Goal: Transaction & Acquisition: Purchase product/service

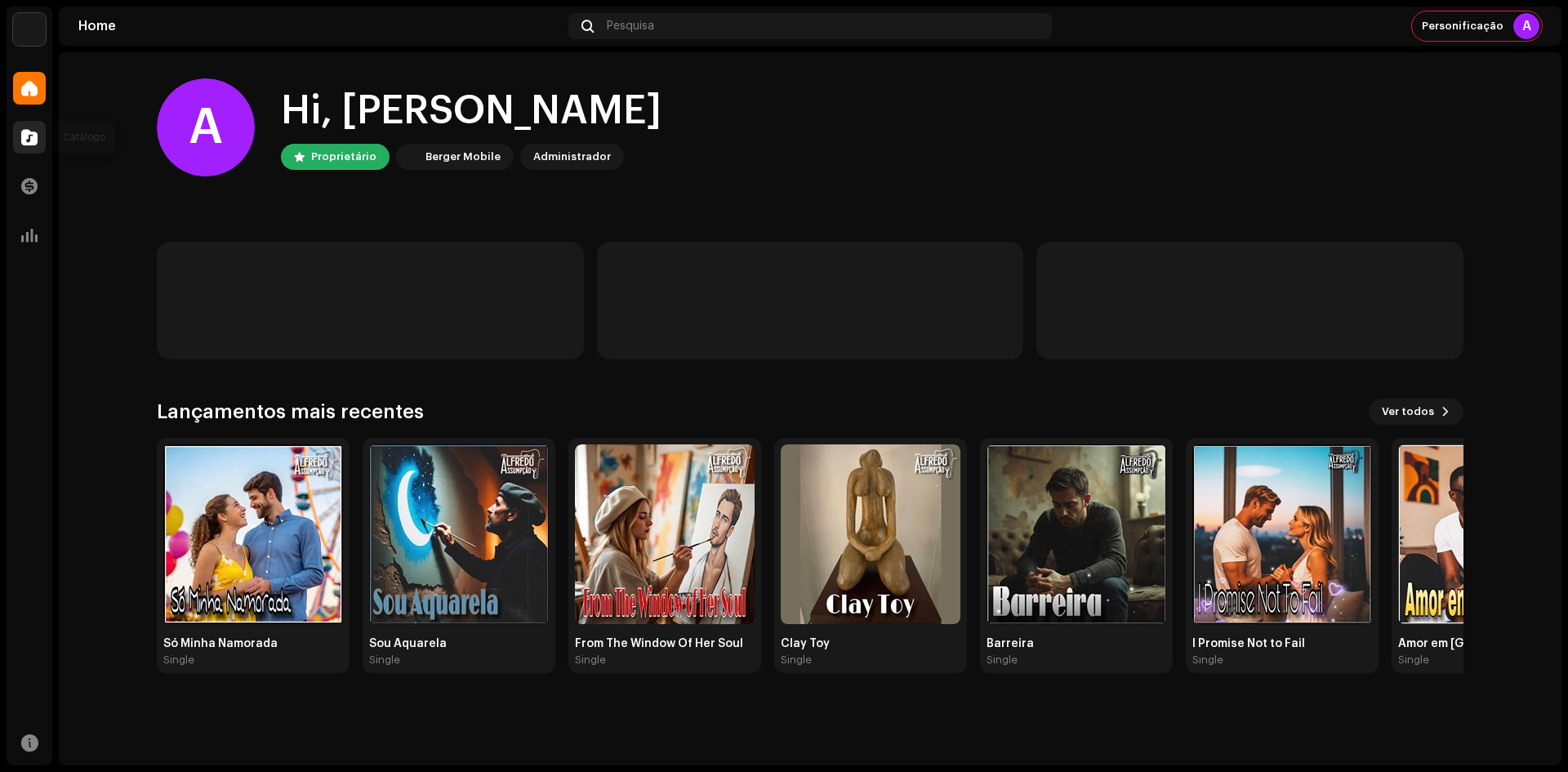
click at [22, 143] on span at bounding box center [29, 137] width 16 height 13
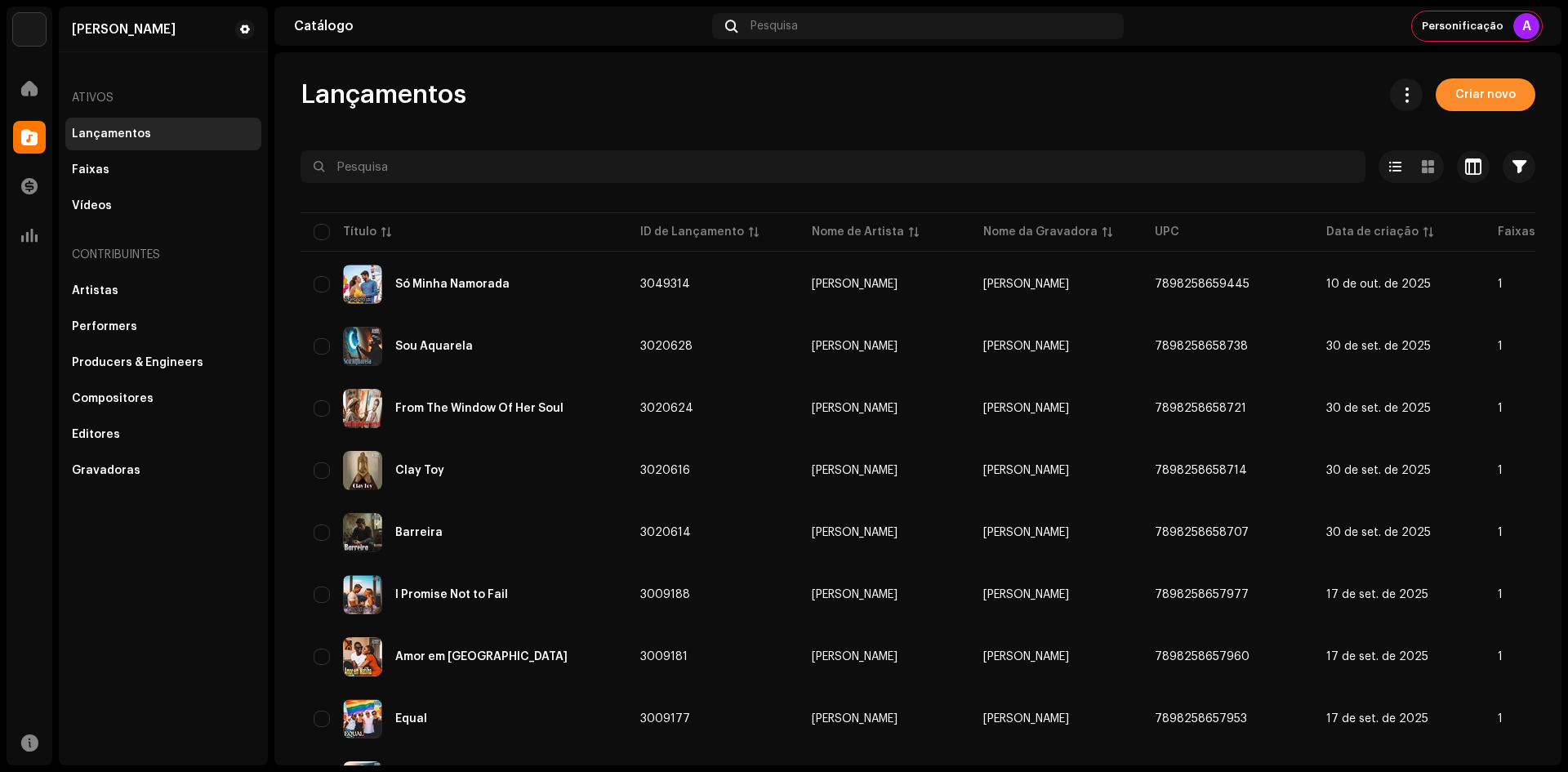
click at [1455, 98] on span "Criar novo" at bounding box center [1485, 94] width 60 height 33
click at [1455, 100] on span "Criar novo" at bounding box center [1485, 94] width 60 height 33
click at [1461, 93] on span "Criar novo" at bounding box center [1485, 94] width 60 height 33
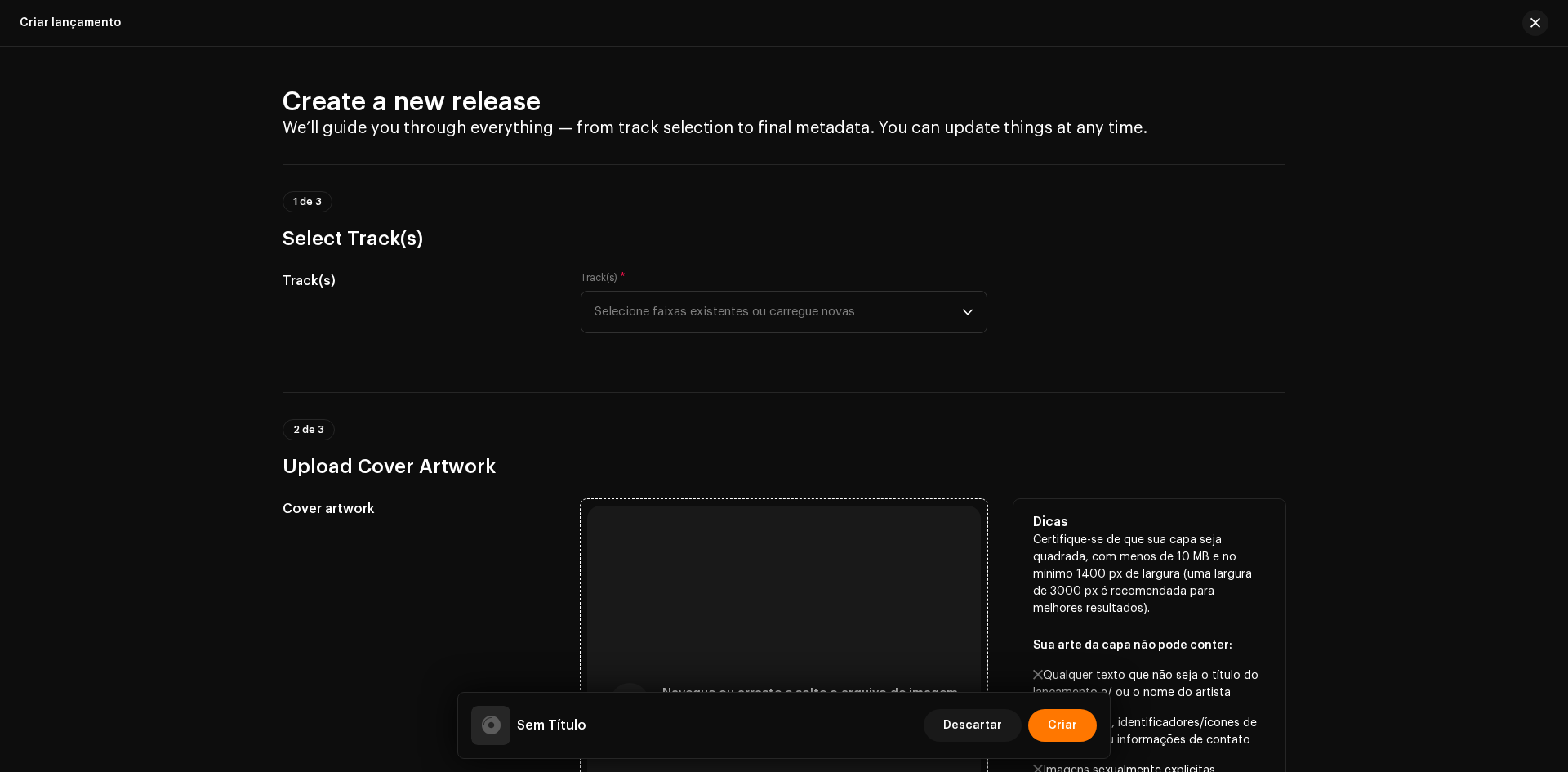
scroll to position [490, 0]
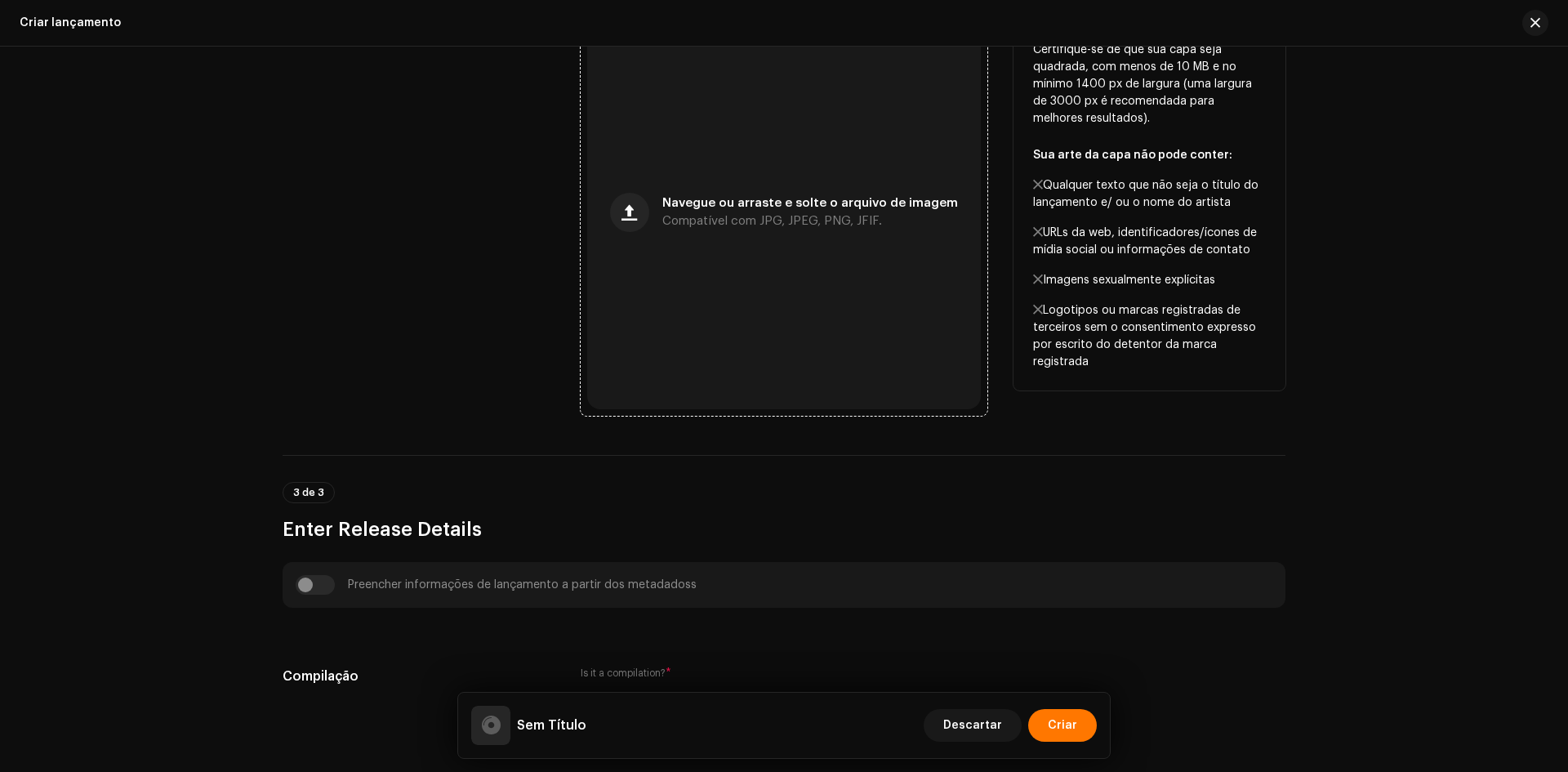
click at [741, 146] on div "Navegue ou arraste e solte o arquivo de imagem Compatível com JPG, JPEG, PNG, J…" at bounding box center [784, 213] width 393 height 393
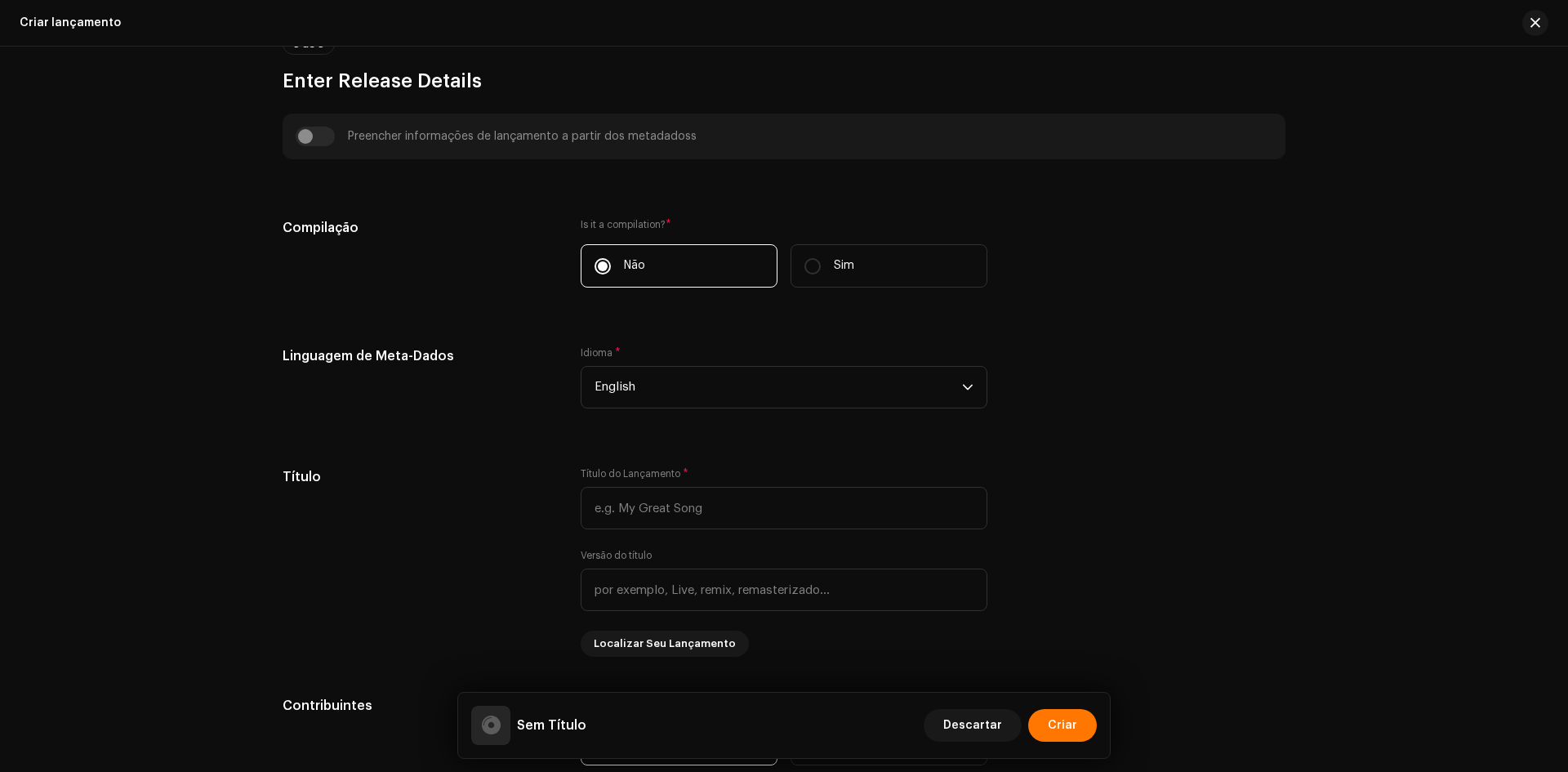
scroll to position [980, 0]
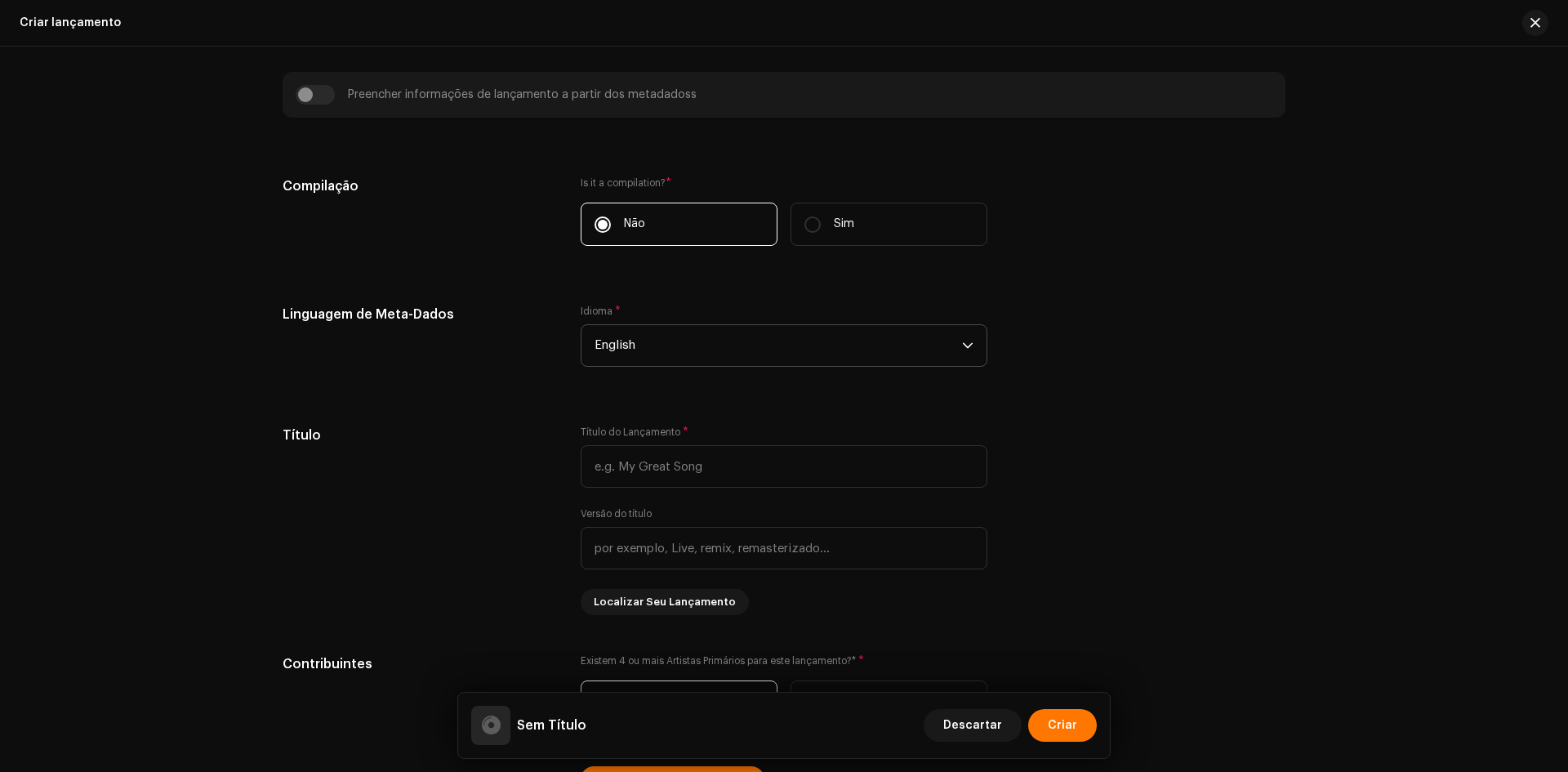
click at [662, 328] on span "English" at bounding box center [778, 345] width 368 height 41
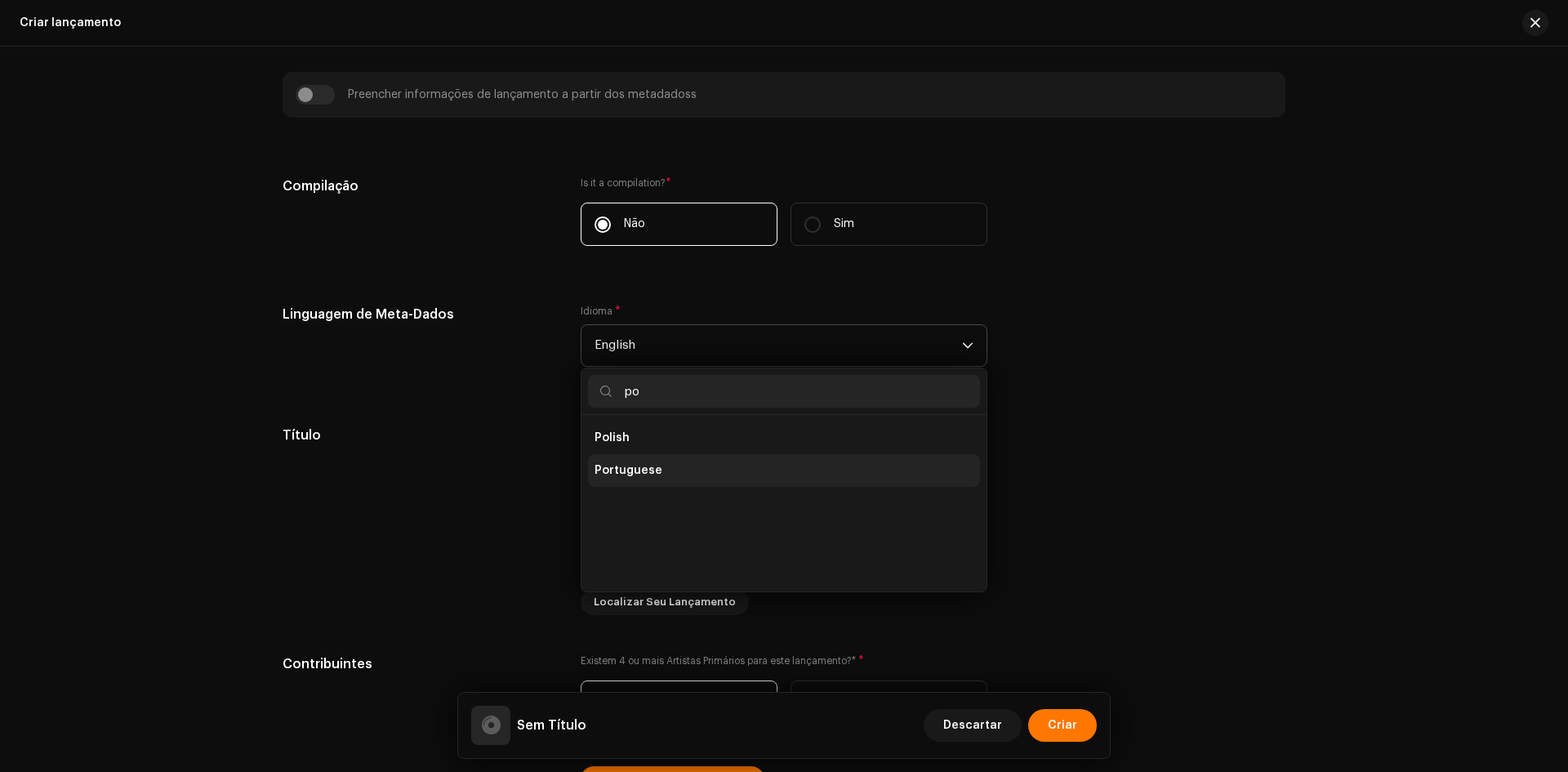
scroll to position [0, 0]
type input "po"
click at [662, 467] on li "Portuguese" at bounding box center [784, 470] width 392 height 33
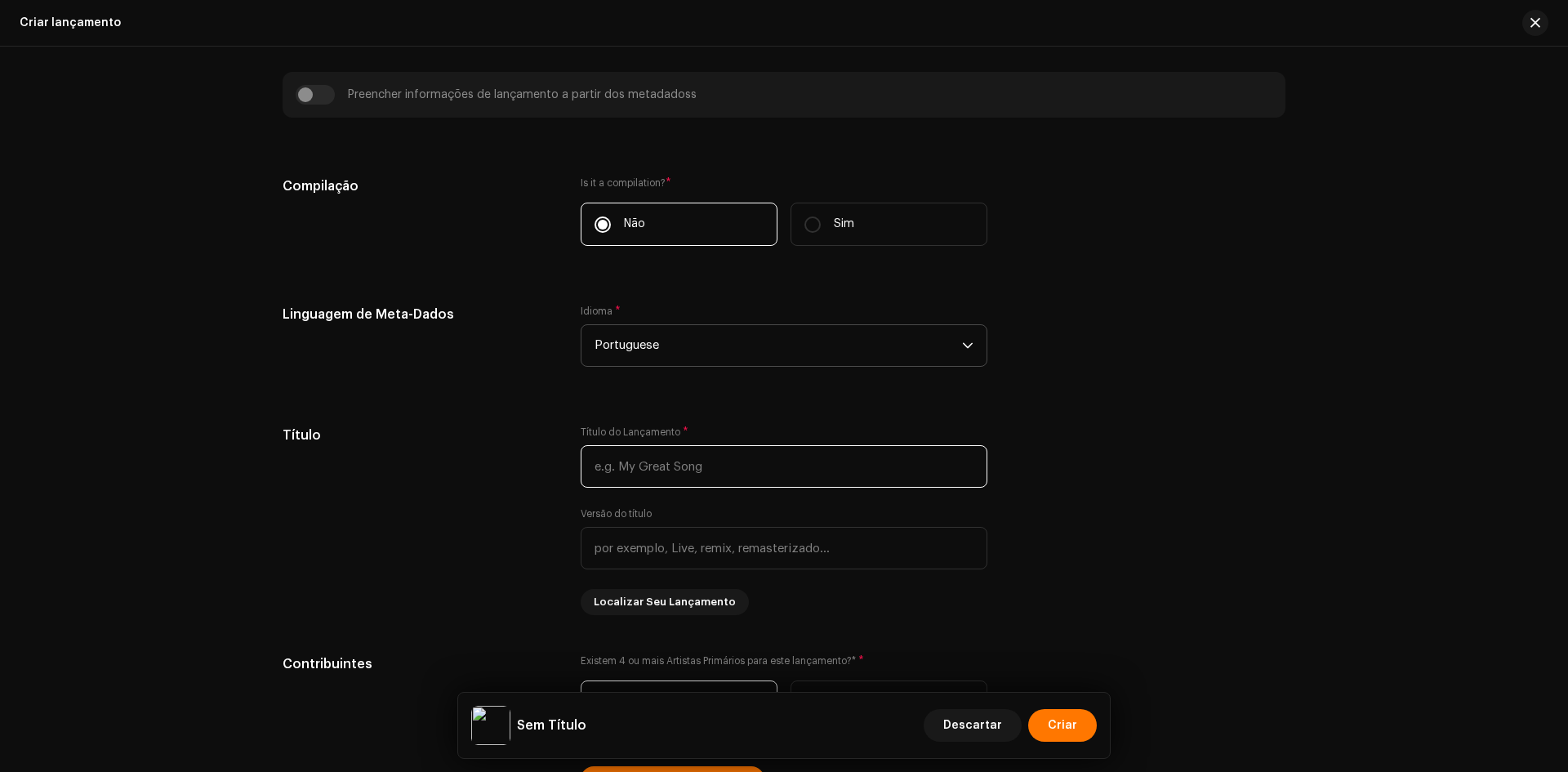
click at [658, 471] on input "text" at bounding box center [783, 466] width 406 height 43
paste input "O Palco Natureza"
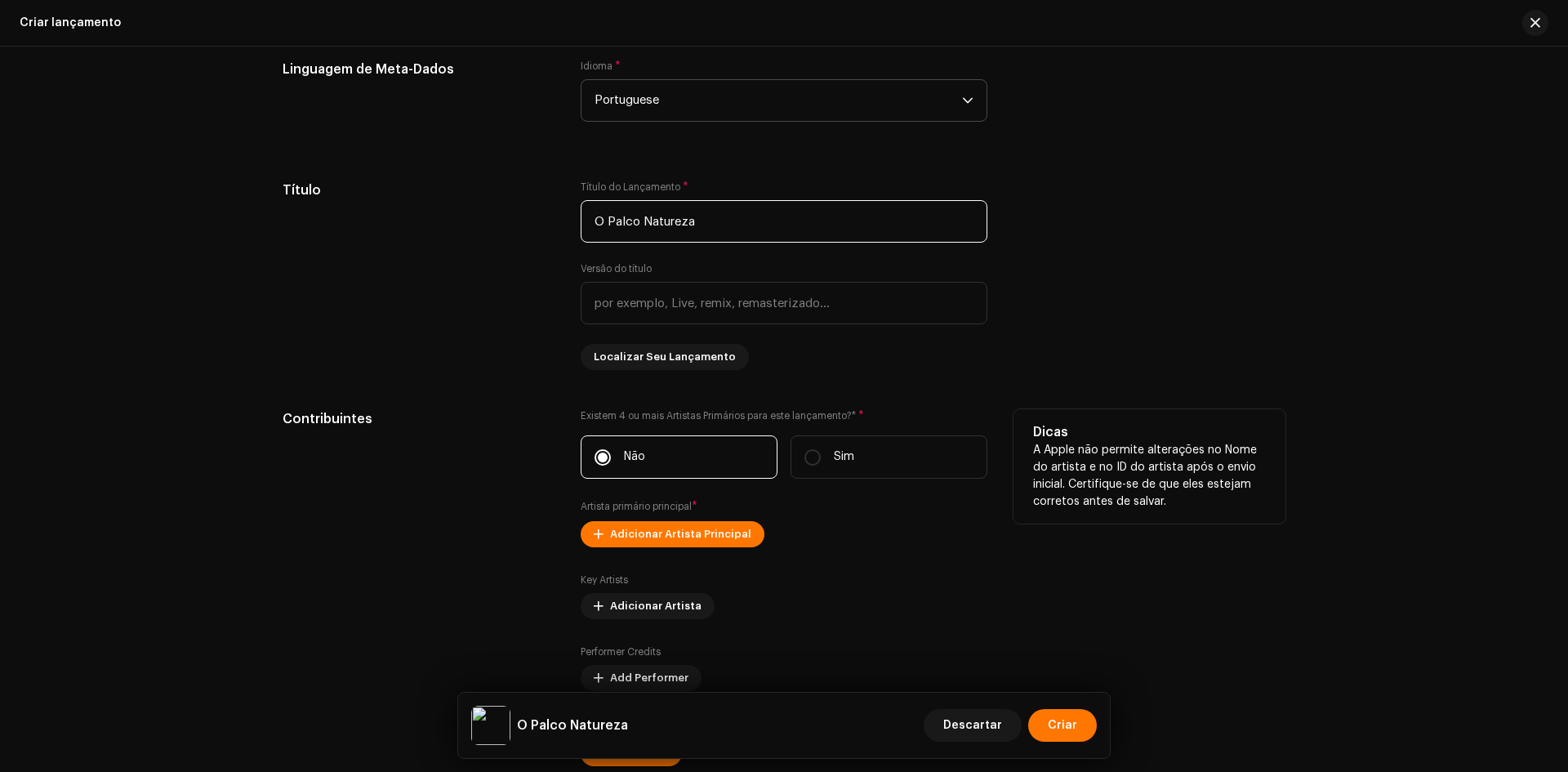
type input "O Palco Natureza"
drag, startPoint x: 651, startPoint y: 509, endPoint x: 641, endPoint y: 528, distance: 21.5
click at [651, 509] on small "Artista primário principal" at bounding box center [635, 506] width 111 height 10
click at [641, 528] on span "Adicionar Artista Principal" at bounding box center [680, 533] width 141 height 33
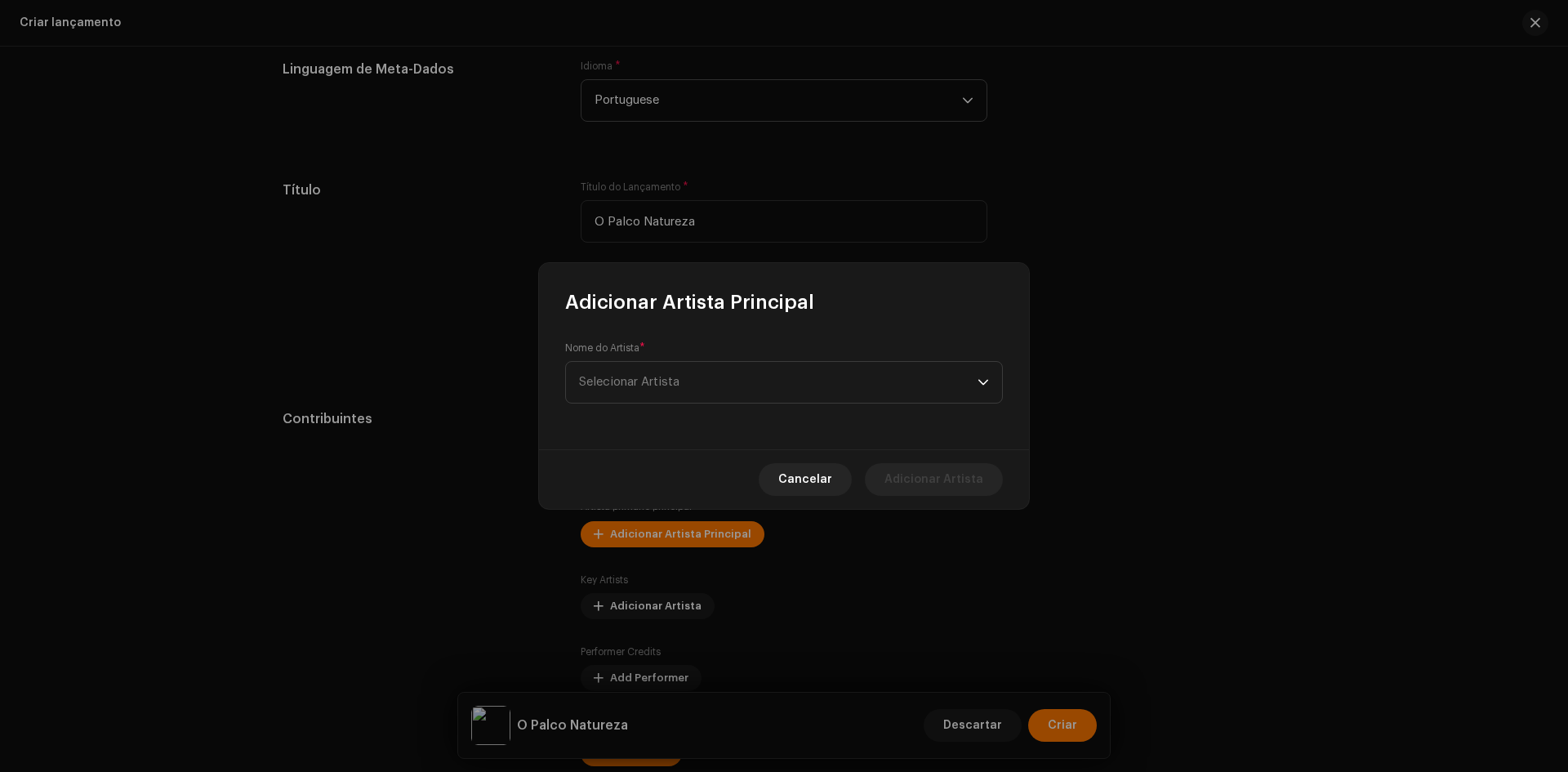
click at [687, 340] on div "Nome do Artista * Selecionar Artista" at bounding box center [784, 383] width 490 height 134
click at [682, 365] on span "Selecionar Artista" at bounding box center [778, 372] width 398 height 41
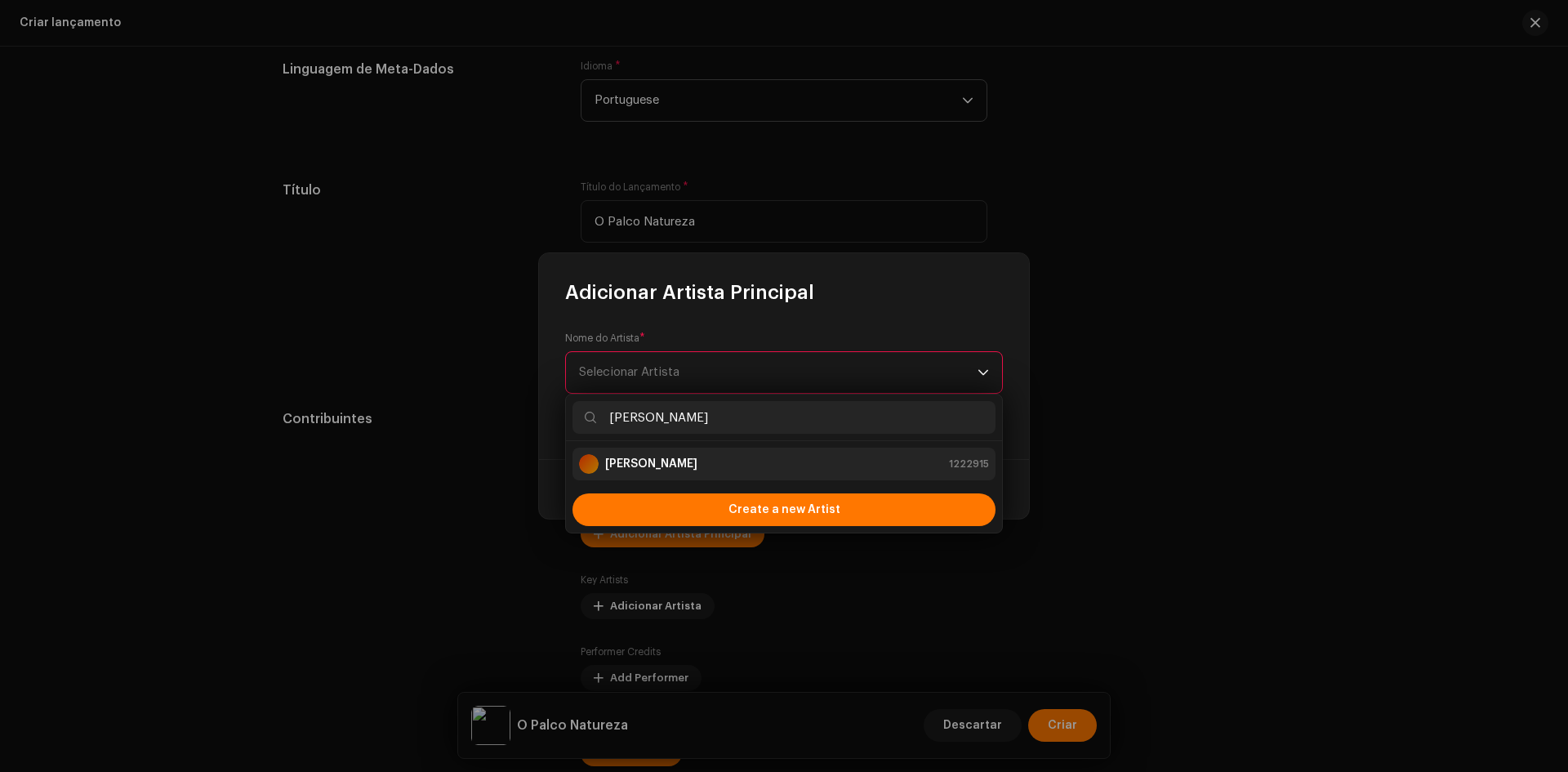
drag, startPoint x: 675, startPoint y: 430, endPoint x: 666, endPoint y: 456, distance: 27.5
click at [674, 434] on div "[PERSON_NAME]" at bounding box center [784, 417] width 436 height 47
type input "[PERSON_NAME]"
click at [666, 456] on strong "[PERSON_NAME]" at bounding box center [651, 463] width 92 height 16
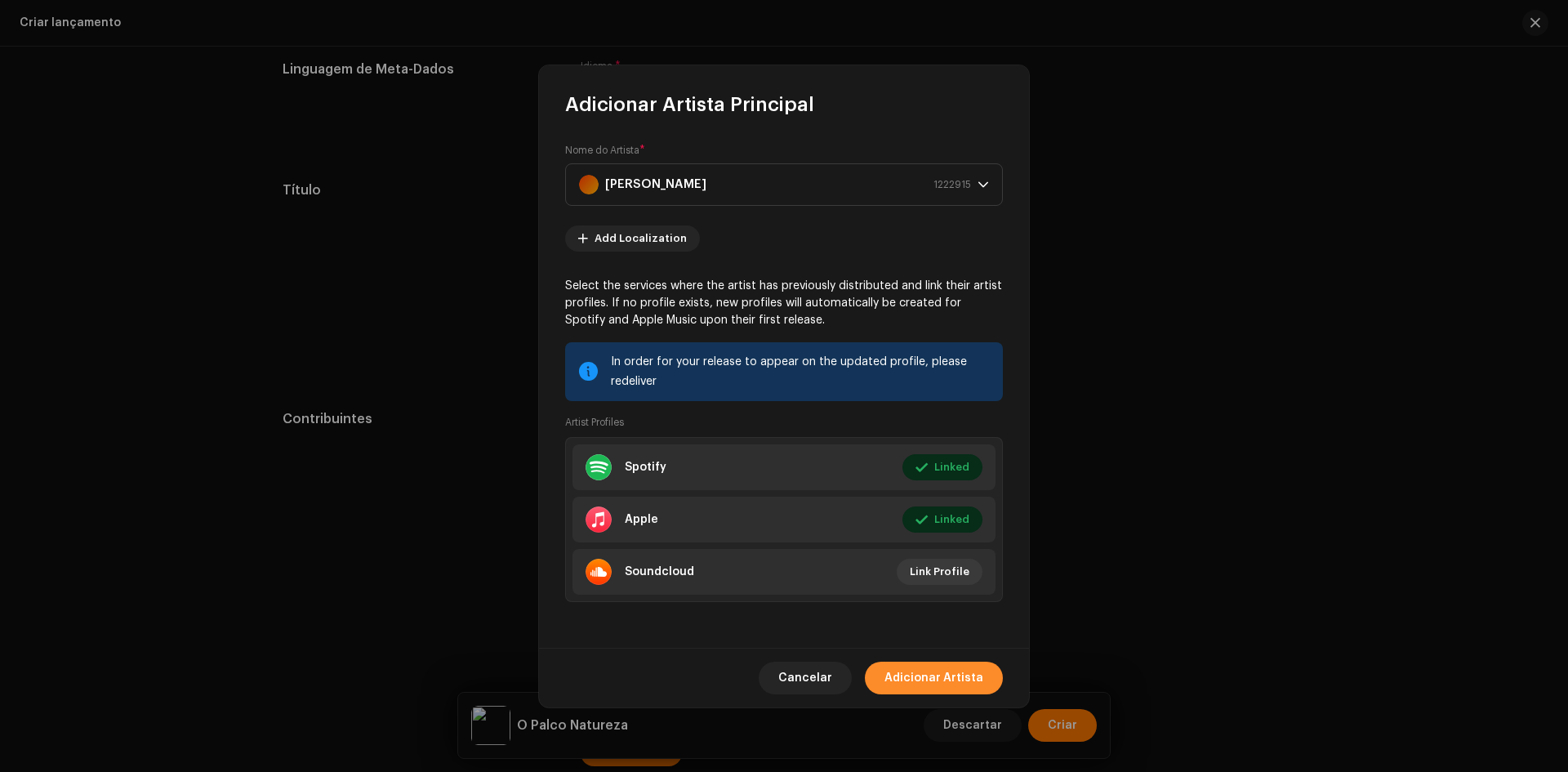
click at [920, 665] on span "Adicionar Artista" at bounding box center [933, 677] width 99 height 33
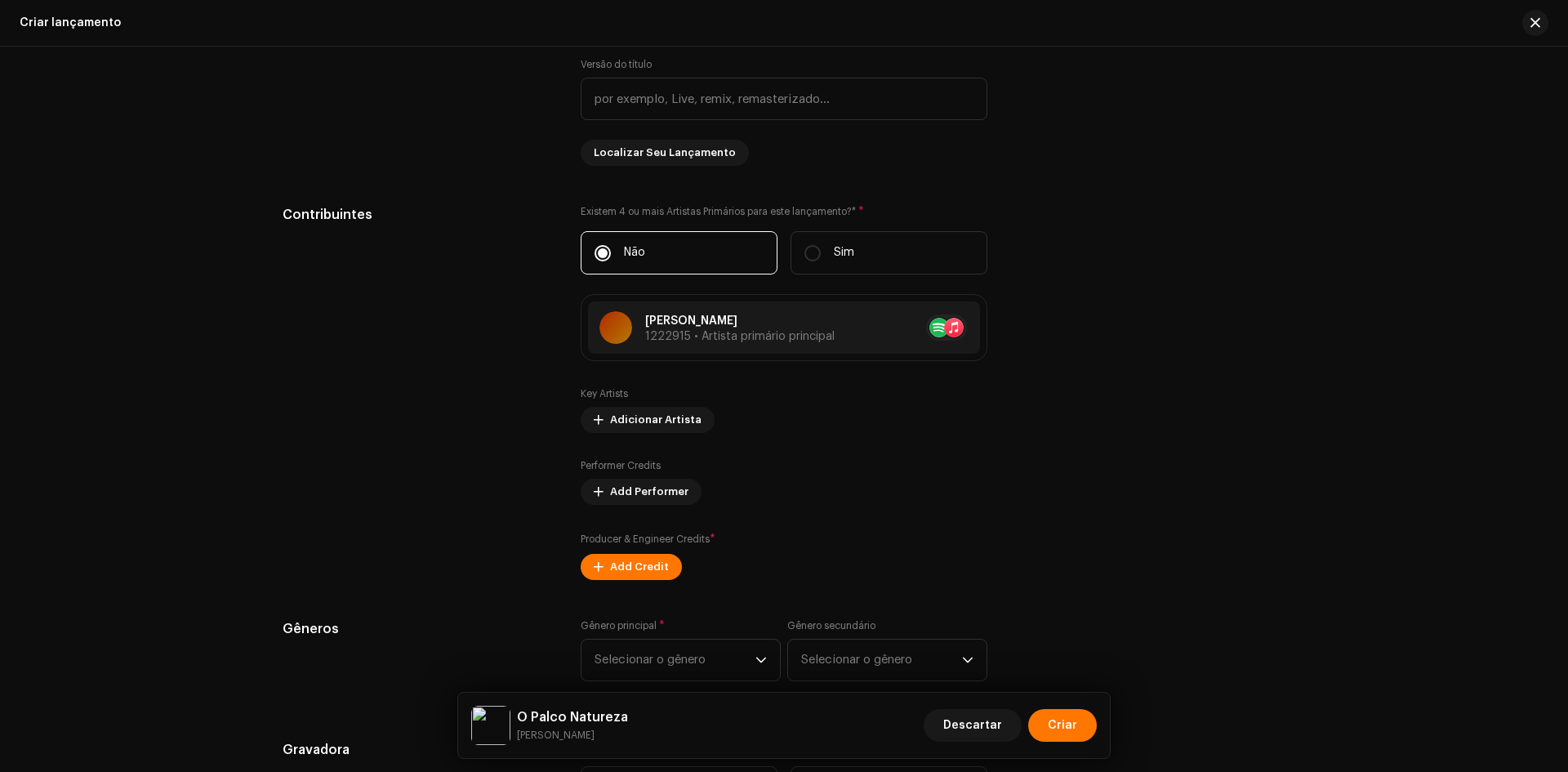
scroll to position [1715, 0]
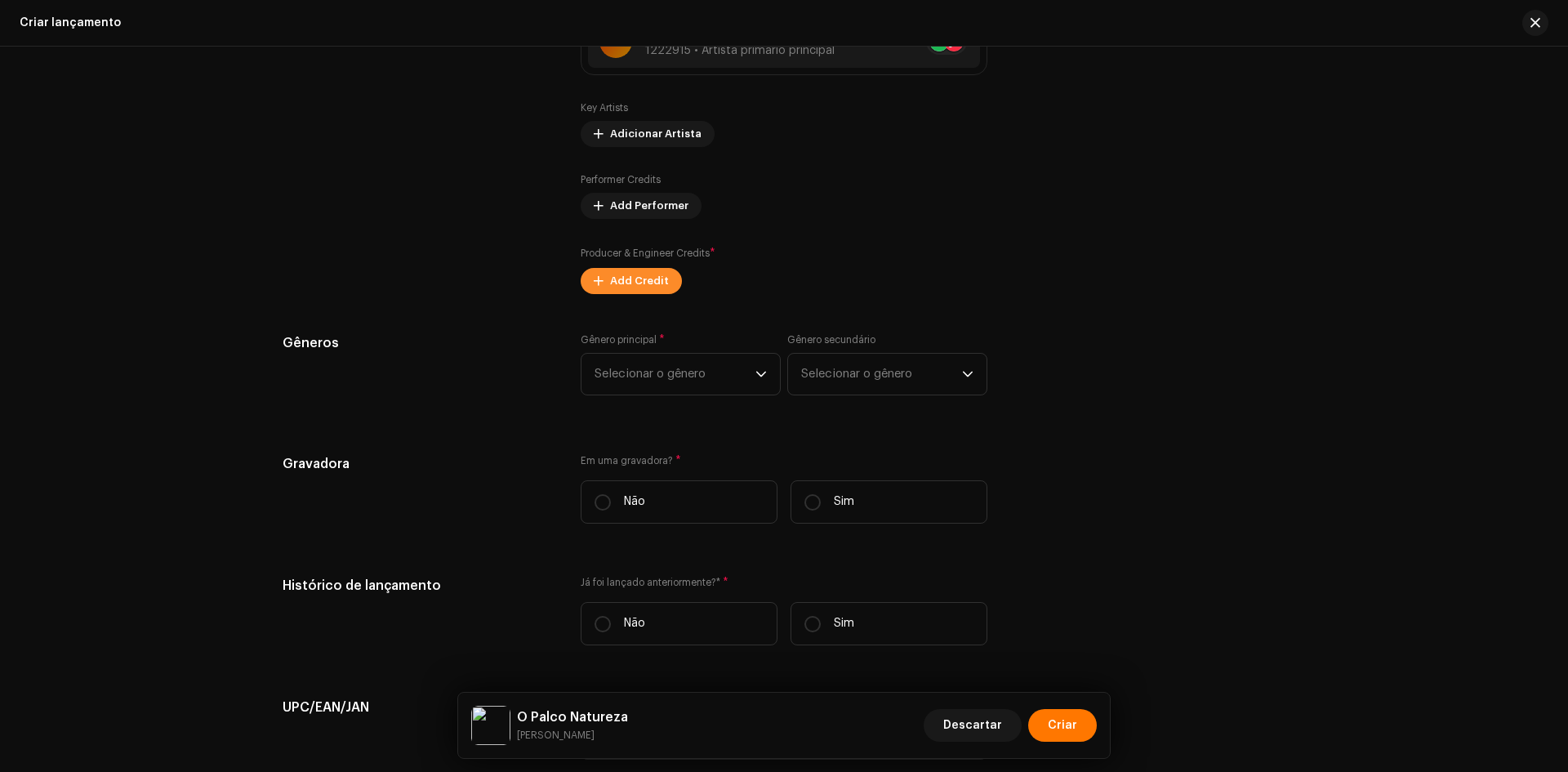
click at [638, 280] on span "Add Credit" at bounding box center [639, 281] width 59 height 33
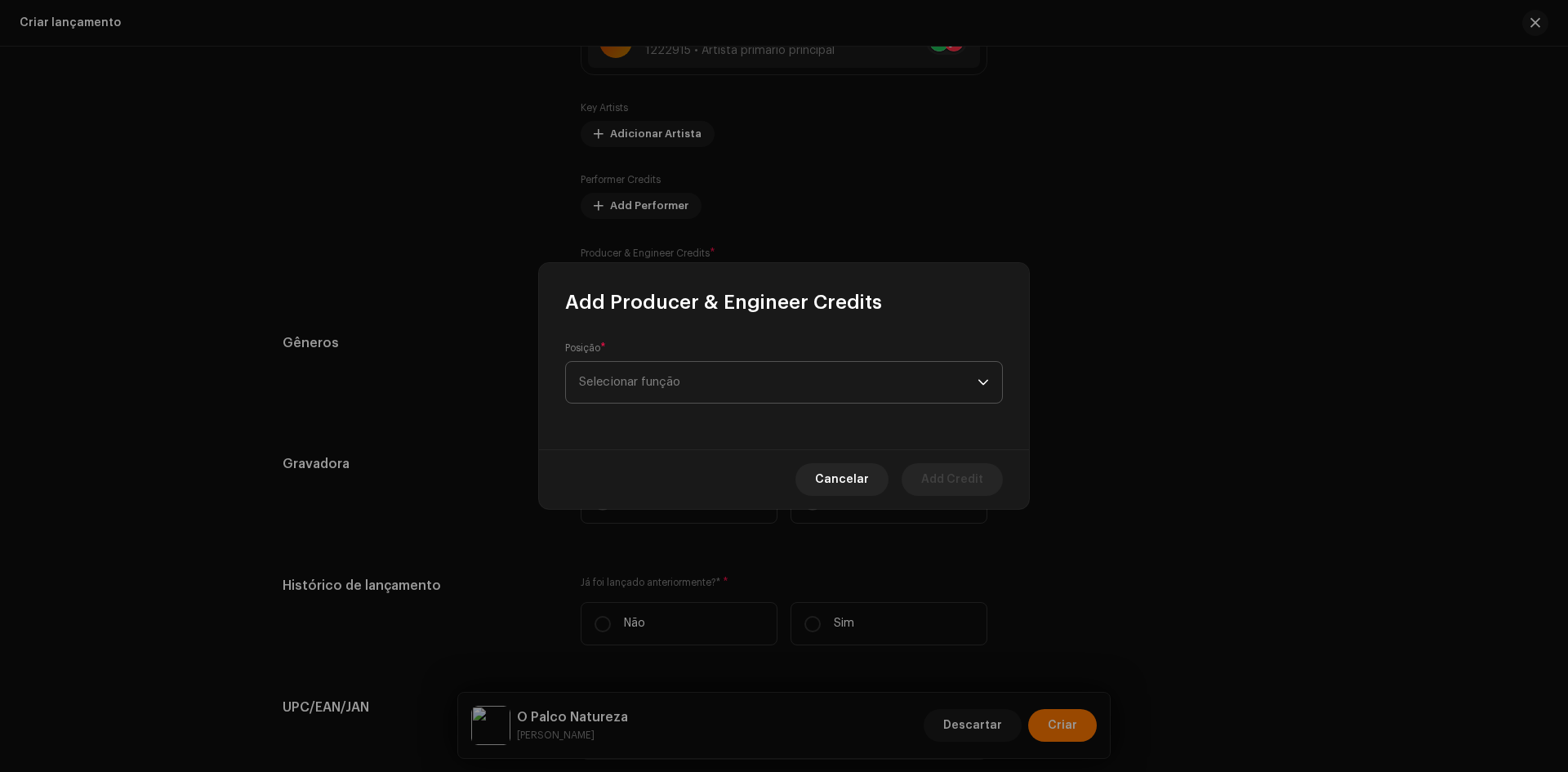
click at [688, 363] on span "Selecionar função" at bounding box center [778, 382] width 398 height 41
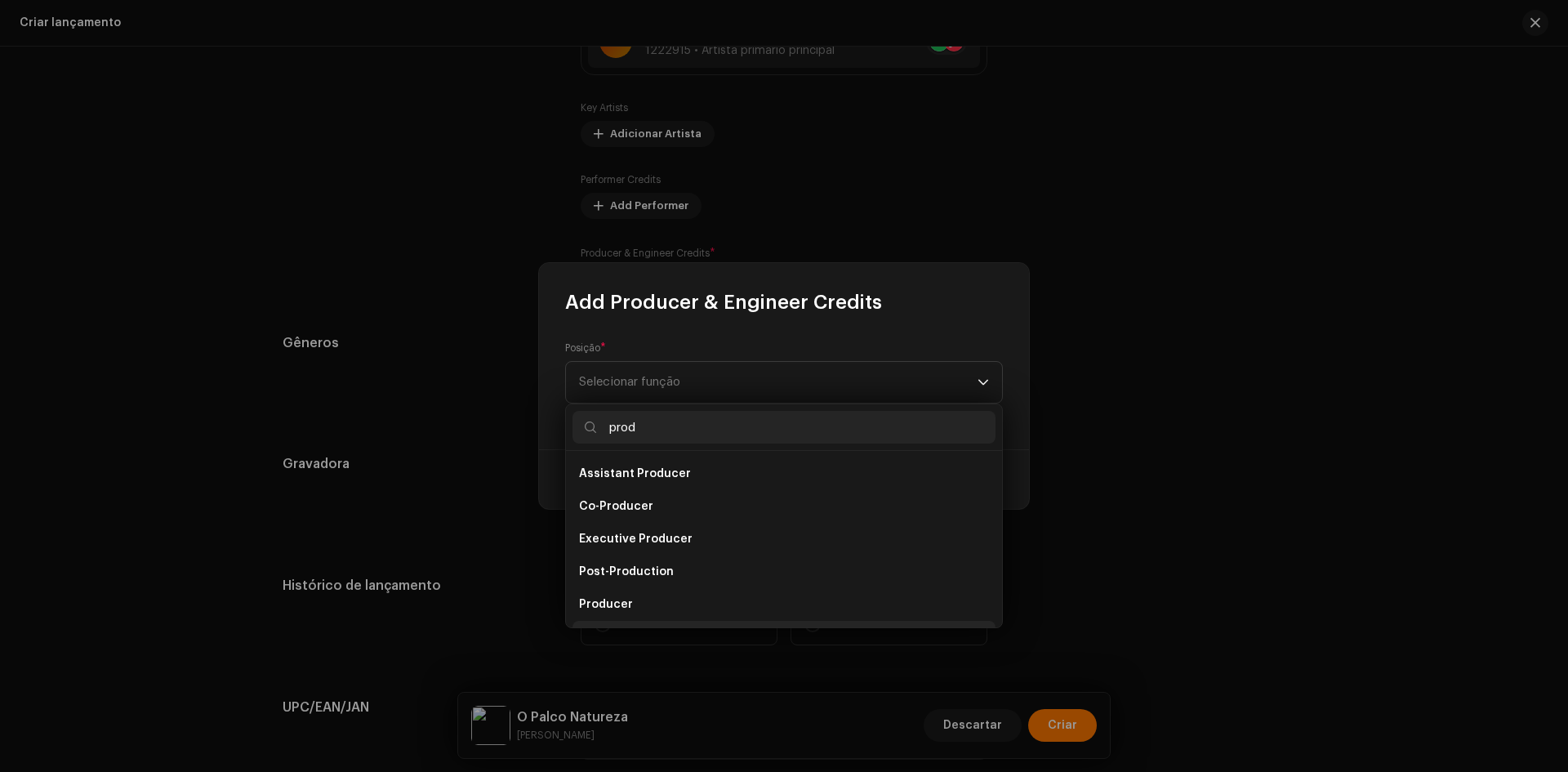
scroll to position [26, 0]
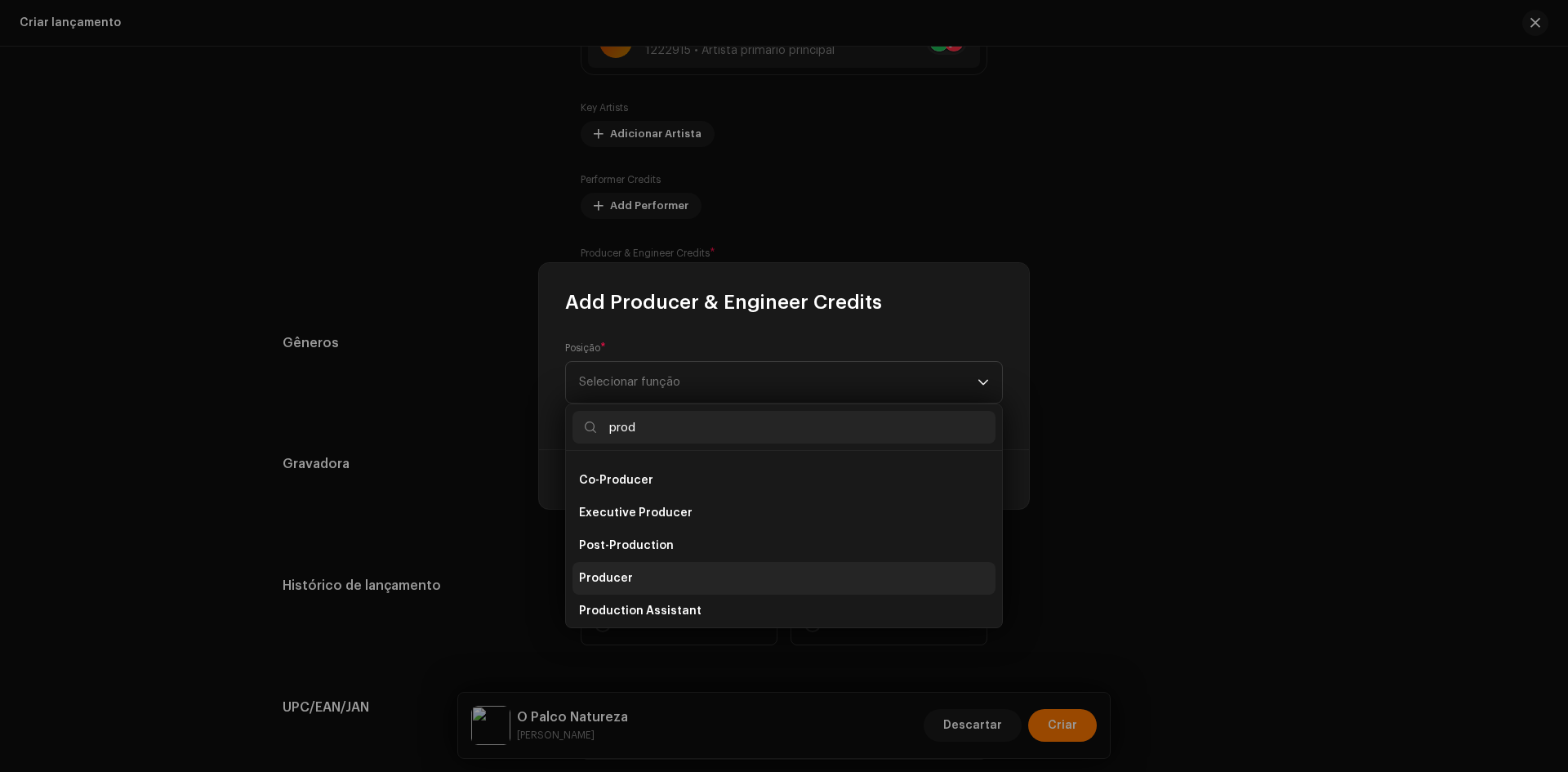
type input "prod"
click at [631, 571] on li "Producer" at bounding box center [783, 577] width 422 height 33
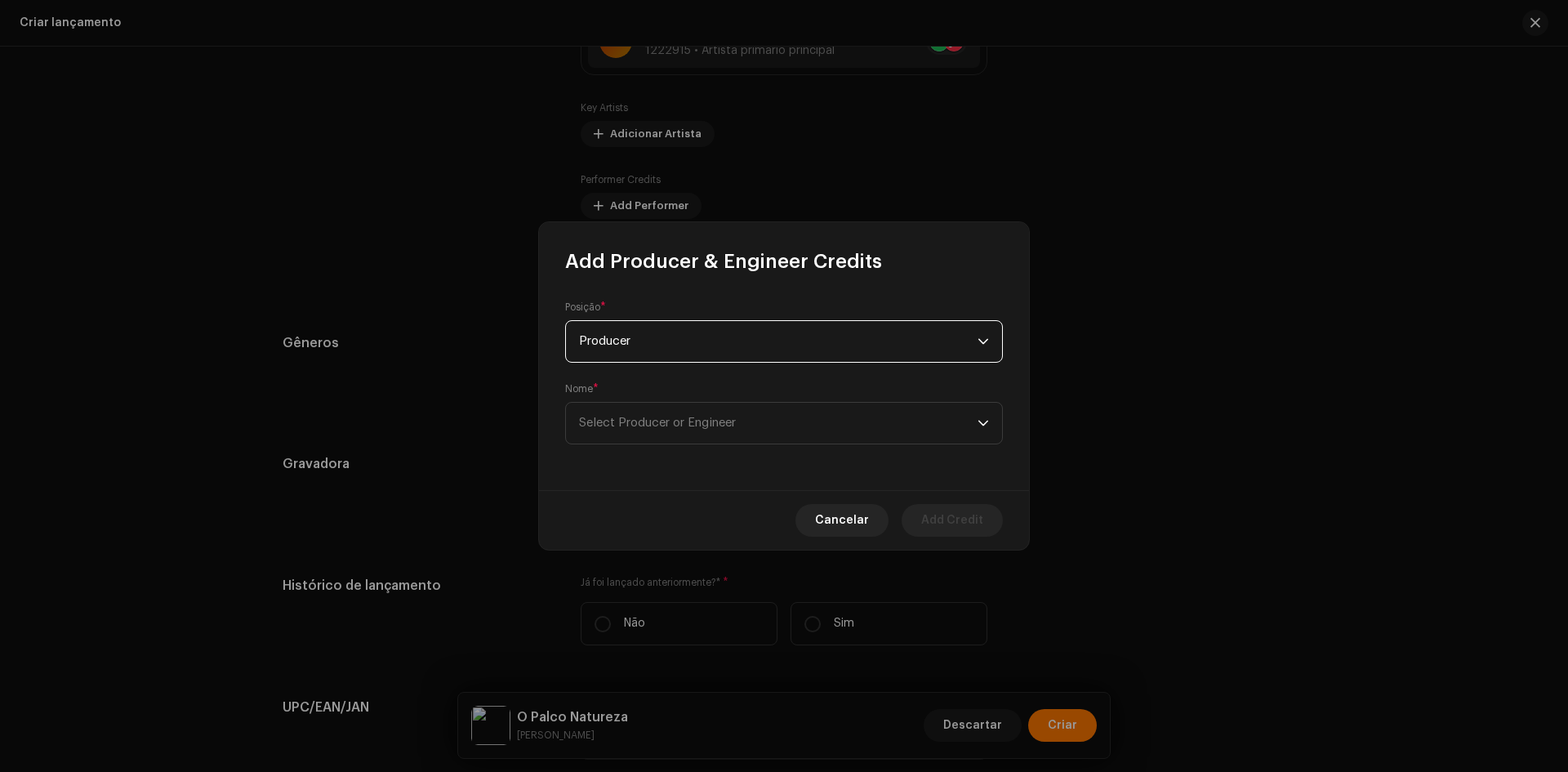
click at [664, 397] on div "Nome * Select Producer or Engineer" at bounding box center [784, 413] width 437 height 62
click at [666, 418] on span "Select Producer or Engineer" at bounding box center [657, 422] width 157 height 12
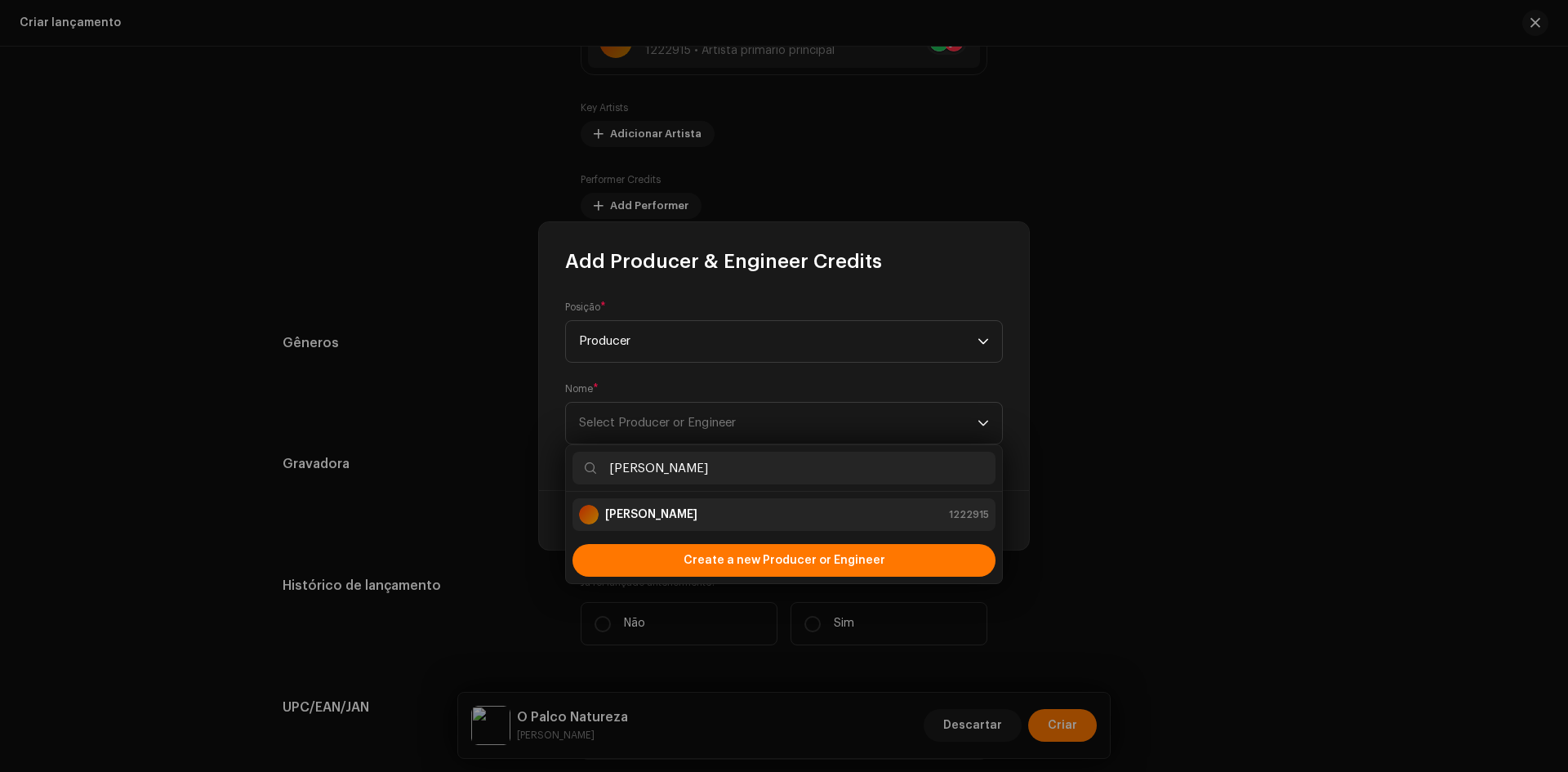
type input "[PERSON_NAME]"
click at [668, 507] on strong "[PERSON_NAME]" at bounding box center [651, 514] width 92 height 16
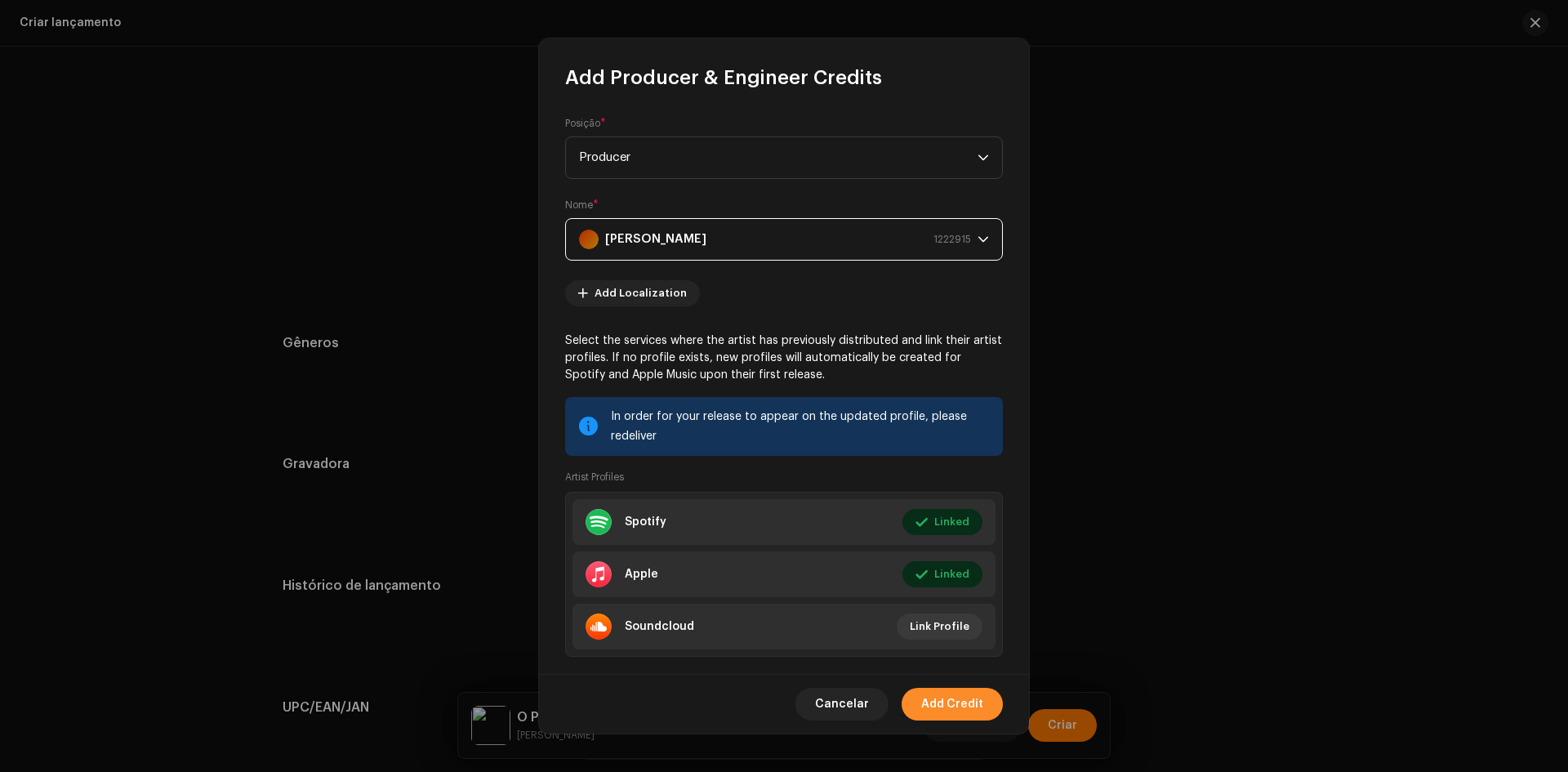
click at [956, 705] on span "Add Credit" at bounding box center [952, 703] width 62 height 33
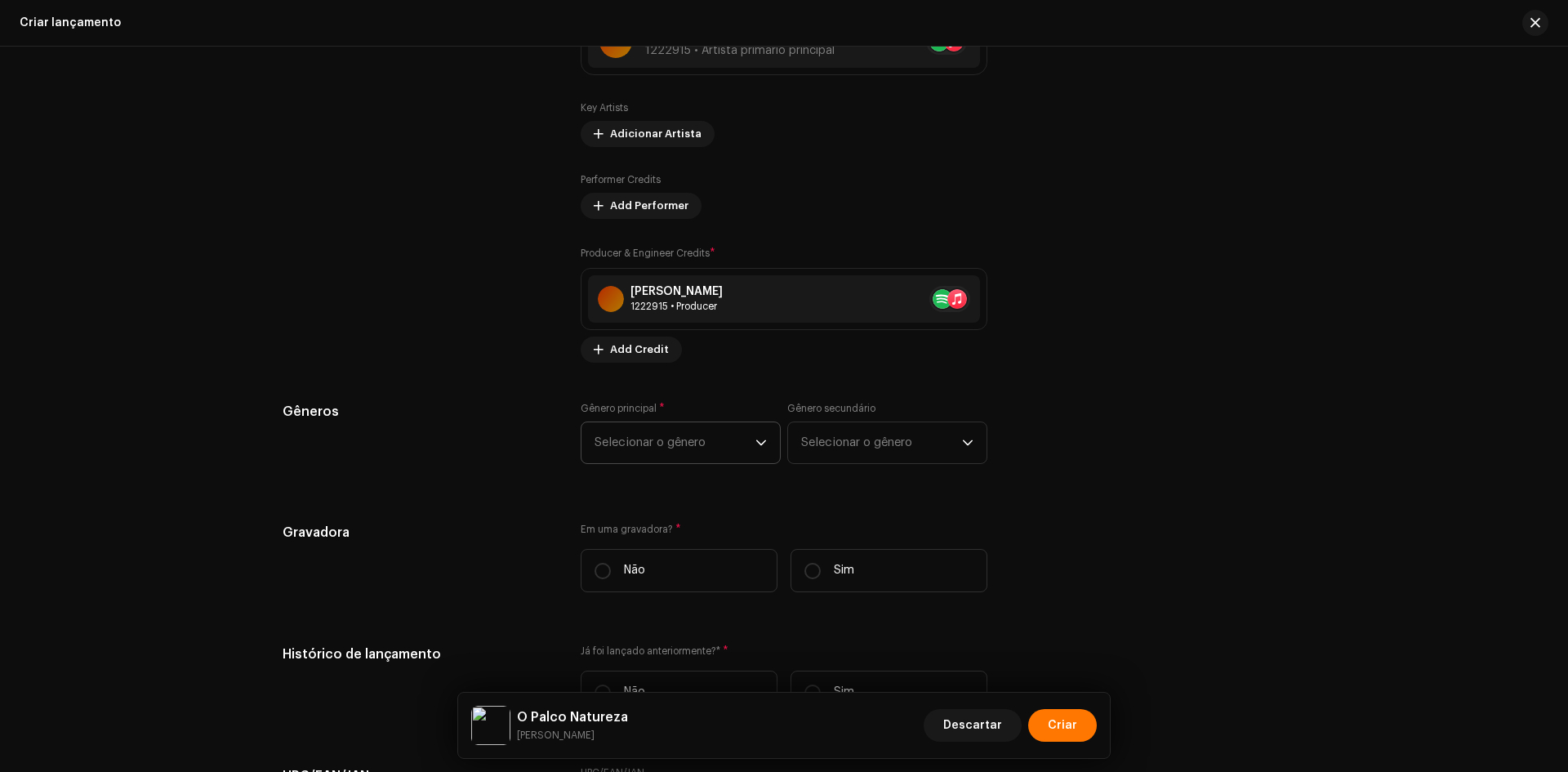
click at [674, 452] on span "Selecionar o gênero" at bounding box center [674, 442] width 161 height 41
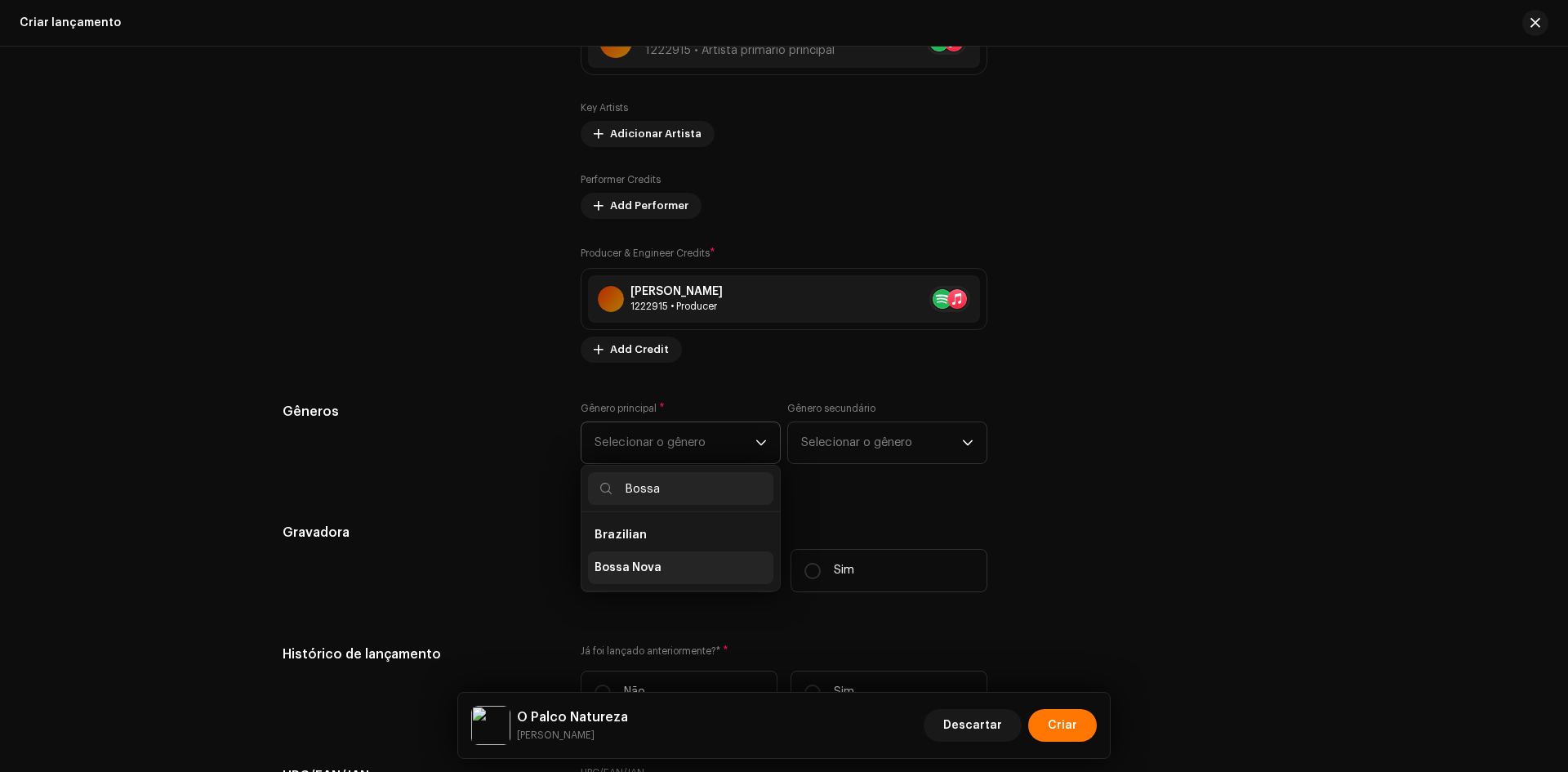
type input "Bossa"
click at [669, 566] on li "Bossa Nova" at bounding box center [681, 567] width 186 height 33
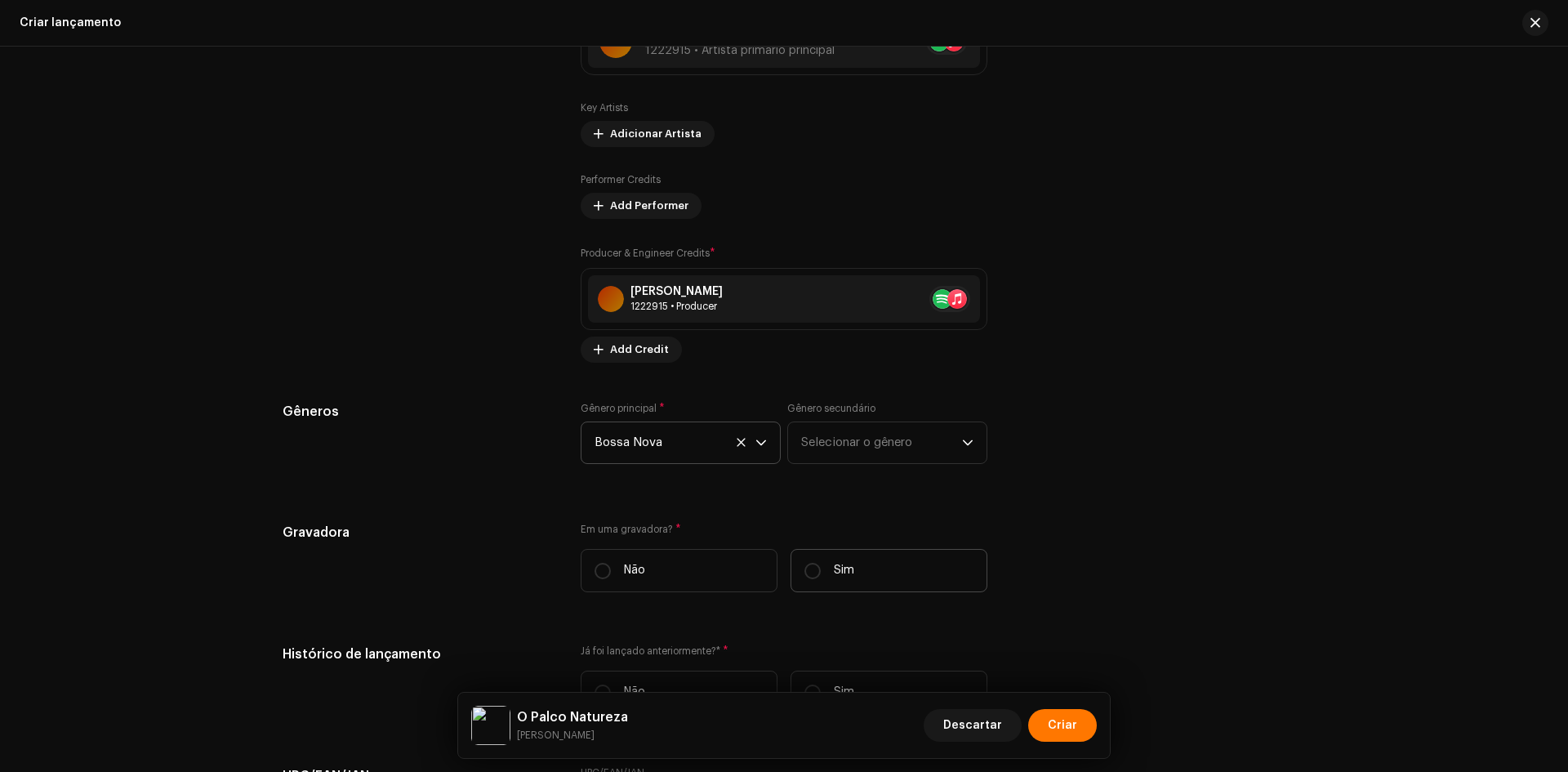
click at [842, 579] on label "Sim" at bounding box center [888, 569] width 197 height 43
click at [821, 579] on input "Sim" at bounding box center [812, 570] width 16 height 16
radio input "true"
click at [684, 633] on span "Selecionar Gravadora" at bounding box center [778, 652] width 368 height 41
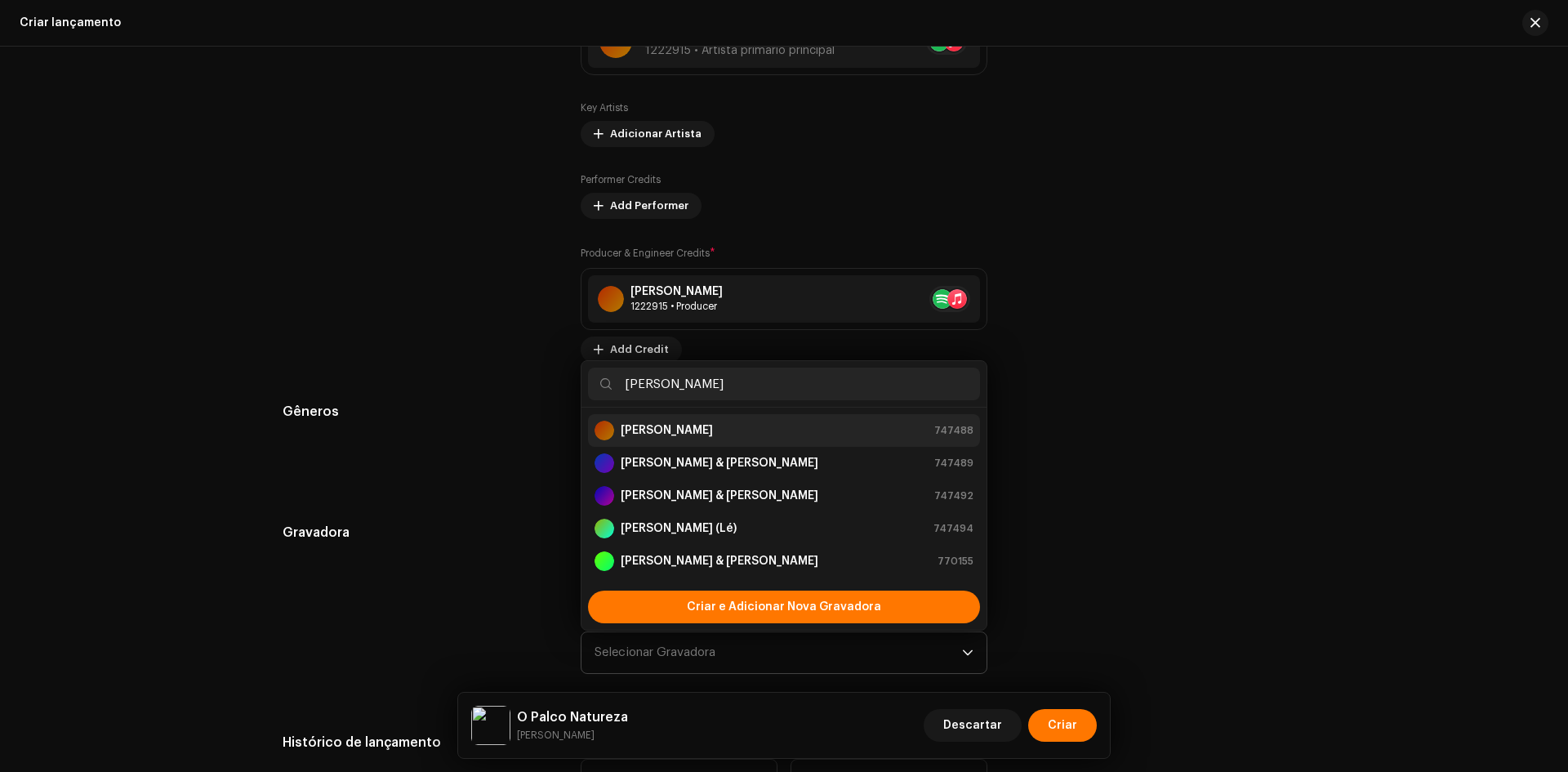
type input "[PERSON_NAME]"
click at [673, 425] on strong "[PERSON_NAME]" at bounding box center [666, 430] width 92 height 16
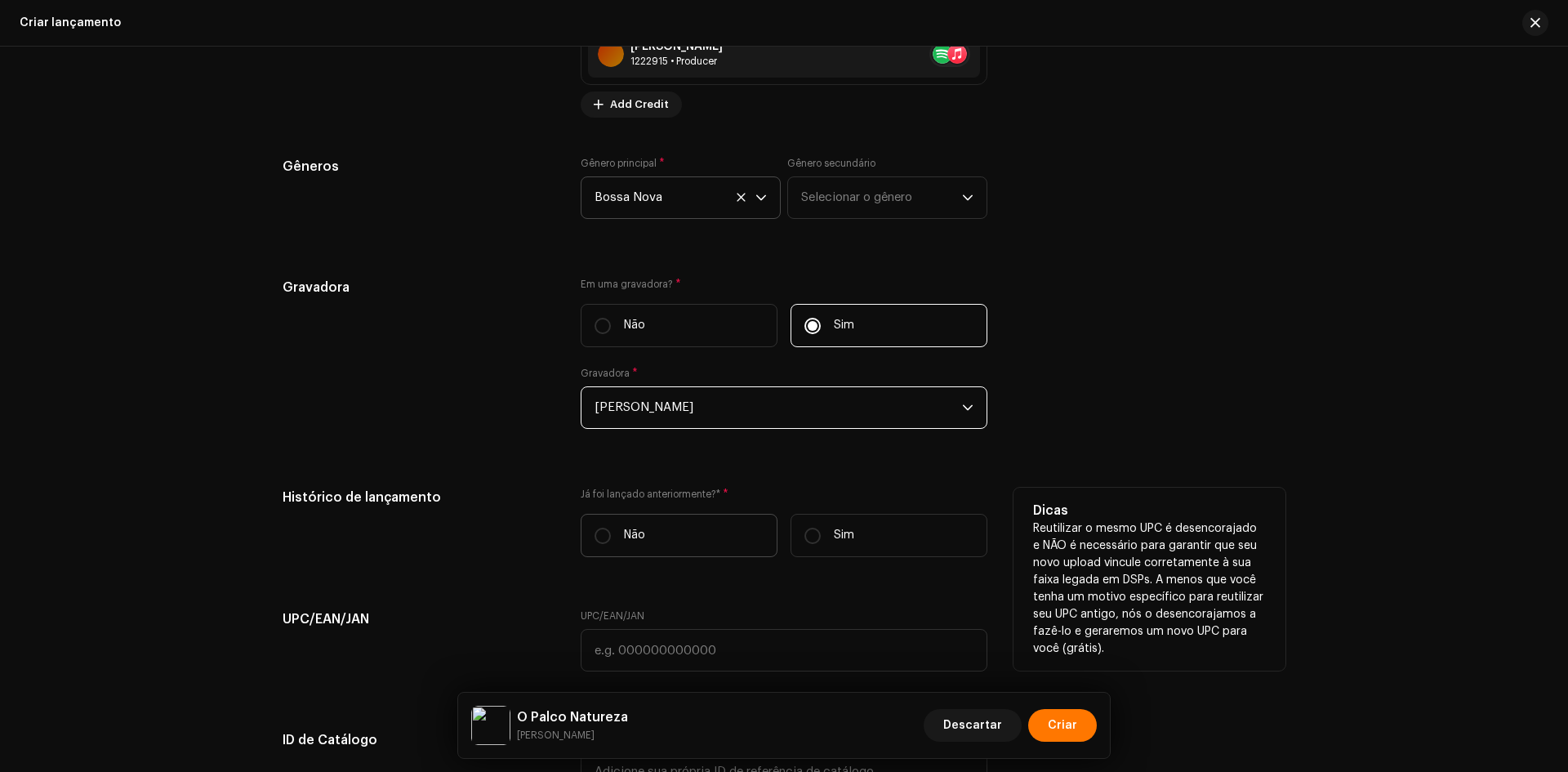
click at [637, 520] on label "Não" at bounding box center [678, 534] width 197 height 43
click at [611, 527] on input "Não" at bounding box center [602, 535] width 16 height 16
radio input "true"
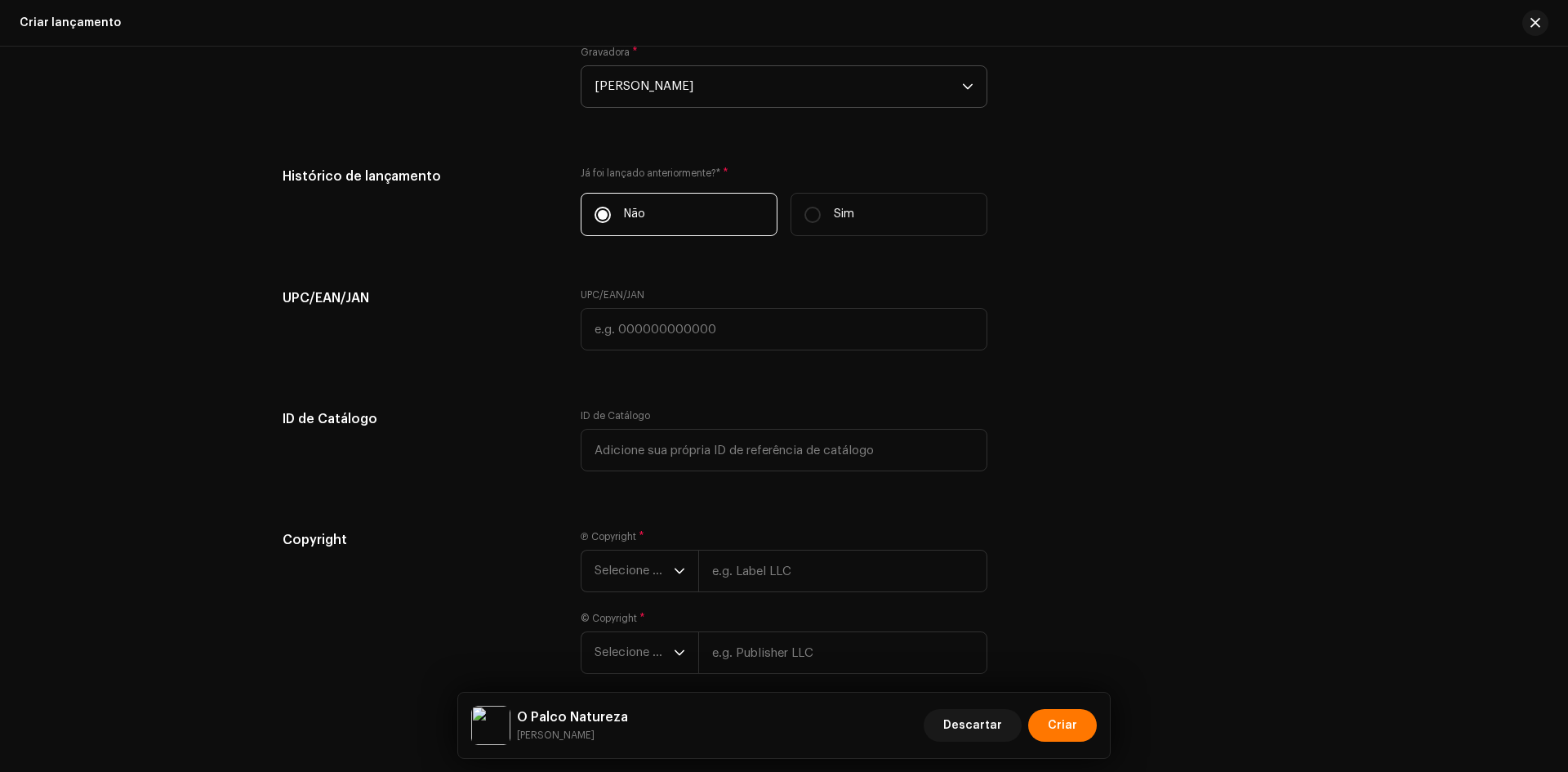
scroll to position [2286, 0]
click at [685, 322] on input "text" at bounding box center [783, 323] width 406 height 43
paste input "7898258659452"
type input "7898258659452"
click at [629, 563] on span "Selecione o ano" at bounding box center [633, 564] width 79 height 41
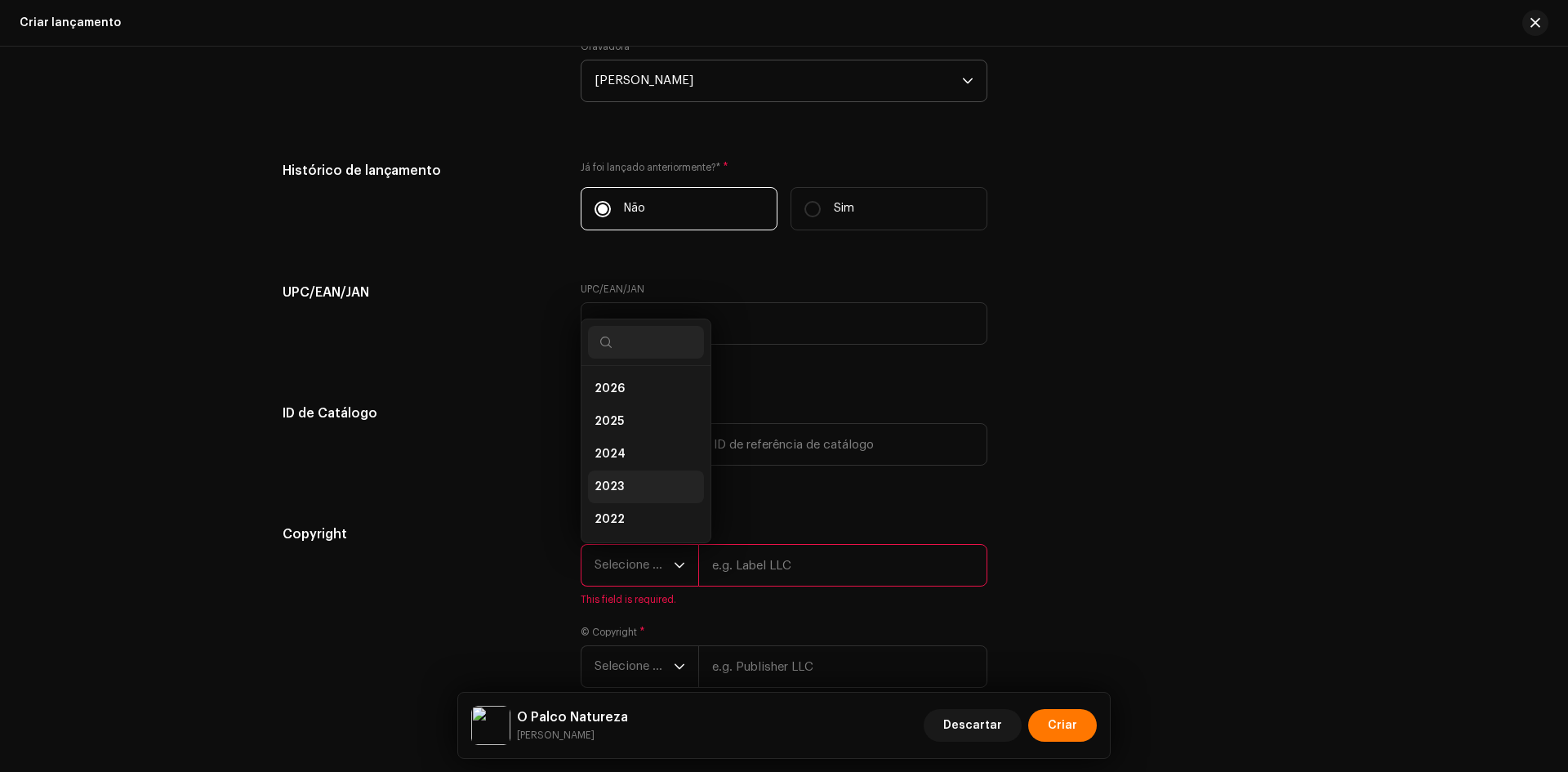
scroll to position [59, 0]
click at [614, 427] on span "2023" at bounding box center [608, 427] width 29 height 16
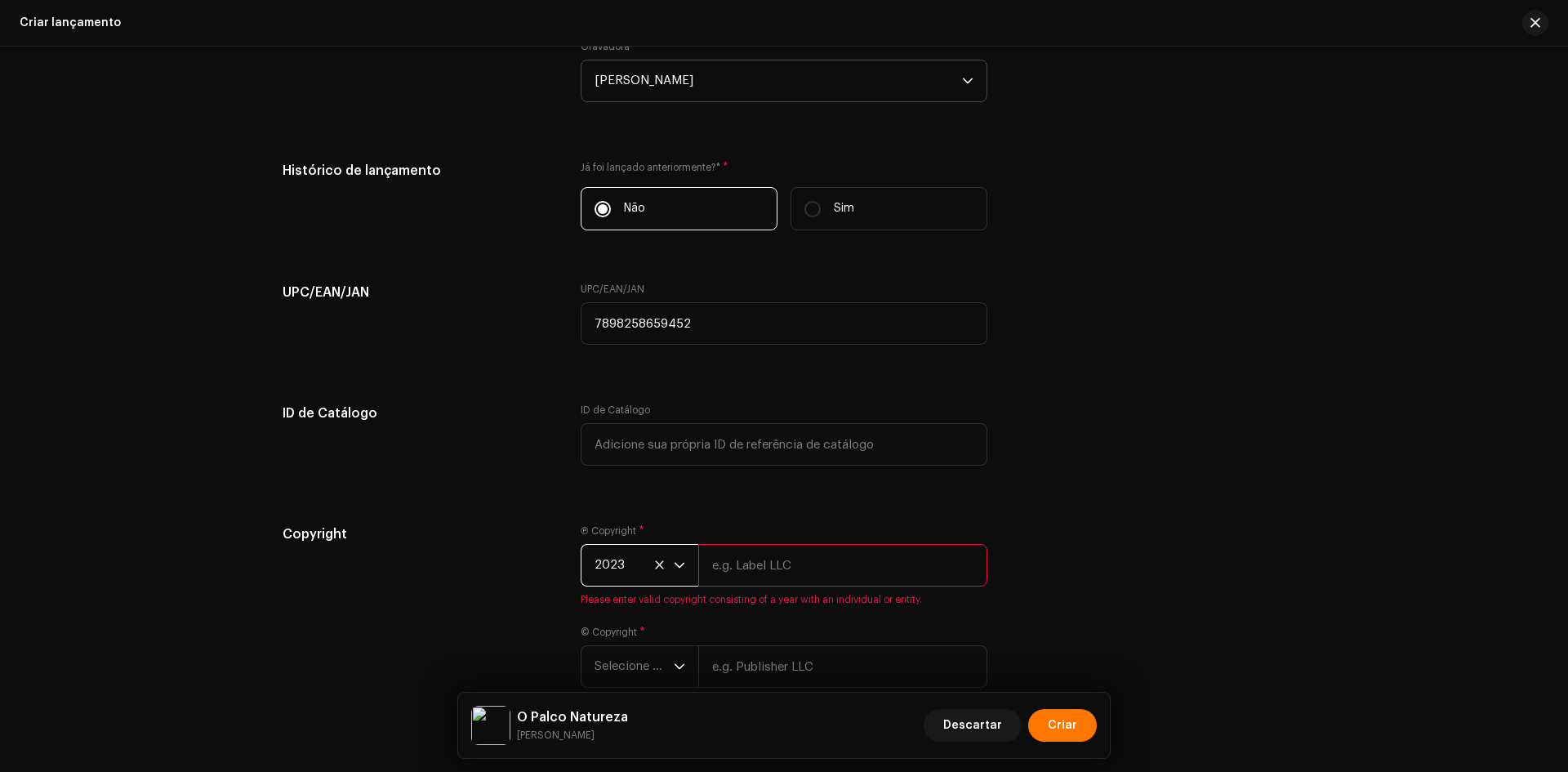
click at [630, 571] on span "2023" at bounding box center [633, 564] width 79 height 41
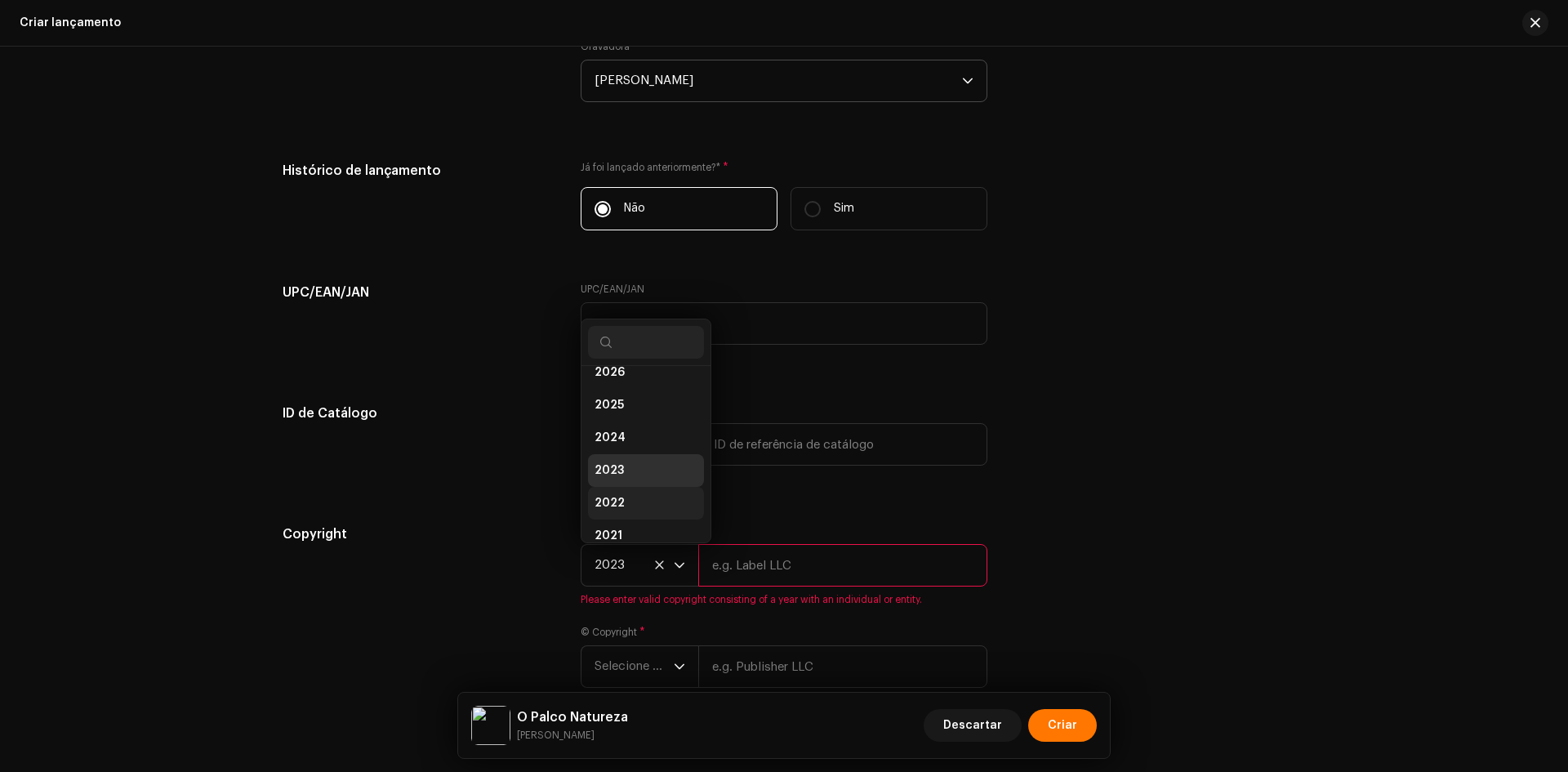
scroll to position [0, 0]
click at [620, 436] on li "2025" at bounding box center [646, 421] width 116 height 33
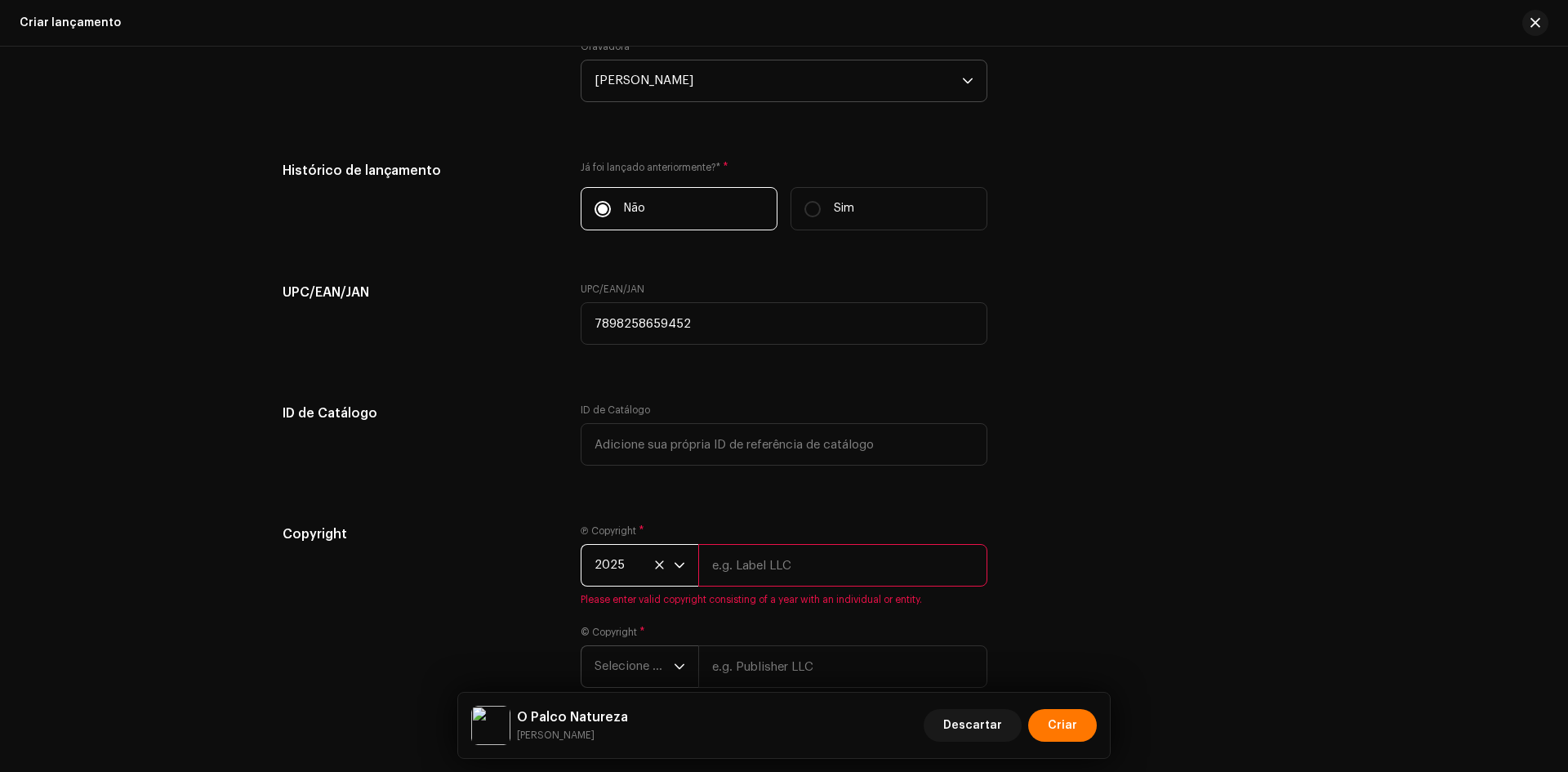
click at [625, 683] on span "Selecione o ano" at bounding box center [633, 666] width 79 height 41
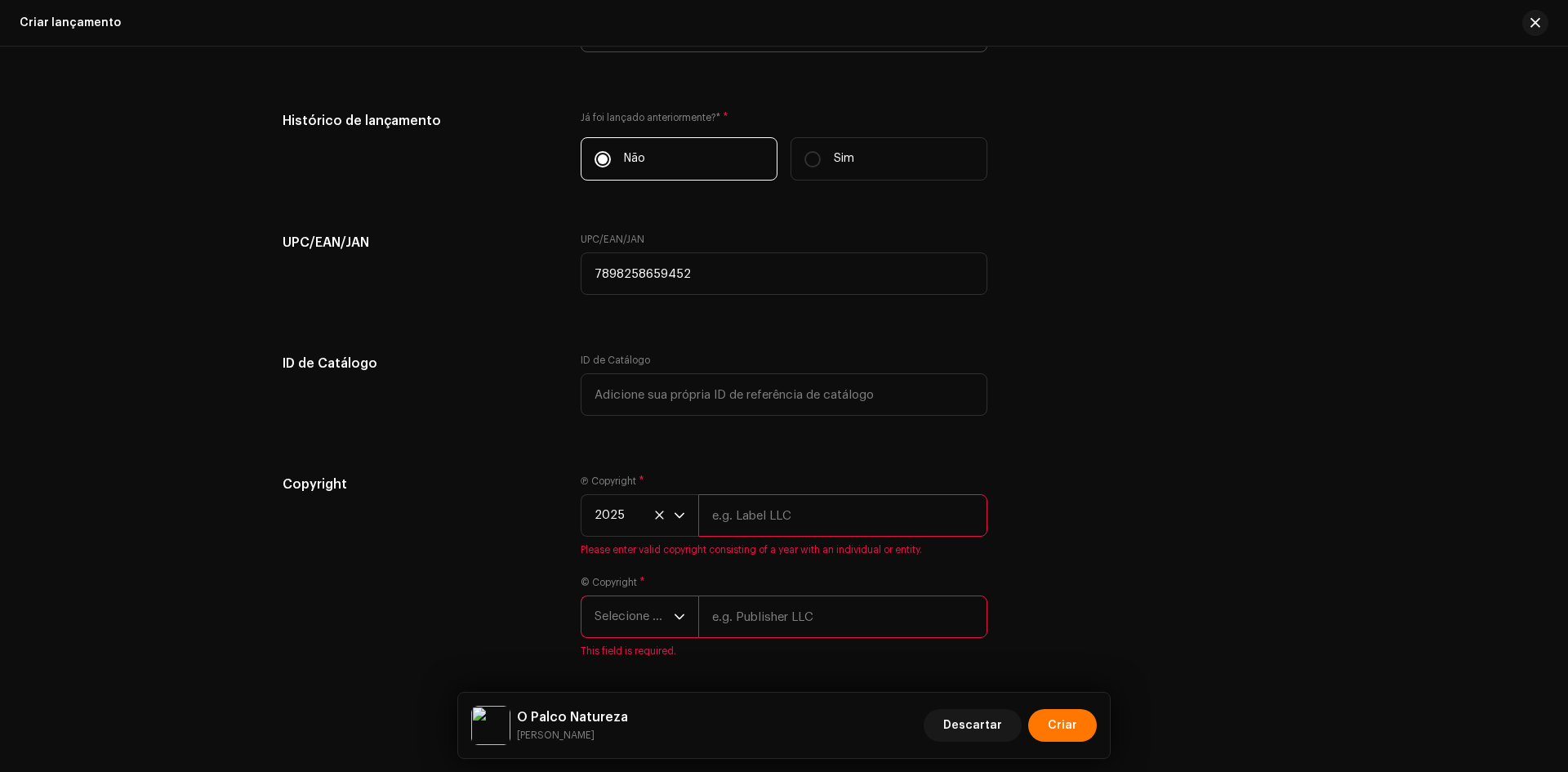
scroll to position [2398, 0]
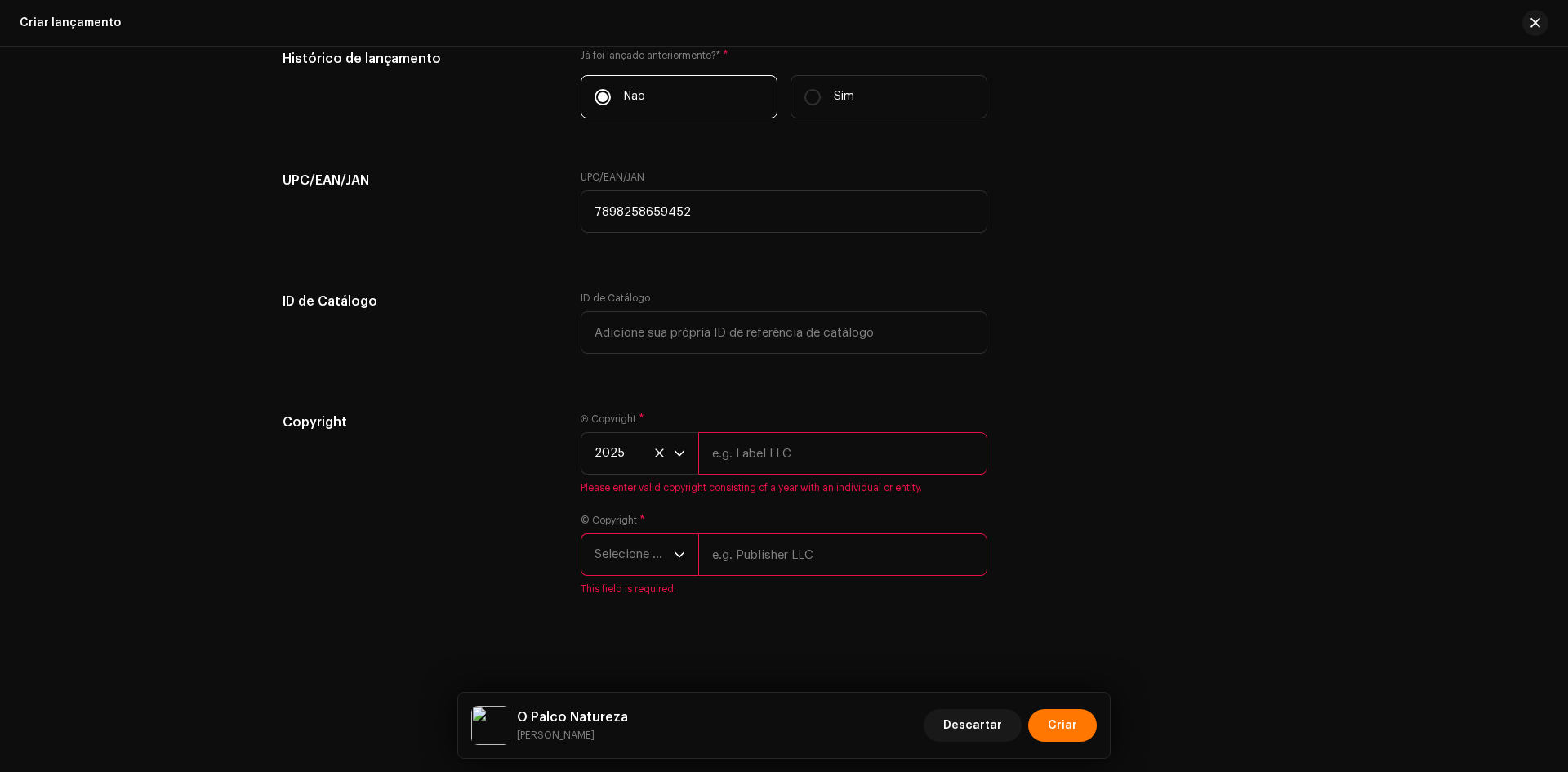
click at [629, 549] on span "Selecione o ano" at bounding box center [633, 554] width 79 height 41
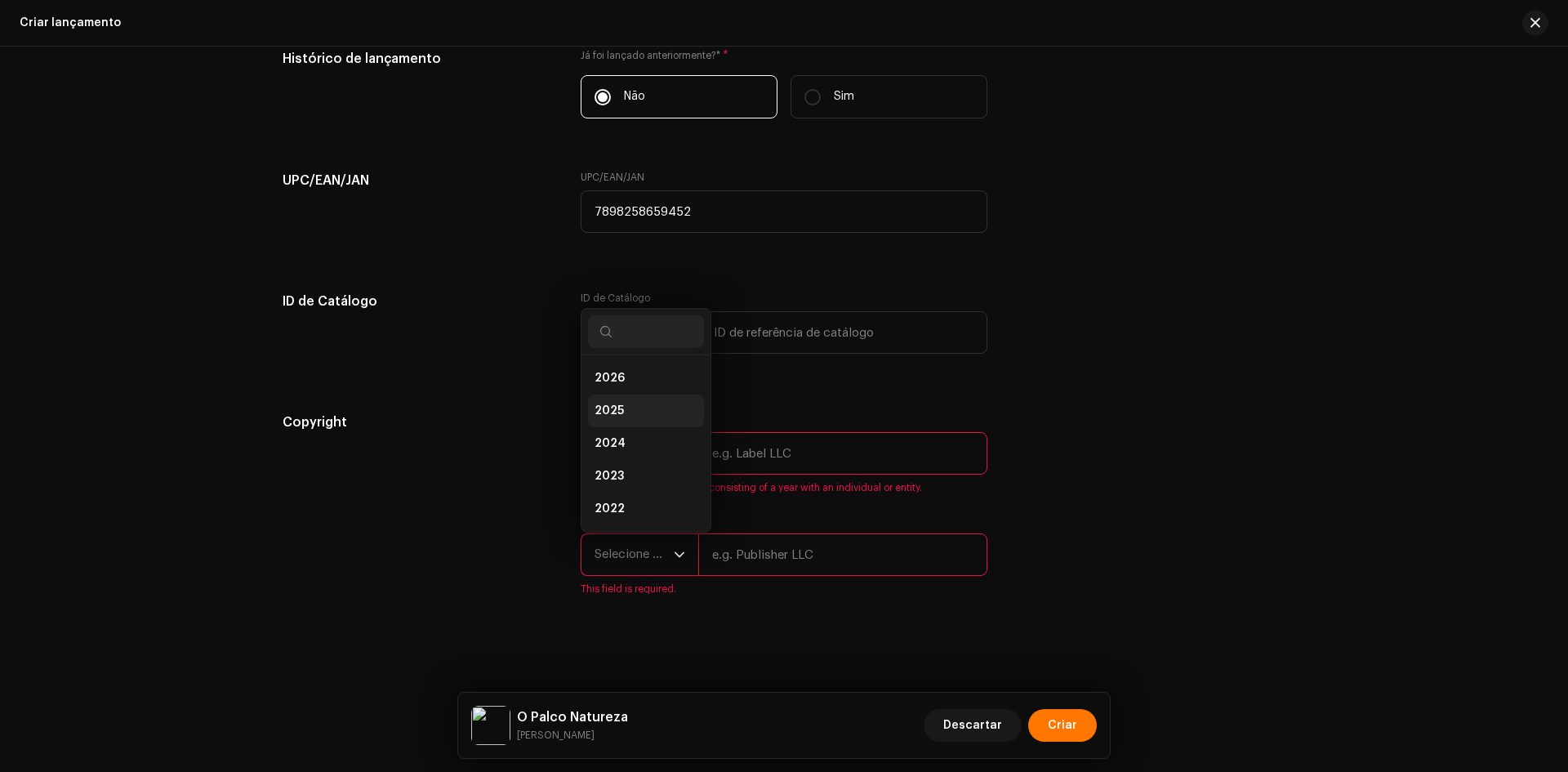
click at [638, 413] on li "2025" at bounding box center [646, 410] width 116 height 33
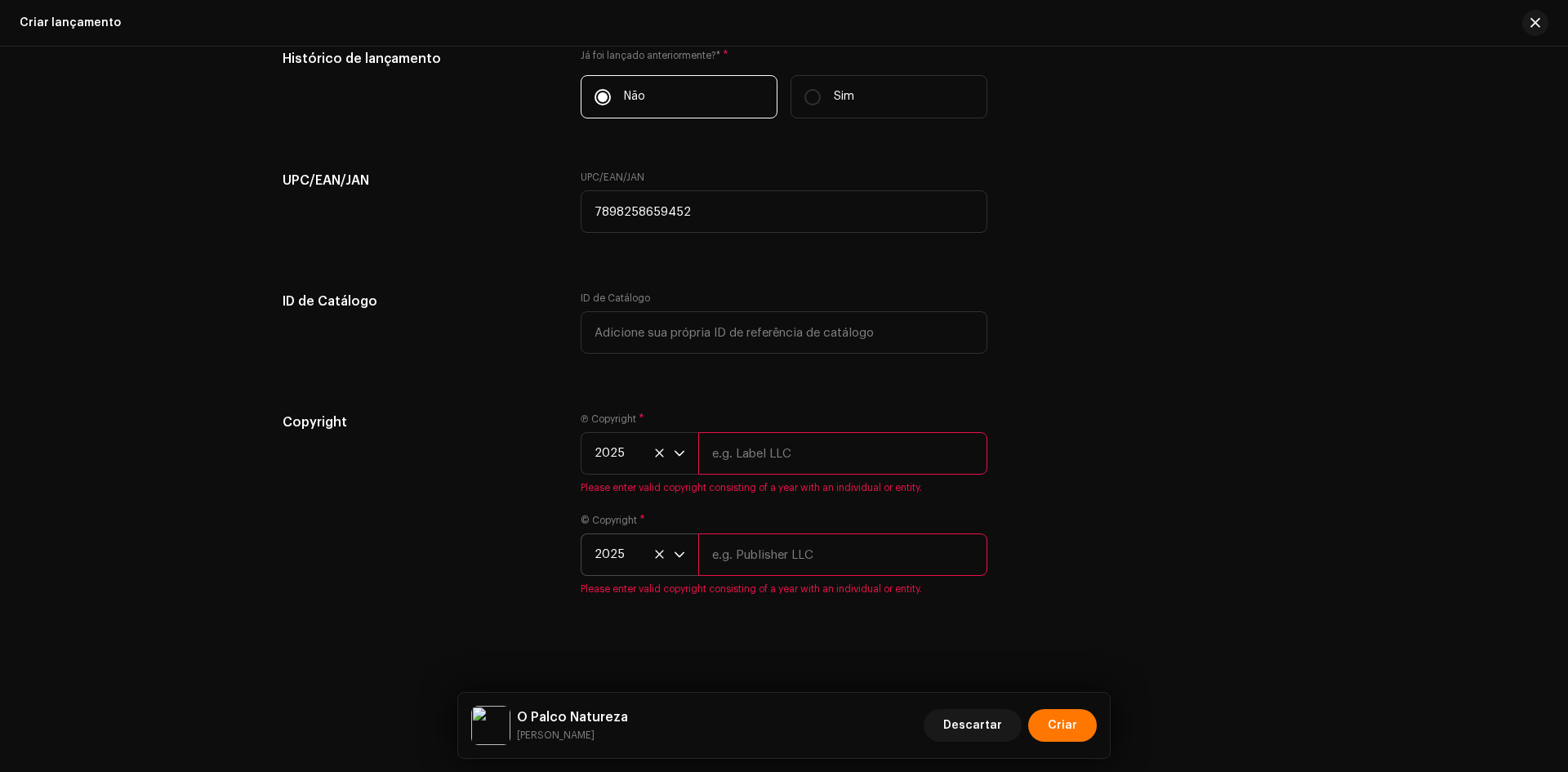
drag, startPoint x: 777, startPoint y: 457, endPoint x: 765, endPoint y: 507, distance: 51.4
click at [777, 457] on input "text" at bounding box center [842, 452] width 289 height 43
paste input "[PERSON_NAME]"
type input "[PERSON_NAME]"
click at [757, 538] on input "text" at bounding box center [842, 554] width 289 height 43
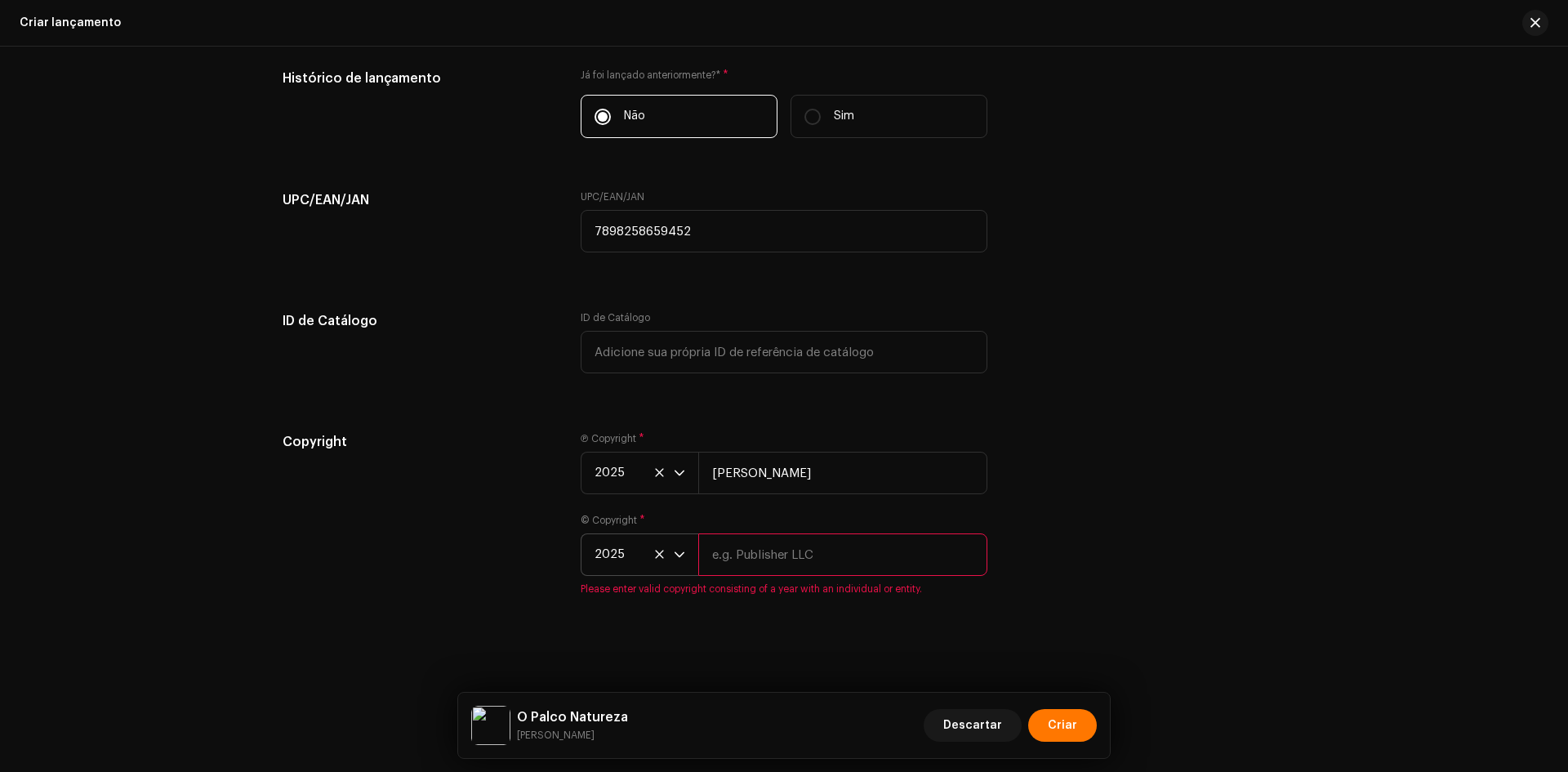
paste input "[PERSON_NAME]"
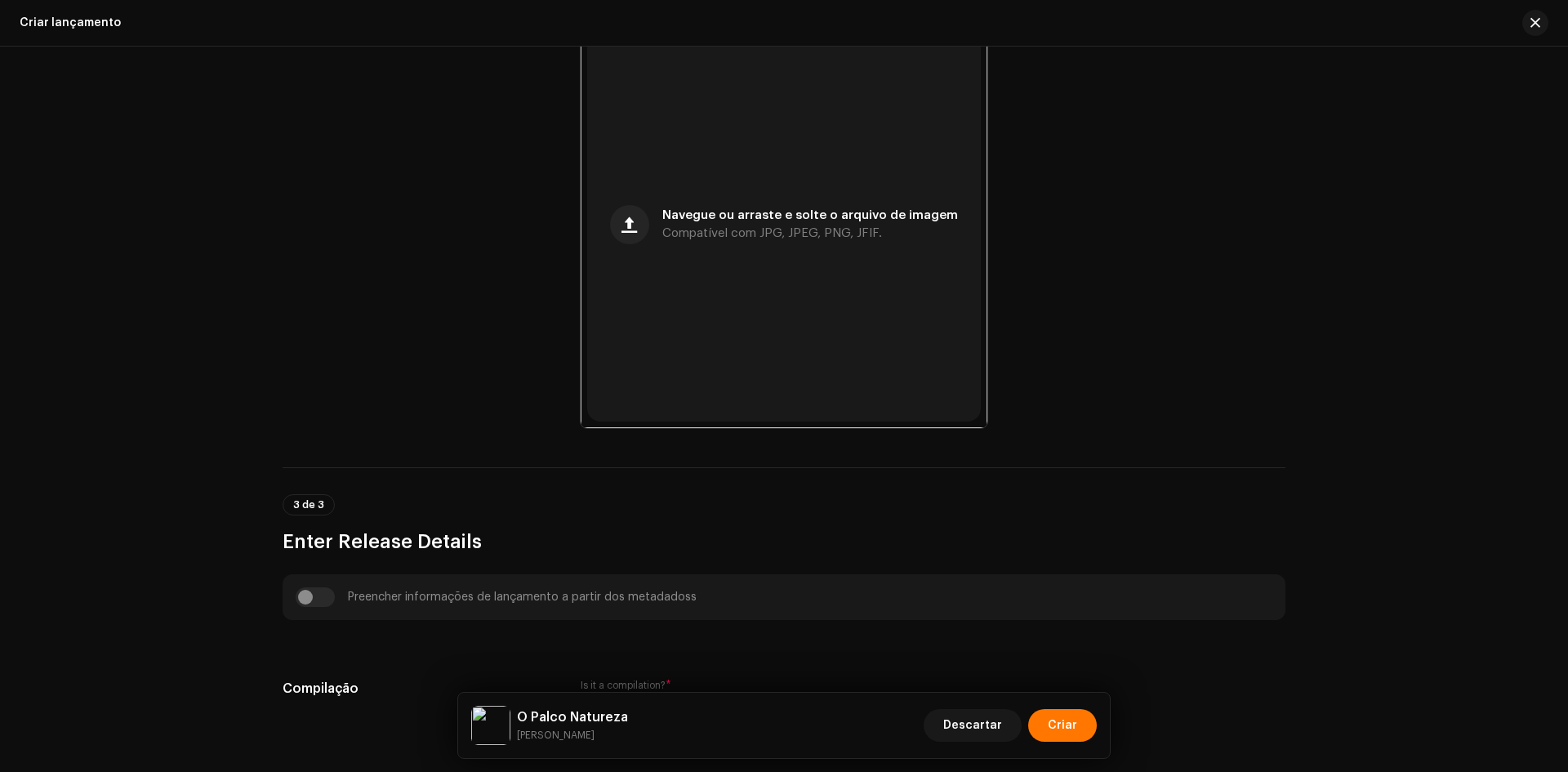
scroll to position [11, 0]
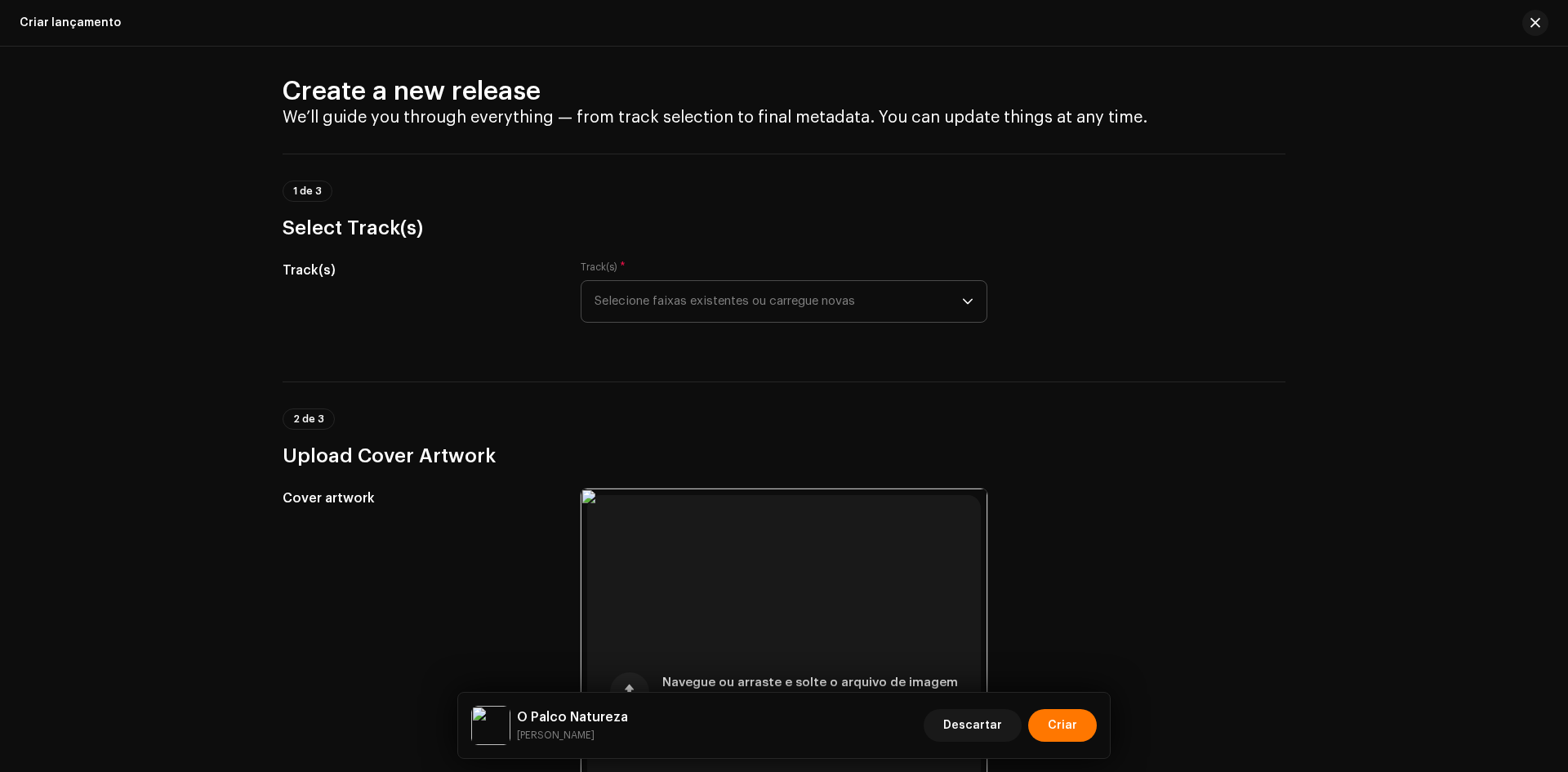
type input "[PERSON_NAME]"
click at [647, 265] on div "Track(s) * Selecione faixas existentes ou carregue novas" at bounding box center [783, 292] width 406 height 62
click at [653, 307] on span "Selecione faixas existentes ou carregue novas" at bounding box center [778, 301] width 368 height 41
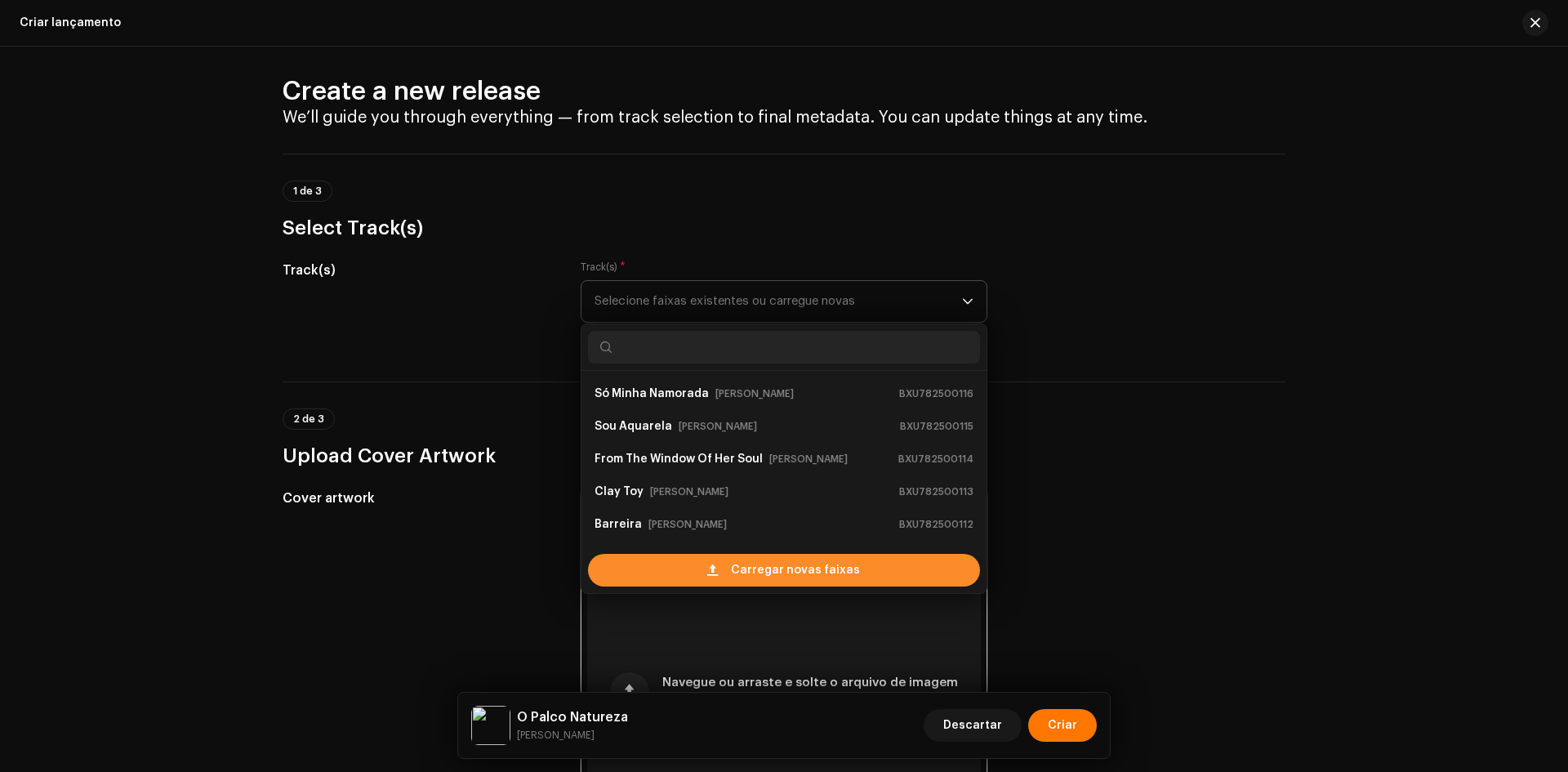
scroll to position [26, 0]
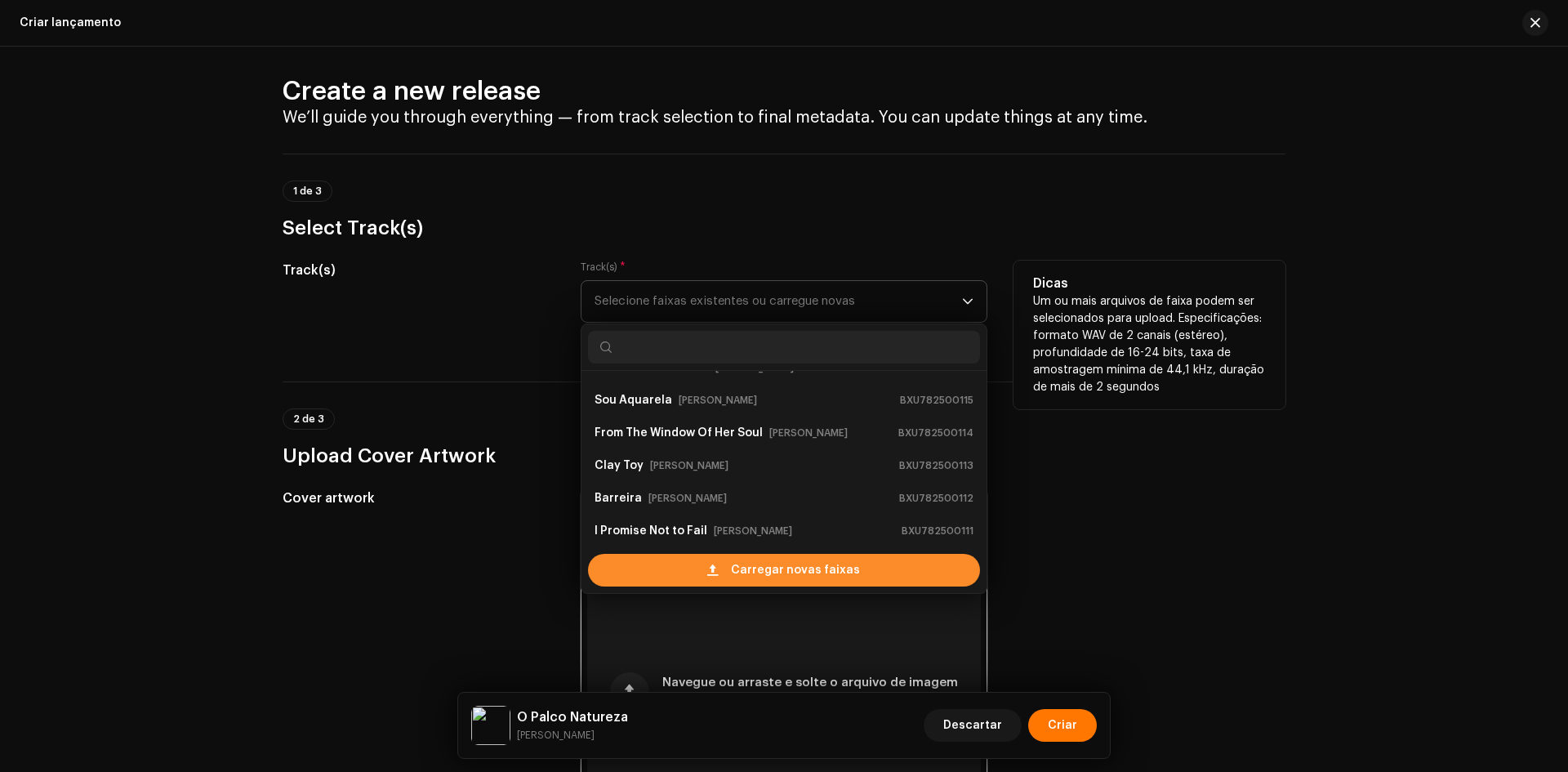
click at [653, 567] on div "Carregar novas faixas" at bounding box center [784, 569] width 392 height 33
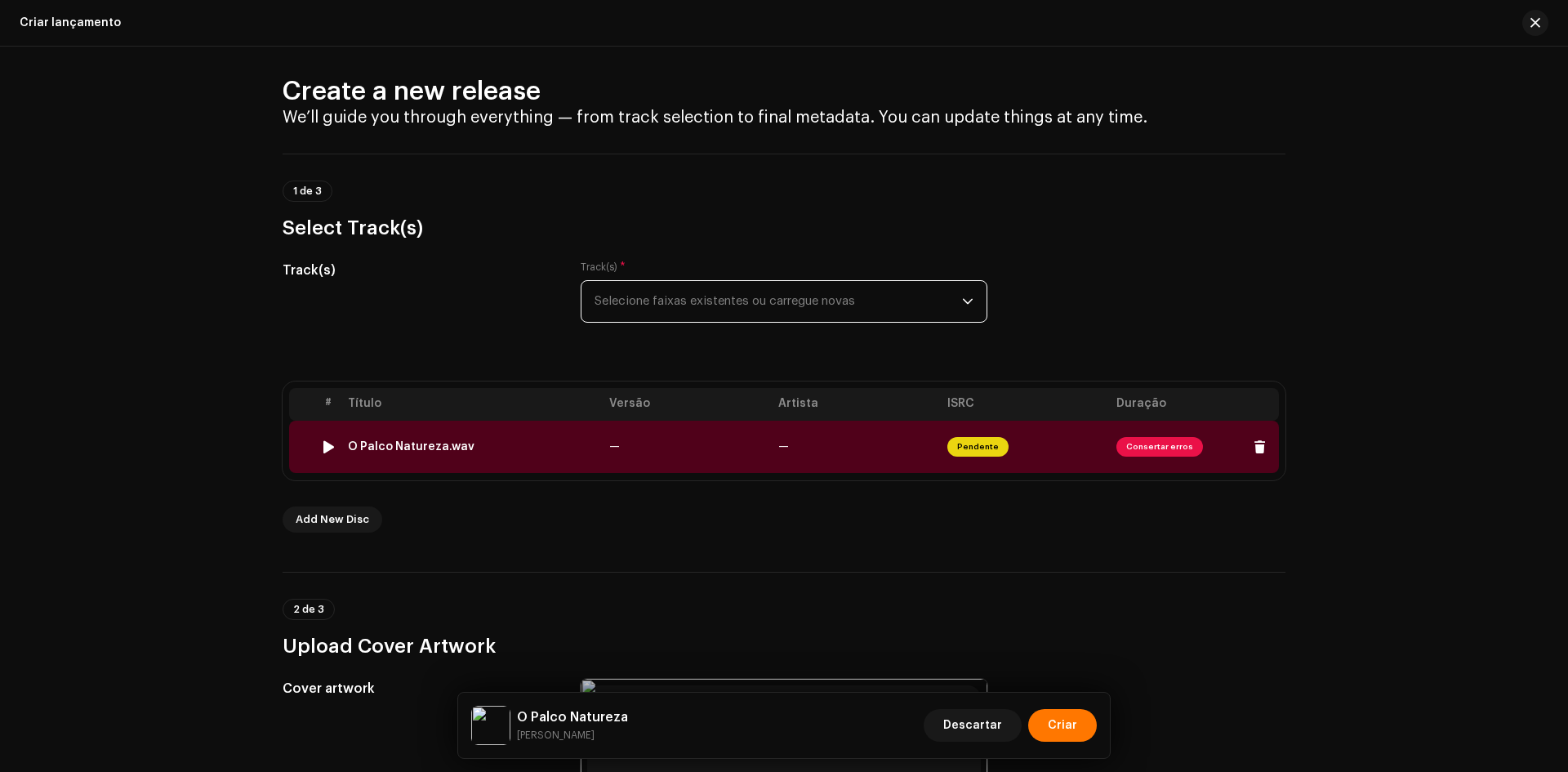
click at [540, 440] on div "O Palco Natureza.wav" at bounding box center [471, 446] width 249 height 13
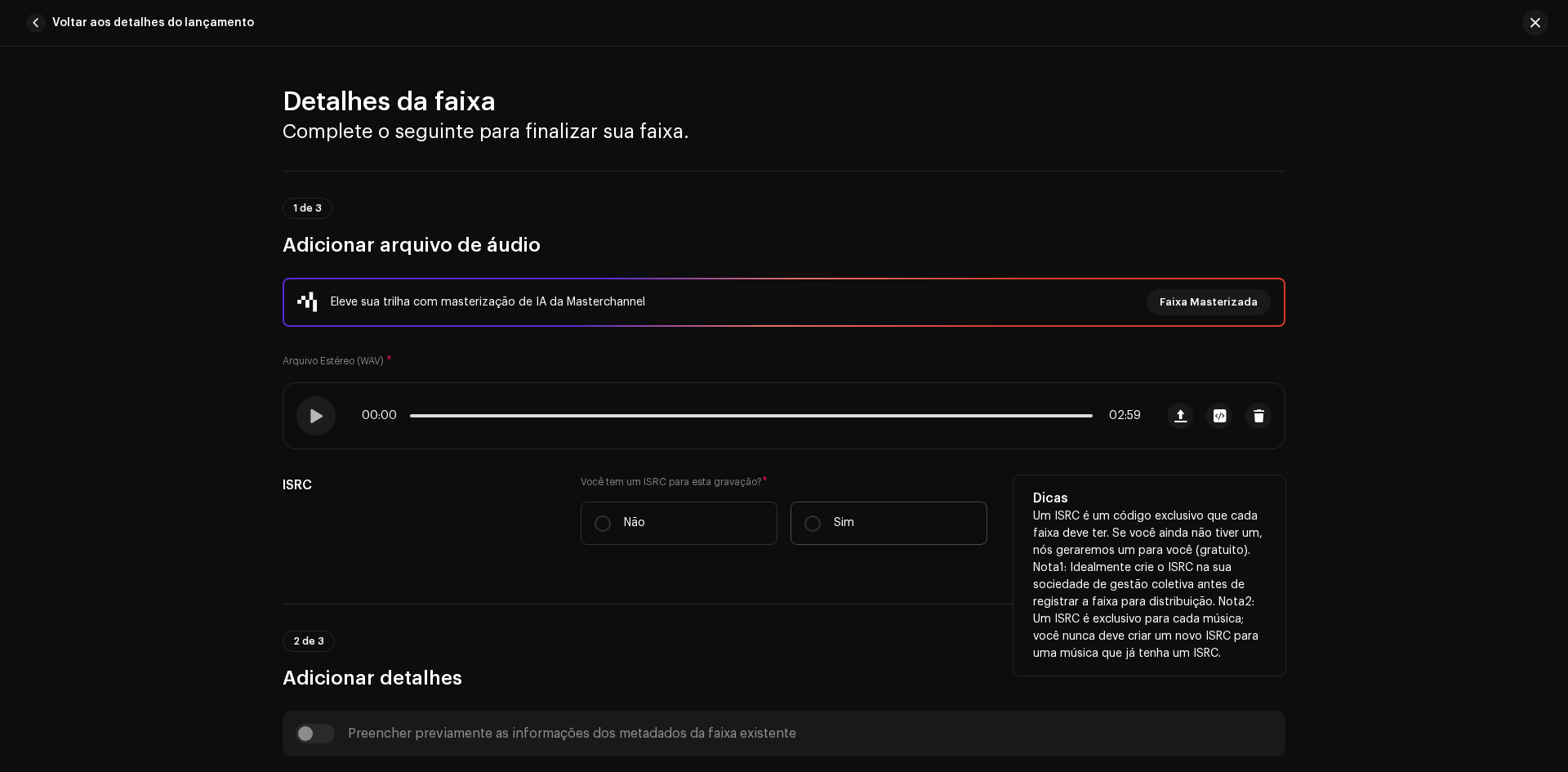
click at [867, 515] on label "Sim" at bounding box center [888, 522] width 197 height 43
click at [821, 515] on input "Sim" at bounding box center [812, 523] width 16 height 16
radio input "true"
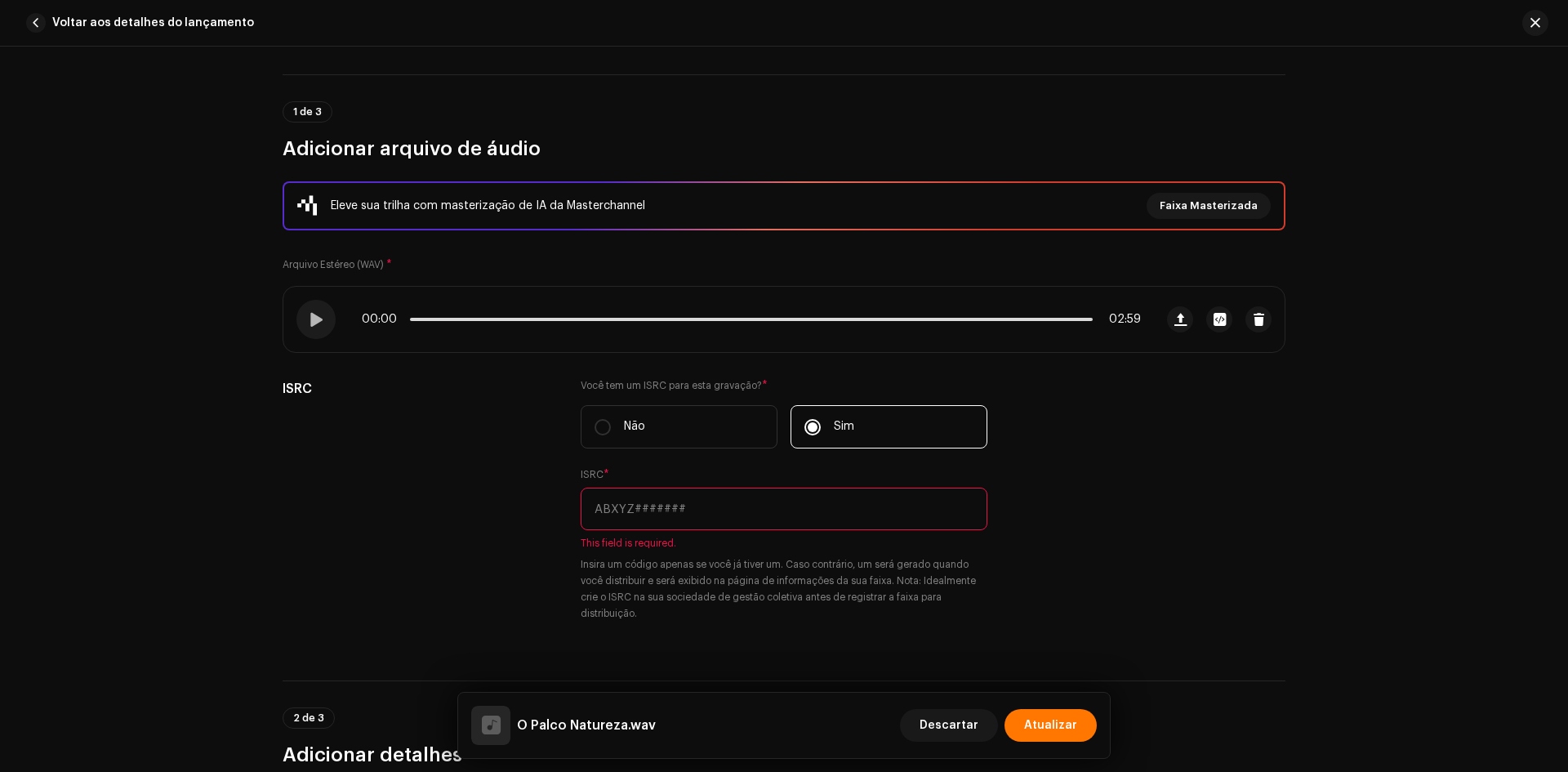
scroll to position [245, 0]
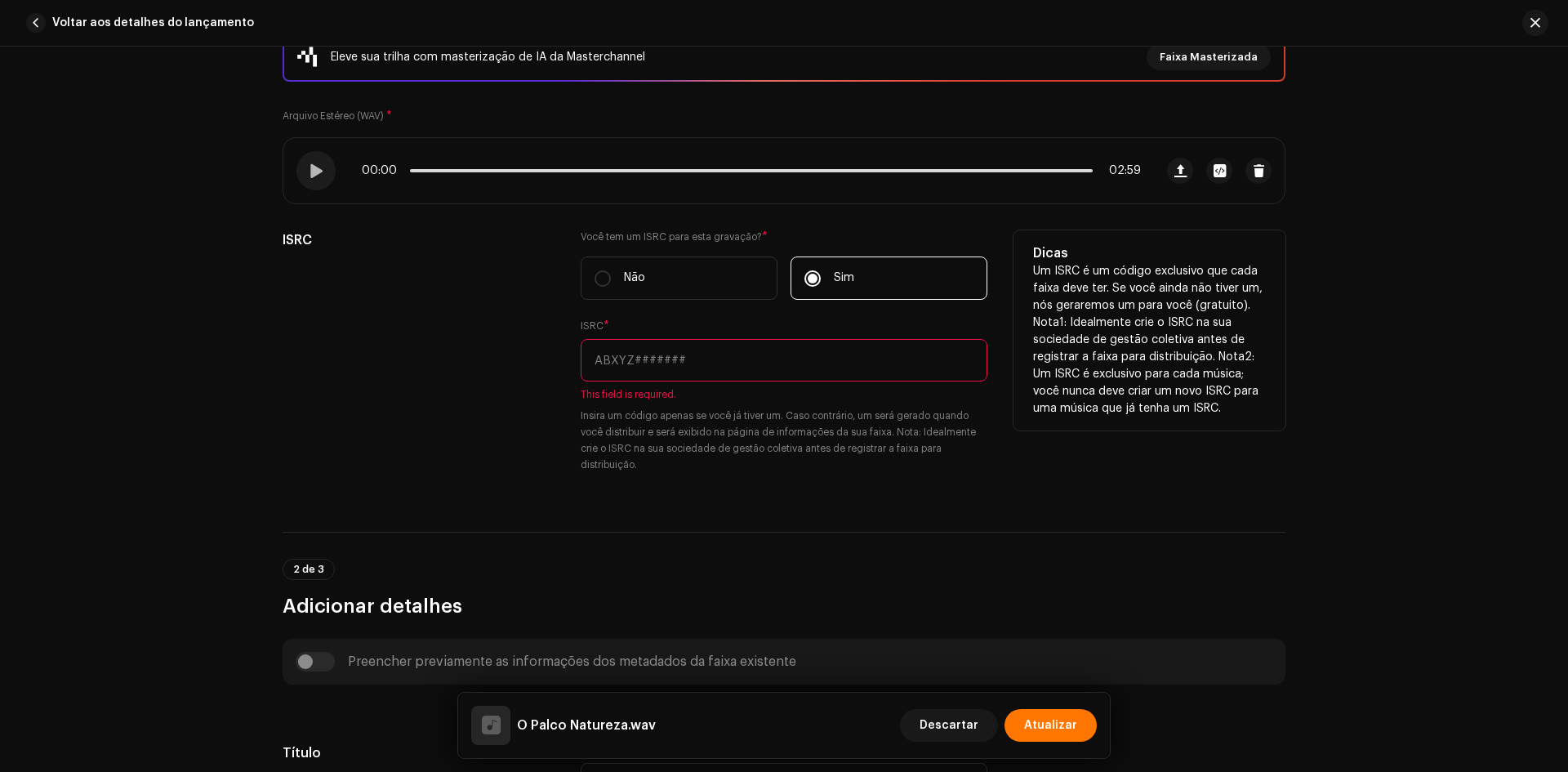
click at [705, 341] on input "text" at bounding box center [783, 360] width 406 height 43
paste input "BX-U78-25-00117"
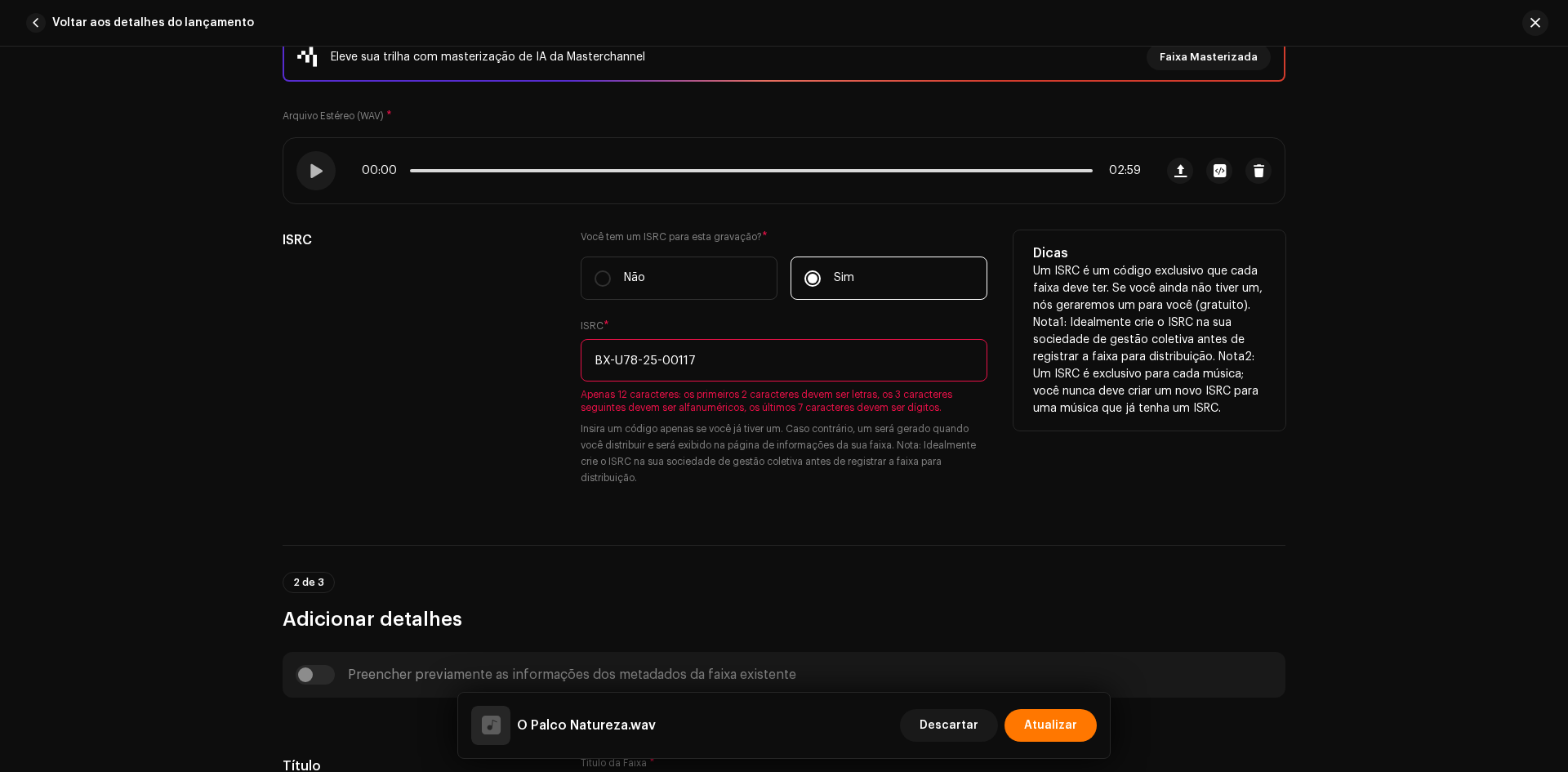
click at [605, 365] on input "BX-U78-25-00117" at bounding box center [783, 360] width 406 height 43
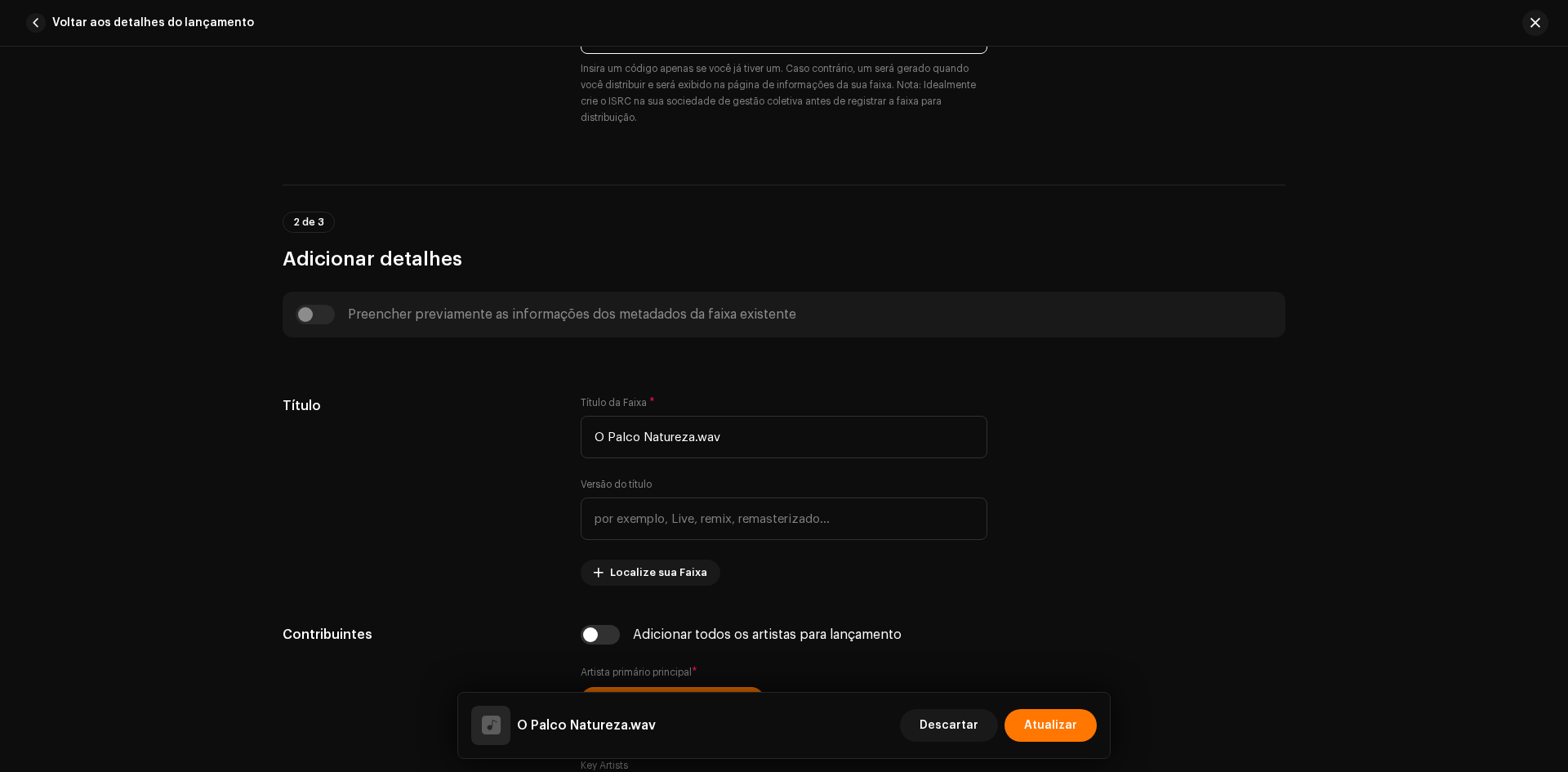
scroll to position [735, 0]
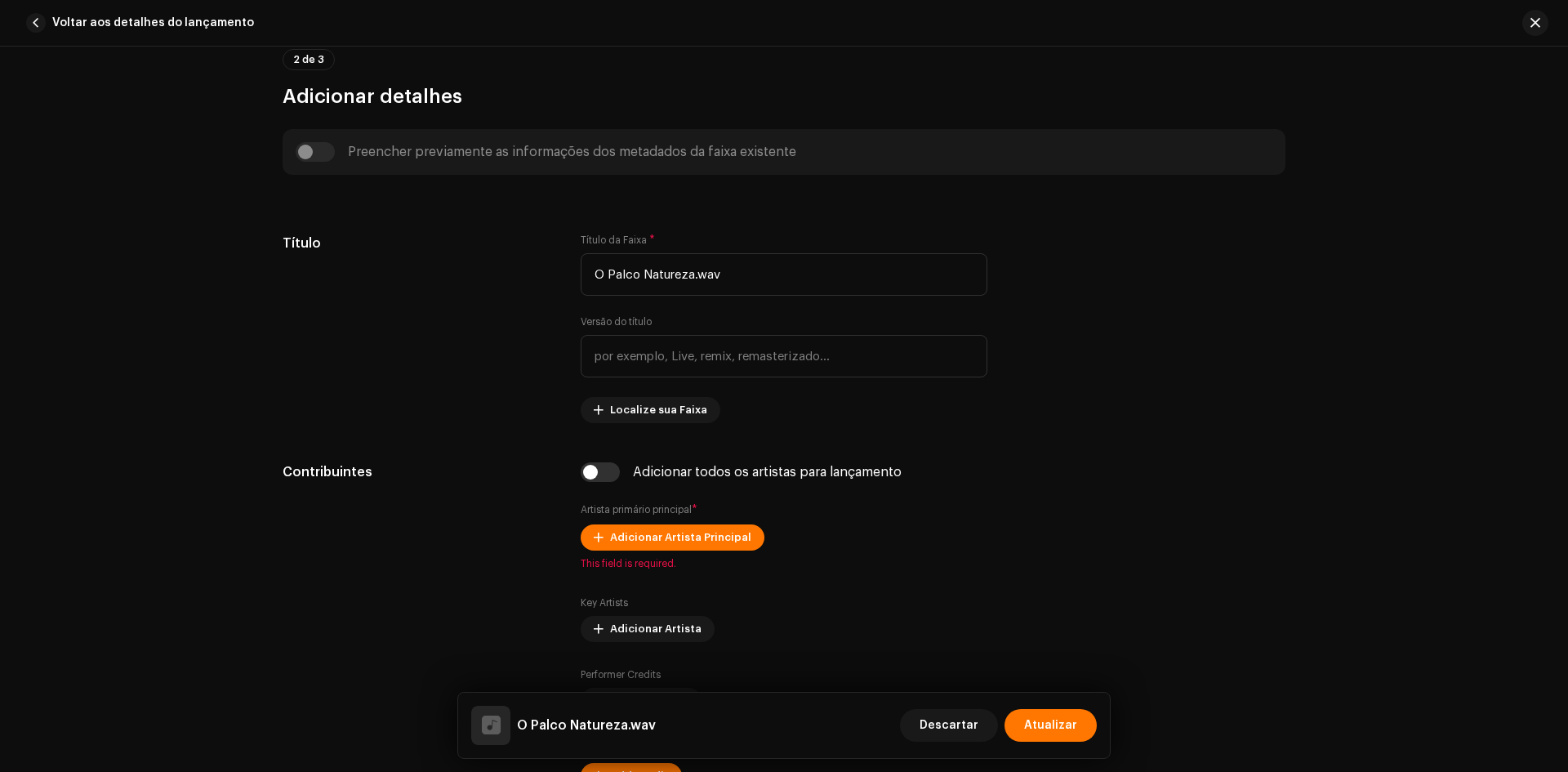
type input "BXU782500117"
click at [727, 285] on input "O Palco Natureza.wav" at bounding box center [783, 274] width 406 height 43
paste input "text"
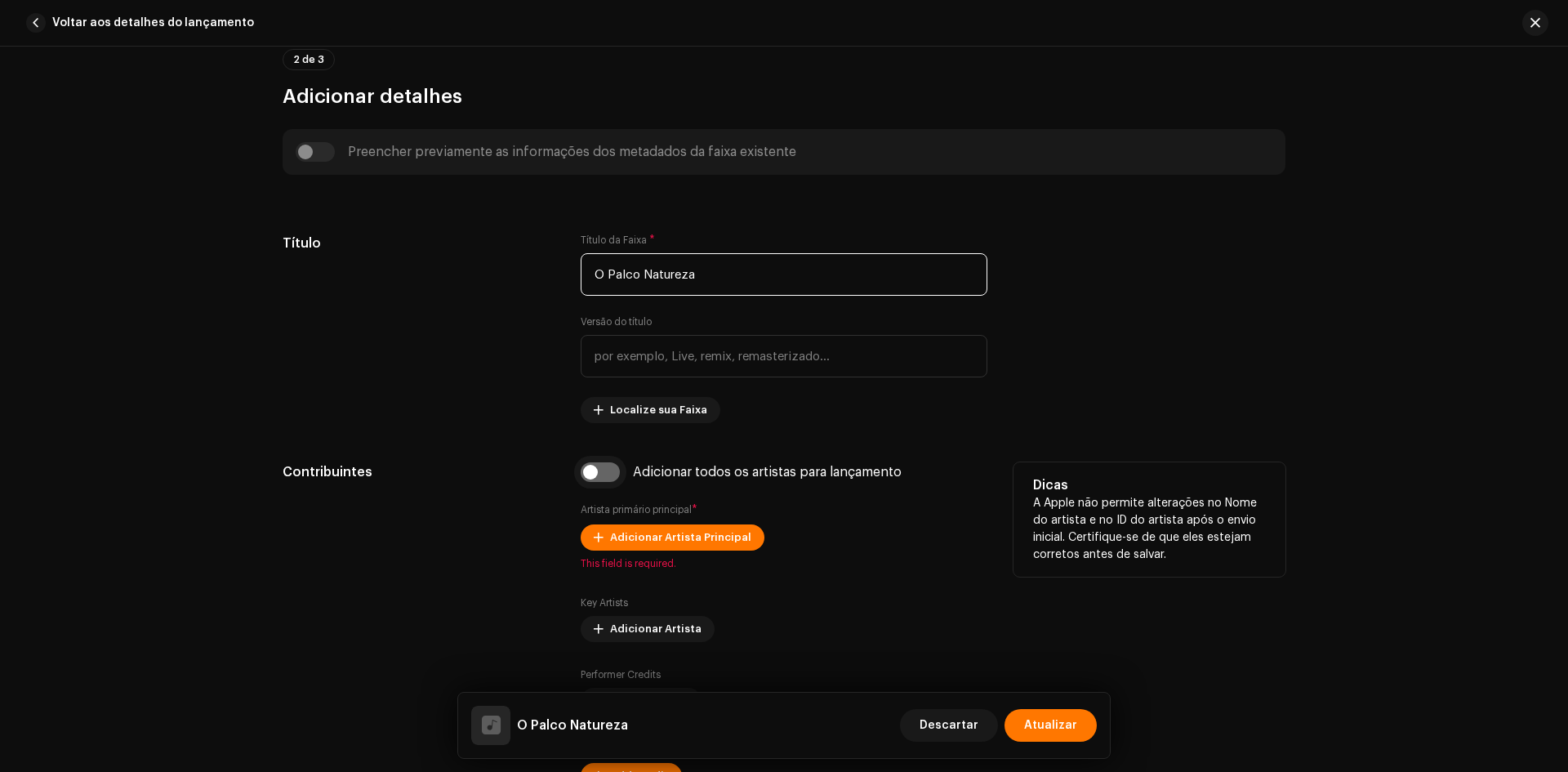
type input "O Palco Natureza"
click at [597, 479] on input "checkbox" at bounding box center [599, 472] width 39 height 20
checkbox input "true"
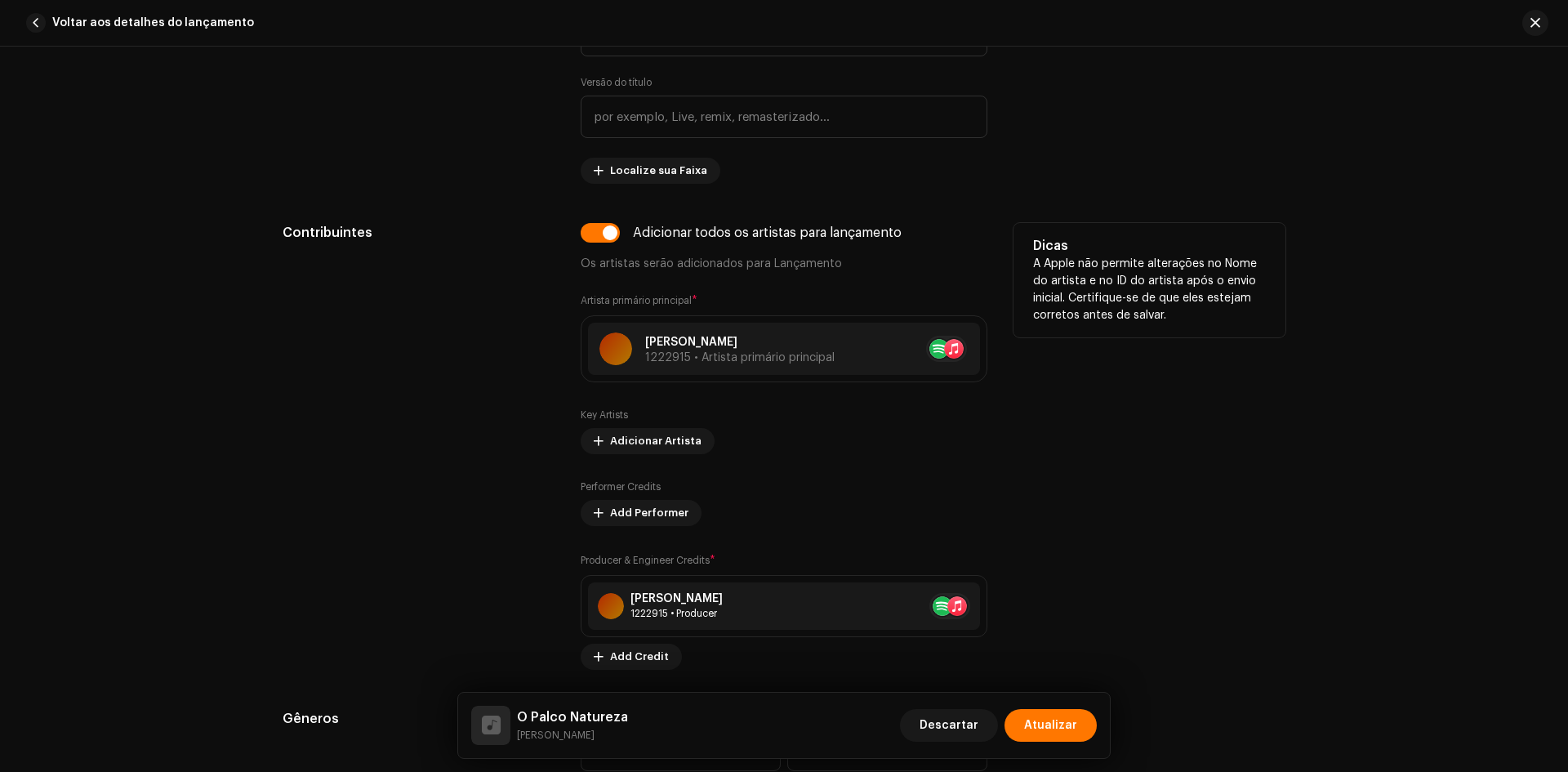
scroll to position [1224, 0]
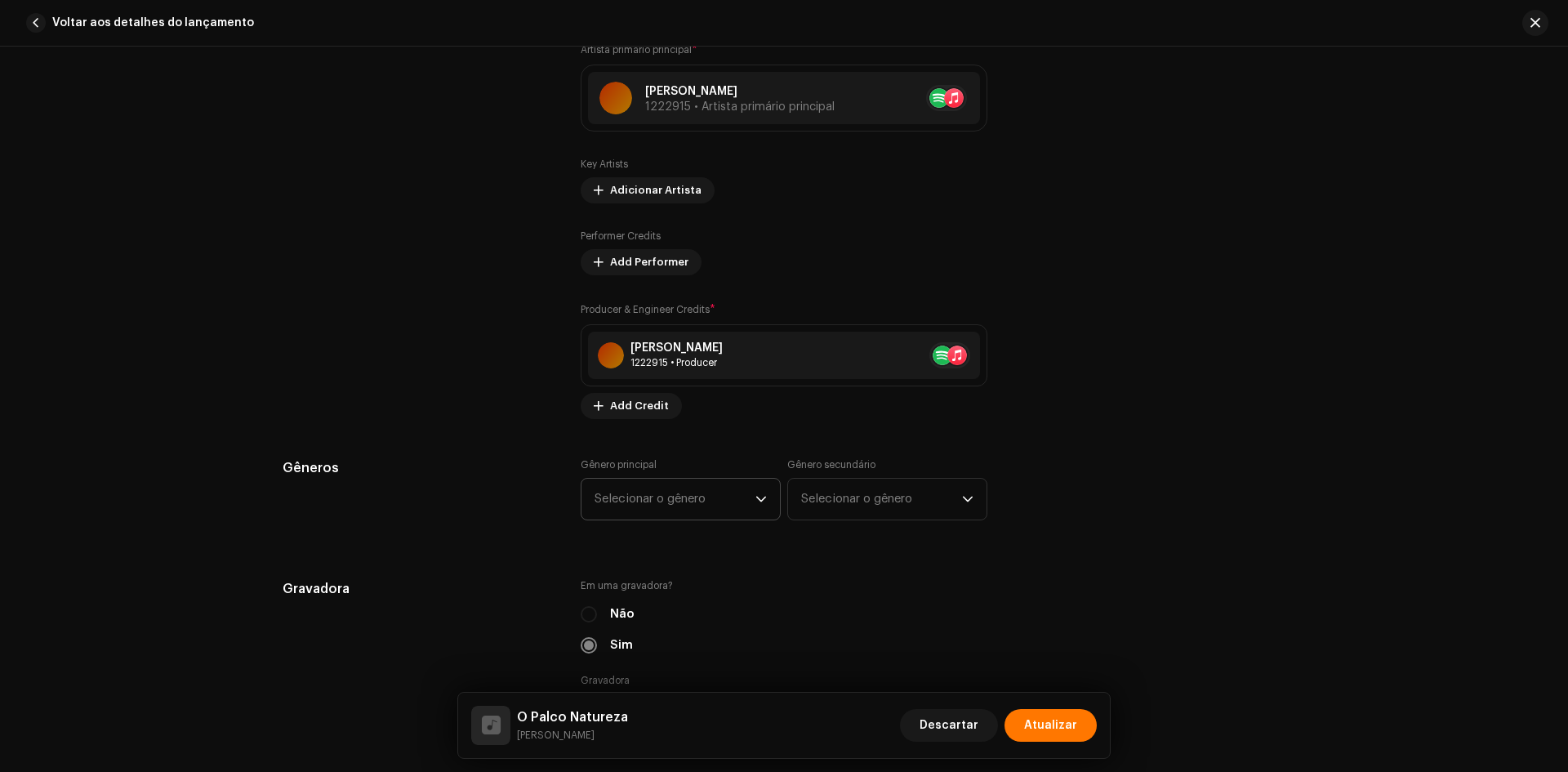
click at [706, 483] on span "Selecionar o gênero" at bounding box center [674, 498] width 161 height 41
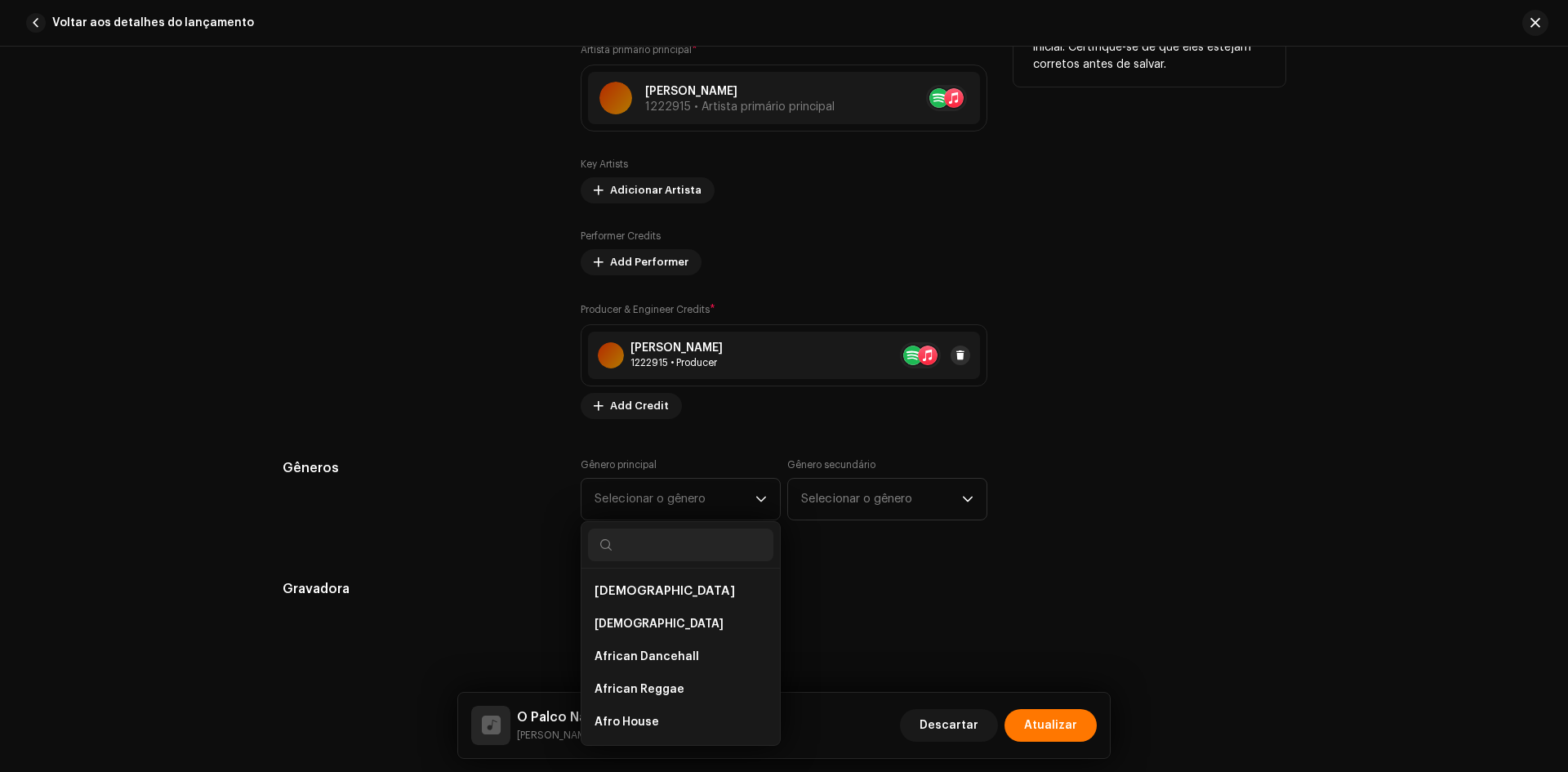
click at [956, 355] on span at bounding box center [961, 355] width 10 height 13
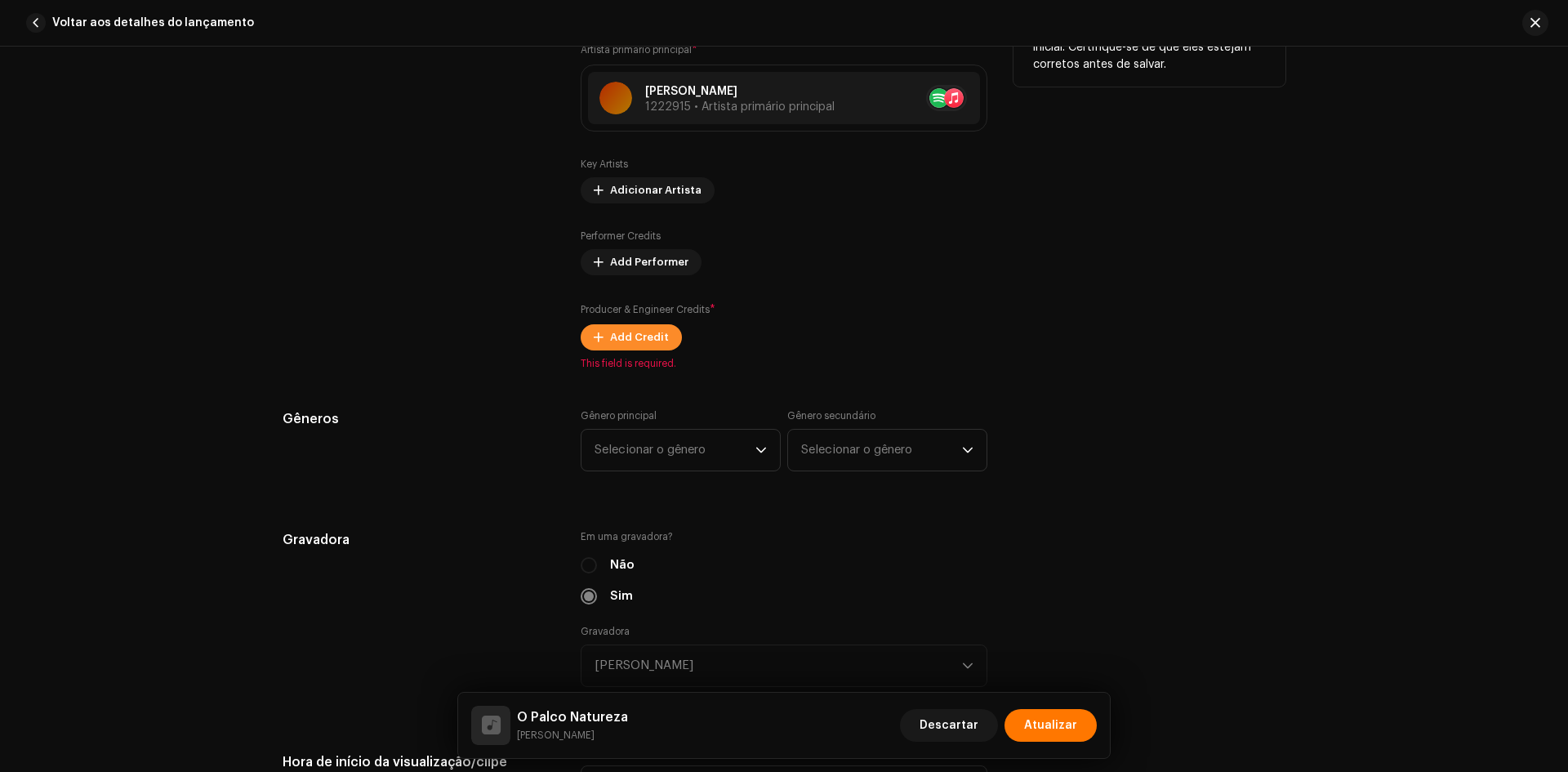
click at [621, 335] on span "Add Credit" at bounding box center [639, 337] width 59 height 33
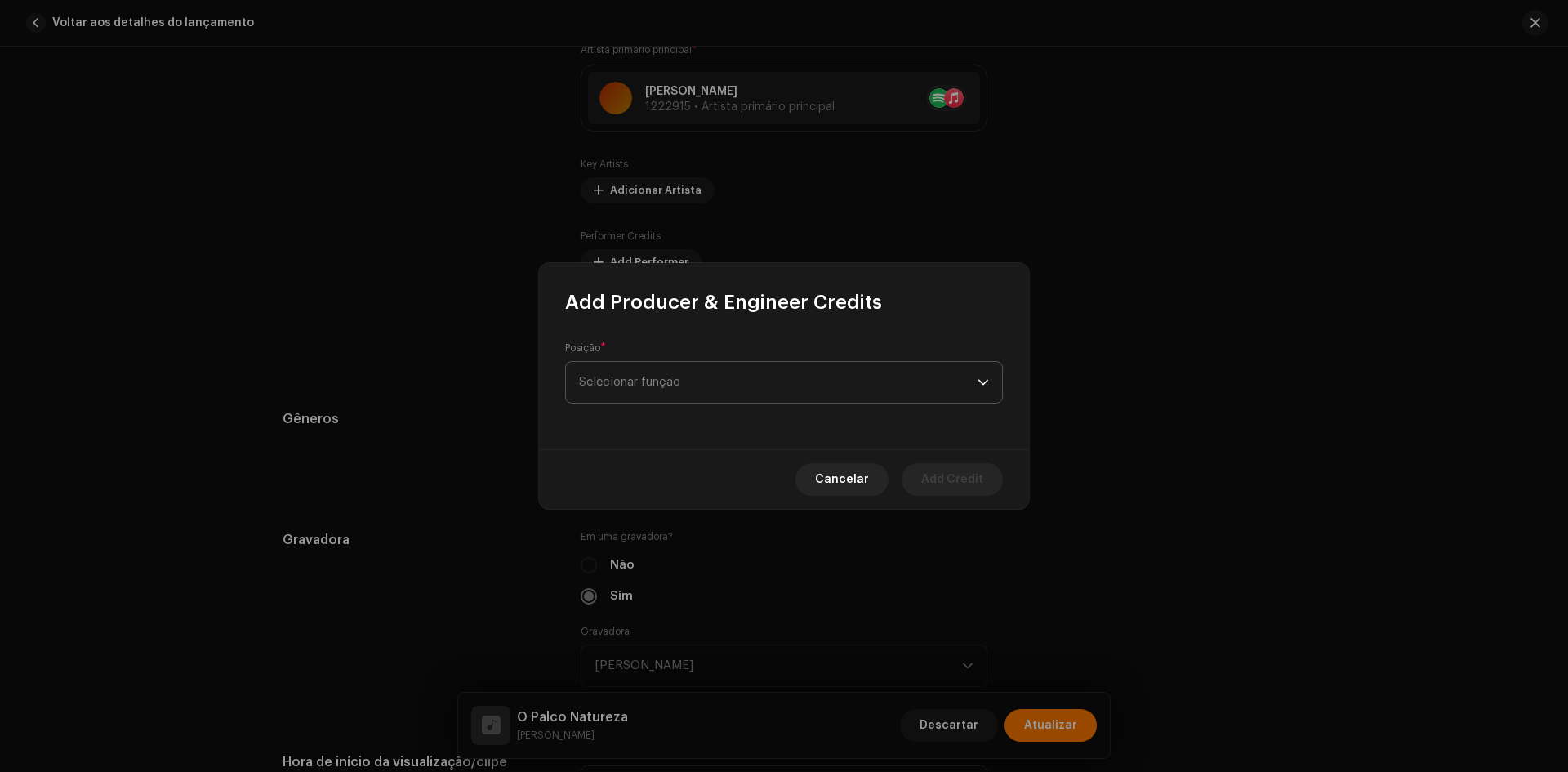
click at [668, 379] on span "Selecionar função" at bounding box center [778, 382] width 398 height 41
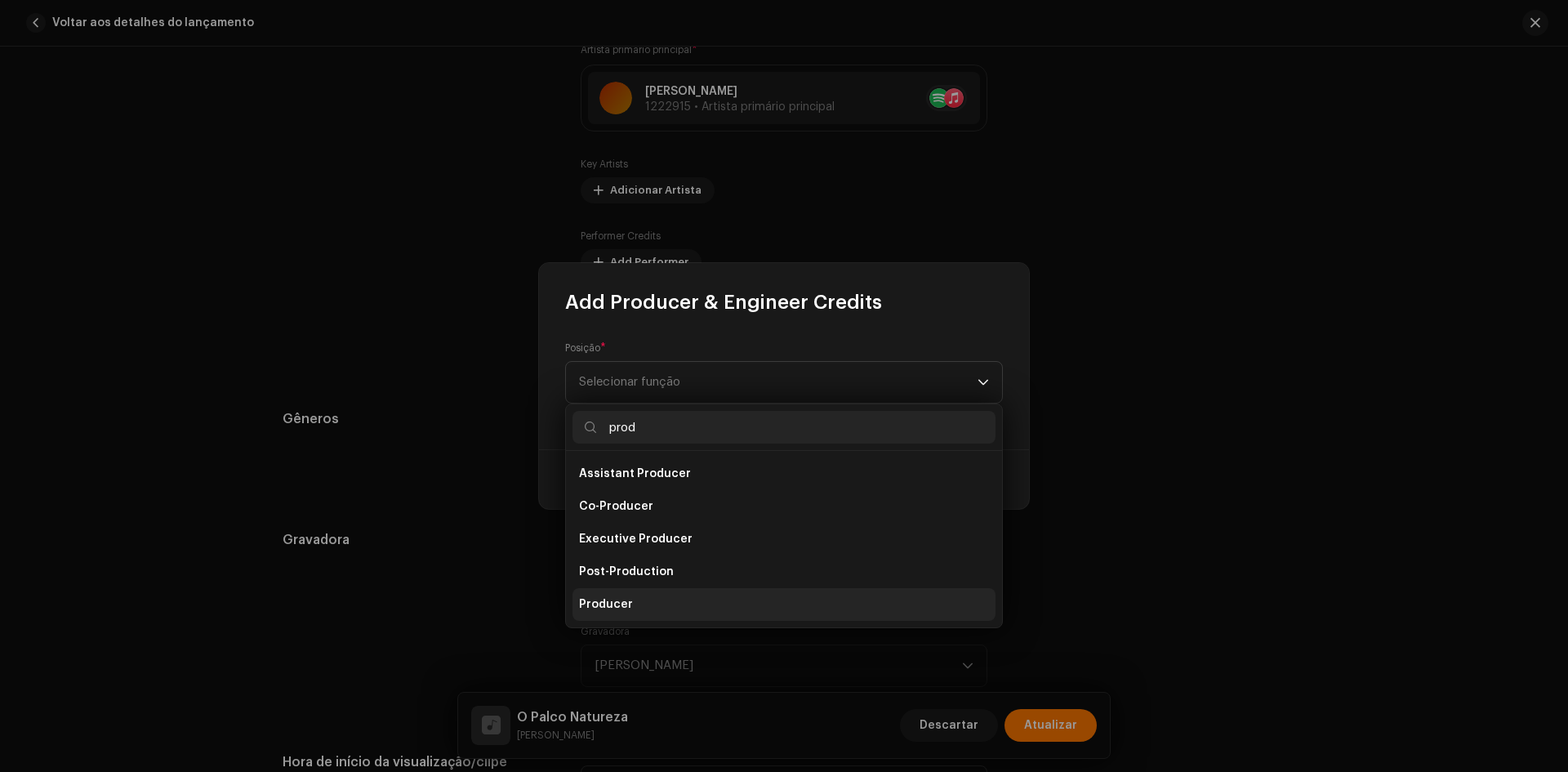
type input "prod"
click at [638, 597] on li "Producer" at bounding box center [783, 604] width 422 height 33
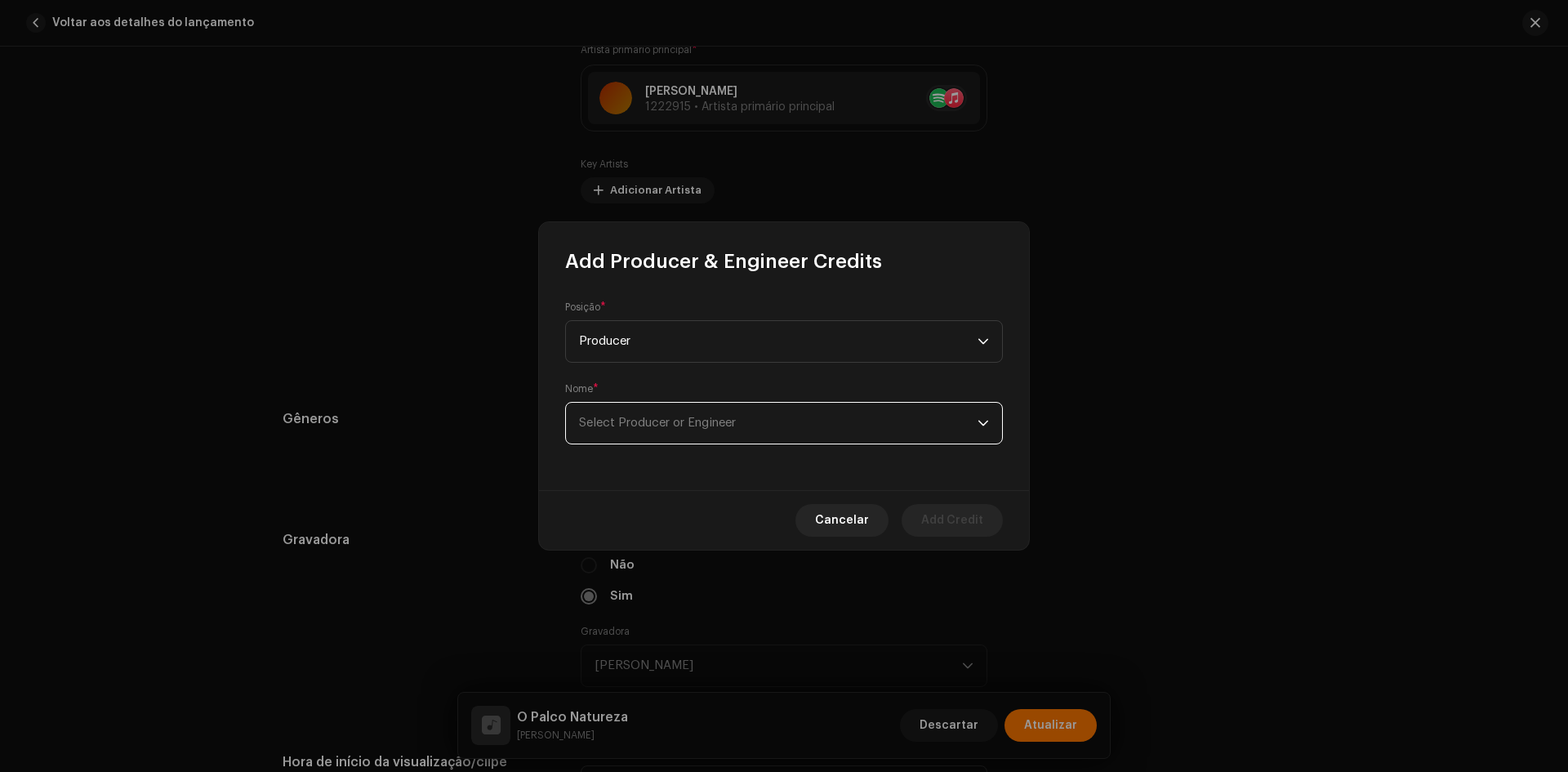
click at [624, 423] on span "Select Producer or Engineer" at bounding box center [657, 422] width 157 height 12
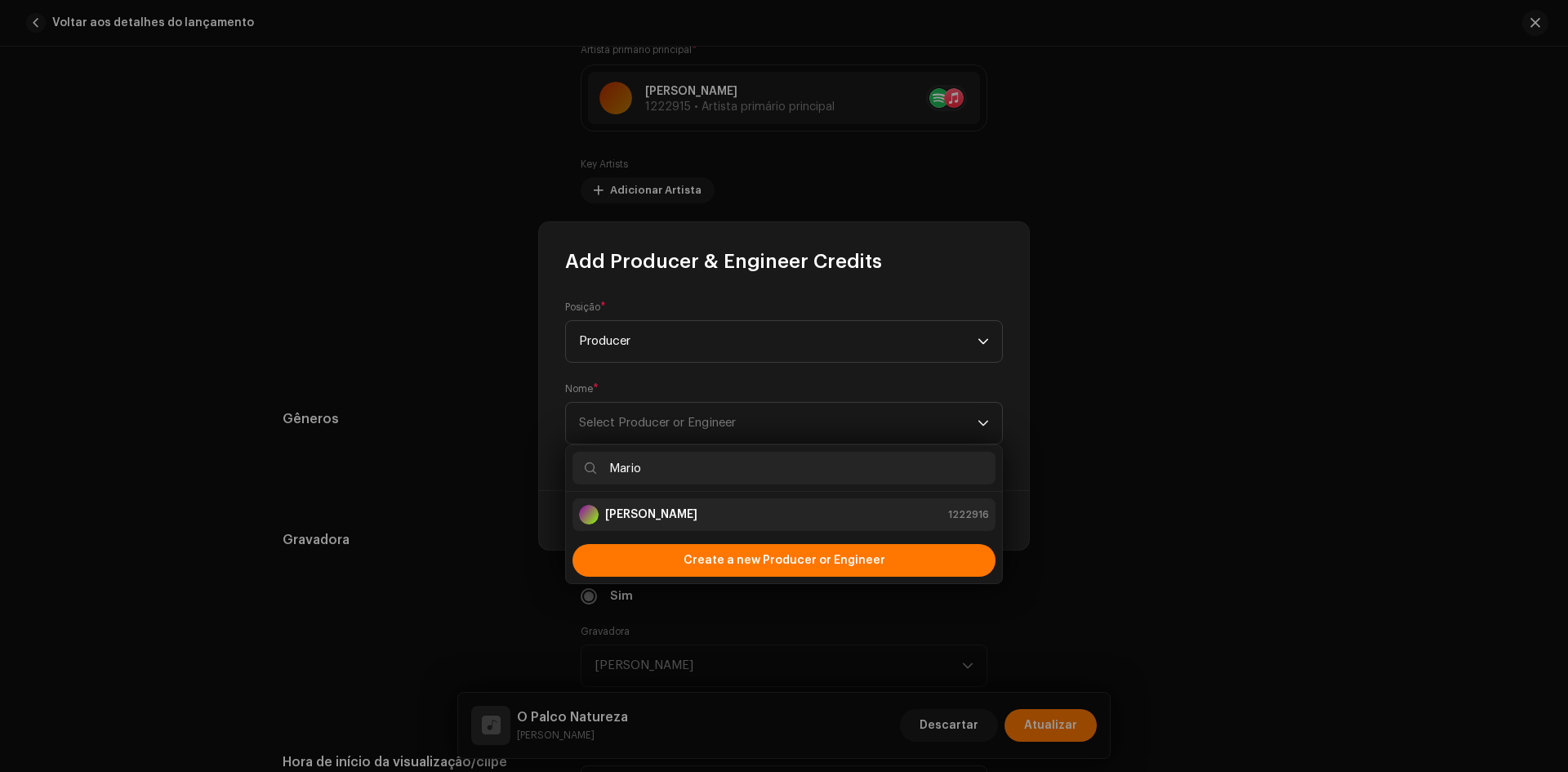
type input "Mario"
click at [708, 509] on div "[PERSON_NAME] 1222916" at bounding box center [784, 514] width 409 height 20
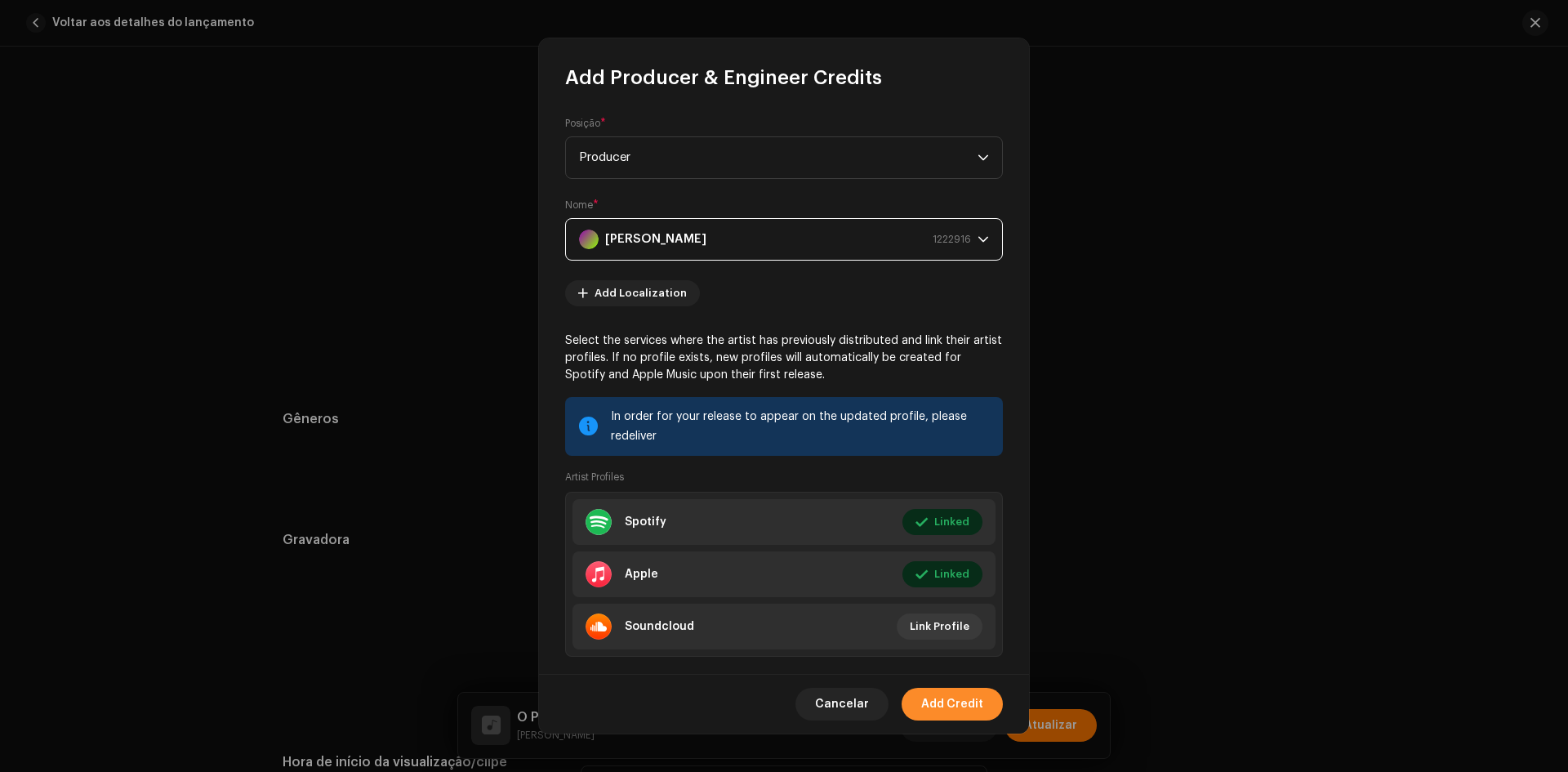
click at [953, 701] on span "Add Credit" at bounding box center [952, 703] width 62 height 33
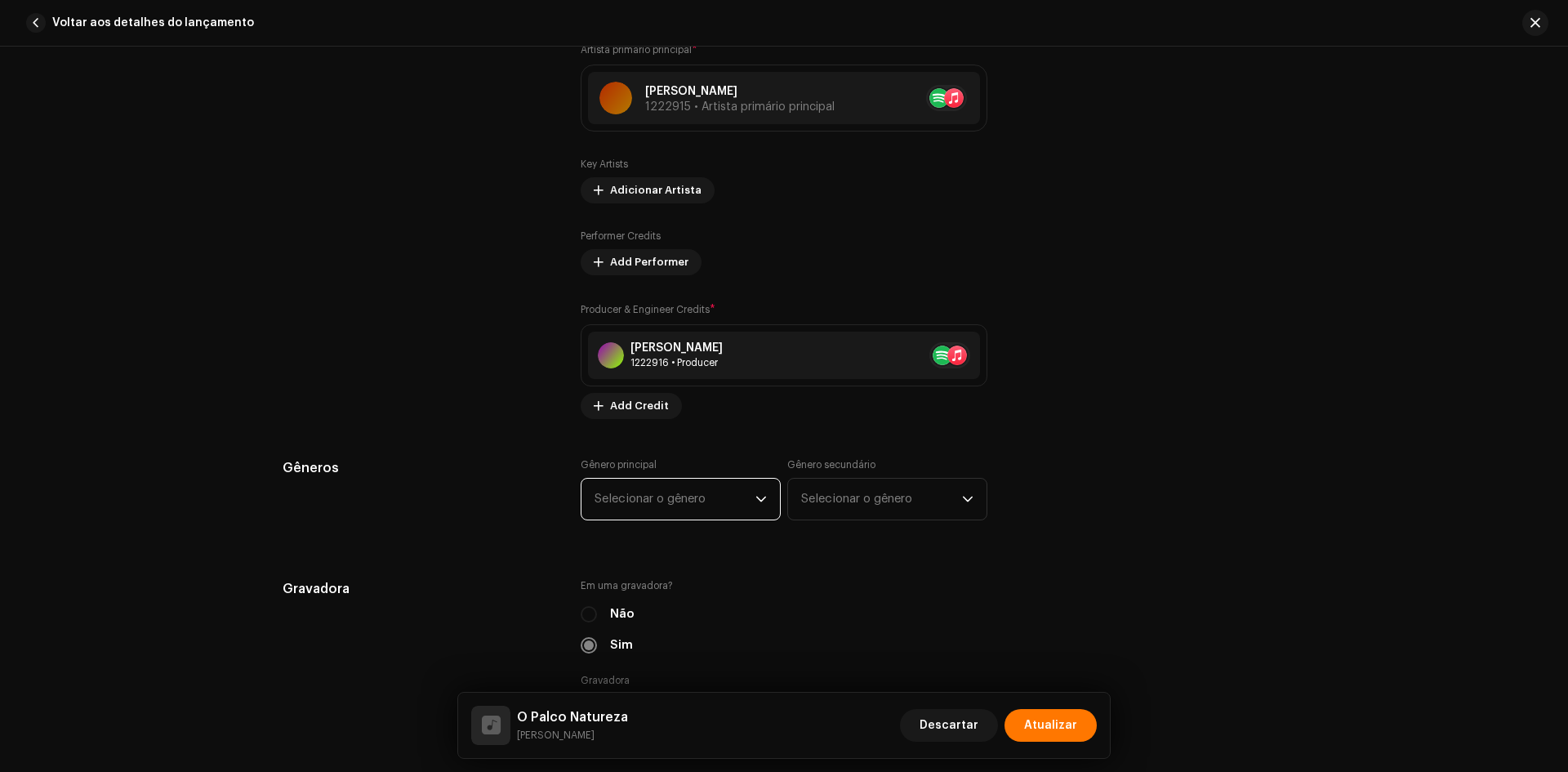
click at [695, 512] on span "Selecionar o gênero" at bounding box center [674, 498] width 161 height 41
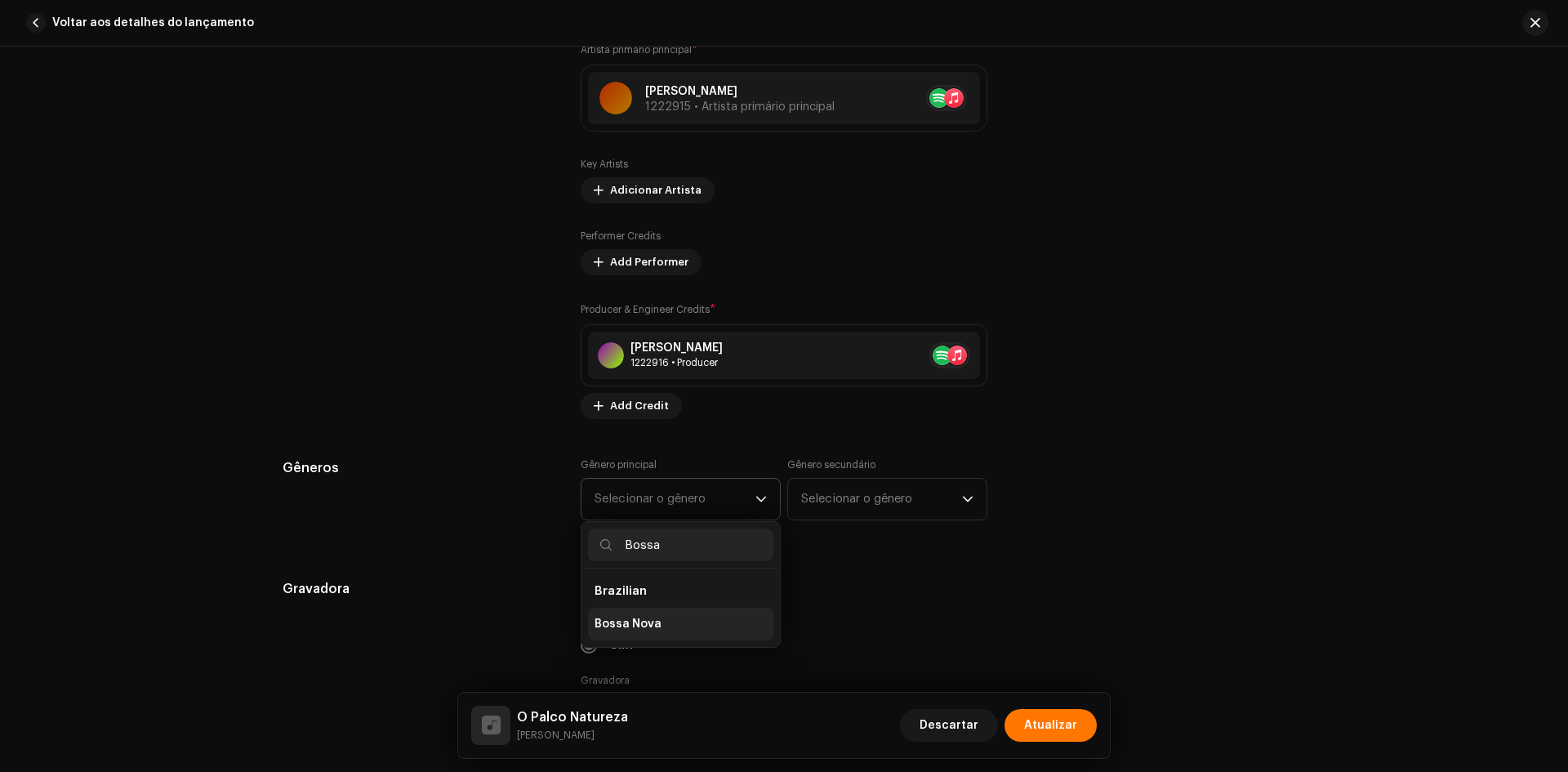
type input "Bossa"
click at [669, 613] on li "Bossa Nova" at bounding box center [681, 623] width 186 height 33
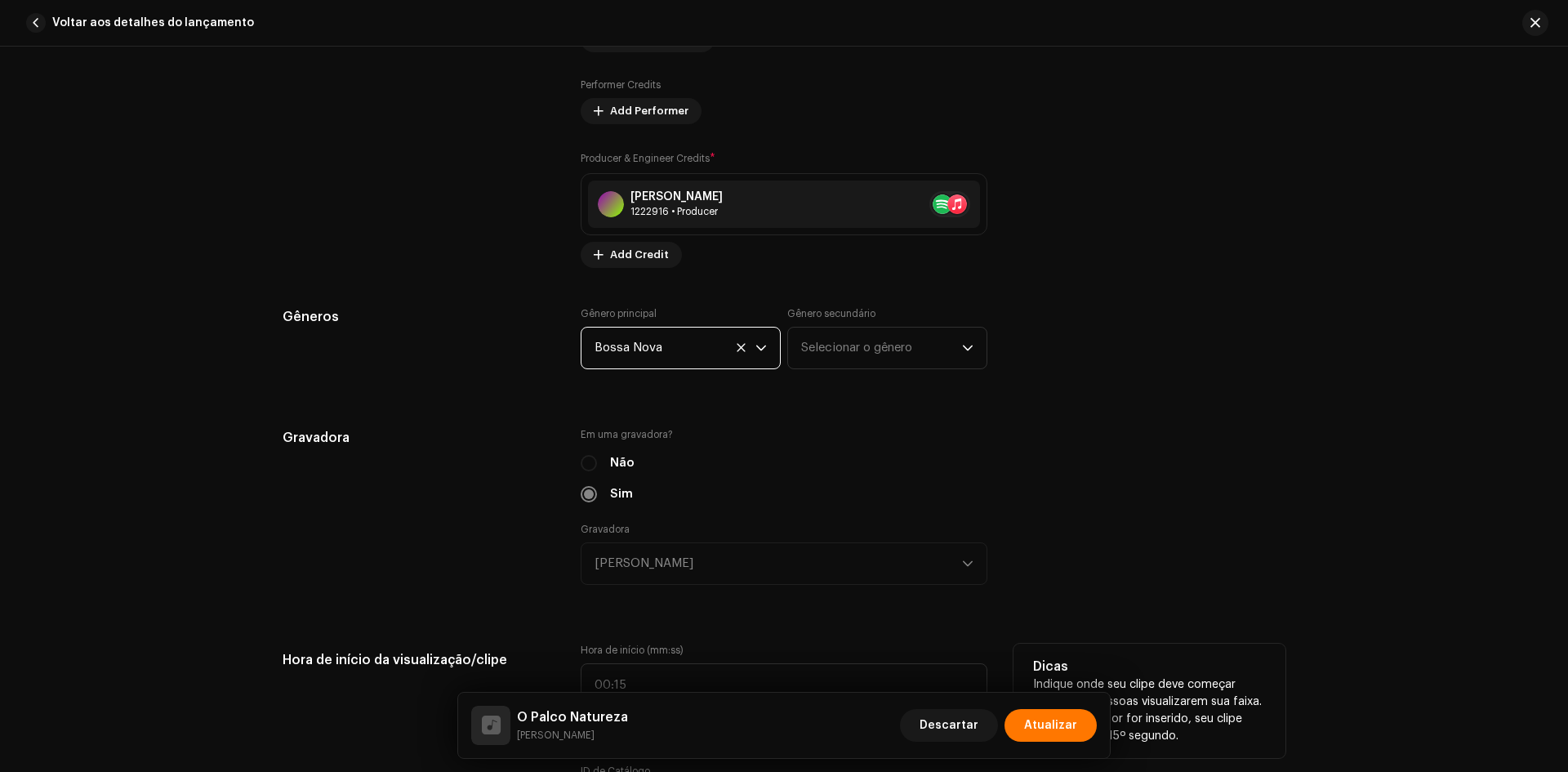
scroll to position [1551, 0]
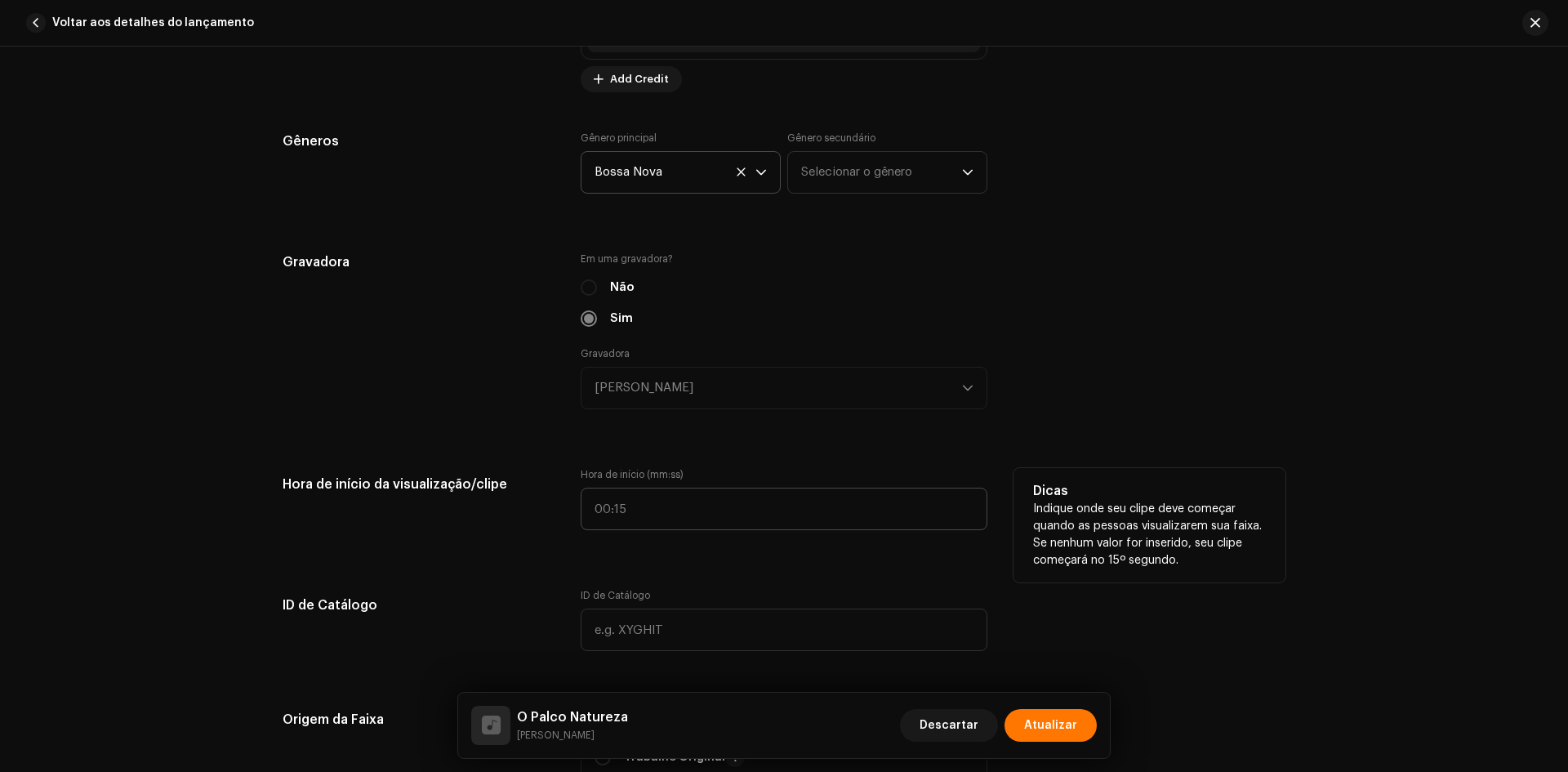
click at [571, 516] on div "Hora de início da visualização/clipe Hora de início (mm:ss) Dicas Indique onde …" at bounding box center [784, 508] width 1003 height 82
click at [580, 514] on input ":" at bounding box center [783, 508] width 406 height 43
type input "01:34"
click at [570, 529] on div "Hora de início da visualização/clipe Hora de início (mm:ss) 01:34 Dicas Indique…" at bounding box center [784, 508] width 1003 height 82
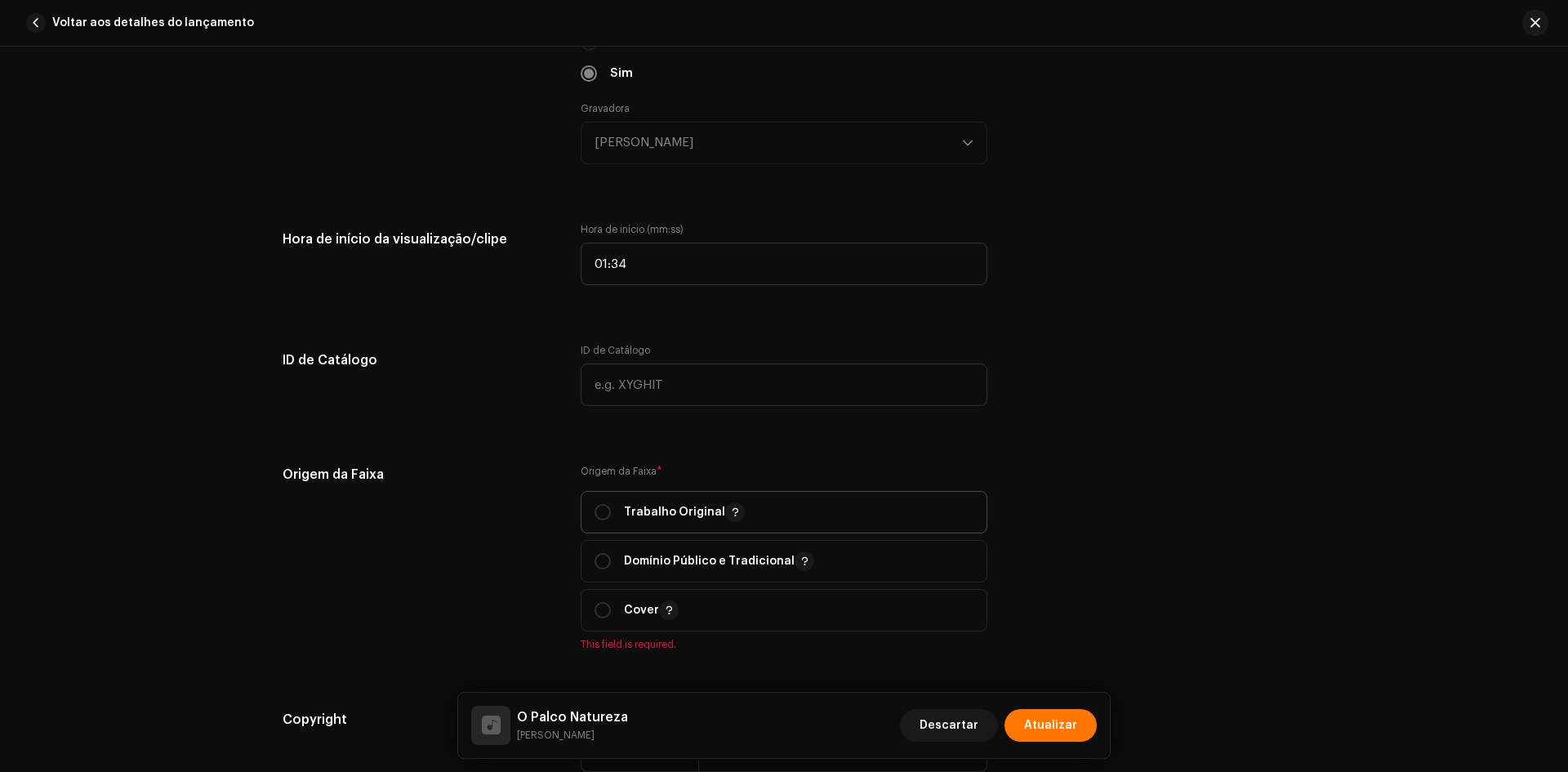
click at [690, 511] on p "Trabalho Original" at bounding box center [684, 512] width 121 height 20
radio input "true"
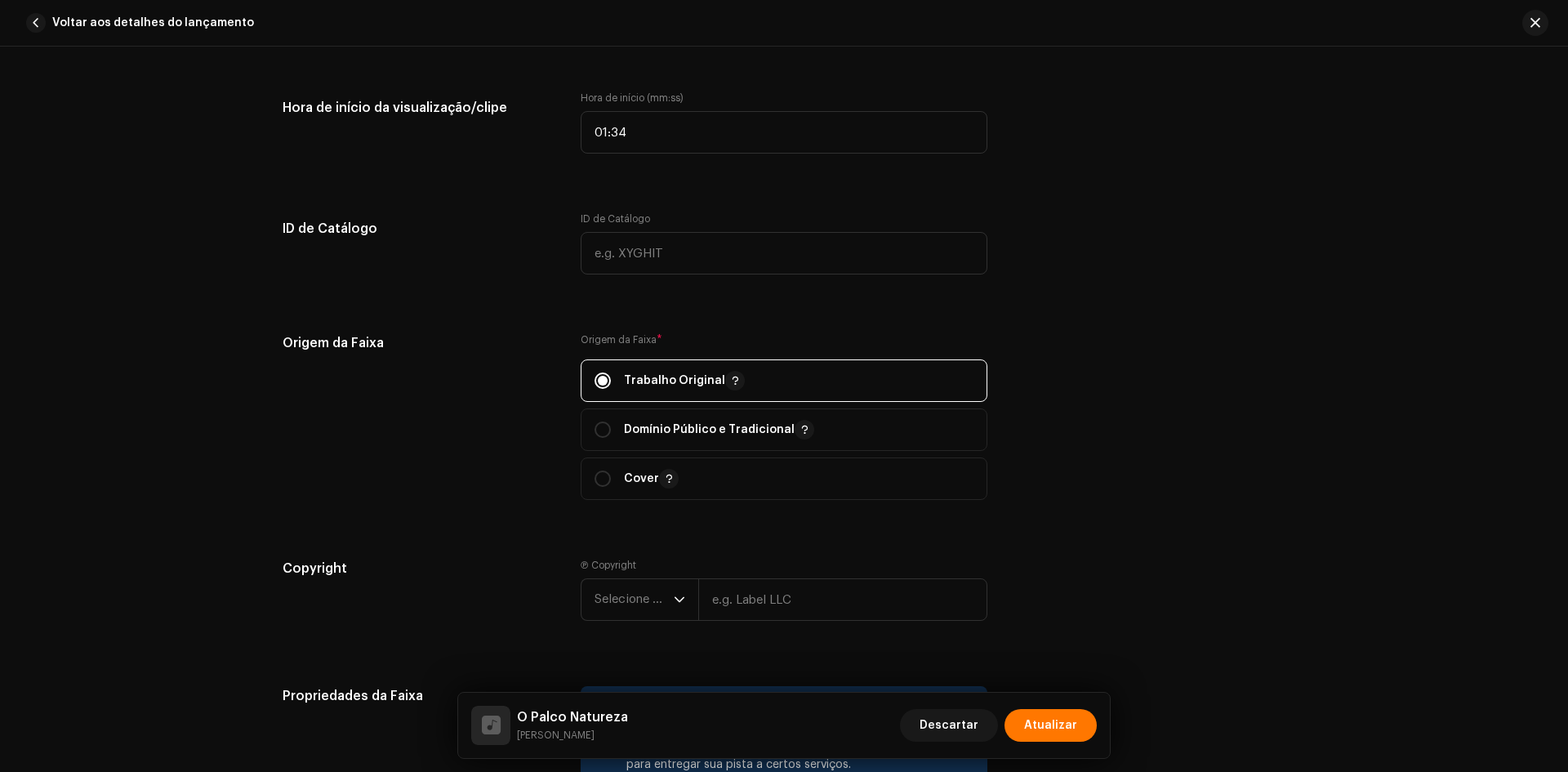
scroll to position [2123, 0]
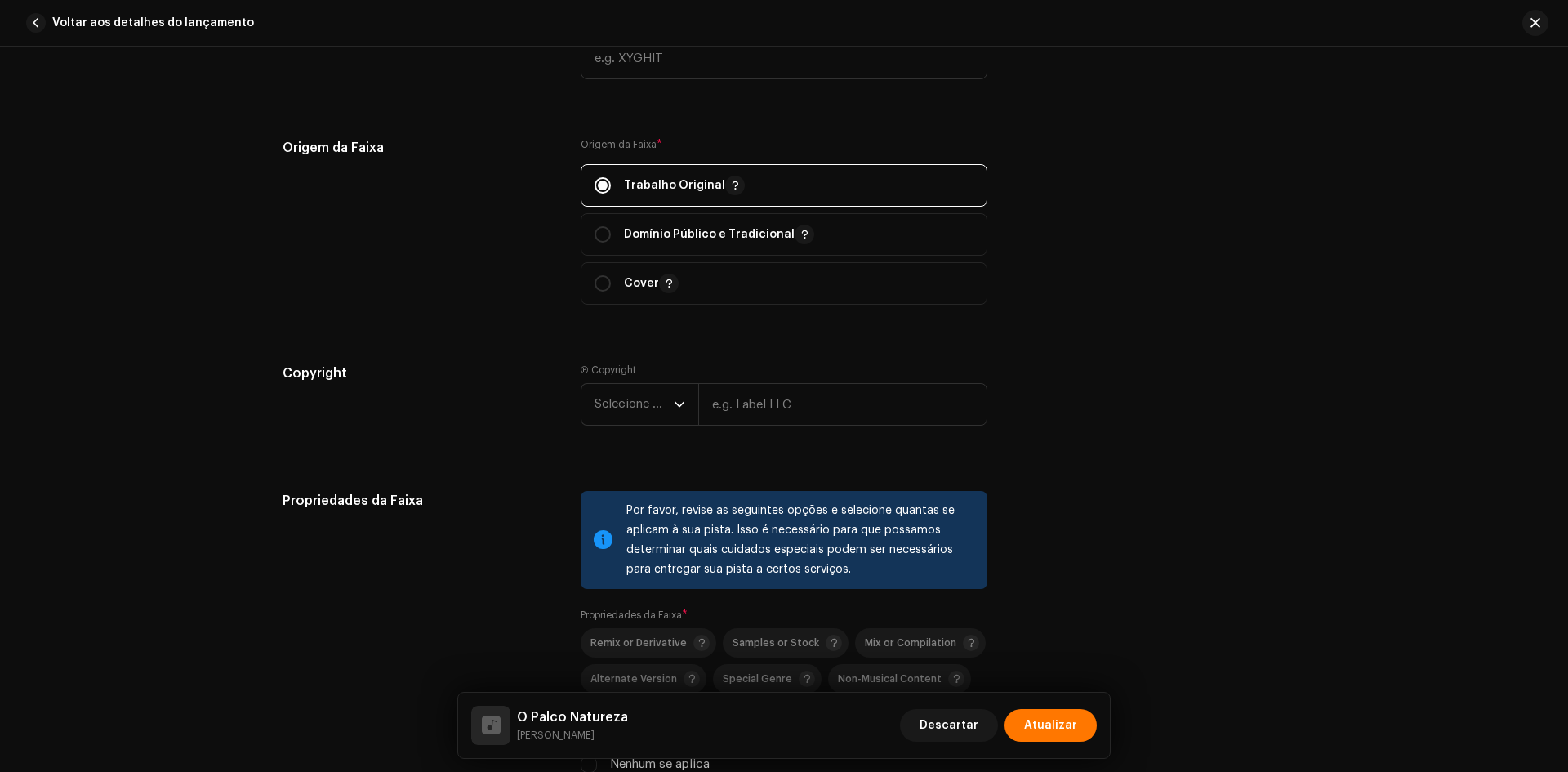
click at [628, 434] on div "Ⓟ Copyright Selecione o ano" at bounding box center [783, 407] width 406 height 88
click at [628, 430] on re-m-copyright "Selecione o ano" at bounding box center [783, 406] width 406 height 49
click at [628, 409] on span "Selecione o ano" at bounding box center [633, 403] width 79 height 41
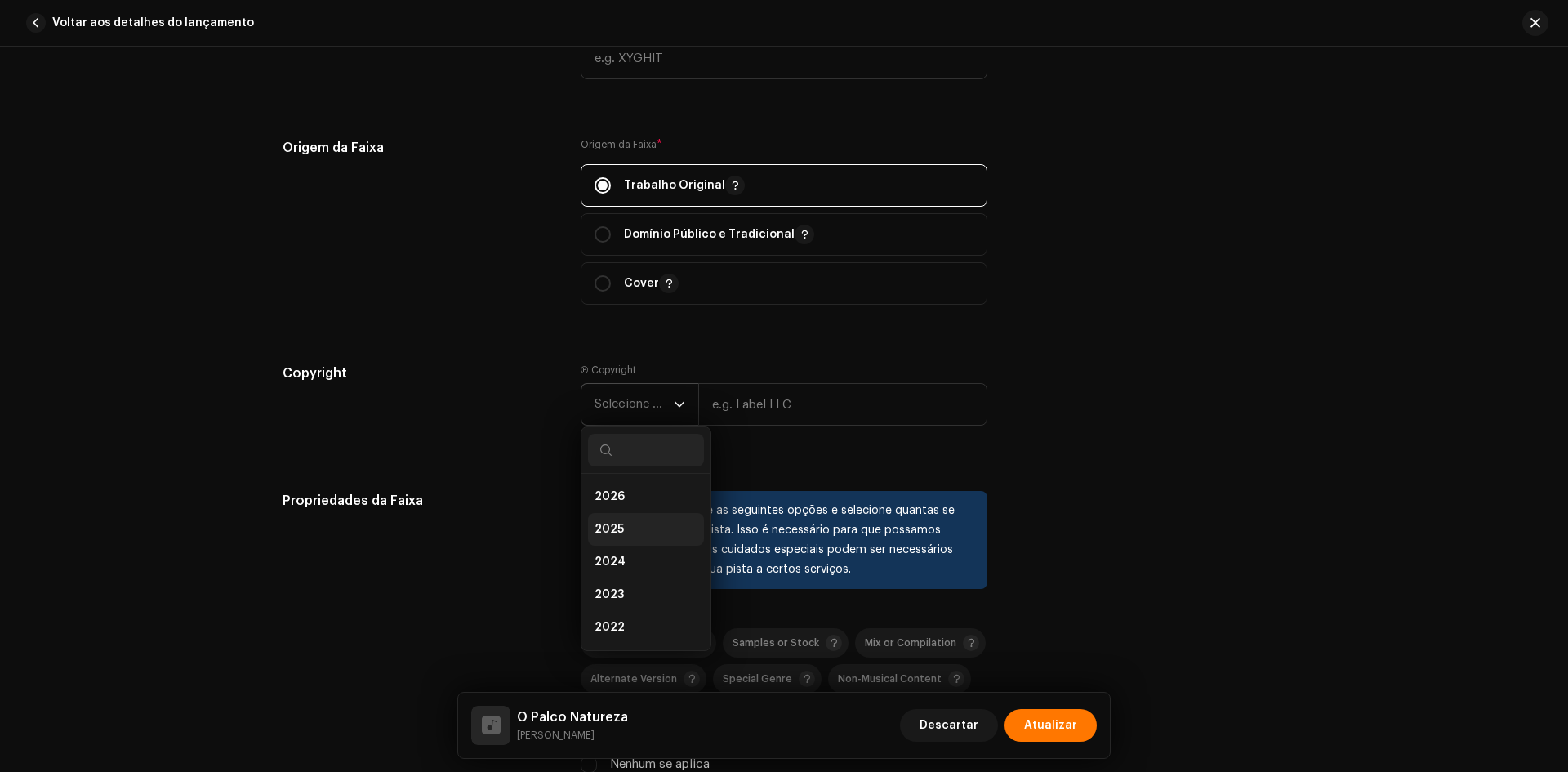
click at [627, 536] on li "2025" at bounding box center [646, 528] width 116 height 33
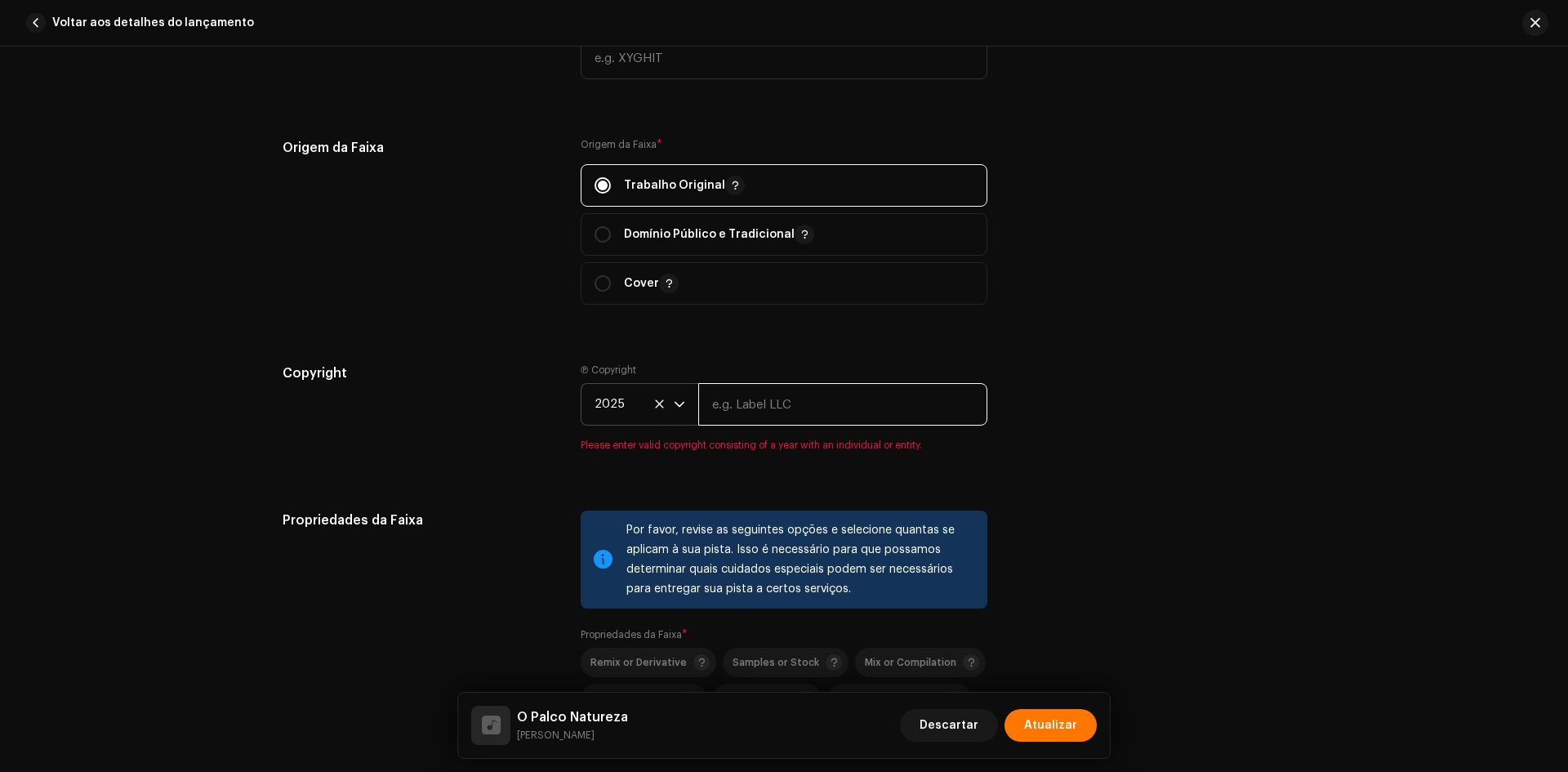
click at [756, 397] on input "text" at bounding box center [842, 403] width 289 height 43
paste input "[PERSON_NAME]"
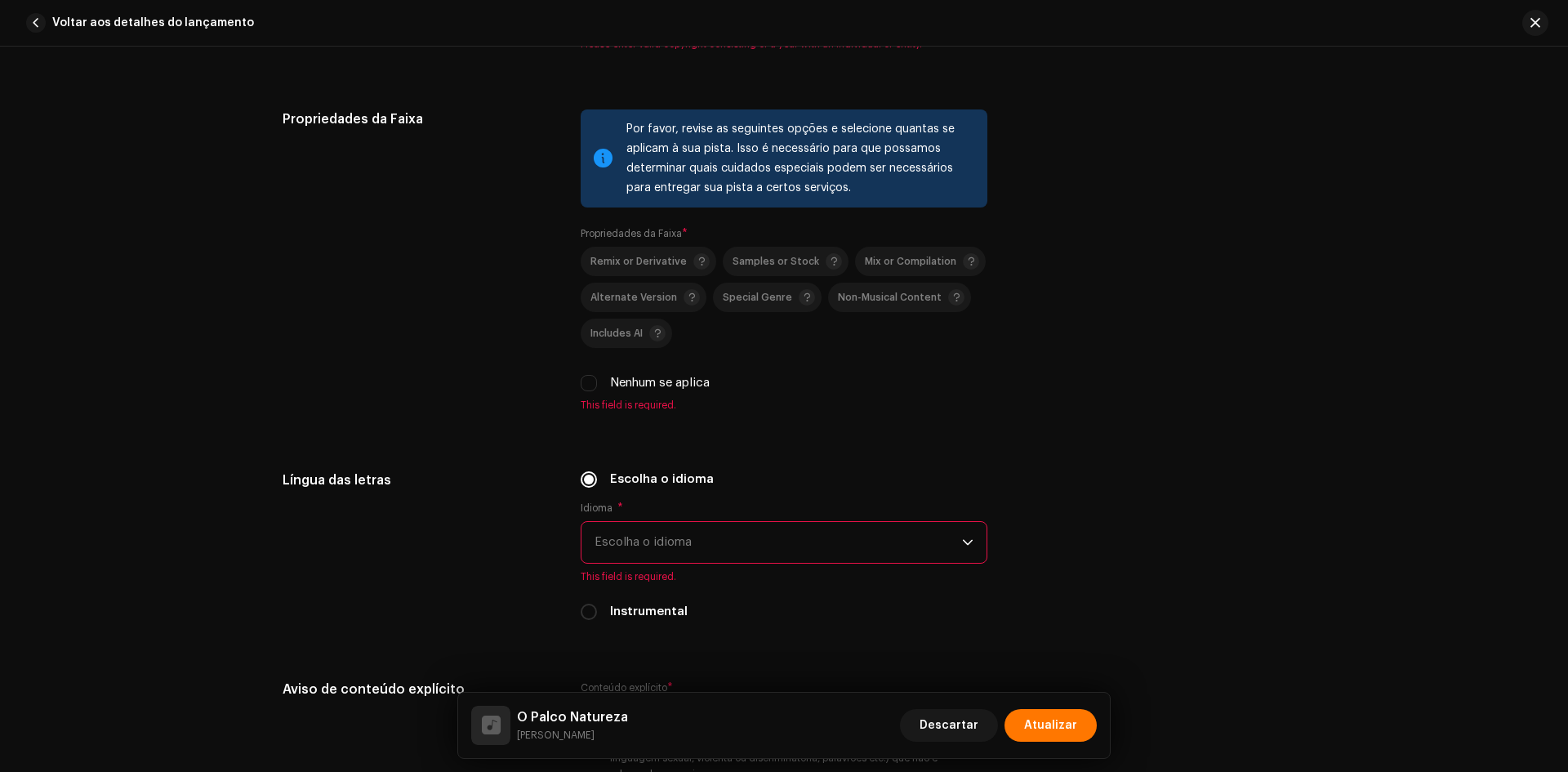
scroll to position [2531, 0]
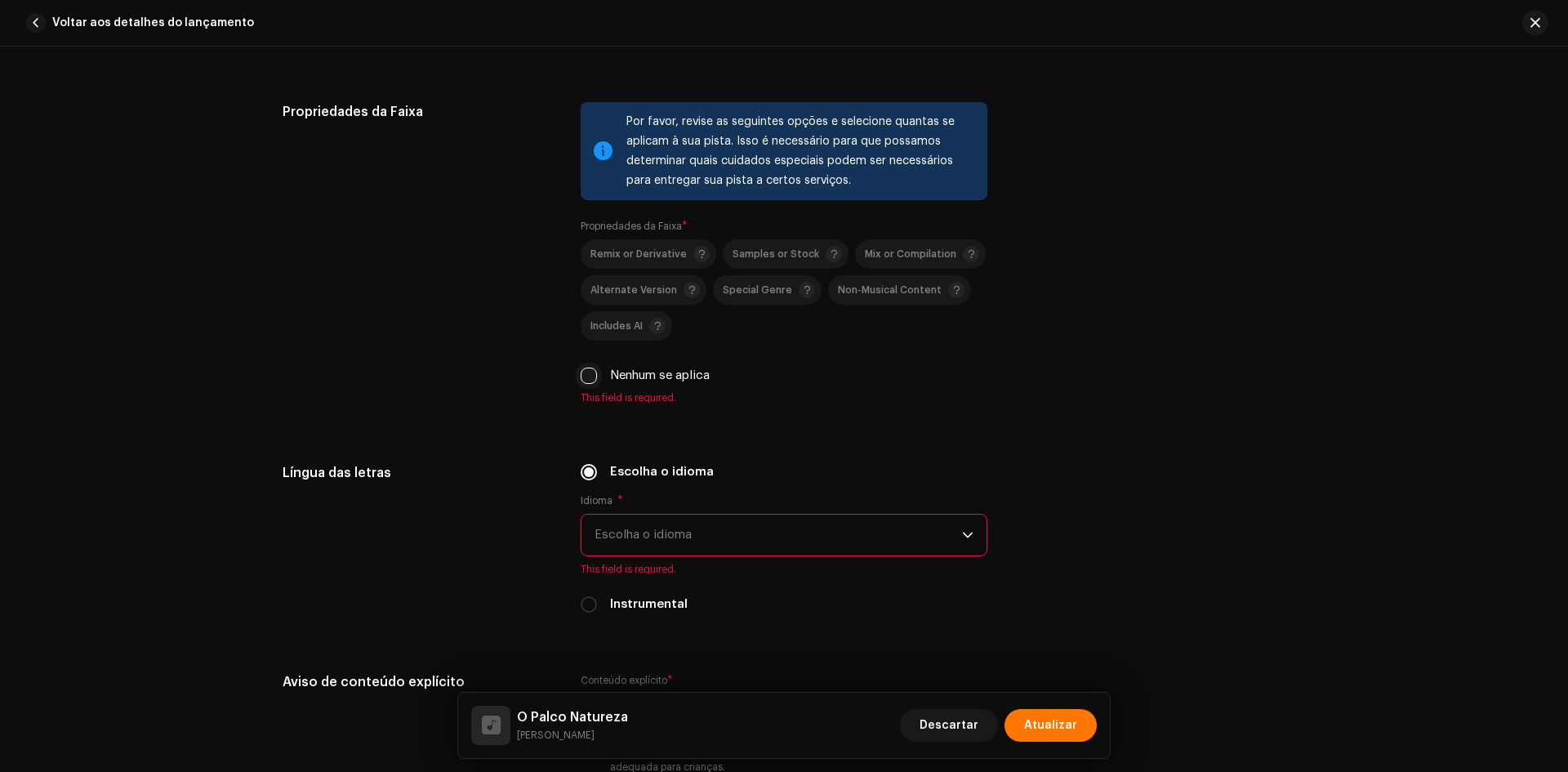
type input "[PERSON_NAME]"
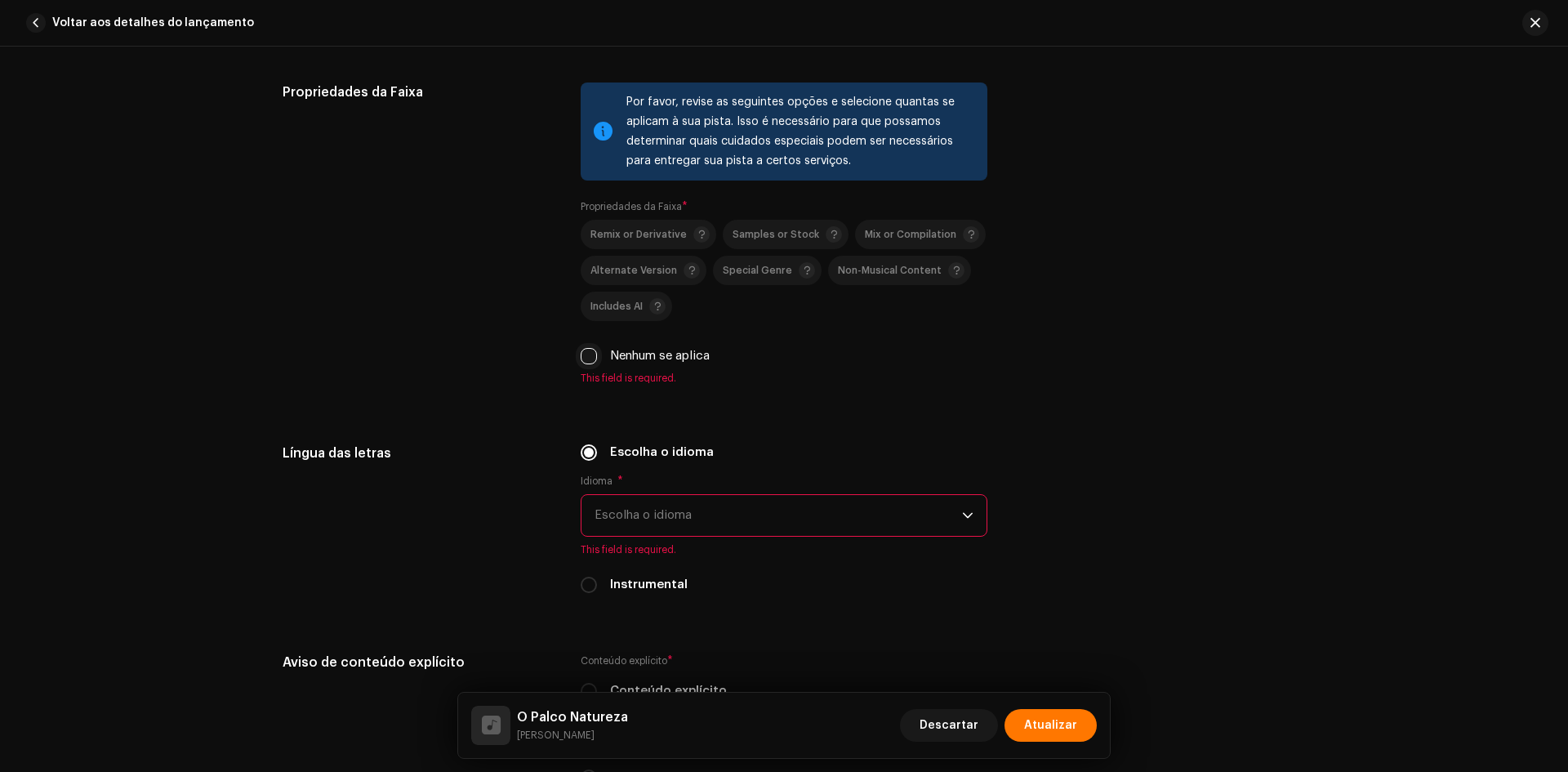
click at [589, 369] on div "Por favor, revise as seguintes opções e selecione quantas se aplicam à sua pist…" at bounding box center [783, 234] width 406 height 302
click at [584, 351] on input "Nenhum se aplica" at bounding box center [588, 356] width 16 height 16
checkbox input "true"
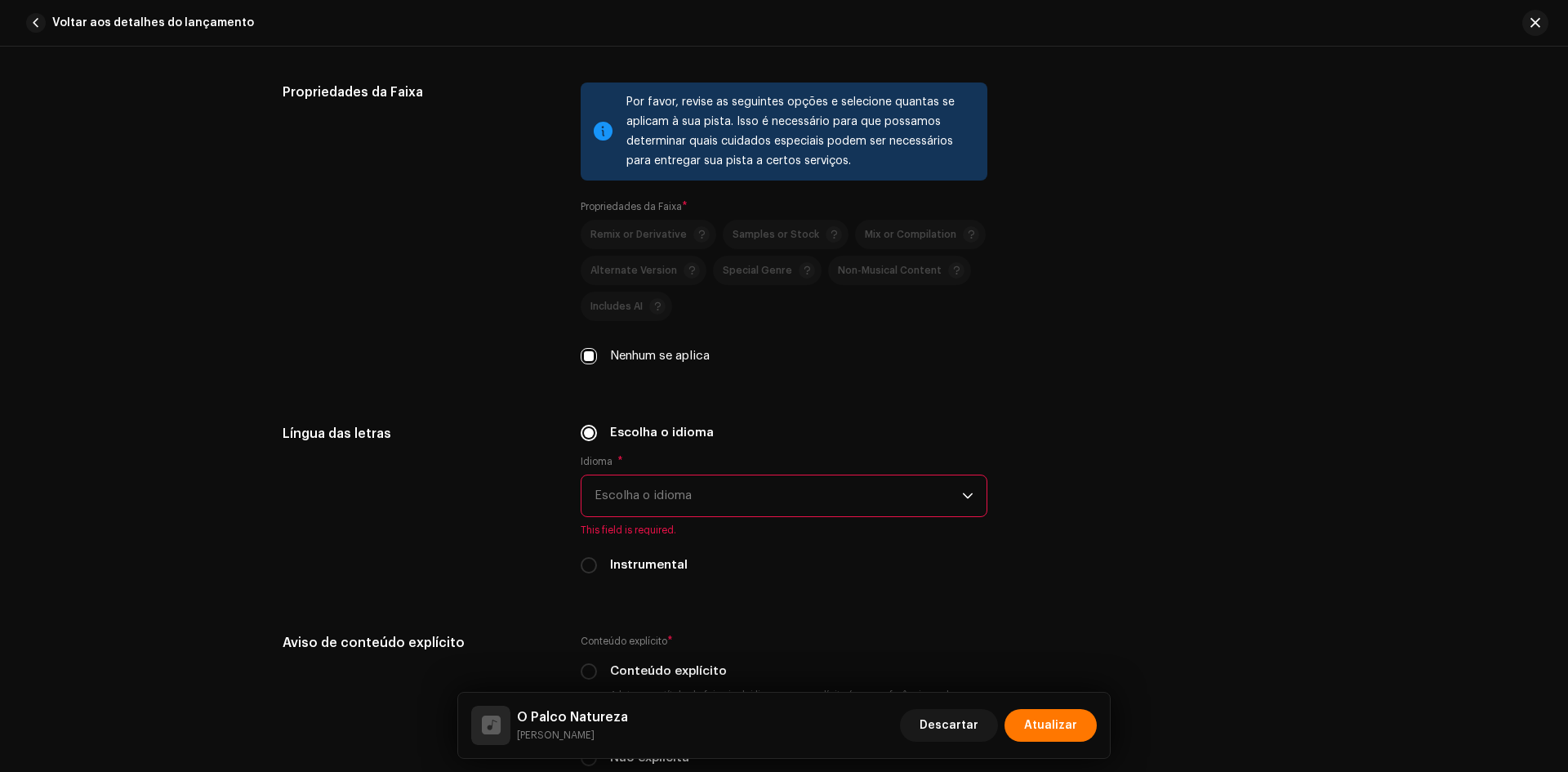
click at [676, 479] on span "Escolha o idioma" at bounding box center [778, 495] width 368 height 41
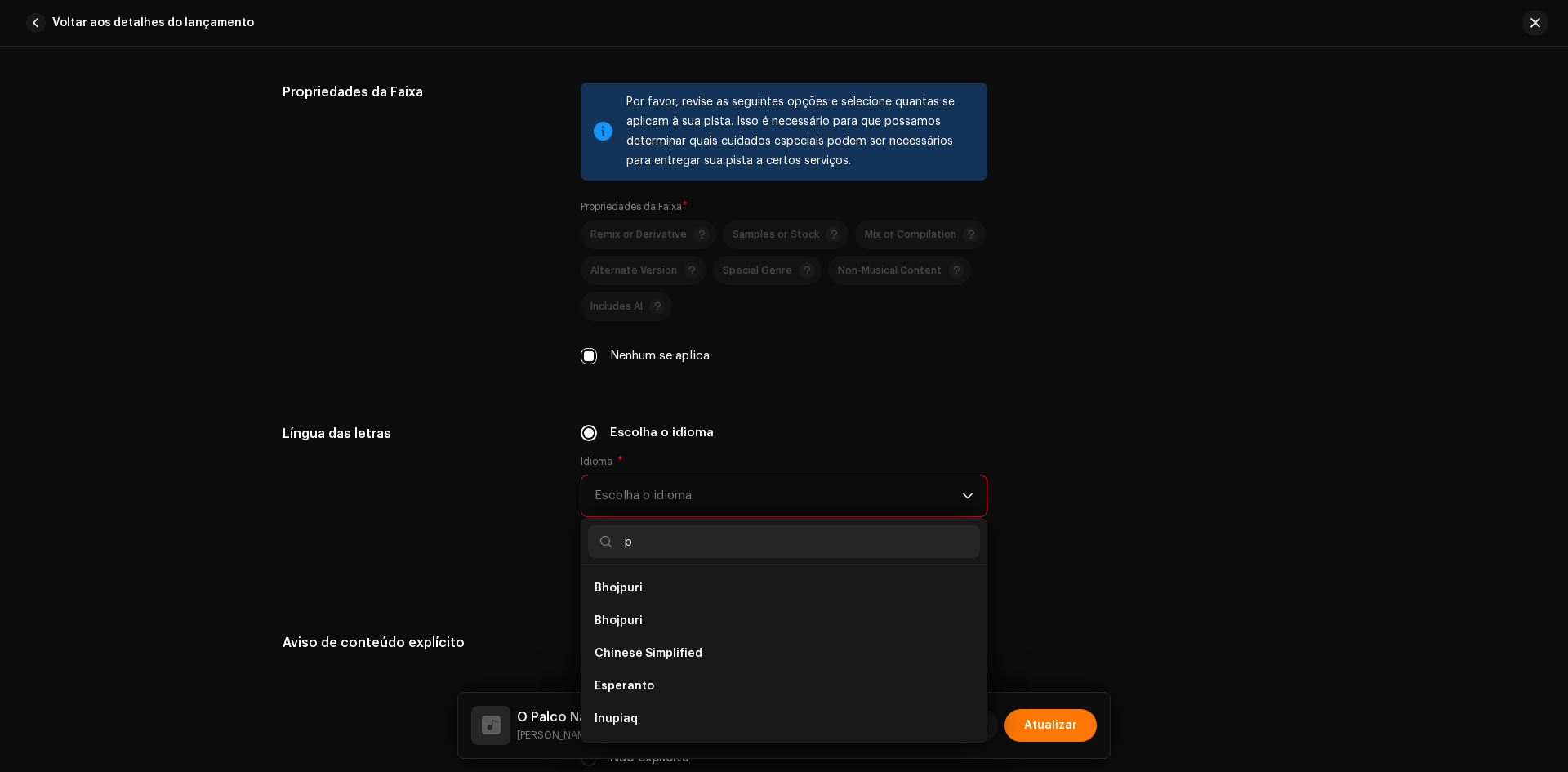
scroll to position [0, 0]
type input "po"
drag, startPoint x: 645, startPoint y: 619, endPoint x: 536, endPoint y: 508, distance: 155.6
click at [644, 619] on span "Portuguese" at bounding box center [628, 620] width 68 height 16
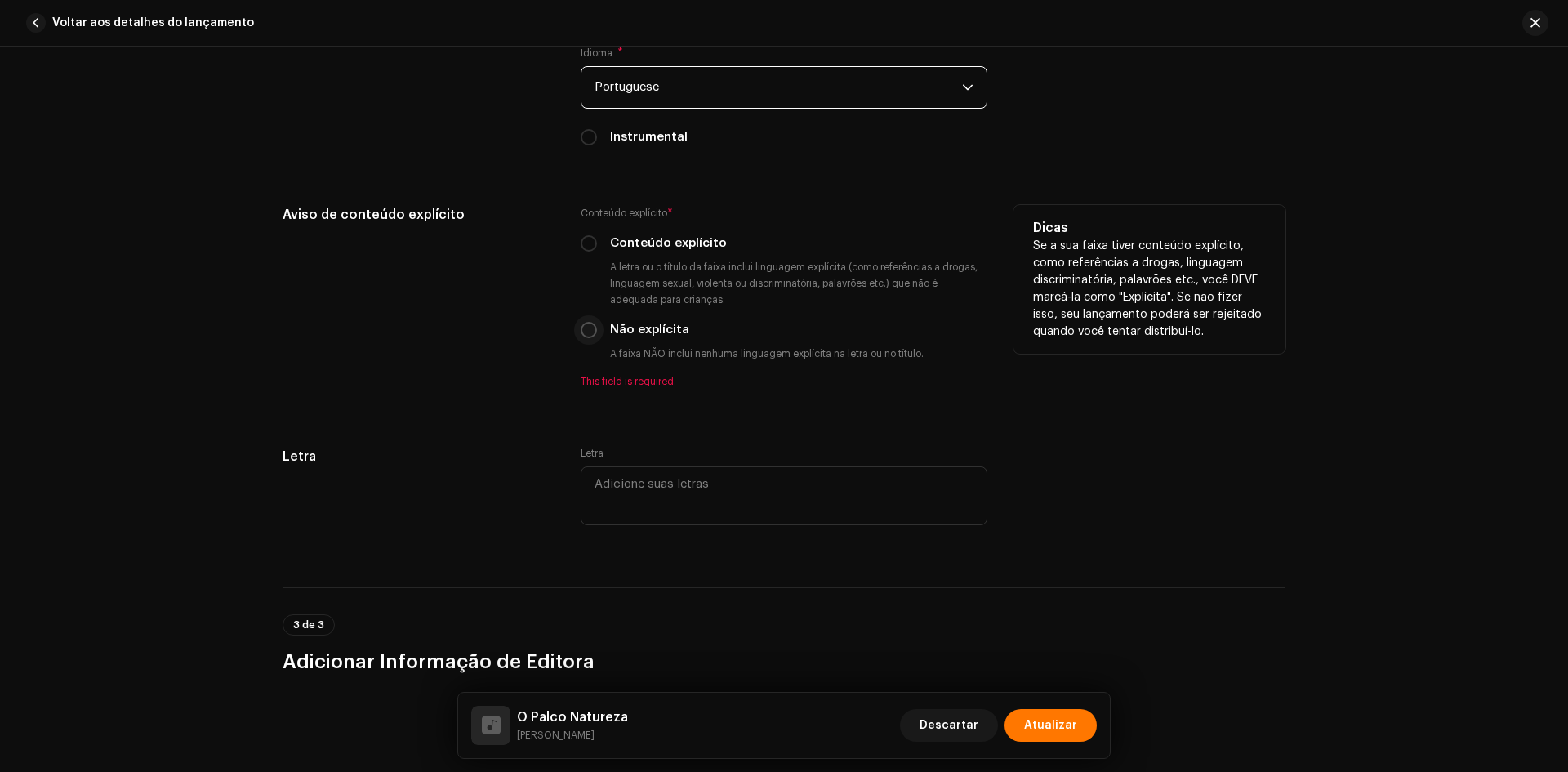
click at [581, 328] on input "Não explícita" at bounding box center [588, 330] width 16 height 16
radio input "true"
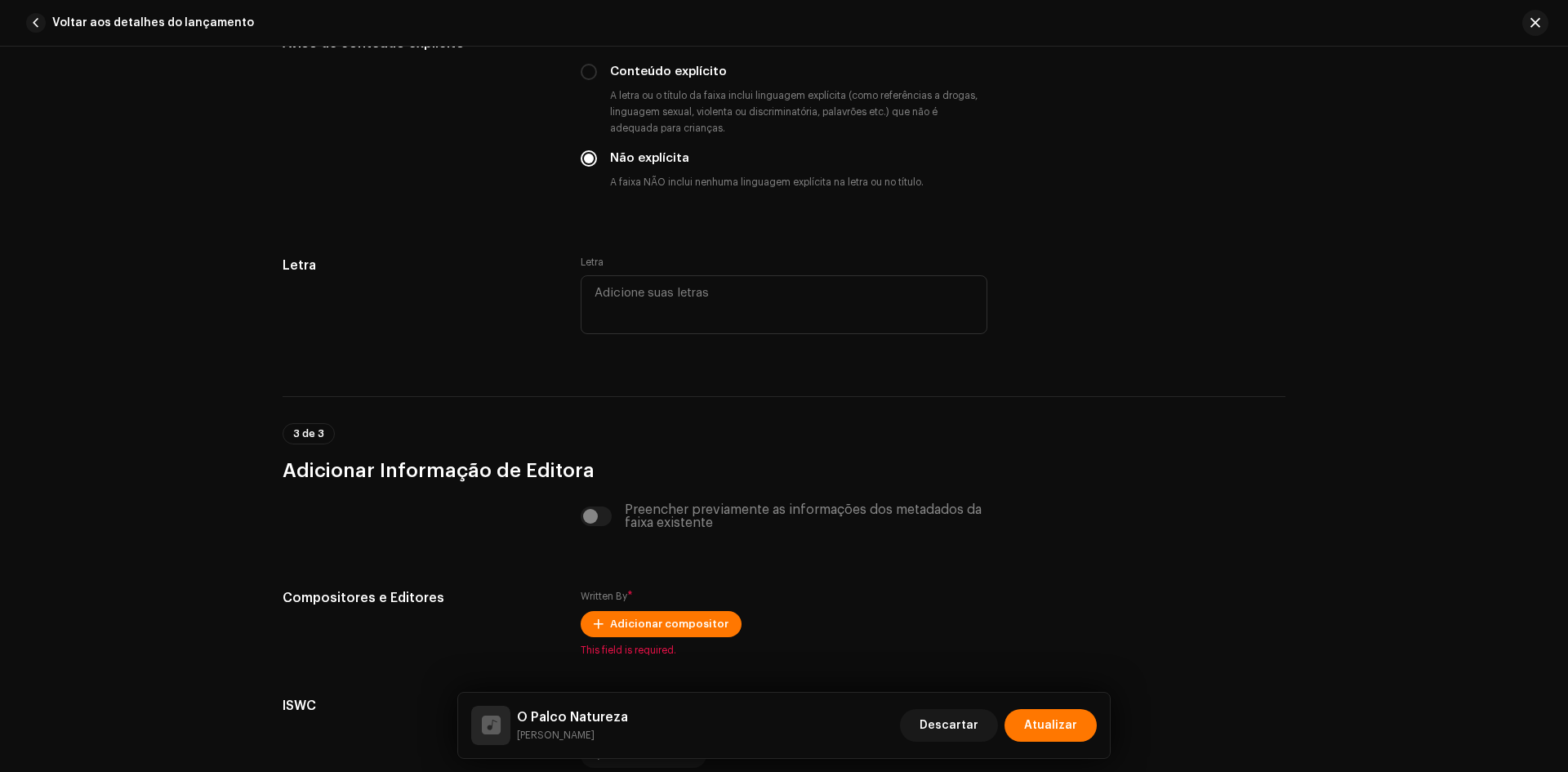
scroll to position [3264, 0]
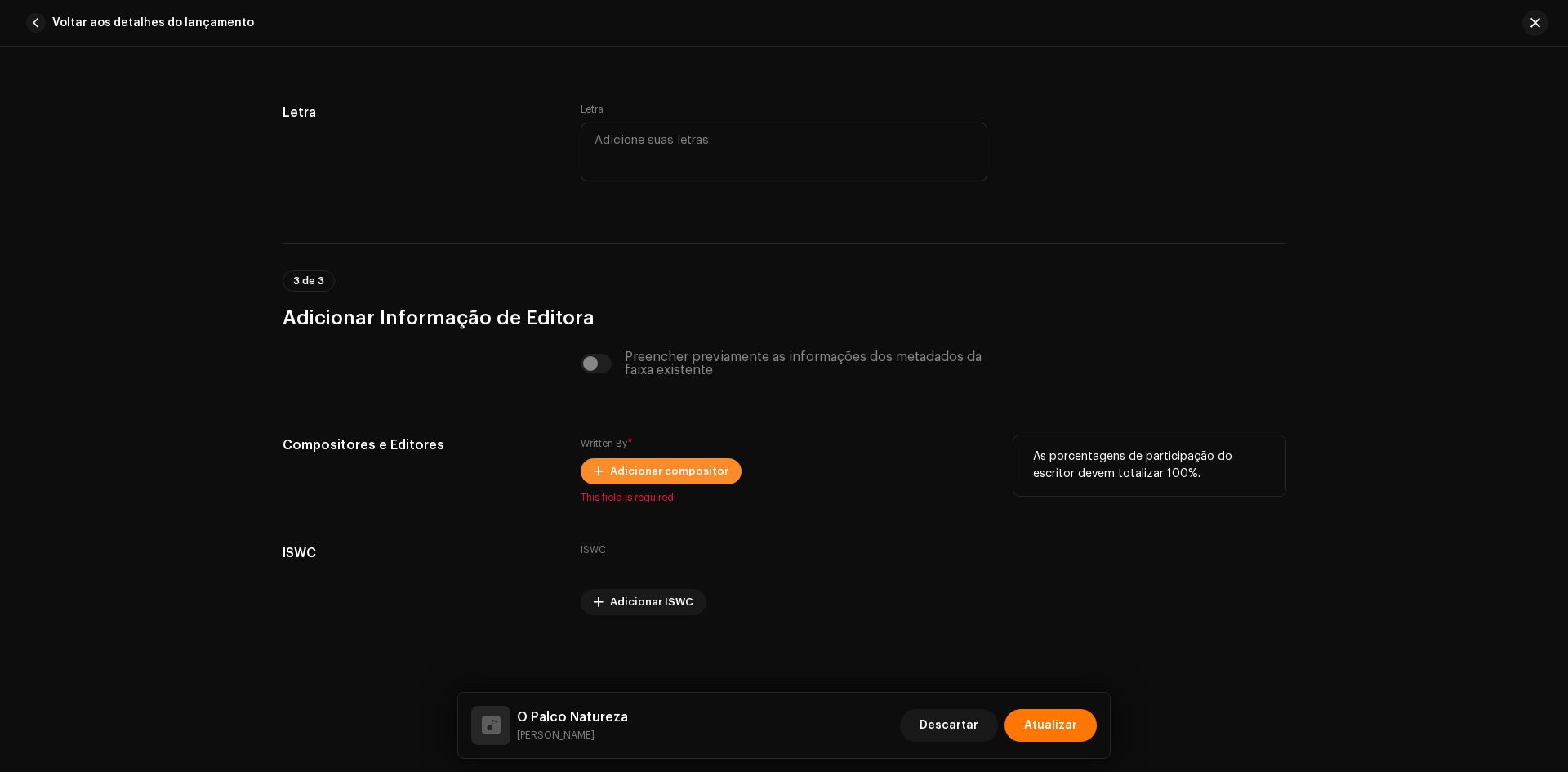
click at [668, 474] on span "Adicionar compositor" at bounding box center [669, 470] width 119 height 33
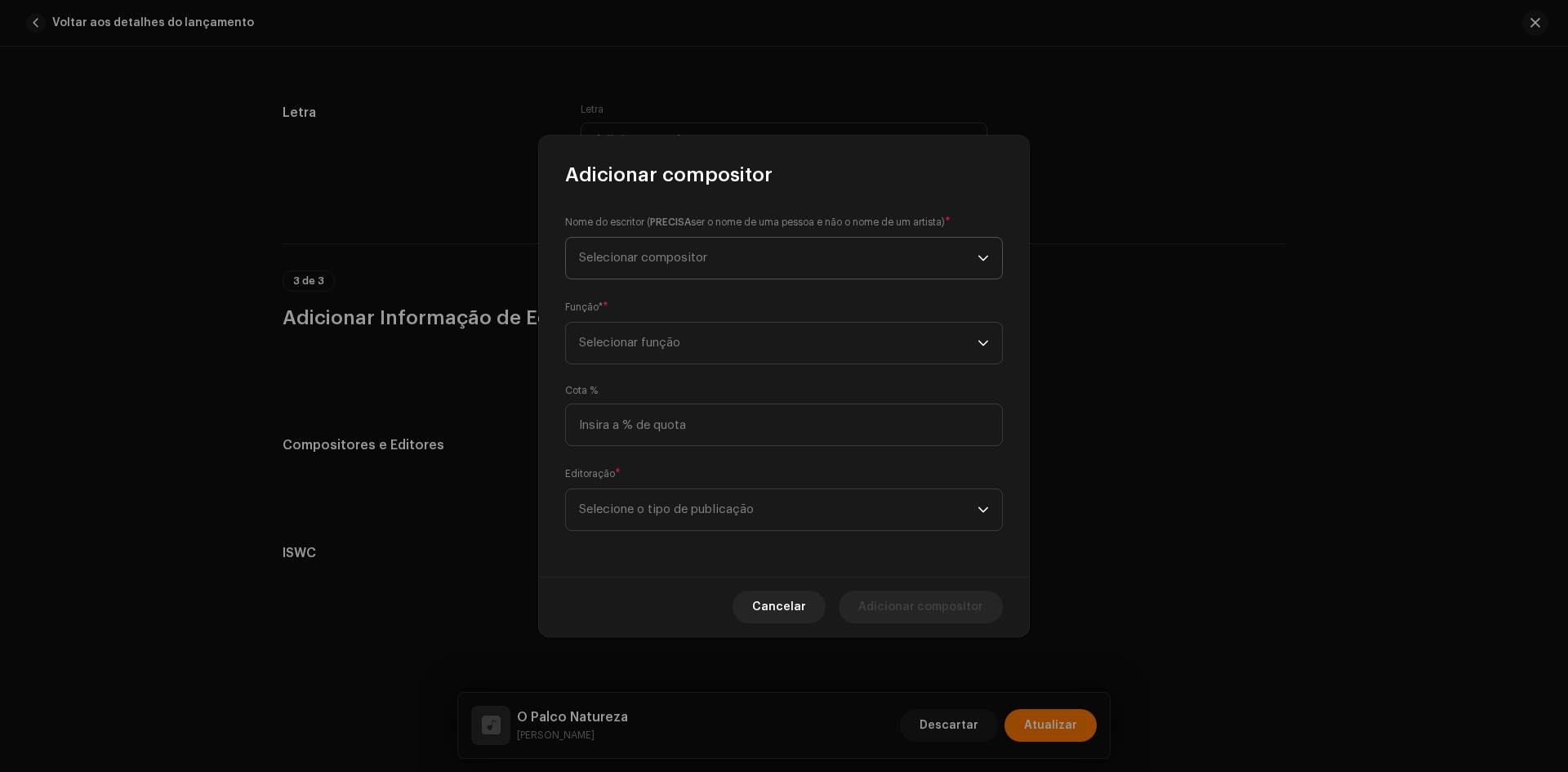
click at [689, 246] on span "Selecionar compositor" at bounding box center [778, 258] width 398 height 41
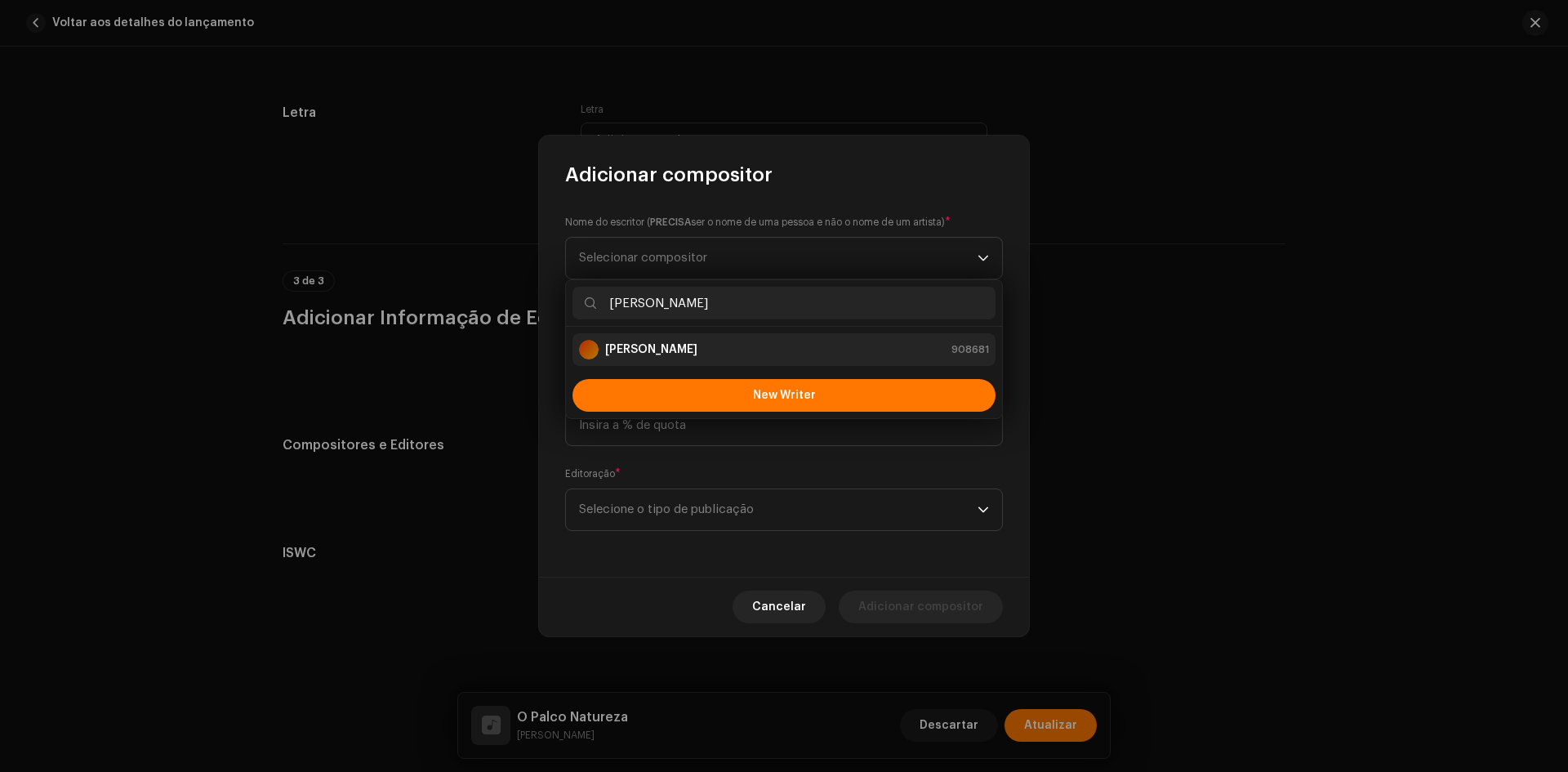
type input "[PERSON_NAME]"
click at [673, 340] on div "[PERSON_NAME]" at bounding box center [638, 350] width 119 height 20
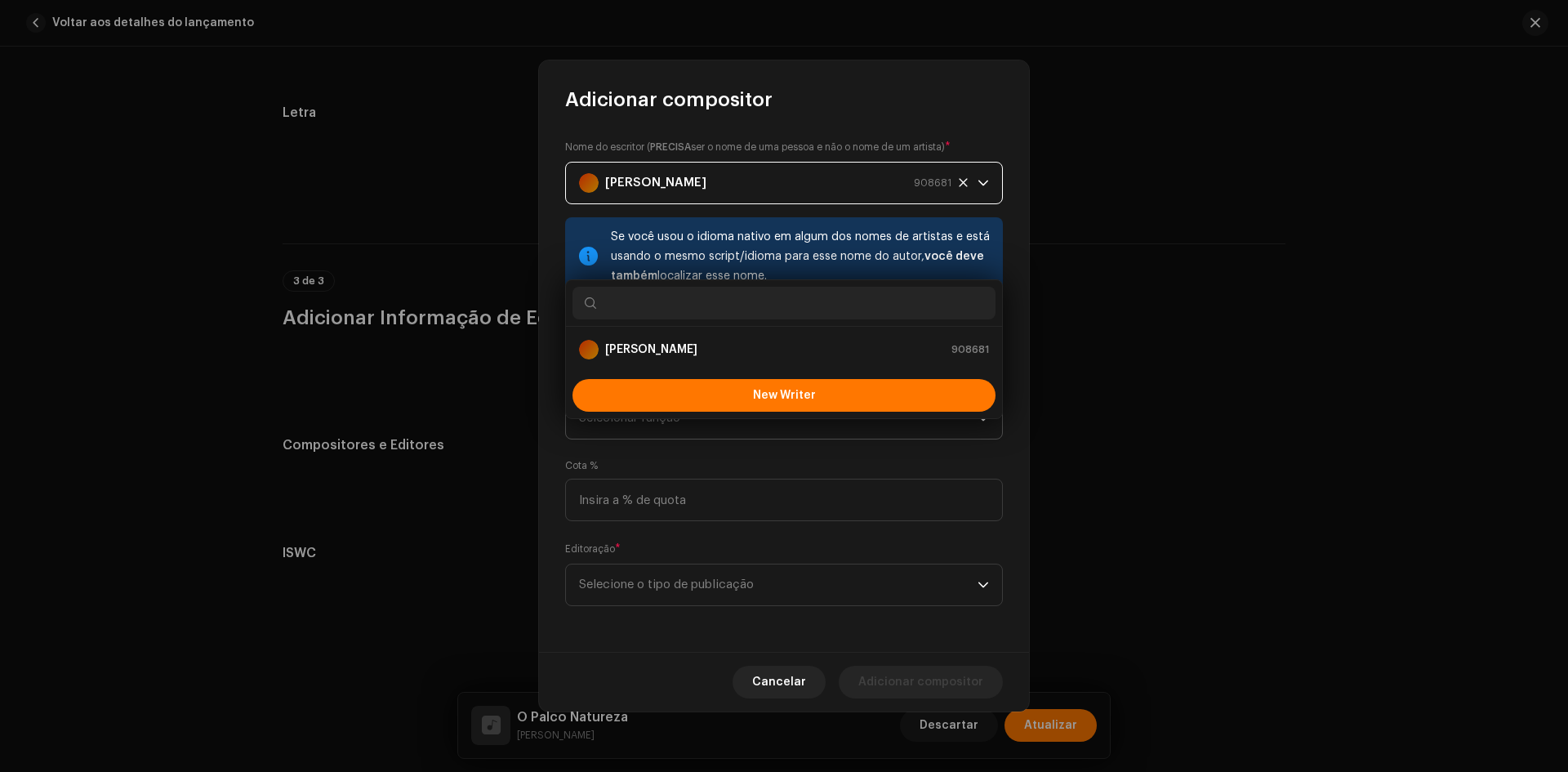
click at [661, 402] on span "Selecionar função" at bounding box center [778, 417] width 398 height 41
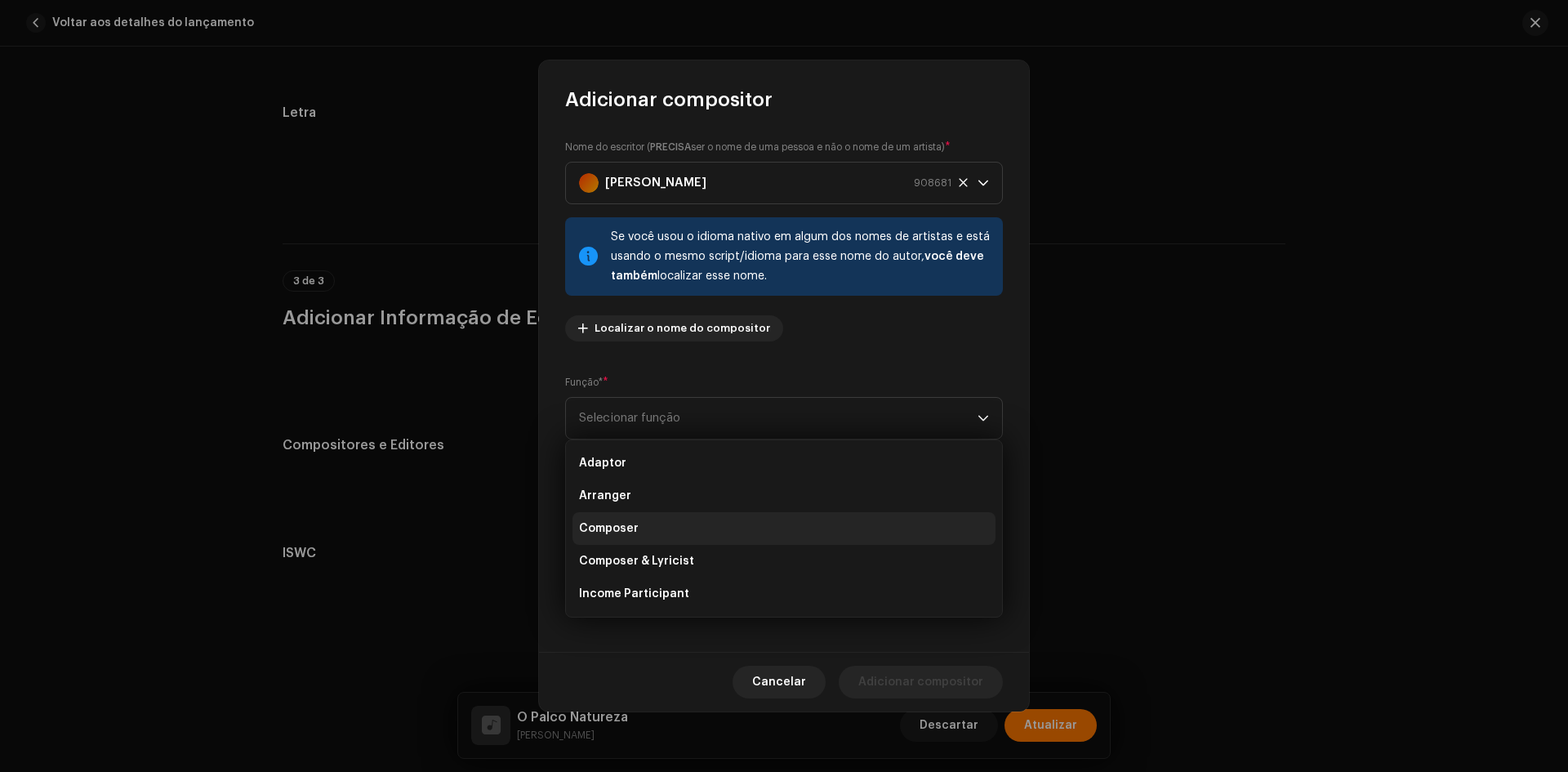
click at [651, 524] on li "Composer" at bounding box center [783, 528] width 422 height 33
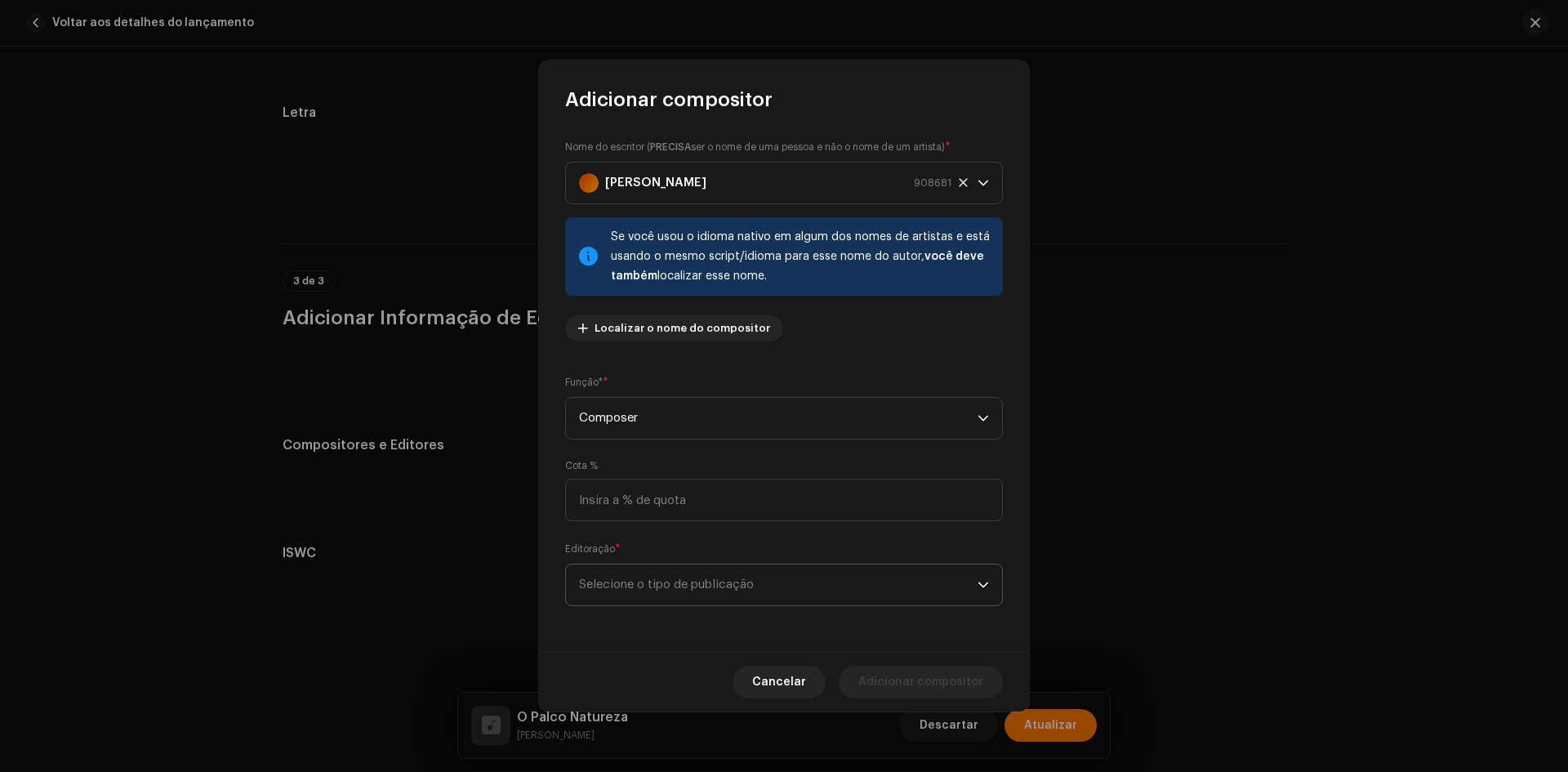
click at [652, 584] on span "Selecione o tipo de publicação" at bounding box center [778, 584] width 398 height 41
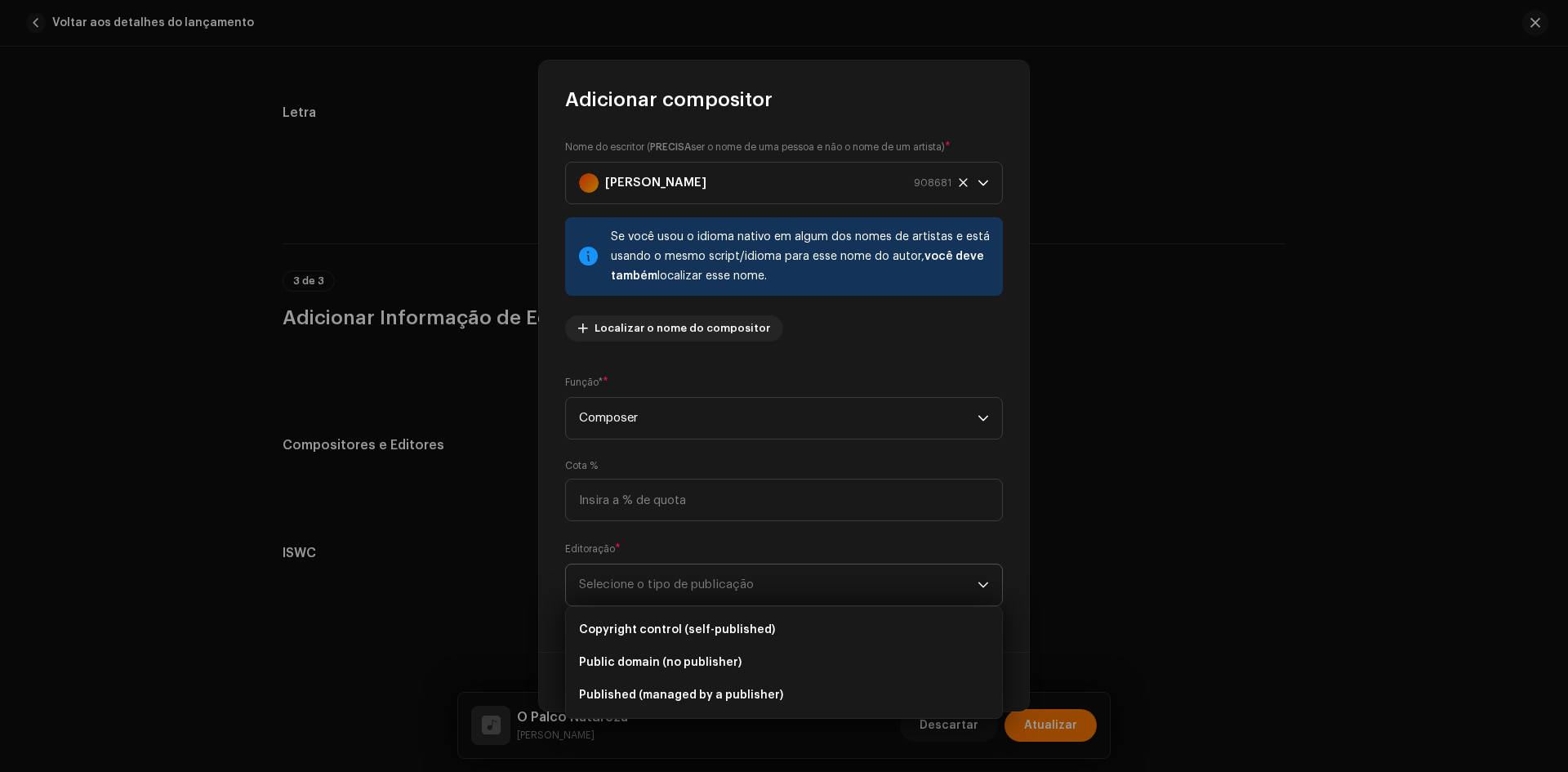
click at [659, 629] on span "Copyright control (self-published)" at bounding box center [677, 629] width 196 height 16
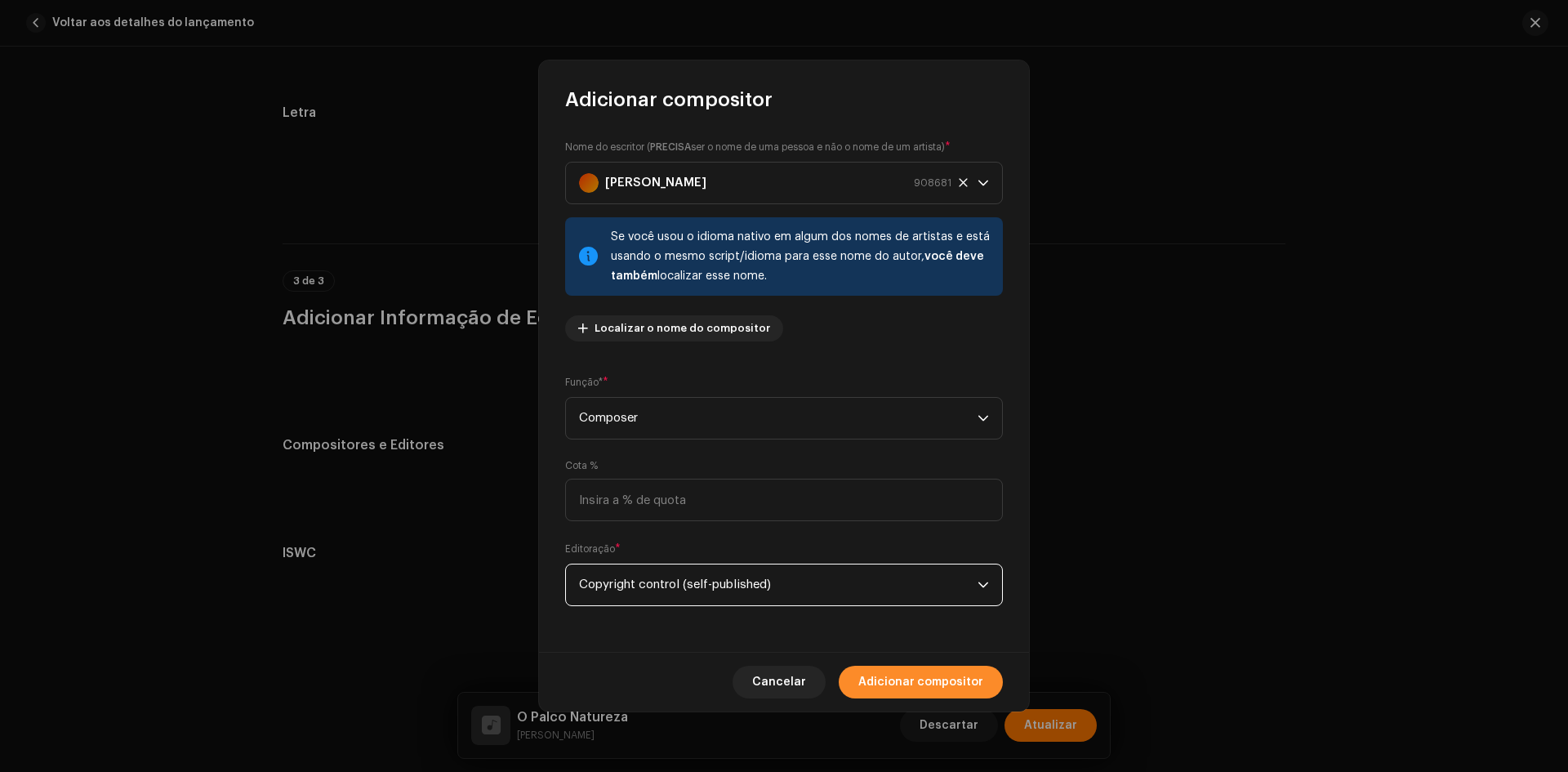
click at [903, 686] on span "Adicionar compositor" at bounding box center [920, 681] width 125 height 33
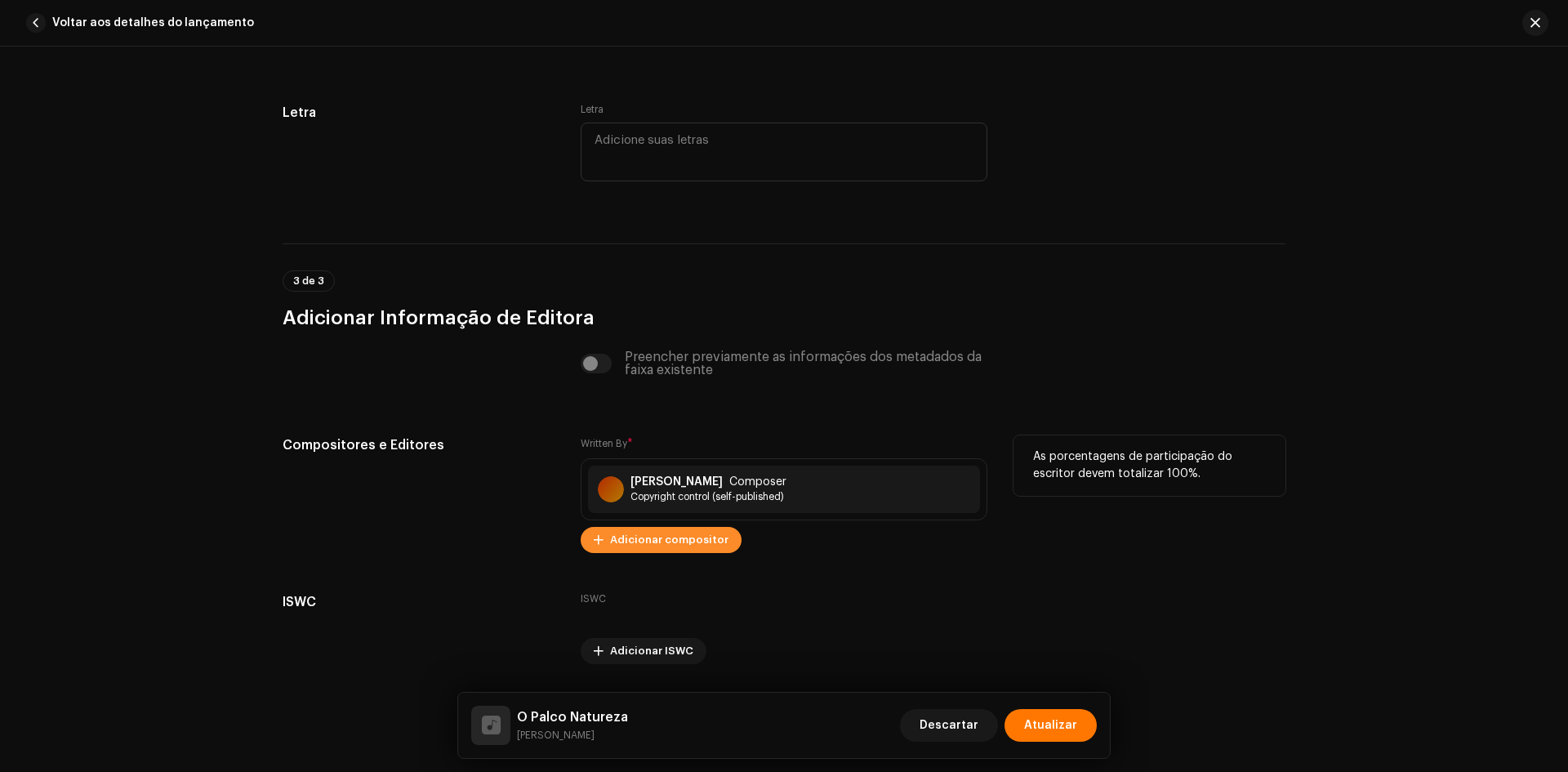
click at [695, 539] on span "Adicionar compositor" at bounding box center [669, 539] width 119 height 33
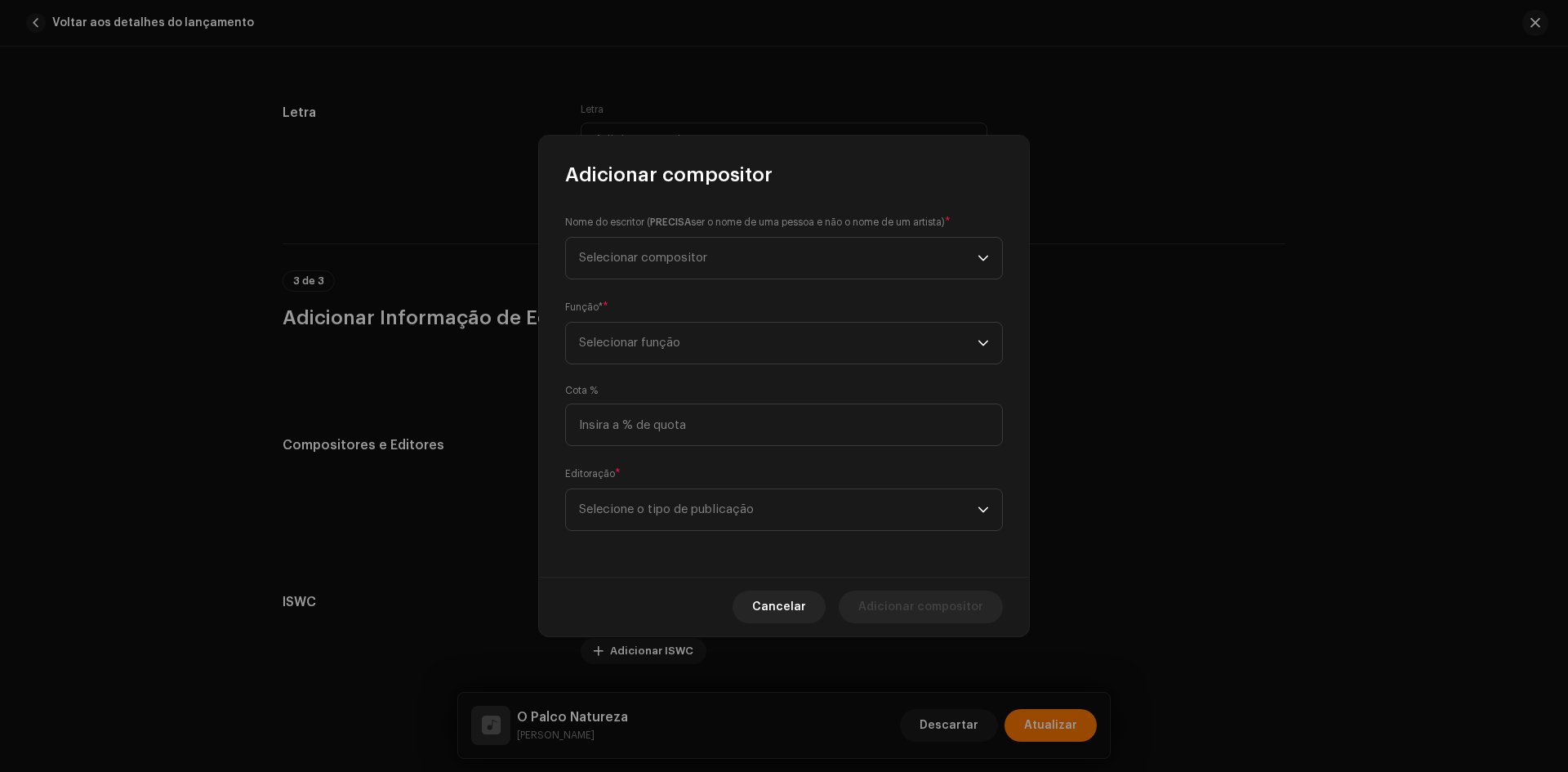
drag, startPoint x: 679, startPoint y: 289, endPoint x: 685, endPoint y: 265, distance: 24.7
click at [679, 285] on div "Nome do escritor ( PRECISA ser o nome de uma pessoa e não o nome de um artista)…" at bounding box center [784, 382] width 490 height 388
click at [686, 258] on span "Selecionar compositor" at bounding box center [643, 258] width 128 height 12
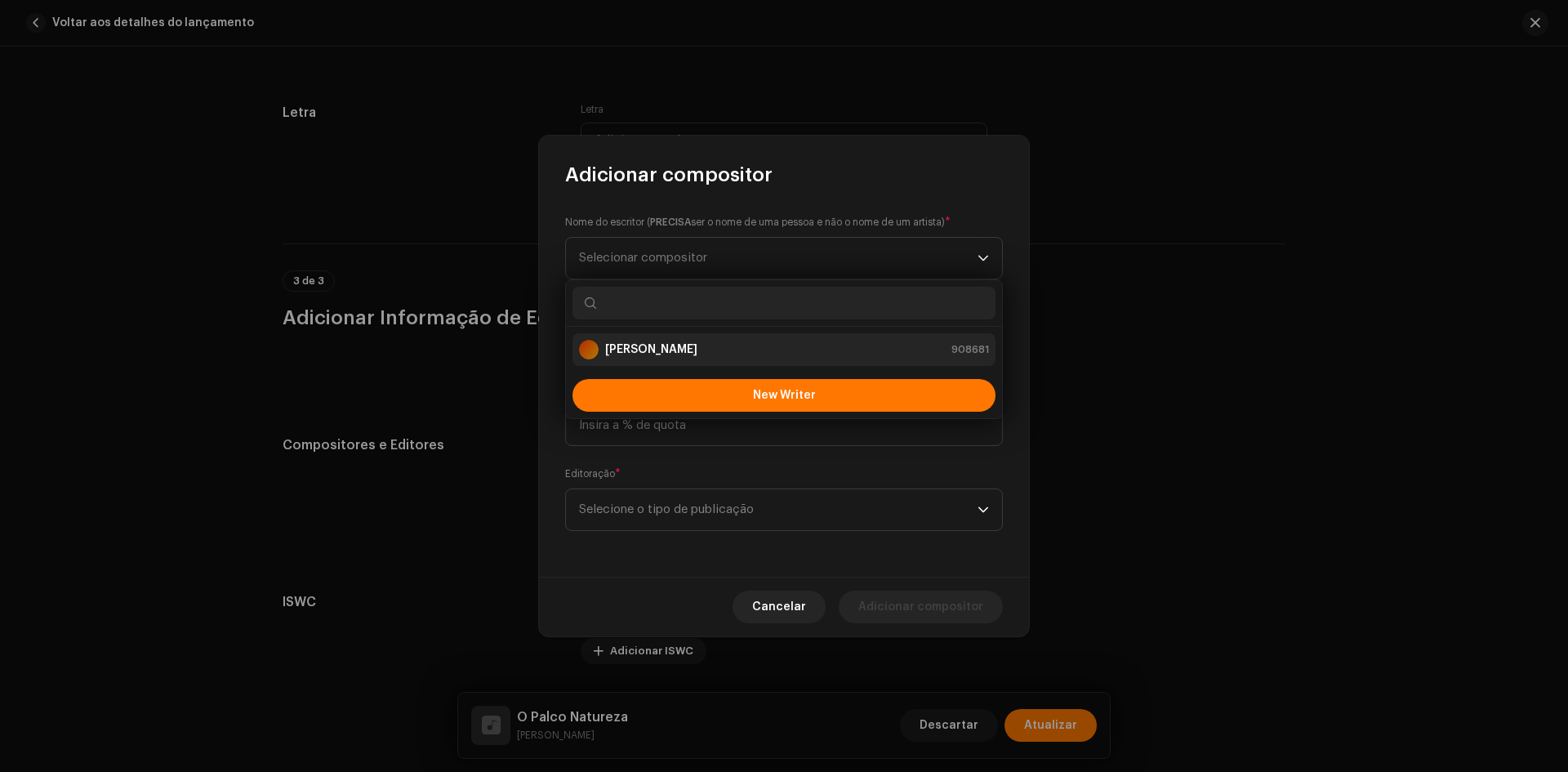
click at [647, 359] on div "[PERSON_NAME]" at bounding box center [638, 350] width 119 height 20
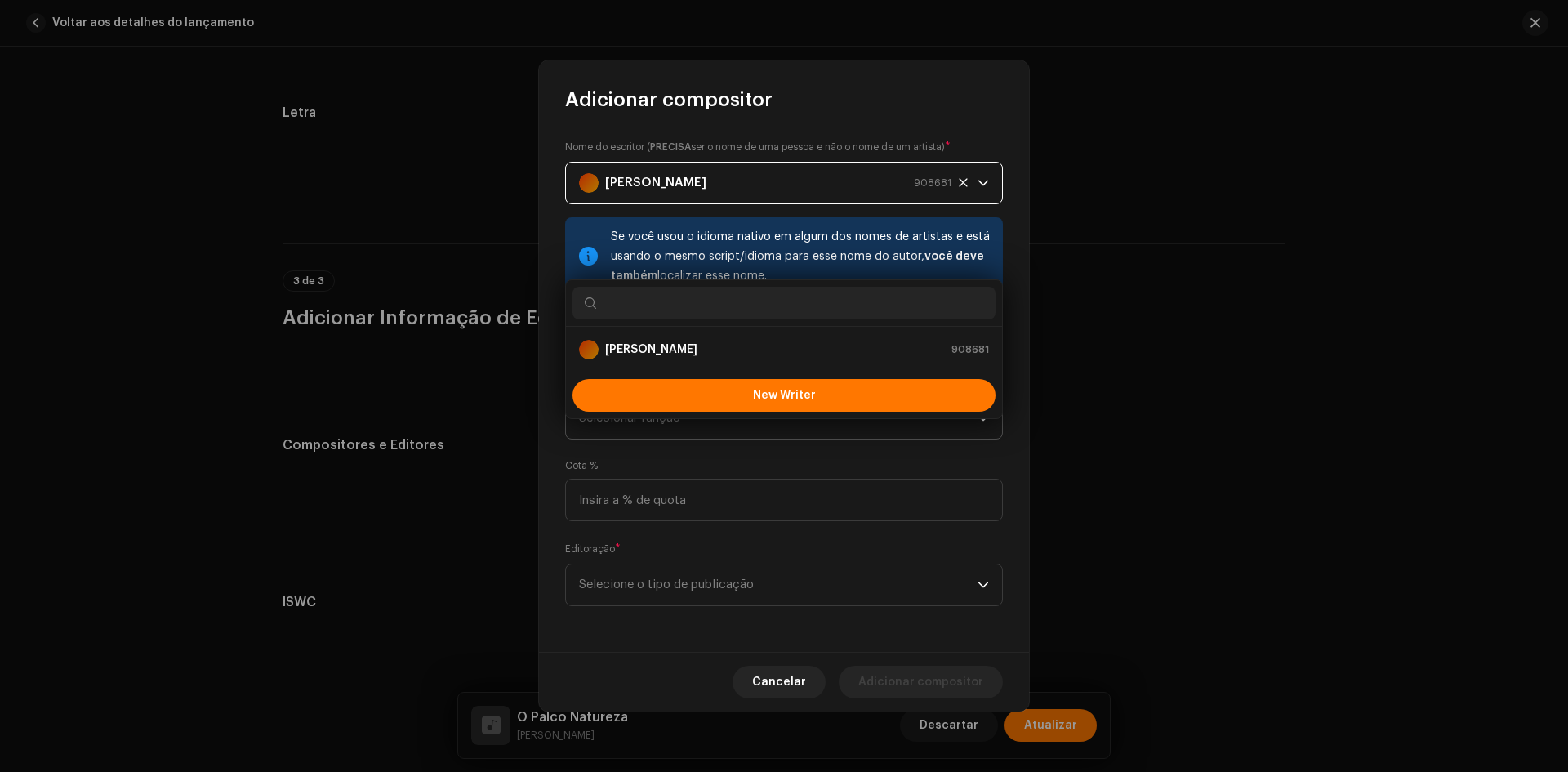
click at [635, 414] on span "Selecionar função" at bounding box center [778, 417] width 398 height 41
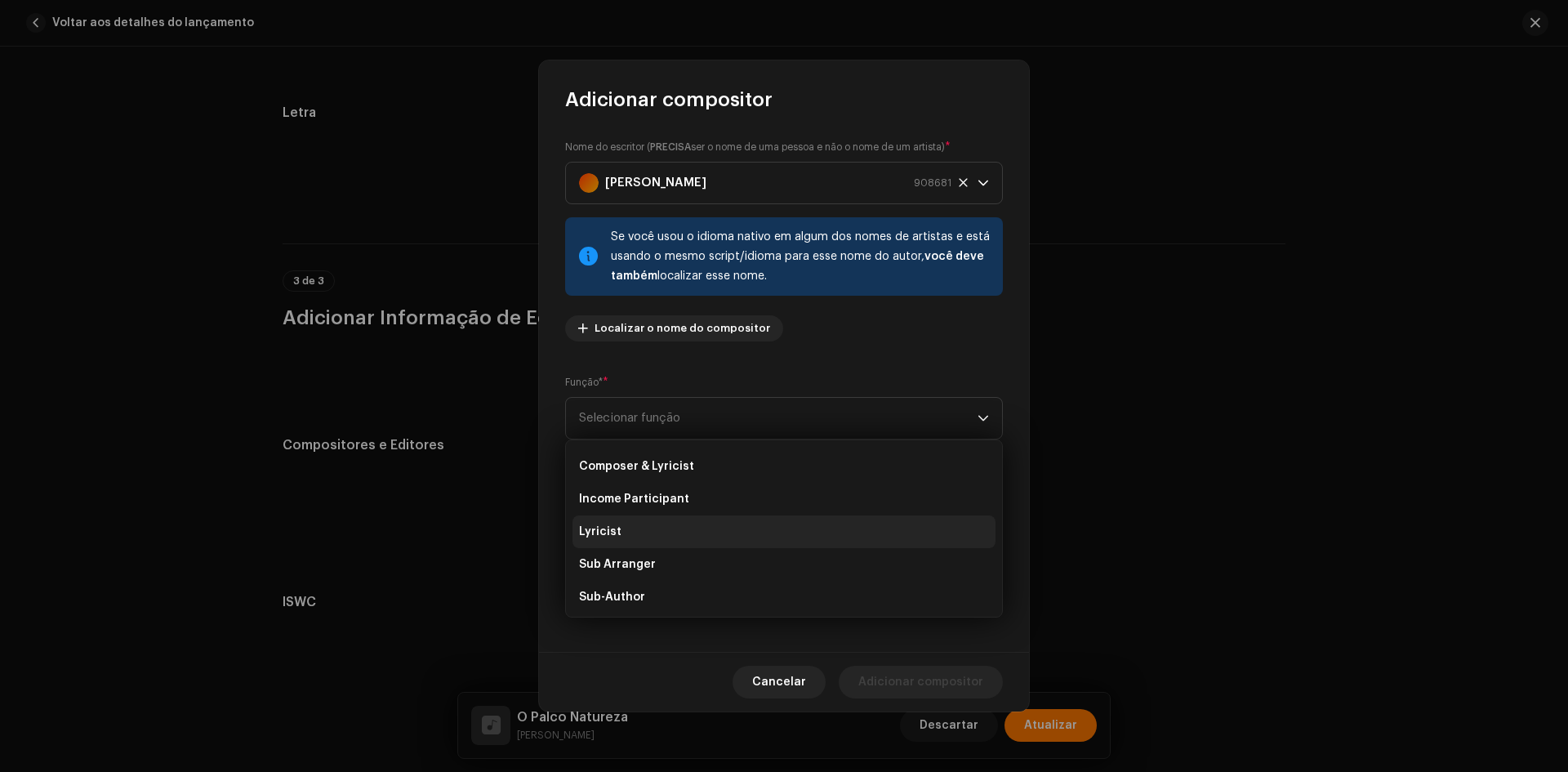
scroll to position [164, 0]
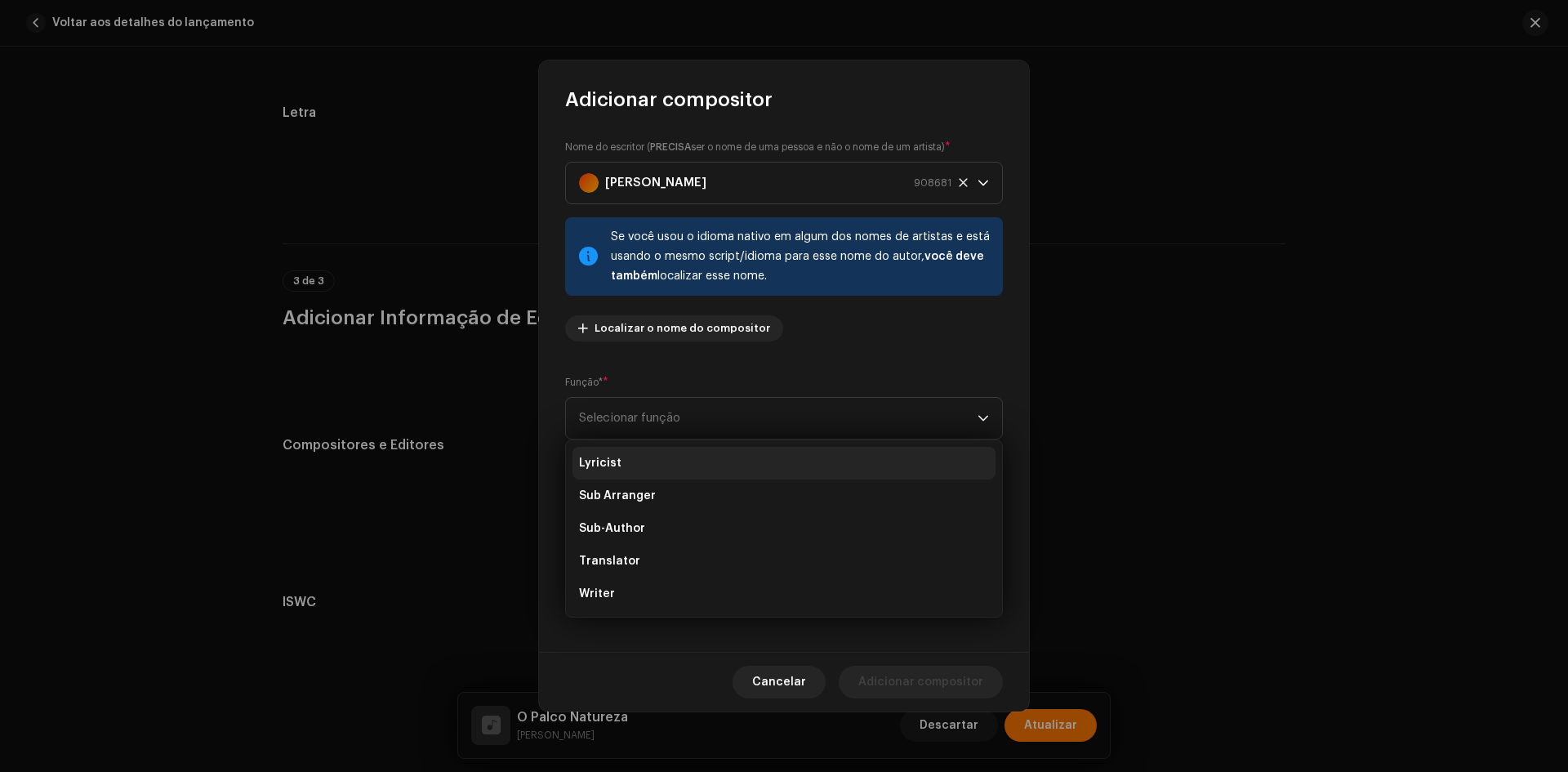
click at [631, 465] on li "Lyricist" at bounding box center [783, 462] width 422 height 33
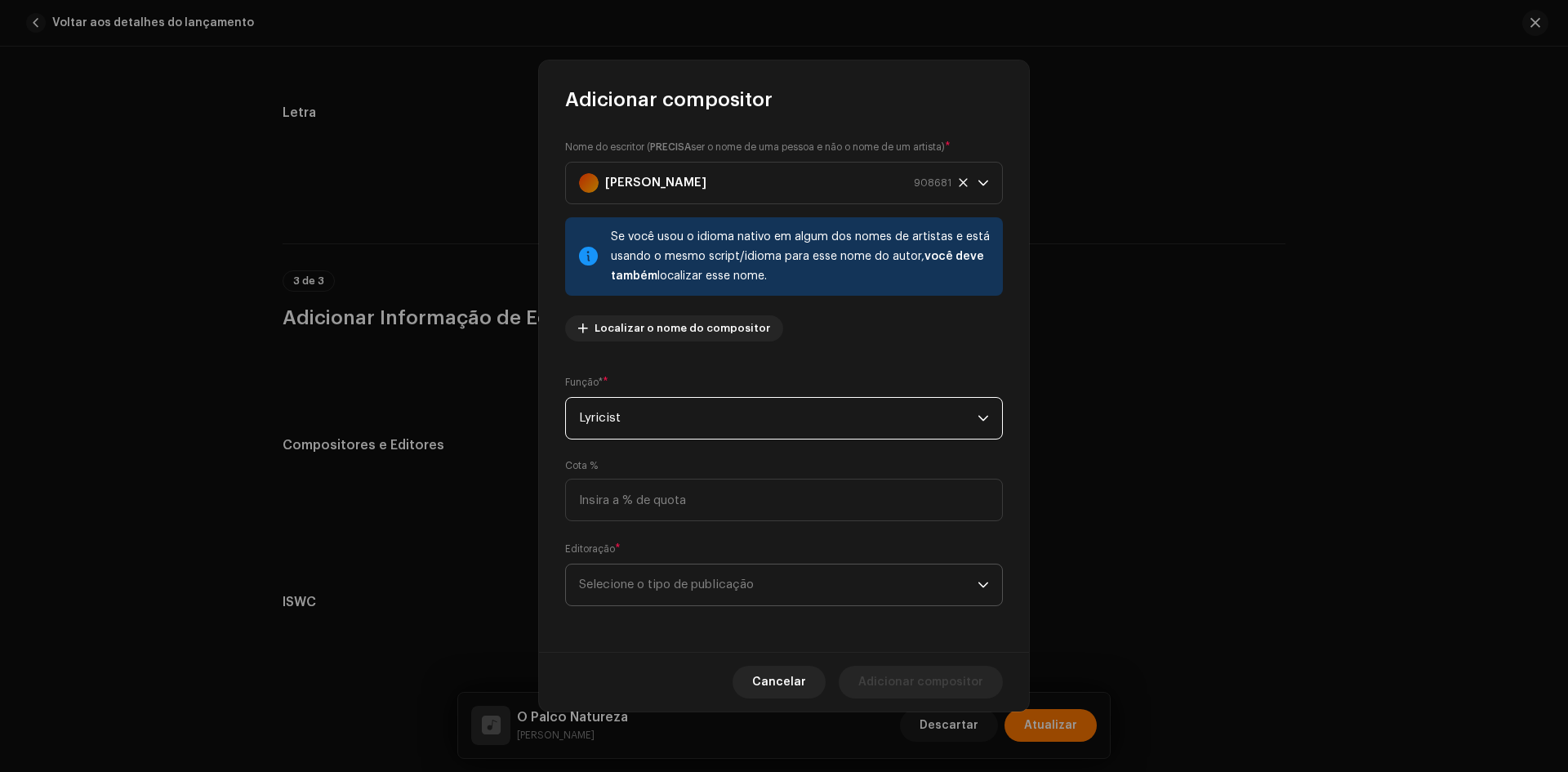
click at [655, 591] on span "Selecione o tipo de publicação" at bounding box center [778, 584] width 398 height 41
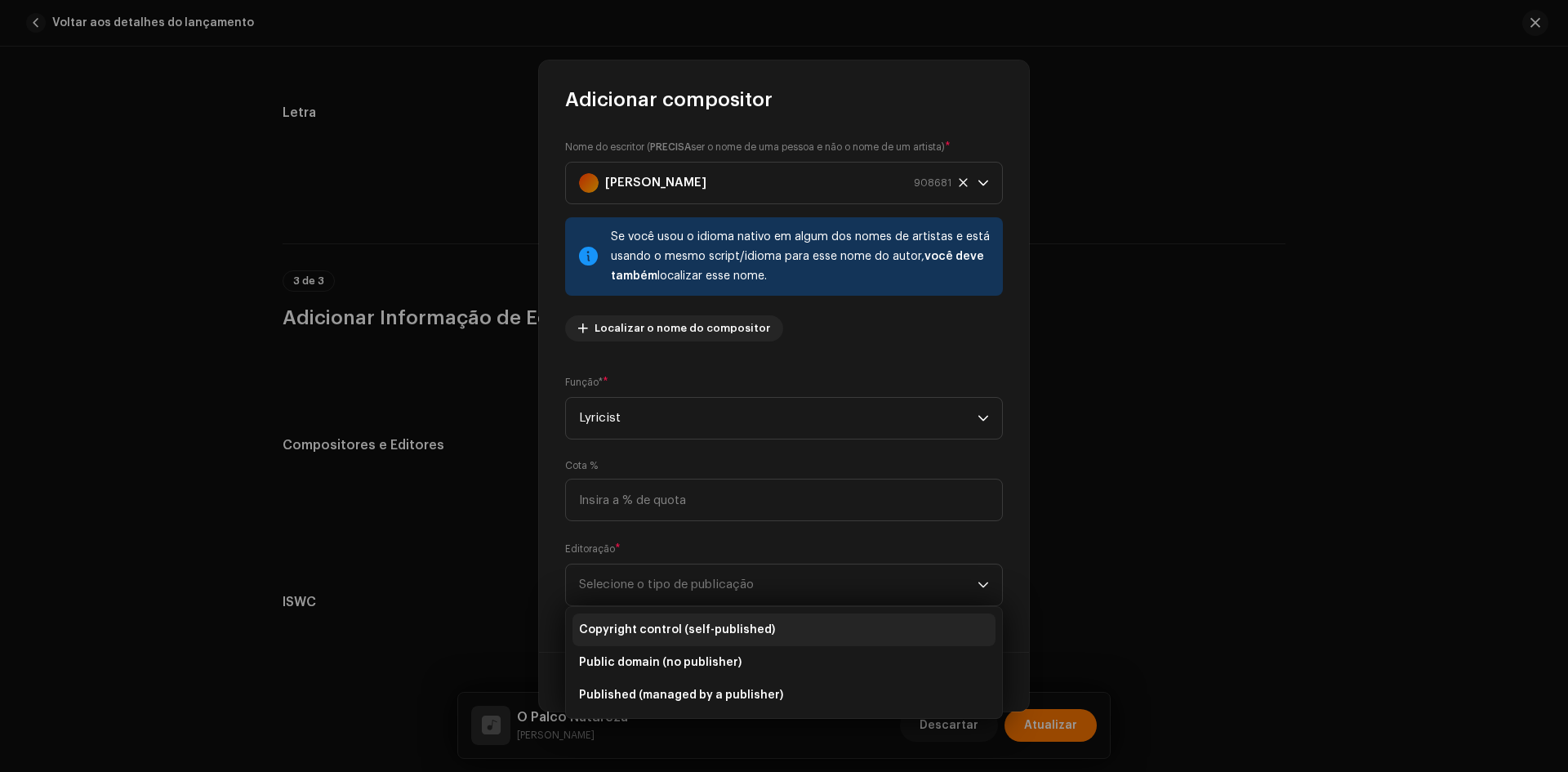
click at [660, 633] on span "Copyright control (self-published)" at bounding box center [677, 629] width 196 height 16
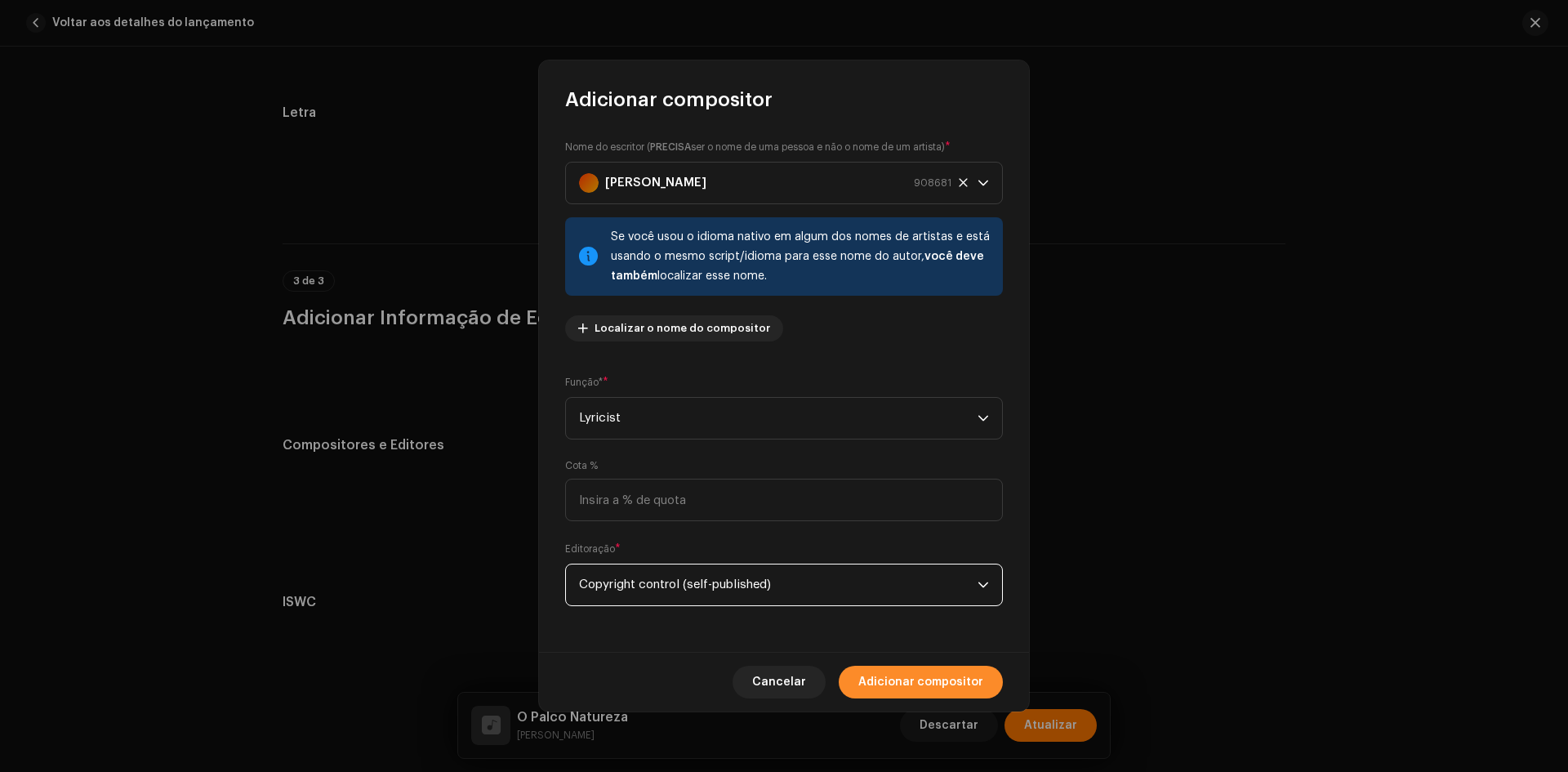
click at [897, 685] on span "Adicionar compositor" at bounding box center [920, 681] width 125 height 33
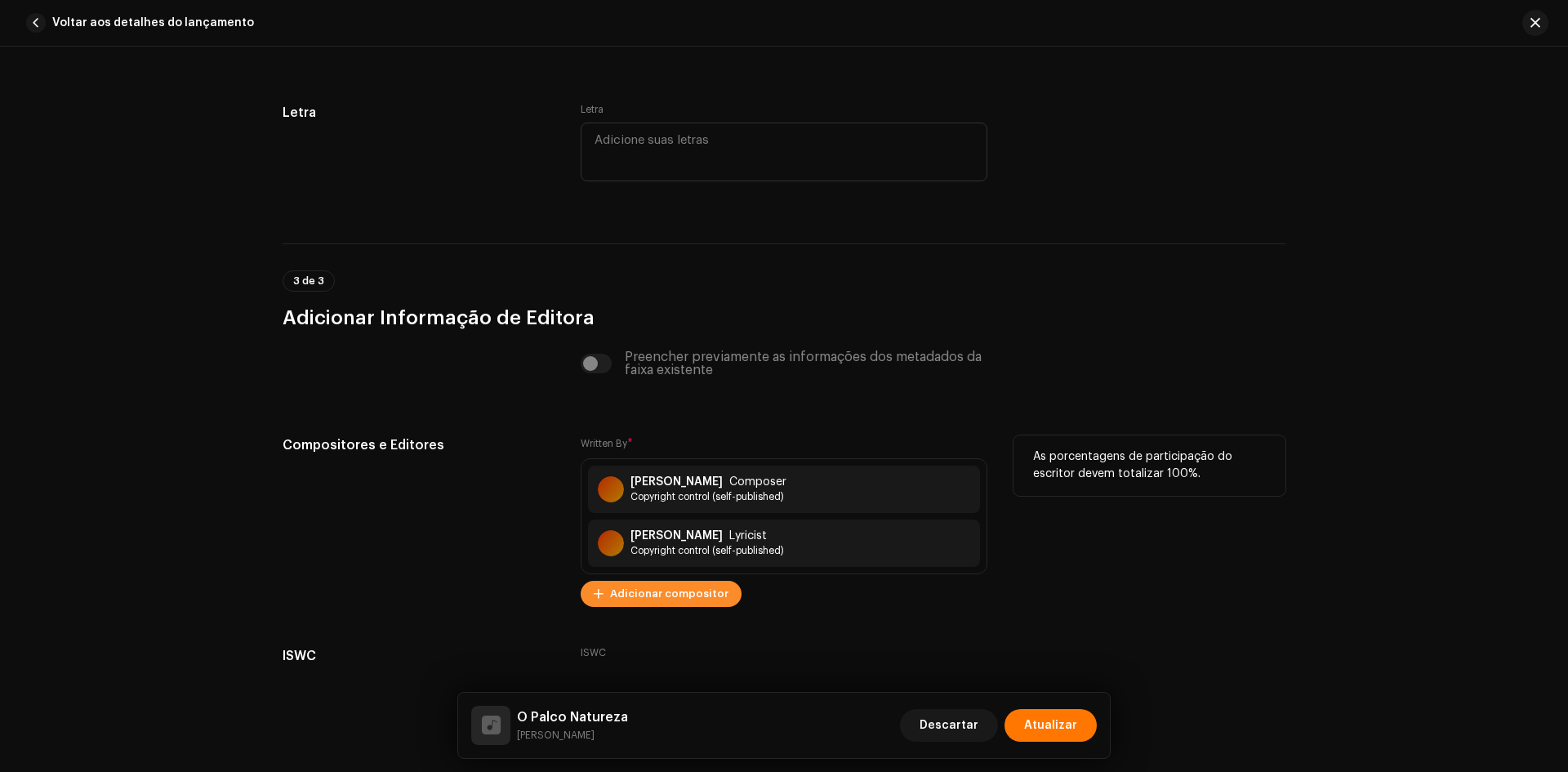
click at [696, 598] on span "Adicionar compositor" at bounding box center [669, 593] width 119 height 33
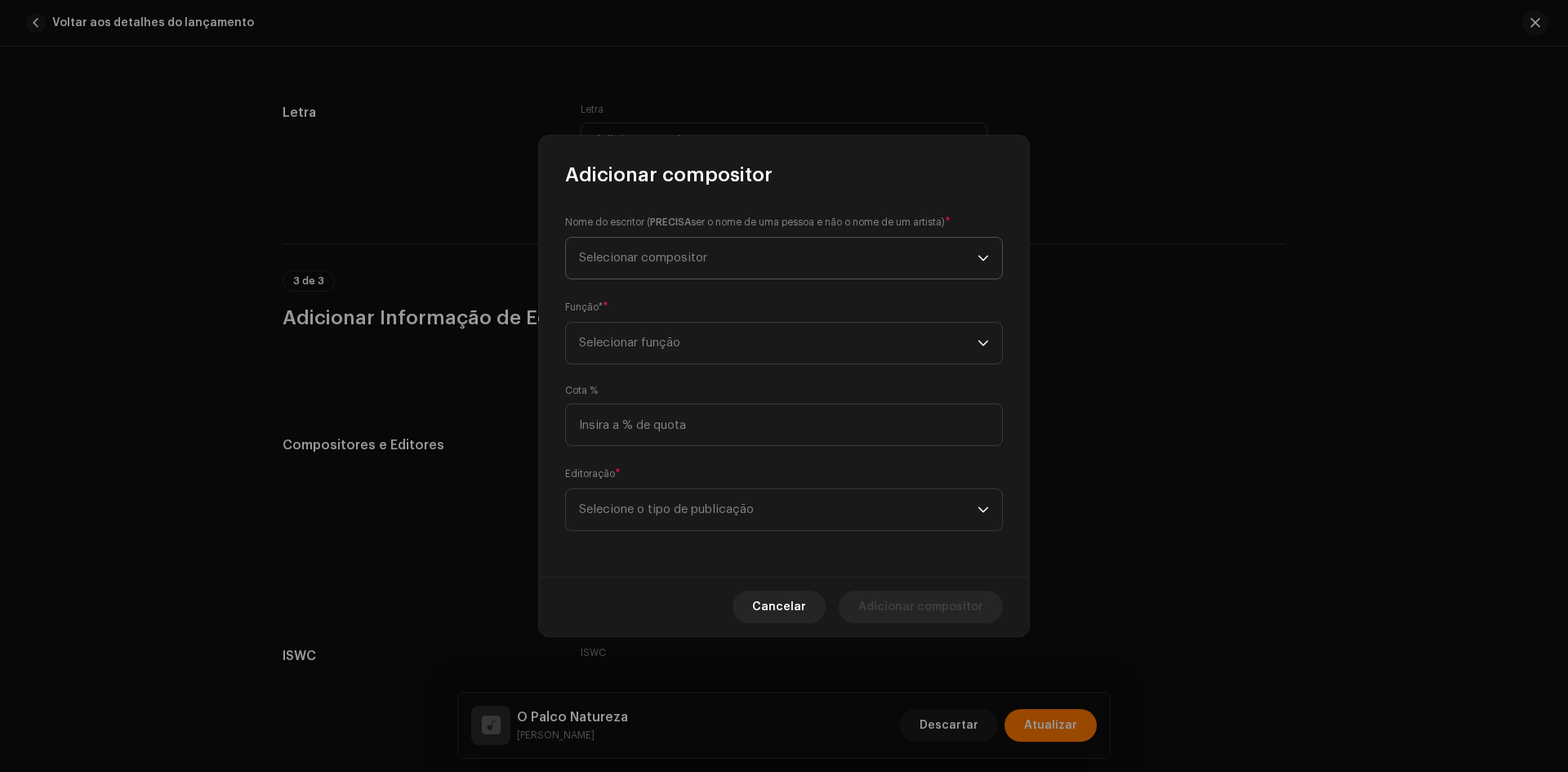
click at [696, 251] on span "Selecionar compositor" at bounding box center [778, 258] width 398 height 41
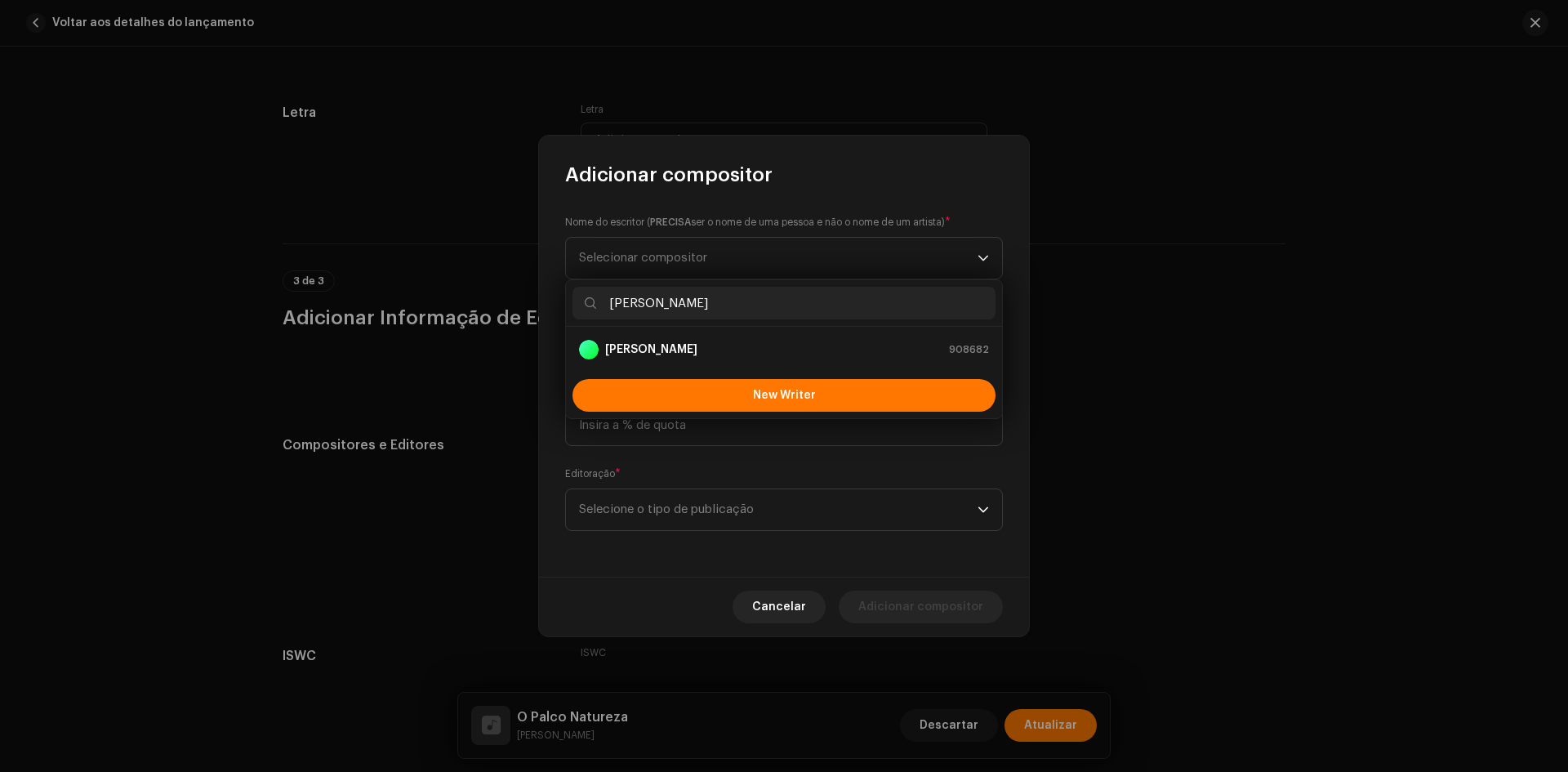
type input "[PERSON_NAME]"
click at [655, 347] on strong "[PERSON_NAME]" at bounding box center [651, 350] width 92 height 16
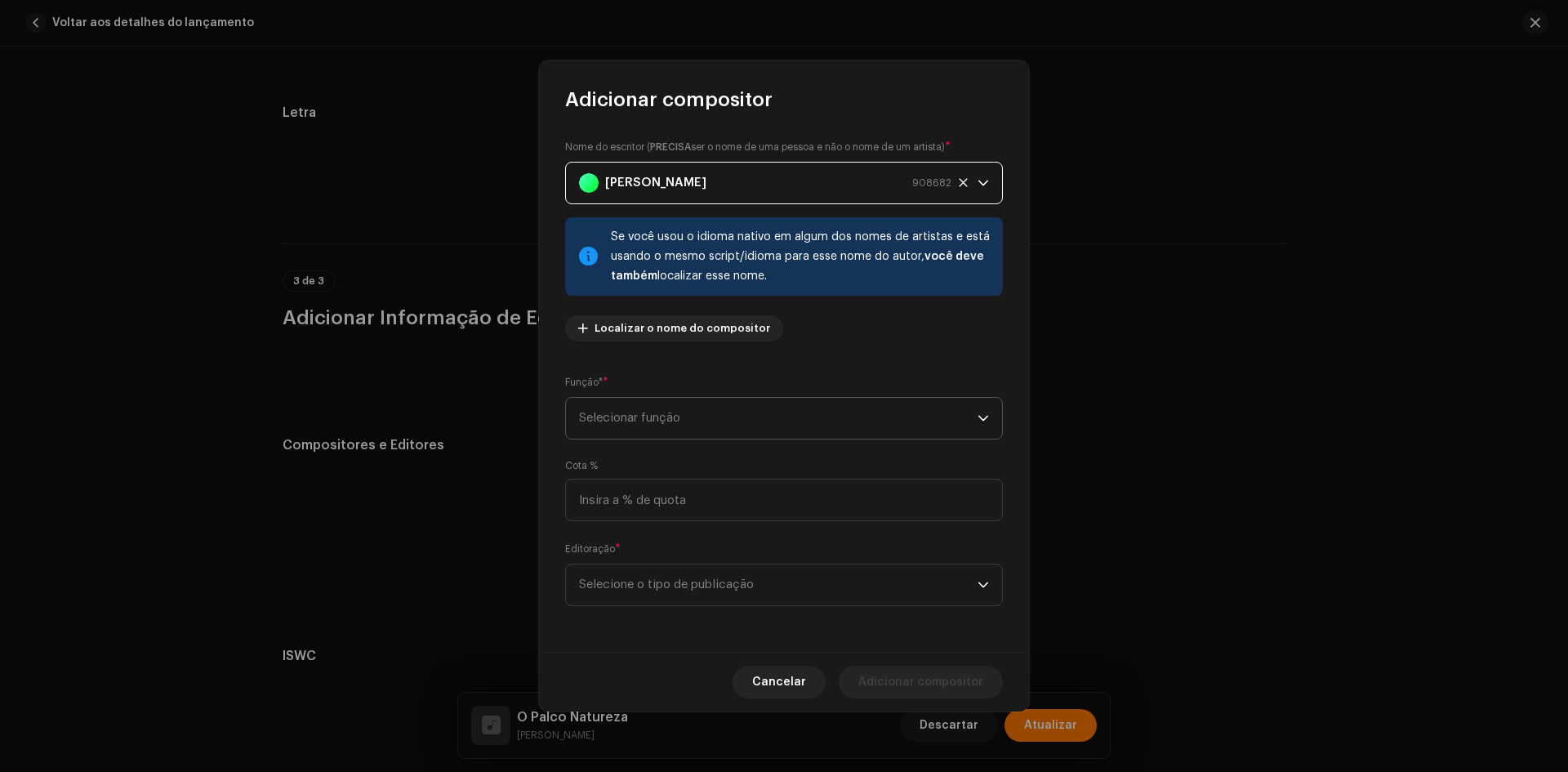
click at [642, 411] on span "Selecionar função" at bounding box center [778, 417] width 398 height 41
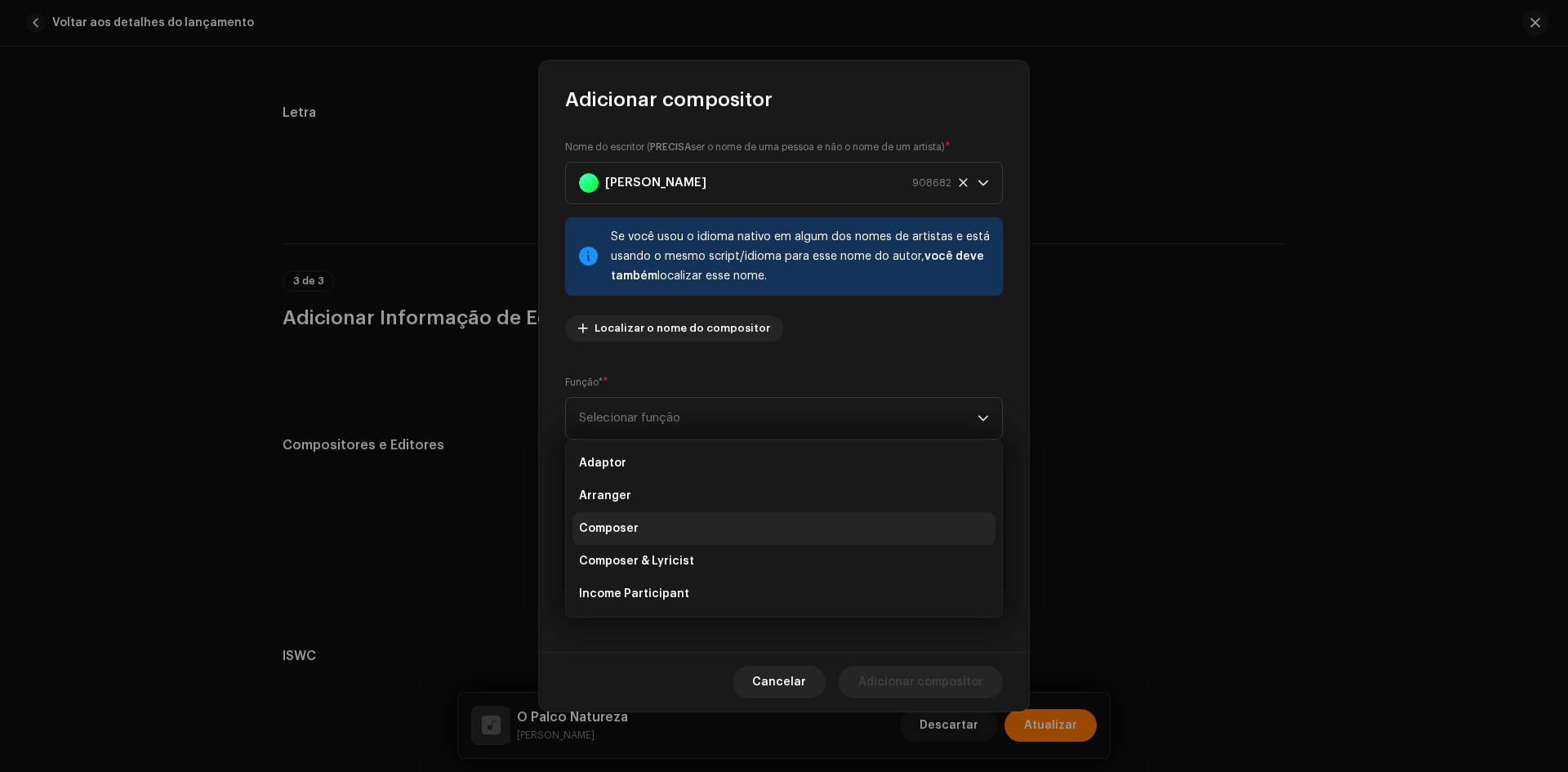
click at [632, 529] on span "Composer" at bounding box center [609, 528] width 60 height 16
click at [639, 588] on span "Selecione o tipo de publicação" at bounding box center [778, 584] width 398 height 41
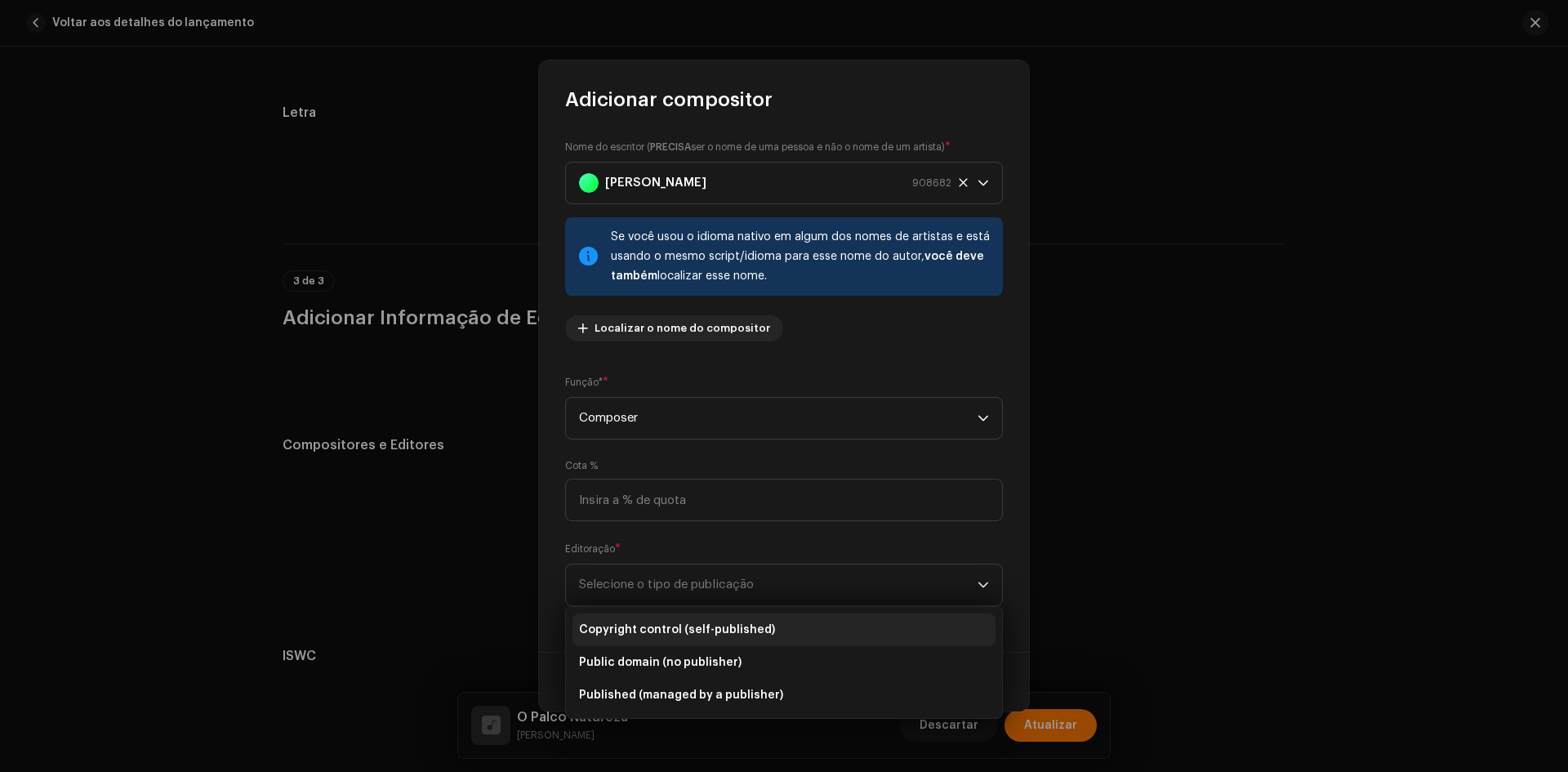
click at [642, 614] on ul "Copyright control (self-published) Public domain (no publisher) Published (mana…" at bounding box center [784, 661] width 436 height 111
click at [642, 623] on span "Copyright control (self-published)" at bounding box center [677, 629] width 196 height 16
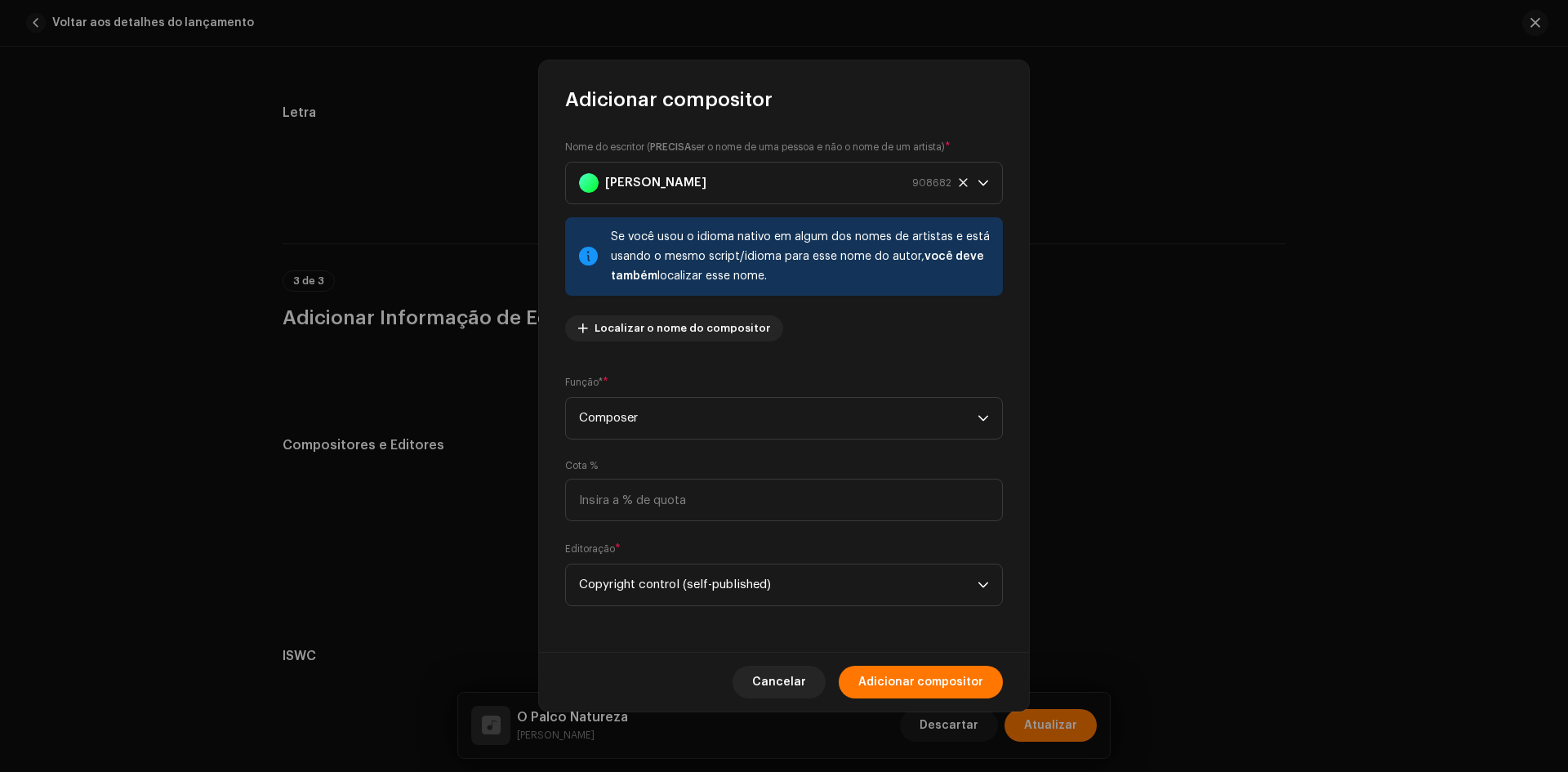
click at [935, 660] on div "Cancelar Adicionar compositor" at bounding box center [784, 681] width 490 height 60
click at [919, 685] on span "Adicionar compositor" at bounding box center [920, 681] width 125 height 33
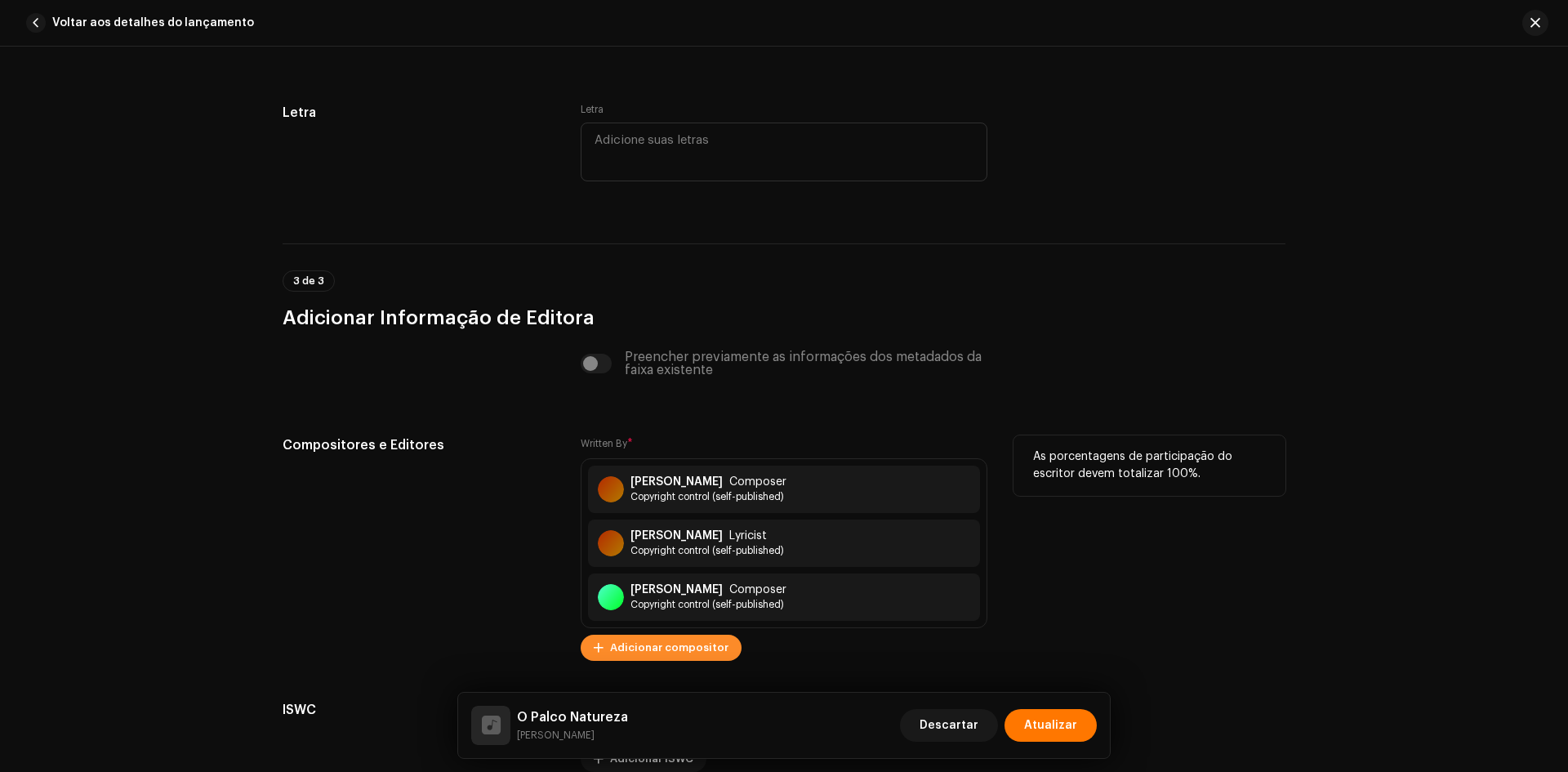
click at [647, 654] on span "Adicionar compositor" at bounding box center [669, 647] width 119 height 33
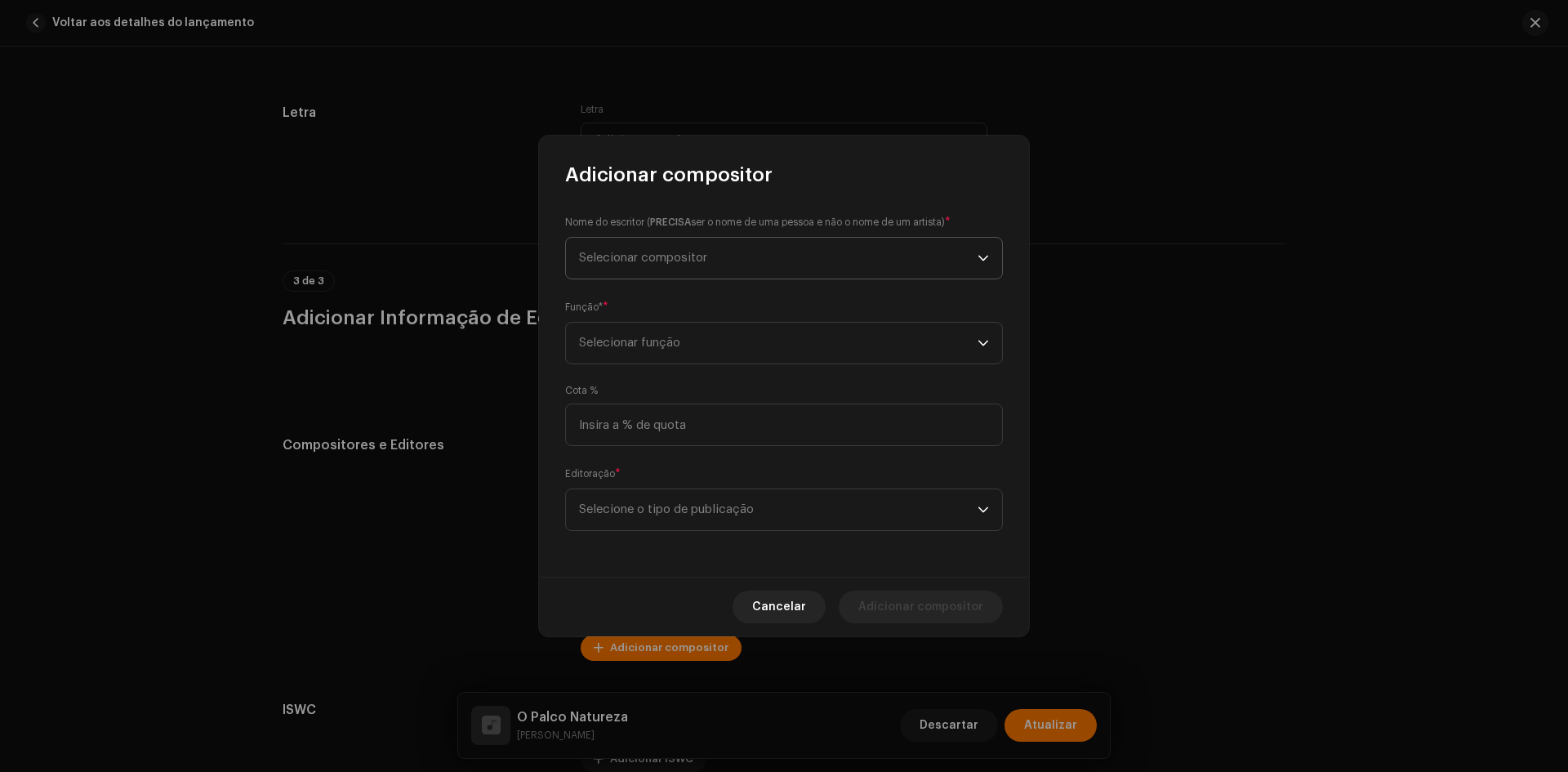
click at [703, 257] on span "Selecionar compositor" at bounding box center [643, 258] width 128 height 12
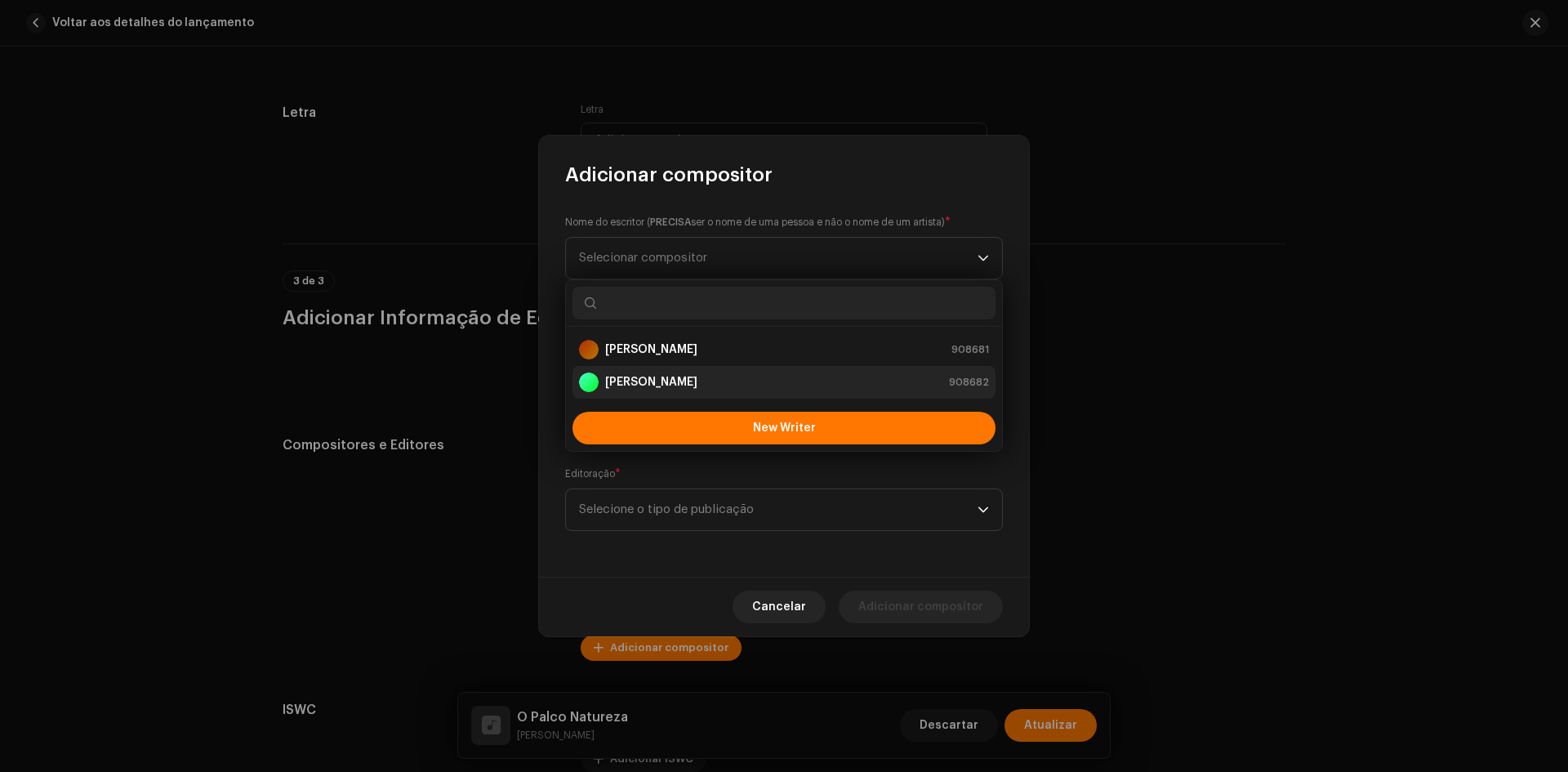
click at [664, 395] on li "[PERSON_NAME] 908682" at bounding box center [783, 382] width 422 height 33
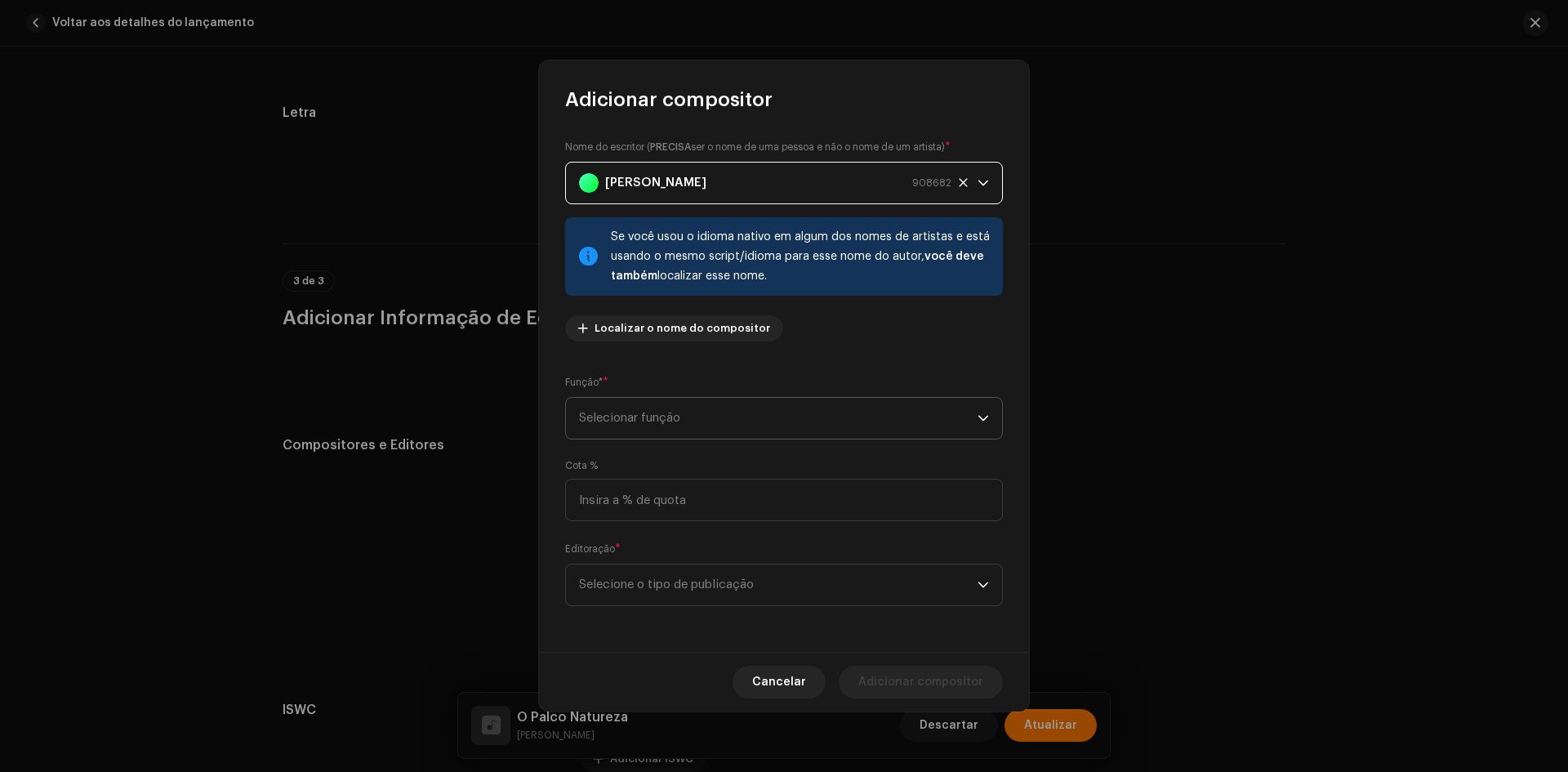
click at [654, 430] on span "Selecionar função" at bounding box center [778, 417] width 398 height 41
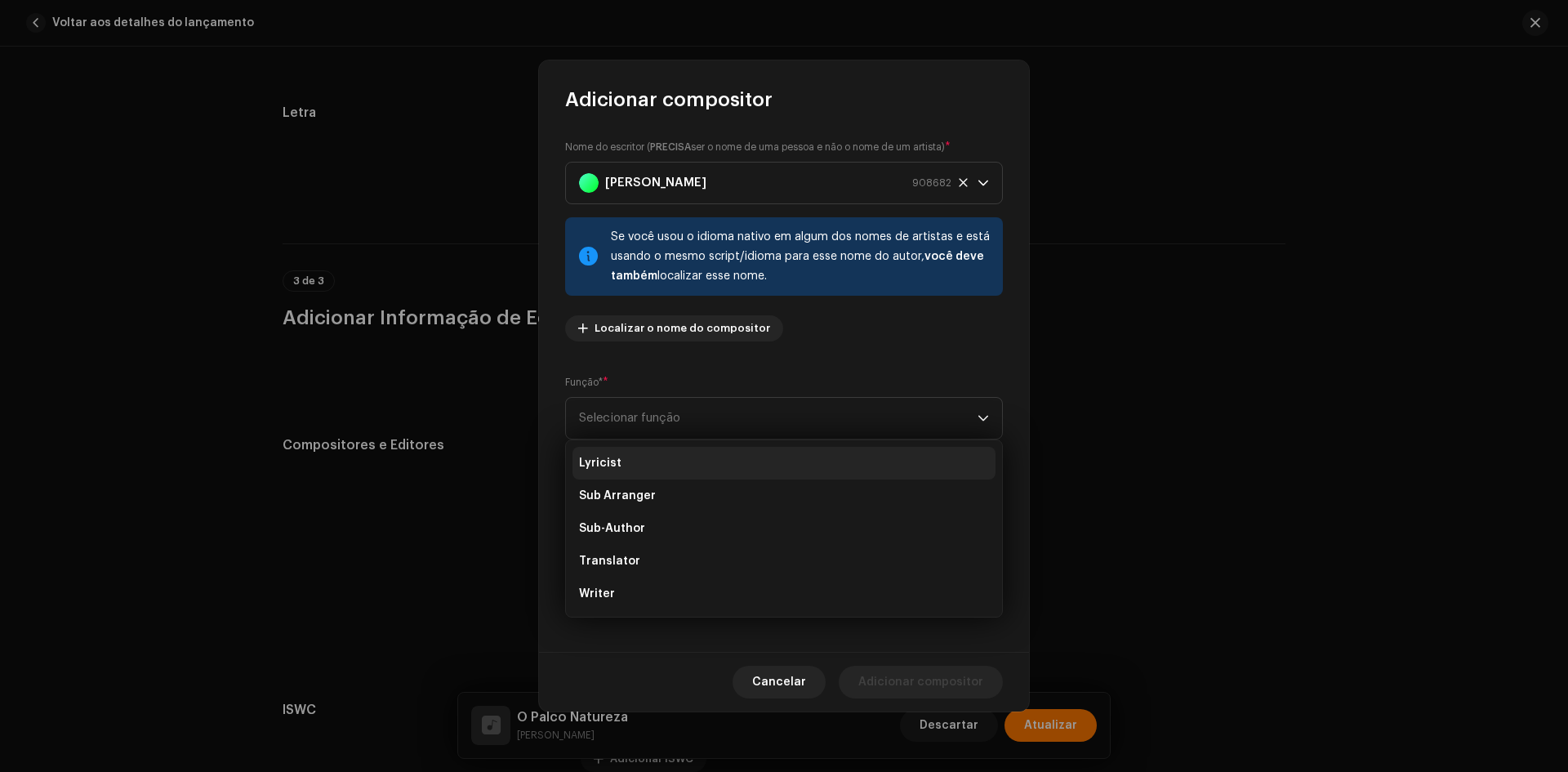
click at [638, 465] on li "Lyricist" at bounding box center [783, 462] width 422 height 33
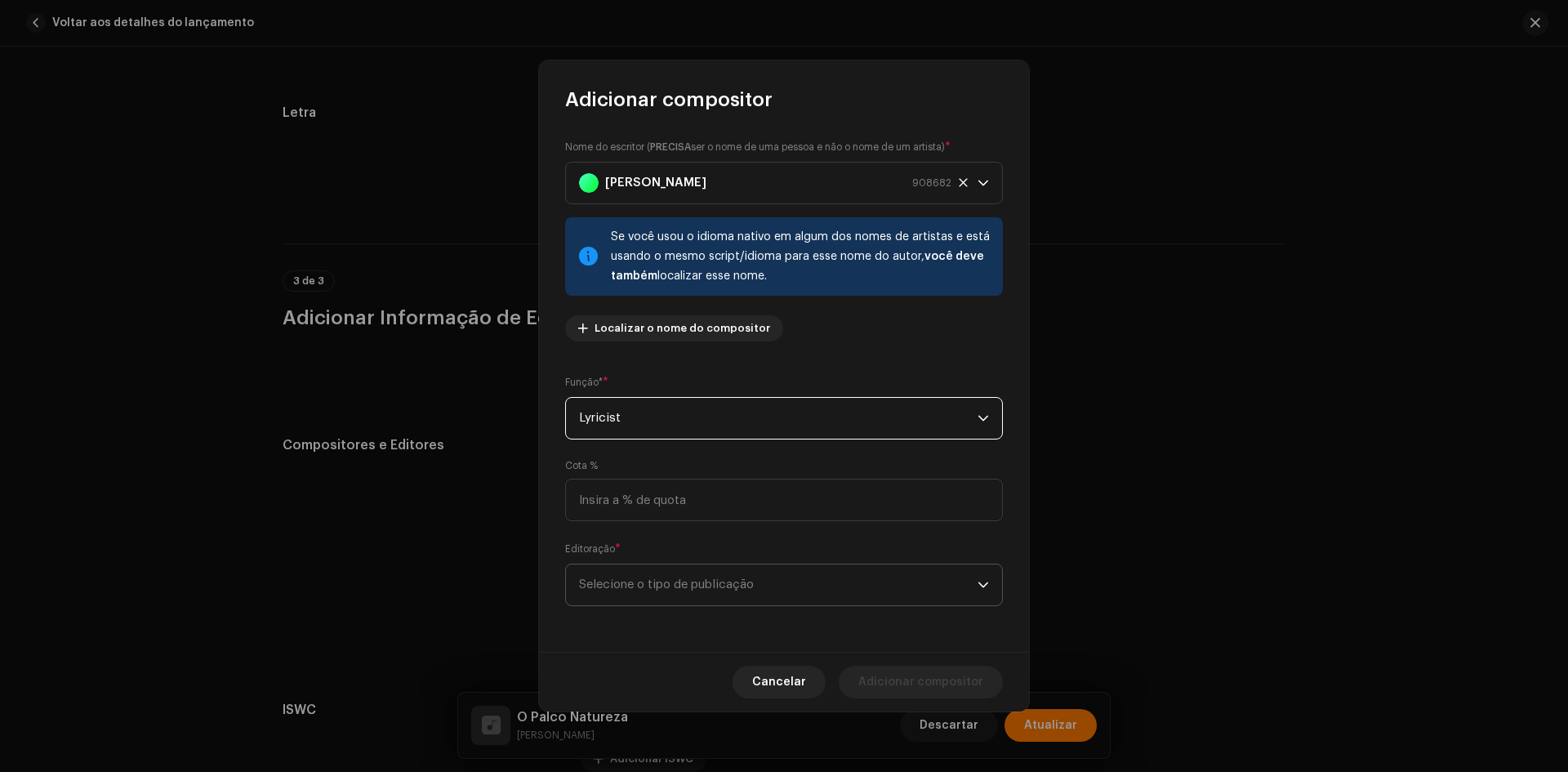
click at [643, 594] on span "Selecione o tipo de publicação" at bounding box center [778, 584] width 398 height 41
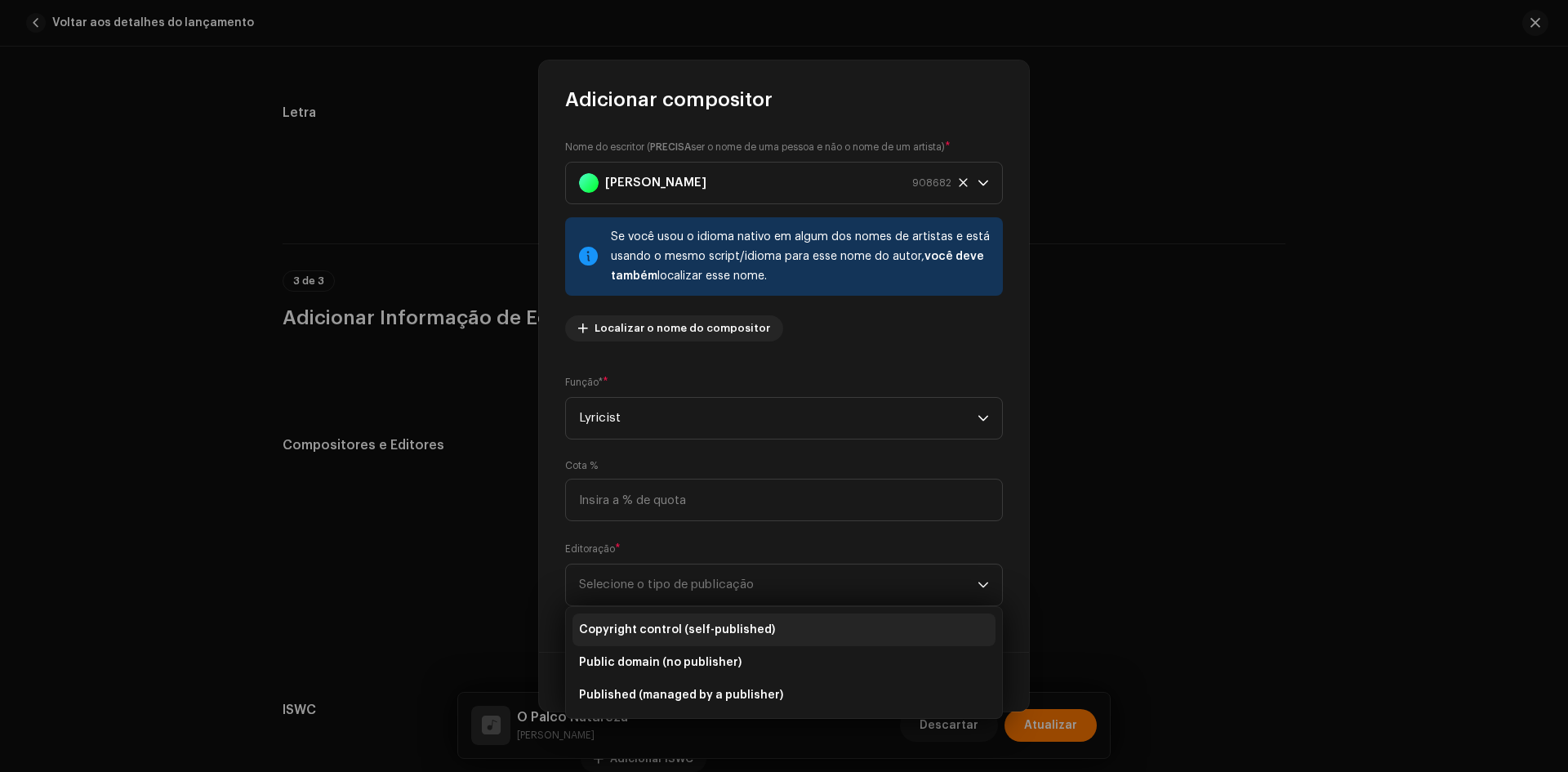
click at [653, 631] on span "Copyright control (self-published)" at bounding box center [677, 629] width 196 height 16
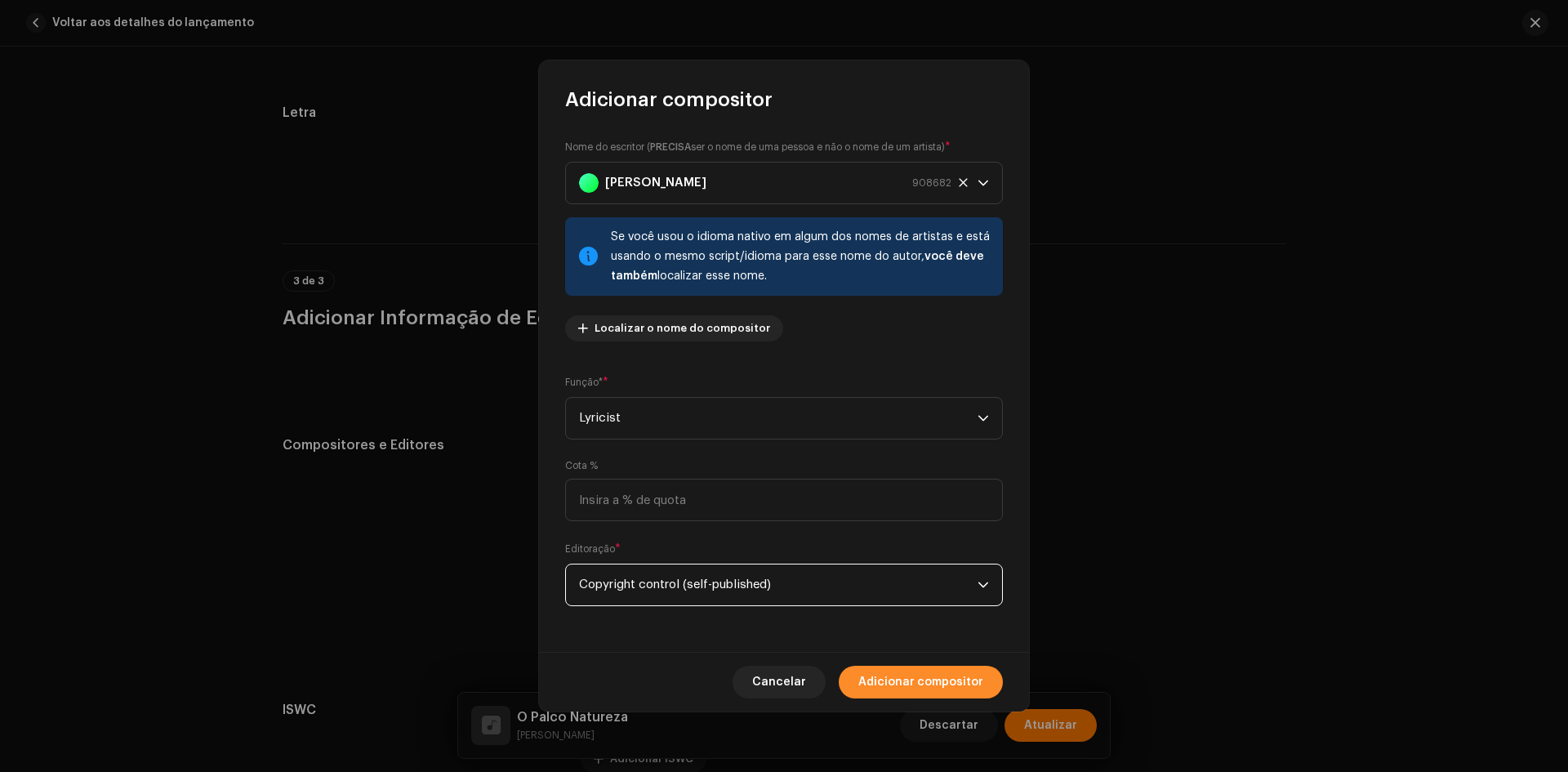
click at [924, 677] on span "Adicionar compositor" at bounding box center [920, 681] width 125 height 33
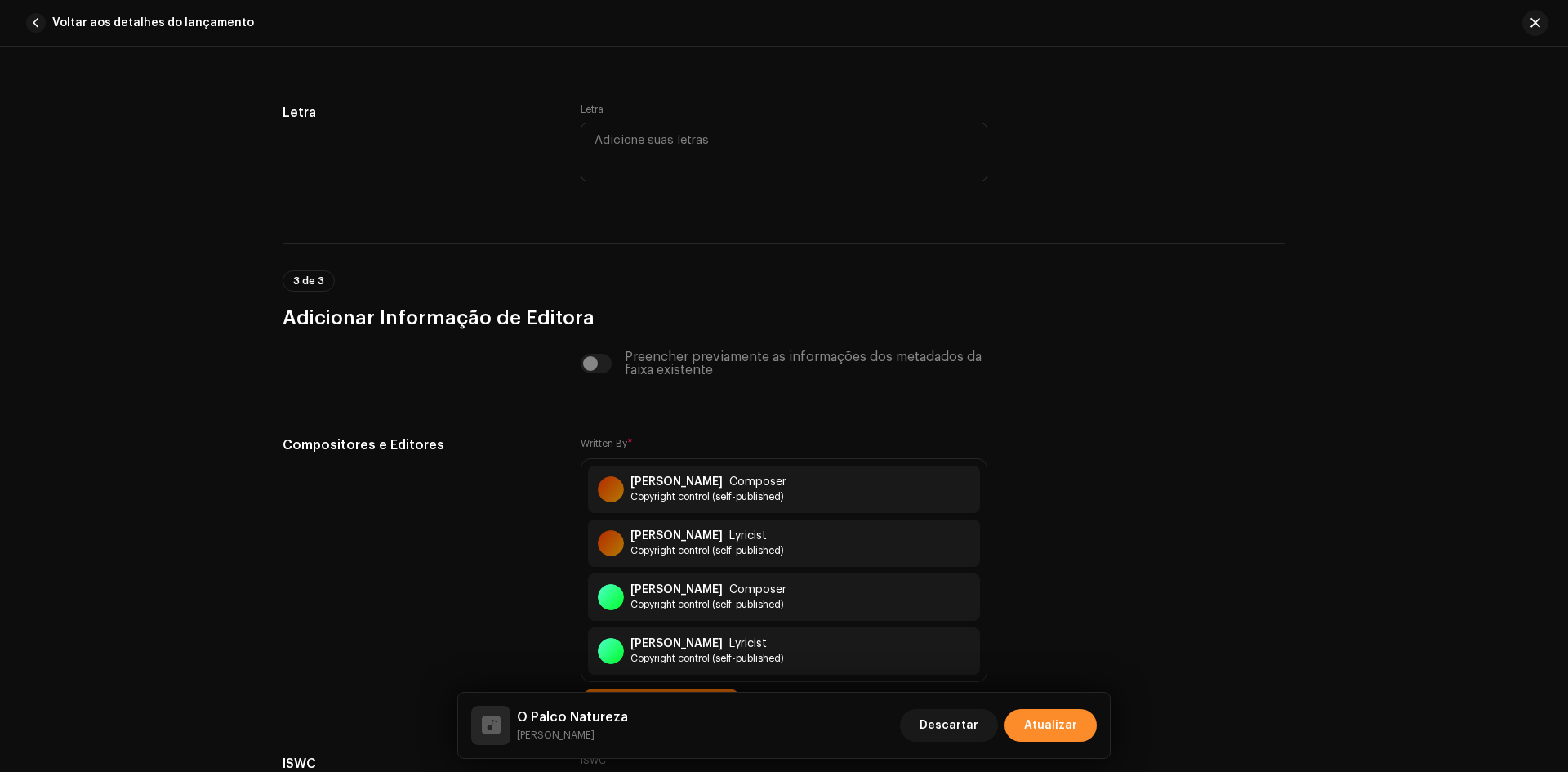
click at [1077, 724] on button "Atualizar" at bounding box center [1051, 725] width 92 height 33
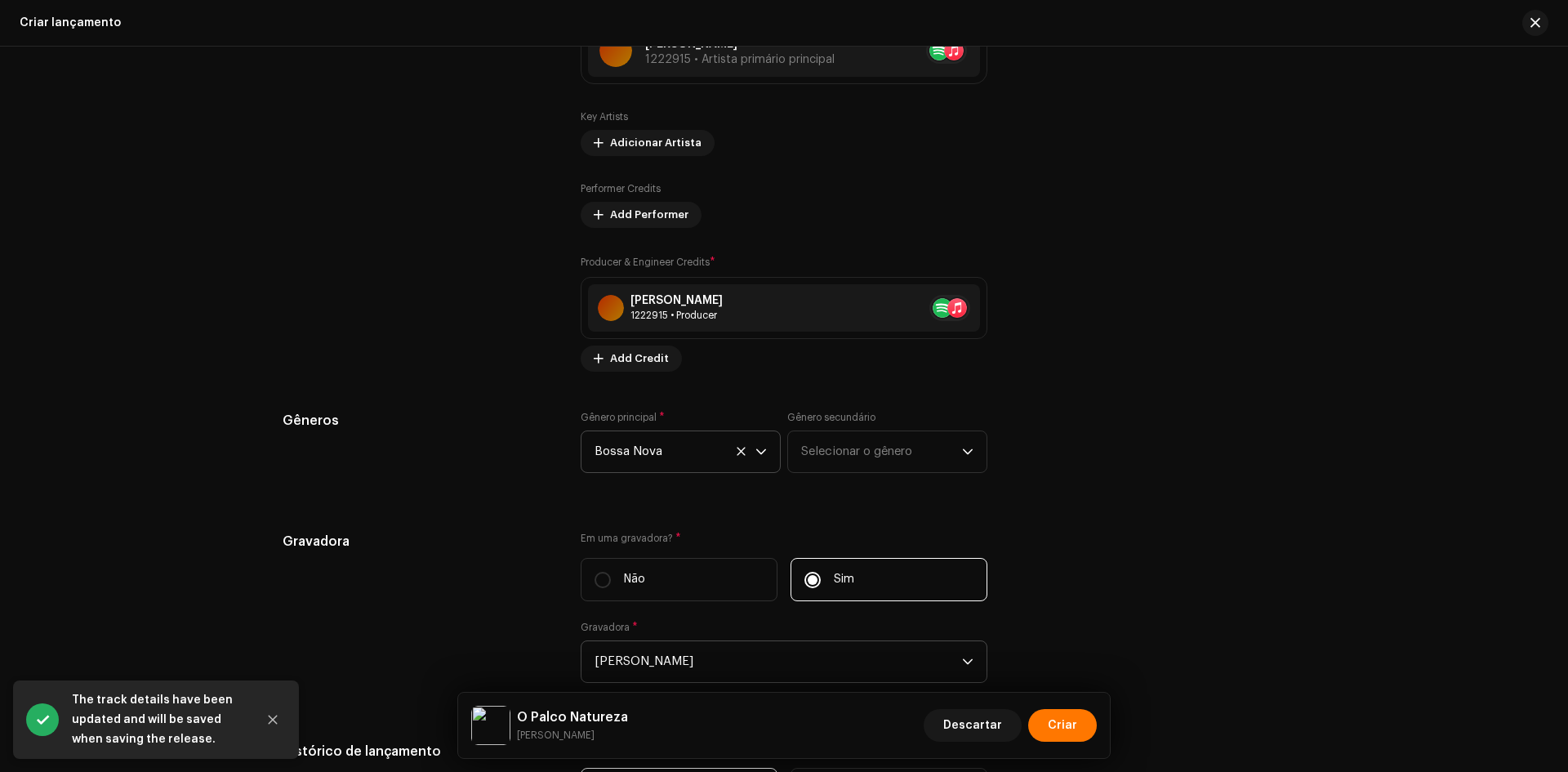
scroll to position [1732, 0]
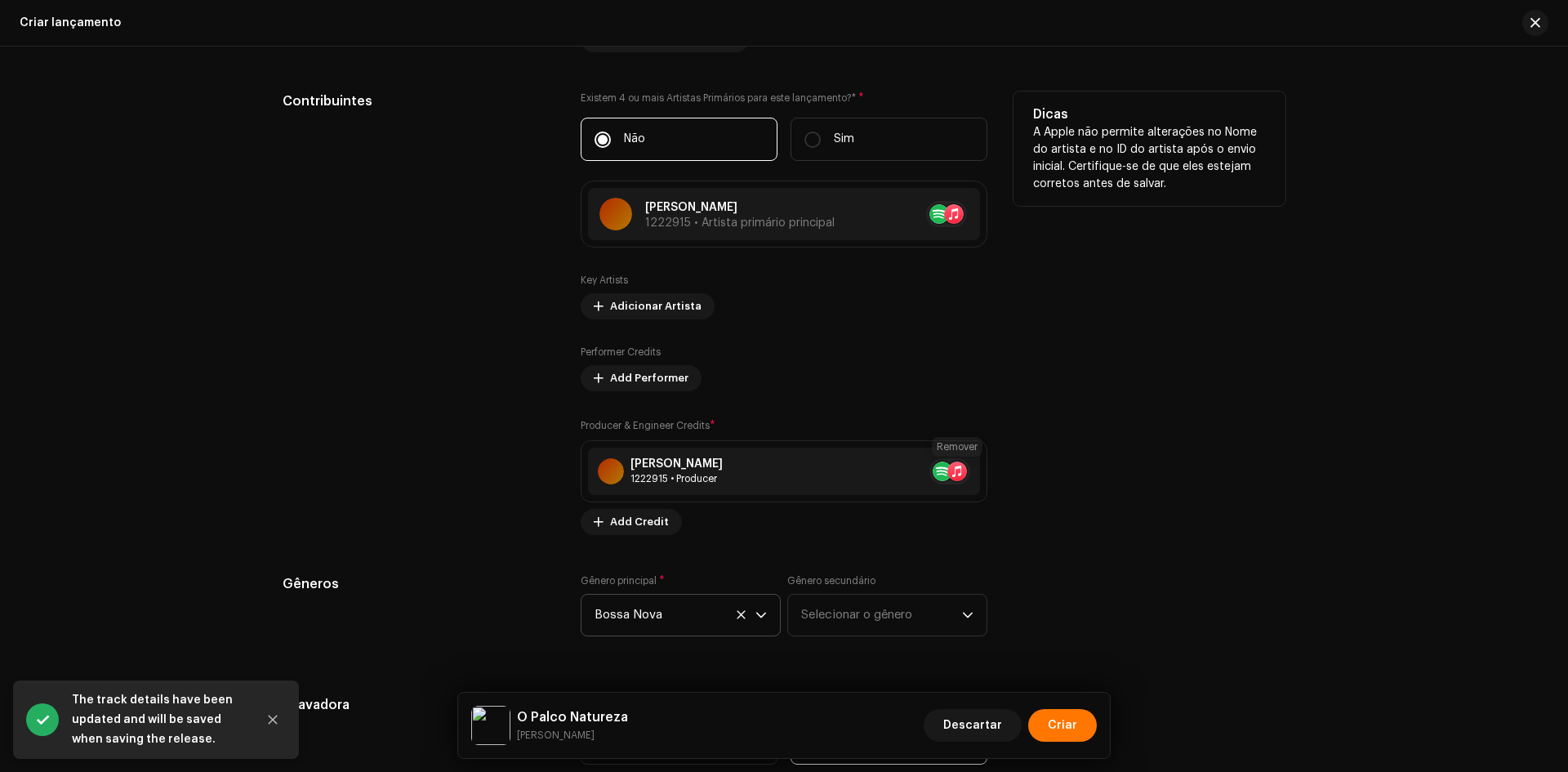
click at [985, 469] on span at bounding box center [990, 470] width 10 height 13
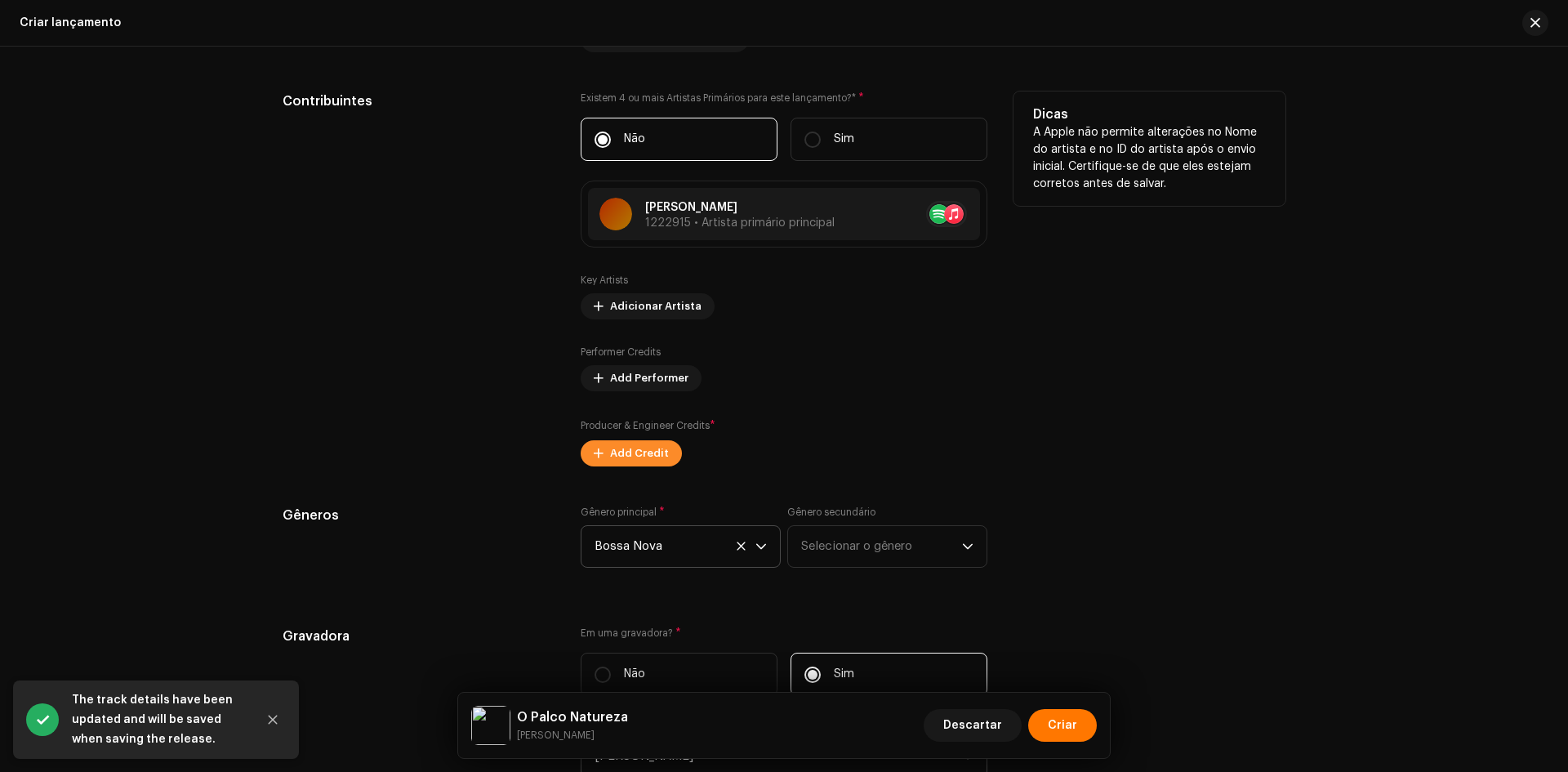
click at [626, 454] on span "Add Credit" at bounding box center [639, 452] width 59 height 33
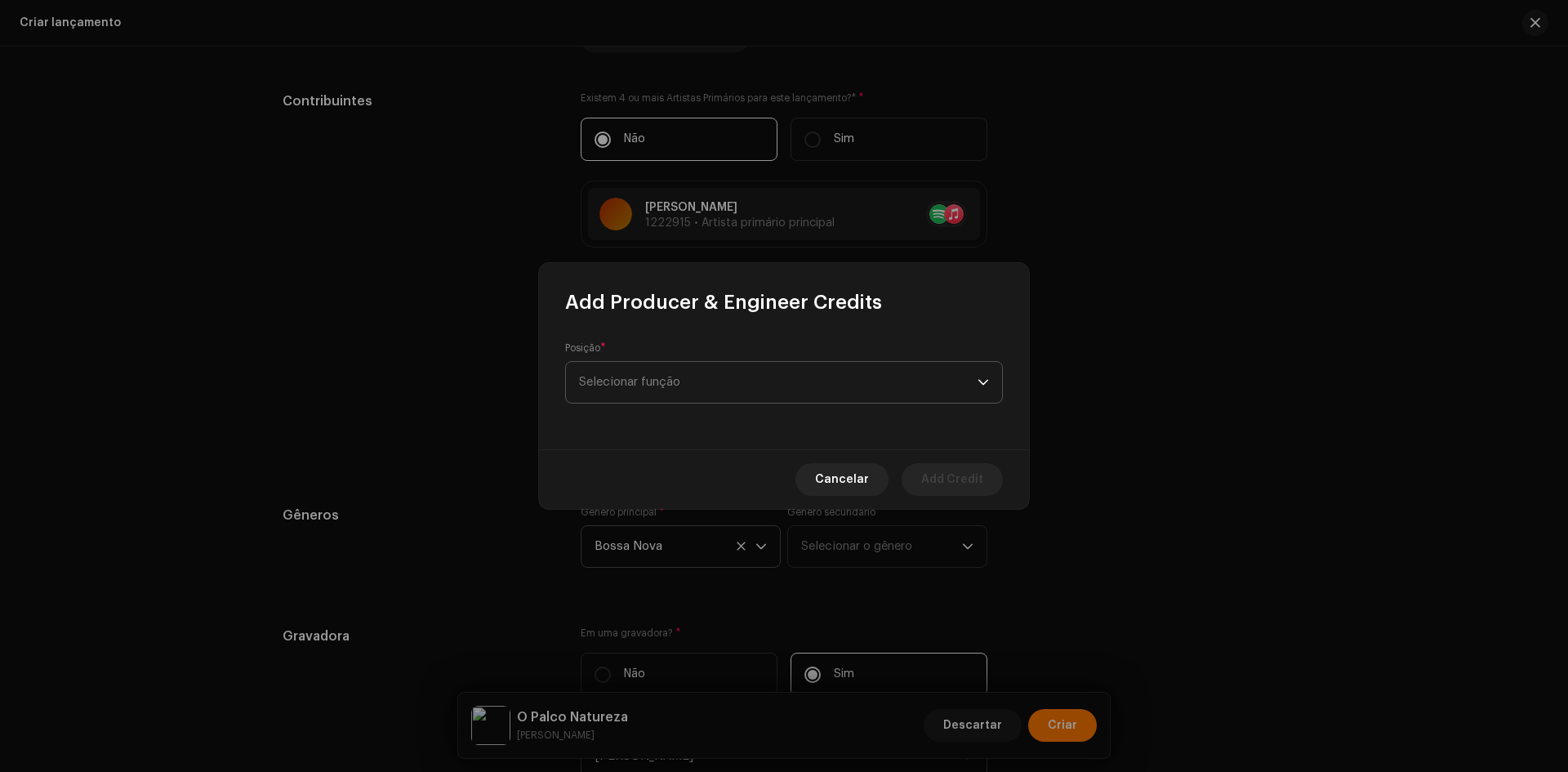
click at [691, 386] on span "Selecionar função" at bounding box center [778, 382] width 398 height 41
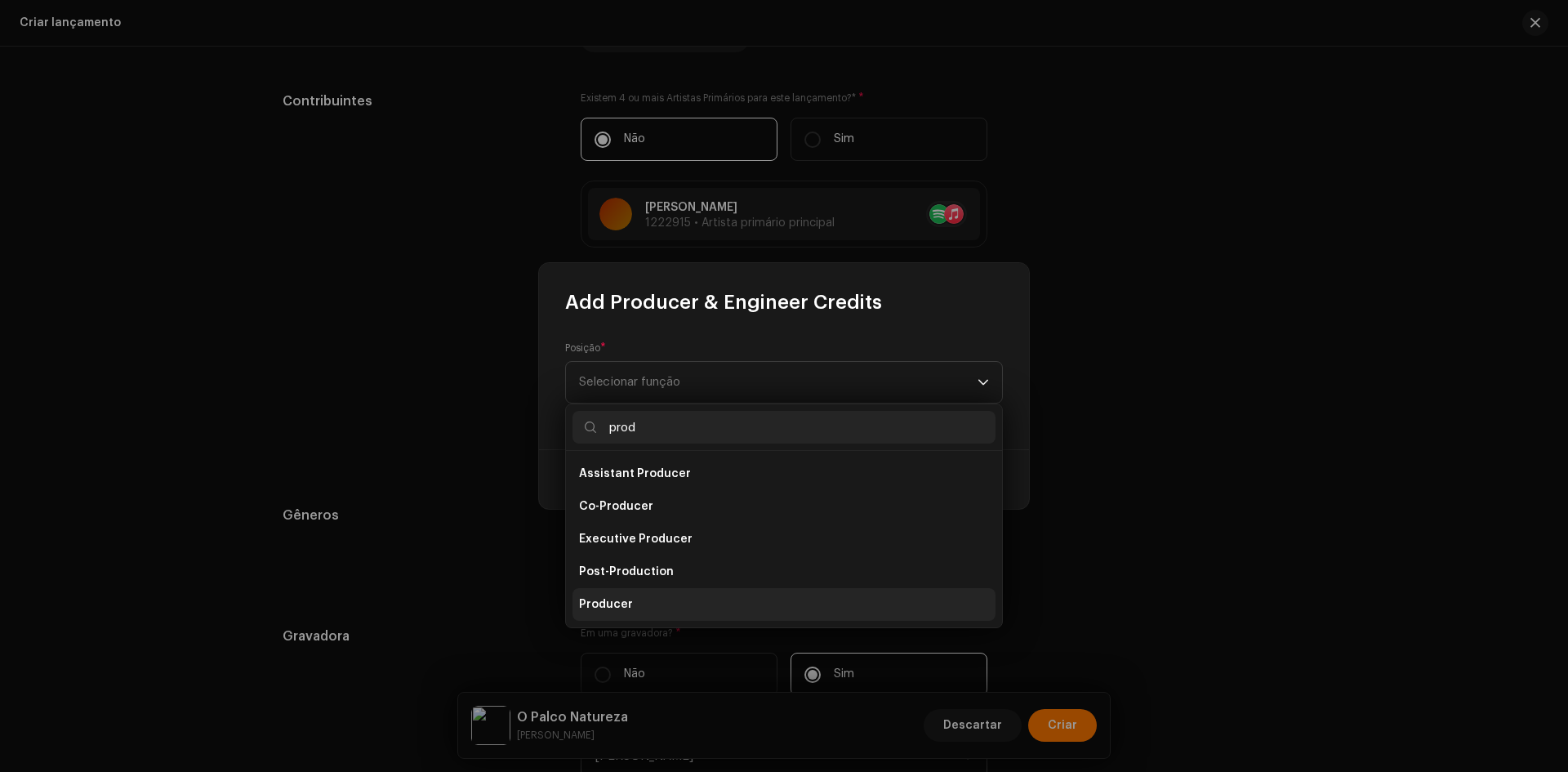
type input "prod"
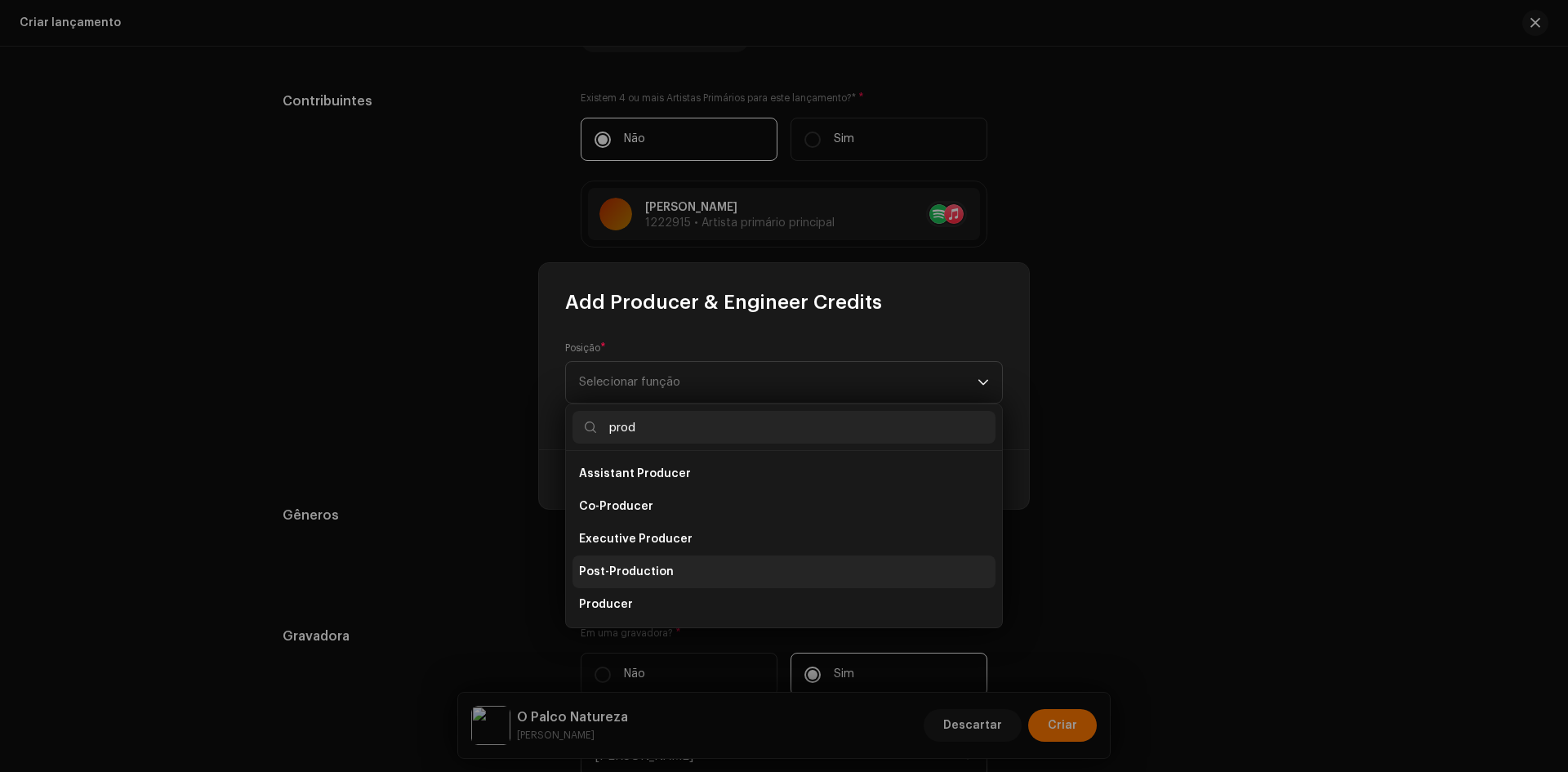
drag, startPoint x: 633, startPoint y: 602, endPoint x: 633, endPoint y: 576, distance: 26.0
click at [633, 594] on li "Producer" at bounding box center [783, 604] width 422 height 33
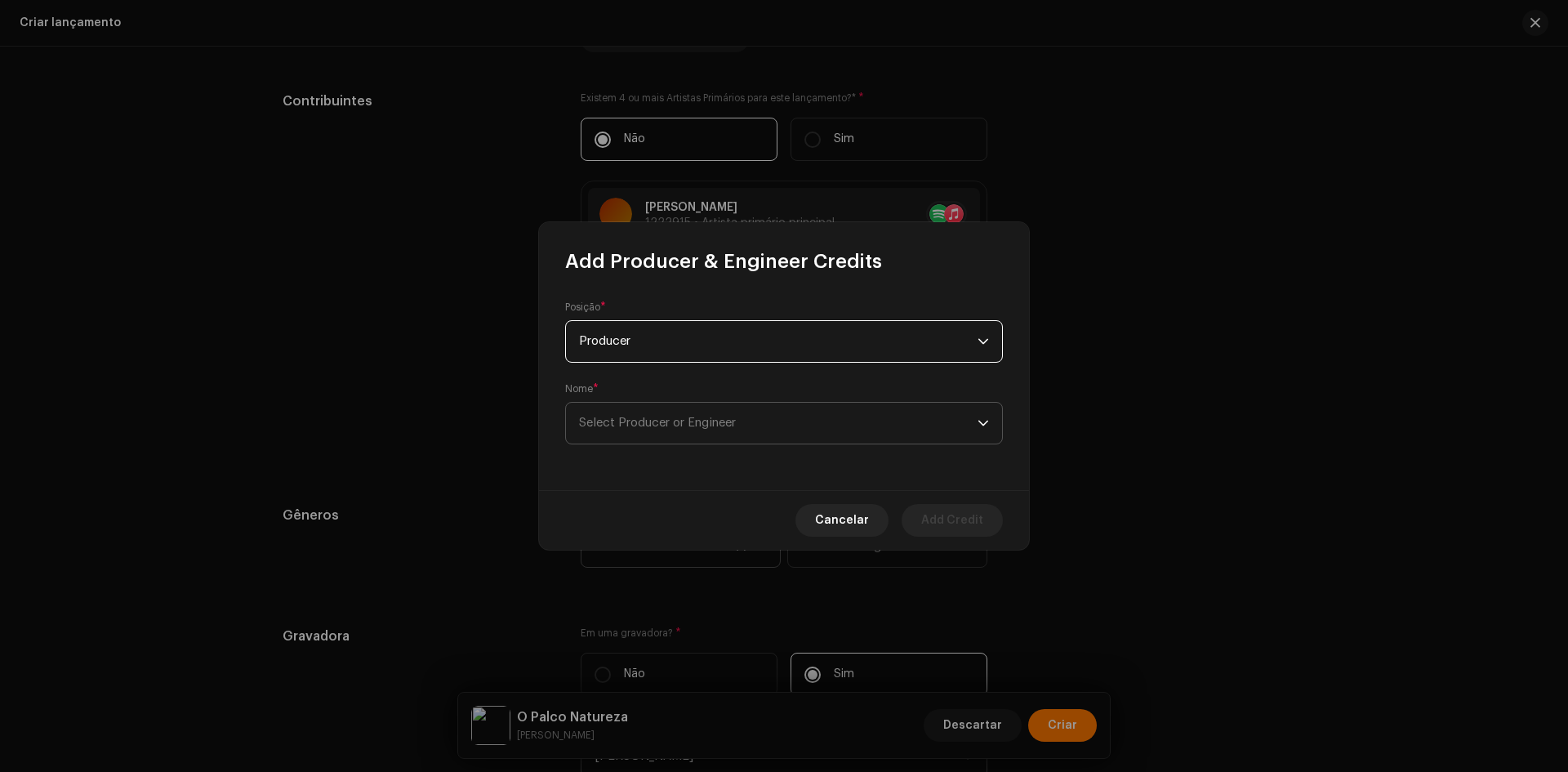
click at [664, 407] on span "Select Producer or Engineer" at bounding box center [778, 422] width 398 height 41
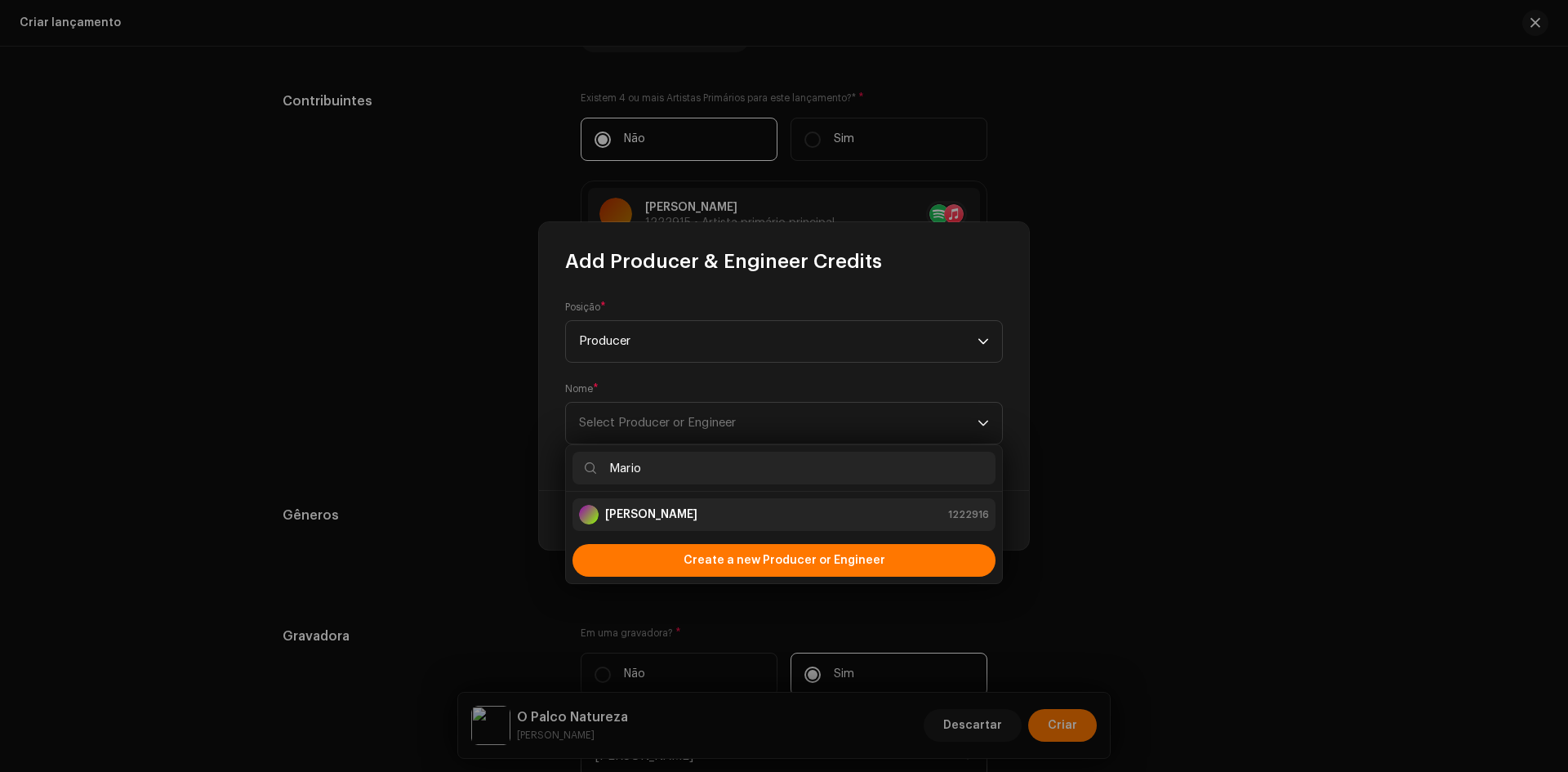
type input "Mario"
click at [669, 526] on li "[PERSON_NAME] 1222916" at bounding box center [783, 514] width 422 height 33
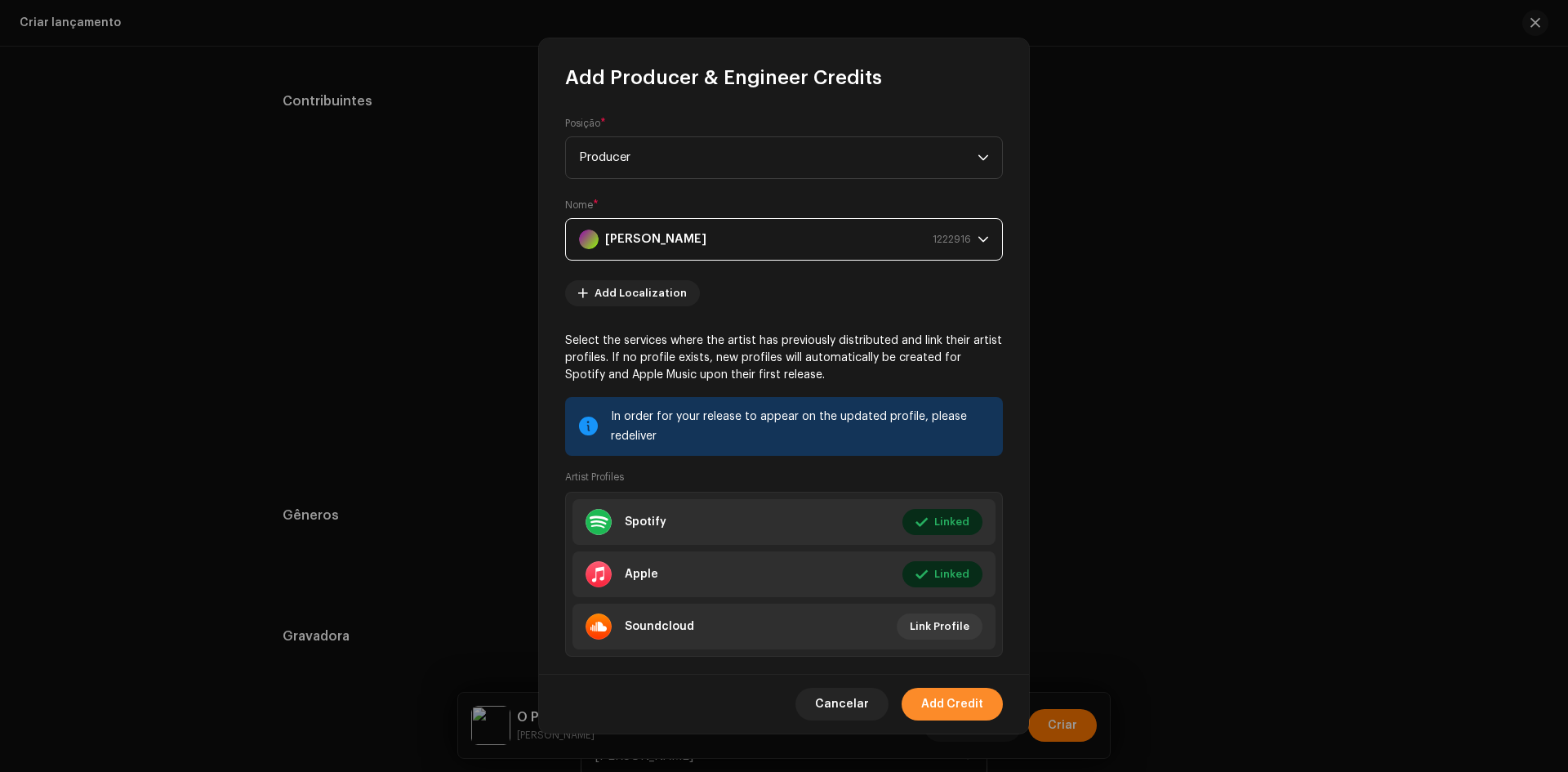
click at [946, 710] on span "Add Credit" at bounding box center [952, 703] width 62 height 33
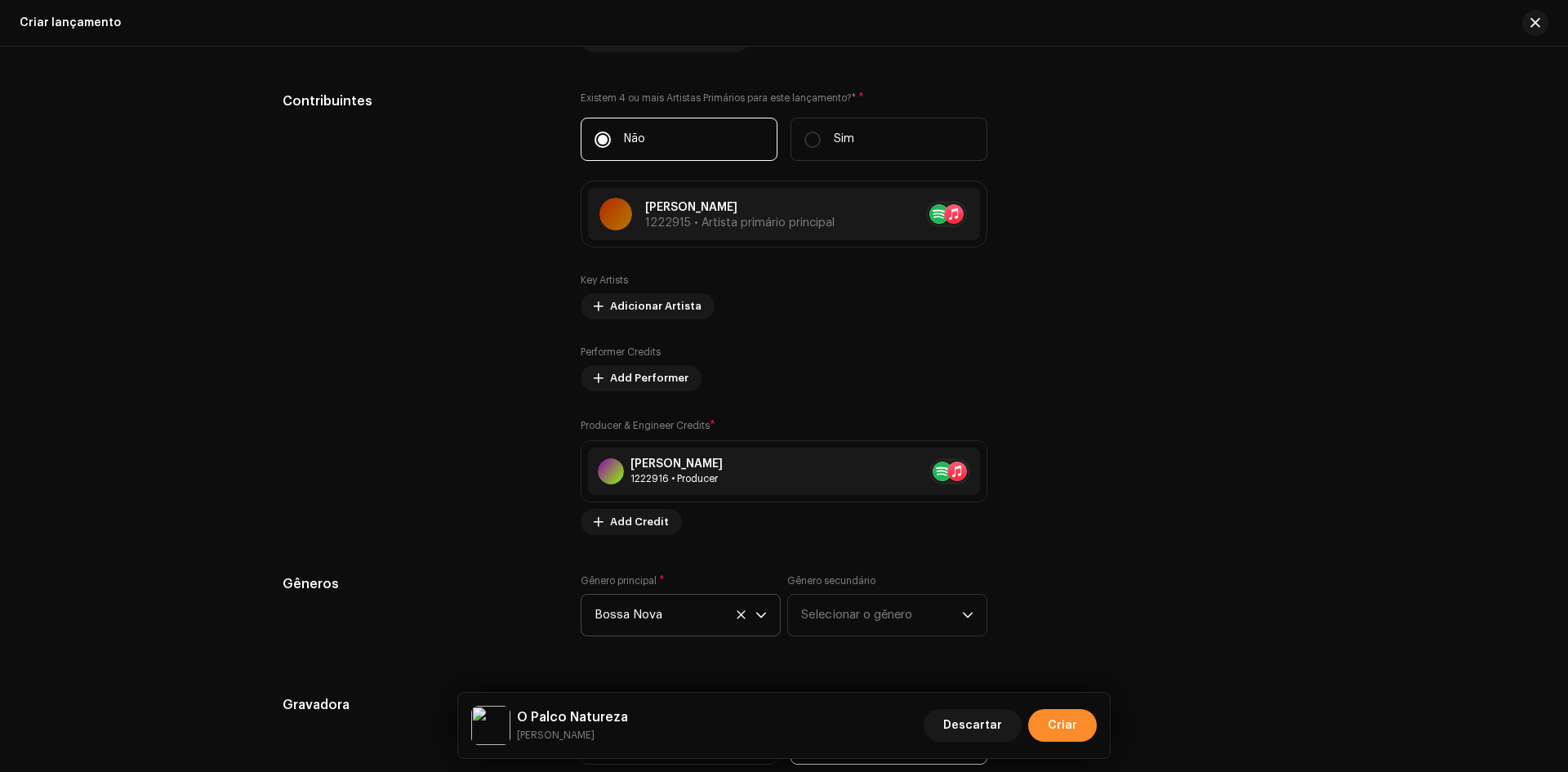
click at [1059, 718] on span "Criar" at bounding box center [1062, 725] width 29 height 33
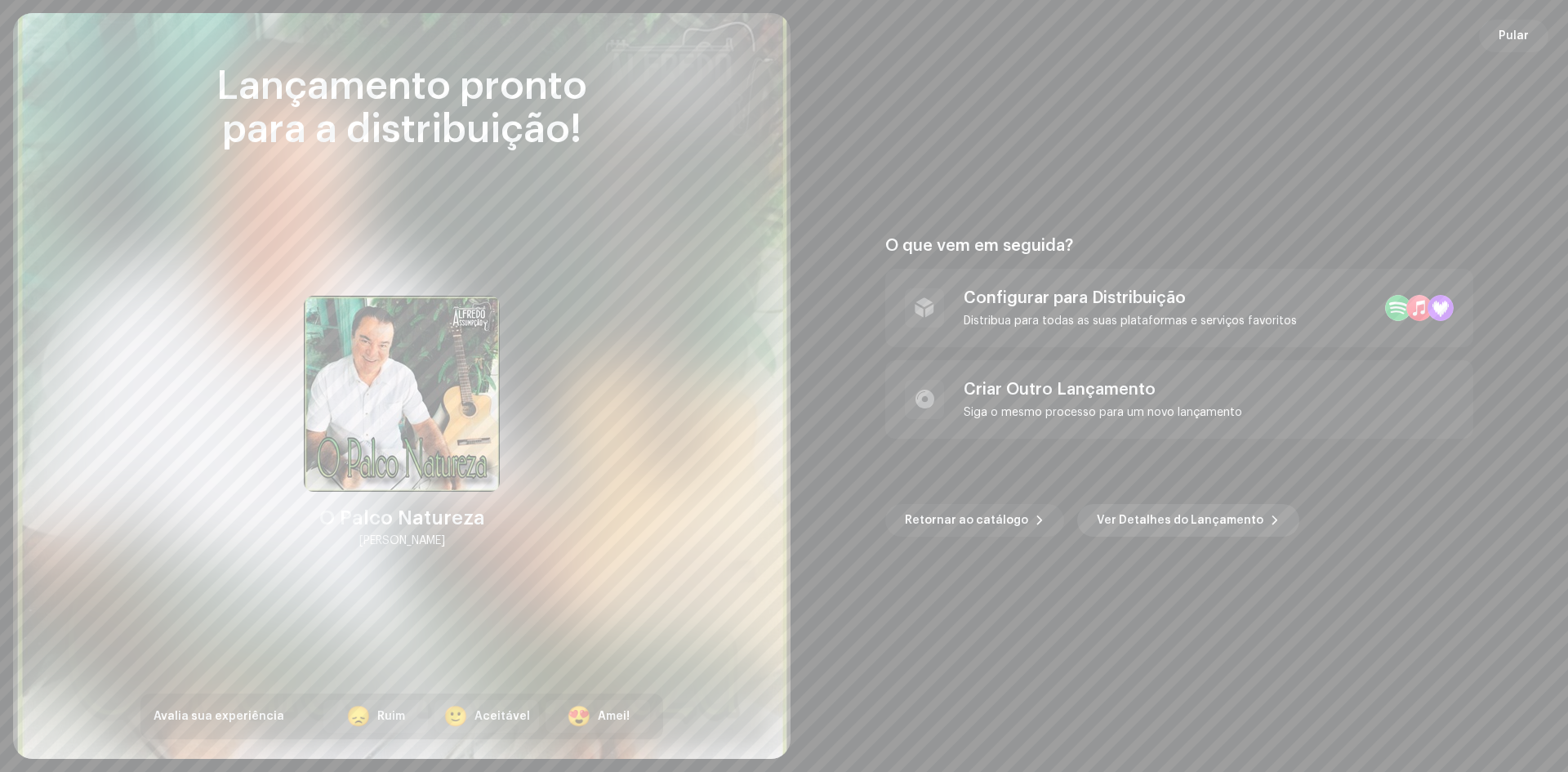
click at [1134, 519] on span "Ver Detalhes do Lançamento" at bounding box center [1179, 519] width 167 height 33
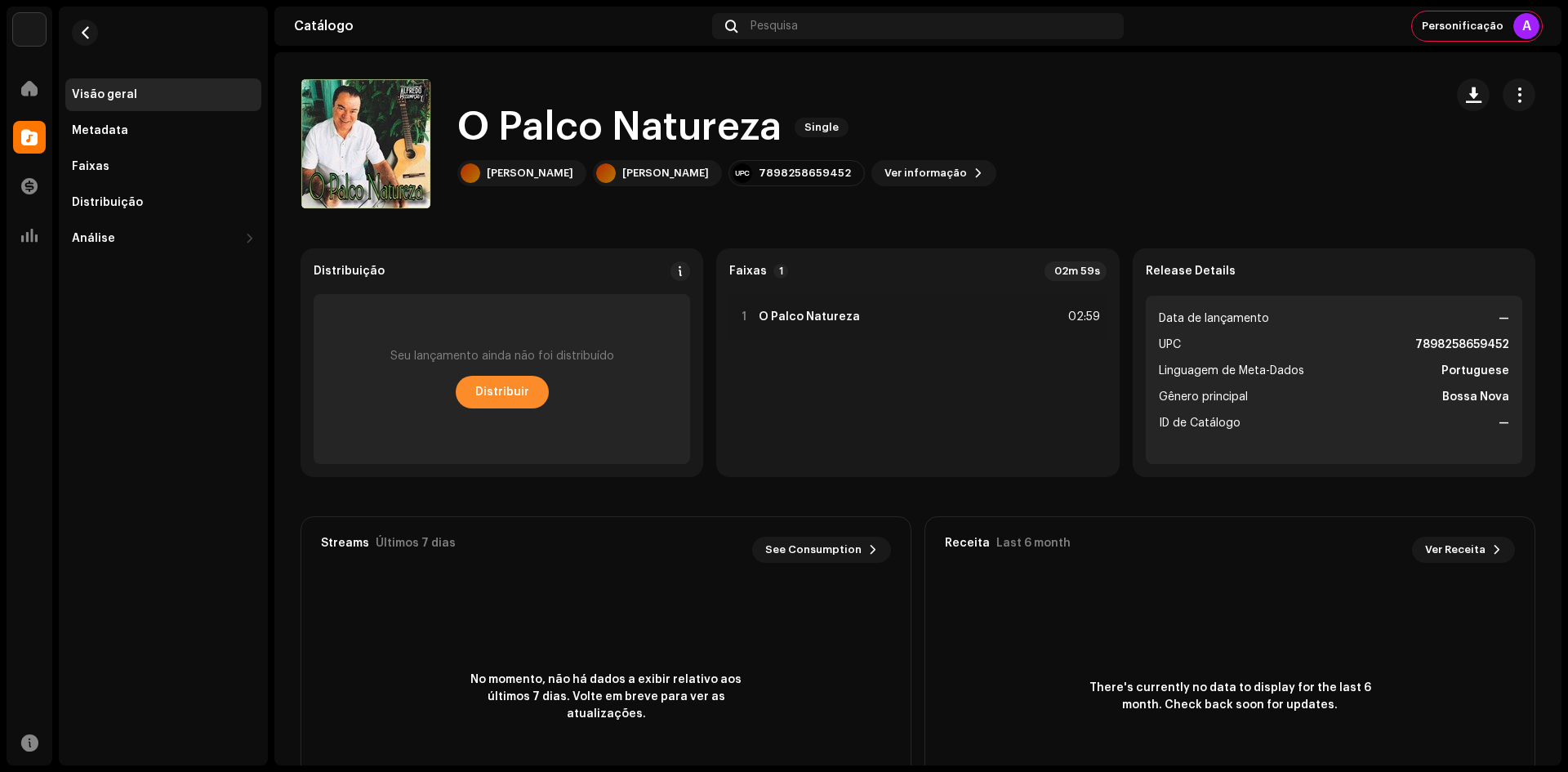
click at [499, 390] on span "Distribuir" at bounding box center [502, 391] width 54 height 33
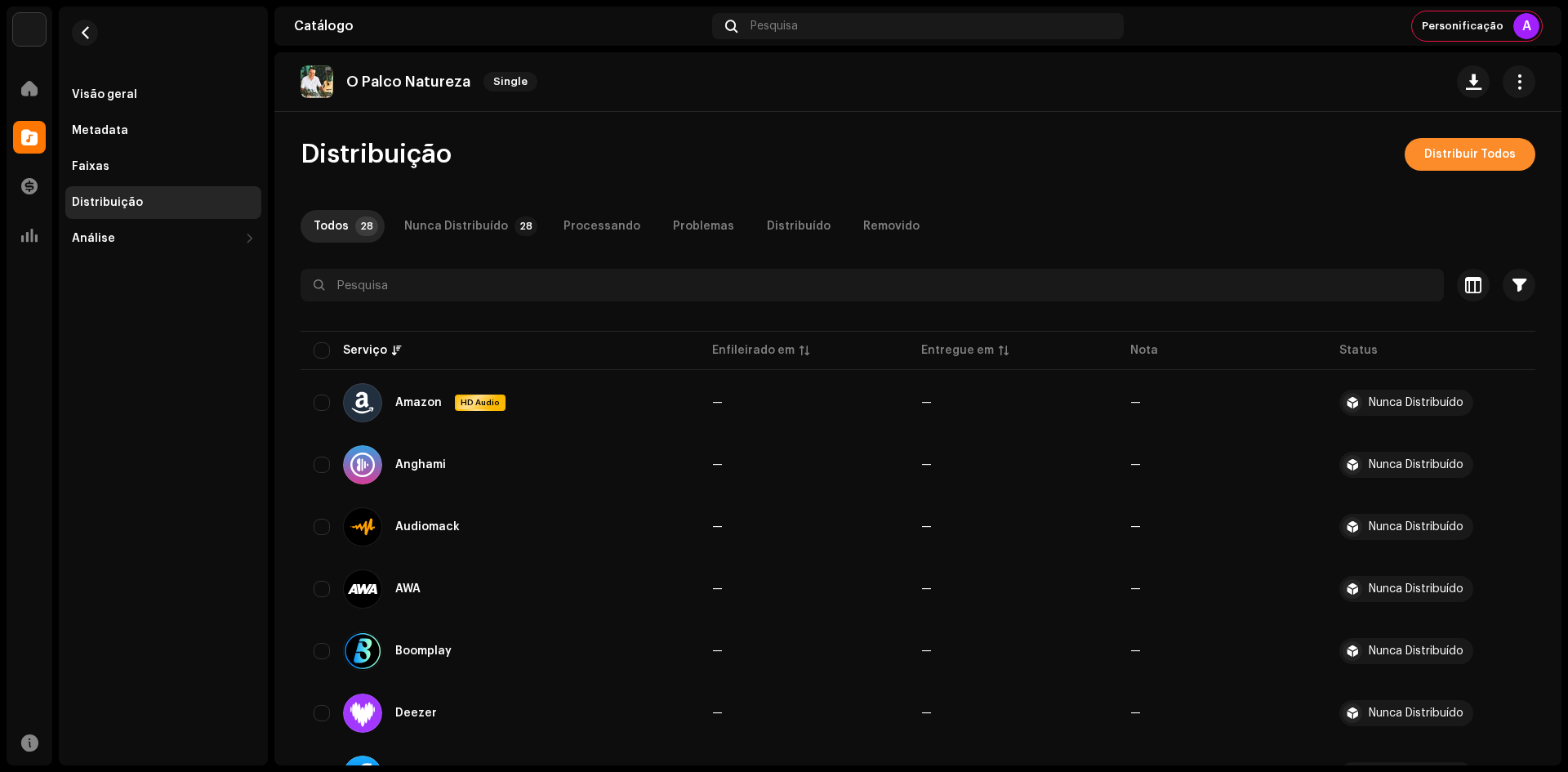
click at [1442, 151] on span "Distribuir Todos" at bounding box center [1470, 154] width 92 height 33
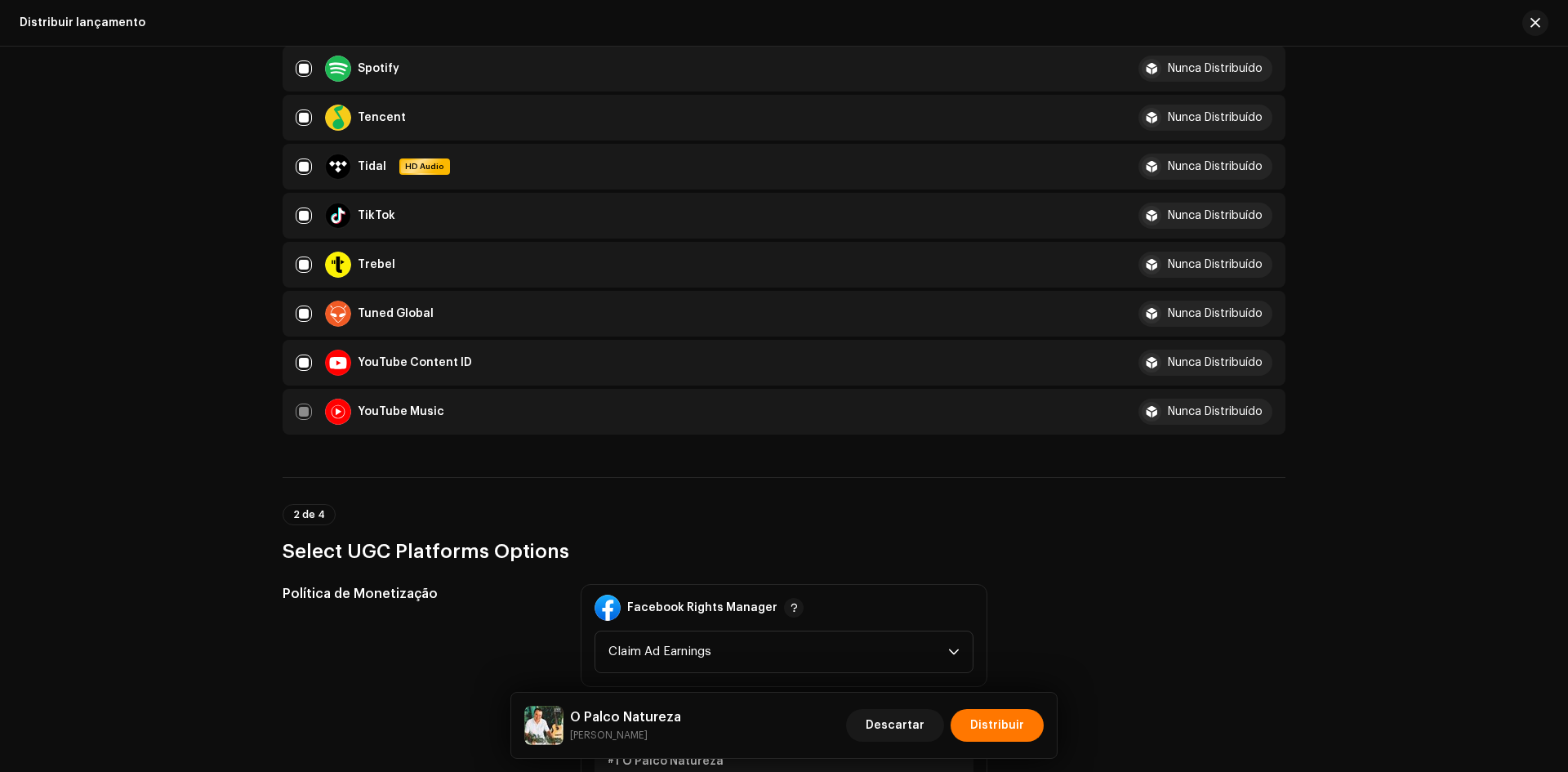
scroll to position [1551, 0]
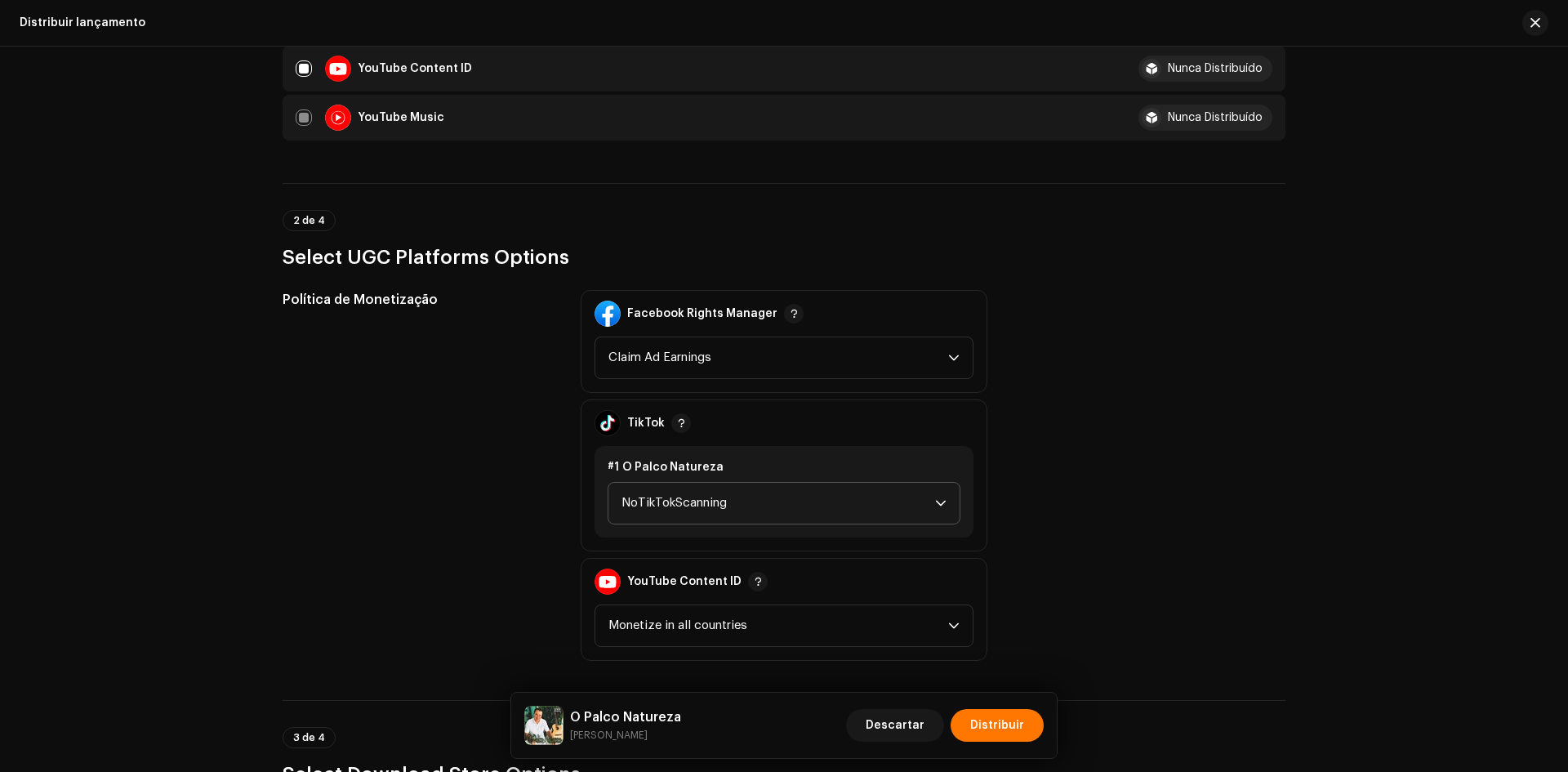
click at [682, 520] on span "NoTikTokScanning" at bounding box center [778, 502] width 314 height 41
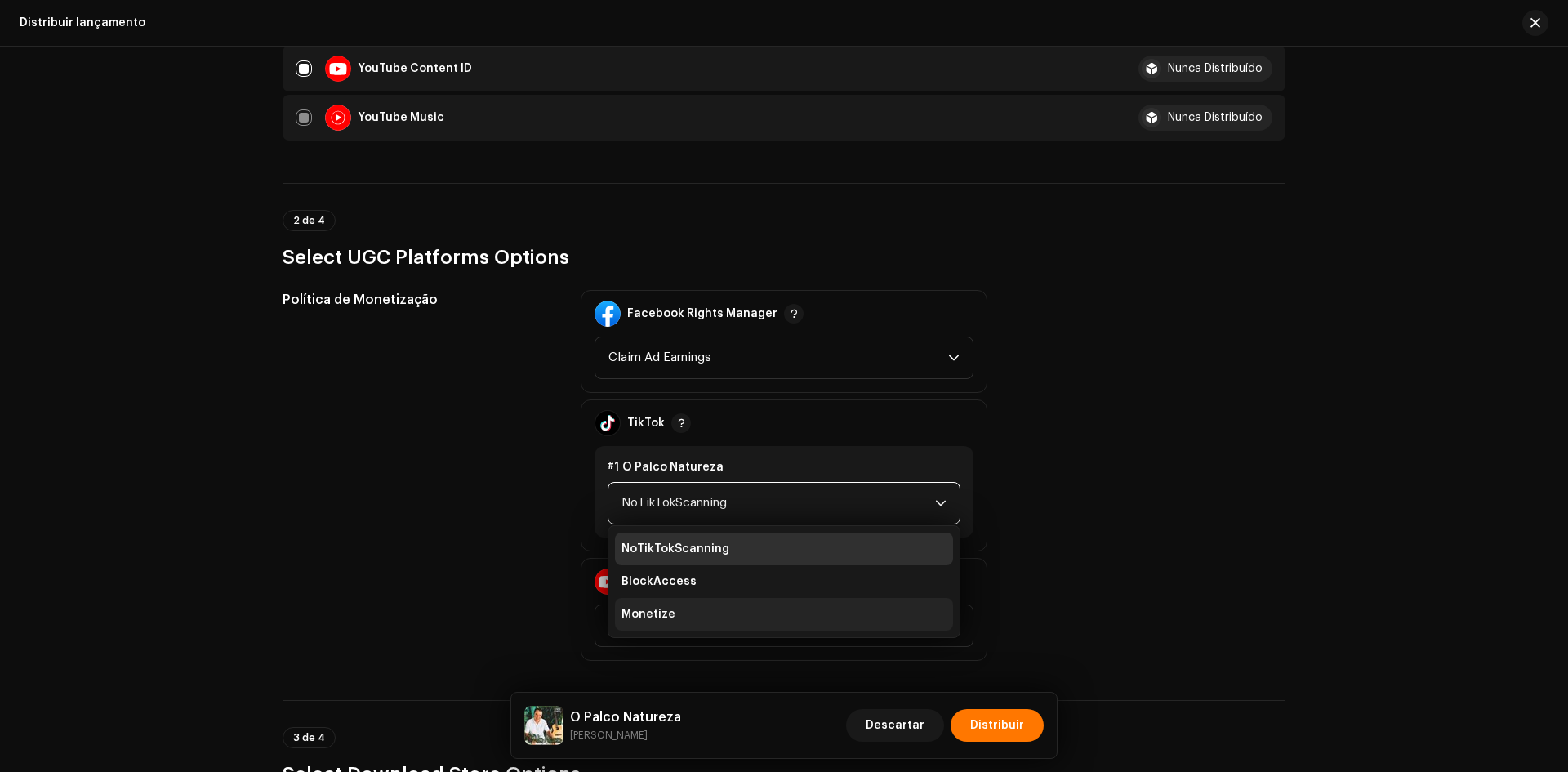
click at [671, 598] on li "Monetize" at bounding box center [784, 613] width 338 height 33
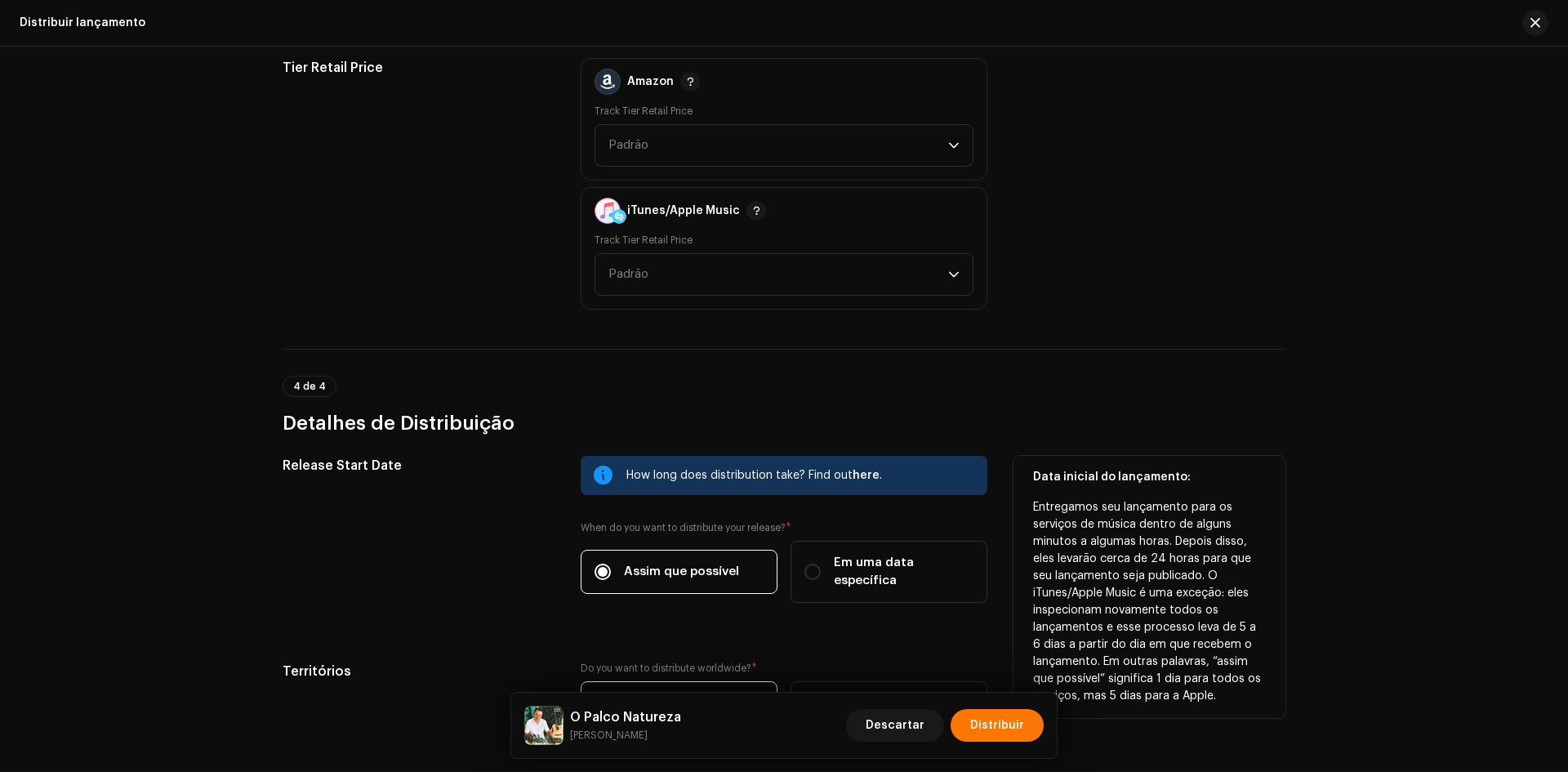
scroll to position [2412, 0]
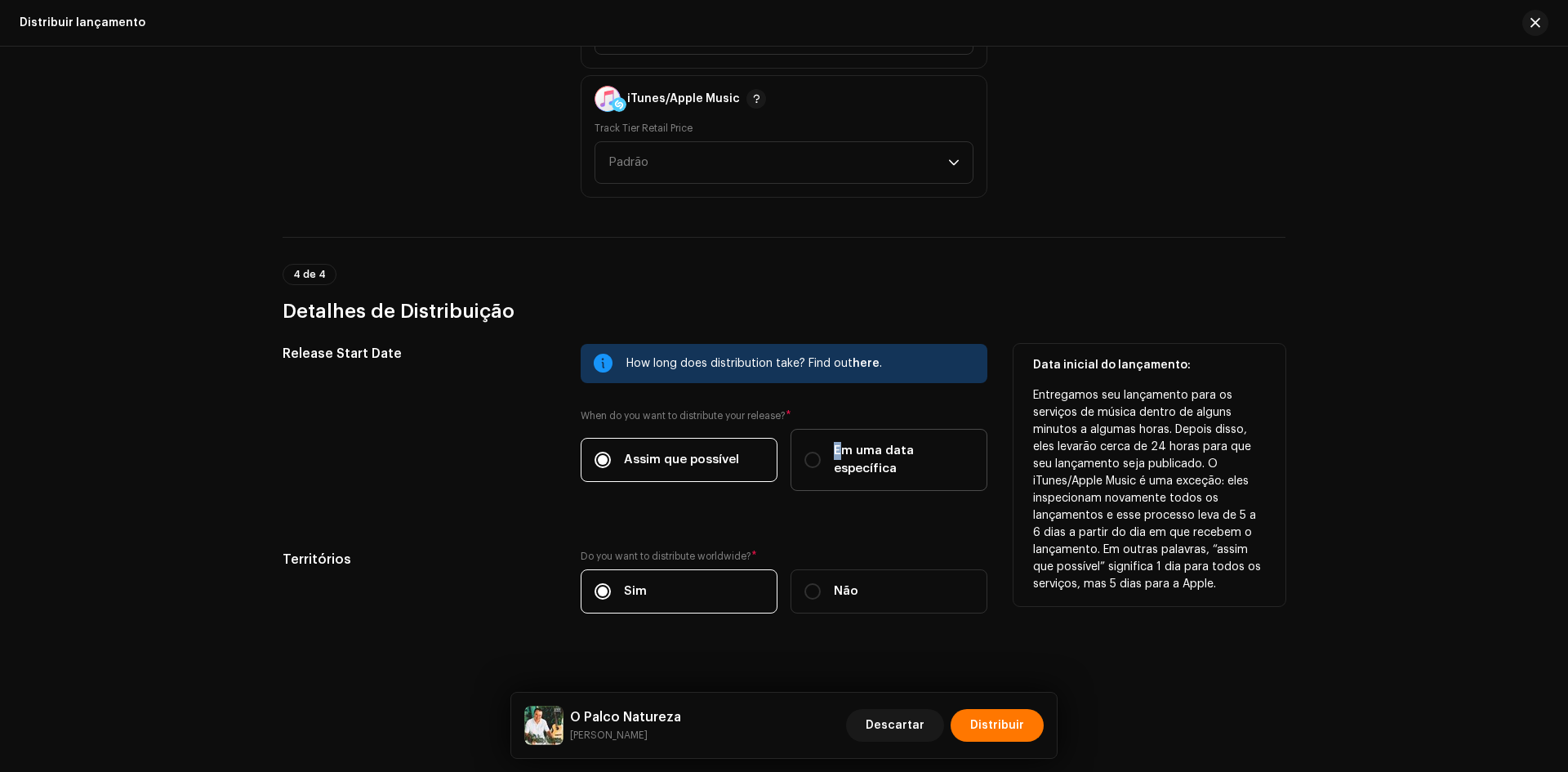
click at [835, 462] on label "Em uma data específica" at bounding box center [888, 459] width 197 height 62
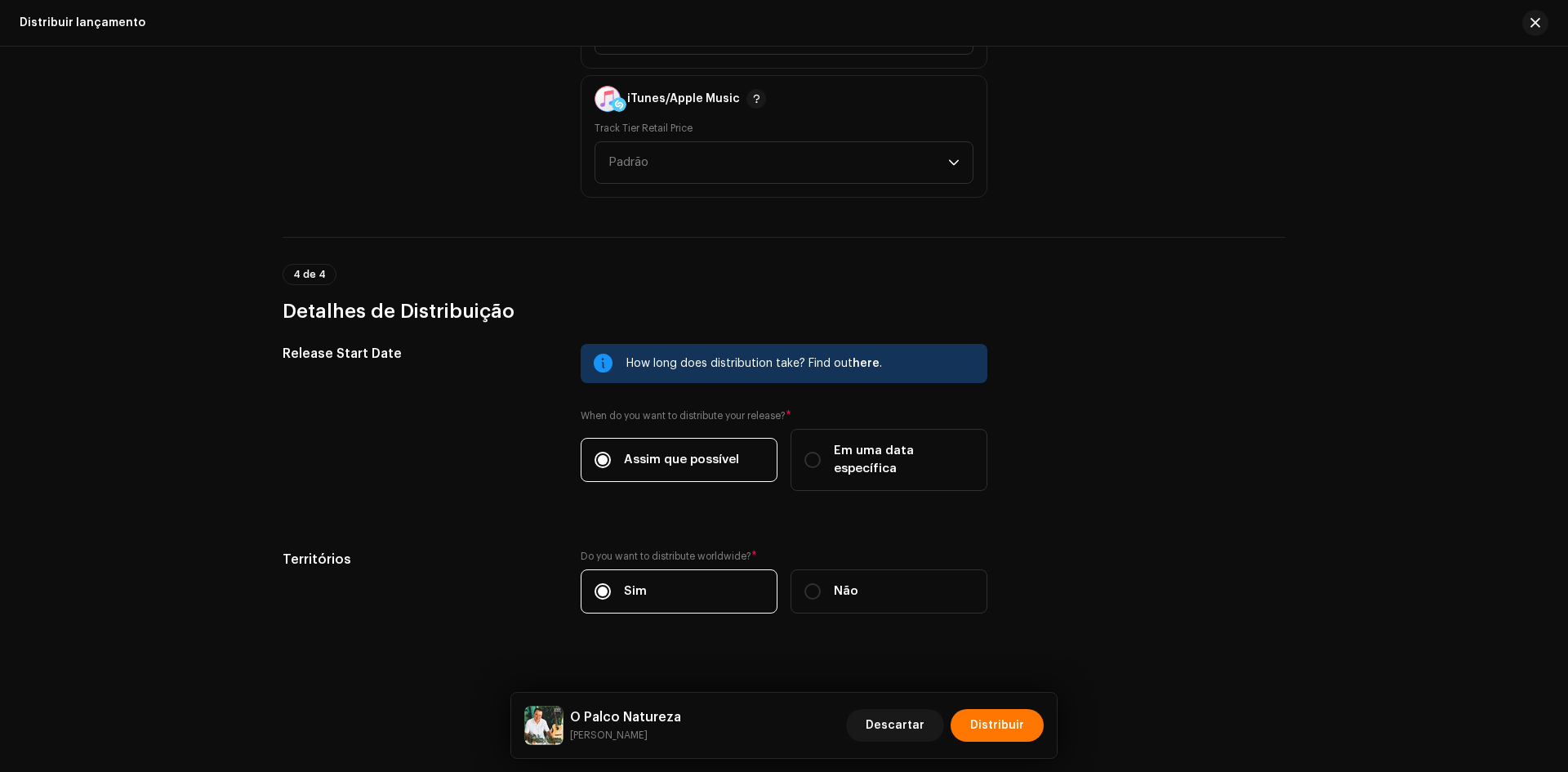
click at [727, 521] on div "Release Start Date How long does distribution take? Find out here . When do you…" at bounding box center [784, 487] width 1003 height 289
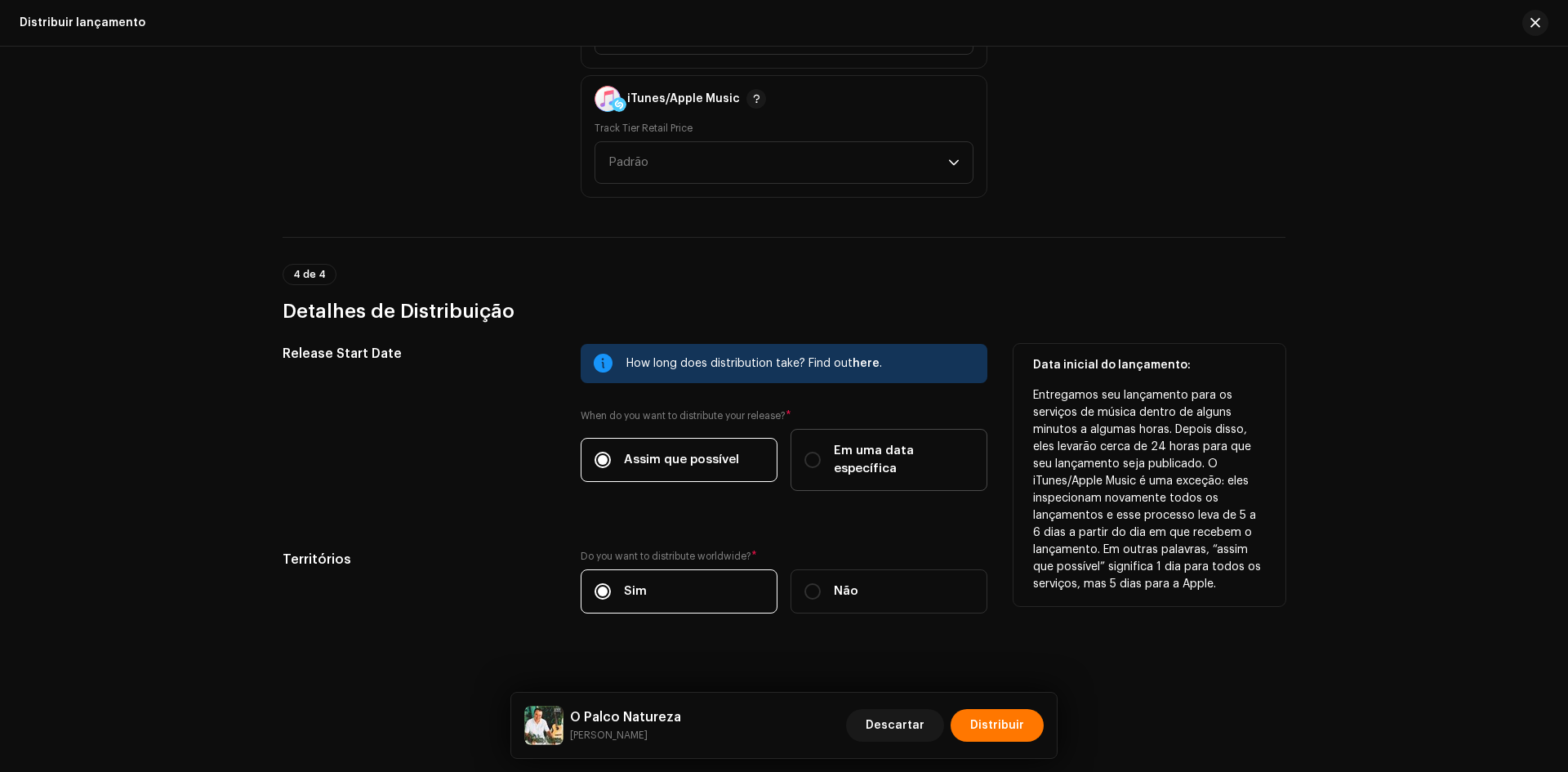
click at [799, 452] on label "Em uma data específica" at bounding box center [888, 459] width 197 height 62
click at [804, 452] on input "Em uma data específica" at bounding box center [812, 459] width 16 height 16
radio input "true"
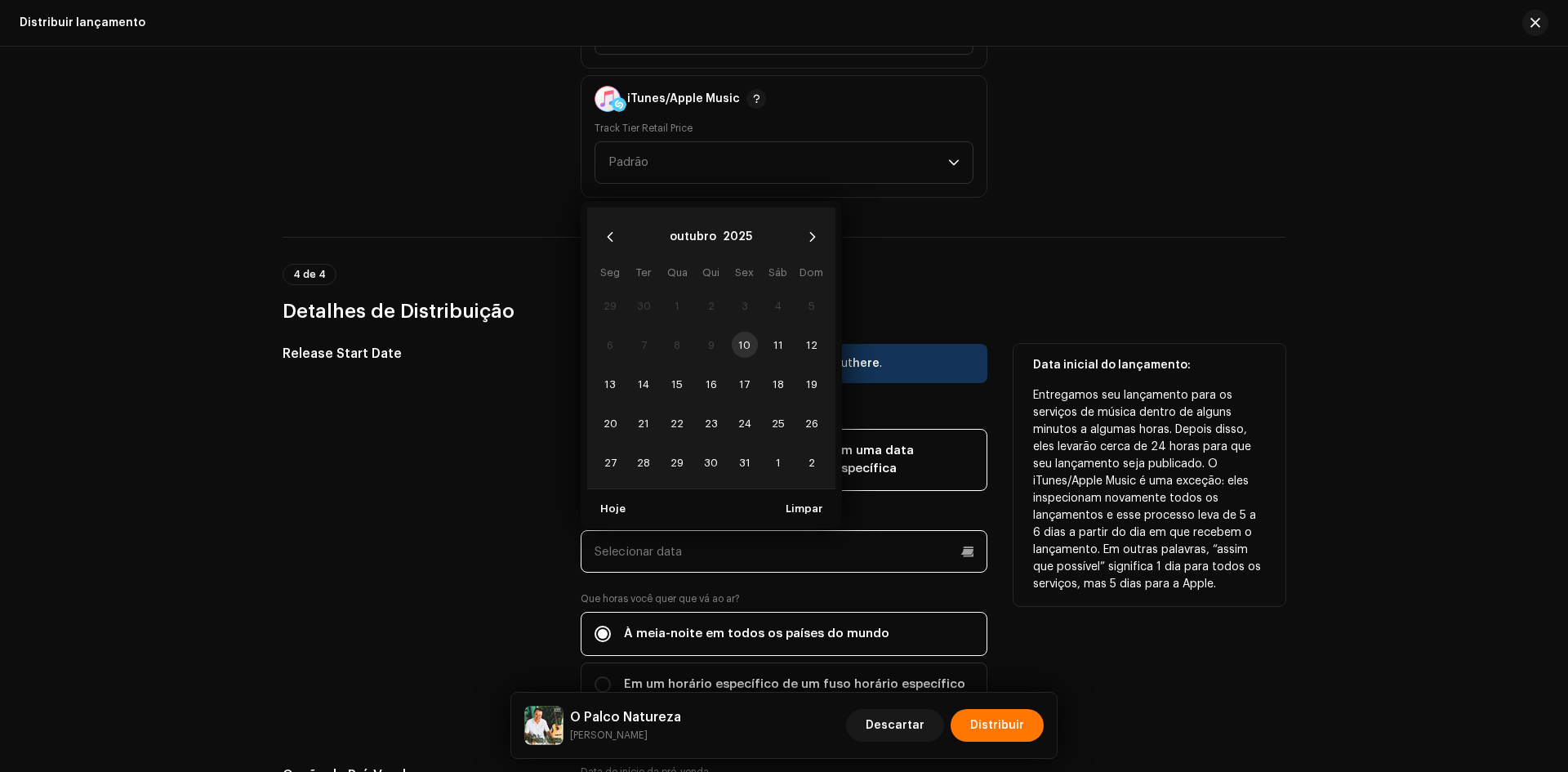
click at [719, 530] on input "text" at bounding box center [783, 551] width 406 height 43
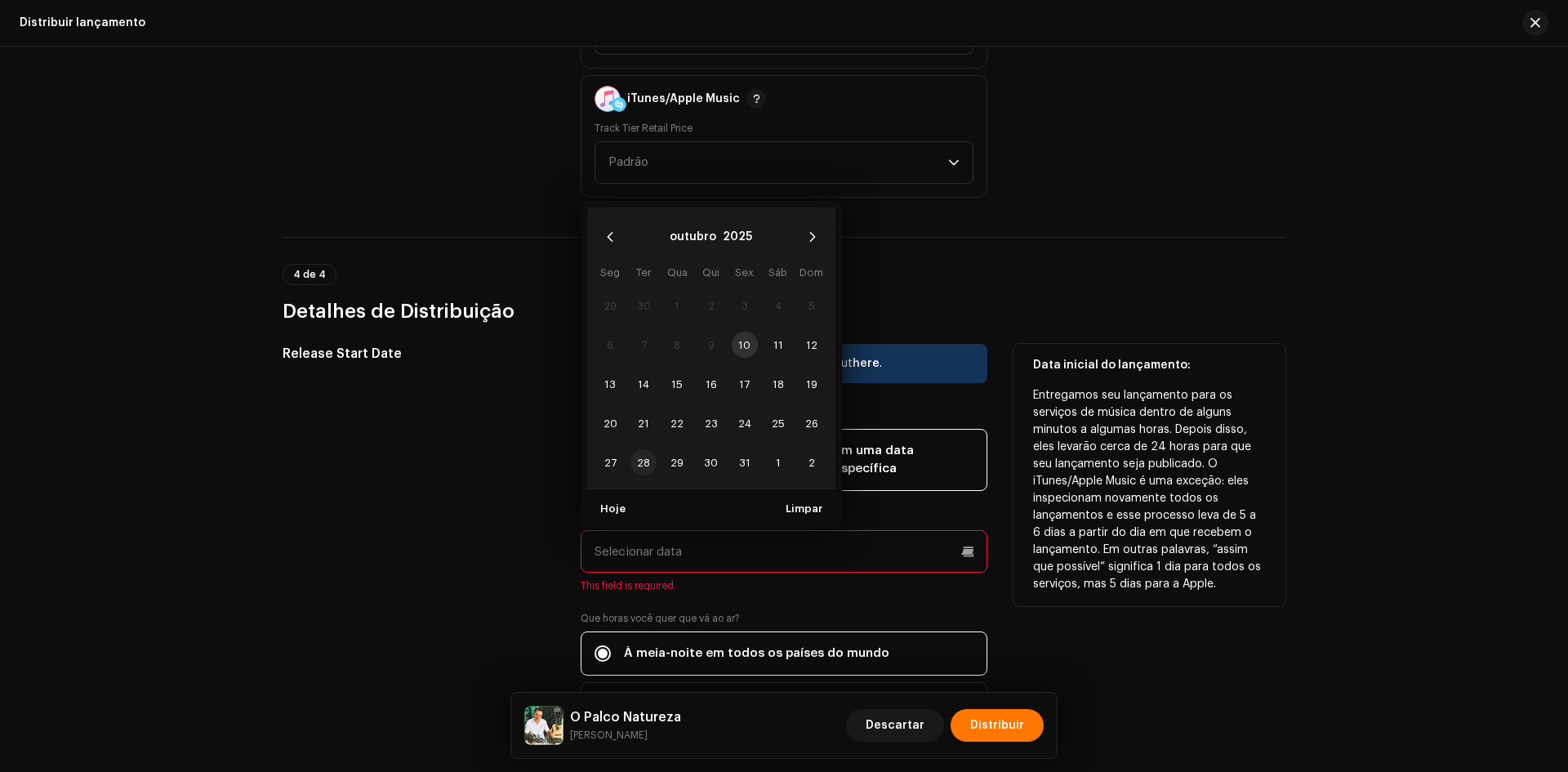
click at [651, 449] on span "28" at bounding box center [643, 462] width 26 height 26
type input "[DATE]"
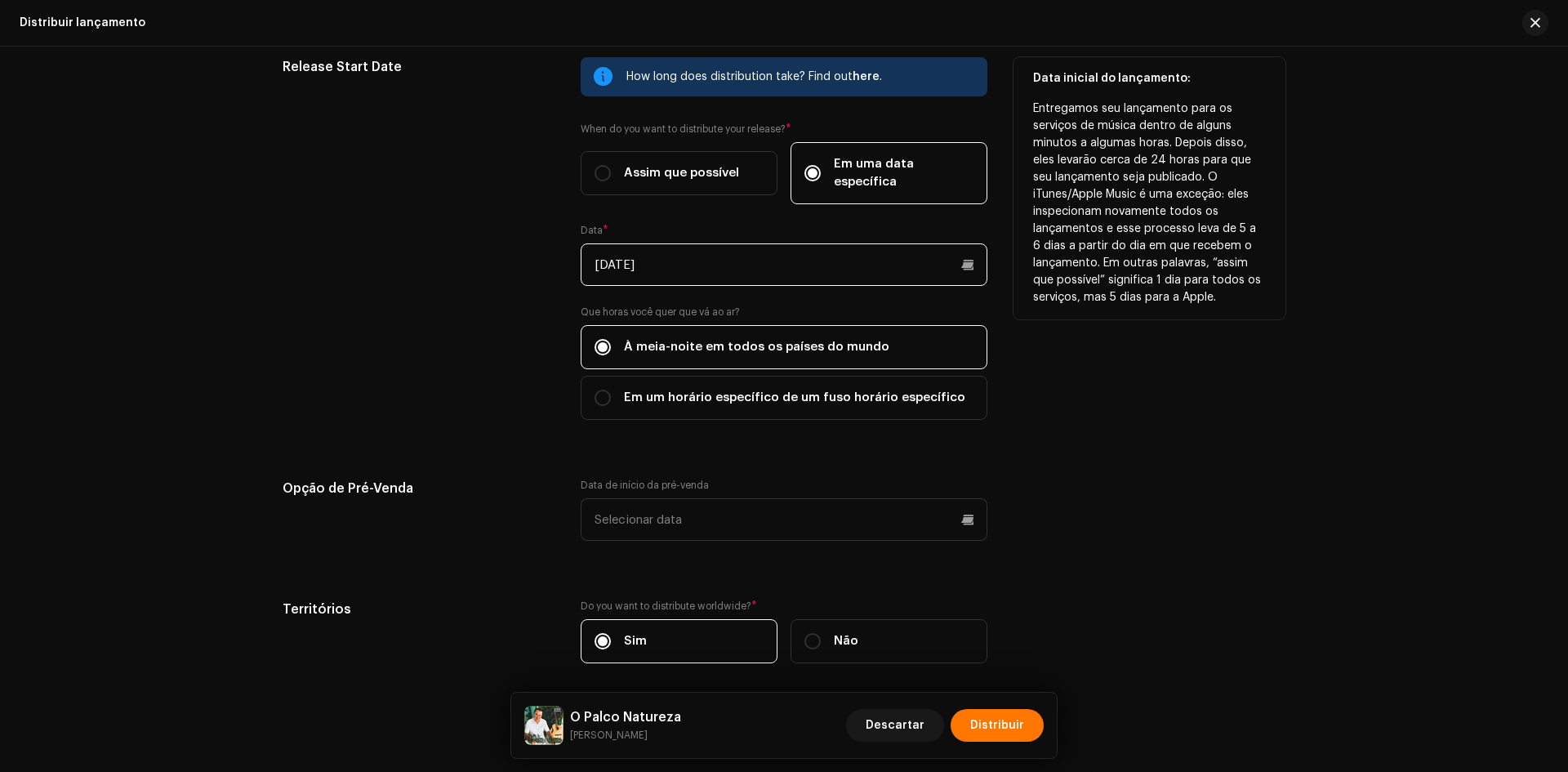
scroll to position [2748, 0]
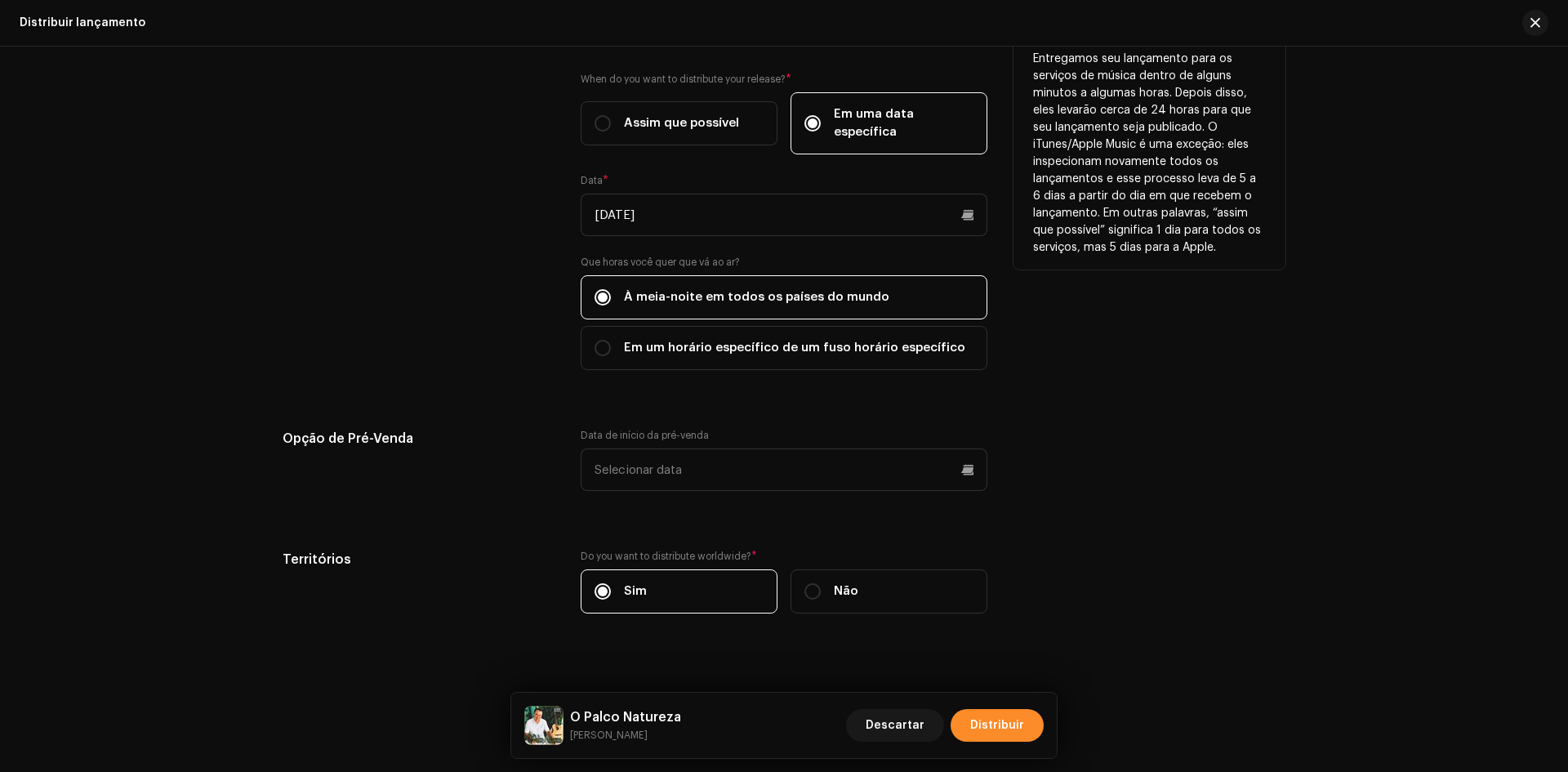
click at [1031, 730] on button "Distribuir" at bounding box center [997, 725] width 93 height 33
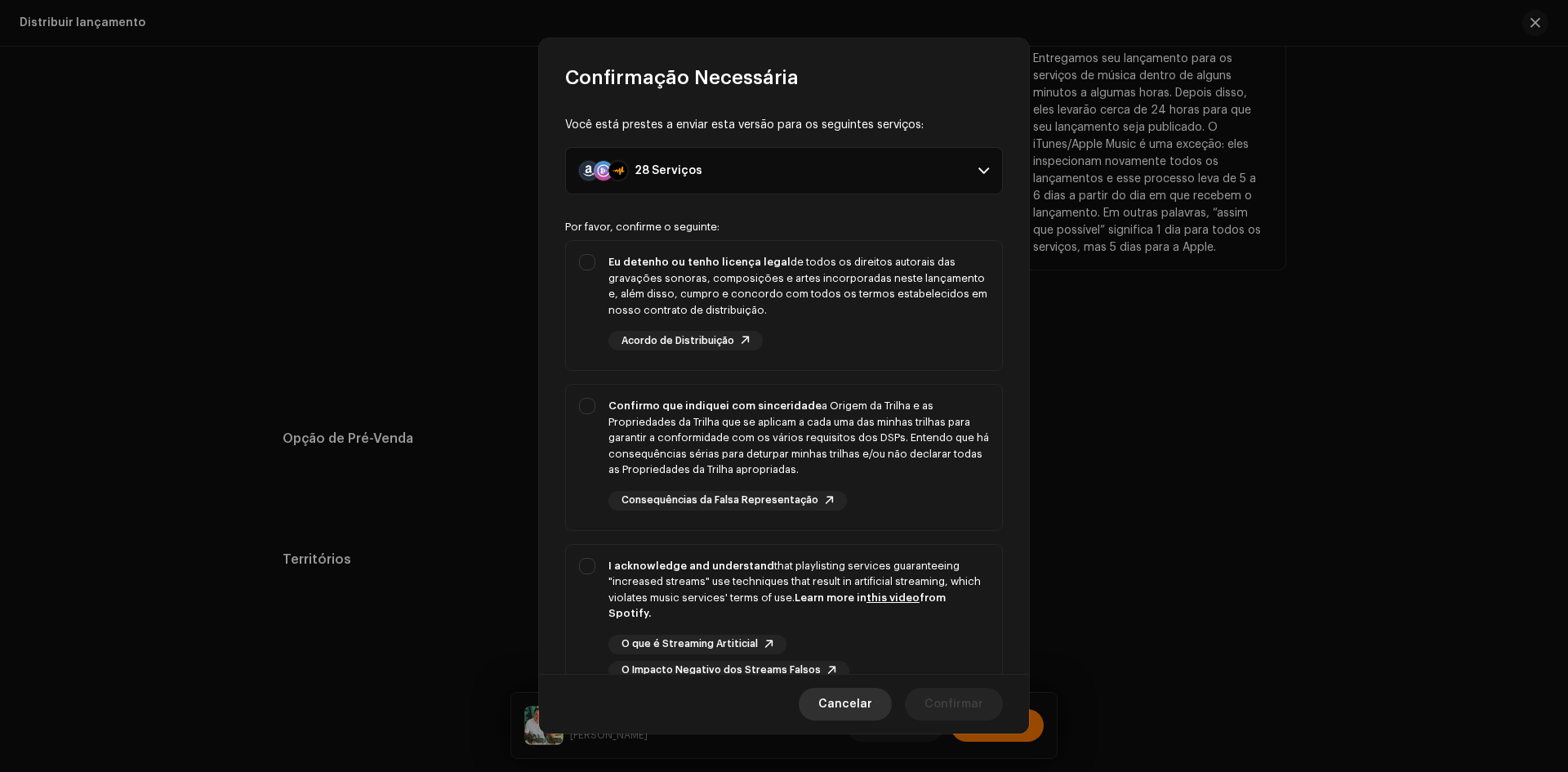
click at [839, 700] on span "Cancelar" at bounding box center [845, 703] width 54 height 33
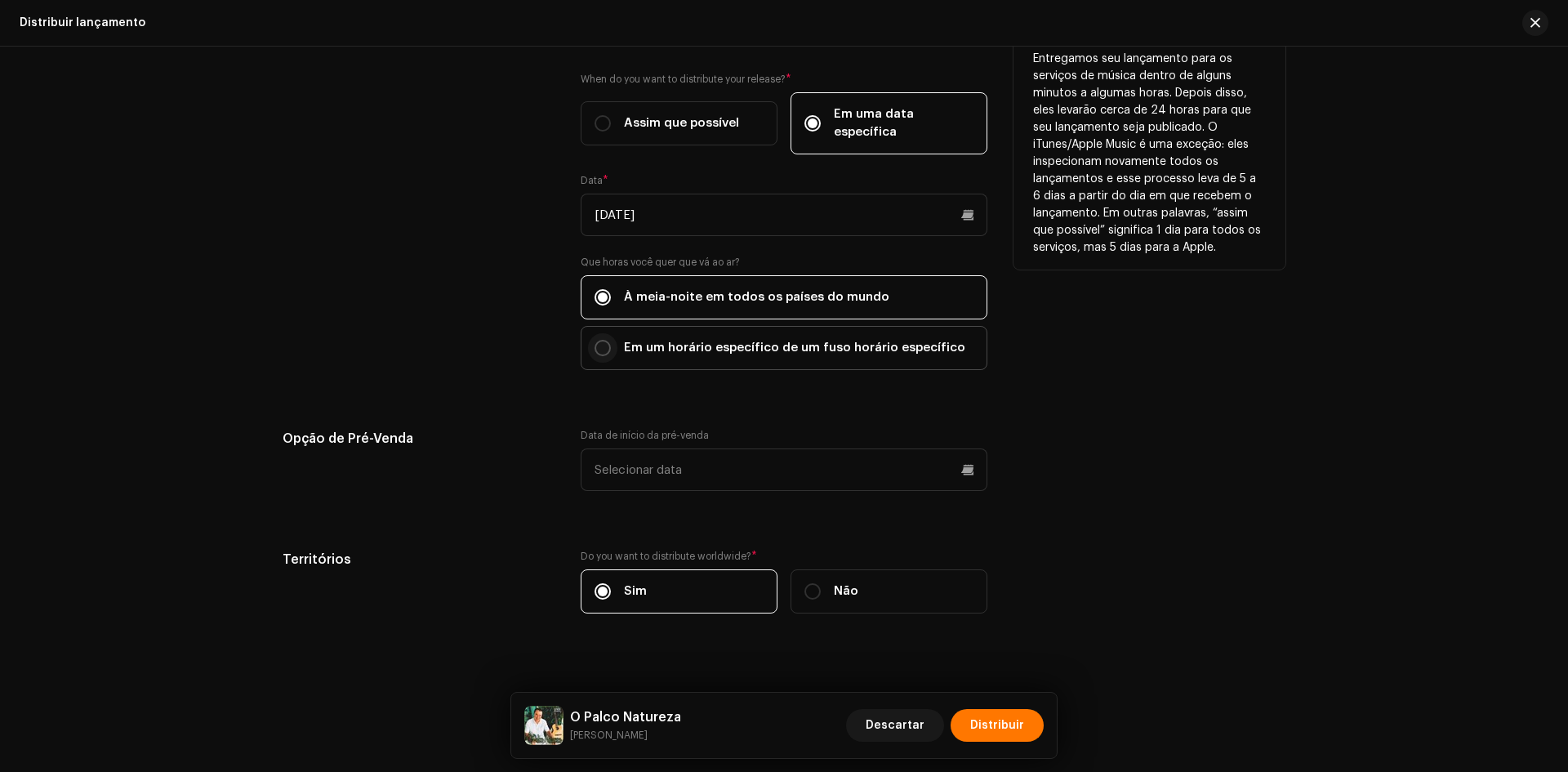
click at [594, 340] on input "Em um horário específico de um fuso horário específico" at bounding box center [602, 348] width 16 height 16
radio input "true"
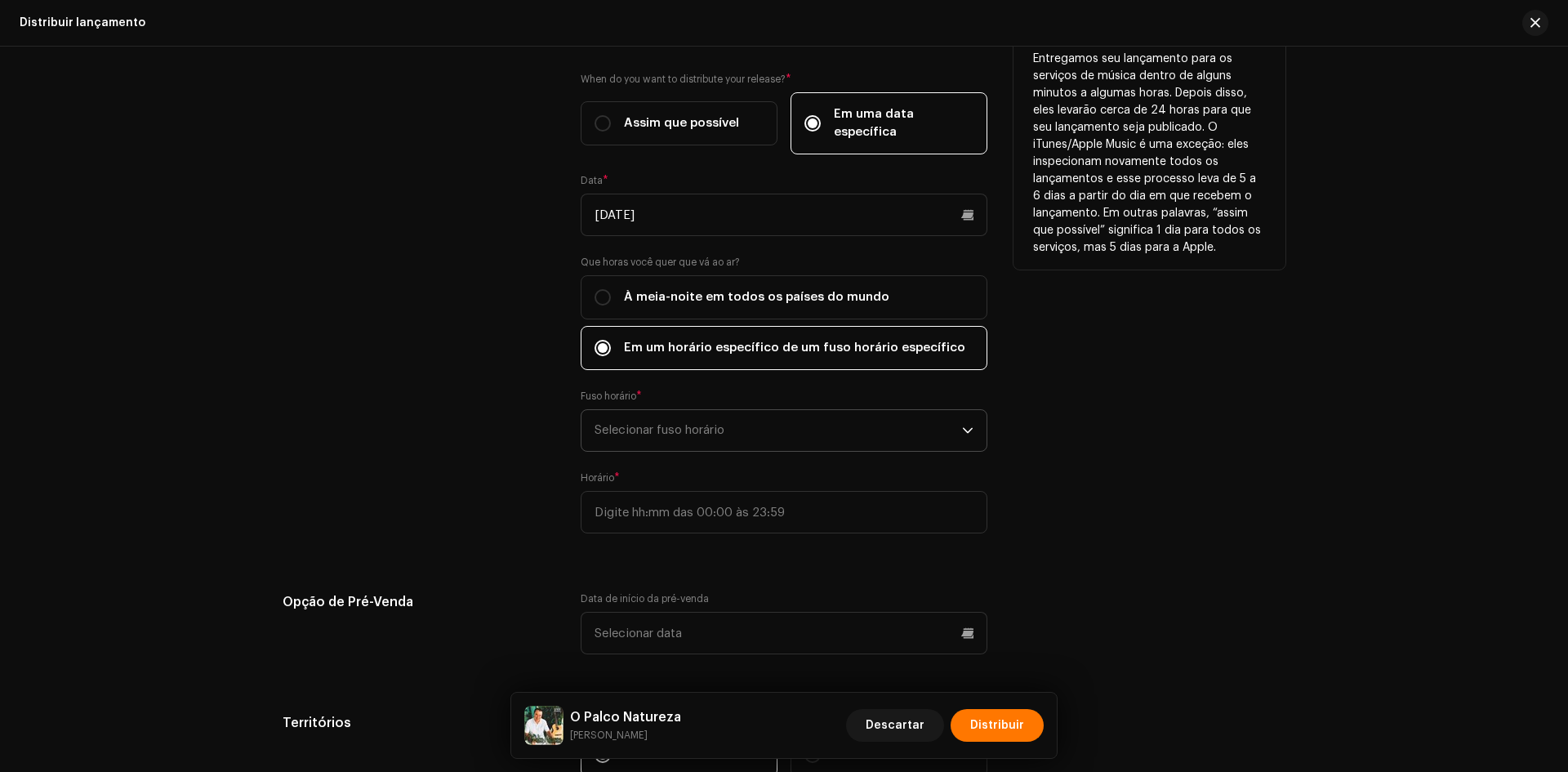
click at [629, 419] on span "Selecionar fuso horário" at bounding box center [778, 429] width 368 height 41
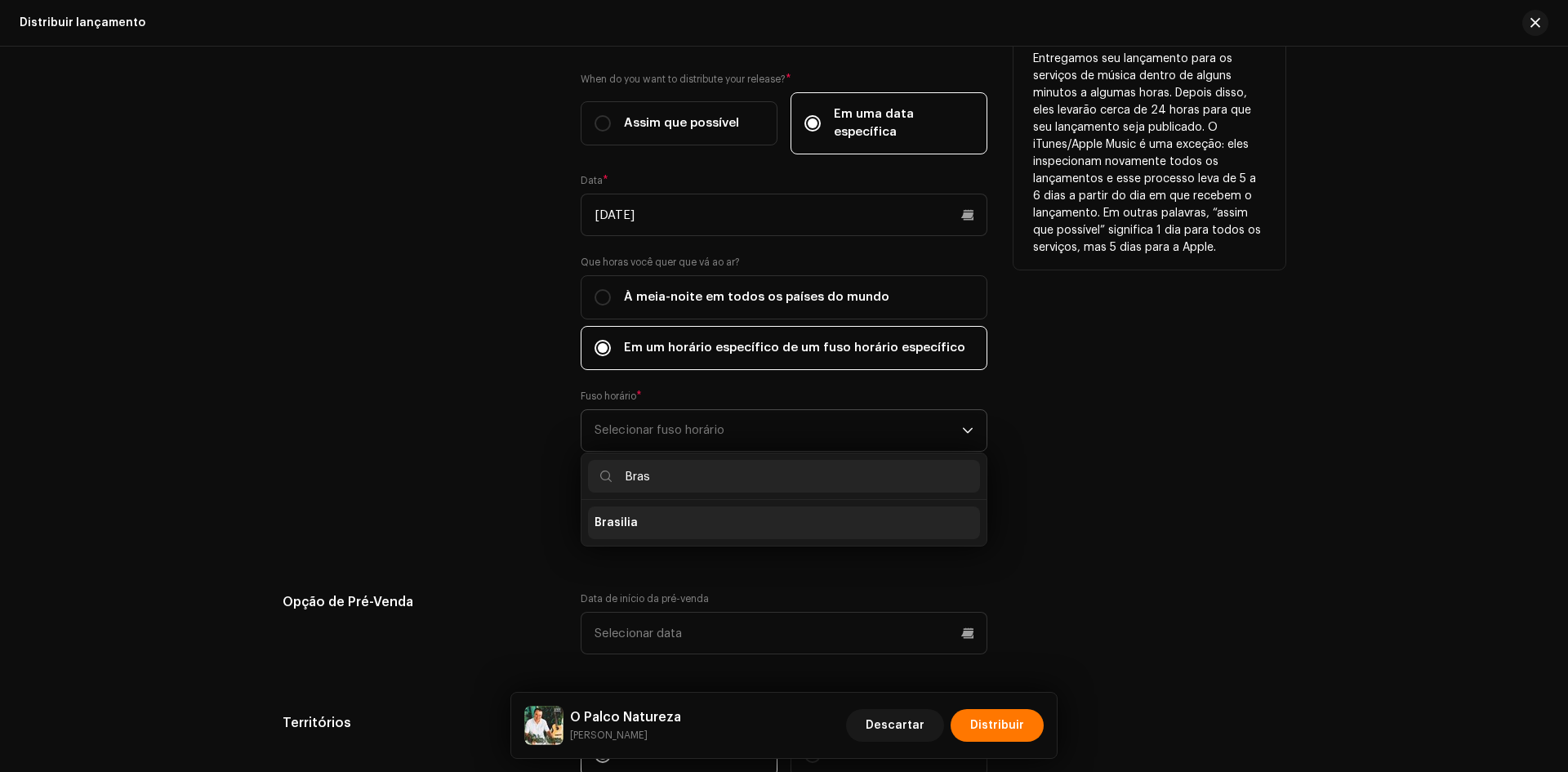
type input "Bras"
click at [625, 514] on span "Brasilia" at bounding box center [615, 522] width 43 height 16
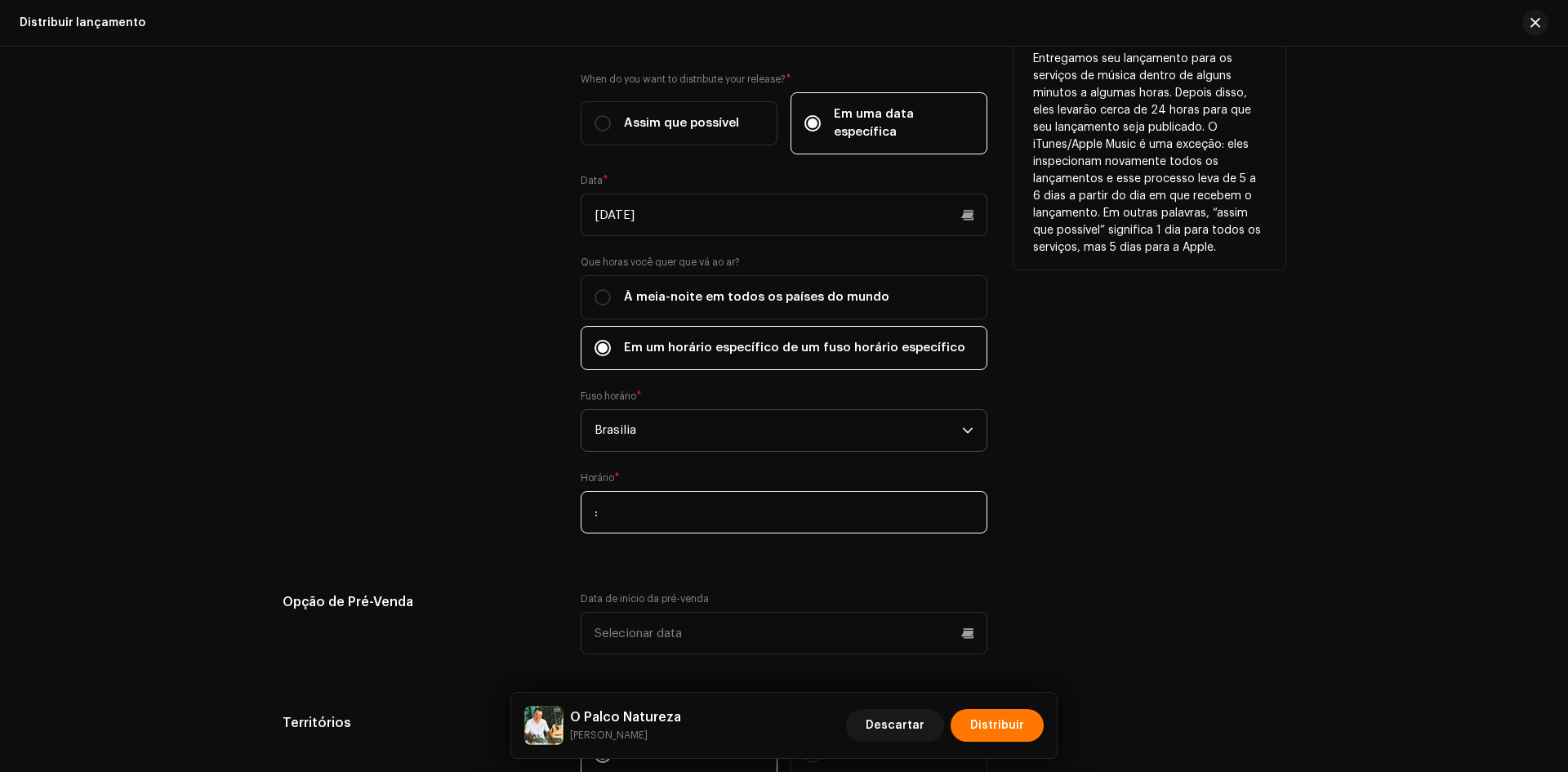
click at [597, 500] on input ":" at bounding box center [783, 511] width 406 height 43
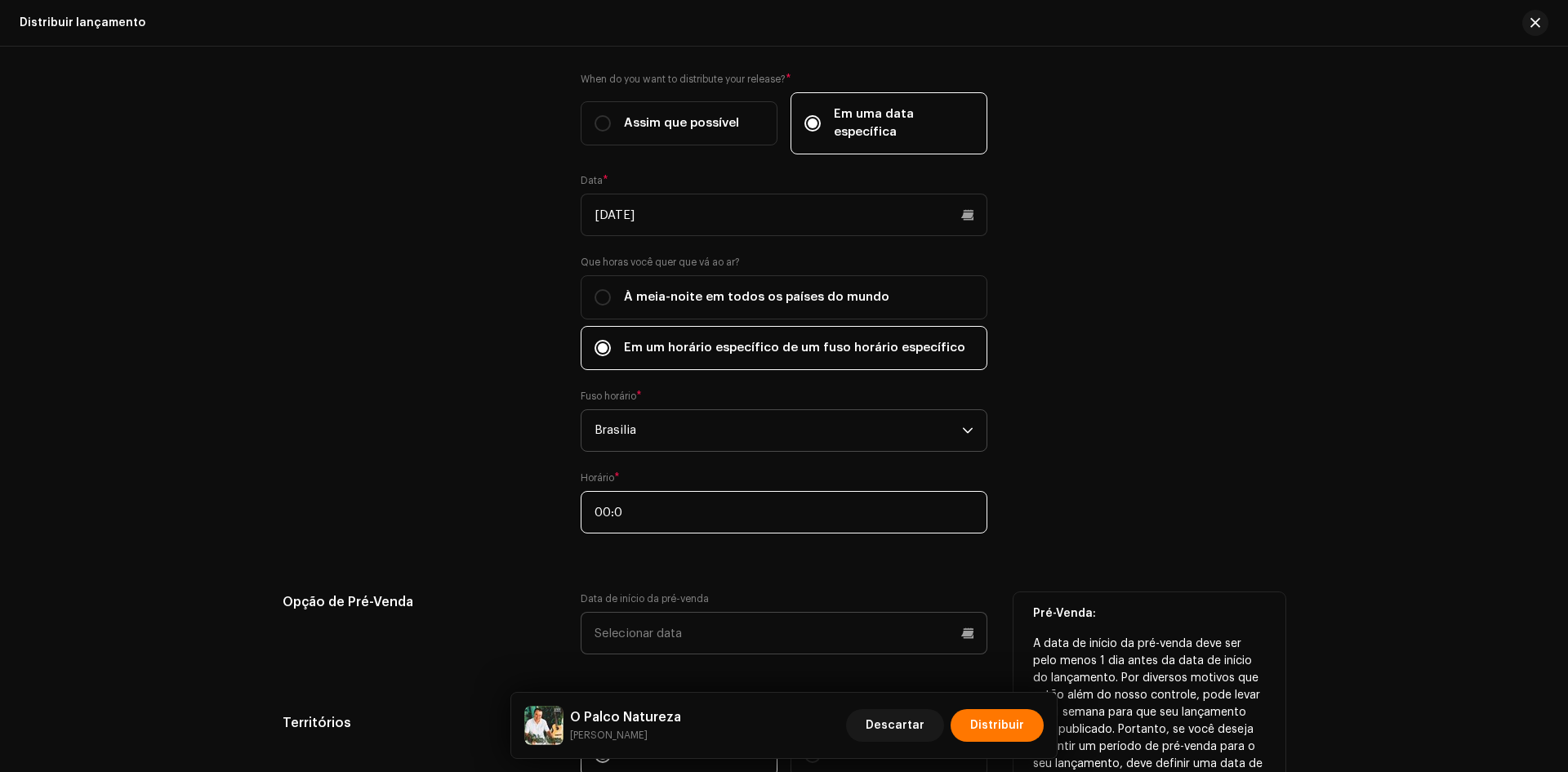
type input "00:00"
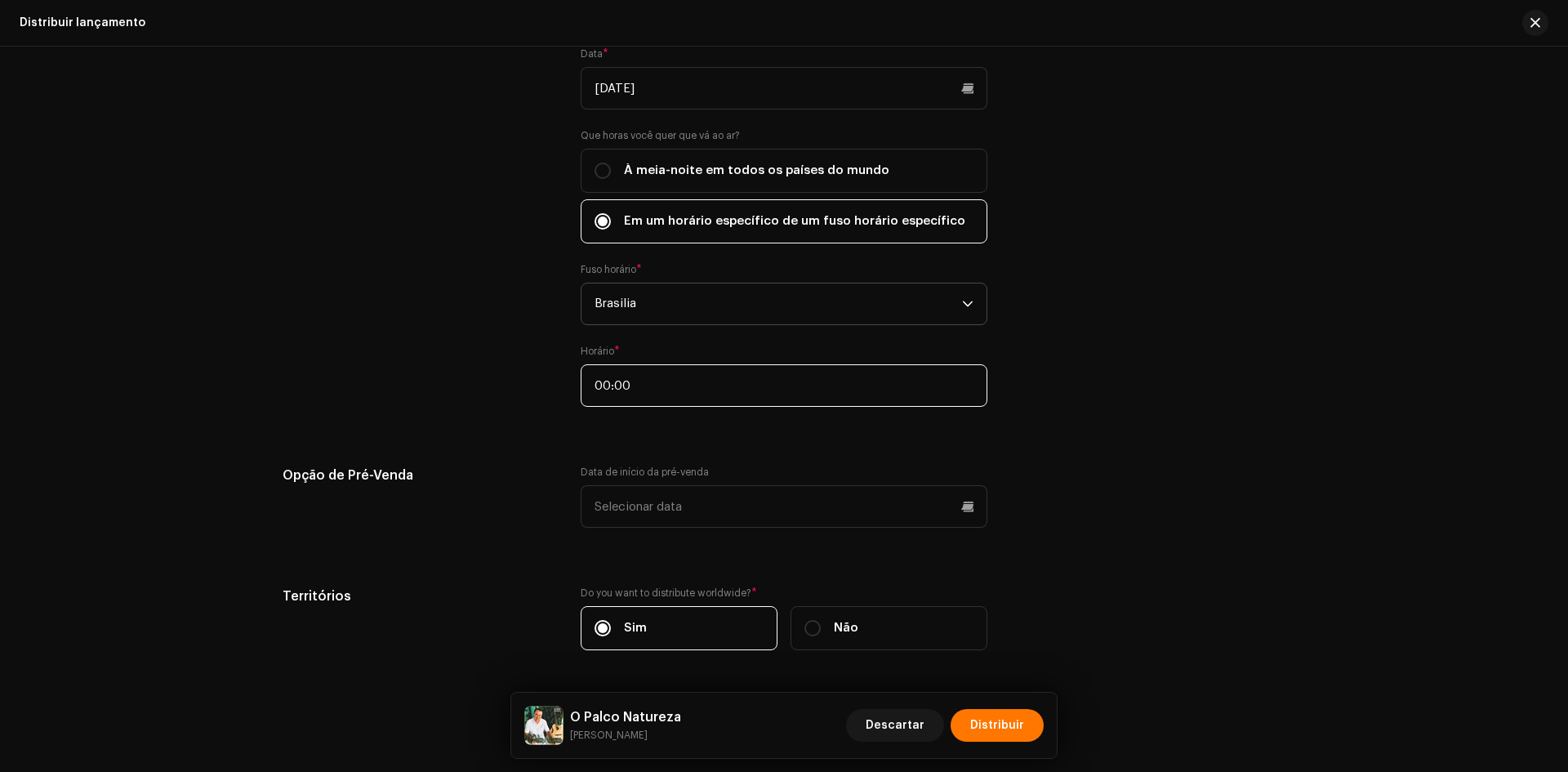
scroll to position [2911, 0]
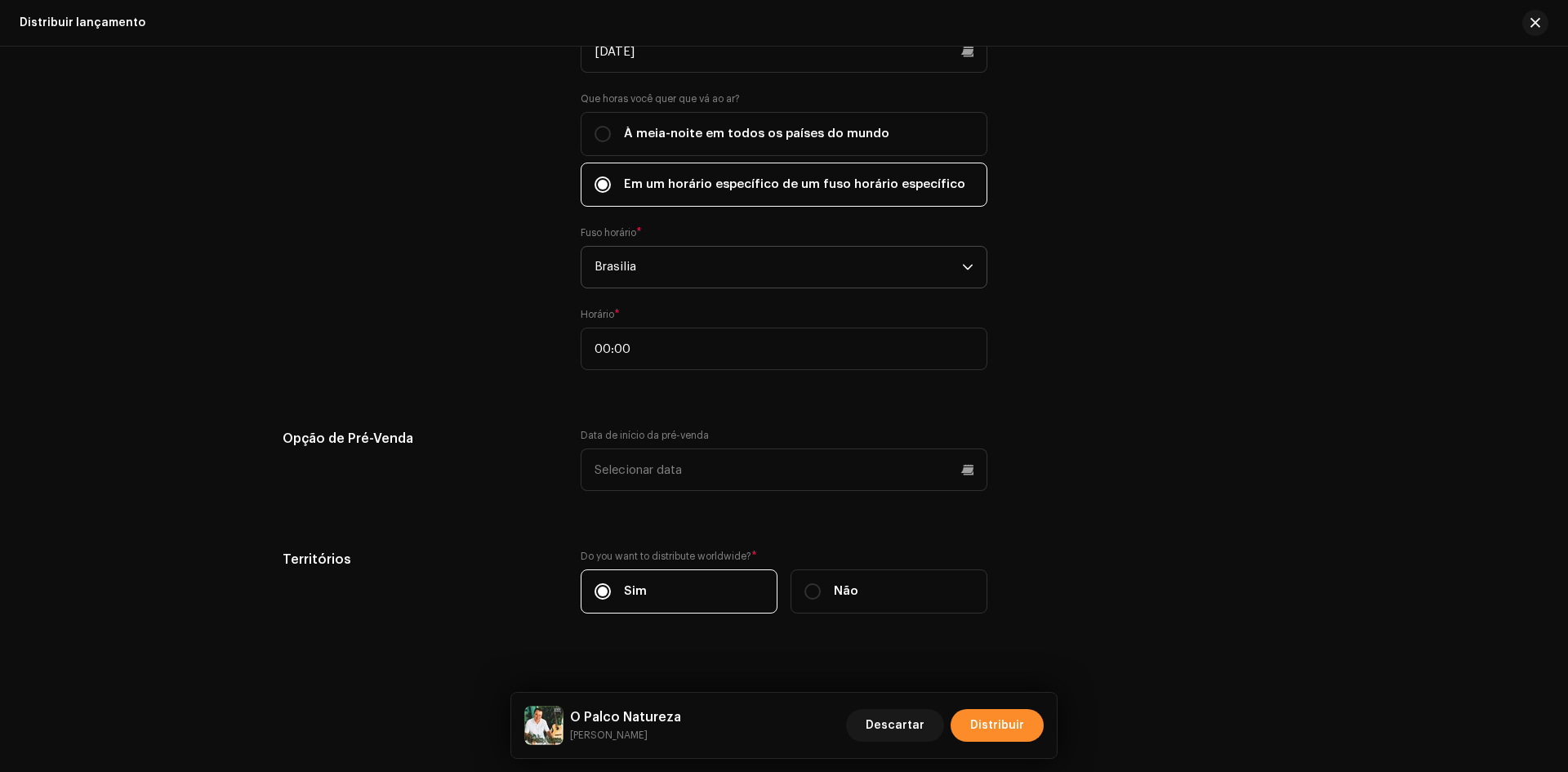
click at [1030, 734] on button "Distribuir" at bounding box center [997, 725] width 93 height 33
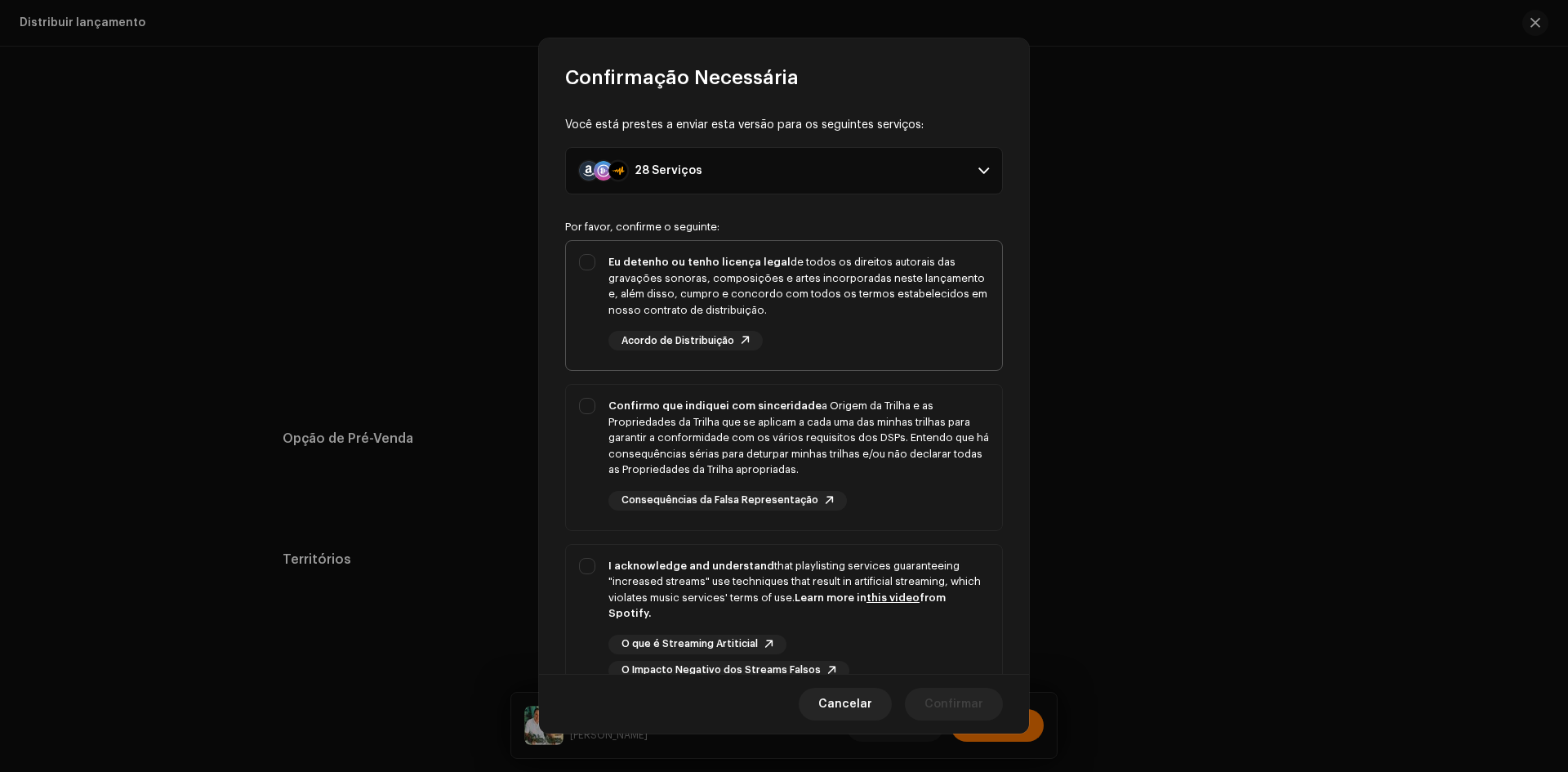
click at [578, 293] on div "Eu detenho ou tenho licença legal de todos os direitos autorais das gravações s…" at bounding box center [784, 302] width 436 height 123
checkbox input "true"
click at [565, 435] on p-togglebutton "Confirmo que indiquei com sinceridade a Origem da Trilha e as Propriedades da T…" at bounding box center [784, 456] width 437 height 147
checkbox input "true"
drag, startPoint x: 567, startPoint y: 447, endPoint x: 588, endPoint y: 565, distance: 119.9
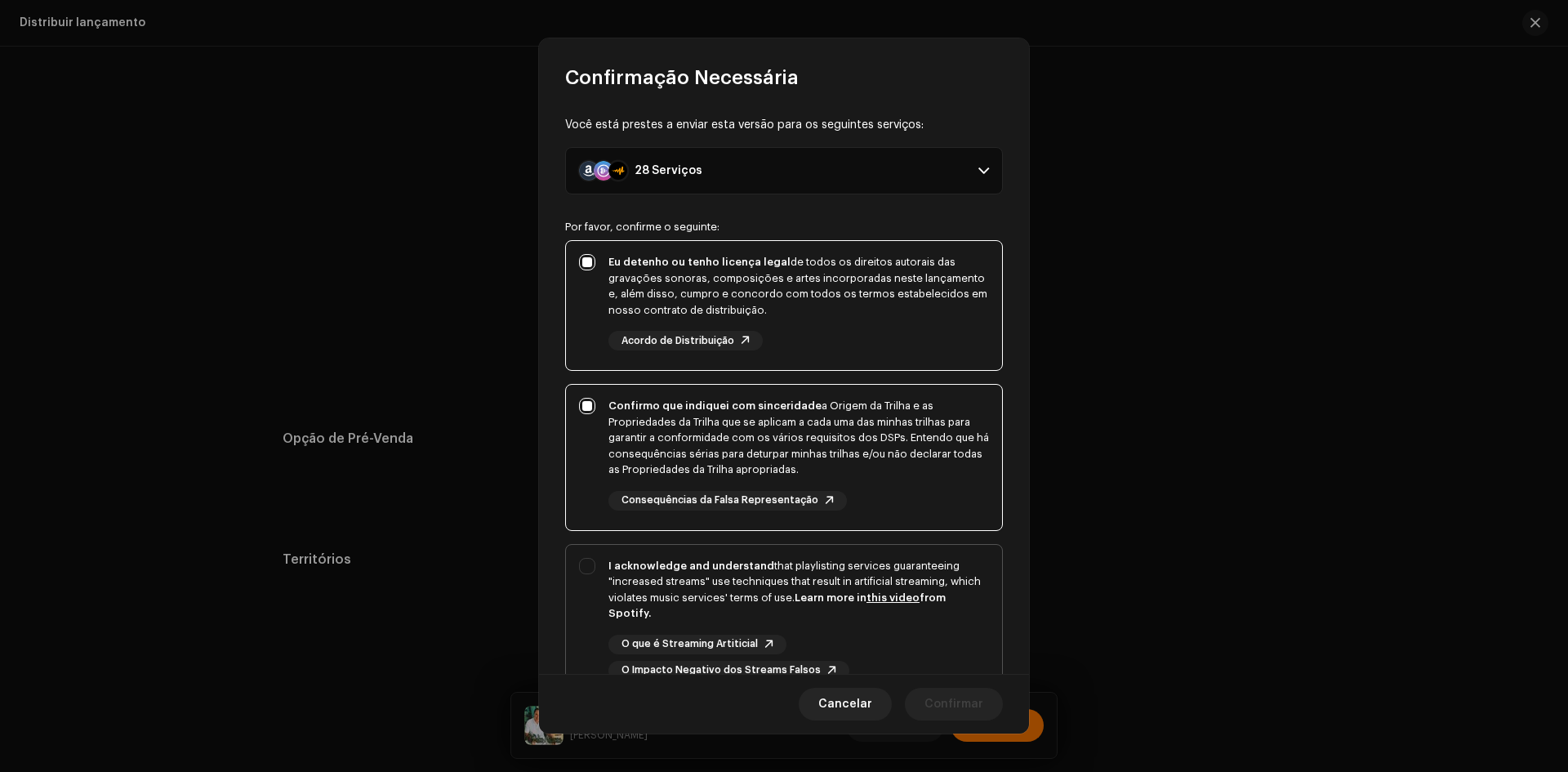
click at [588, 565] on div "I acknowledge and understand that playlisting services guaranteeing "increased …" at bounding box center [784, 618] width 436 height 149
checkbox input "true"
click at [985, 713] on button "Confirmar" at bounding box center [954, 703] width 98 height 33
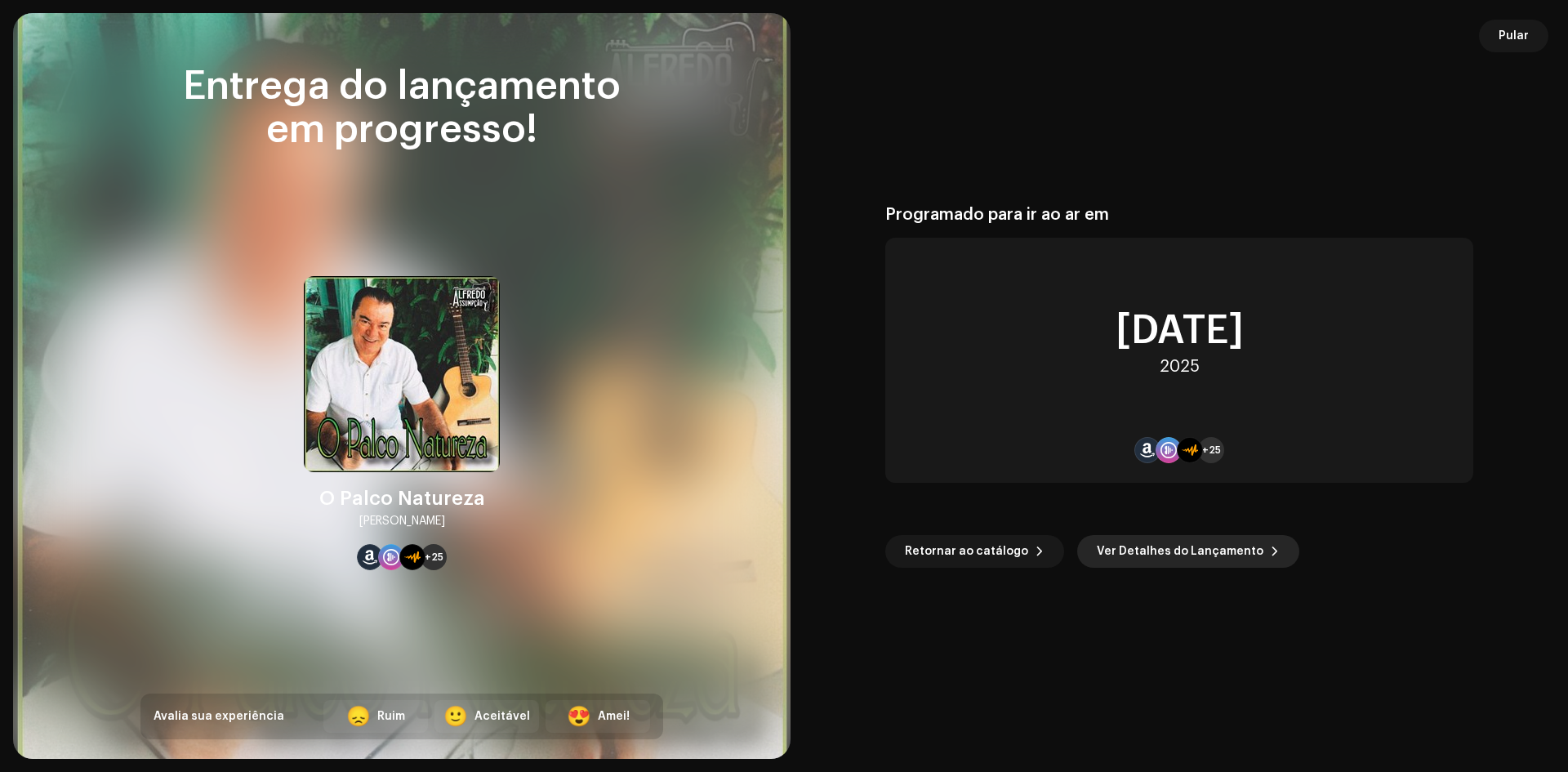
click at [1177, 553] on span "Ver Detalhes do Lançamento" at bounding box center [1179, 550] width 167 height 33
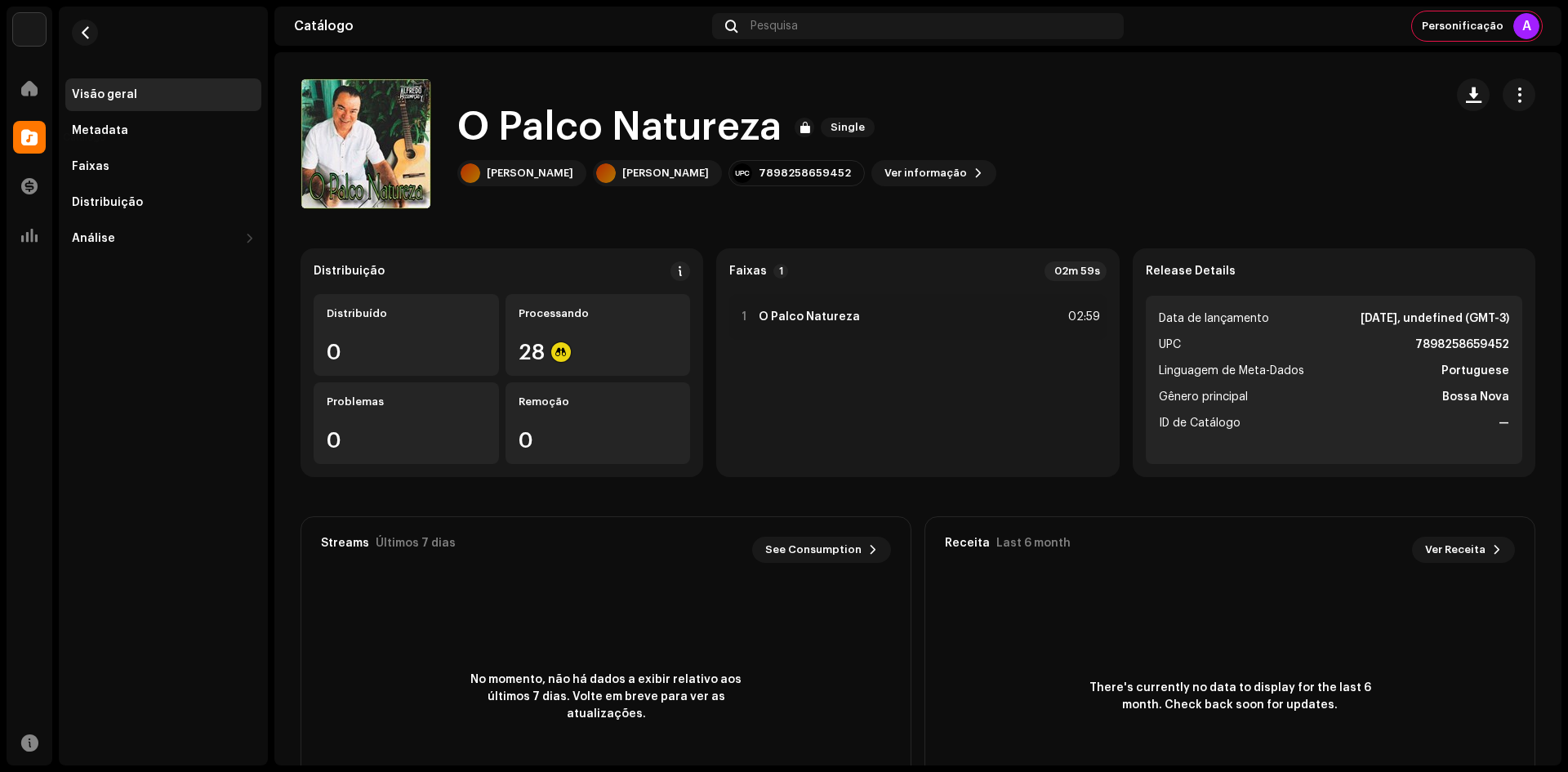
click at [38, 130] on div at bounding box center [29, 137] width 33 height 33
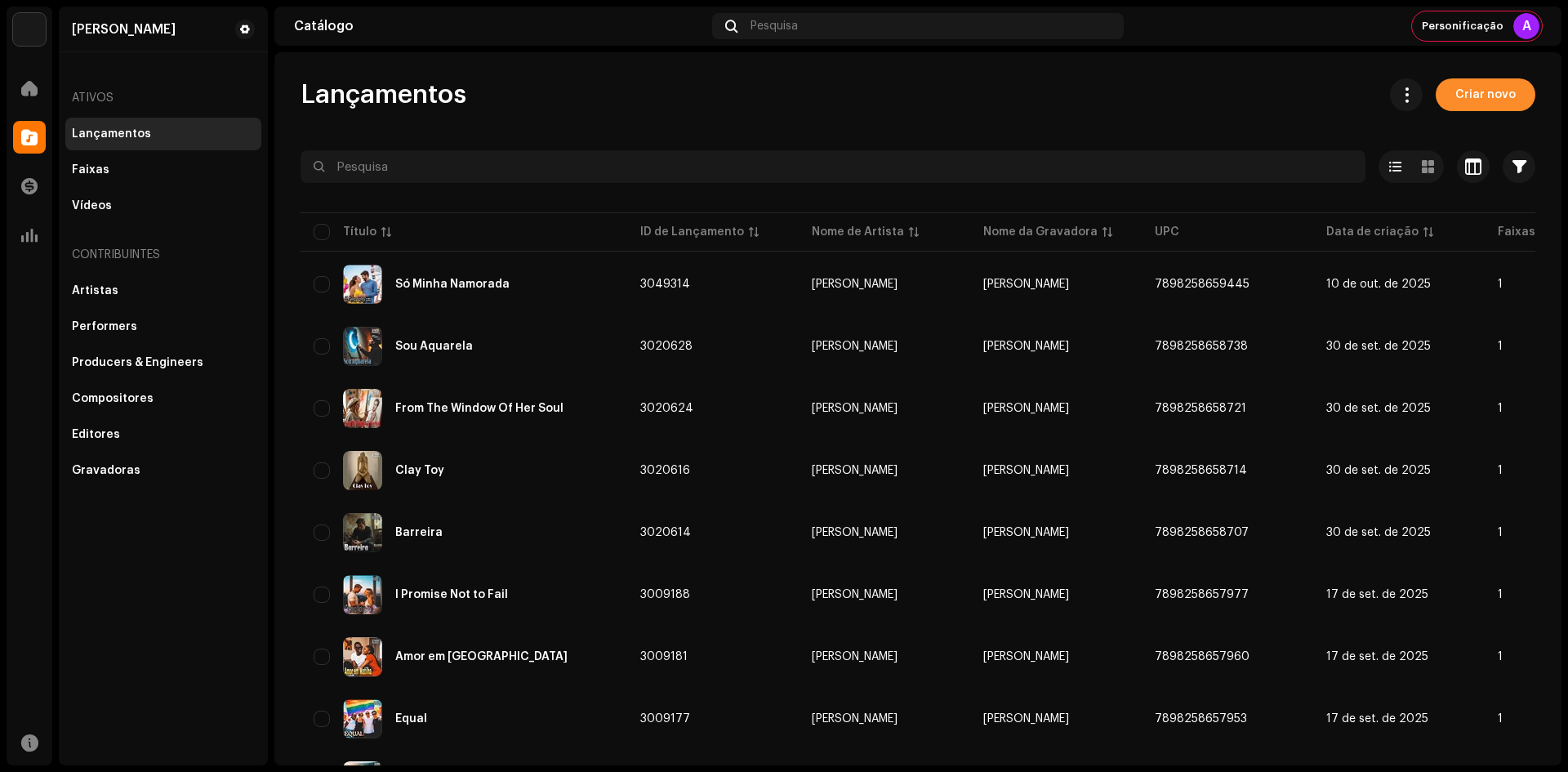
click at [1462, 104] on span "Criar novo" at bounding box center [1485, 94] width 60 height 33
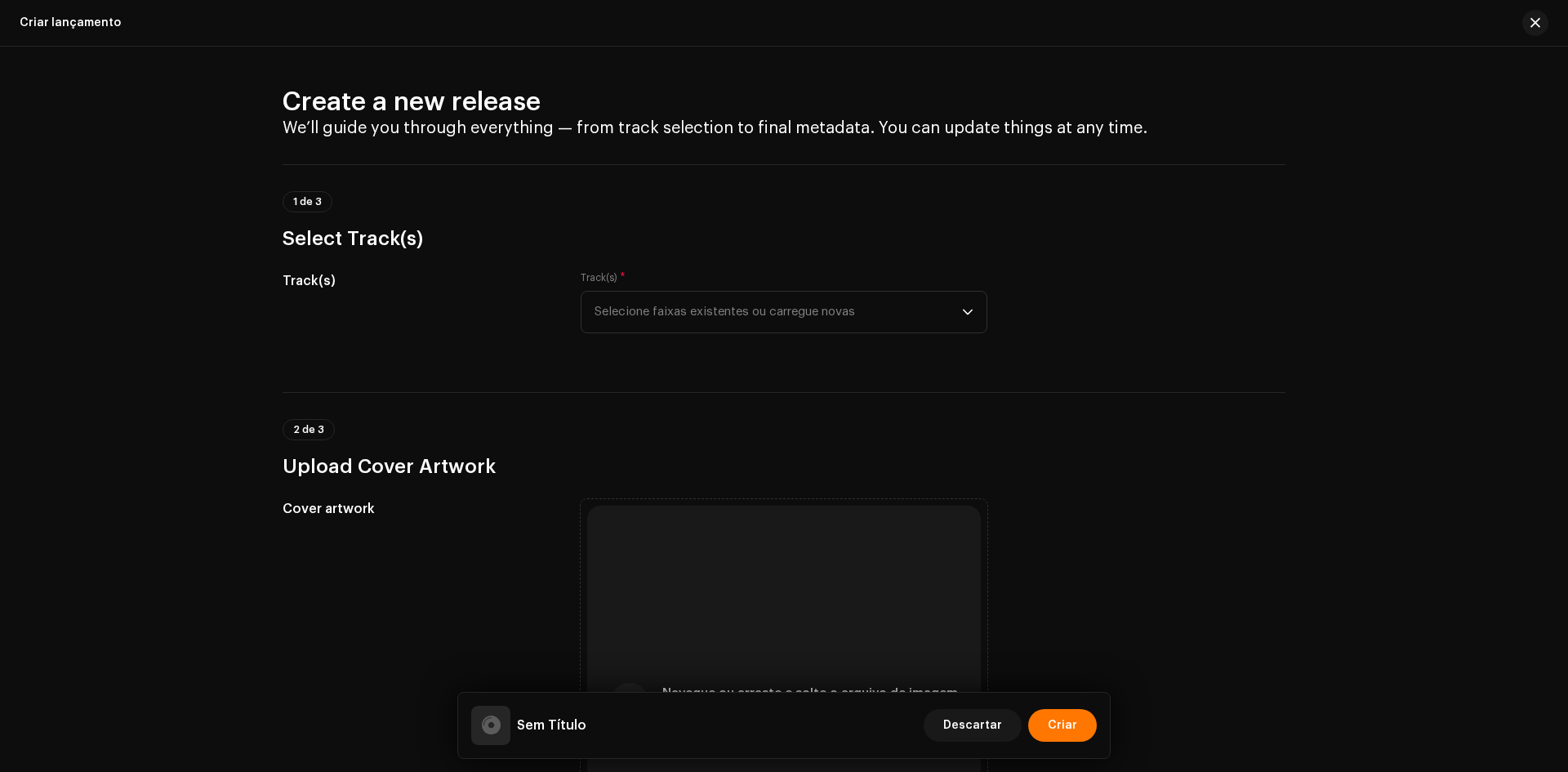
click at [620, 425] on div "2 de 3 Upload Cover Artwork" at bounding box center [784, 448] width 1003 height 60
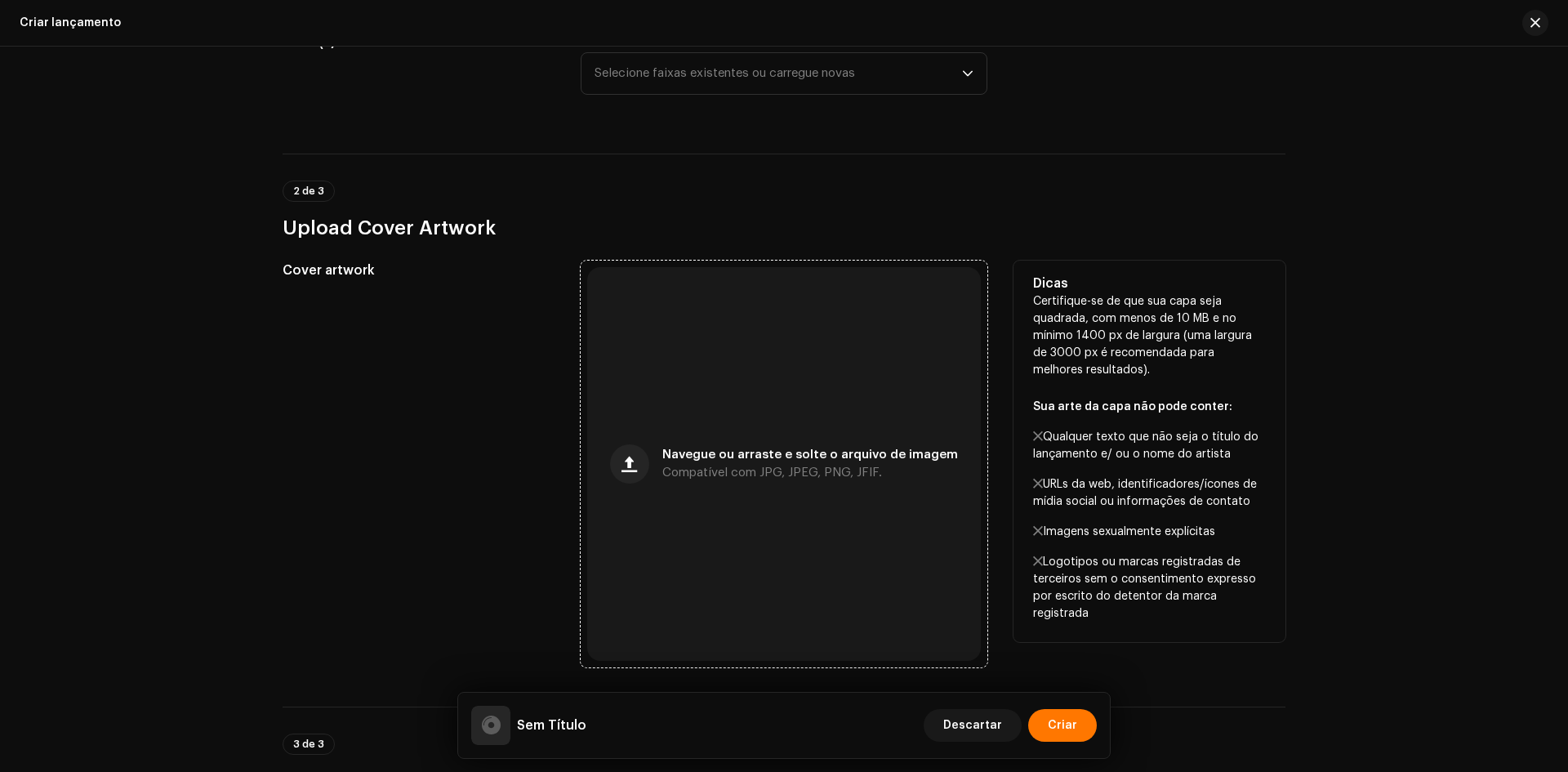
scroll to position [245, 0]
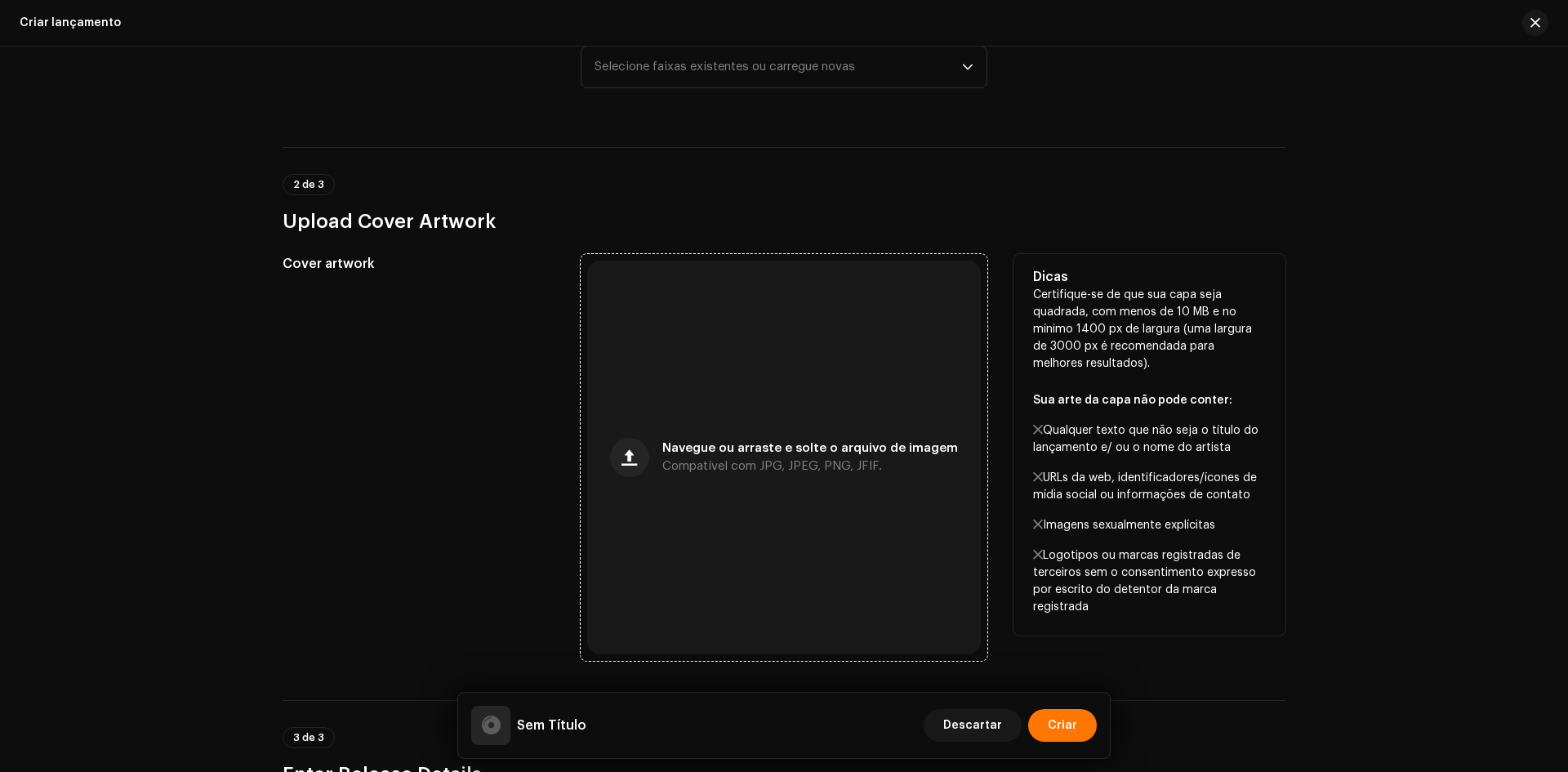
click at [785, 324] on div "Navegue ou arraste e solte o arquivo de imagem Compatível com JPG, JPEG, PNG, J…" at bounding box center [784, 457] width 393 height 393
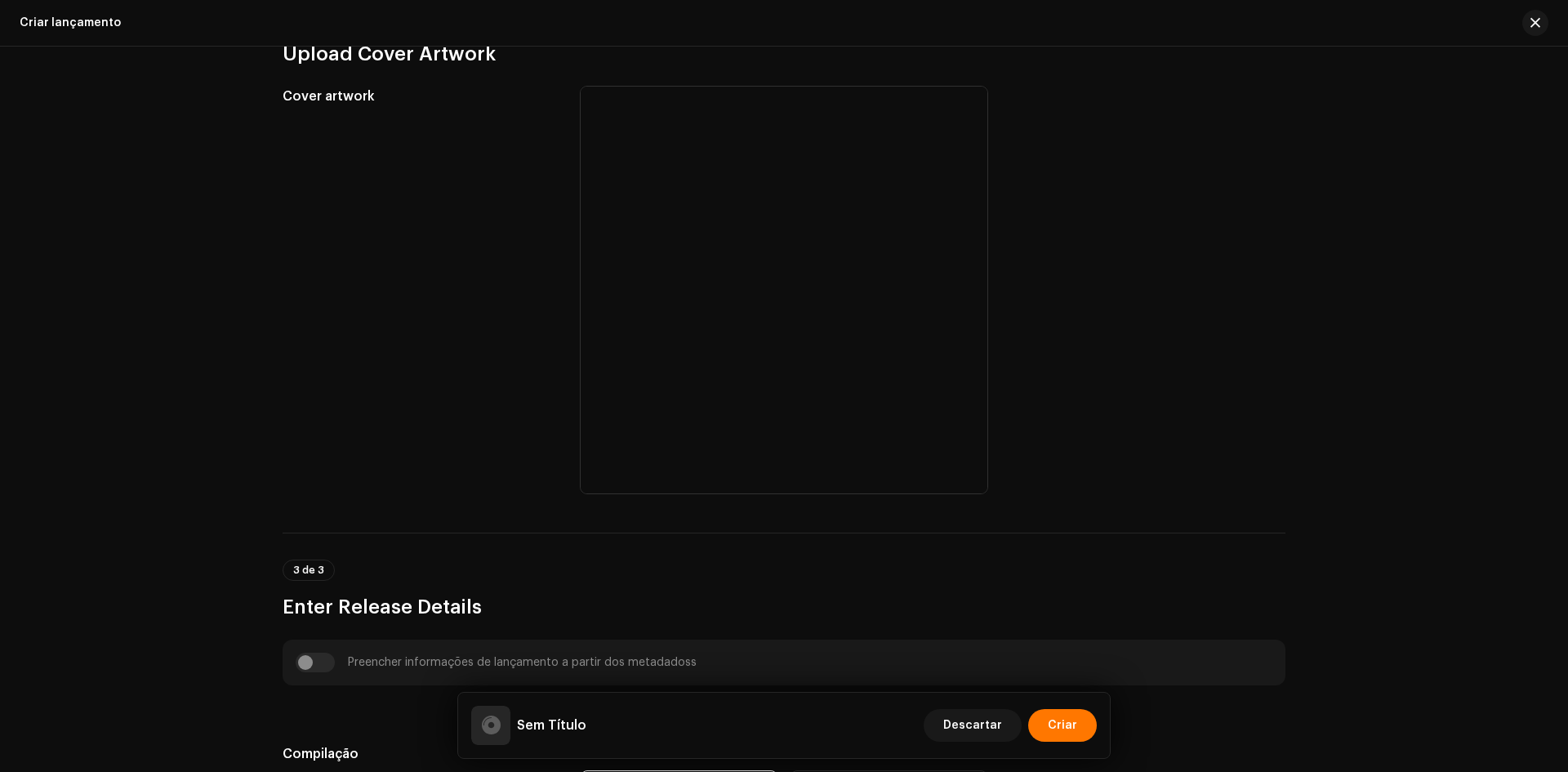
scroll to position [735, 0]
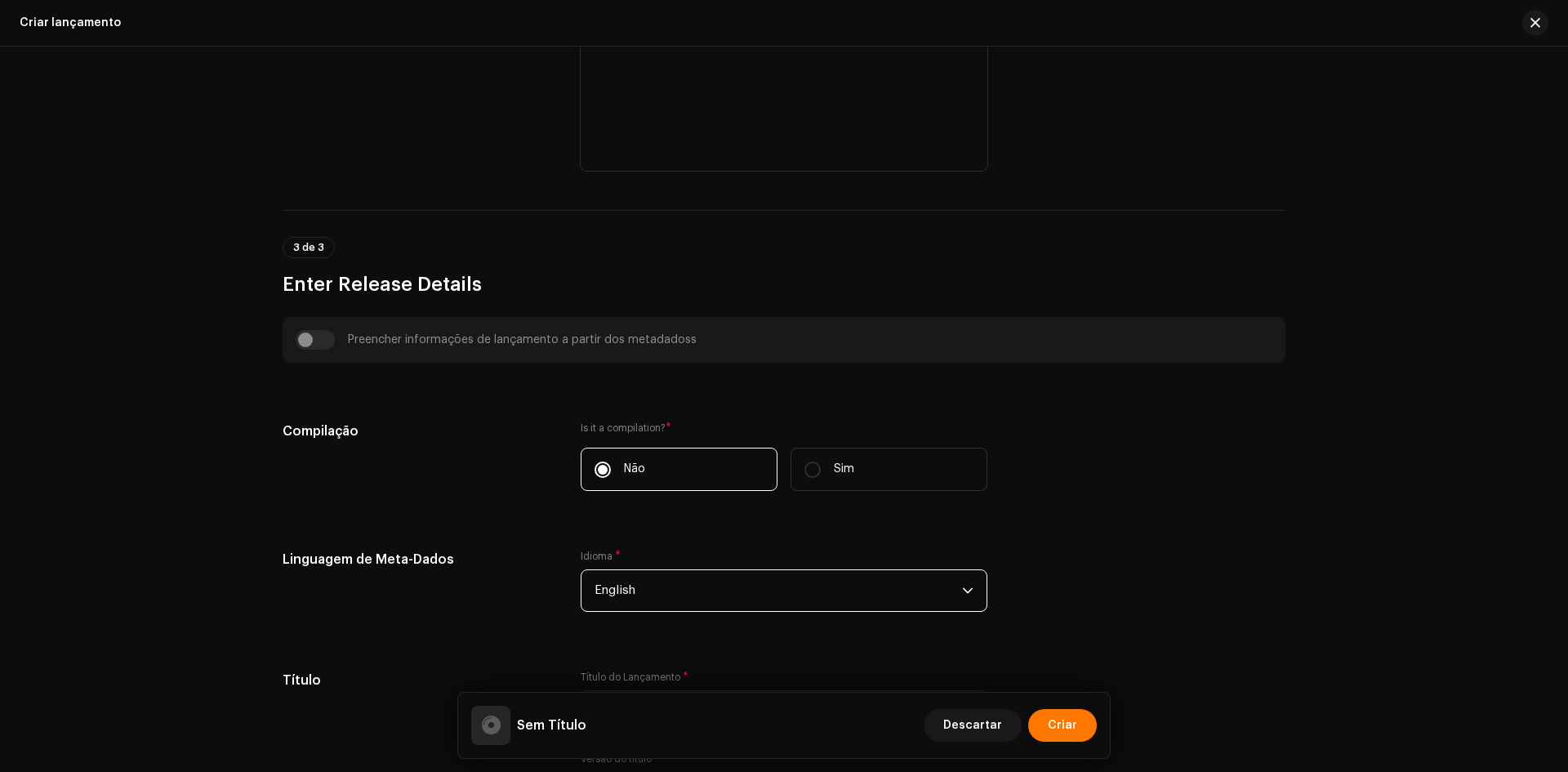
click at [659, 584] on span "English" at bounding box center [778, 590] width 368 height 41
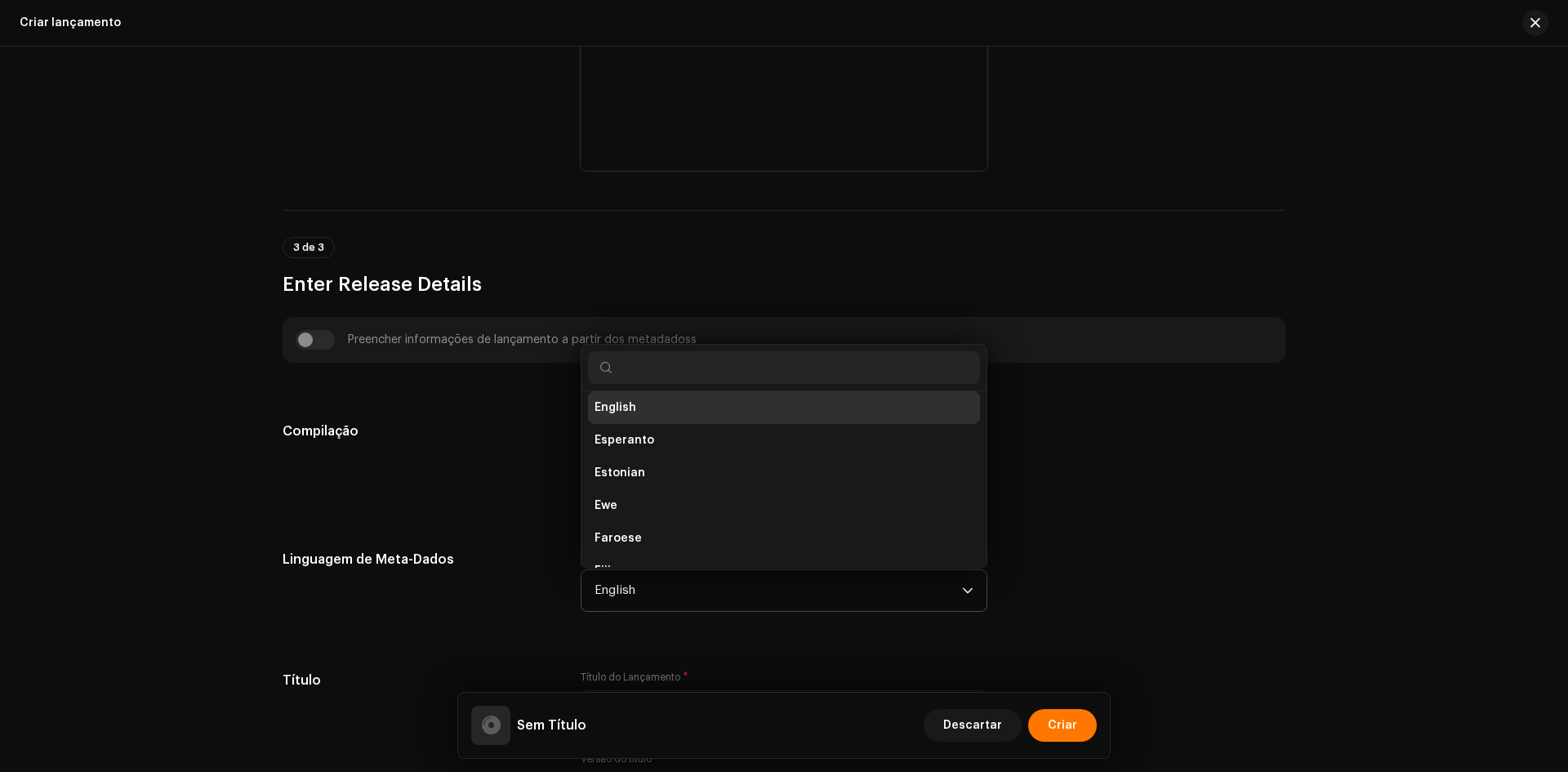
type input "G"
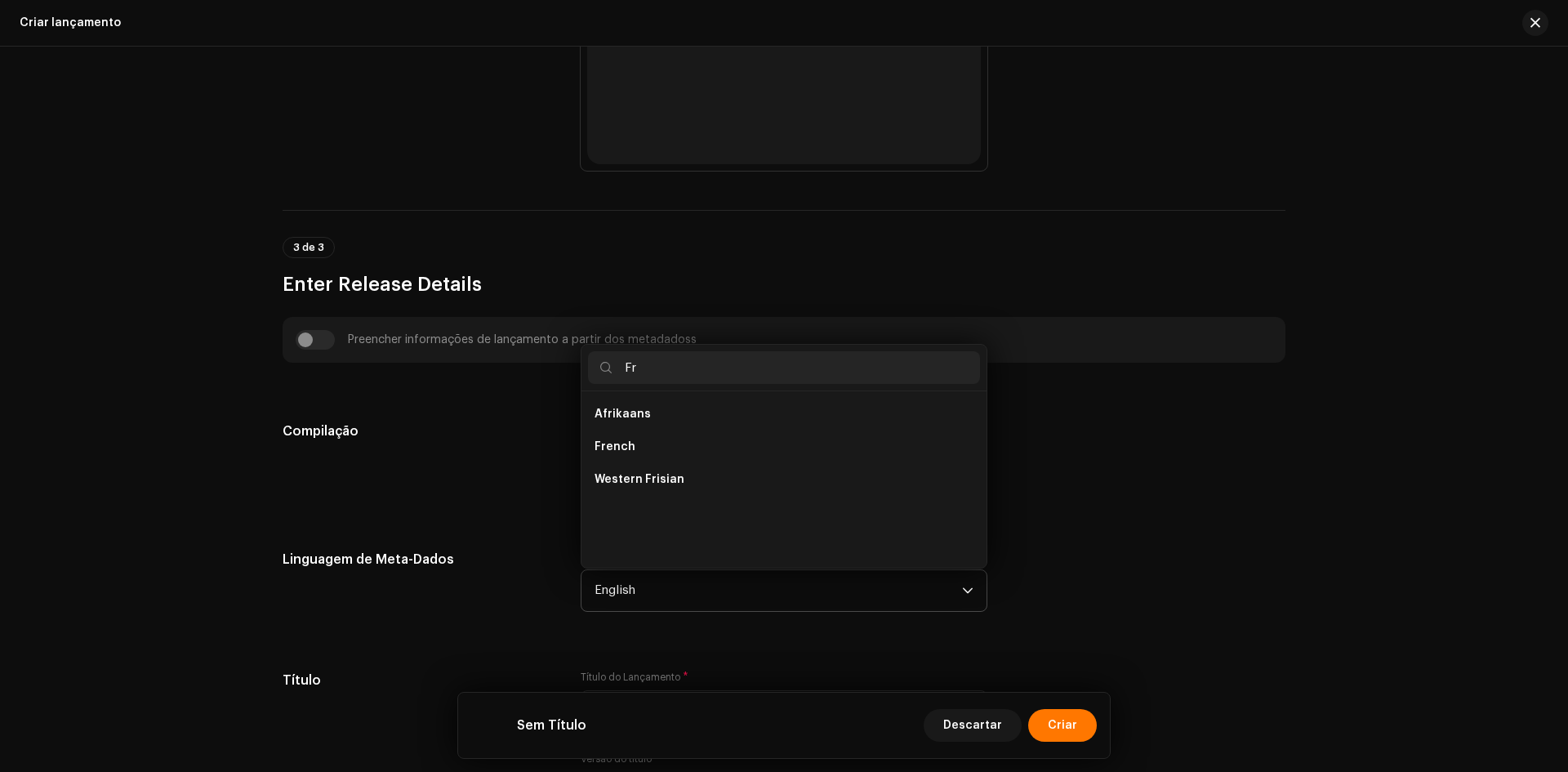
scroll to position [0, 0]
type input "Fr"
click at [624, 440] on span "French" at bounding box center [614, 446] width 41 height 16
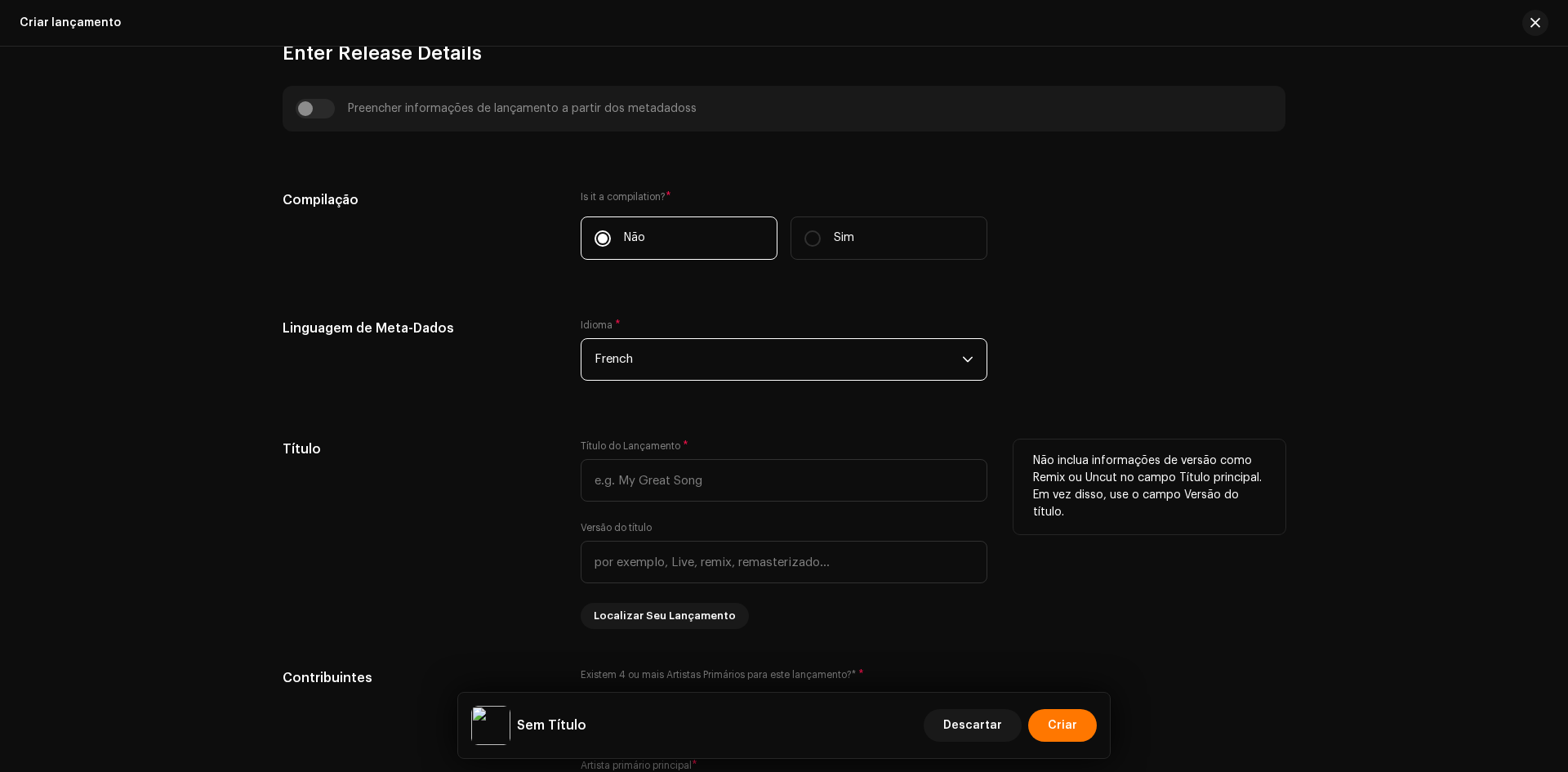
scroll to position [1062, 0]
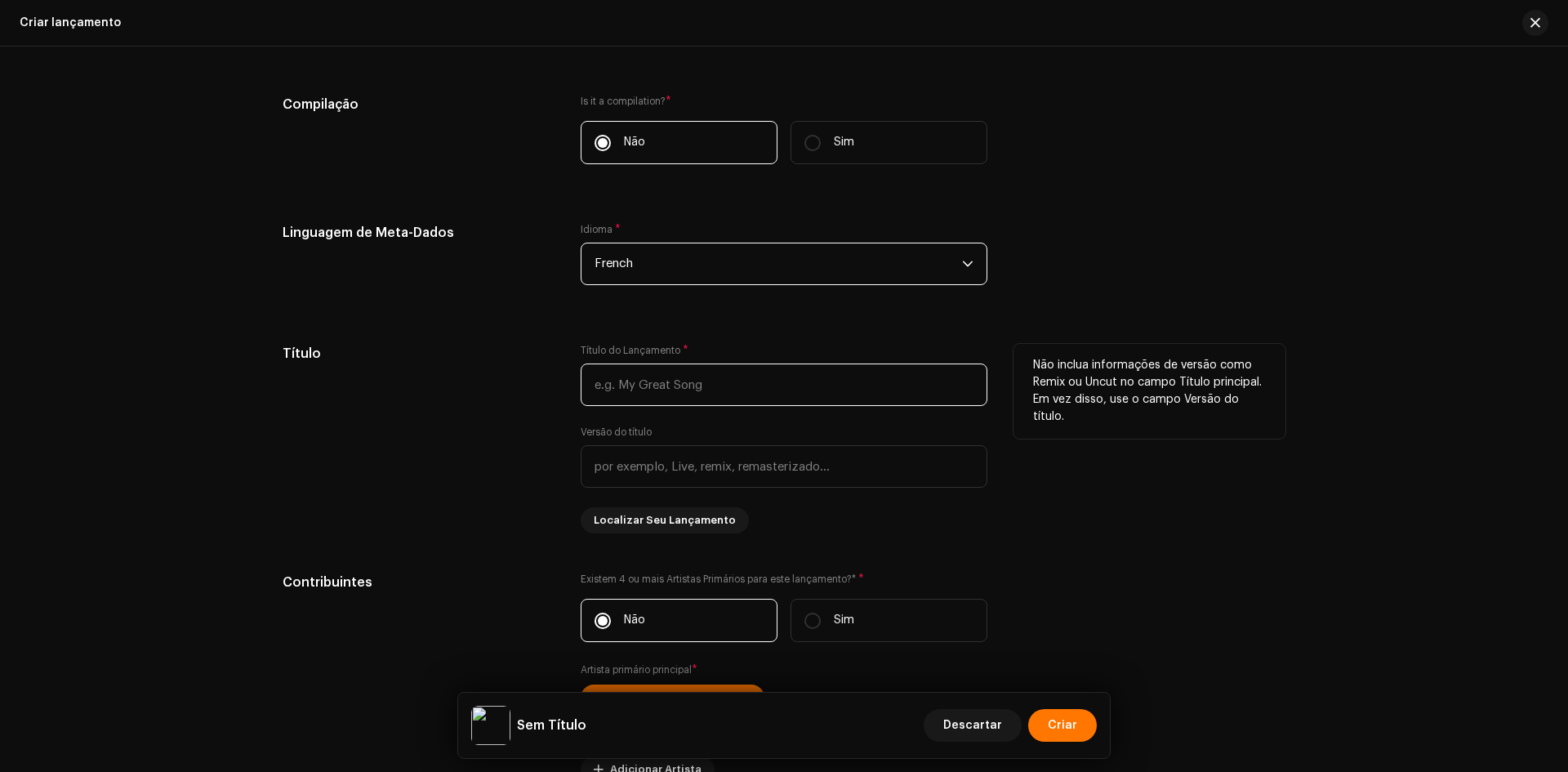
click at [645, 374] on input "text" at bounding box center [783, 385] width 406 height 43
paste input "Le Manque D'un Ami"
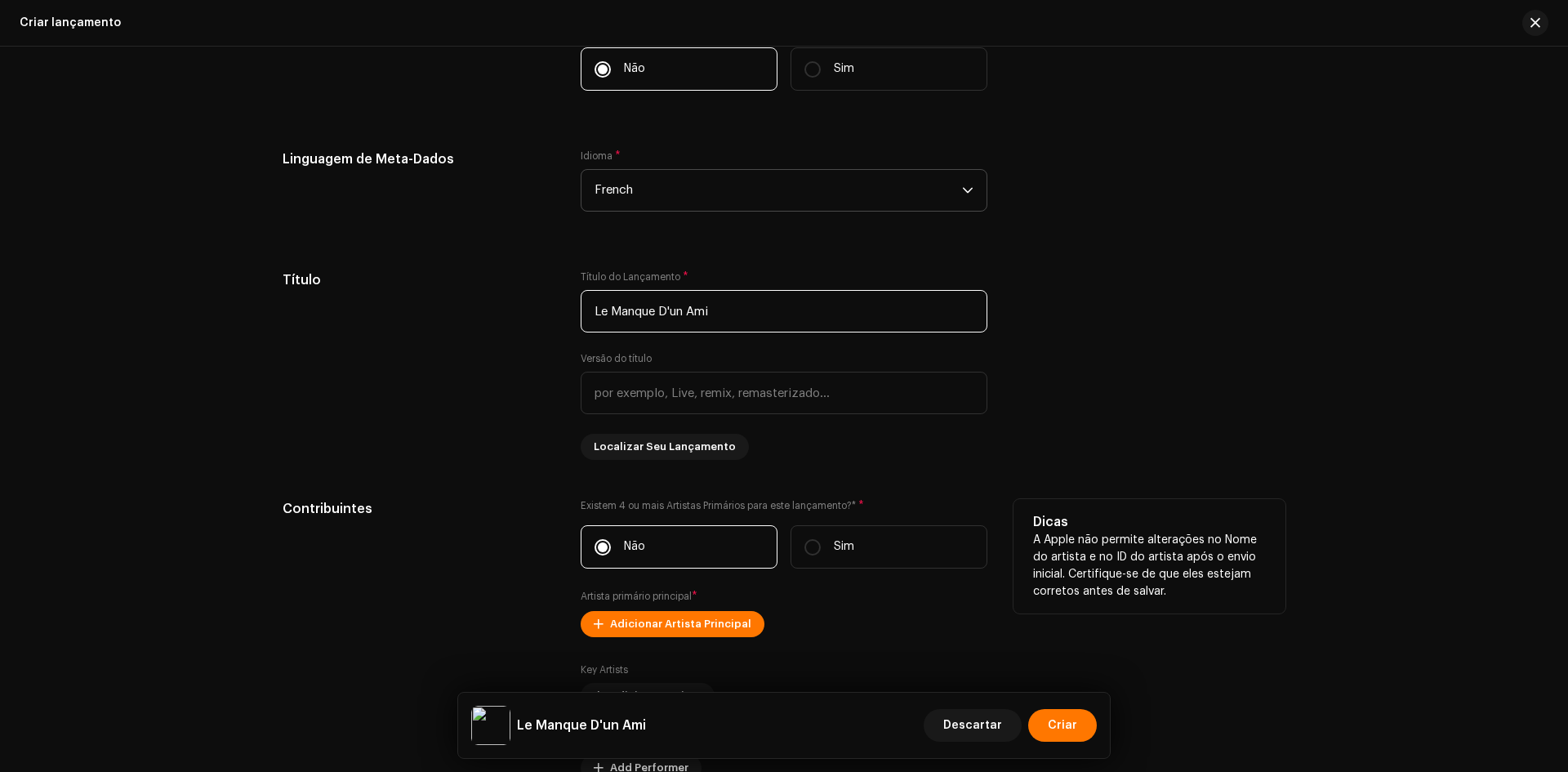
scroll to position [1224, 0]
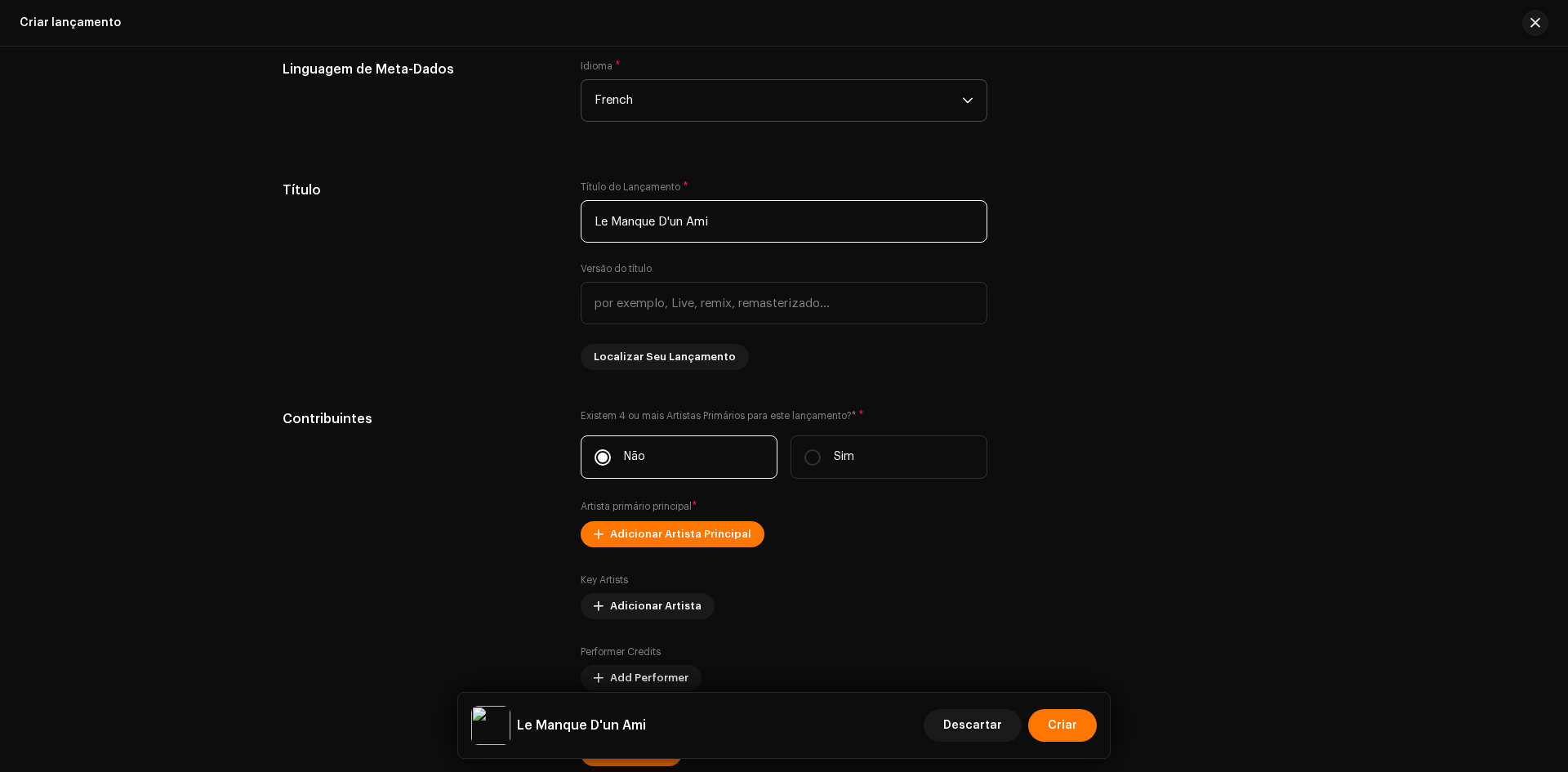
type input "Le Manque D'un Ami"
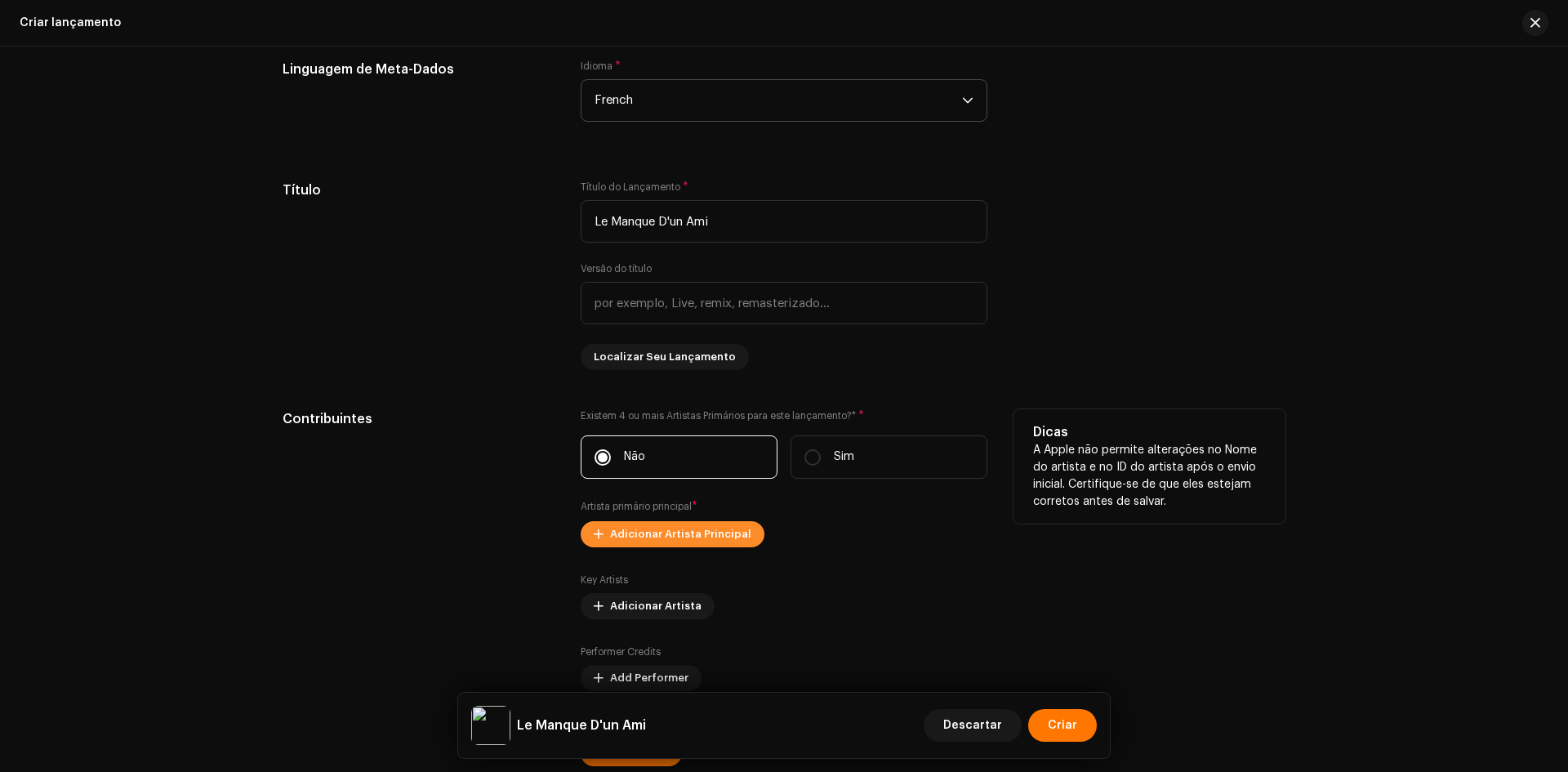
click at [685, 526] on span "Adicionar Artista Principal" at bounding box center [680, 533] width 141 height 33
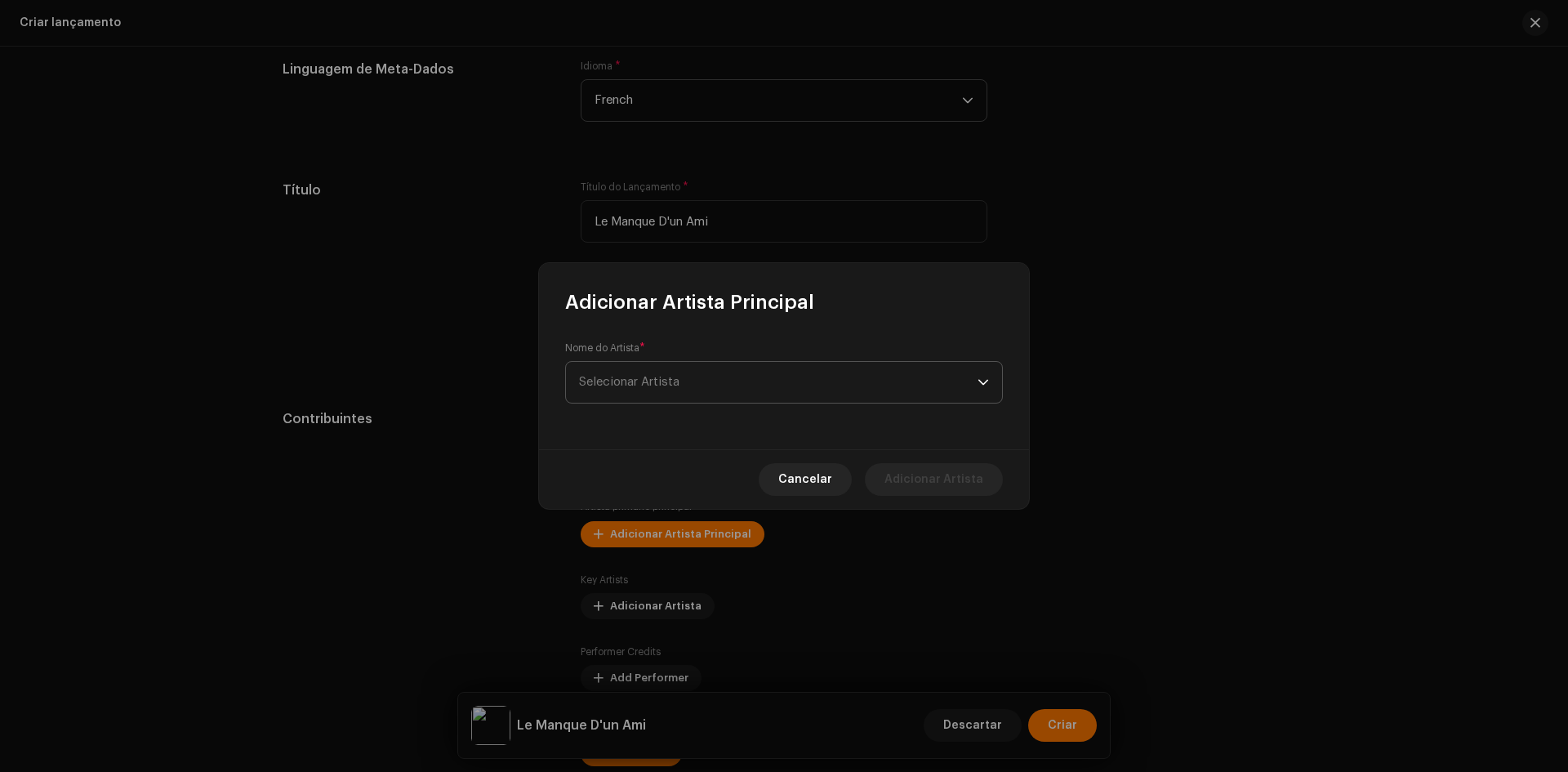
click at [687, 398] on span "Selecionar Artista" at bounding box center [778, 382] width 398 height 41
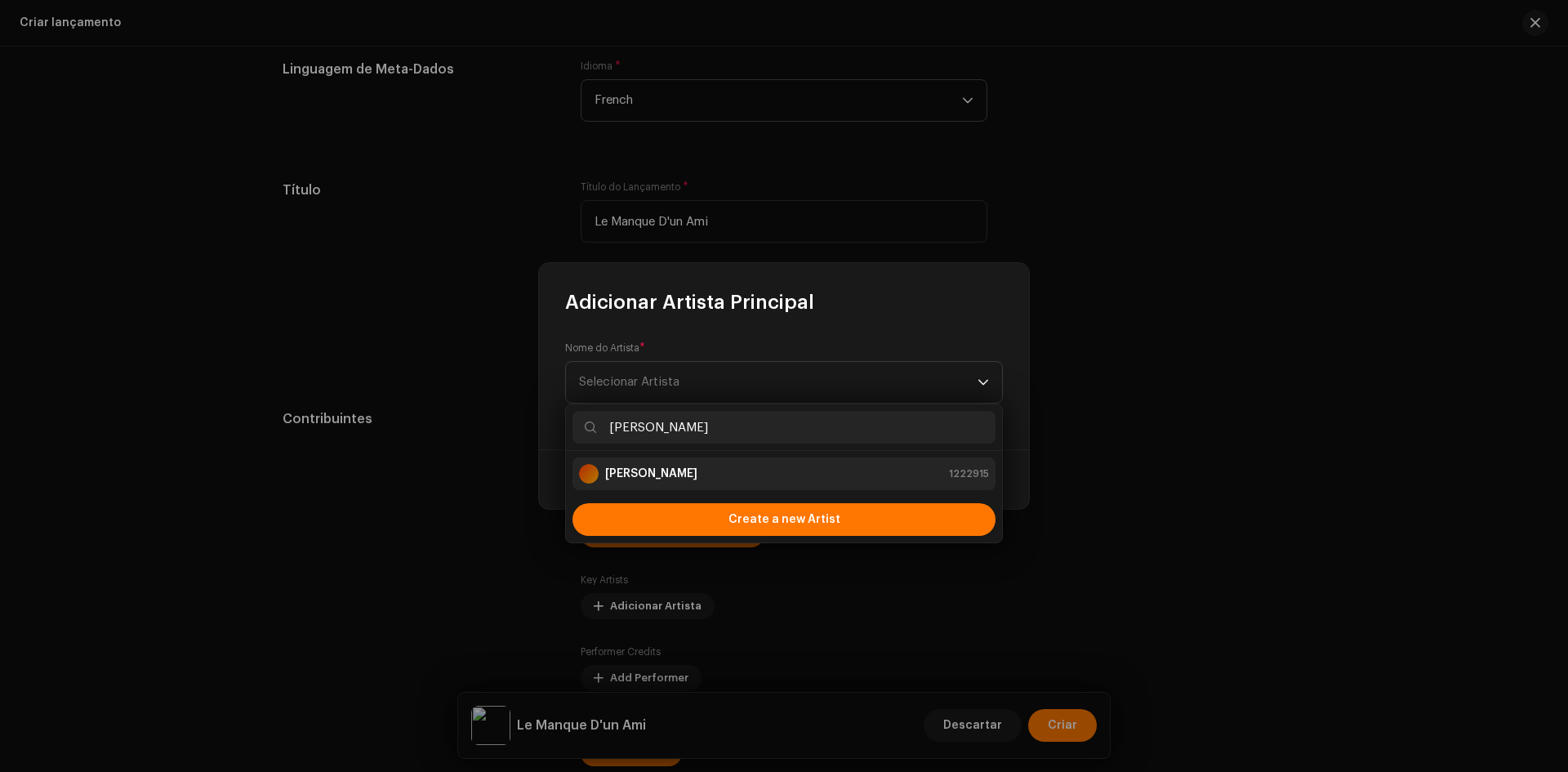
type input "[PERSON_NAME]"
click at [679, 481] on strong "[PERSON_NAME]" at bounding box center [651, 473] width 92 height 16
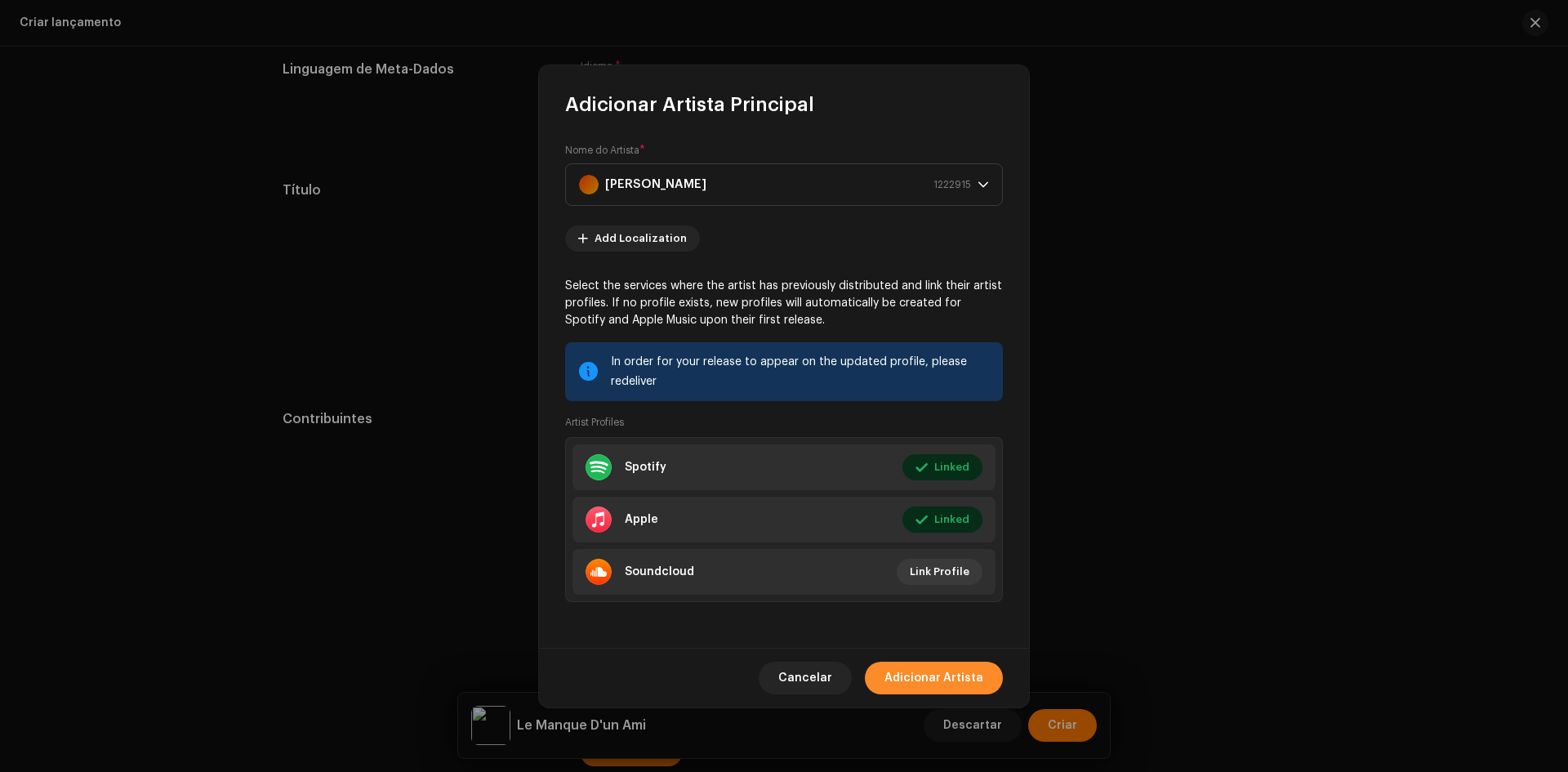
click at [916, 677] on span "Adicionar Artista" at bounding box center [933, 677] width 99 height 33
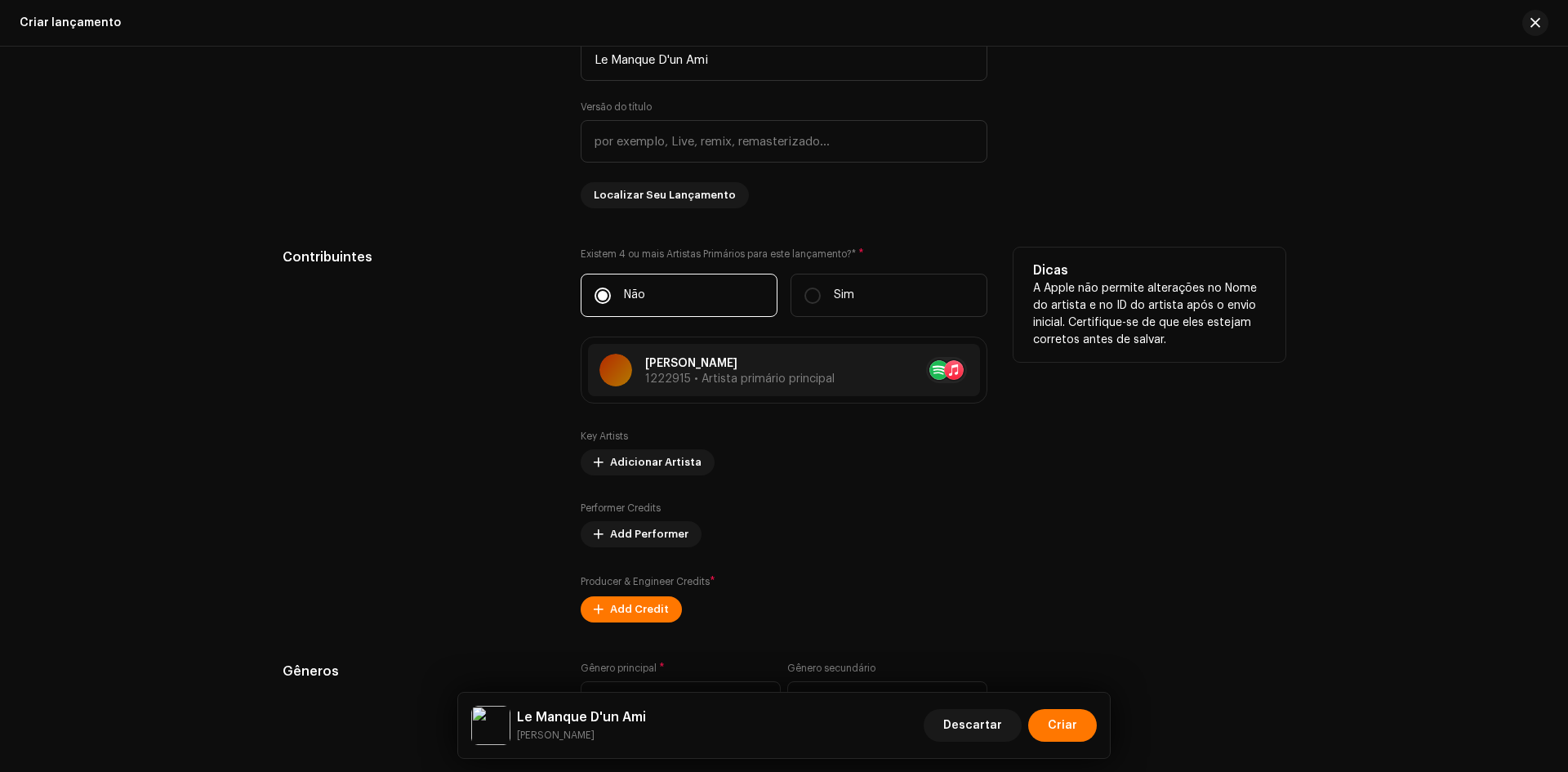
scroll to position [1388, 0]
click at [630, 608] on span "Add Credit" at bounding box center [639, 607] width 59 height 33
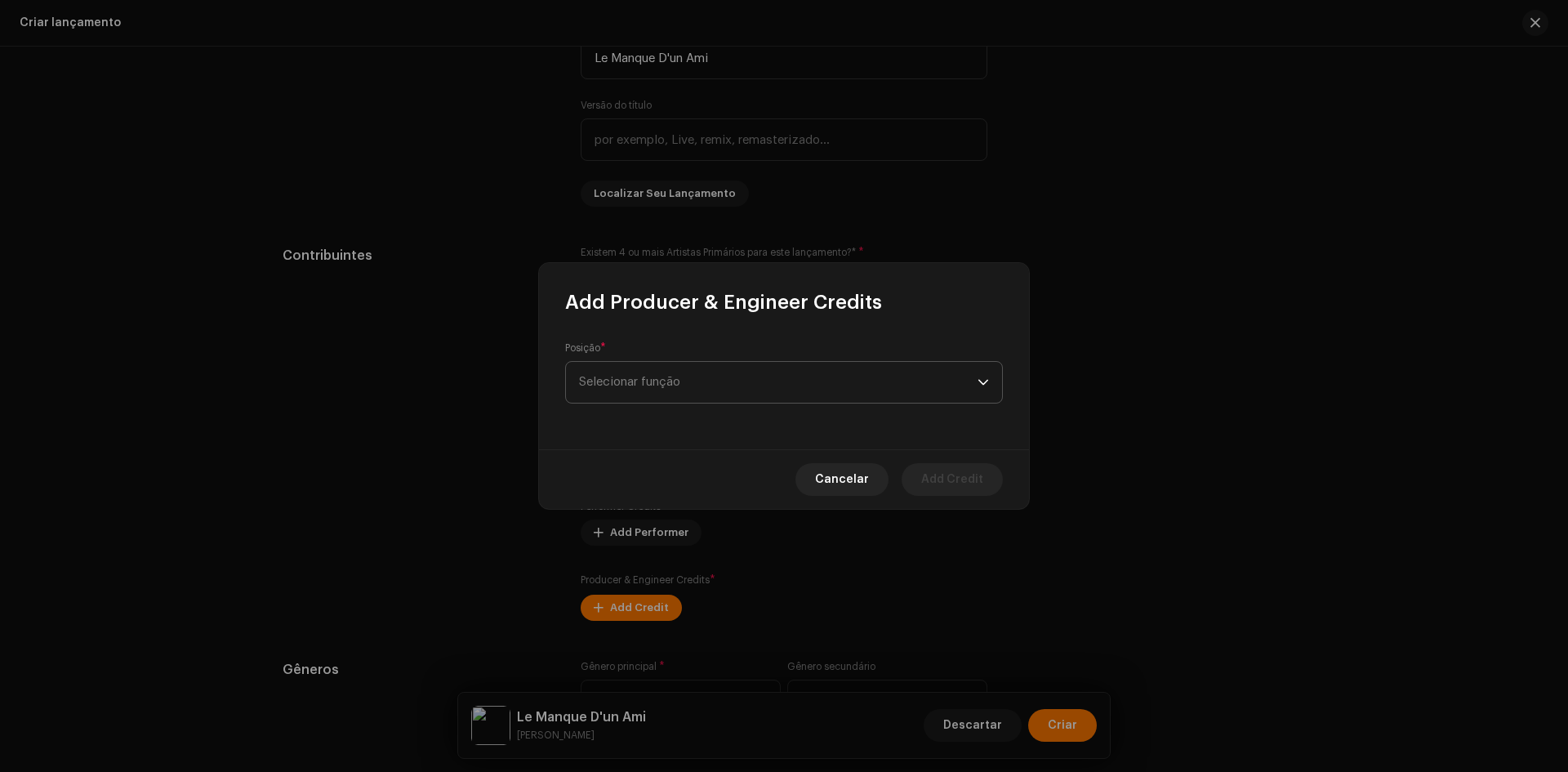
click at [699, 375] on span "Selecionar função" at bounding box center [778, 382] width 398 height 41
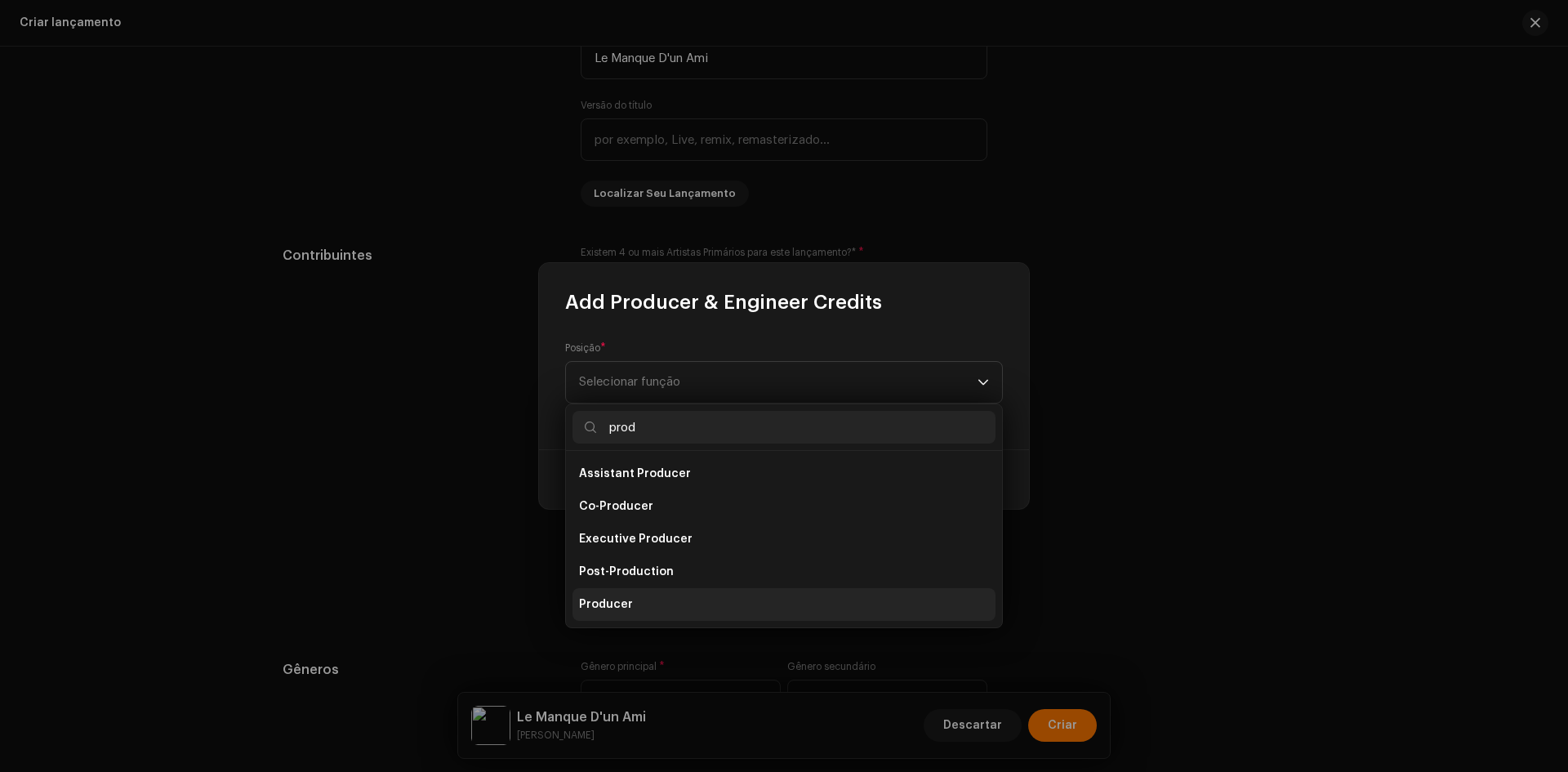
type input "prod"
click at [591, 605] on span "Producer" at bounding box center [606, 604] width 54 height 16
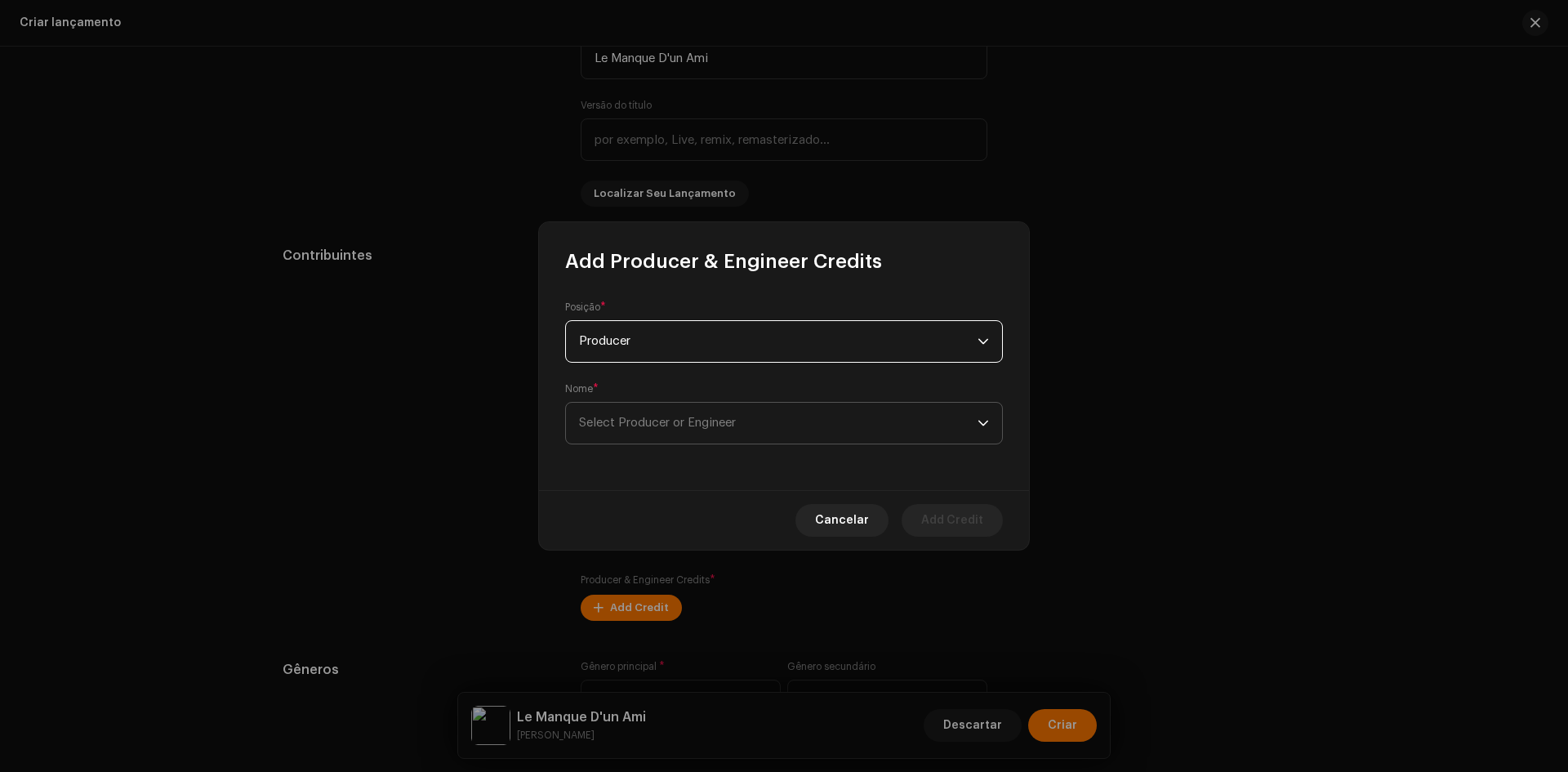
click at [629, 407] on span "Select Producer or Engineer" at bounding box center [778, 422] width 398 height 41
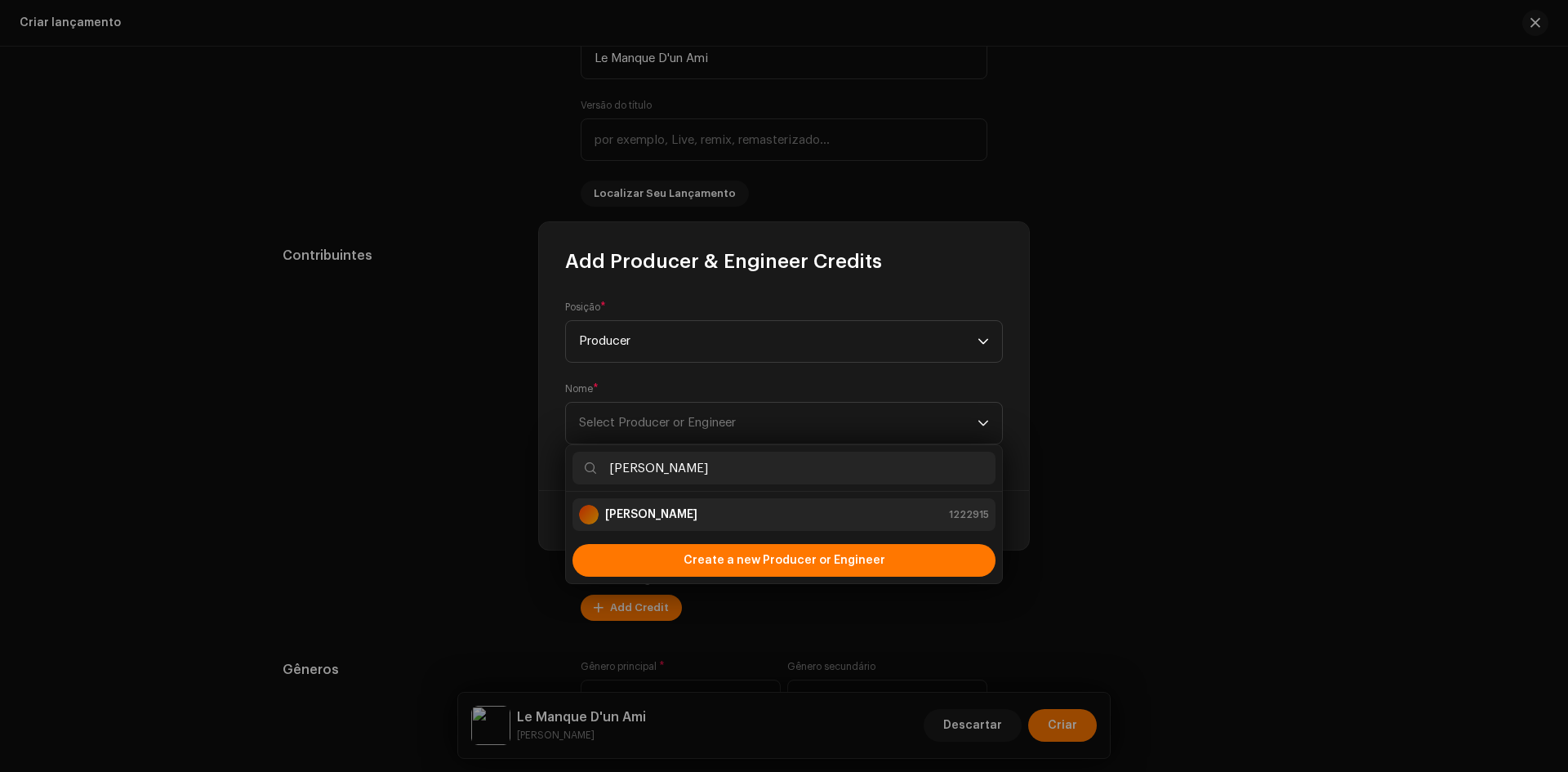
type input "[PERSON_NAME]"
click at [639, 515] on strong "[PERSON_NAME]" at bounding box center [651, 514] width 92 height 16
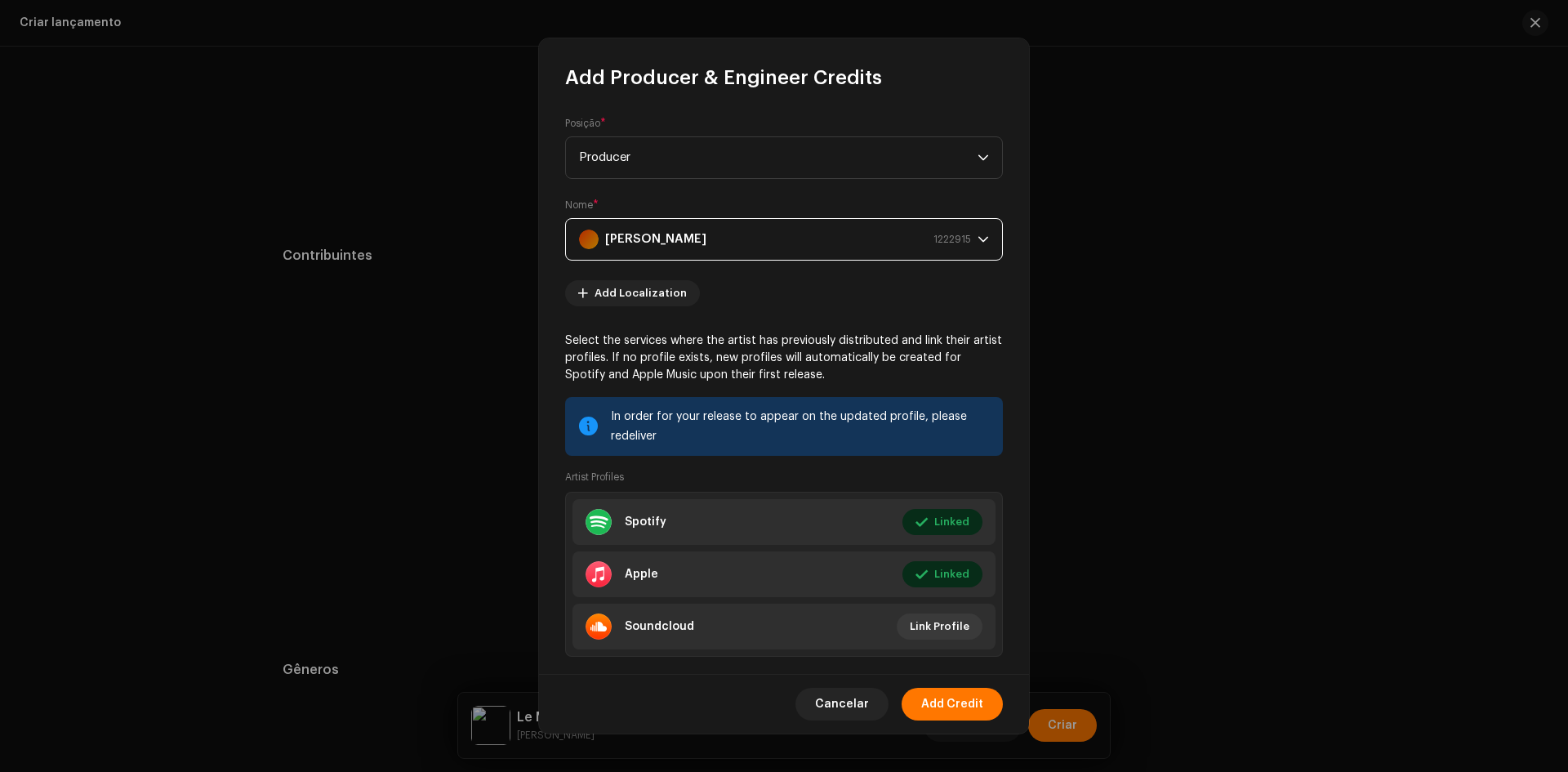
click at [706, 229] on strong "[PERSON_NAME]" at bounding box center [655, 239] width 101 height 41
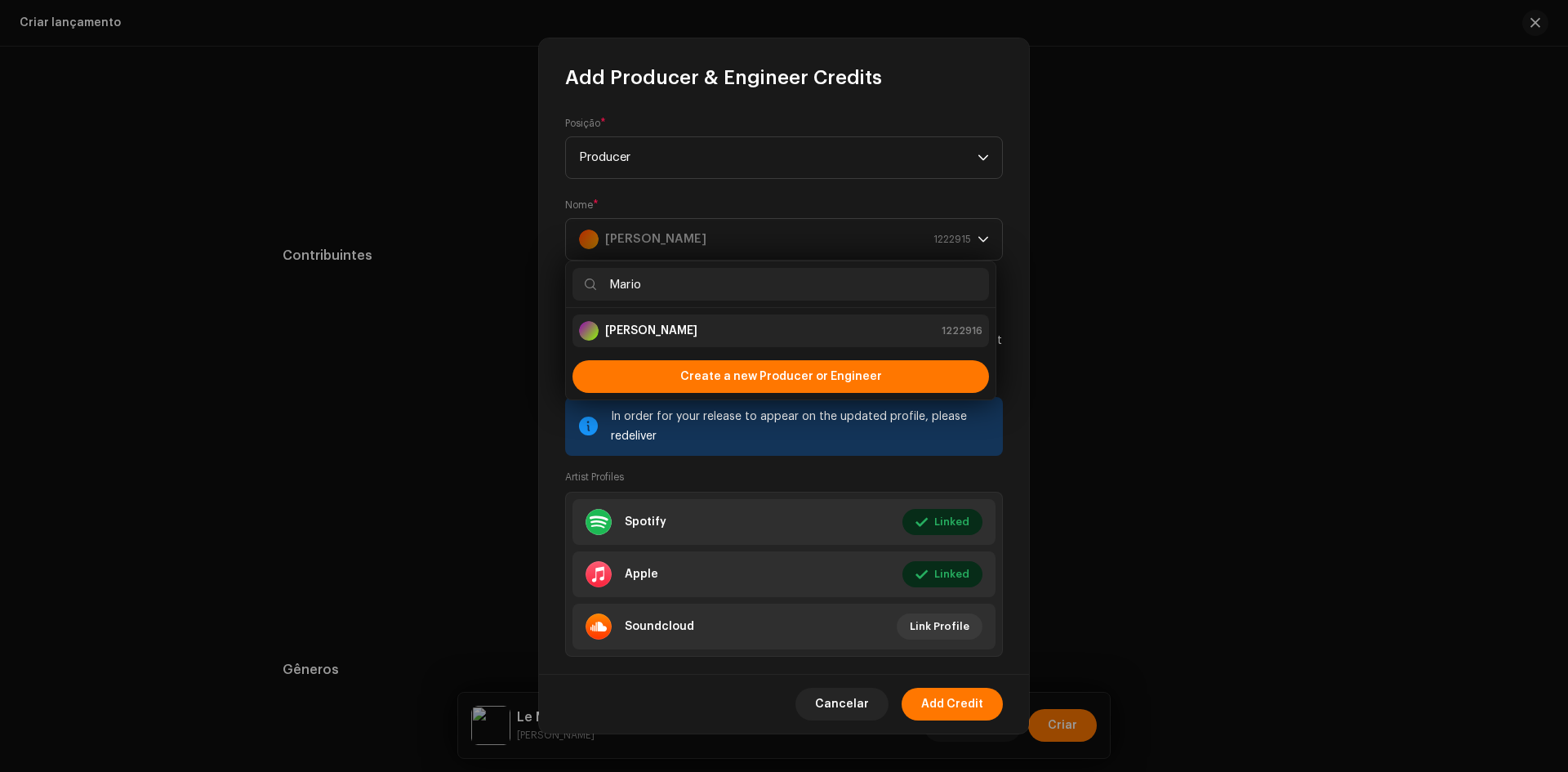
type input "Mario"
click at [647, 325] on strong "[PERSON_NAME]" at bounding box center [651, 331] width 92 height 16
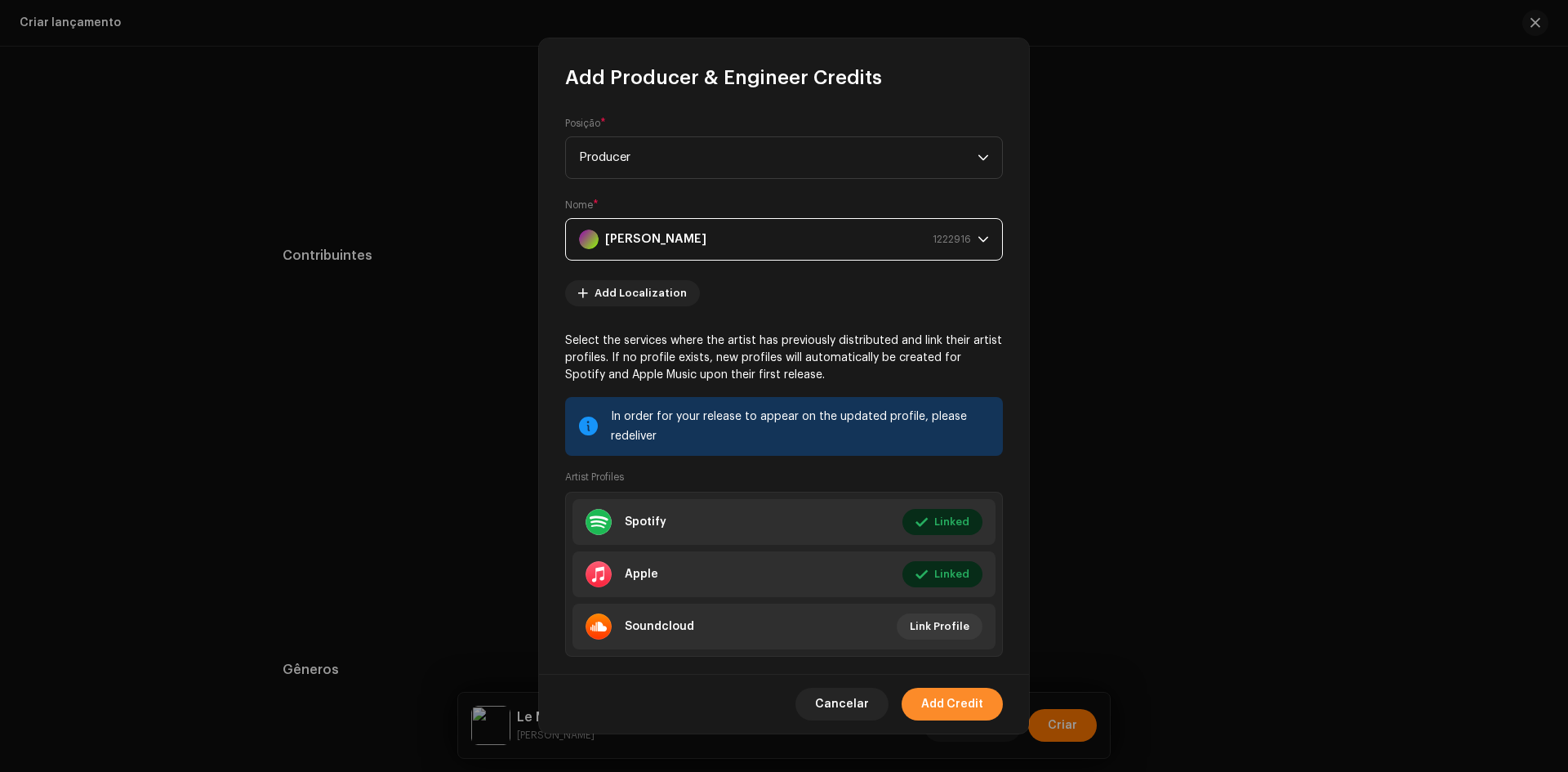
click at [958, 701] on span "Add Credit" at bounding box center [952, 703] width 62 height 33
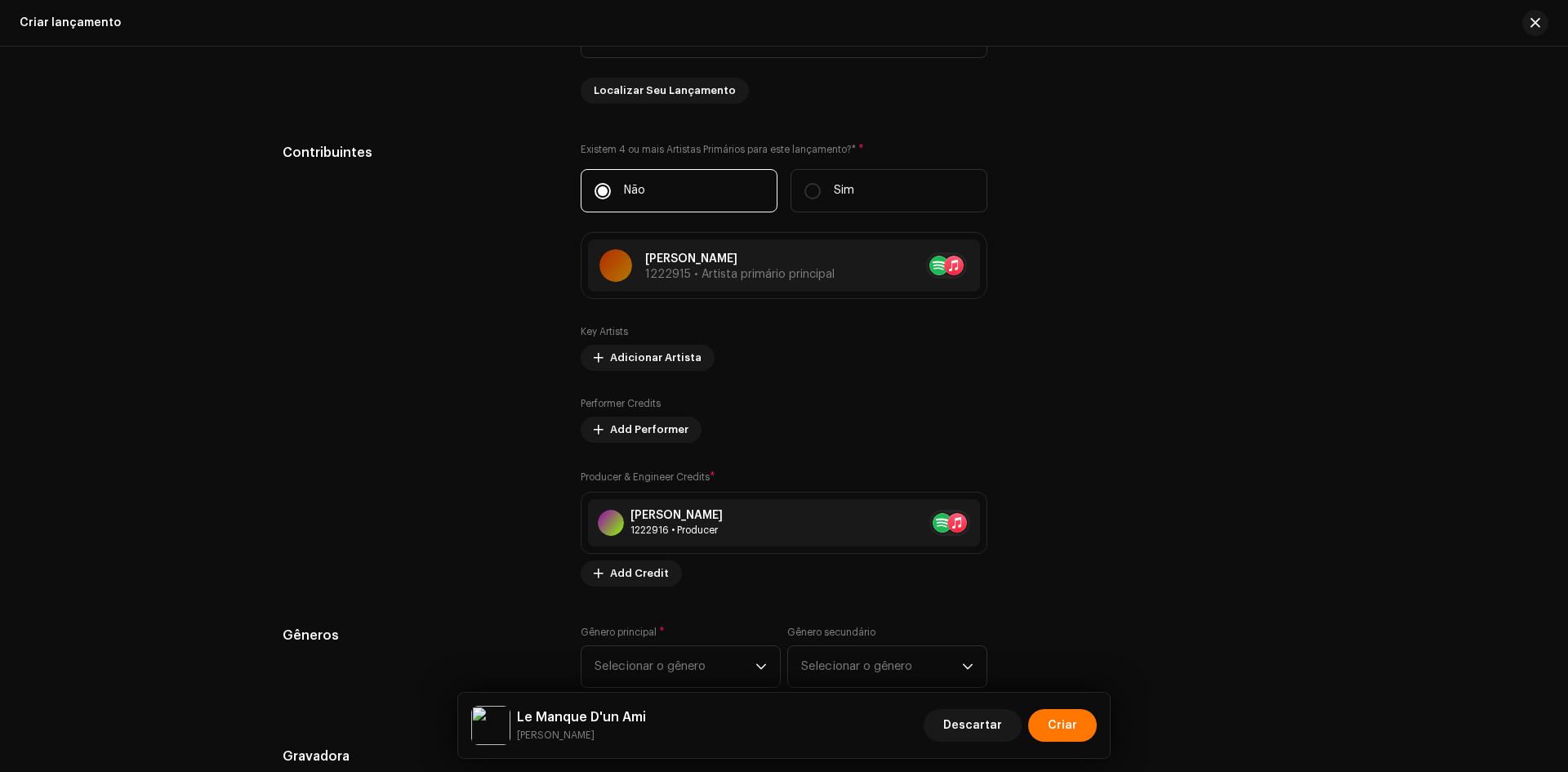
scroll to position [1633, 0]
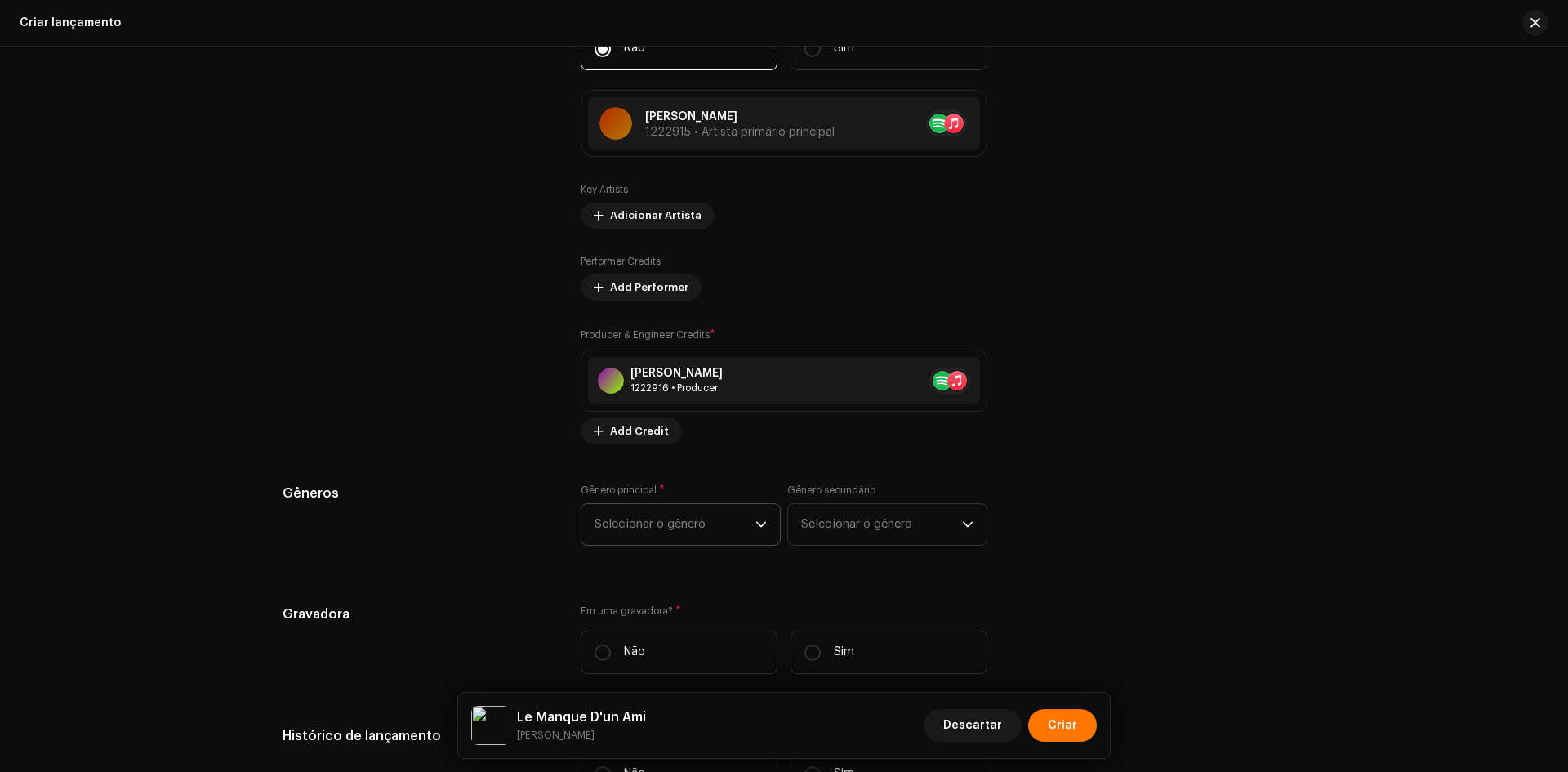
click at [705, 519] on span "Selecionar o gênero" at bounding box center [674, 523] width 161 height 41
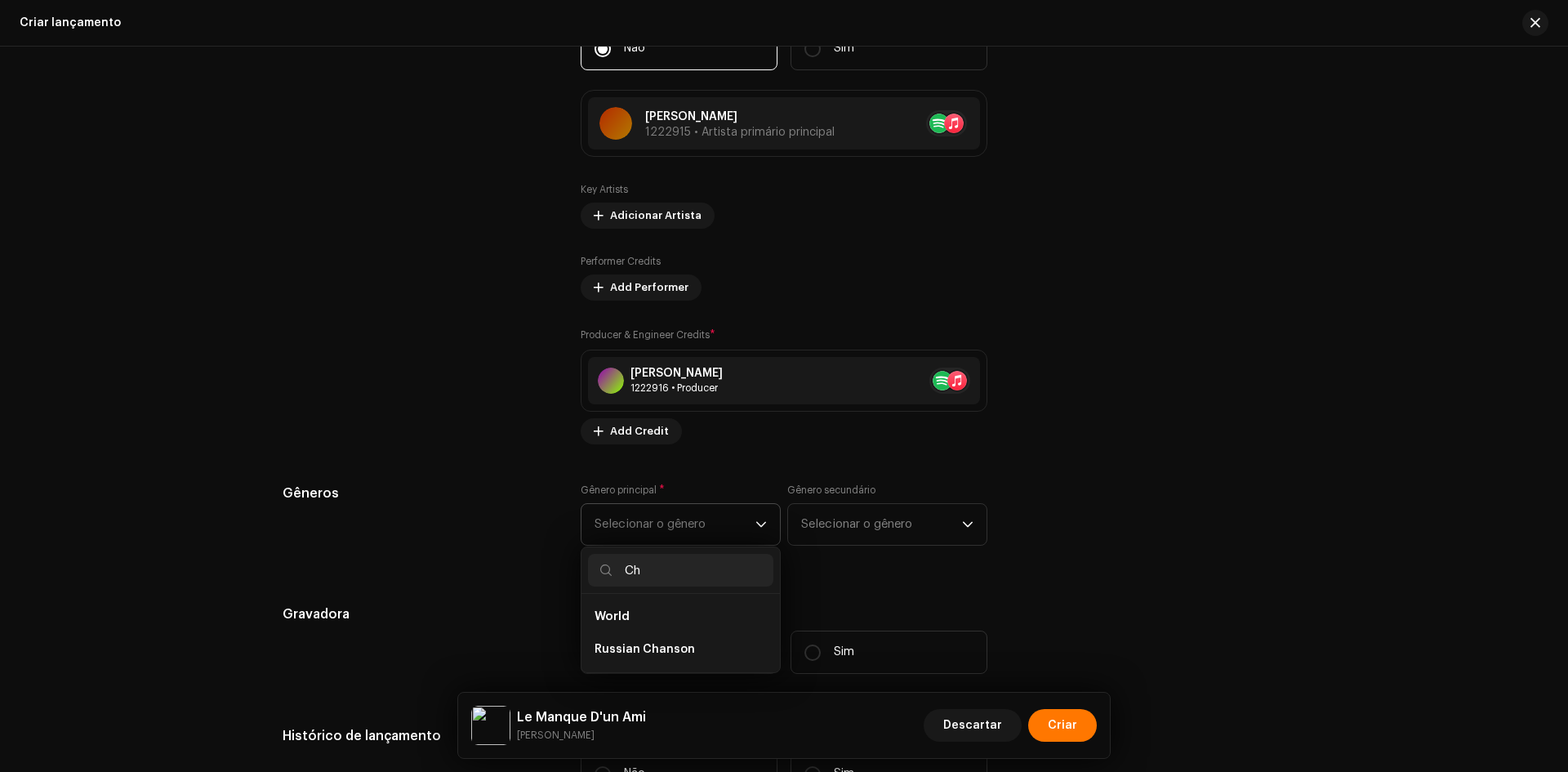
type input "C"
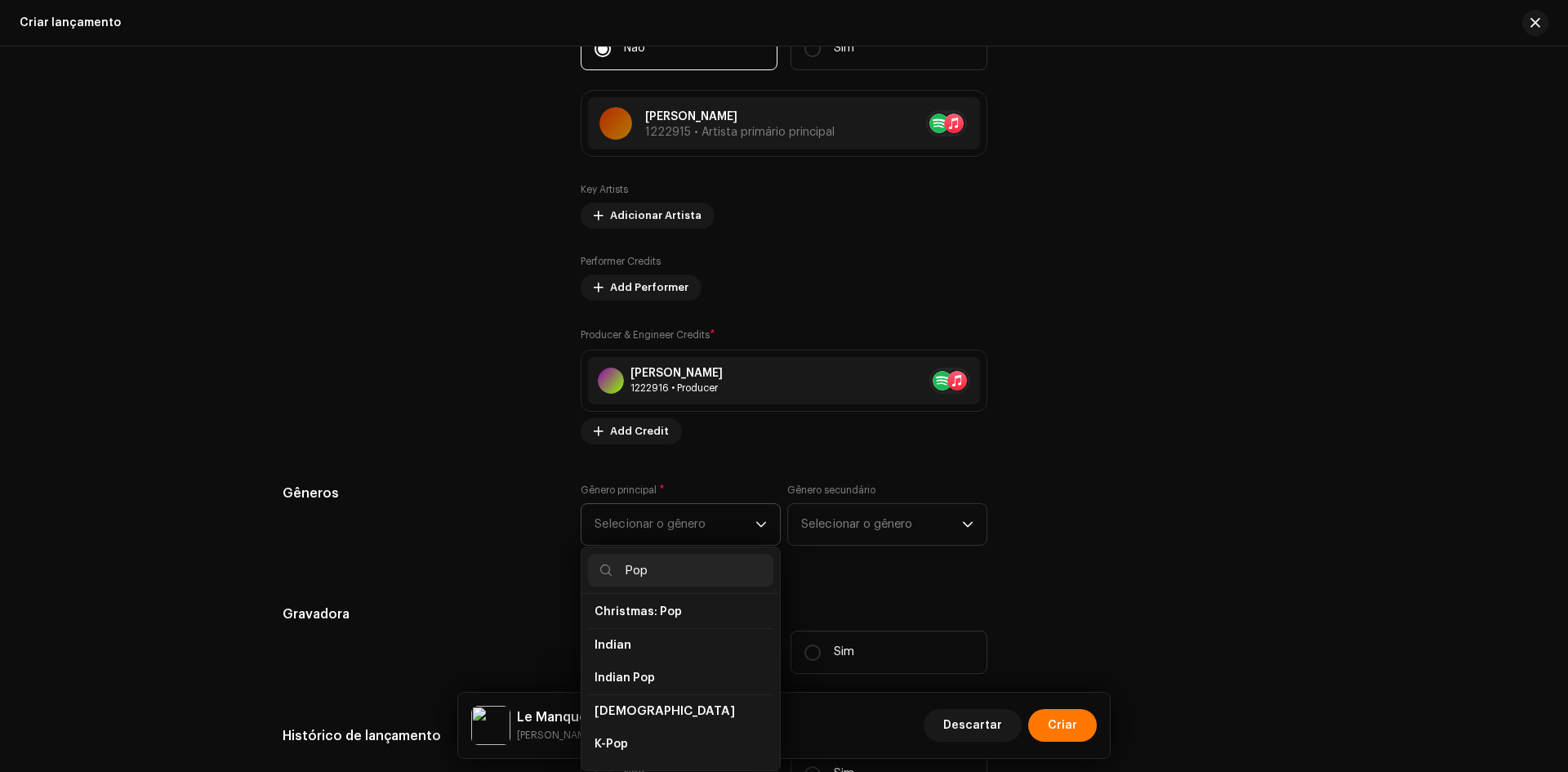
scroll to position [571, 0]
type input "Pop"
click at [630, 670] on li "Pop" at bounding box center [681, 685] width 186 height 33
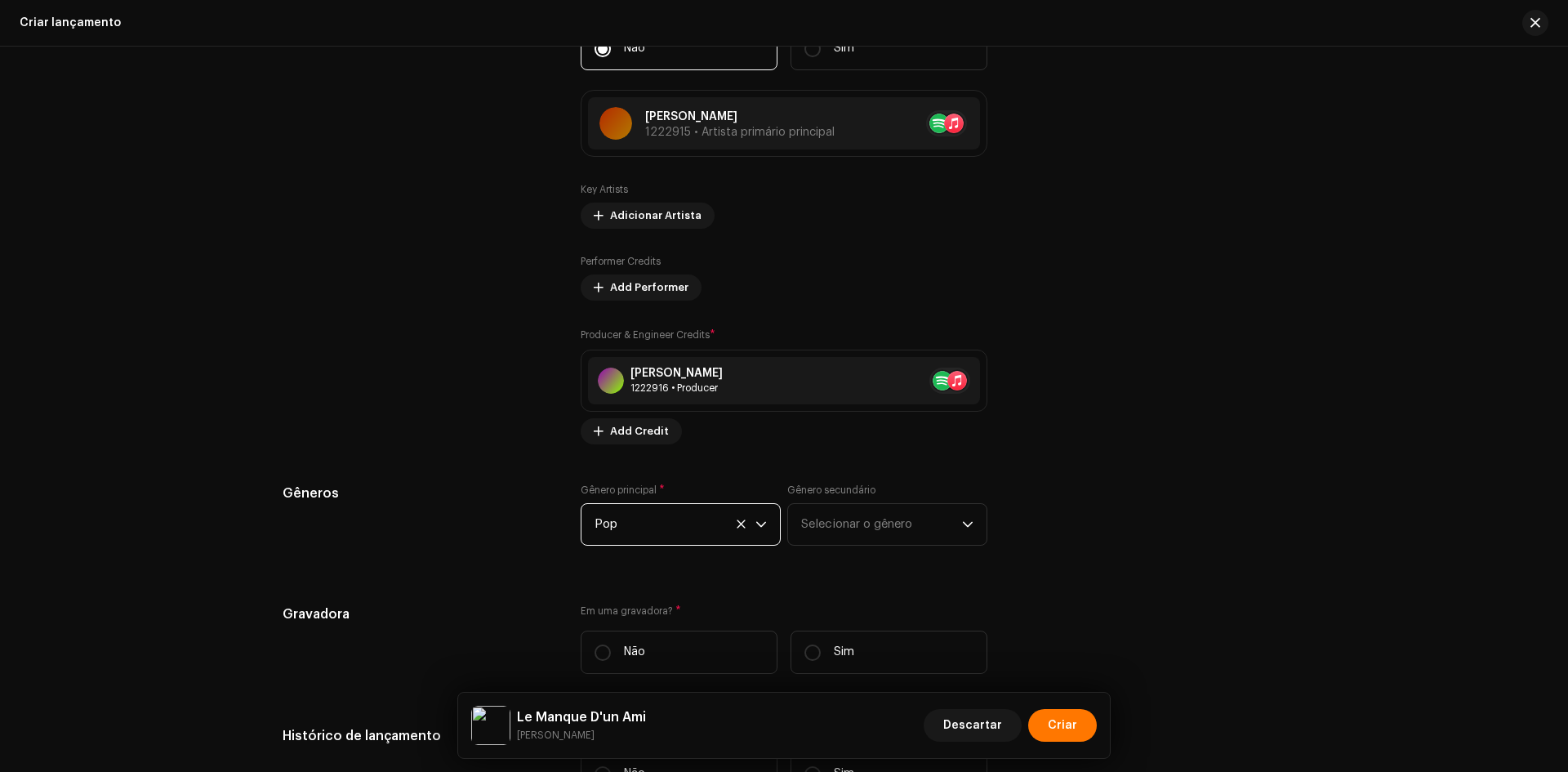
scroll to position [1878, 0]
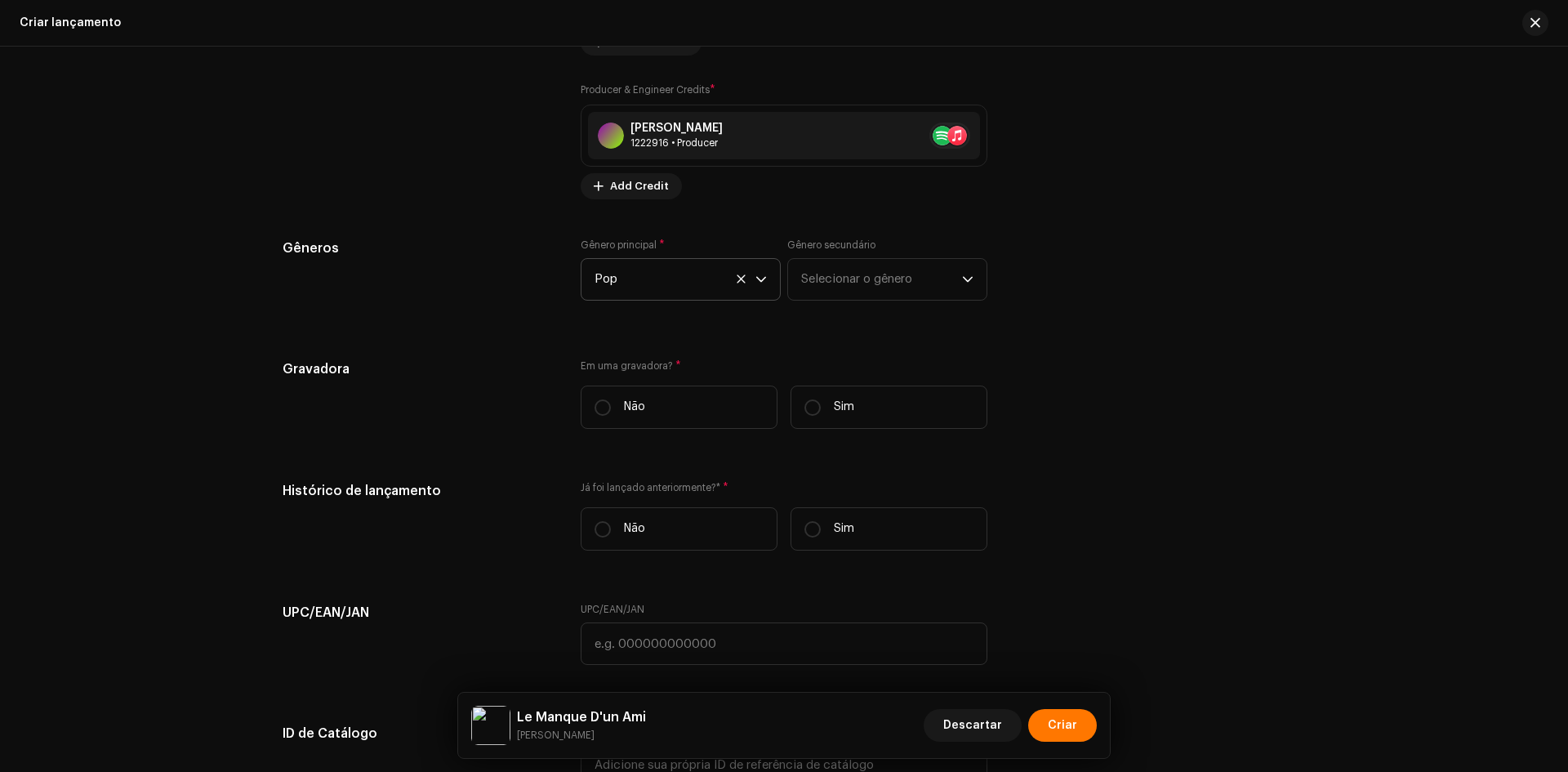
click at [894, 383] on div "Em uma gravadora? * Não Sim" at bounding box center [783, 400] width 406 height 83
click at [876, 414] on label "Sim" at bounding box center [888, 406] width 197 height 43
click at [821, 414] on input "Sim" at bounding box center [812, 407] width 16 height 16
radio input "true"
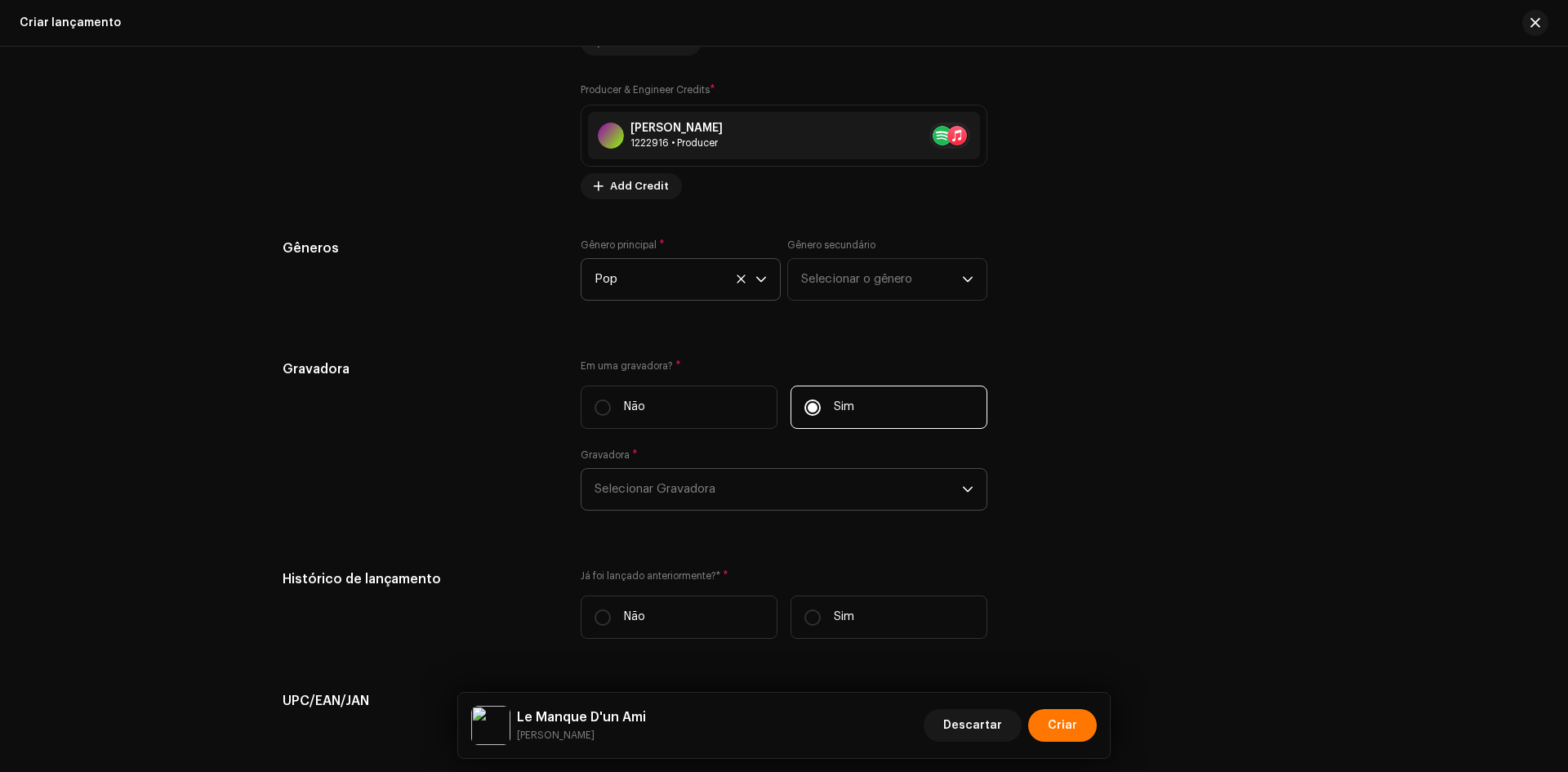
click at [745, 484] on span "Selecionar Gravadora" at bounding box center [778, 488] width 368 height 41
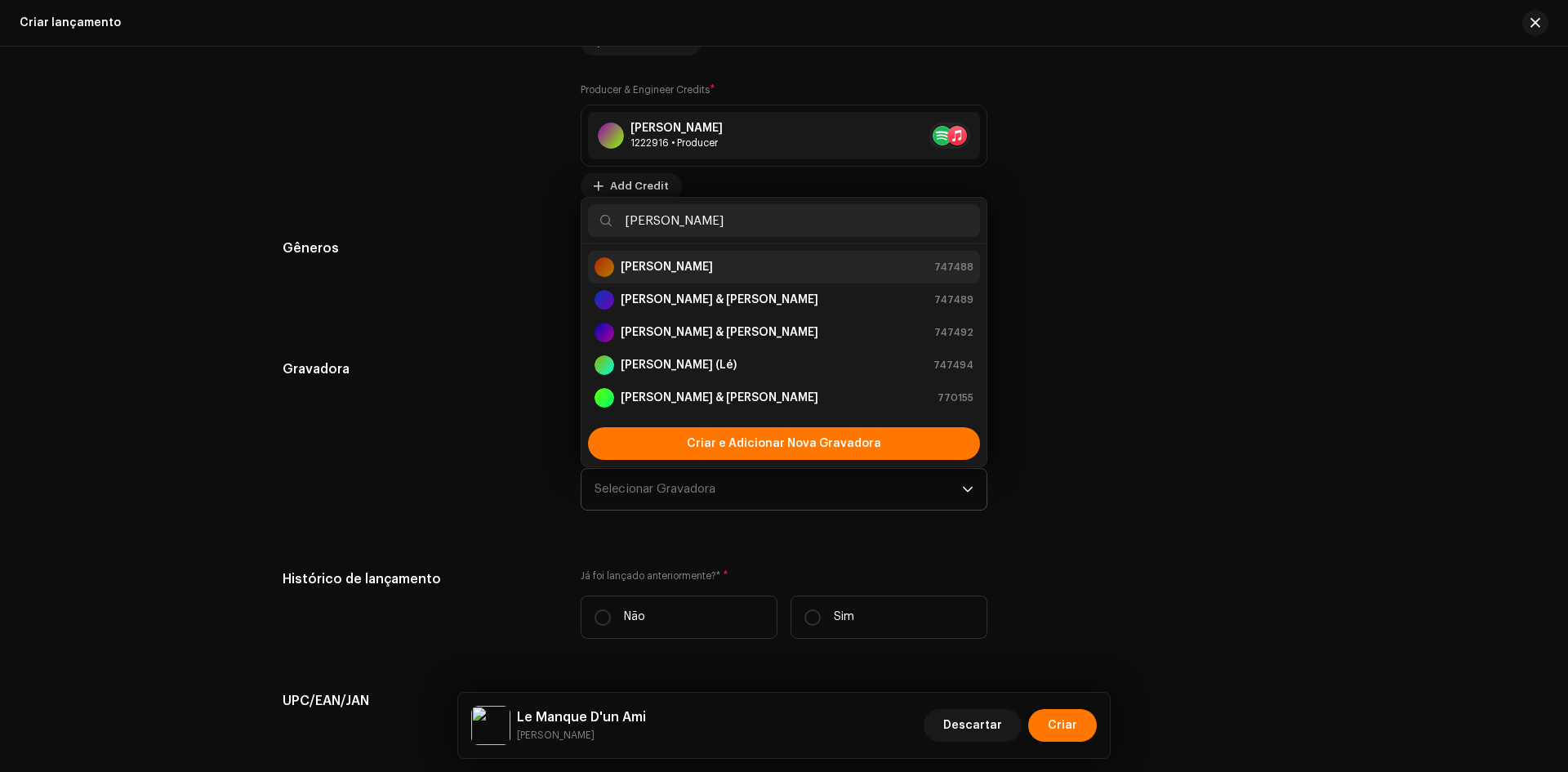
type input "[PERSON_NAME]"
click at [665, 272] on strong "[PERSON_NAME]" at bounding box center [666, 267] width 92 height 16
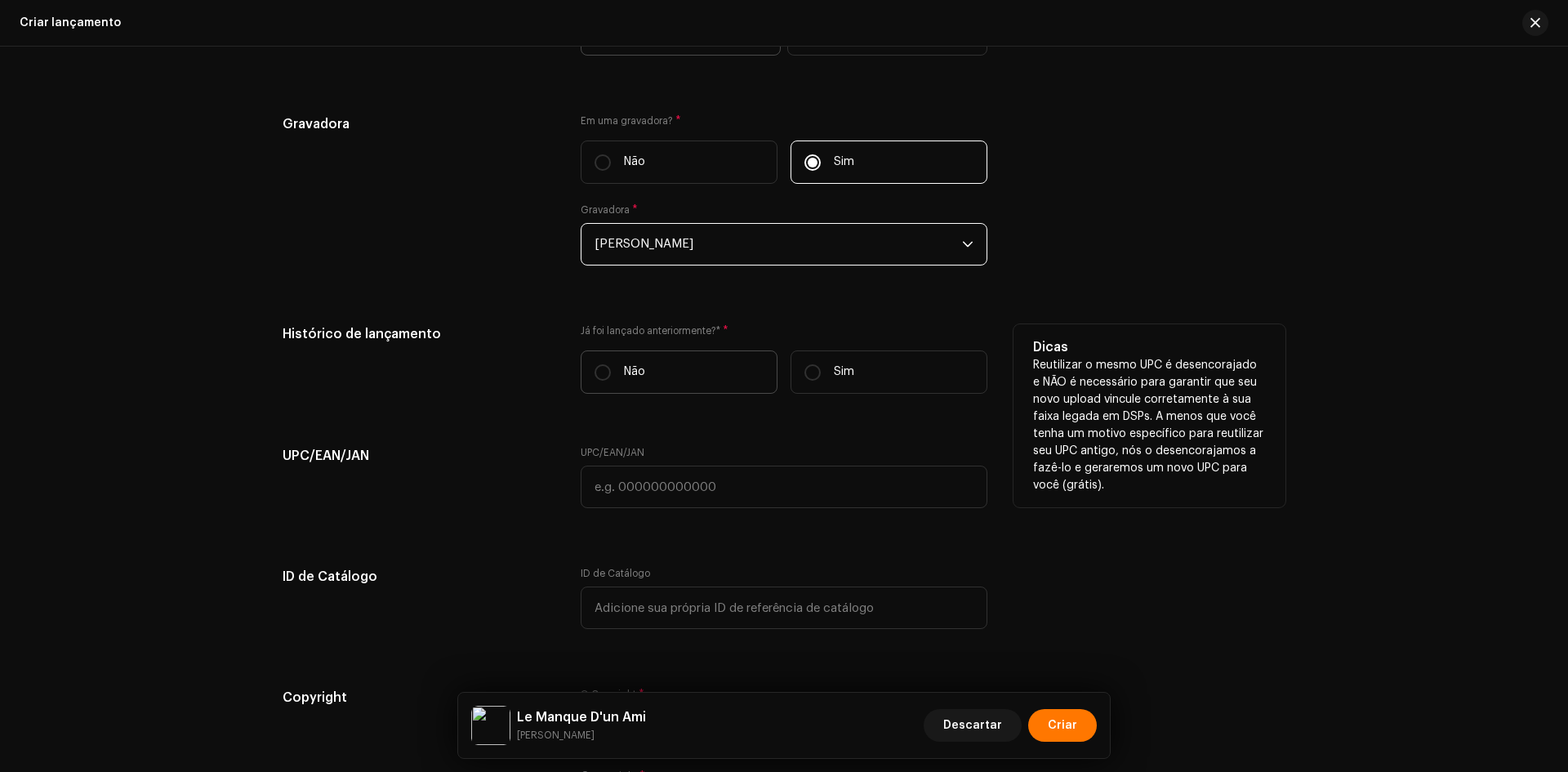
click at [624, 364] on p "Não" at bounding box center [634, 372] width 21 height 17
click at [611, 365] on input "Não" at bounding box center [602, 373] width 16 height 16
radio input "true"
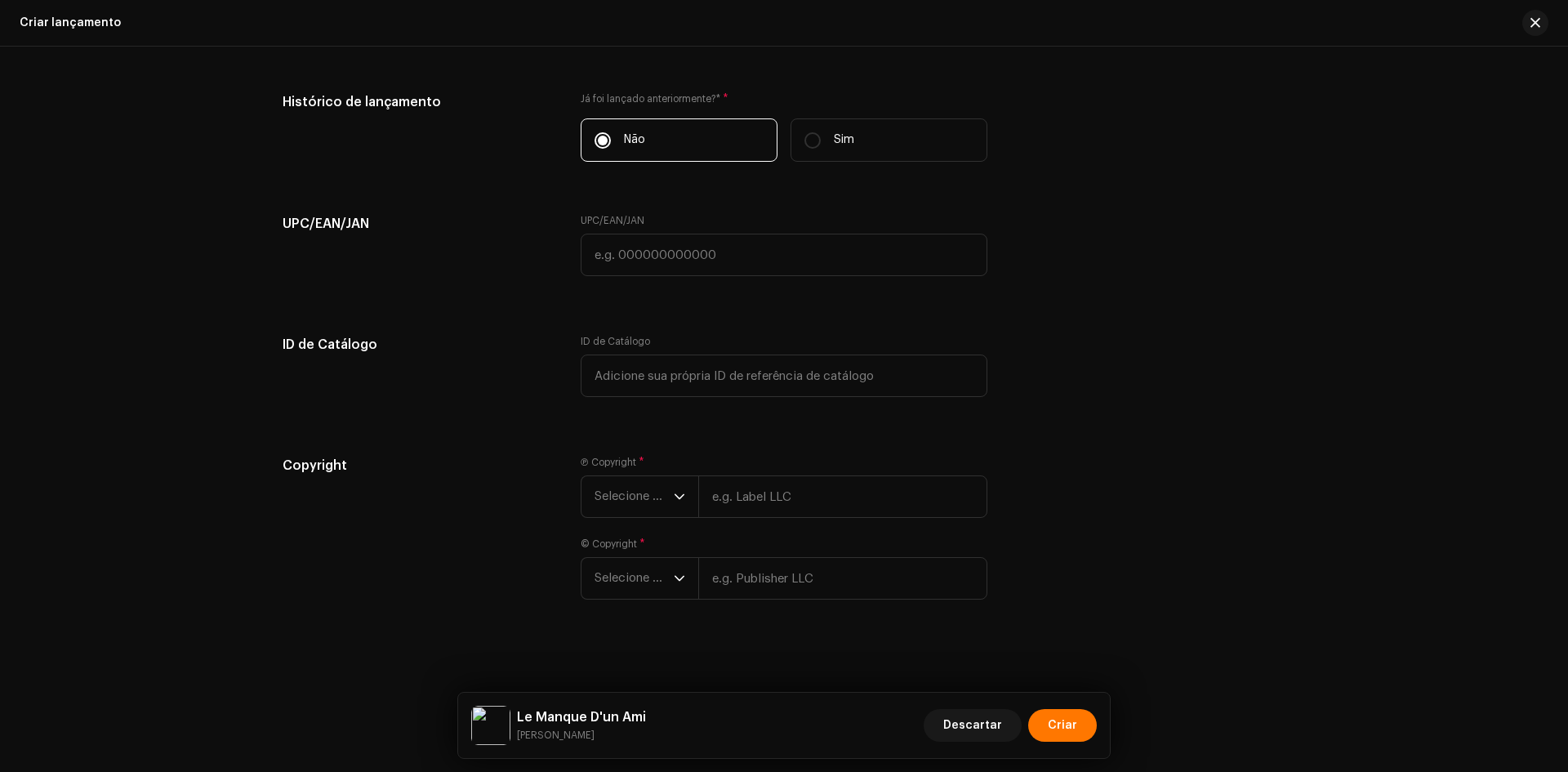
scroll to position [2359, 0]
click at [673, 252] on input "text" at bounding box center [783, 251] width 406 height 43
paste input "7898258659469"
type input "7898258659469"
click at [636, 481] on span "Selecione o ano" at bounding box center [633, 492] width 79 height 41
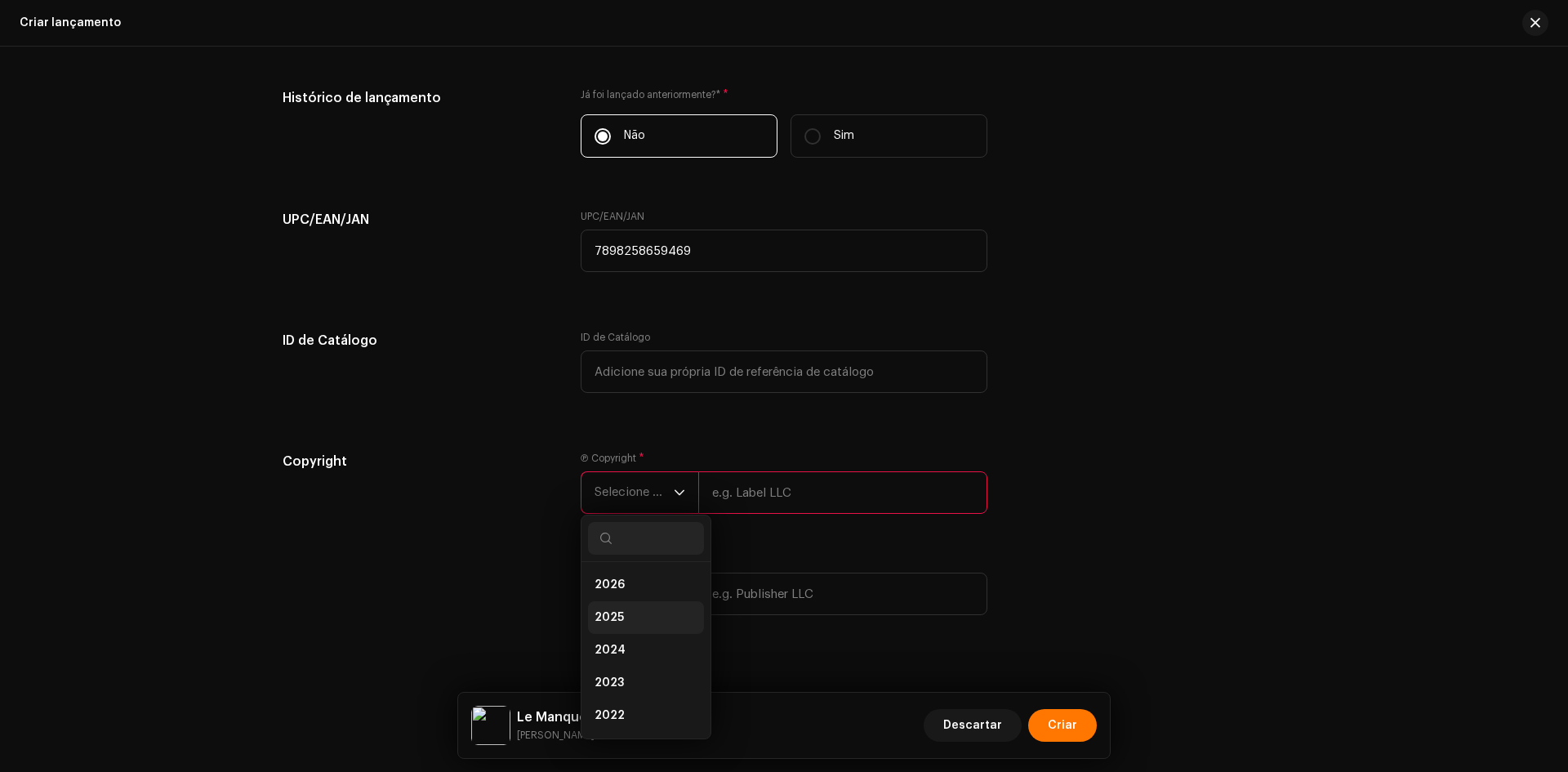
click at [611, 609] on span "2025" at bounding box center [608, 617] width 29 height 16
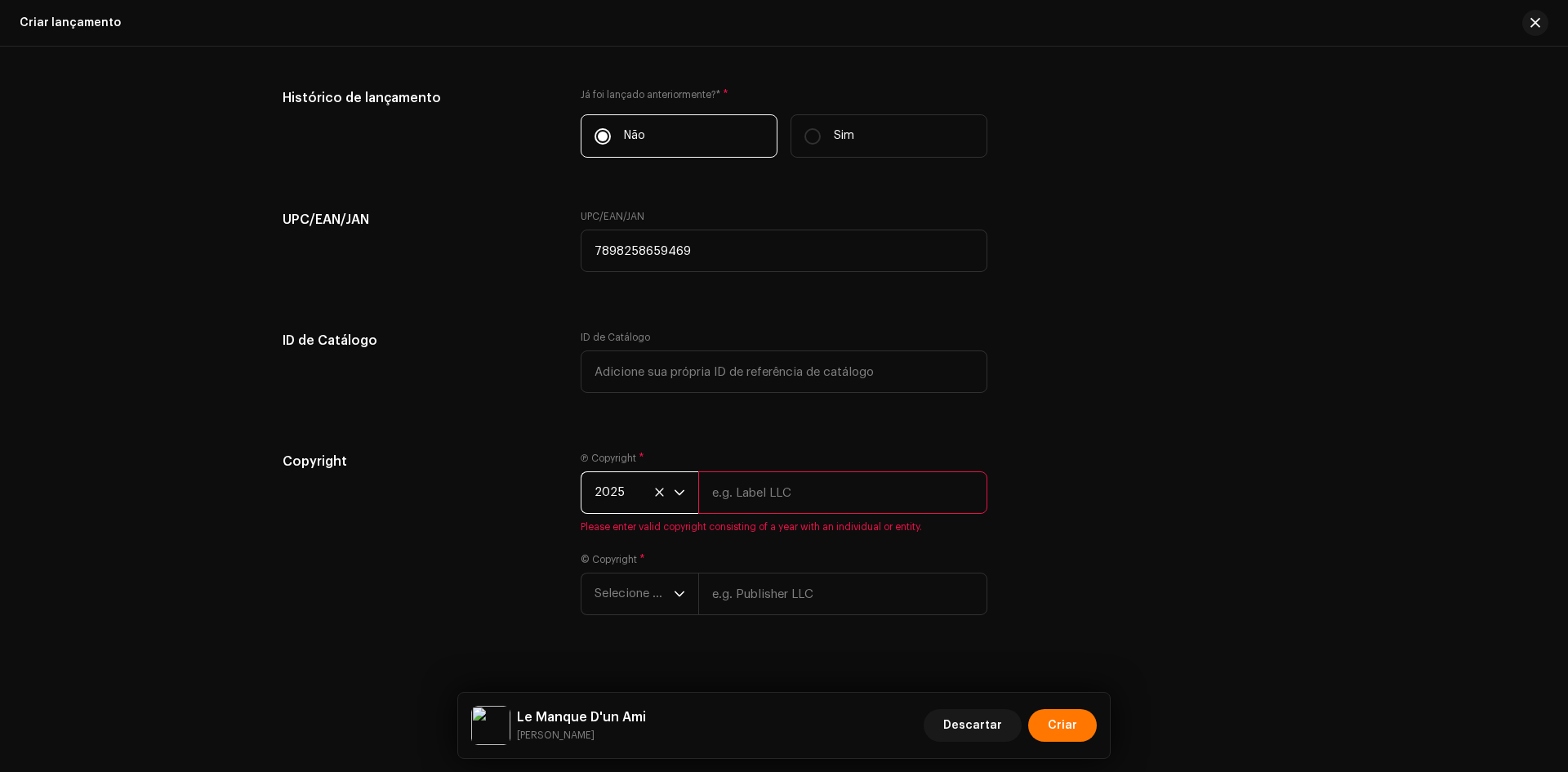
click at [620, 582] on span "Selecione o ano" at bounding box center [633, 593] width 79 height 41
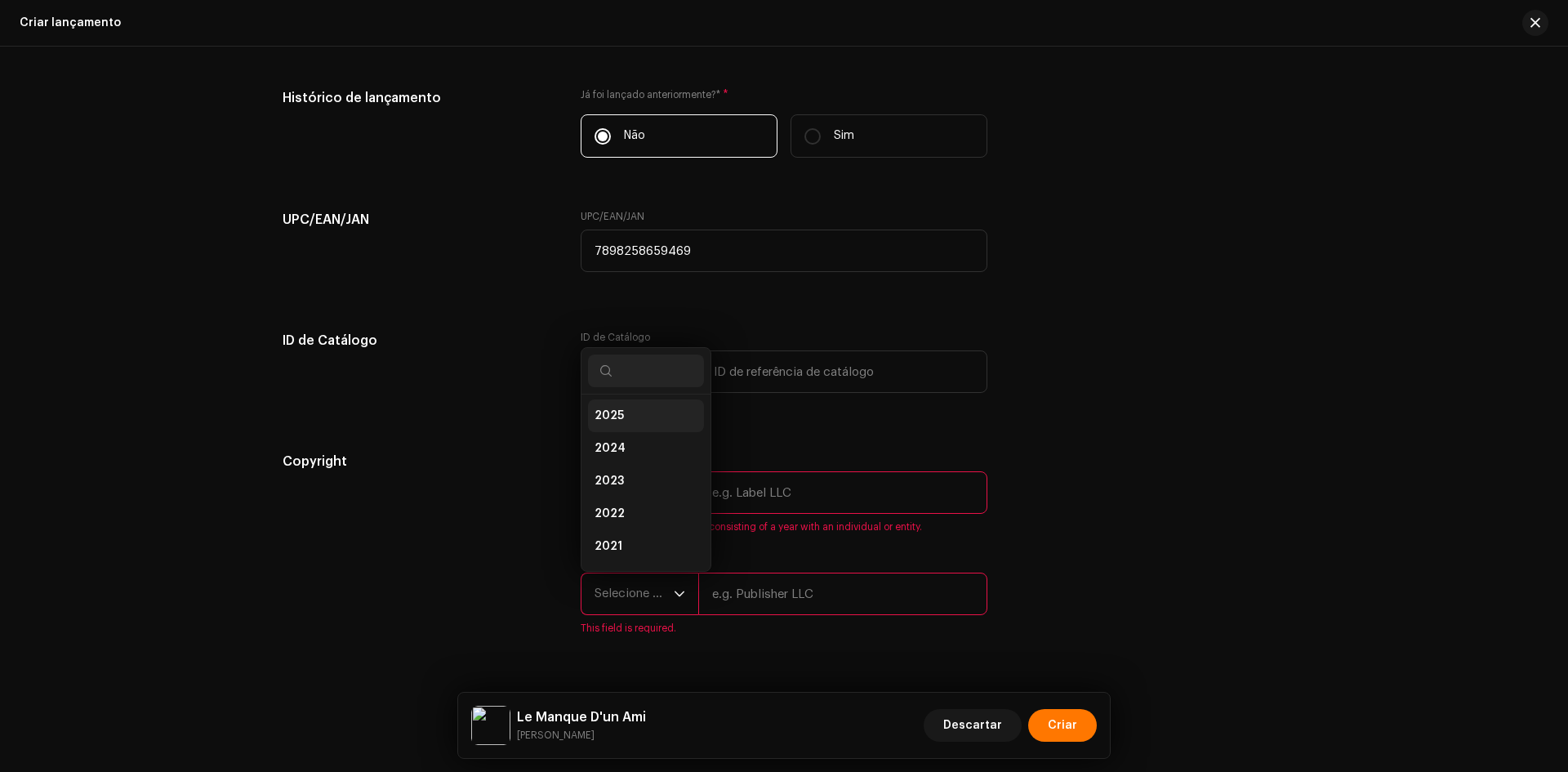
scroll to position [10, 0]
click at [623, 439] on li "2025" at bounding box center [646, 439] width 116 height 33
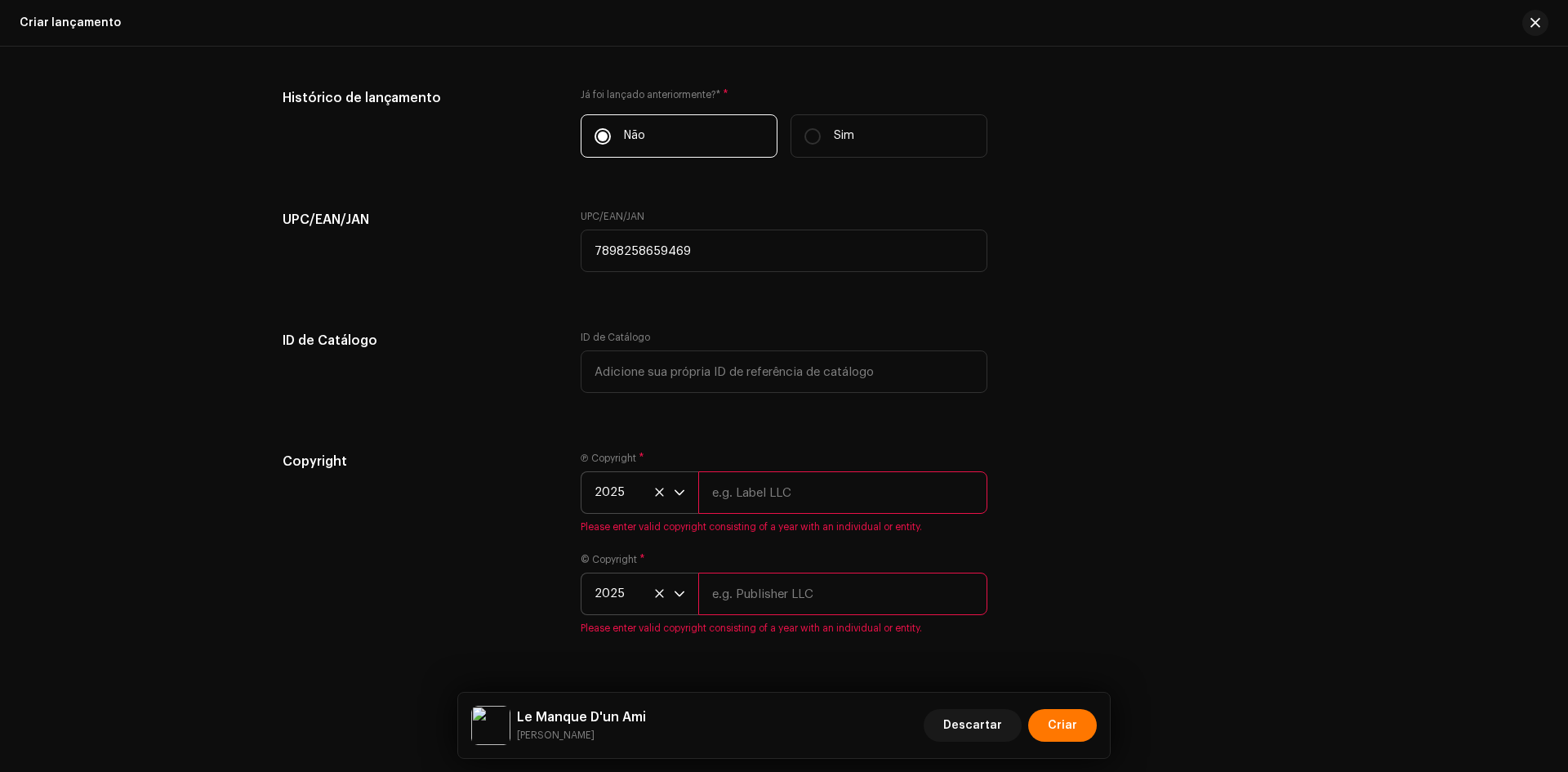
click at [788, 498] on input "text" at bounding box center [842, 492] width 289 height 43
paste input "[PERSON_NAME]"
type input "[PERSON_NAME]"
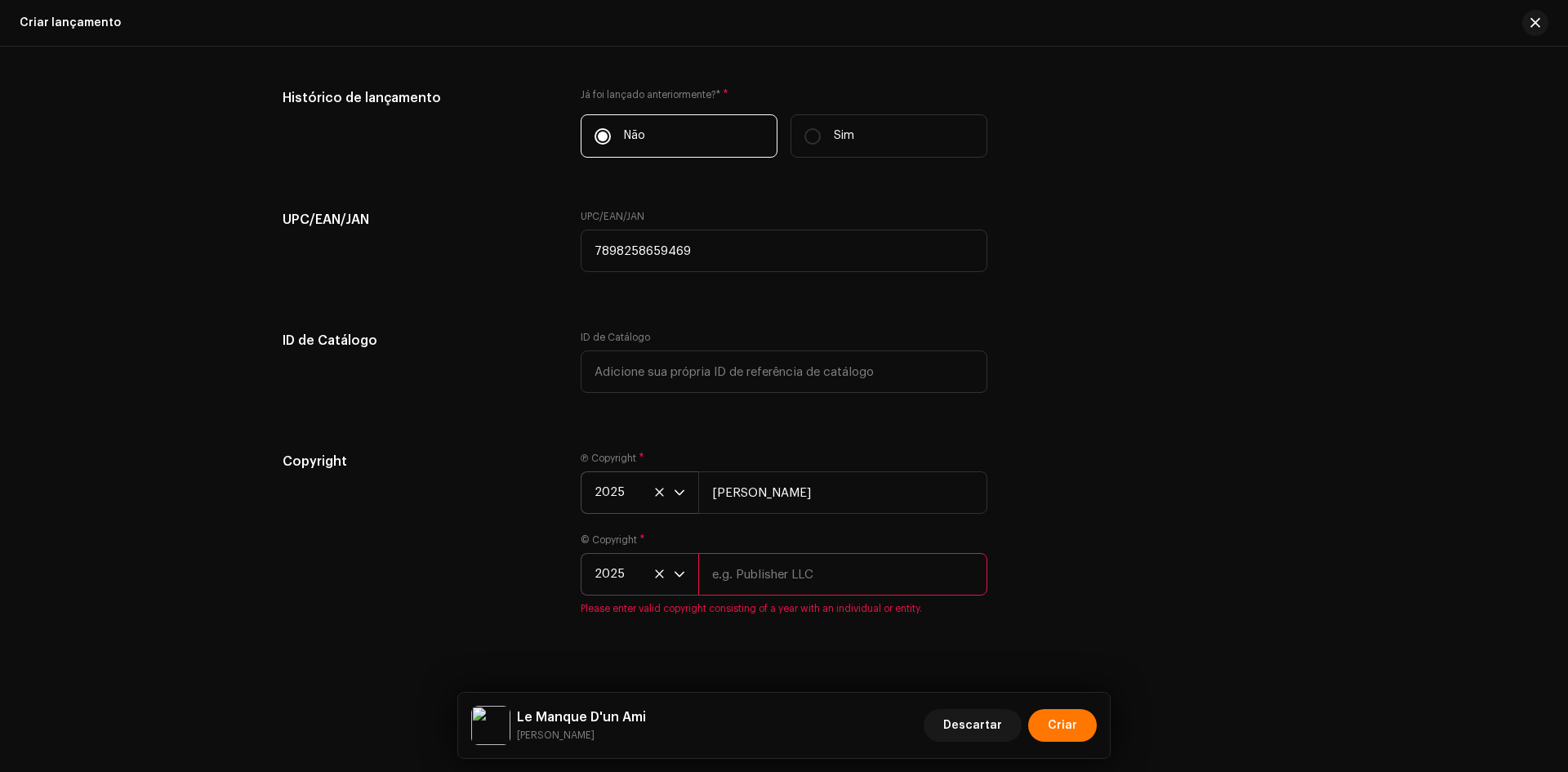
click at [754, 587] on input "text" at bounding box center [842, 573] width 289 height 43
paste input "[PERSON_NAME]"
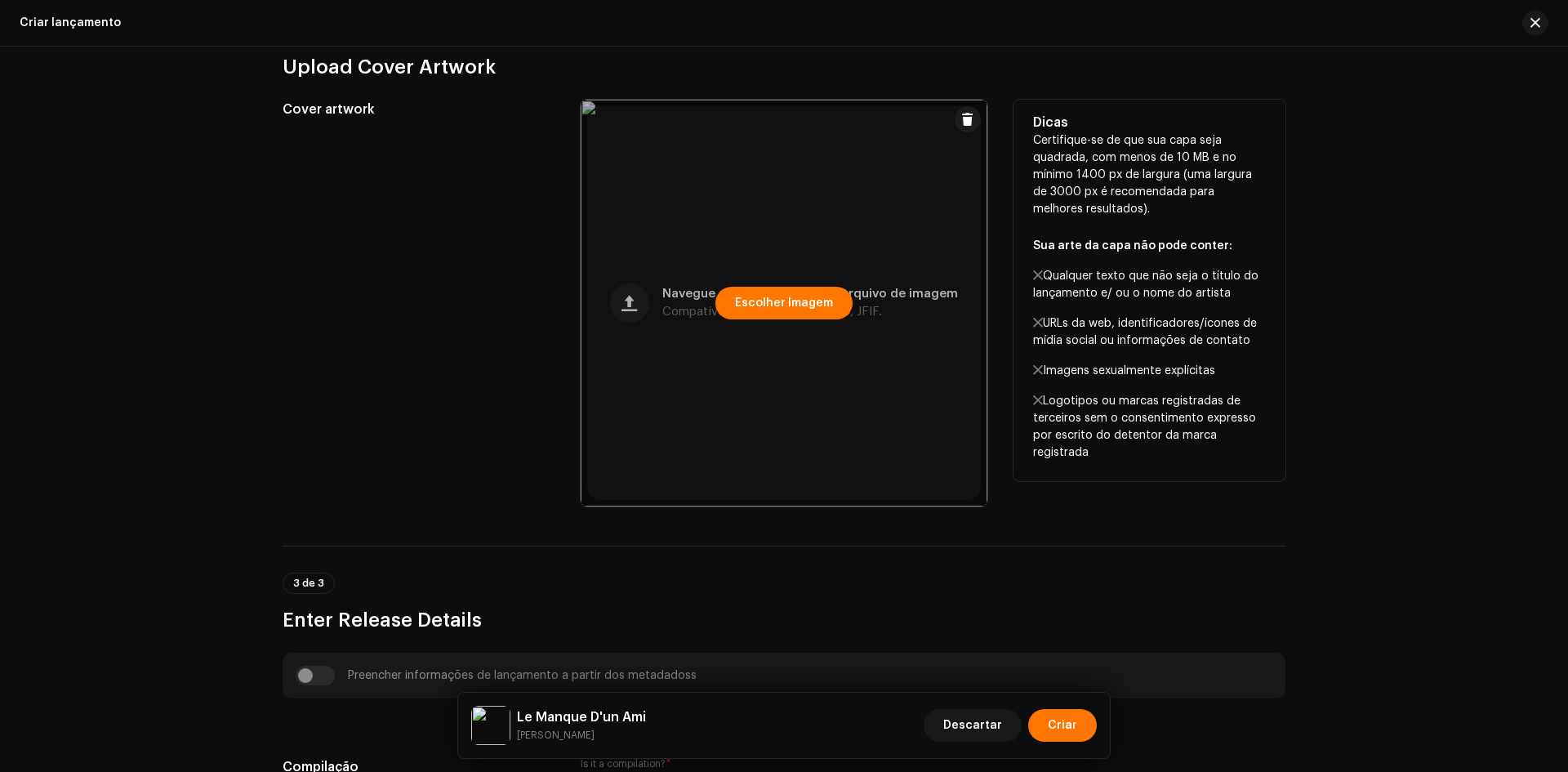
scroll to position [0, 0]
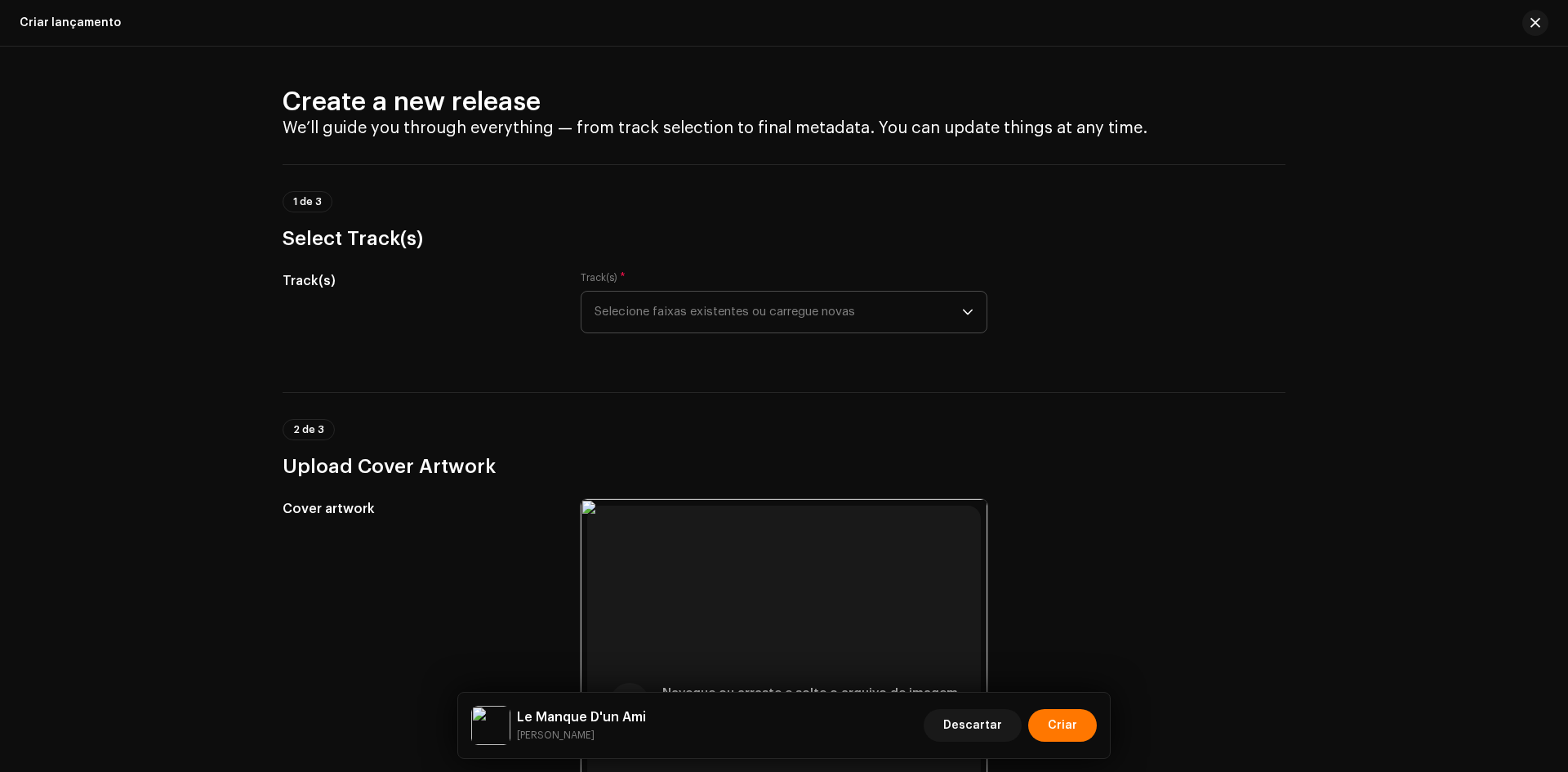
type input "[PERSON_NAME]"
click at [682, 305] on span "Selecione faixas existentes ou carregue novas" at bounding box center [778, 312] width 368 height 41
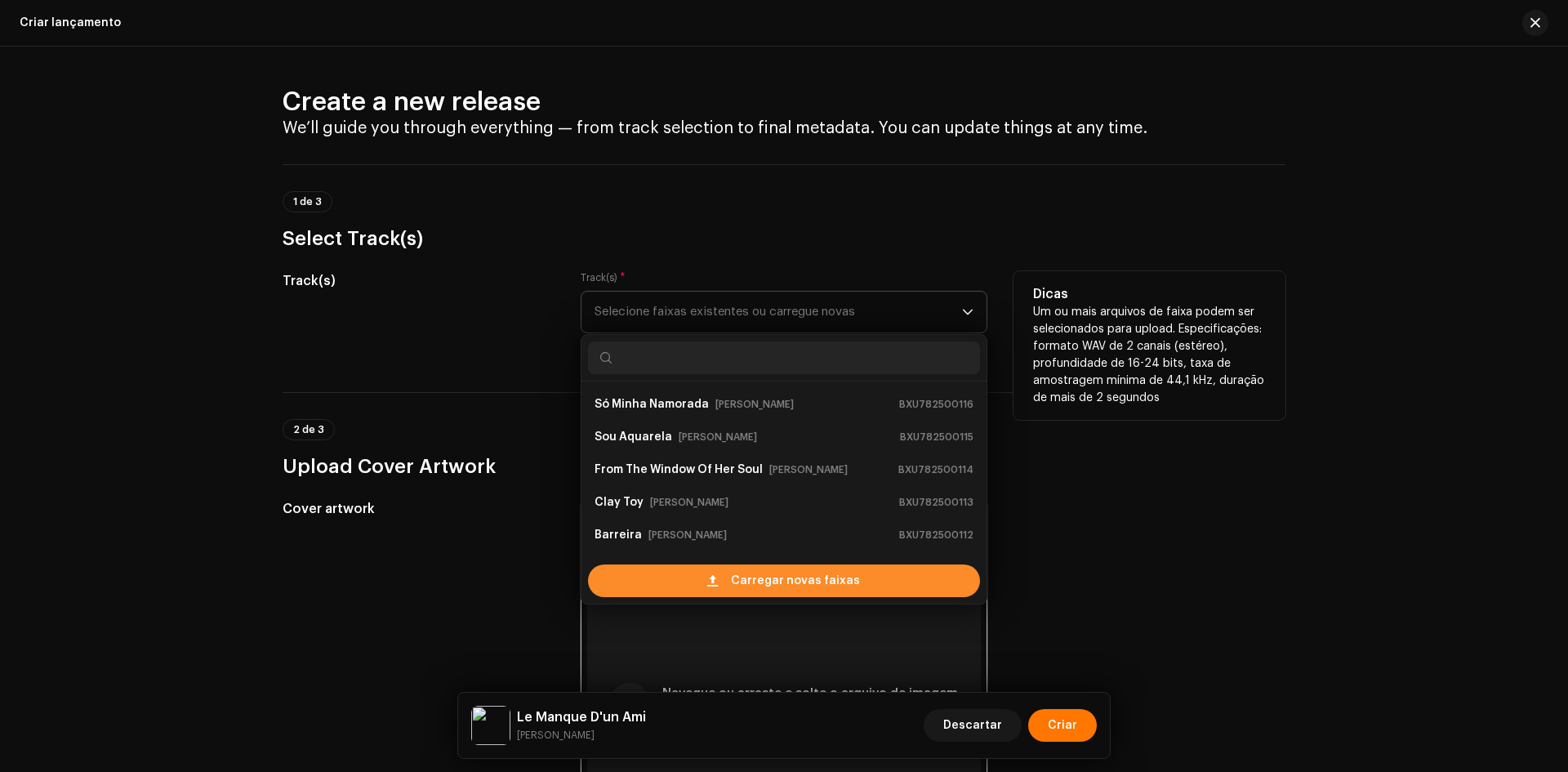
scroll to position [26, 0]
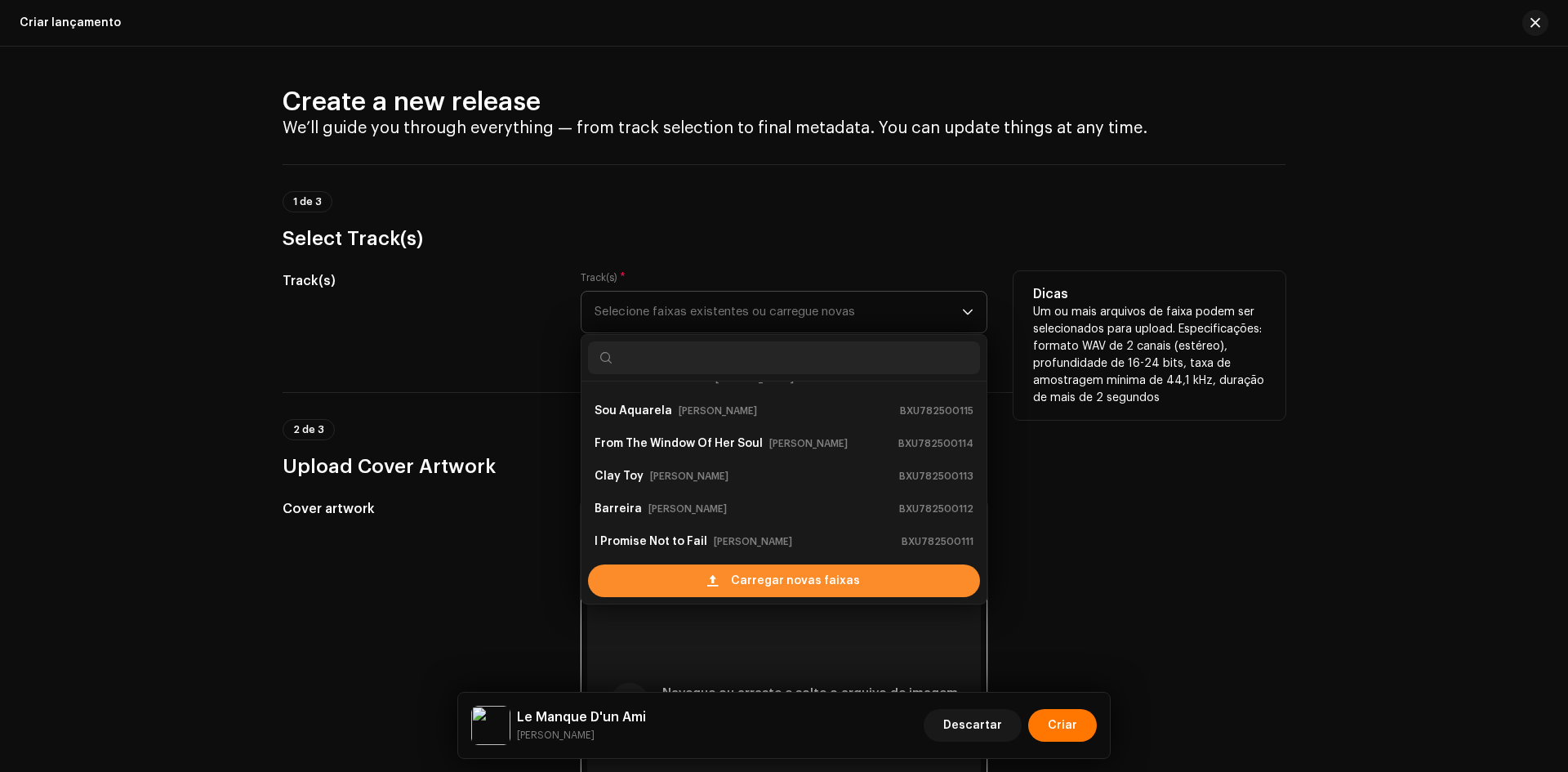
click at [660, 571] on div "Carregar novas faixas" at bounding box center [784, 580] width 392 height 33
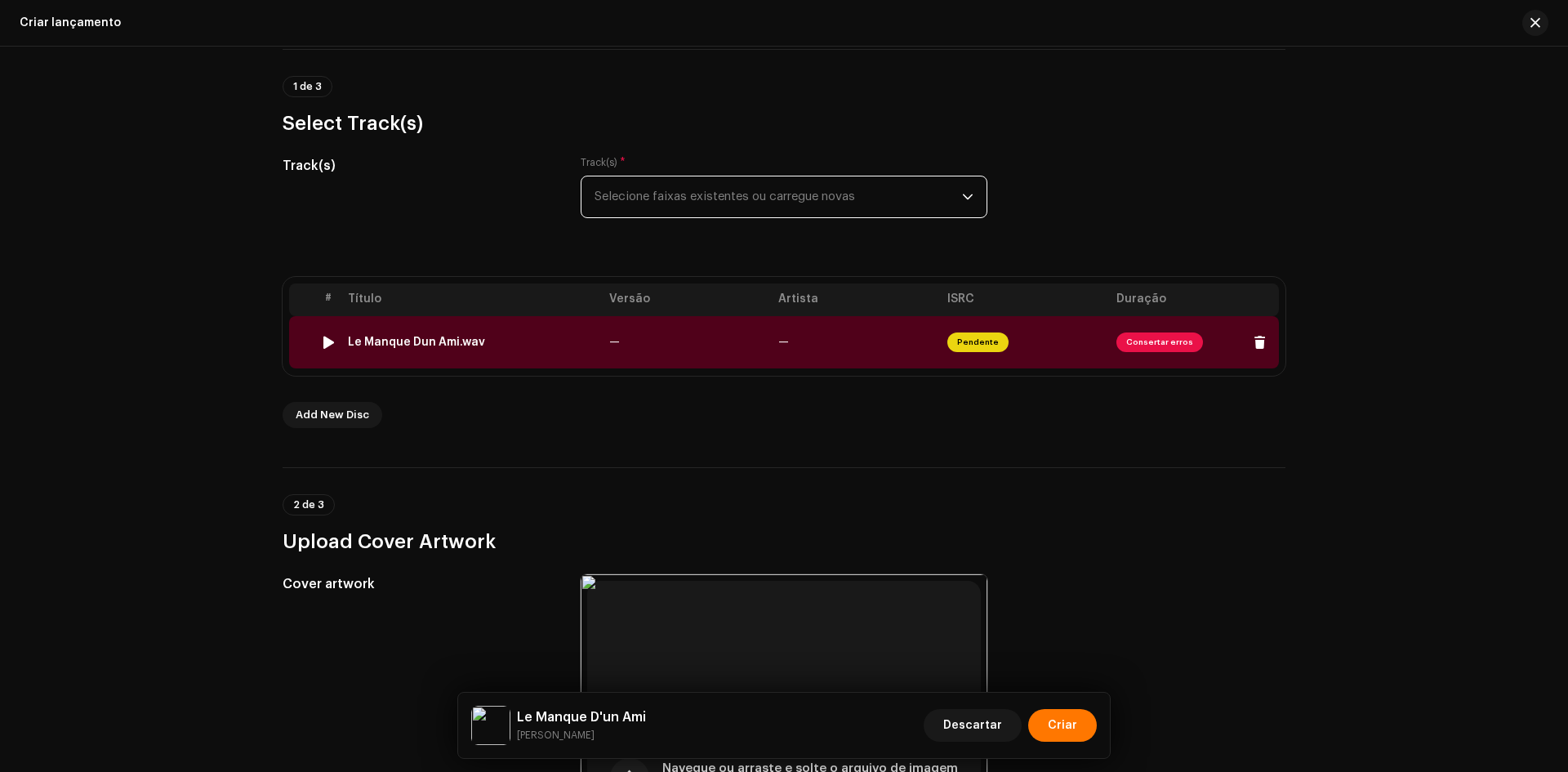
scroll to position [164, 0]
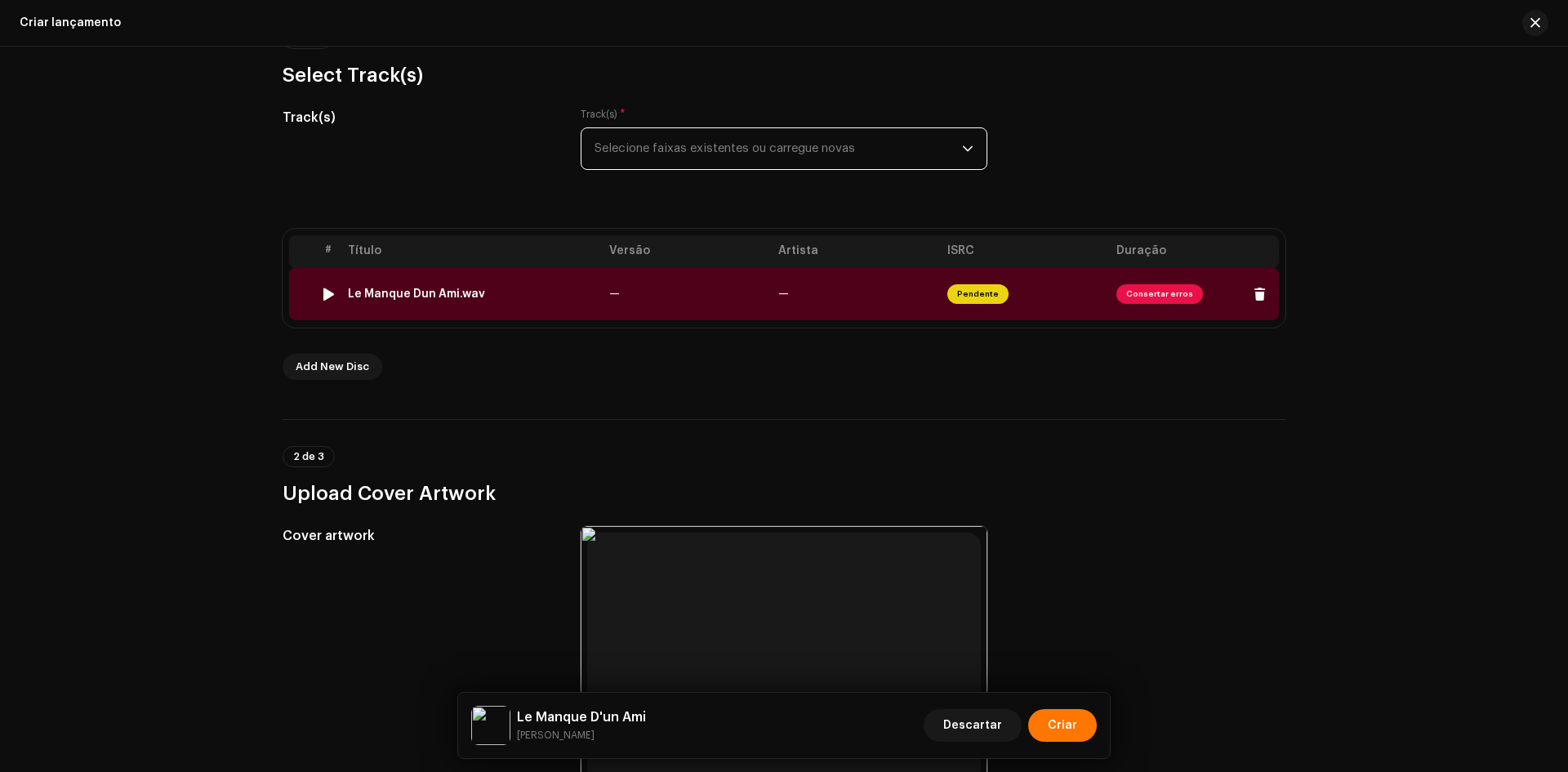
click at [514, 294] on div "Le Manque Dun Ami.wav" at bounding box center [471, 294] width 249 height 13
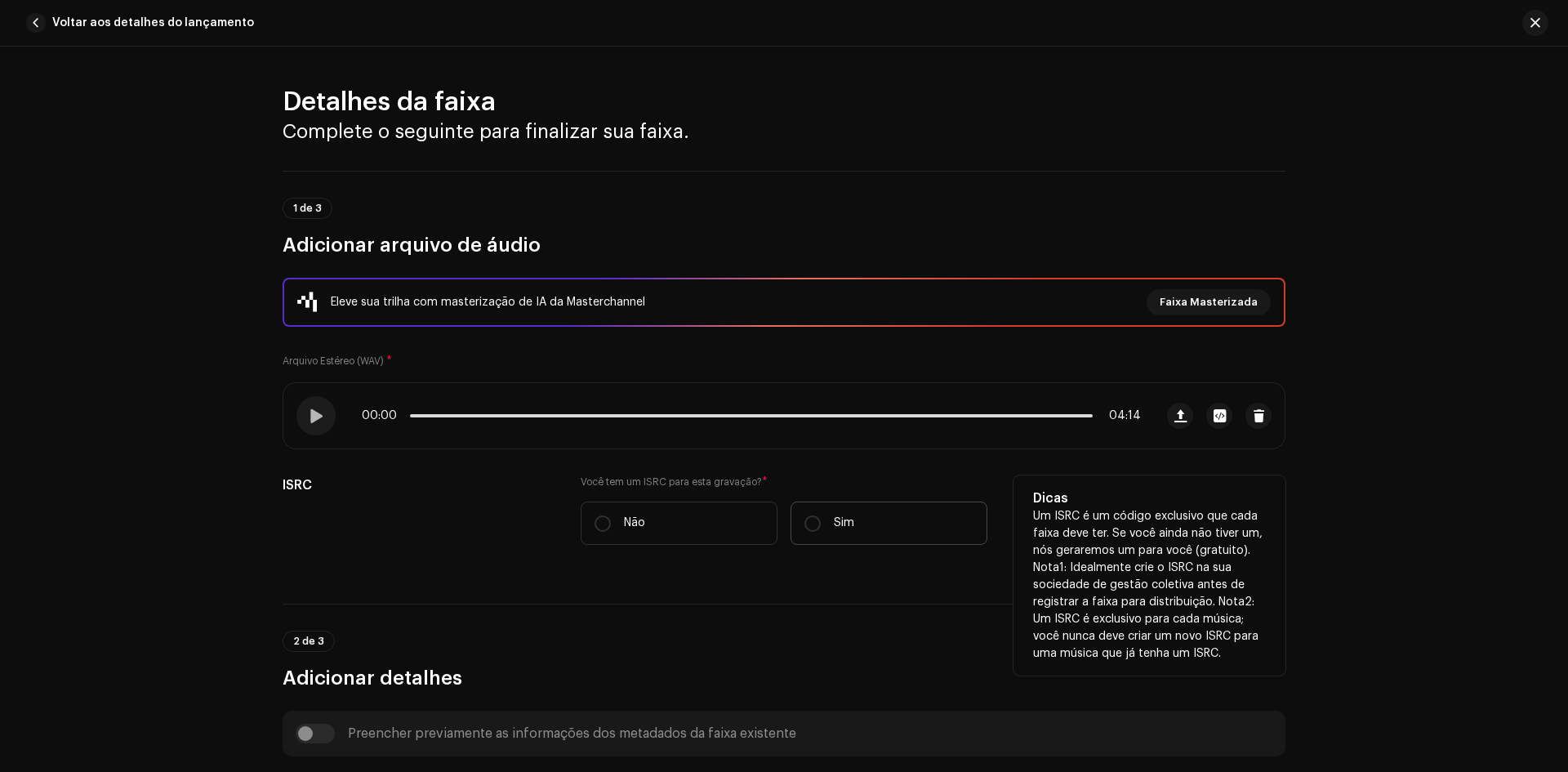
click at [875, 524] on label "Sim" at bounding box center [888, 522] width 197 height 43
click at [821, 524] on input "Sim" at bounding box center [812, 523] width 16 height 16
radio input "true"
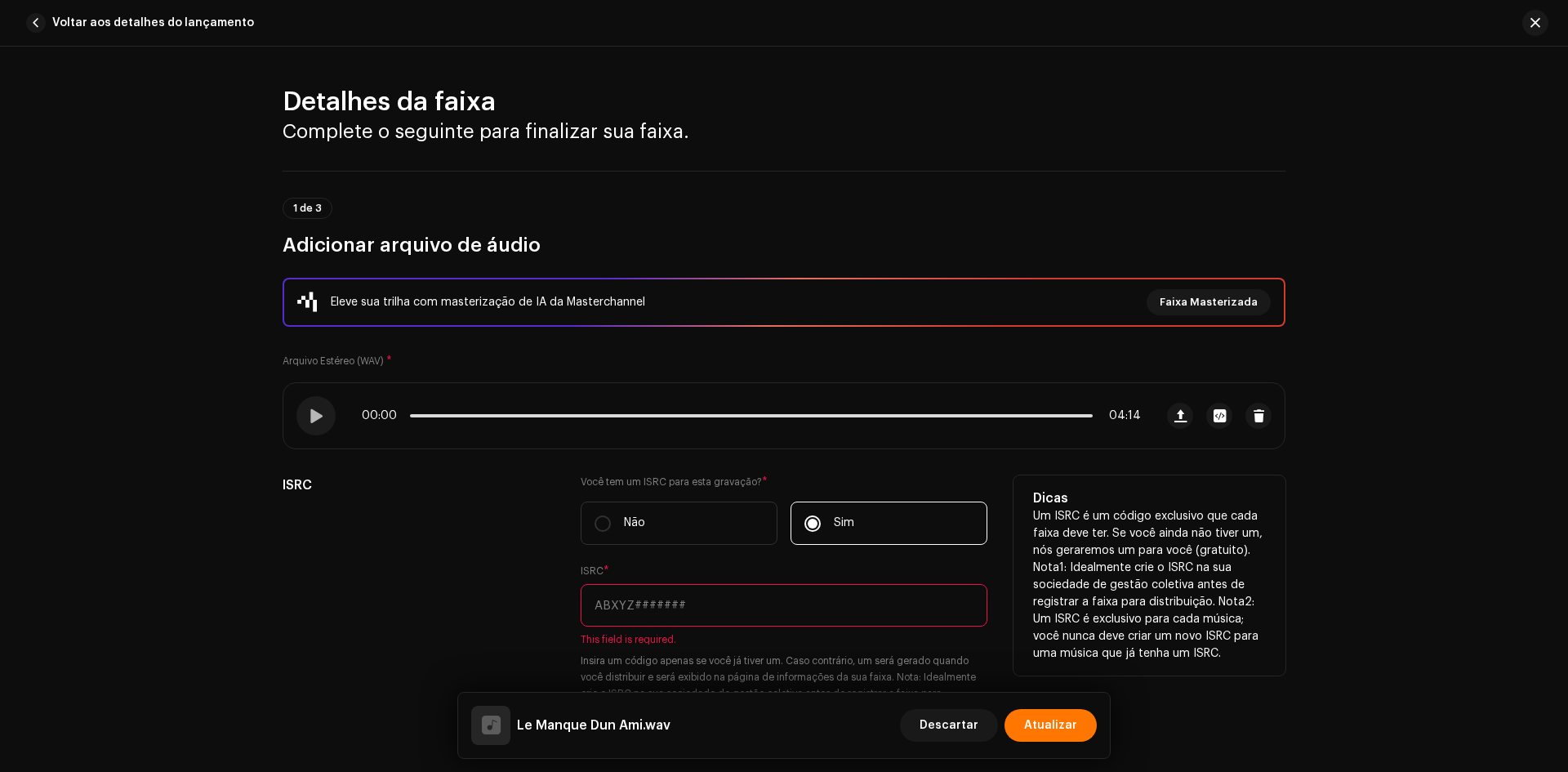
click at [679, 606] on input "text" at bounding box center [783, 605] width 406 height 43
paste input "BX-U78-25-00118"
click at [602, 603] on input "BX-U78-25-00118" at bounding box center [783, 605] width 406 height 43
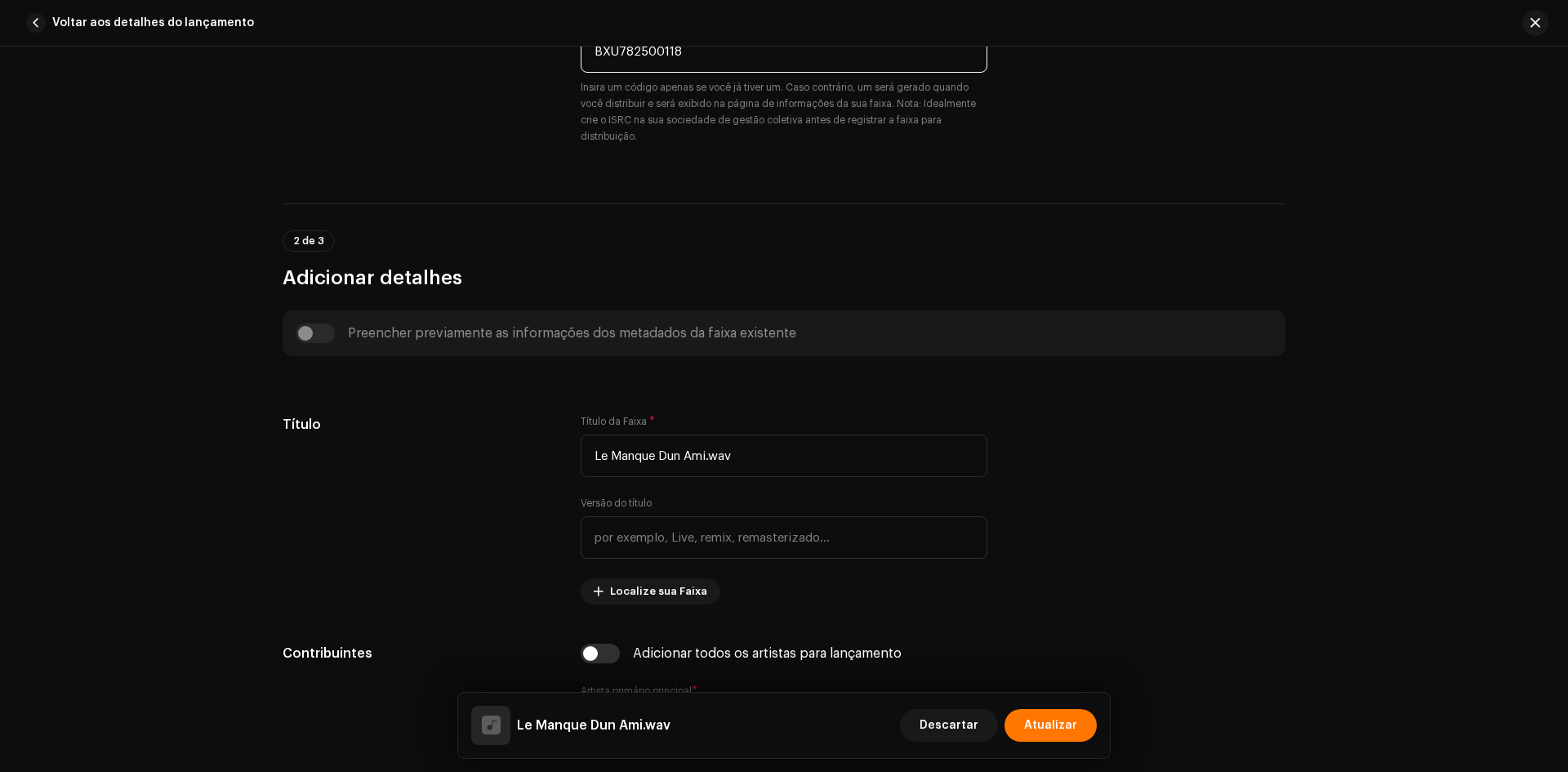
scroll to position [571, 0]
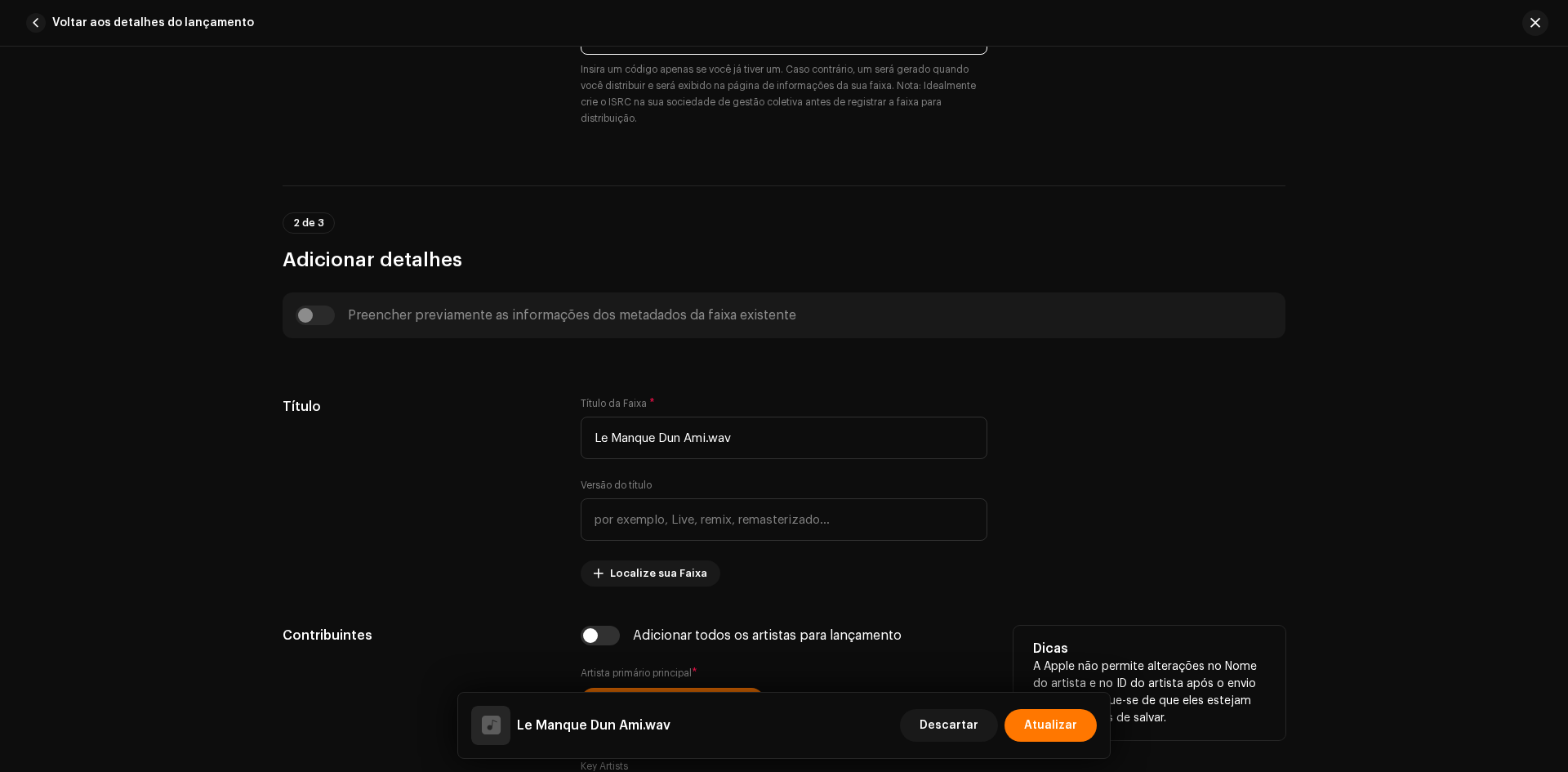
type input "BXU782500118"
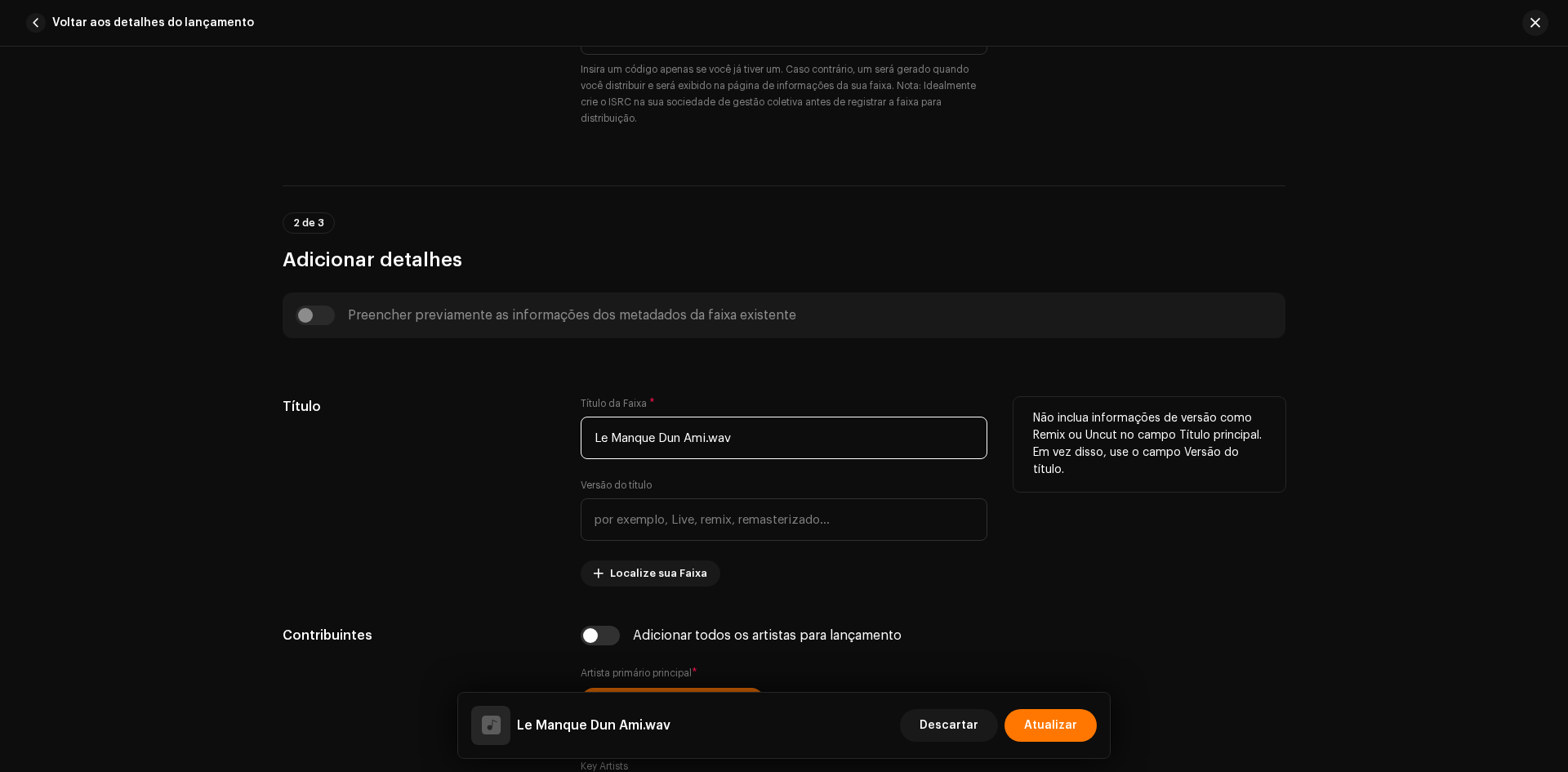
click at [721, 417] on input "Le Manque Dun Ami.wav" at bounding box center [783, 437] width 406 height 43
paste input "'un Ami"
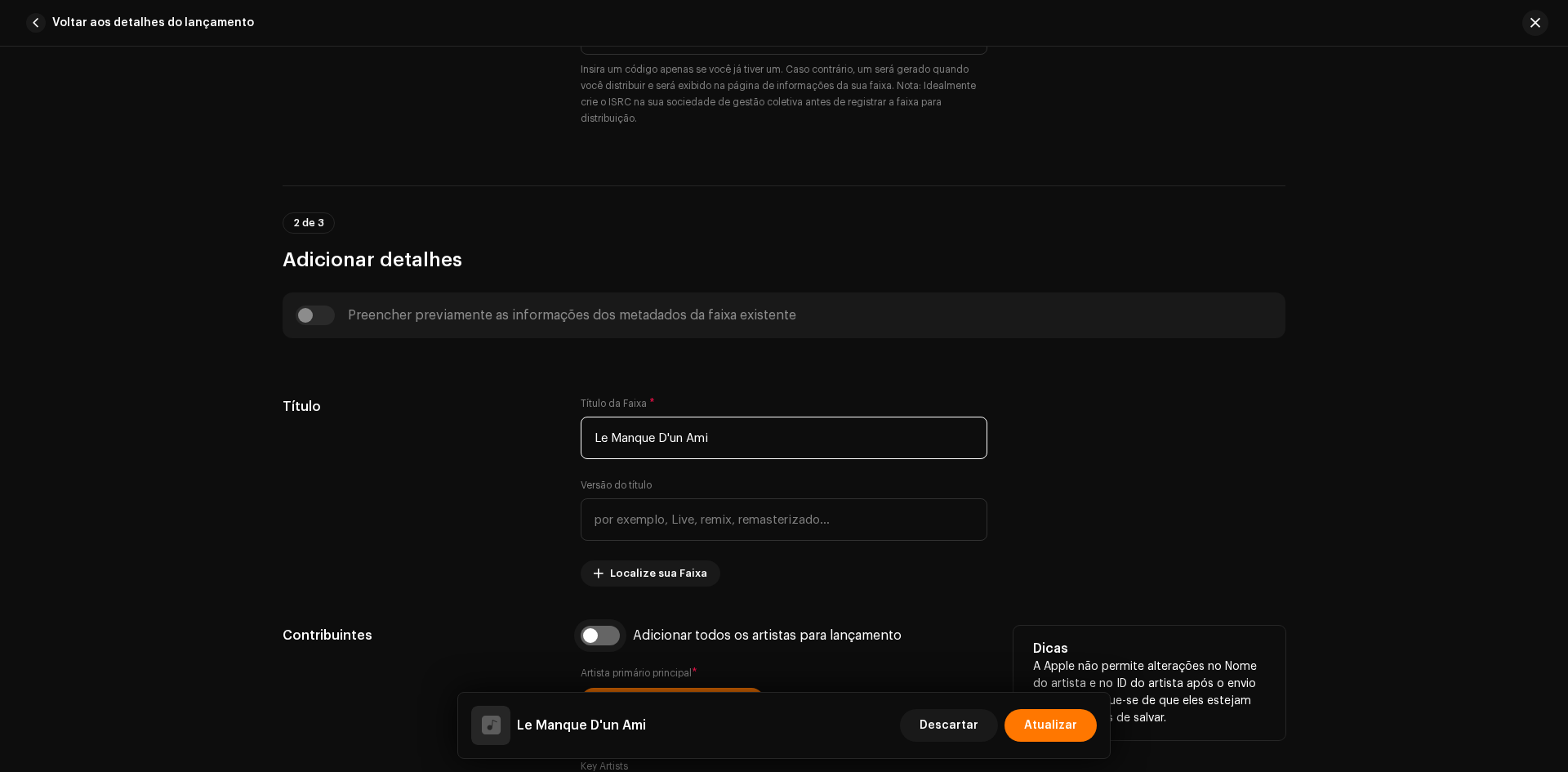
type input "Le Manque D'un Ami"
click at [593, 639] on input "checkbox" at bounding box center [599, 635] width 39 height 20
checkbox input "true"
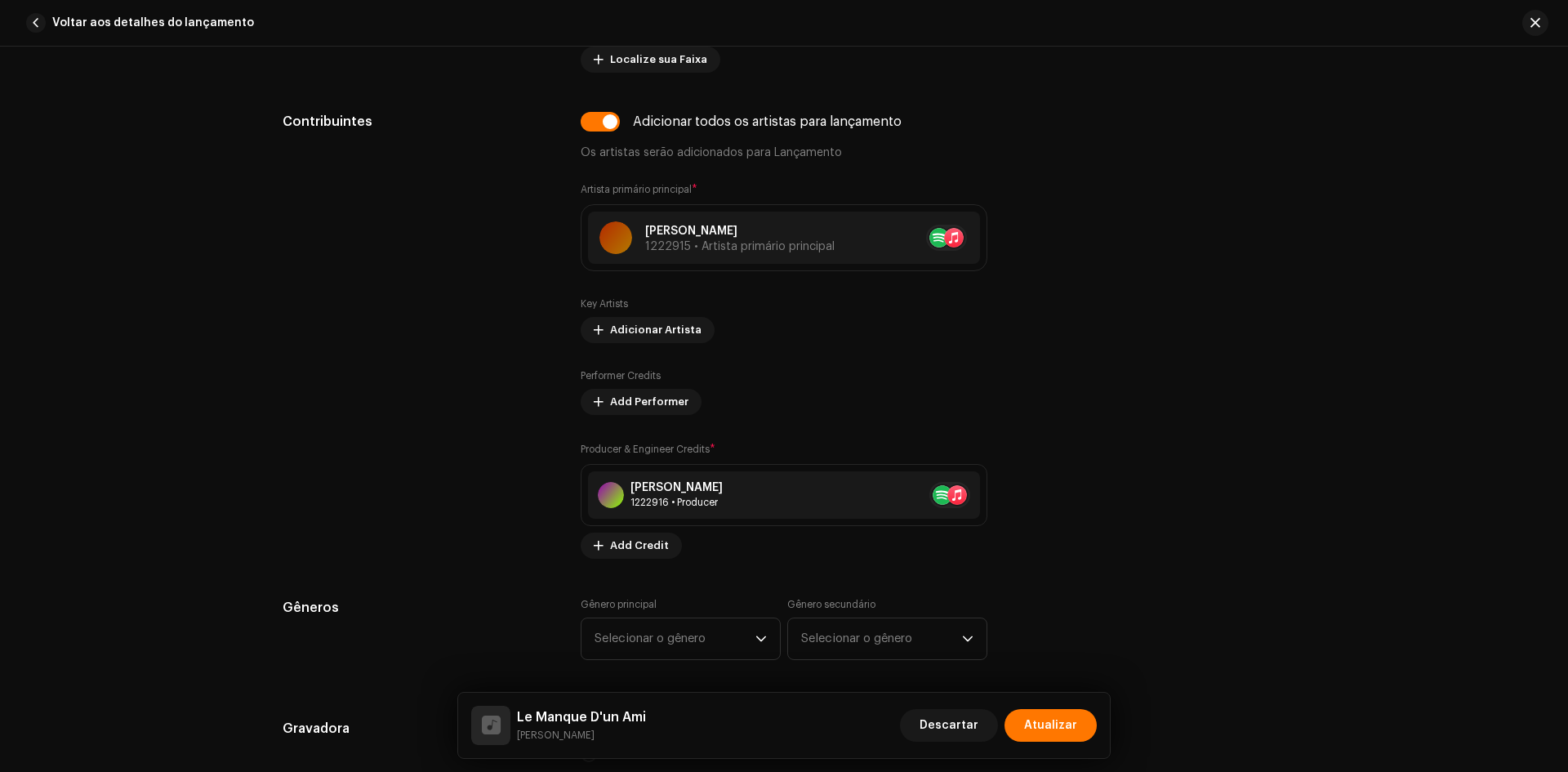
scroll to position [1144, 0]
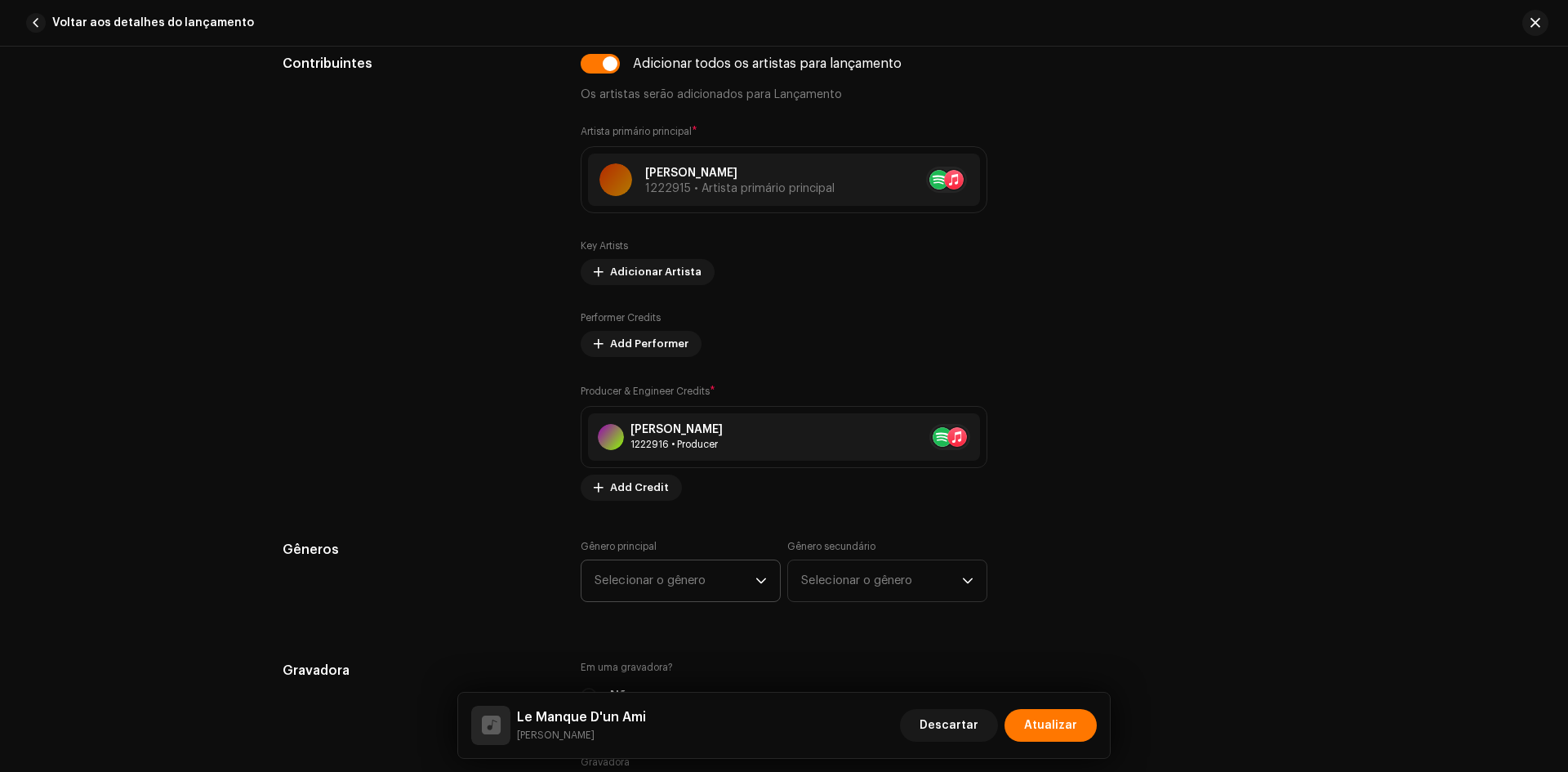
click at [667, 575] on span "Selecionar o gênero" at bounding box center [674, 580] width 161 height 41
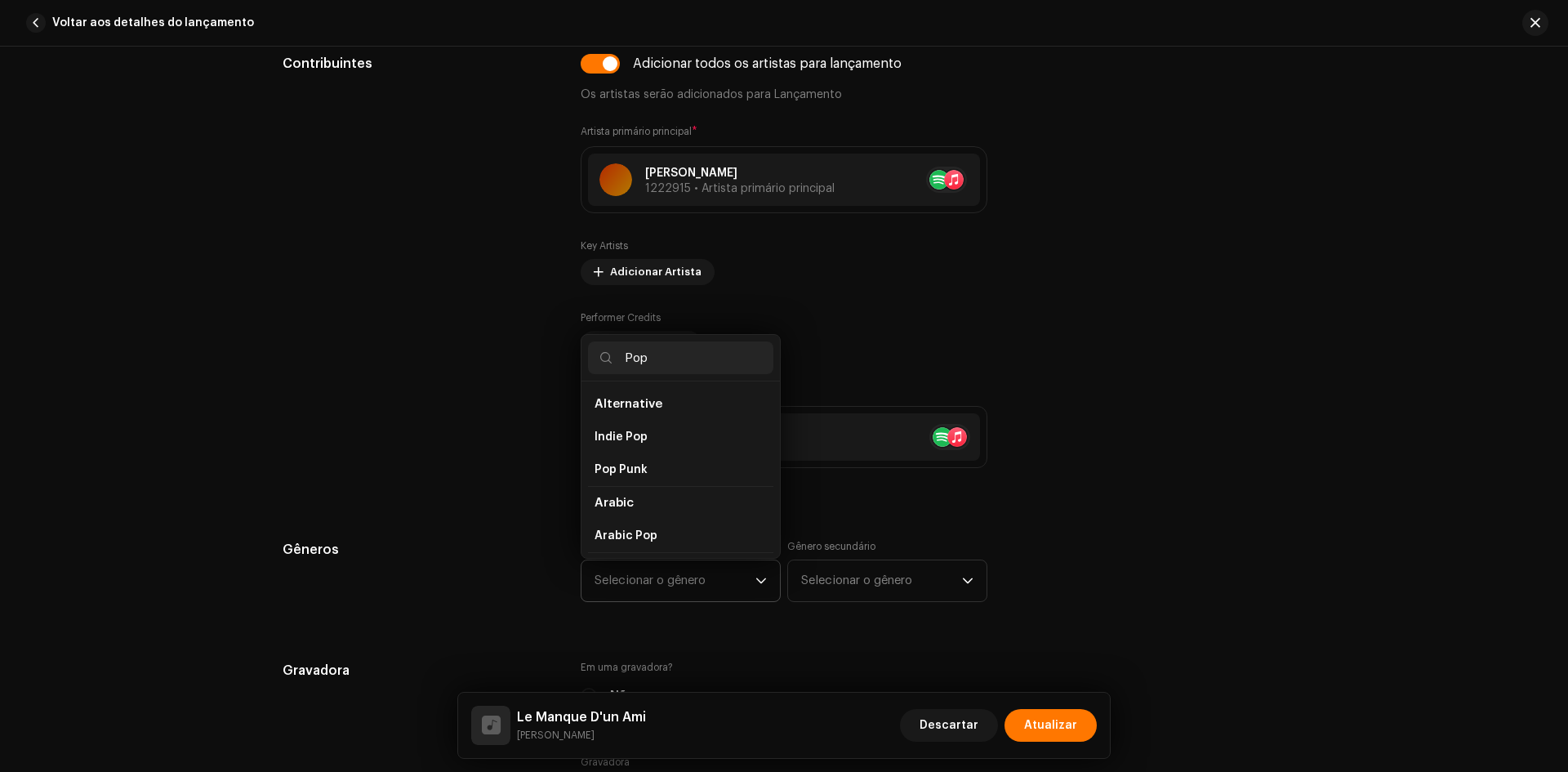
scroll to position [490, 0]
type input "Pop"
click at [598, 546] on span "Pop" at bounding box center [605, 554] width 22 height 16
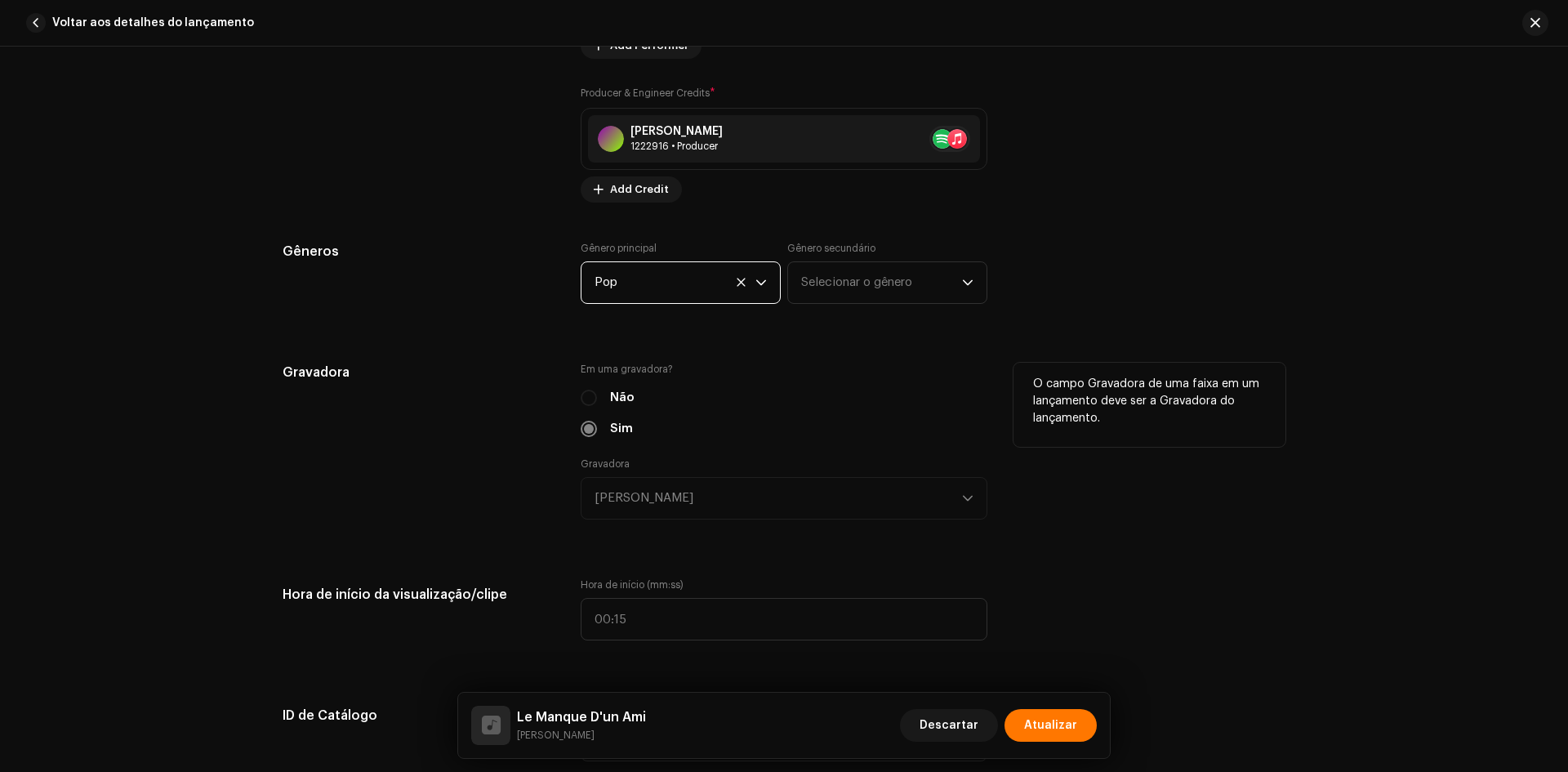
scroll to position [1470, 0]
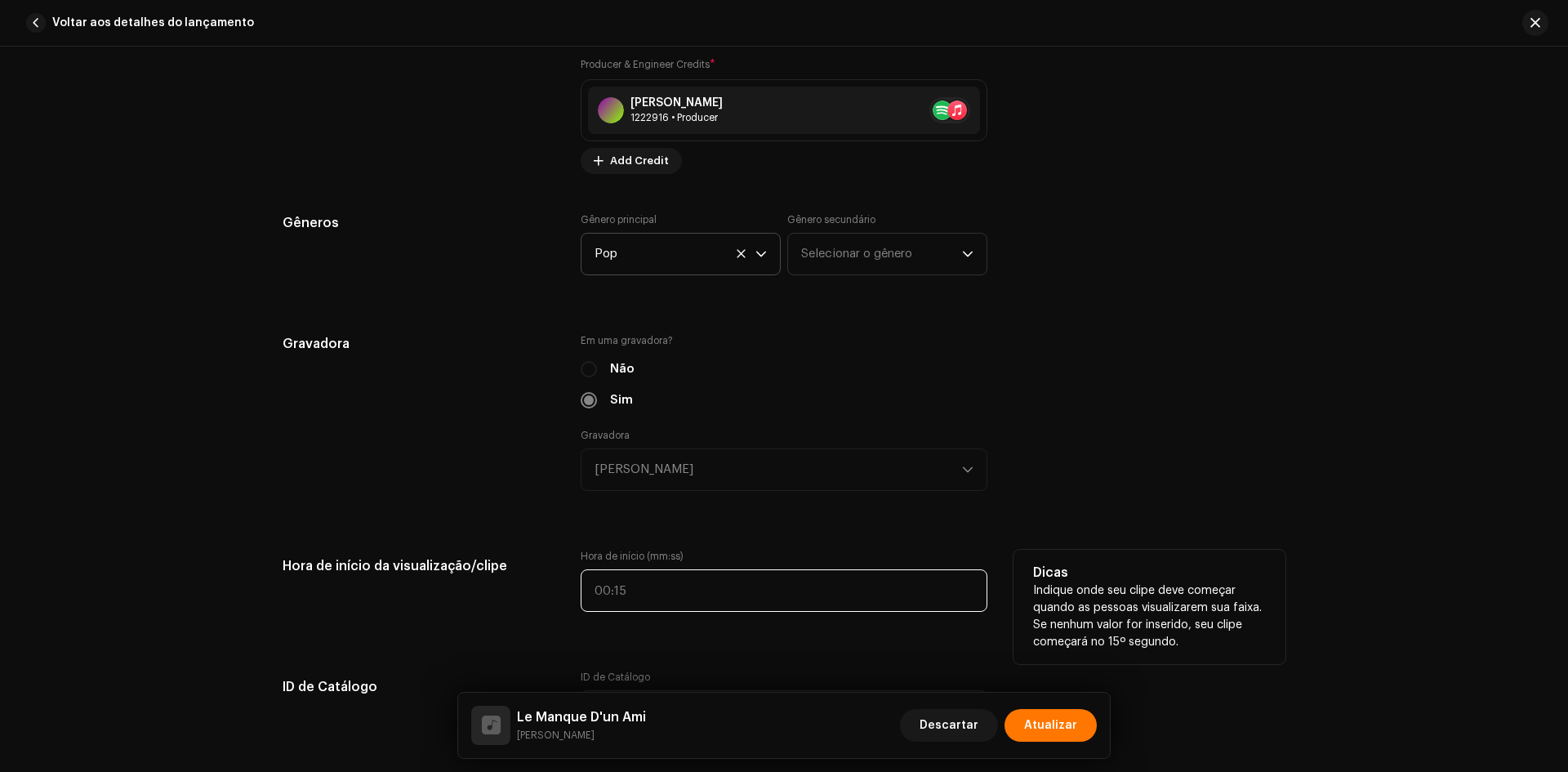
click at [582, 582] on input "text" at bounding box center [783, 590] width 406 height 43
type input "01:06"
click at [575, 579] on div "Hora de início da visualização/clipe Hora de início (mm:ss) 01:06 Dicas Indique…" at bounding box center [784, 590] width 1003 height 82
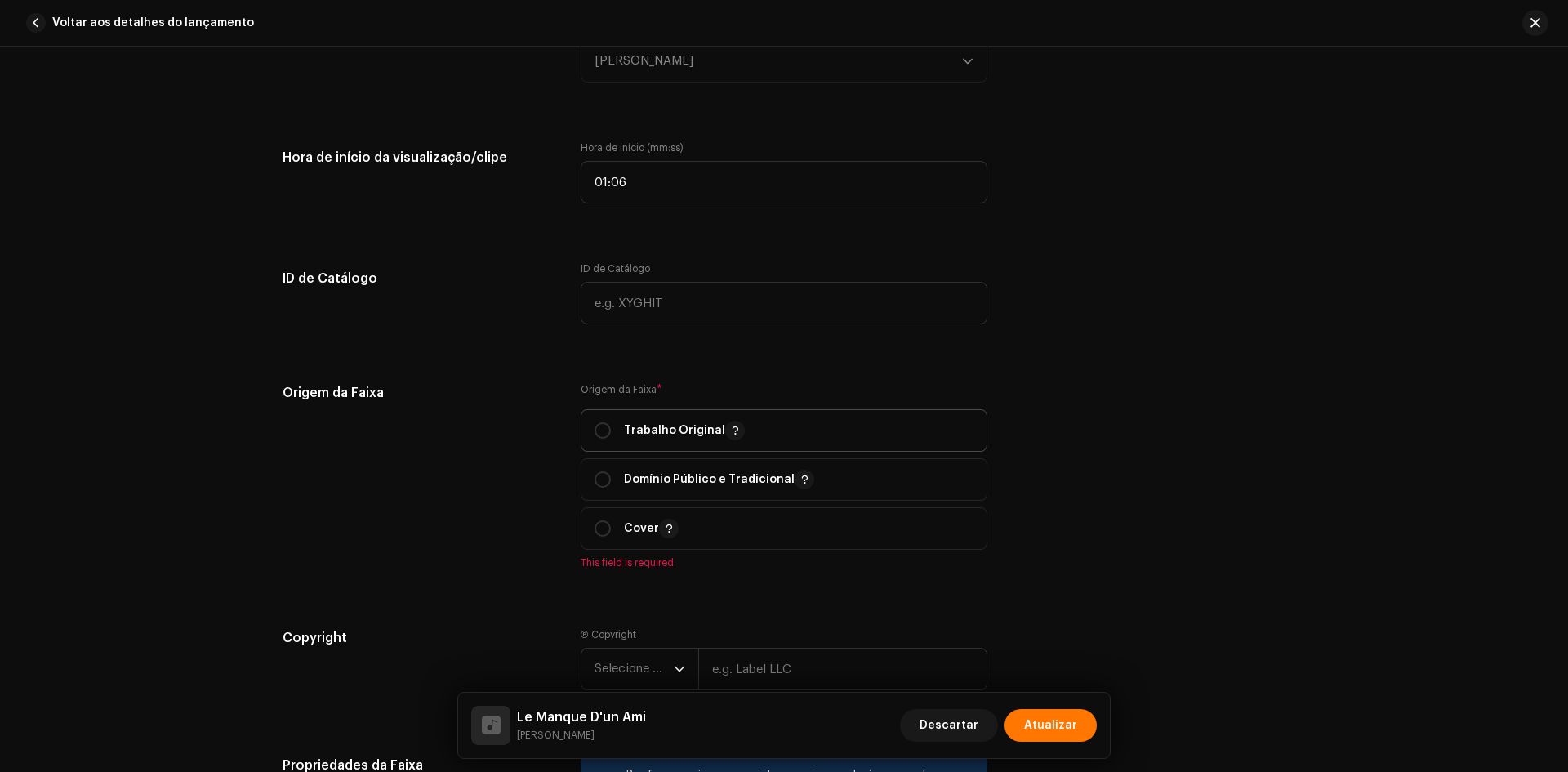
click at [608, 430] on div "Trabalho Original" at bounding box center [669, 430] width 150 height 20
radio input "true"
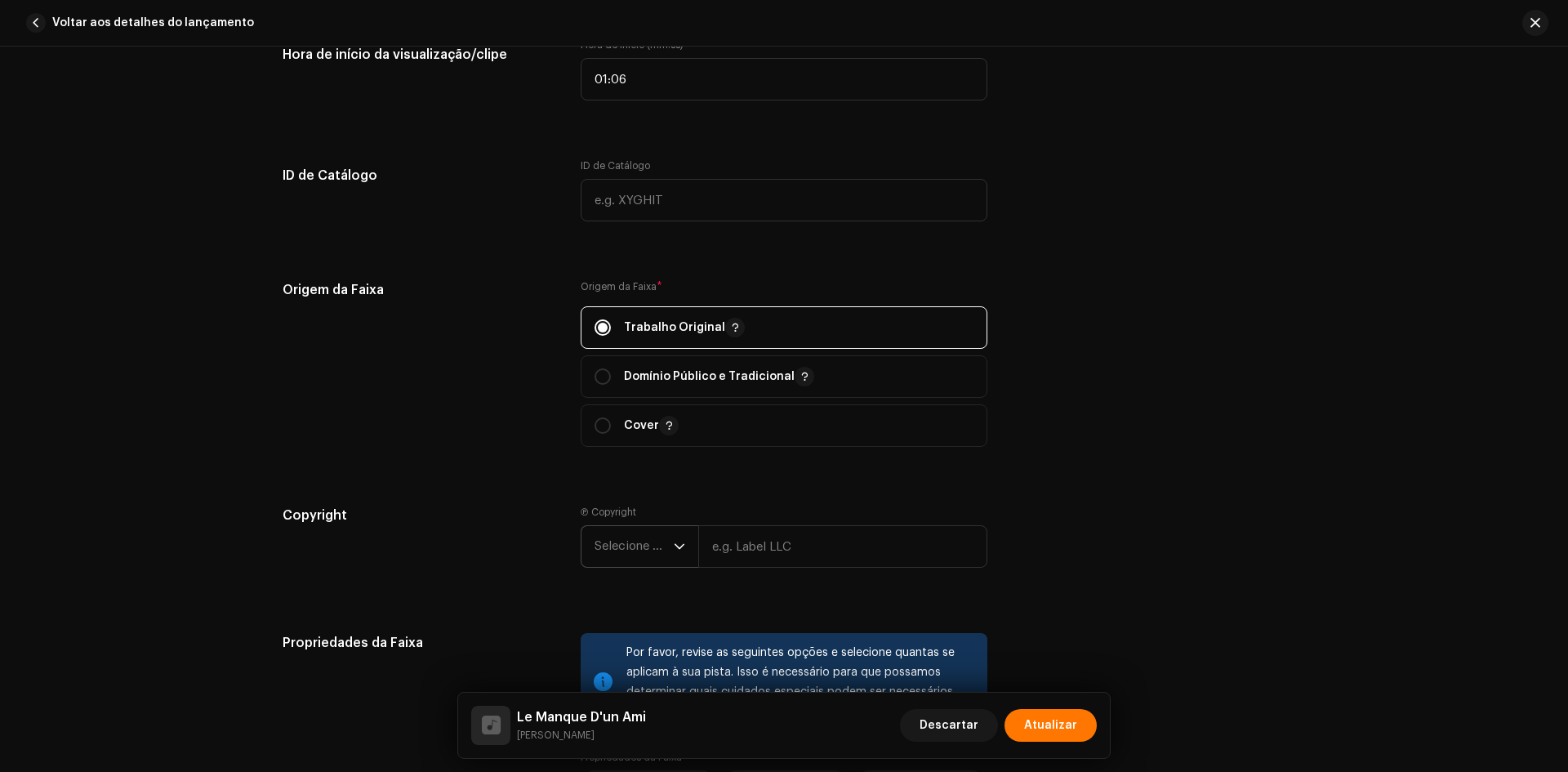
scroll to position [2041, 0]
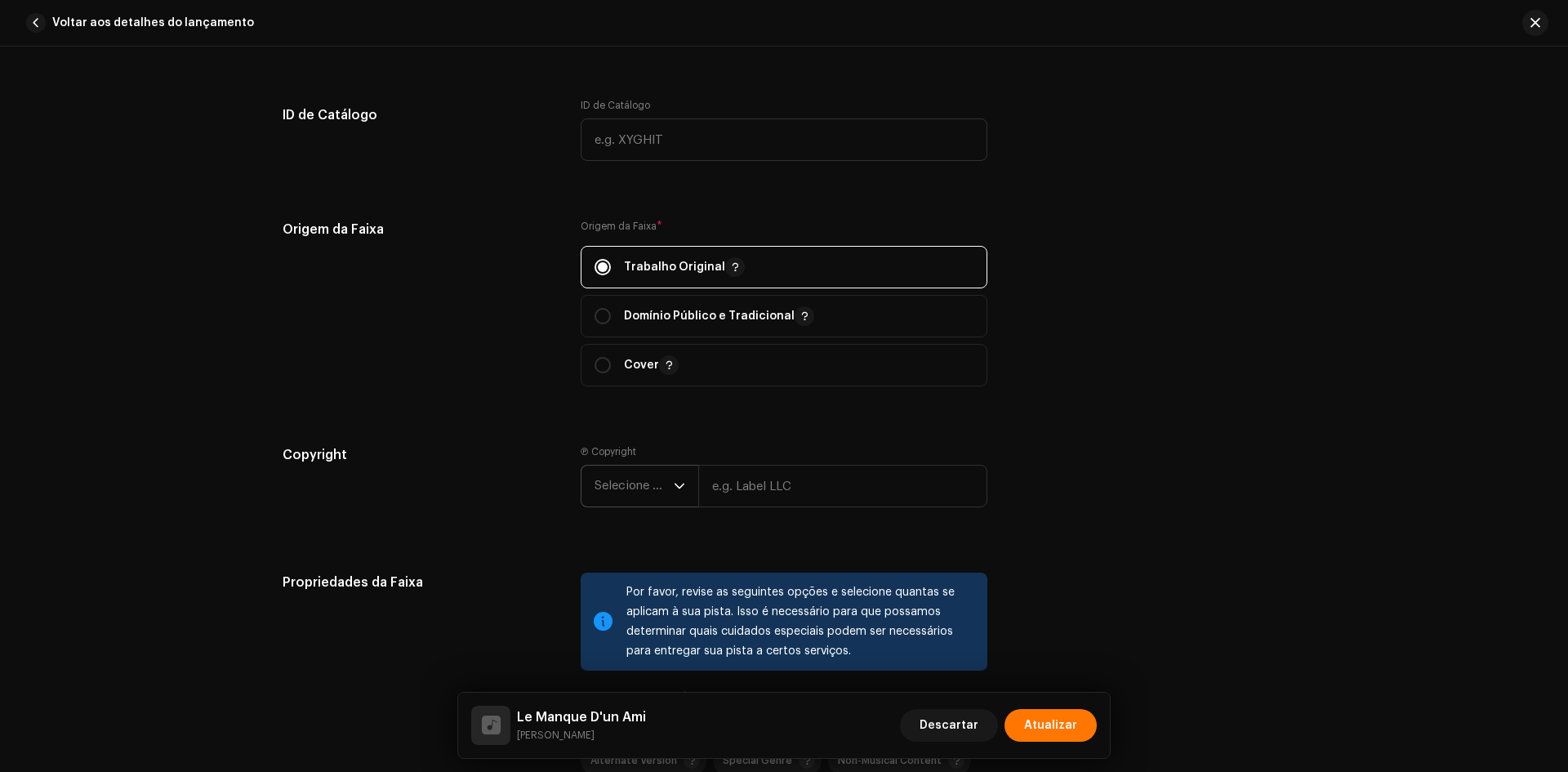
click at [620, 485] on span "Selecione o ano" at bounding box center [633, 485] width 79 height 41
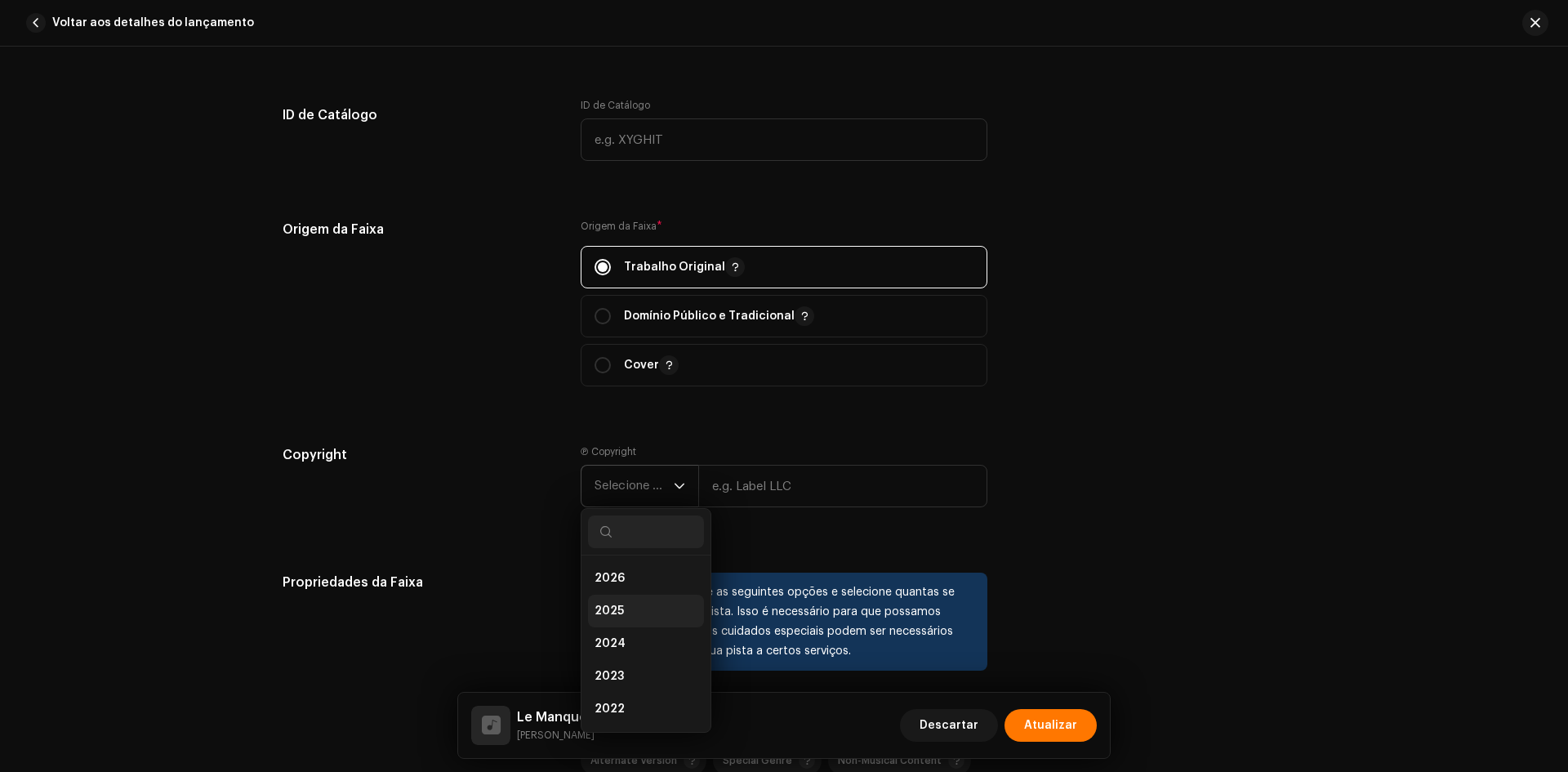
click at [617, 618] on span "2025" at bounding box center [608, 610] width 29 height 16
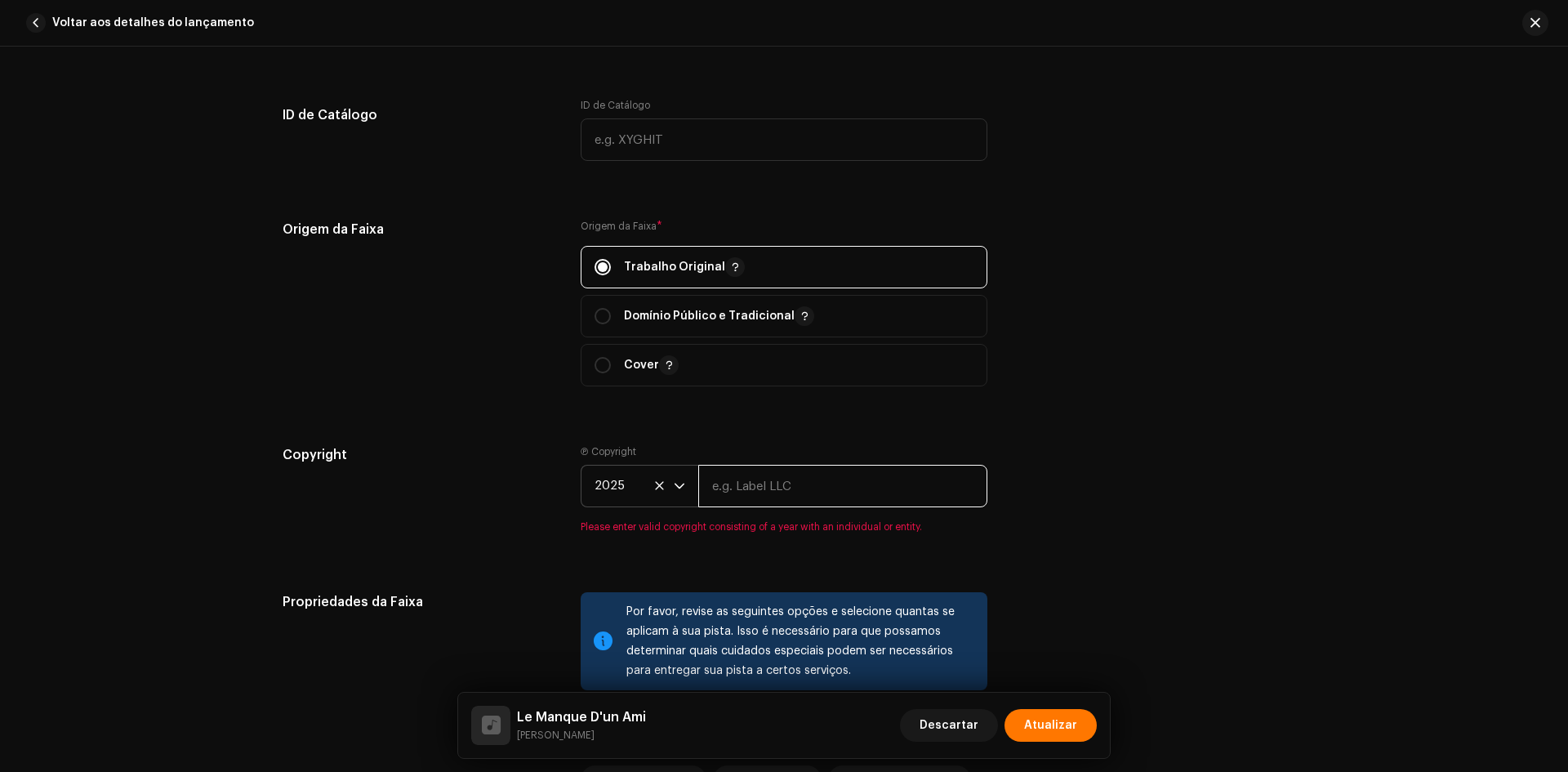
click at [745, 491] on input "text" at bounding box center [842, 485] width 289 height 43
paste input "[PERSON_NAME]"
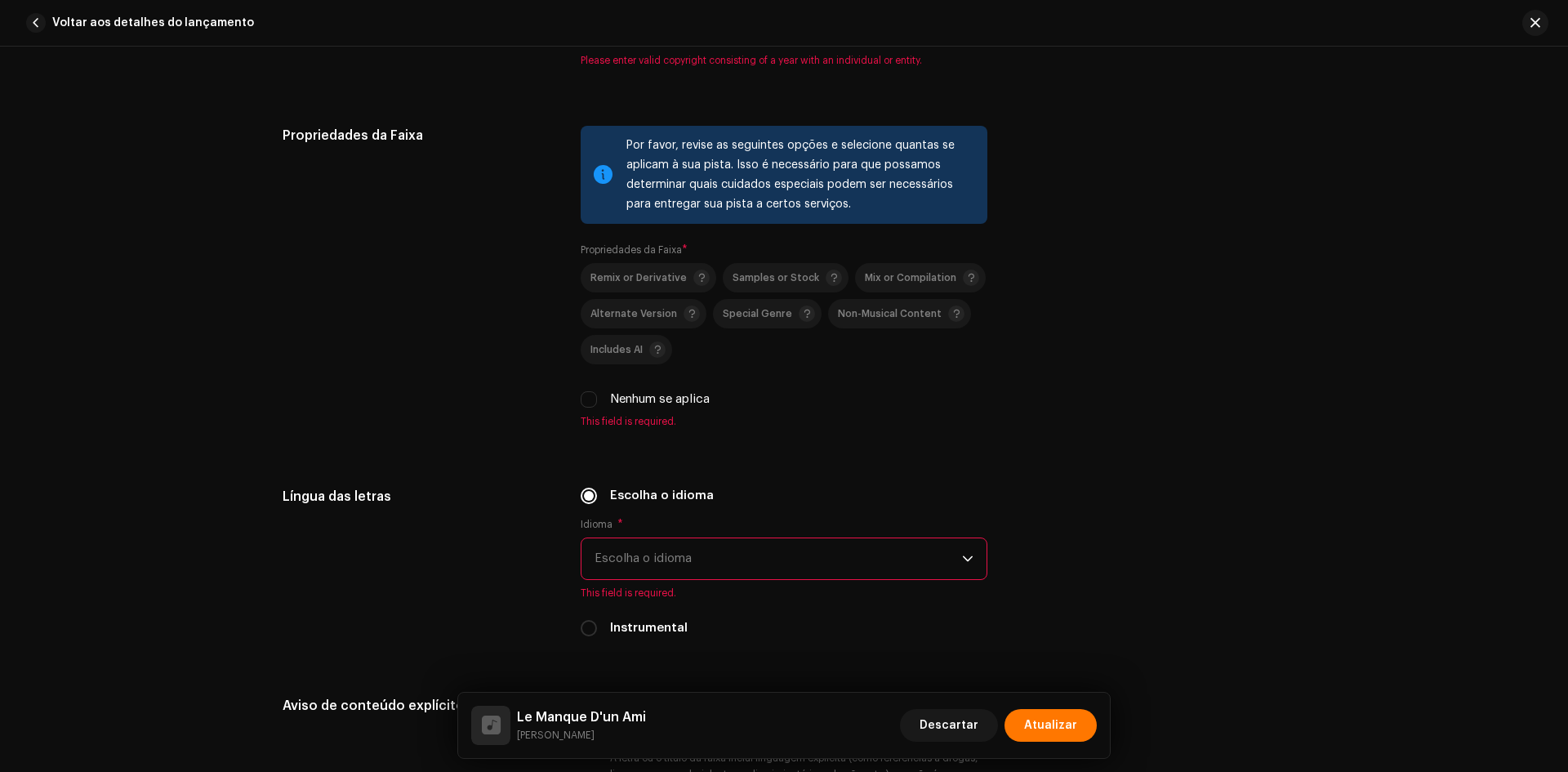
scroll to position [2531, 0]
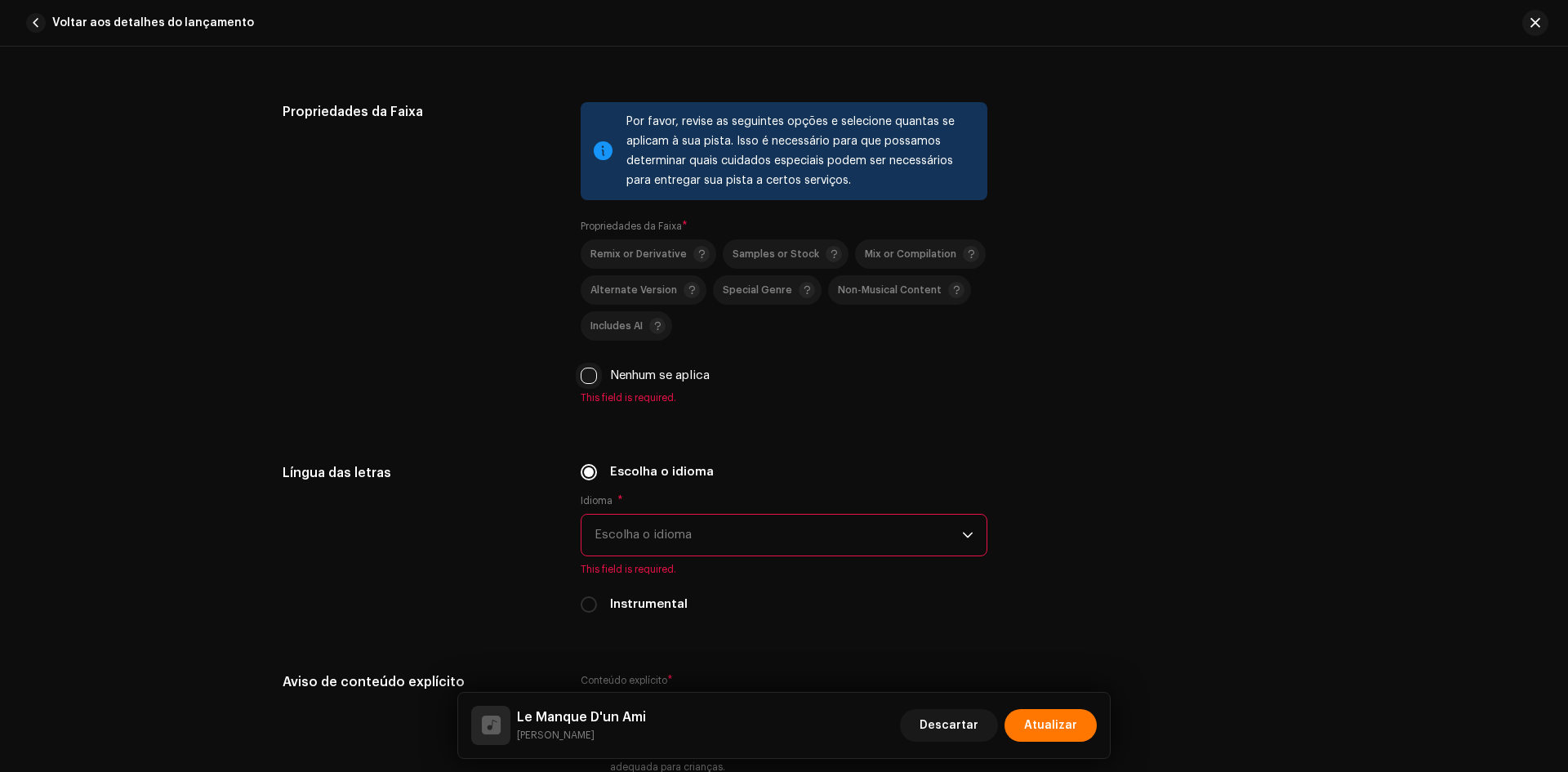
type input "[PERSON_NAME]"
click at [582, 374] on div "Por favor, revise as seguintes opções e selecione quantas se aplicam à sua pist…" at bounding box center [783, 253] width 406 height 302
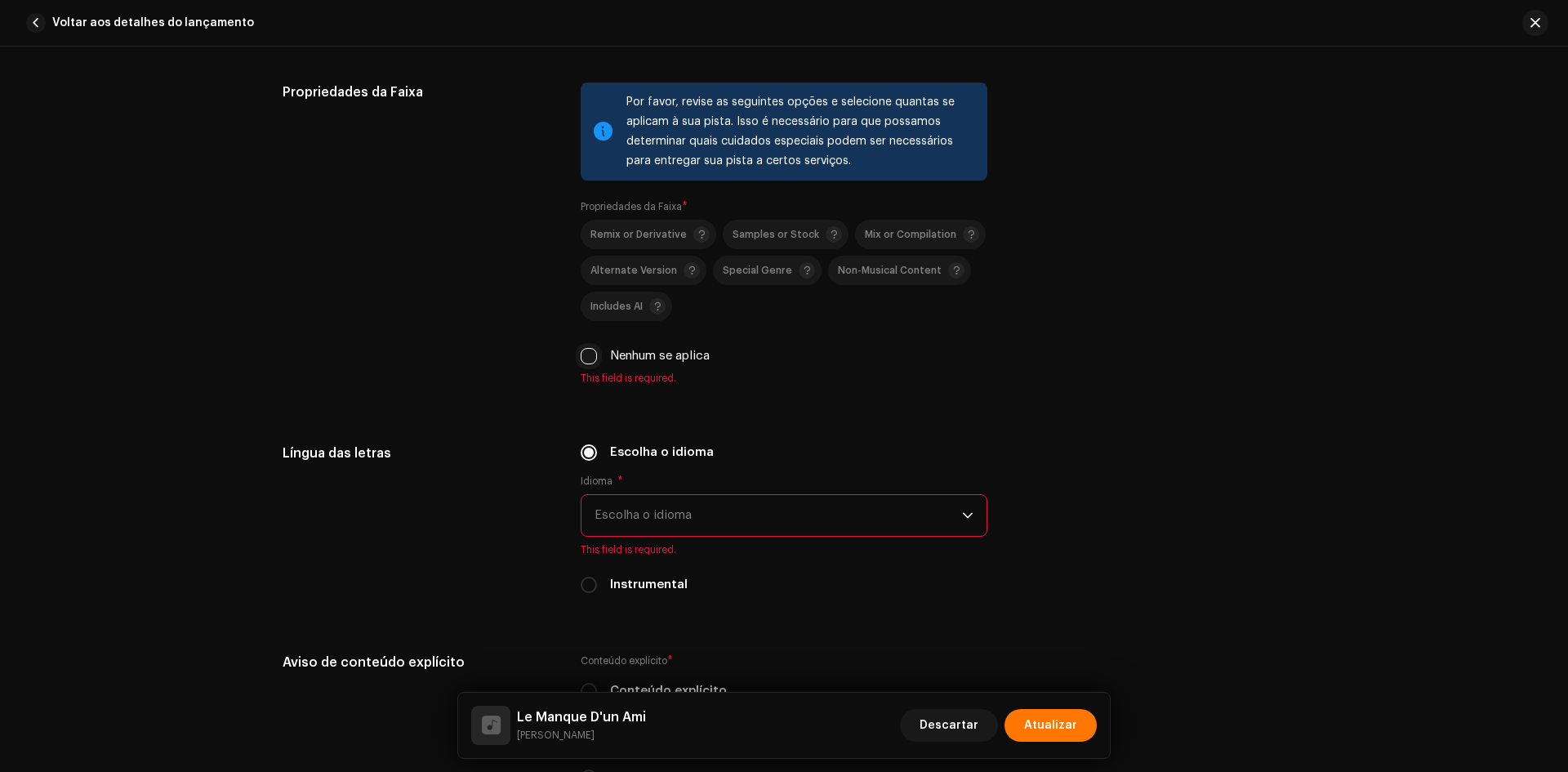
click at [584, 354] on input "Nenhum se aplica" at bounding box center [588, 356] width 16 height 16
checkbox input "true"
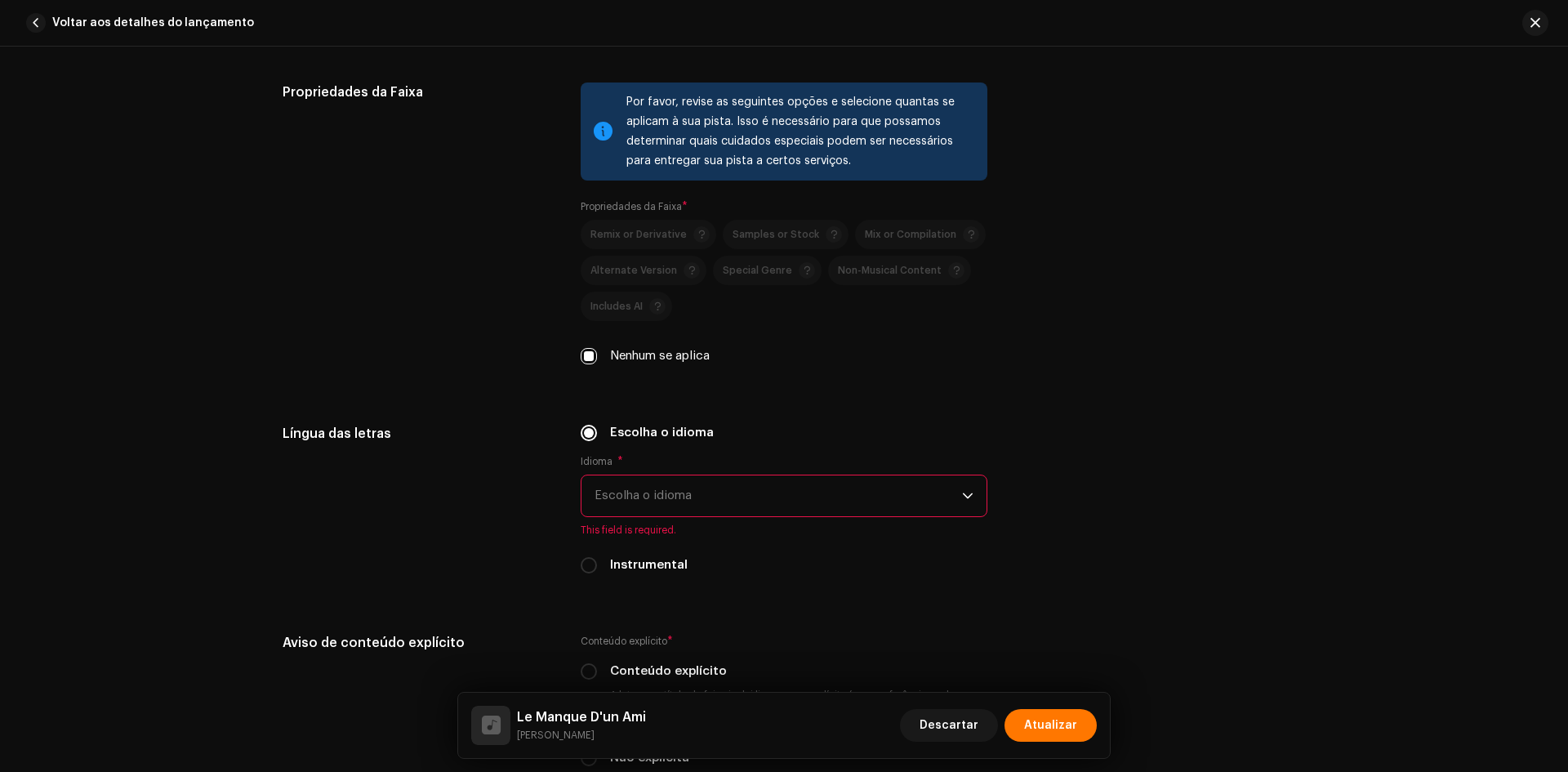
click at [668, 482] on span "Escolha o idioma" at bounding box center [778, 495] width 368 height 41
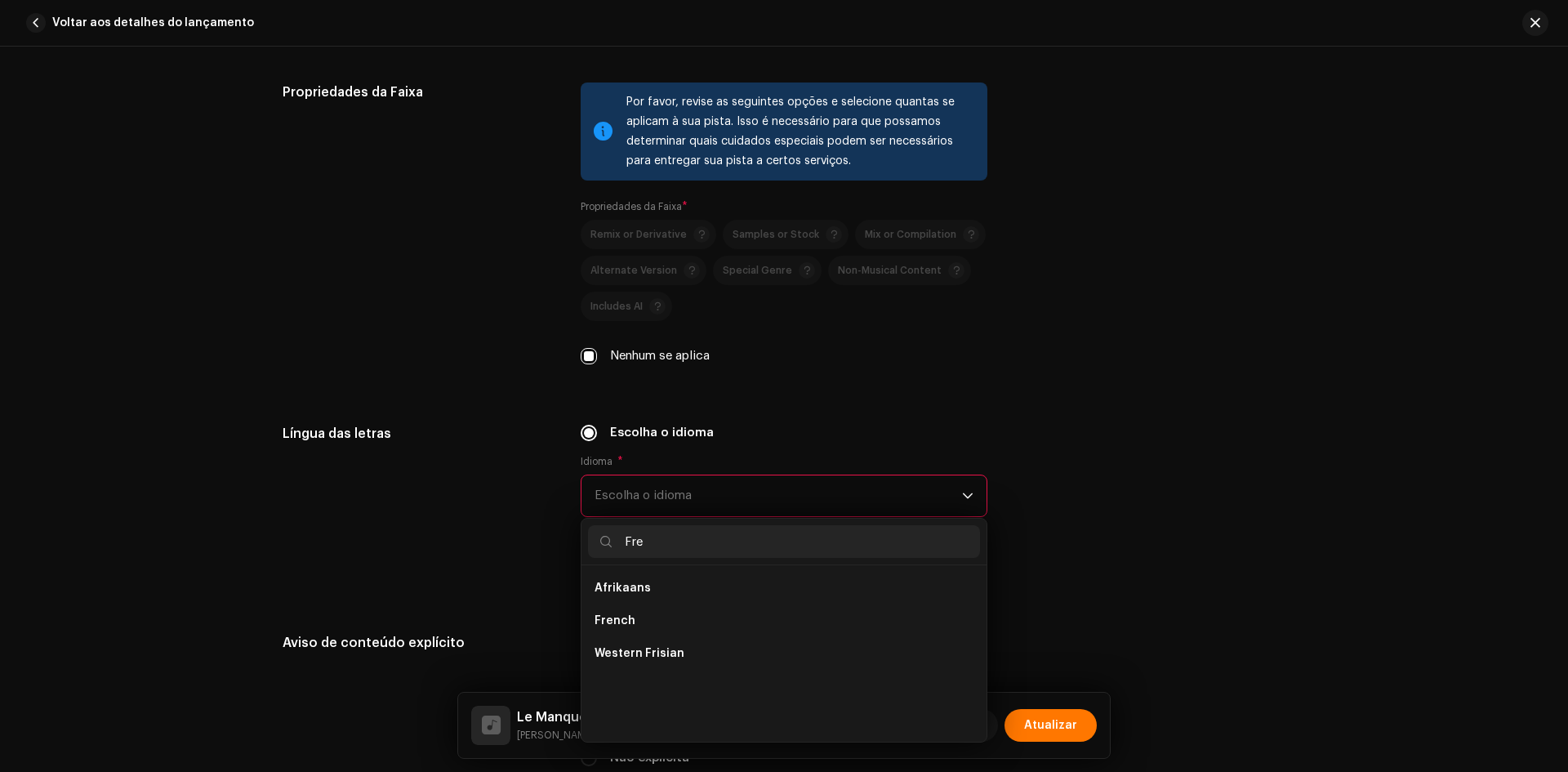
scroll to position [0, 0]
type input "Fren"
click at [659, 579] on li "French" at bounding box center [784, 587] width 392 height 33
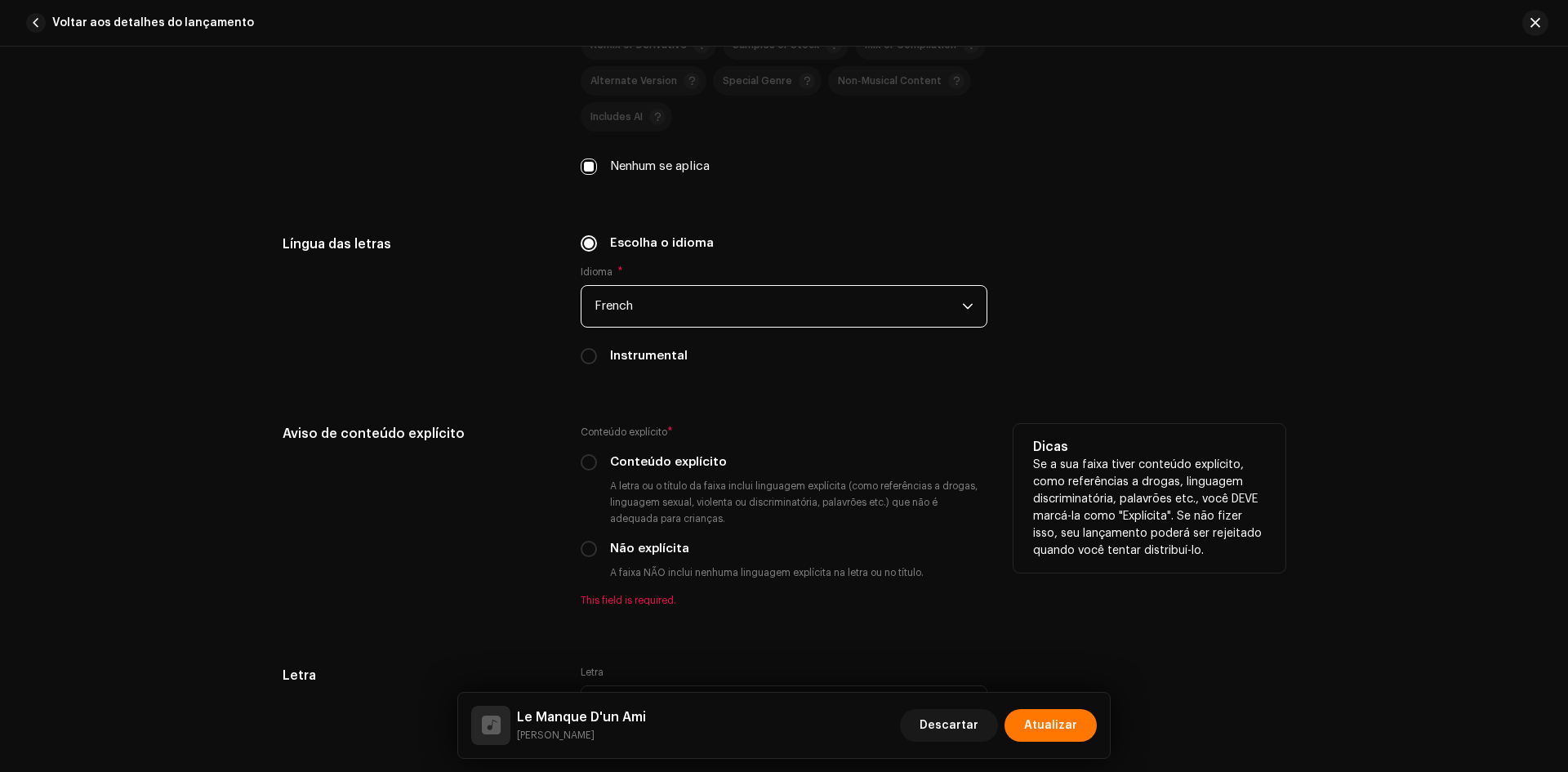
scroll to position [2776, 0]
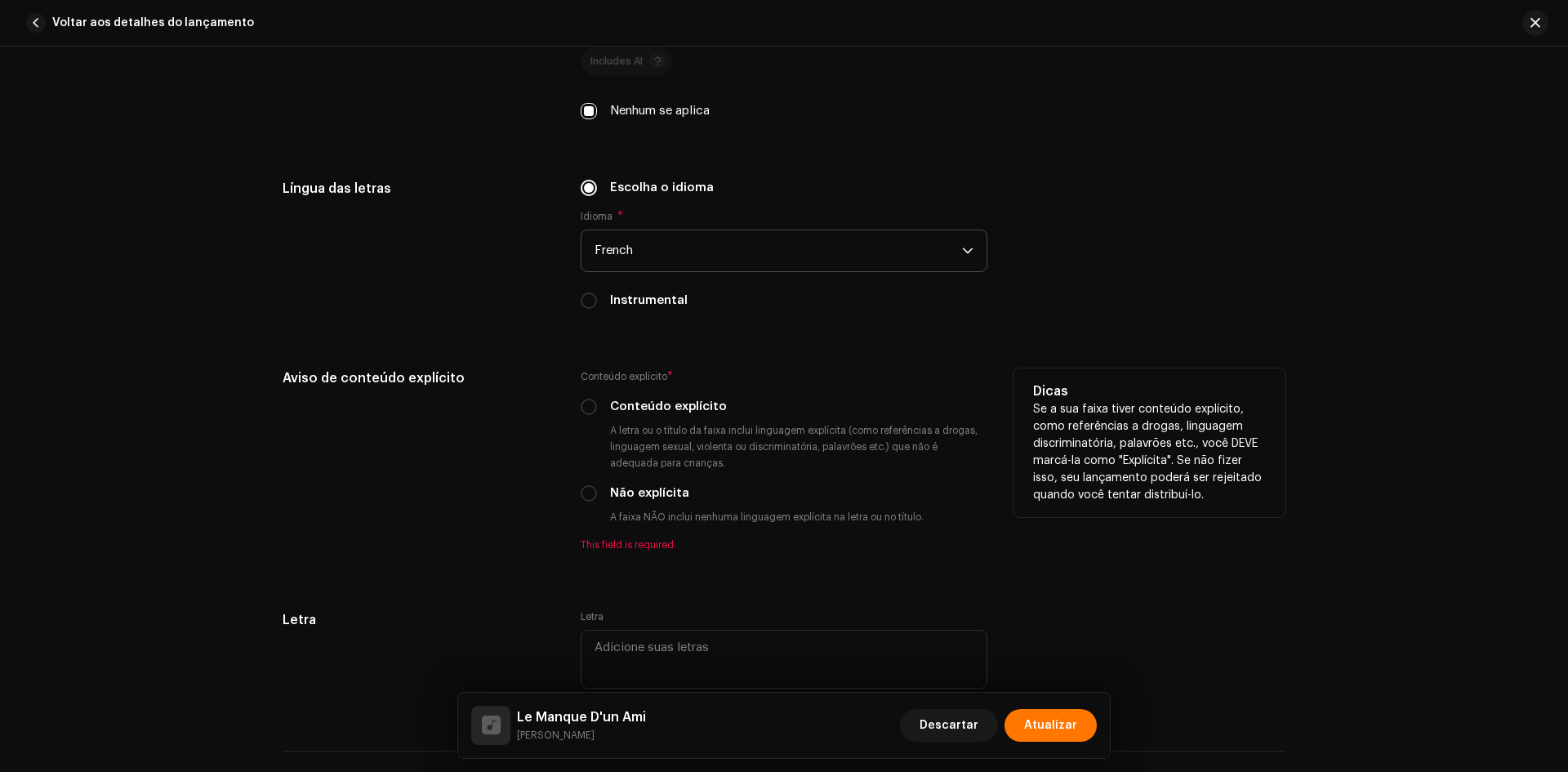
click at [633, 481] on div "Conteúdo explícito * Conteúdo explícito A letra ou o título da faixa inclui lin…" at bounding box center [783, 459] width 406 height 183
click at [633, 486] on label "Não explícita" at bounding box center [649, 493] width 79 height 18
click at [597, 486] on input "Não explícita" at bounding box center [588, 493] width 16 height 16
radio input "true"
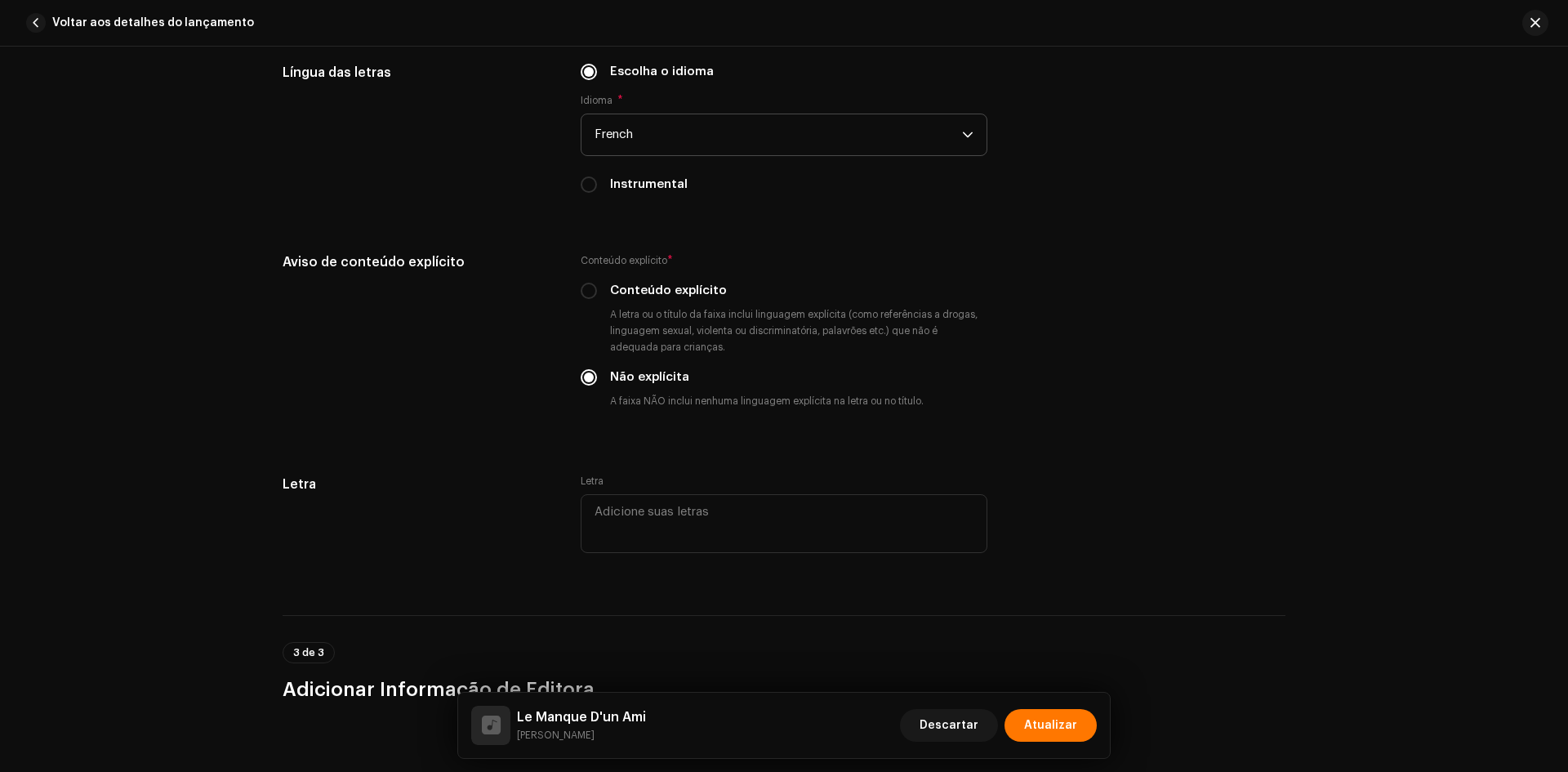
scroll to position [3264, 0]
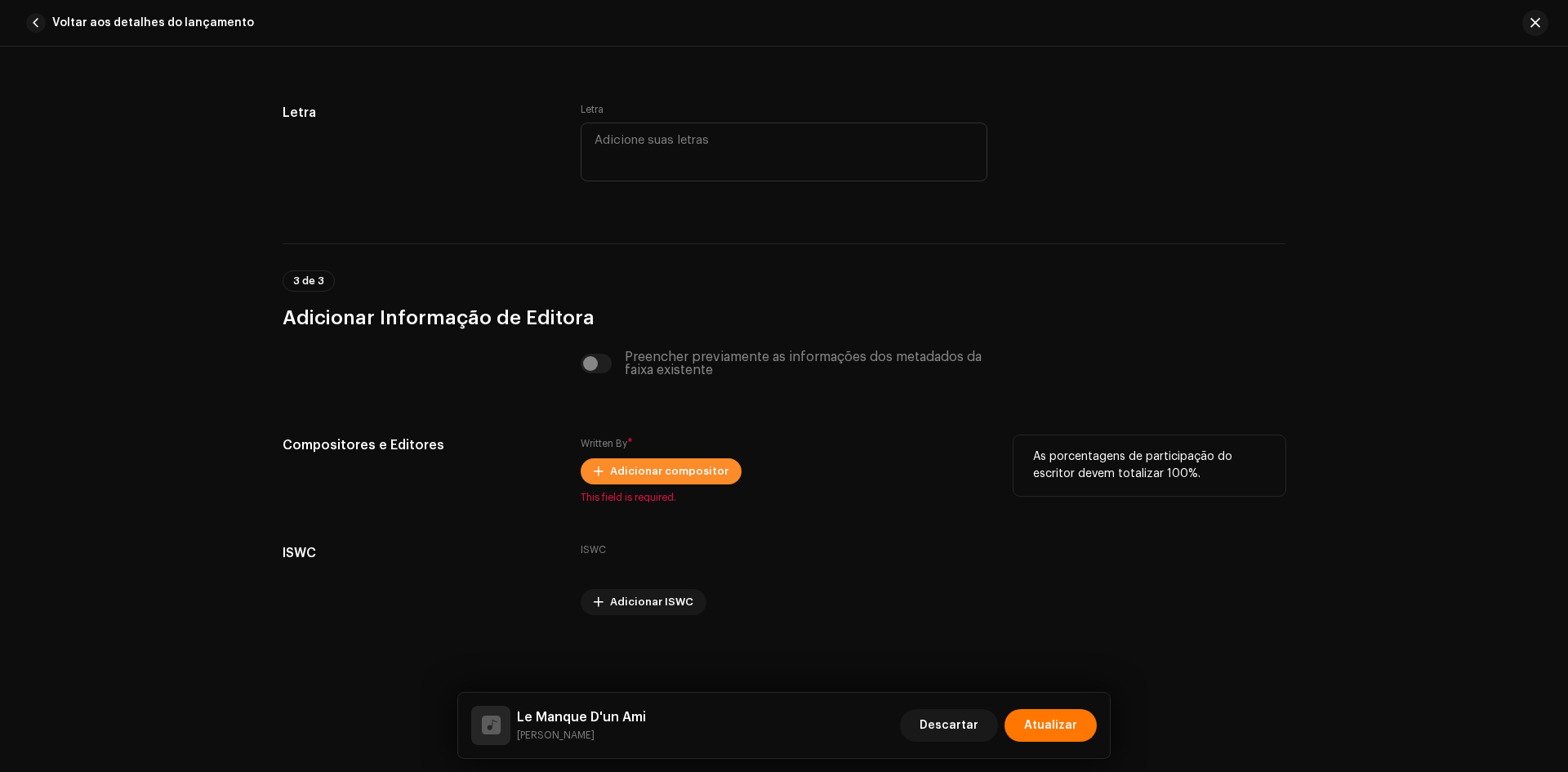
click at [618, 469] on span "Adicionar compositor" at bounding box center [669, 470] width 119 height 33
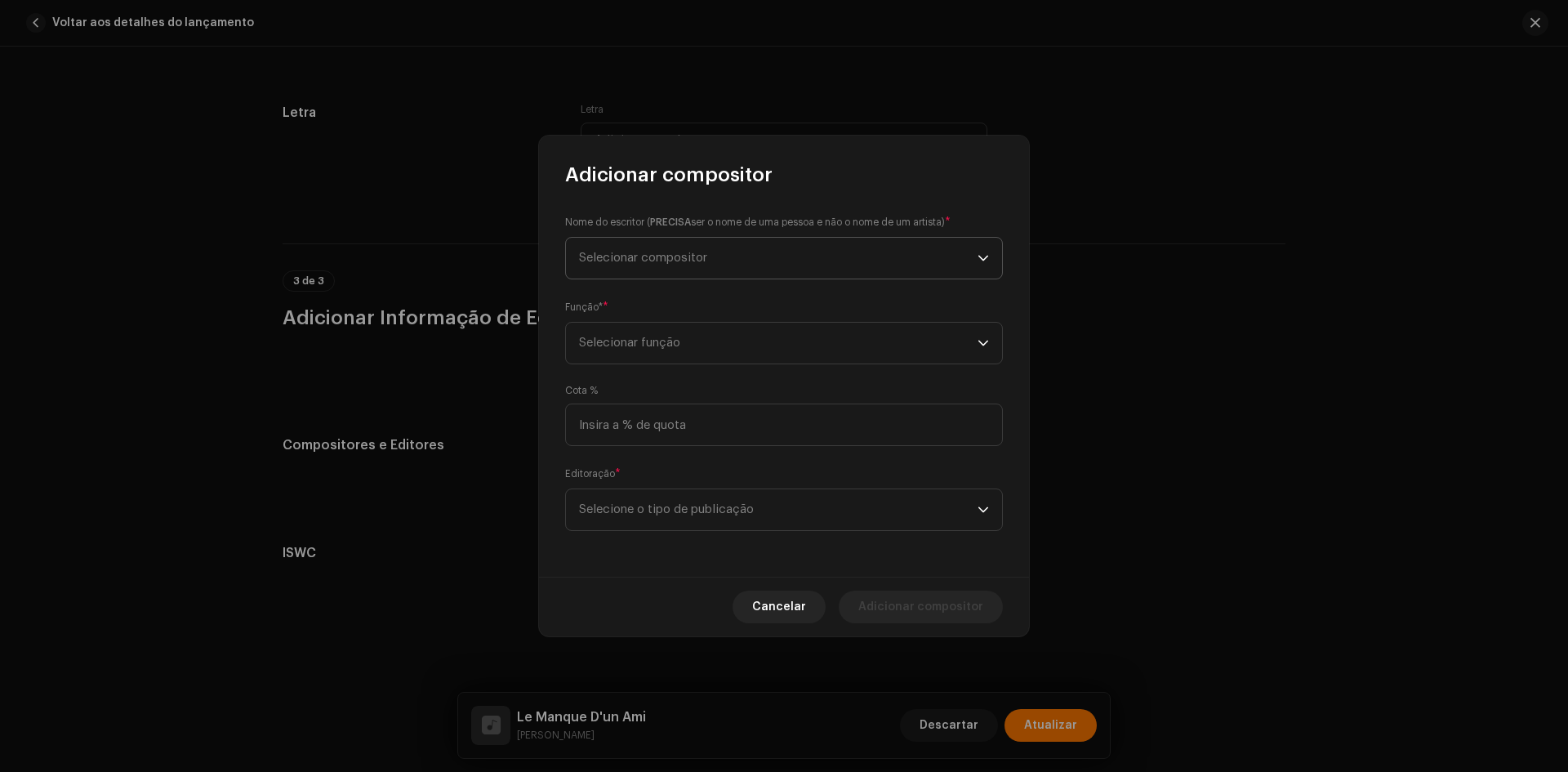
click at [659, 253] on span "Selecionar compositor" at bounding box center [643, 258] width 128 height 12
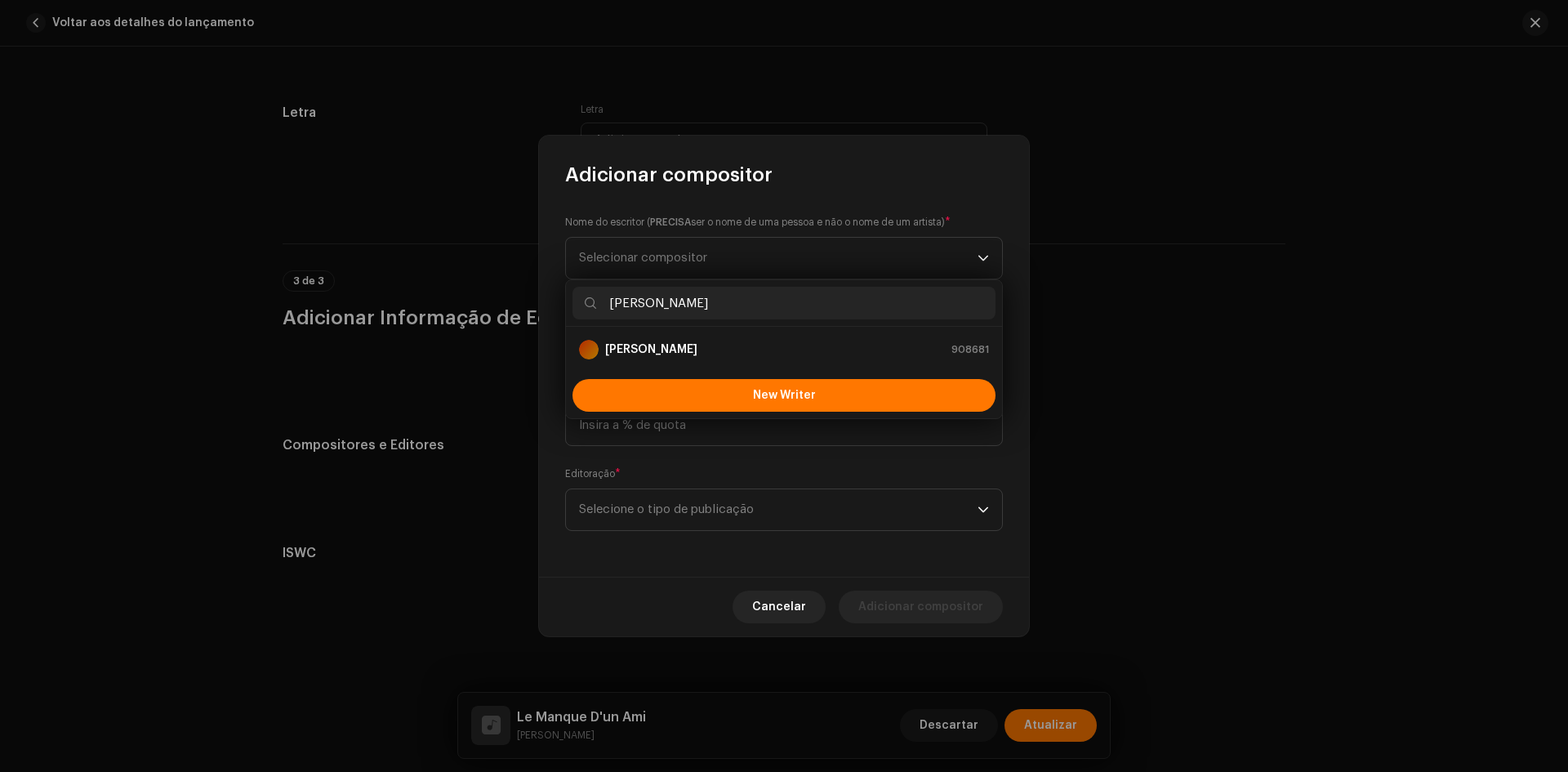
type input "[PERSON_NAME]"
click at [646, 345] on strong "[PERSON_NAME]" at bounding box center [651, 350] width 92 height 16
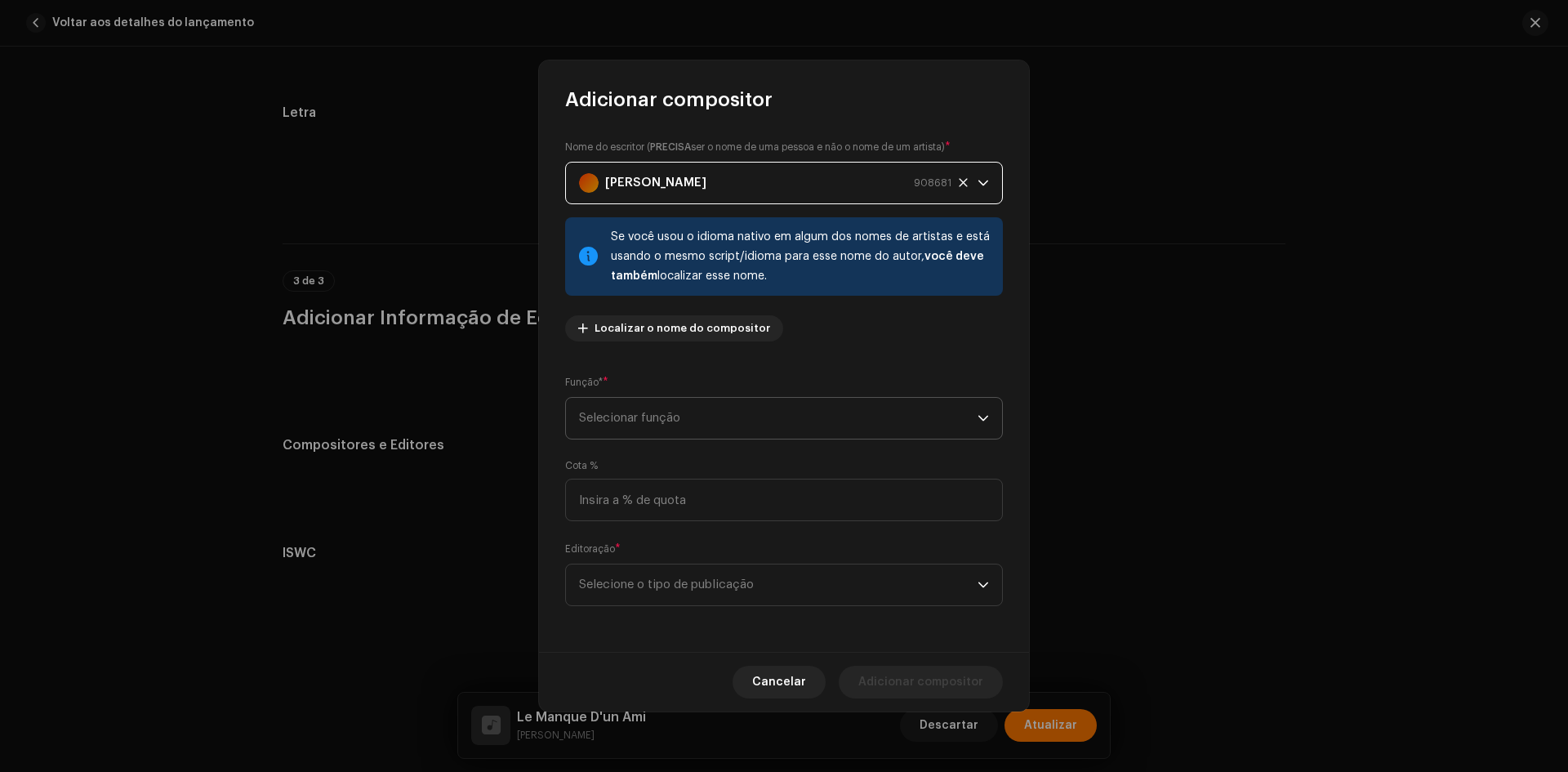
click at [631, 431] on span "Selecionar função" at bounding box center [778, 417] width 398 height 41
click at [616, 510] on li "Arranger" at bounding box center [783, 495] width 422 height 33
click at [623, 427] on span "Arranger" at bounding box center [778, 417] width 398 height 41
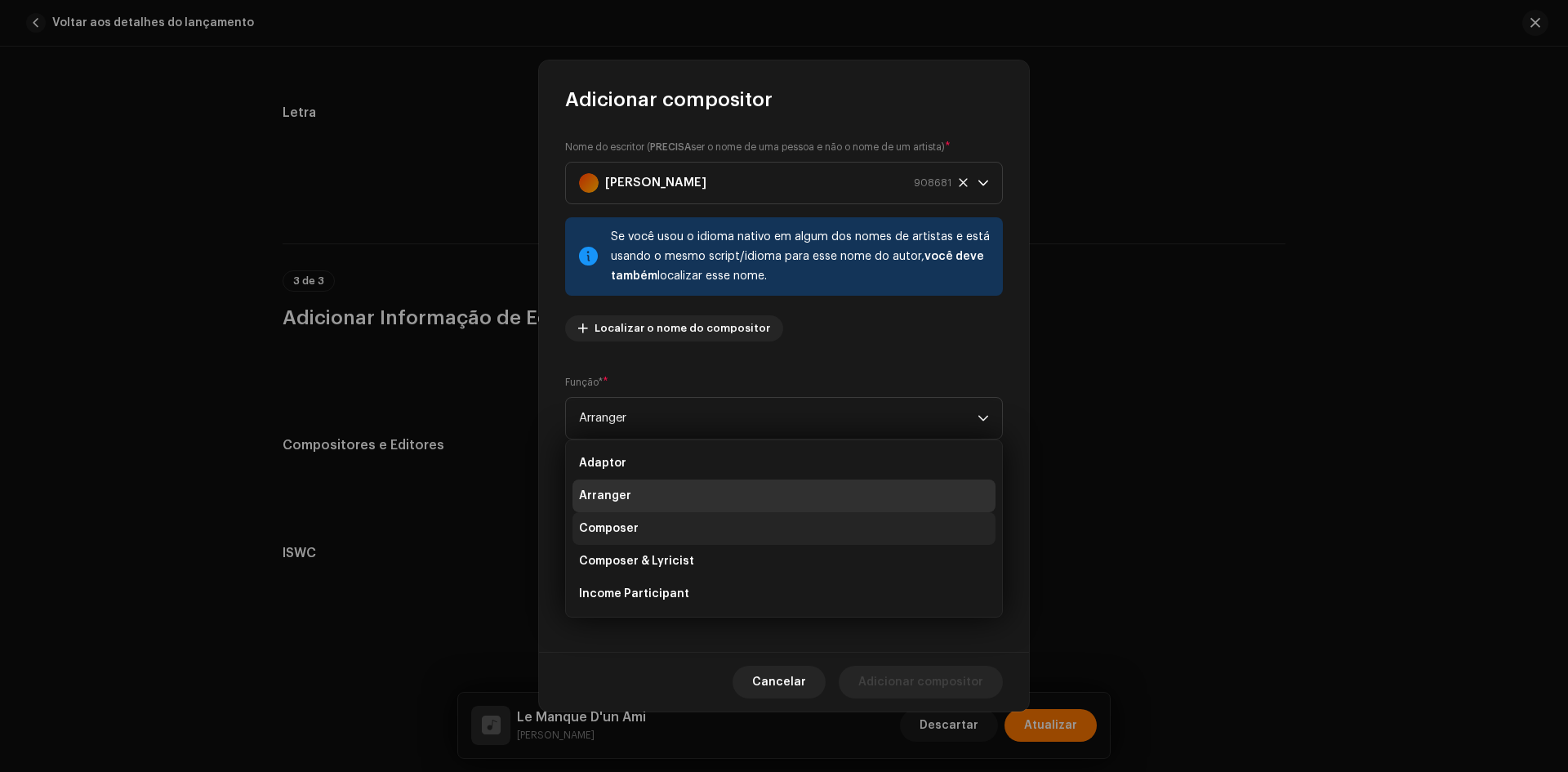
click at [624, 524] on span "Composer" at bounding box center [609, 528] width 60 height 16
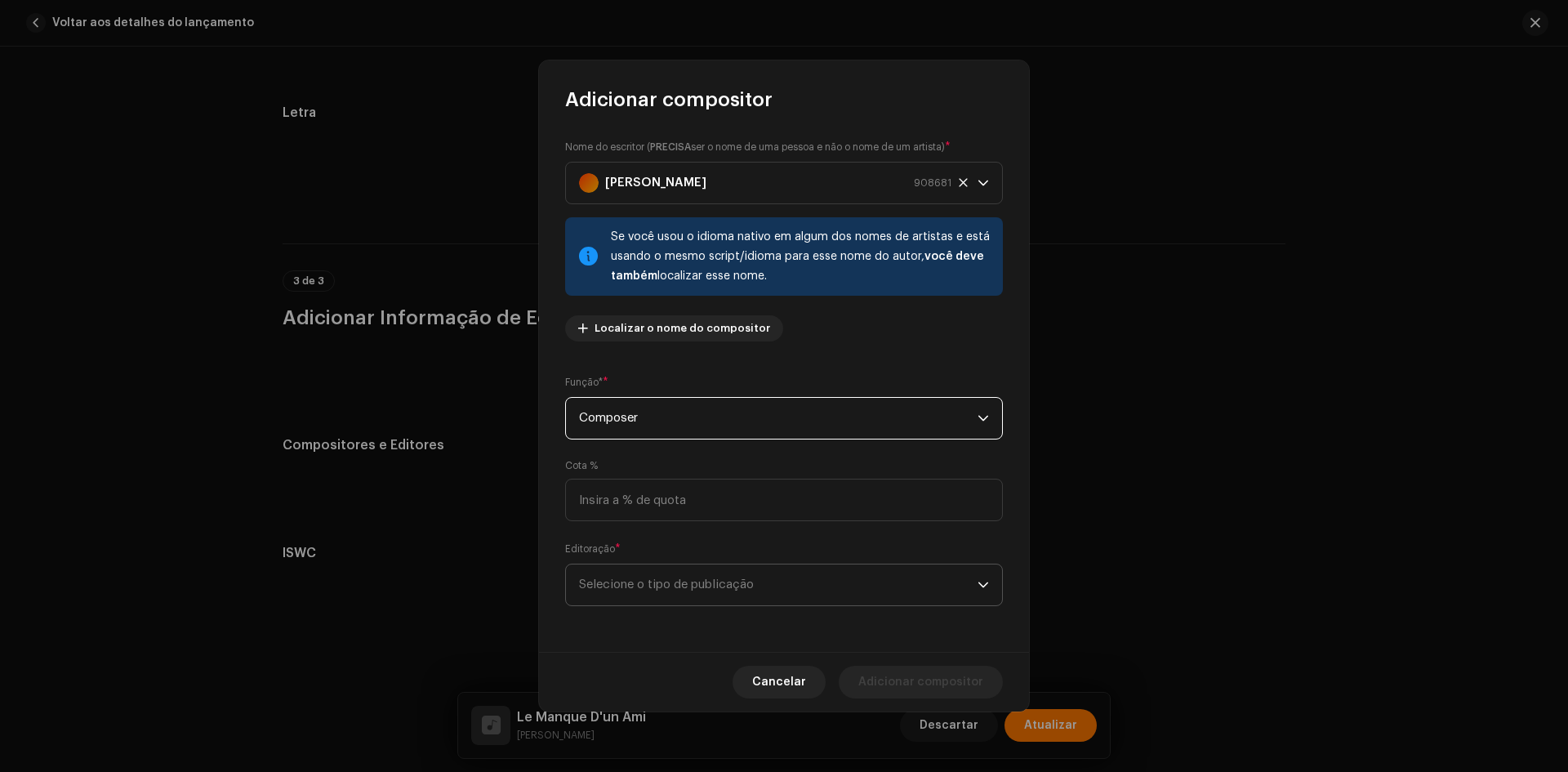
click at [630, 602] on span "Selecione o tipo de publicação" at bounding box center [778, 584] width 398 height 41
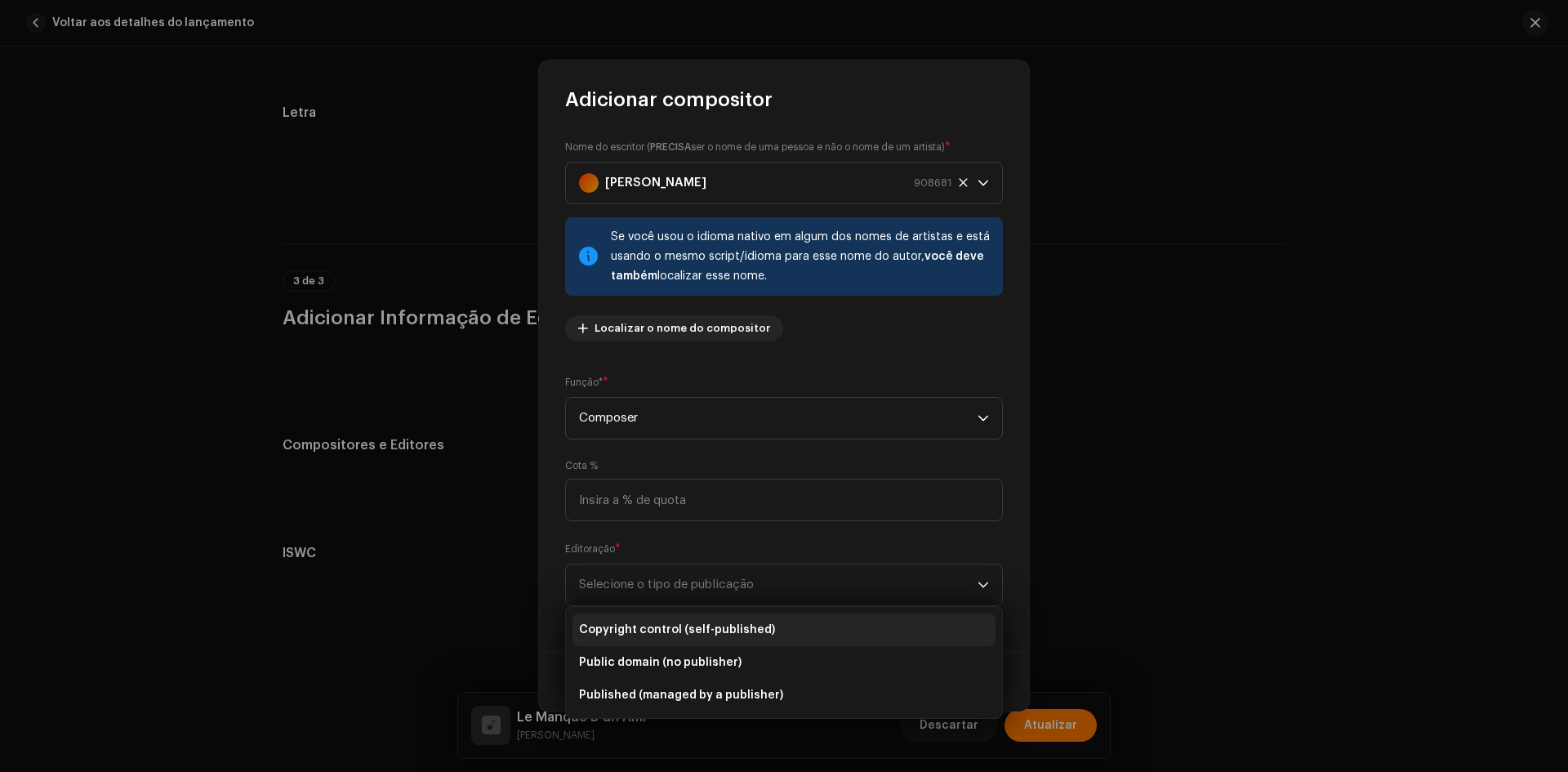
click at [639, 632] on span "Copyright control (self-published)" at bounding box center [677, 629] width 196 height 16
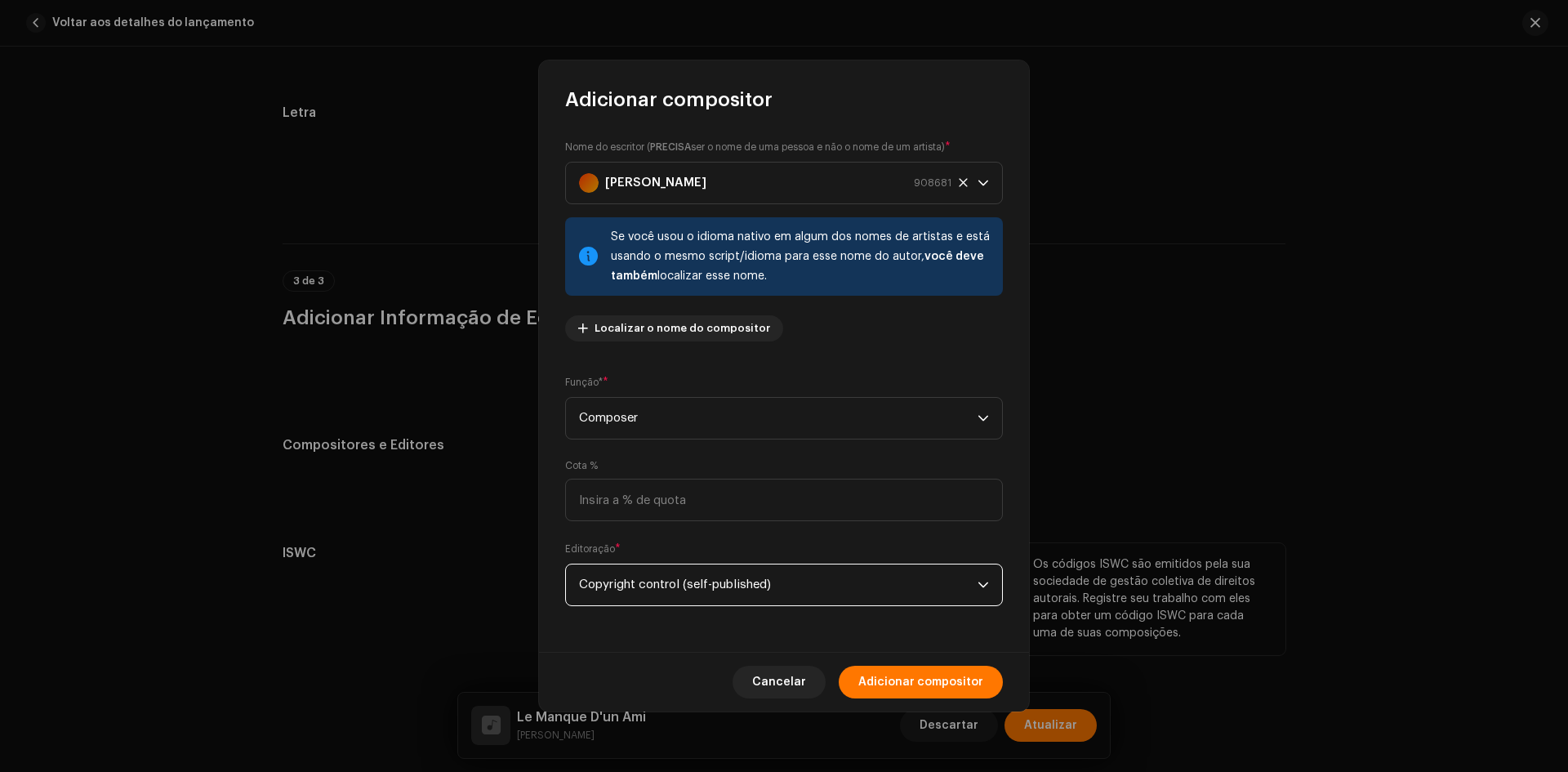
drag, startPoint x: 956, startPoint y: 685, endPoint x: 741, endPoint y: 622, distance: 224.0
click at [956, 684] on span "Adicionar compositor" at bounding box center [920, 681] width 125 height 33
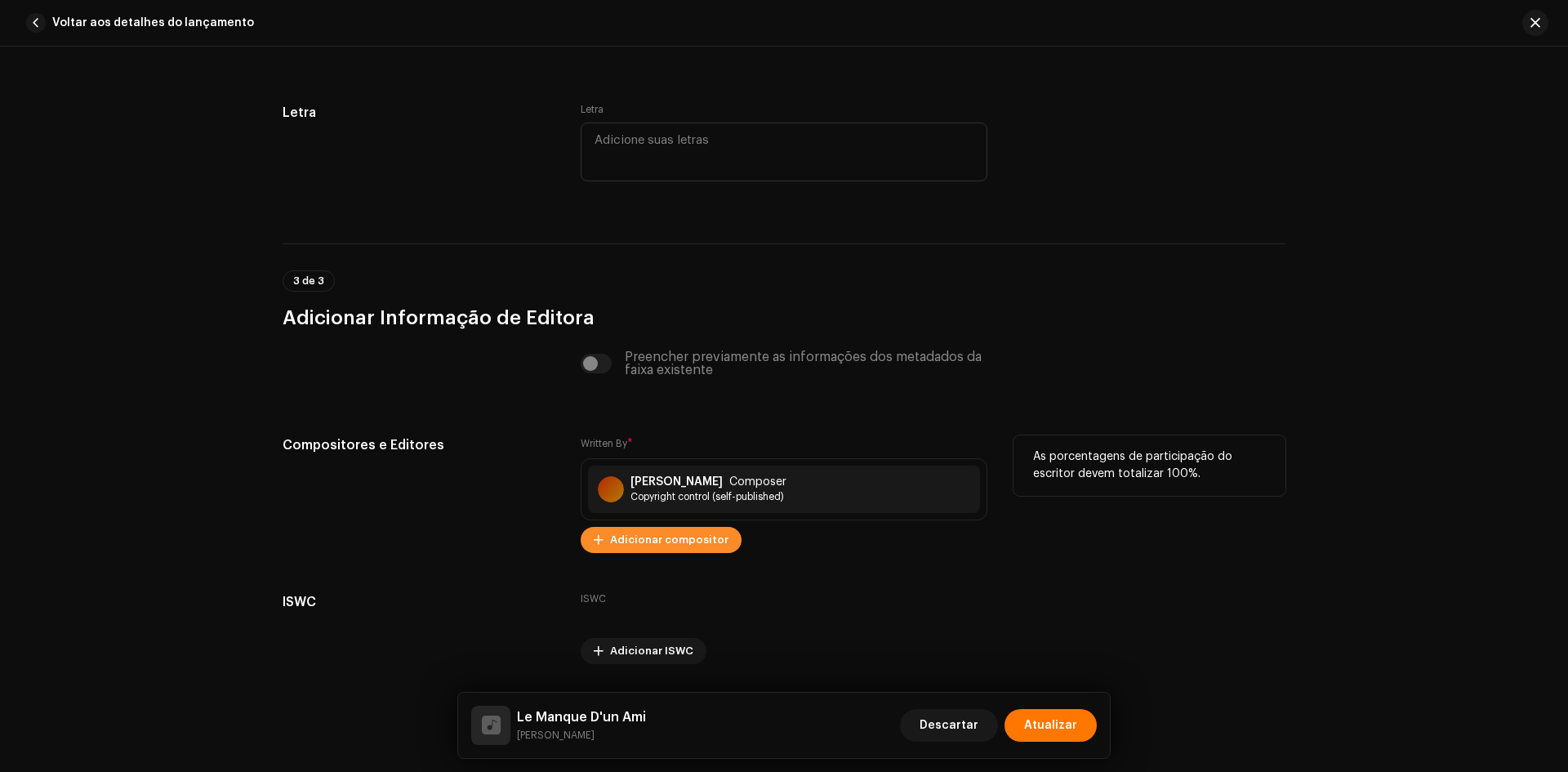
click at [644, 535] on span "Adicionar compositor" at bounding box center [669, 539] width 119 height 33
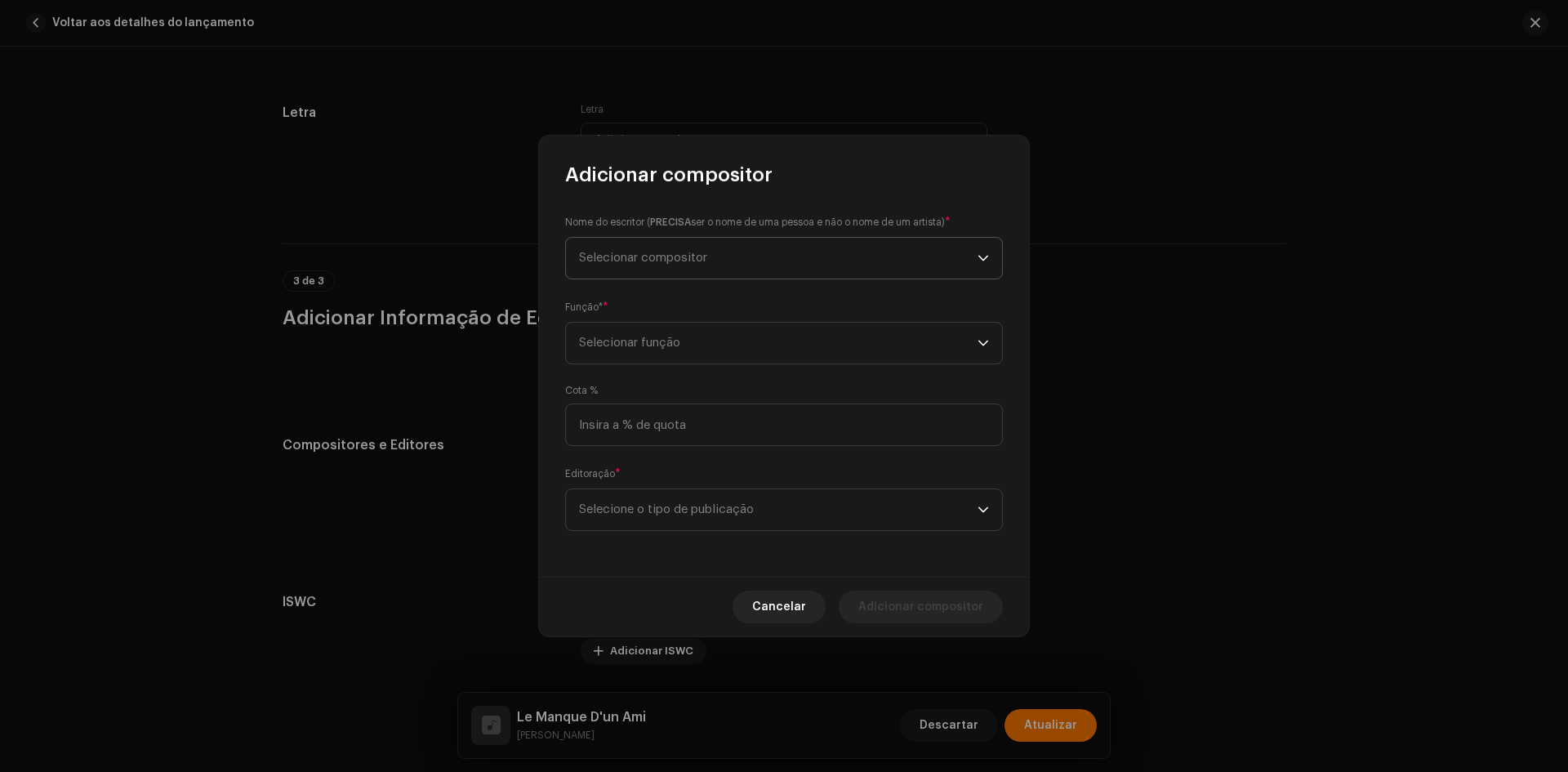
click at [659, 260] on span "Selecionar compositor" at bounding box center [643, 258] width 128 height 12
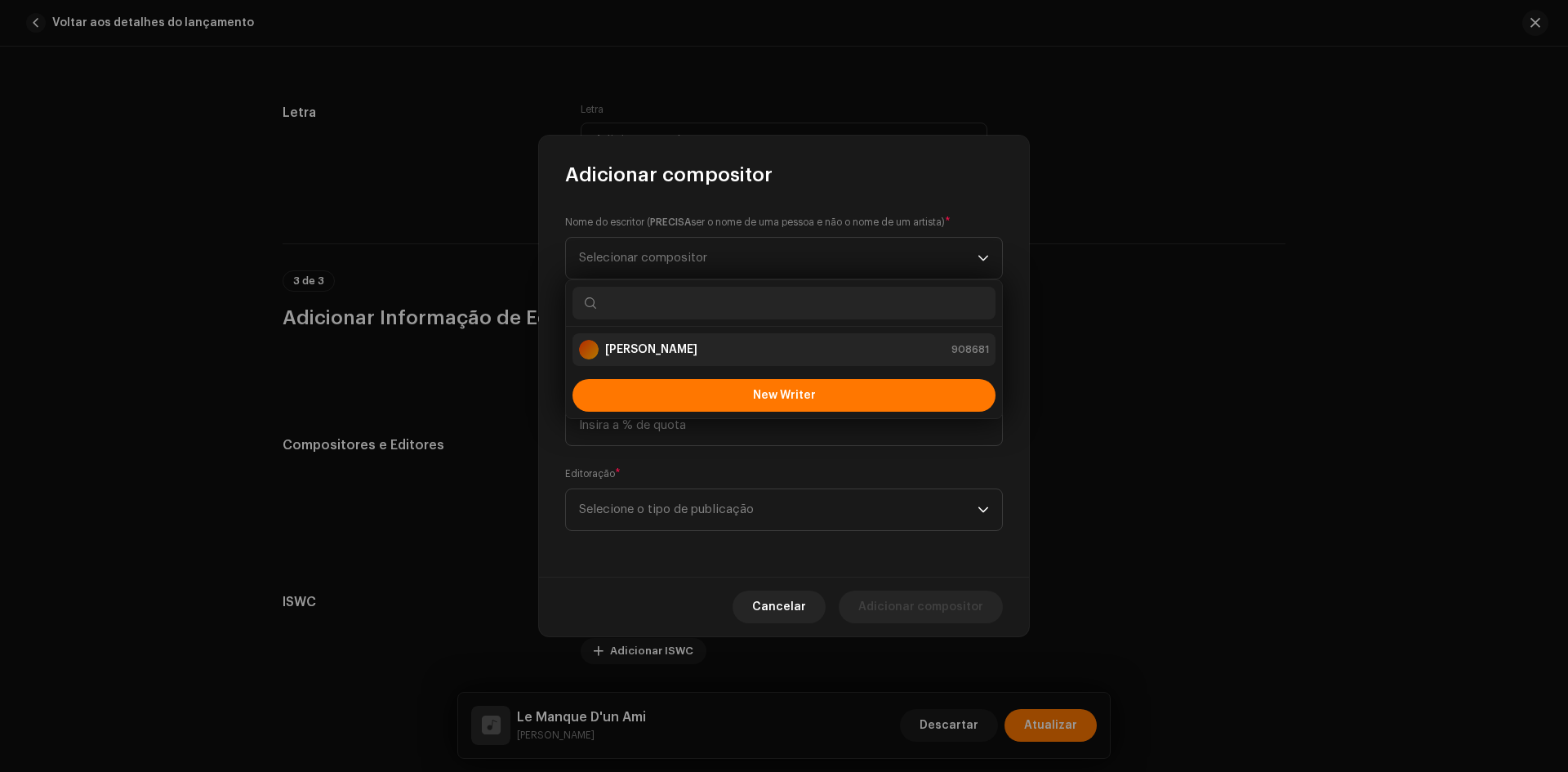
click at [658, 350] on strong "[PERSON_NAME]" at bounding box center [651, 350] width 92 height 16
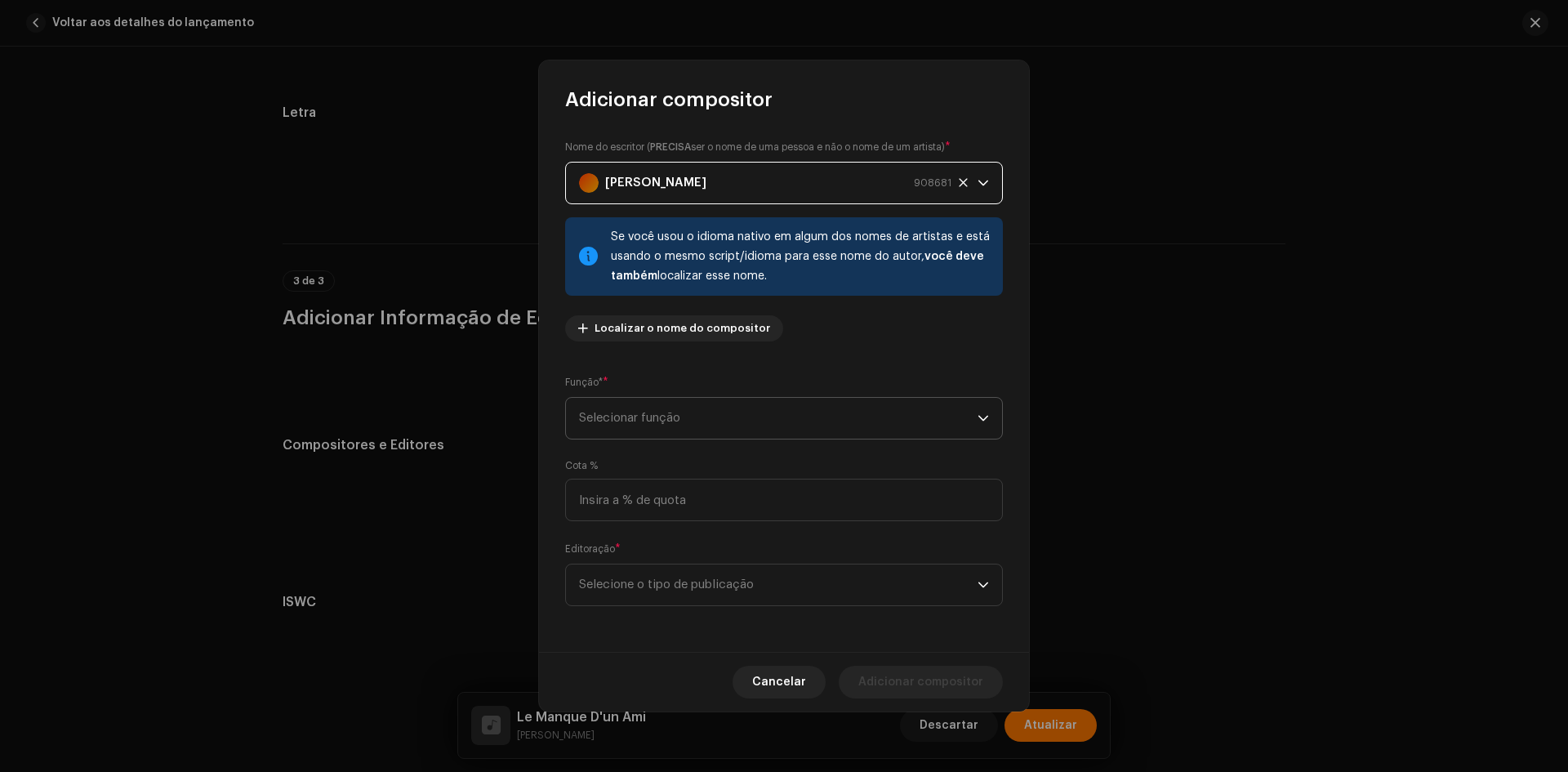
click at [646, 428] on span "Selecionar função" at bounding box center [778, 417] width 398 height 41
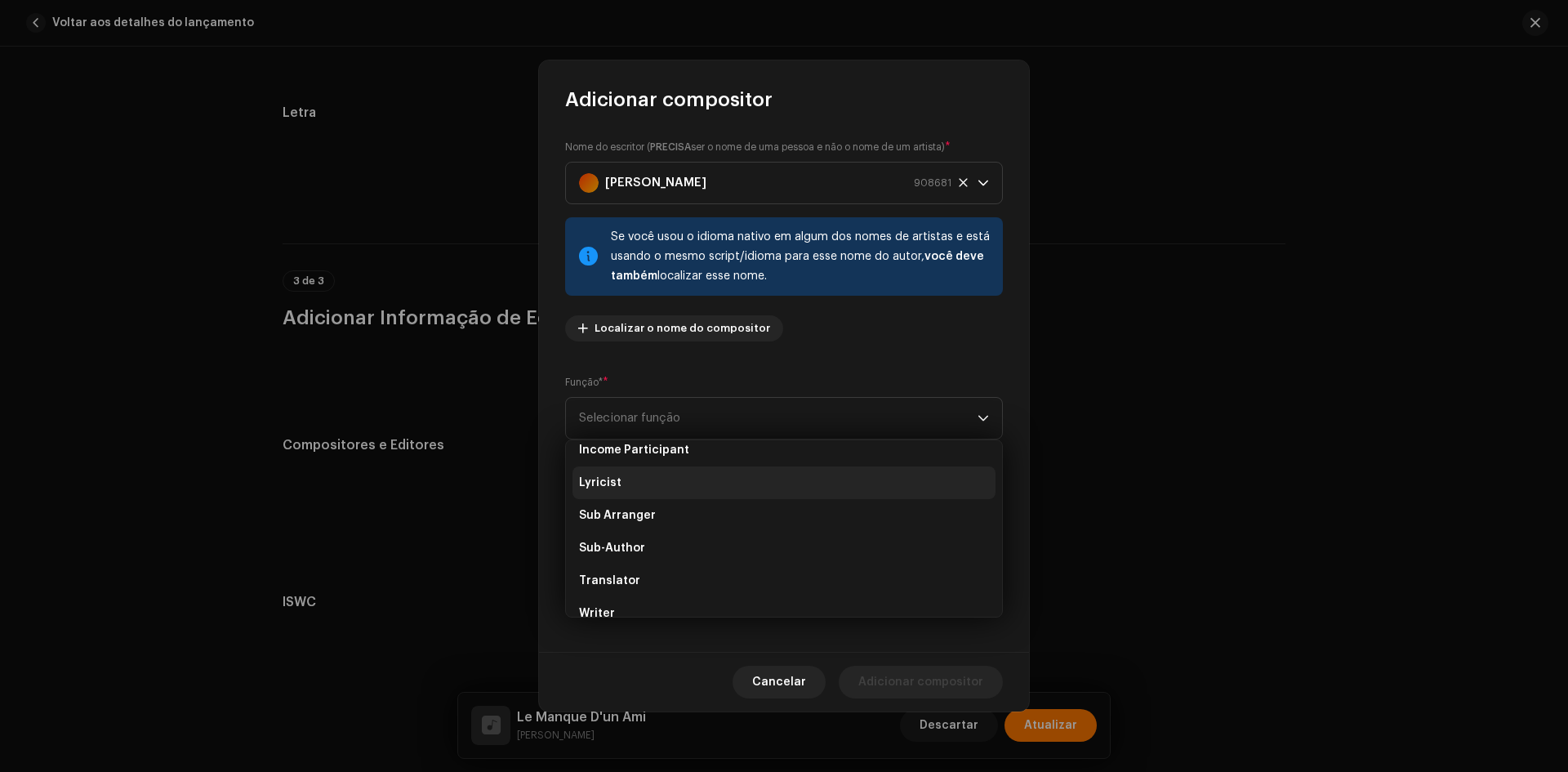
scroll to position [164, 0]
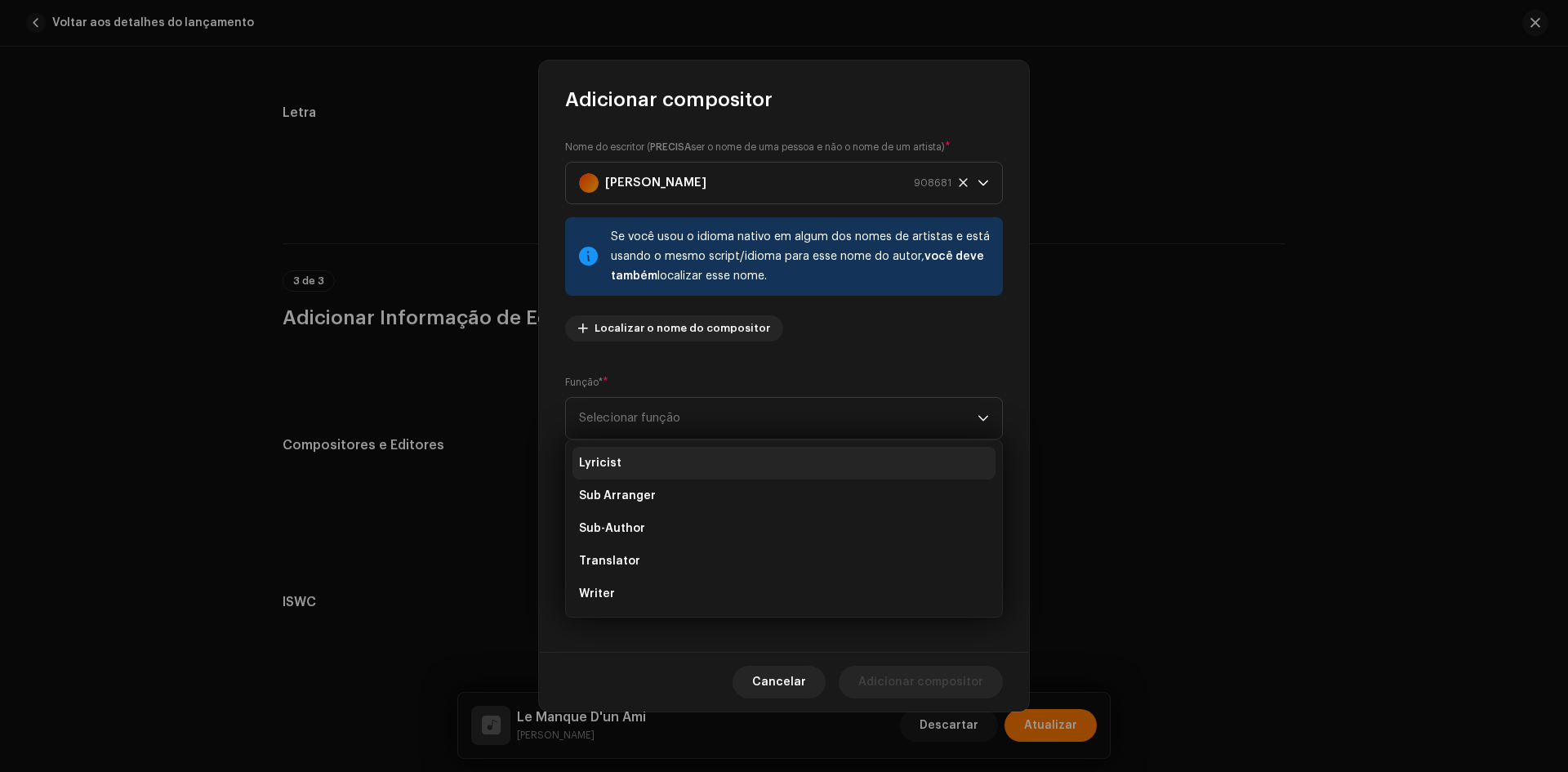
click at [619, 472] on li "Lyricist" at bounding box center [783, 462] width 422 height 33
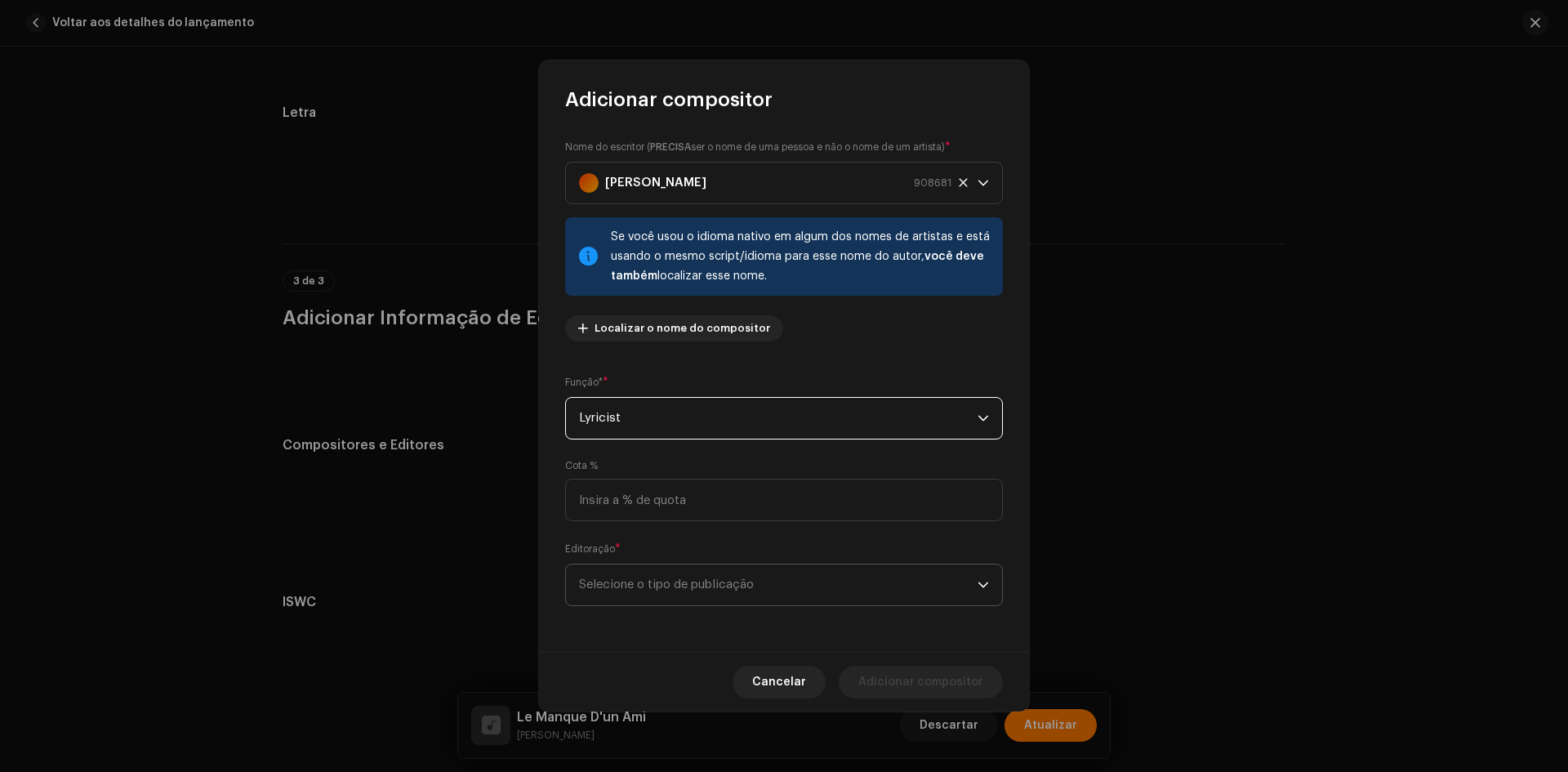
click at [624, 564] on span "Selecione o tipo de publicação" at bounding box center [778, 584] width 398 height 41
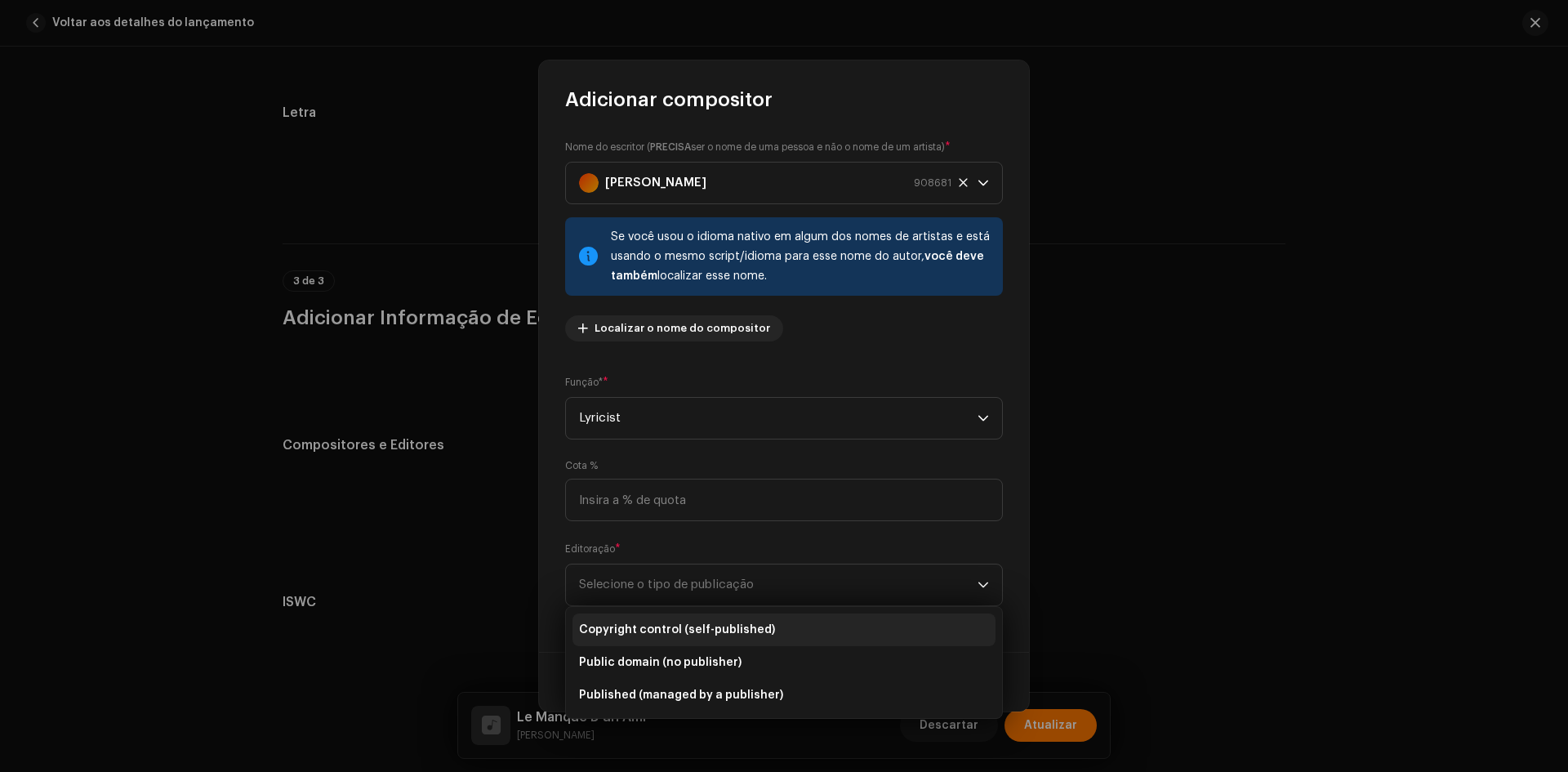
click at [638, 629] on span "Copyright control (self-published)" at bounding box center [677, 629] width 196 height 16
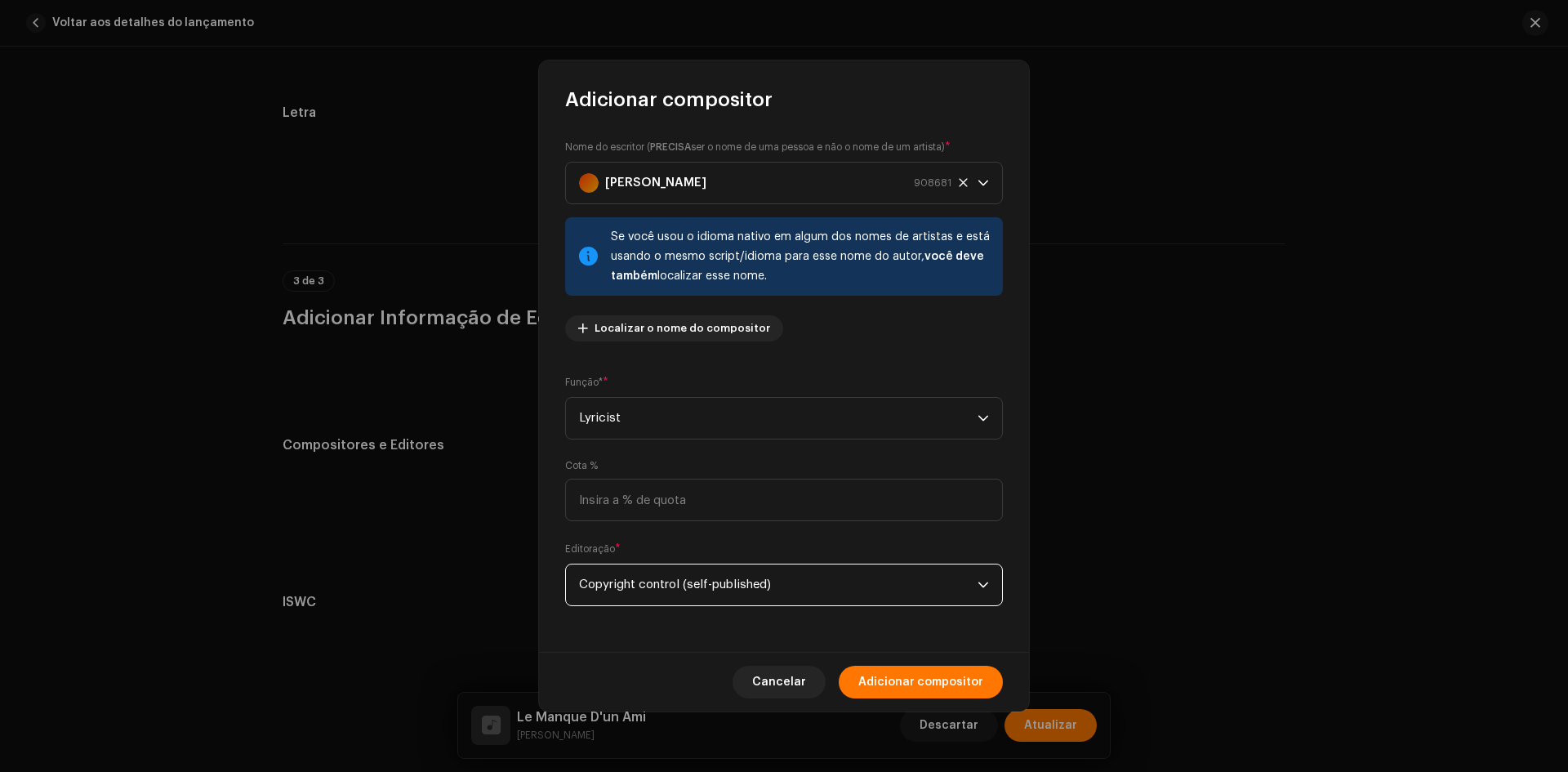
click at [841, 674] on div "Cancelar Adicionar compositor" at bounding box center [784, 681] width 490 height 60
click at [887, 687] on span "Adicionar compositor" at bounding box center [920, 681] width 125 height 33
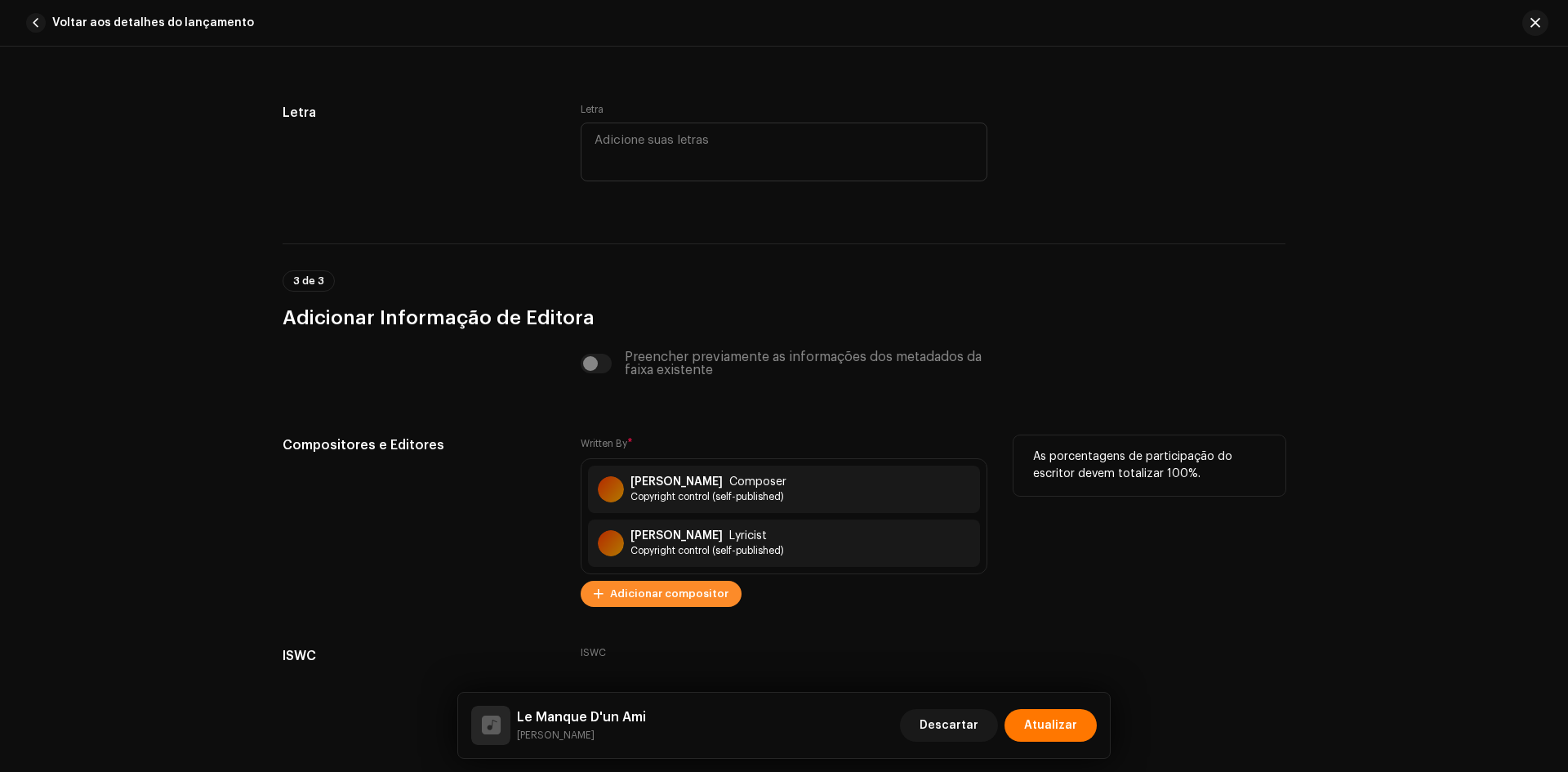
click at [675, 593] on span "Adicionar compositor" at bounding box center [669, 593] width 119 height 33
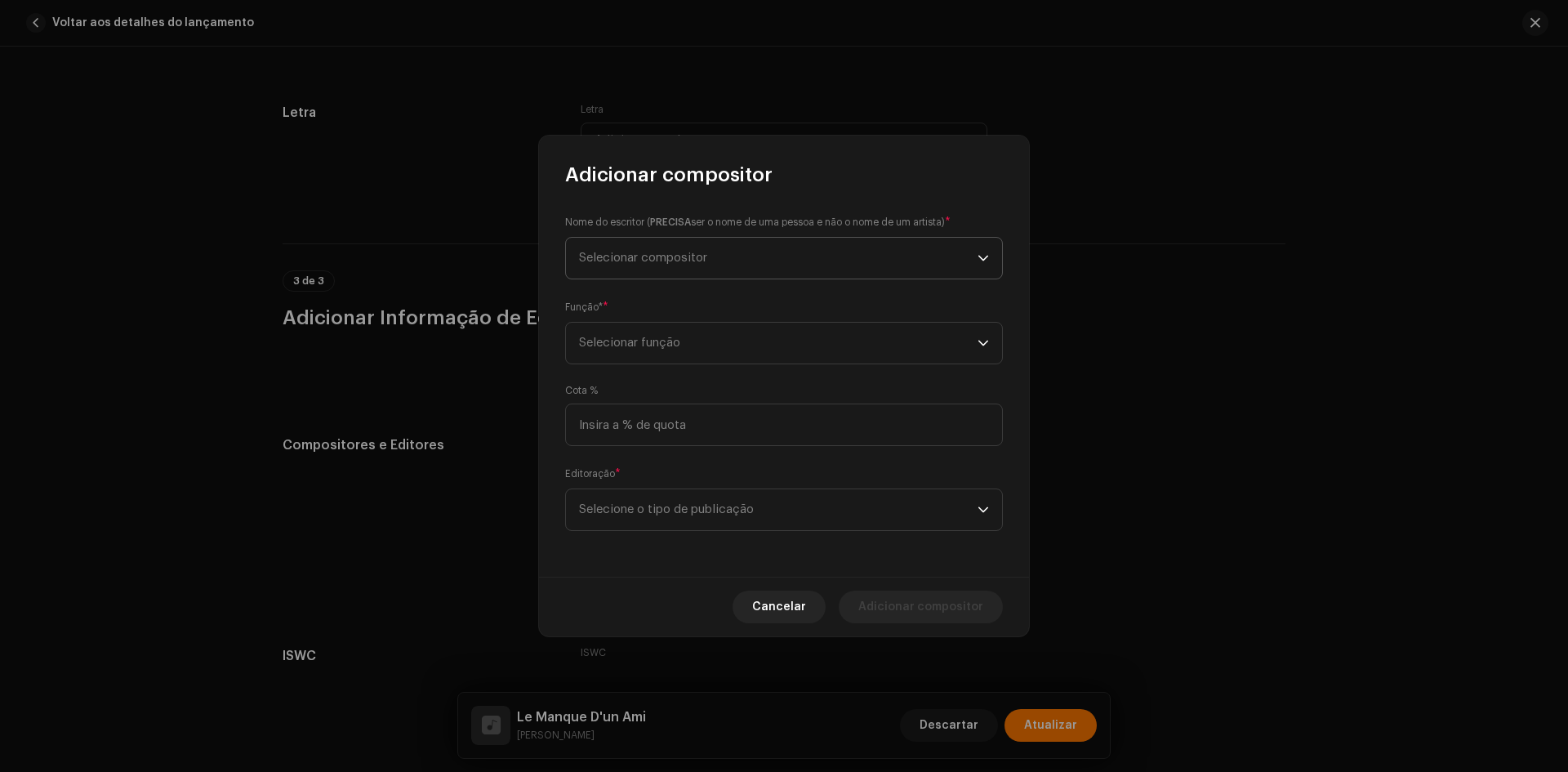
click at [687, 266] on span "Selecionar compositor" at bounding box center [778, 258] width 398 height 41
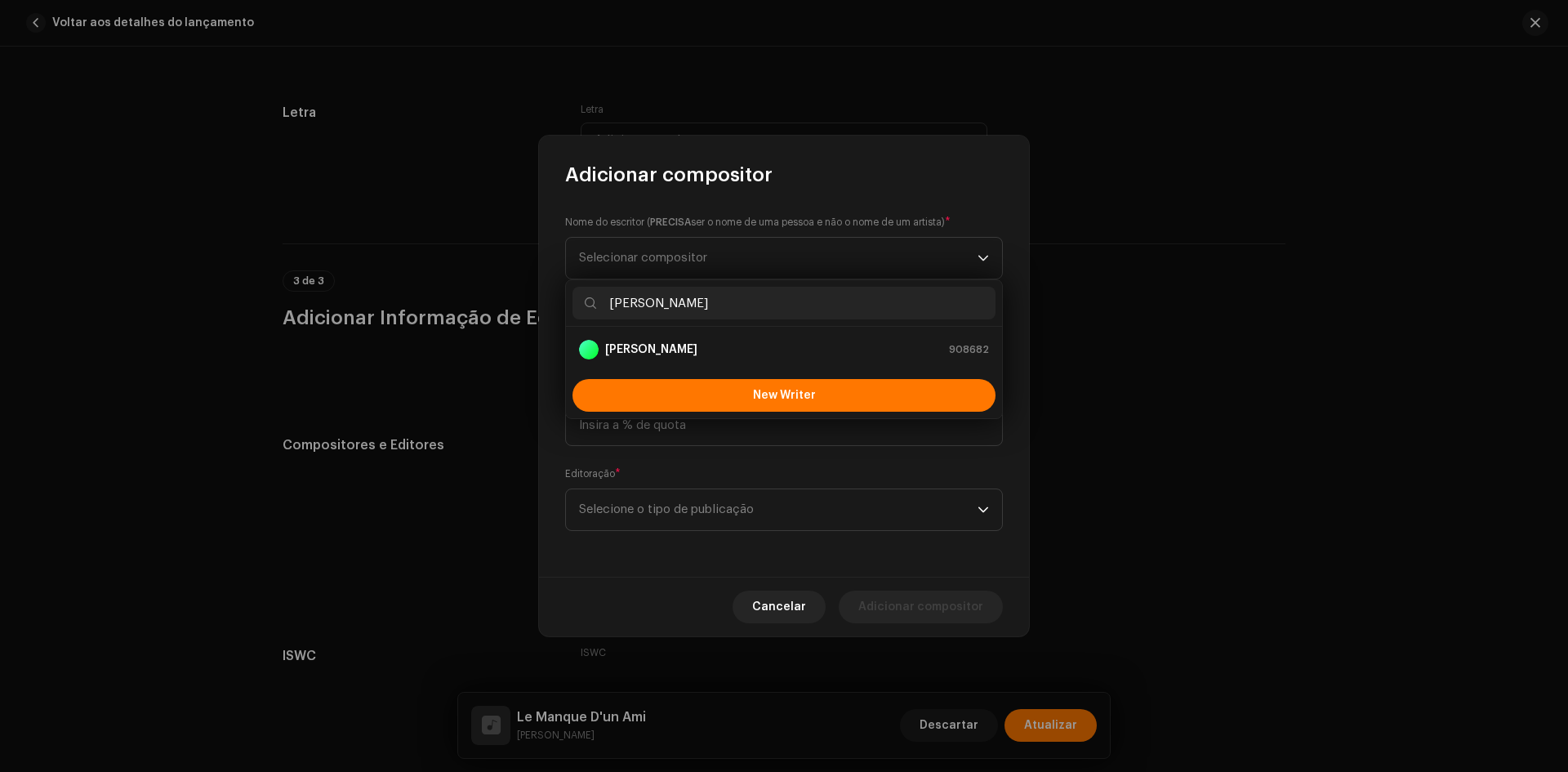
type input "[PERSON_NAME]"
click at [665, 343] on strong "[PERSON_NAME]" at bounding box center [651, 350] width 92 height 16
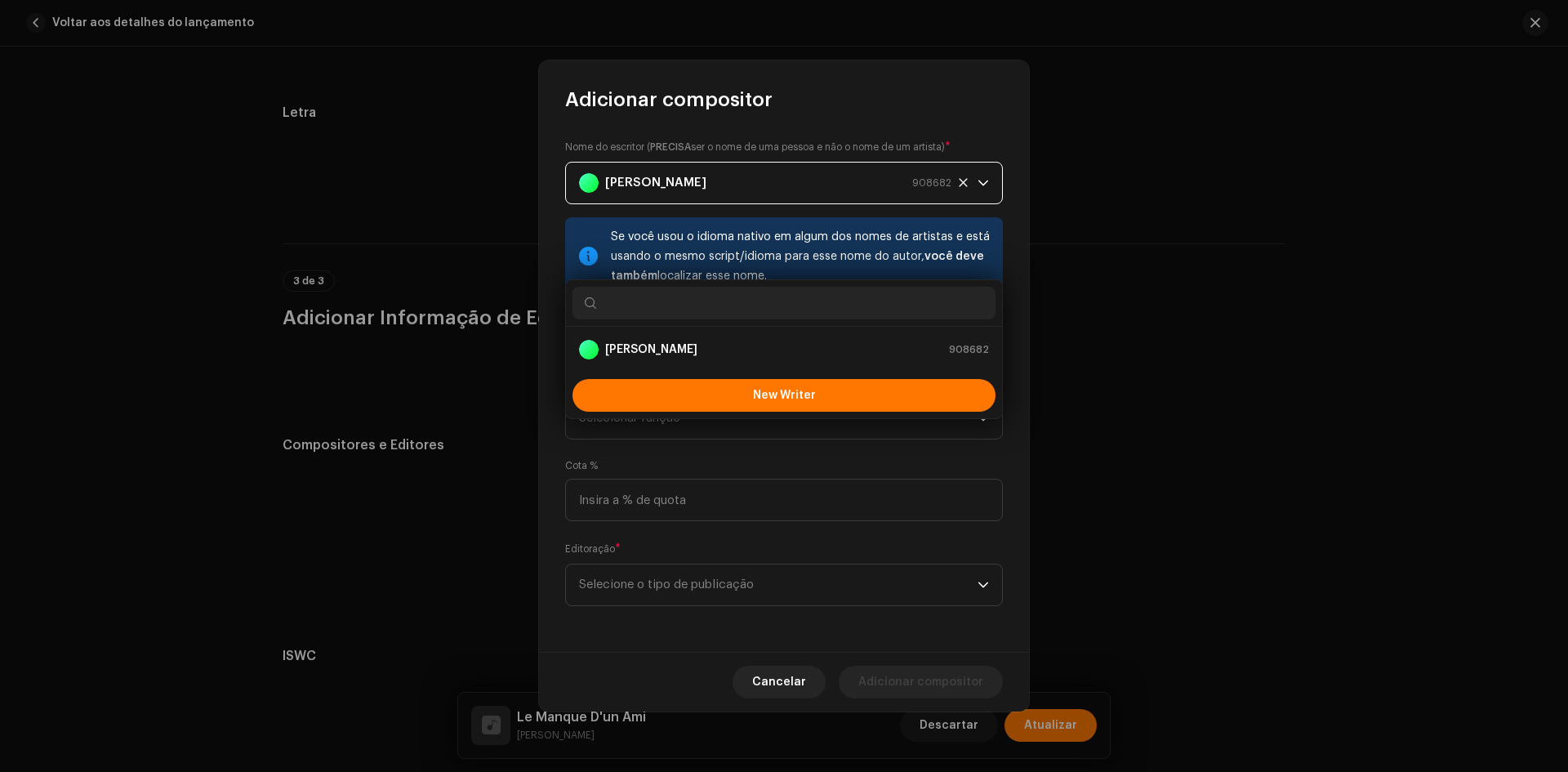
click at [651, 441] on div "Nome do escritor ( PRECISA ser o nome de uma pessoa e não o nome de um artista)…" at bounding box center [784, 383] width 490 height 539
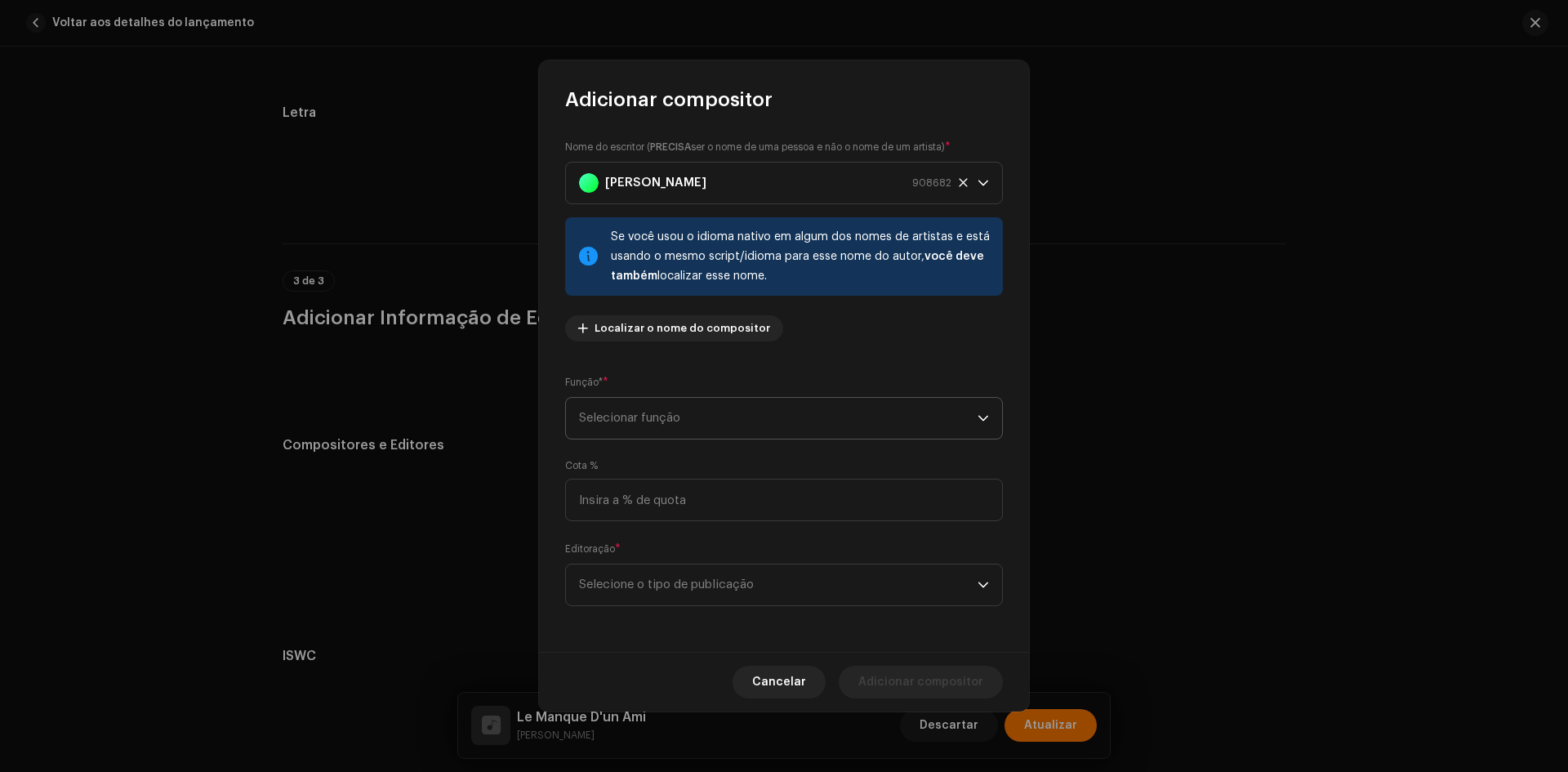
click at [649, 421] on span "Selecionar função" at bounding box center [778, 417] width 398 height 41
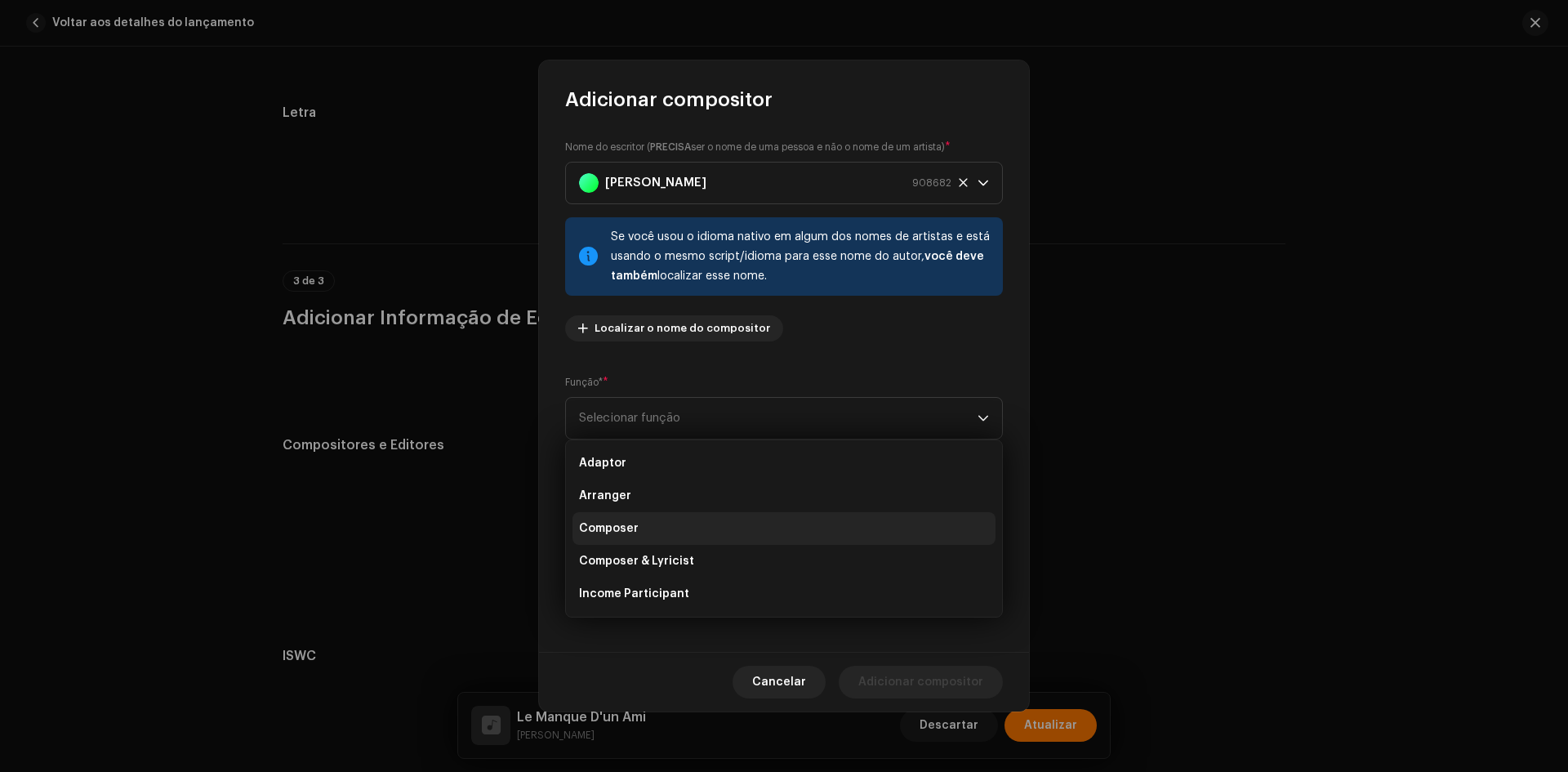
click at [626, 521] on span "Composer" at bounding box center [609, 528] width 60 height 16
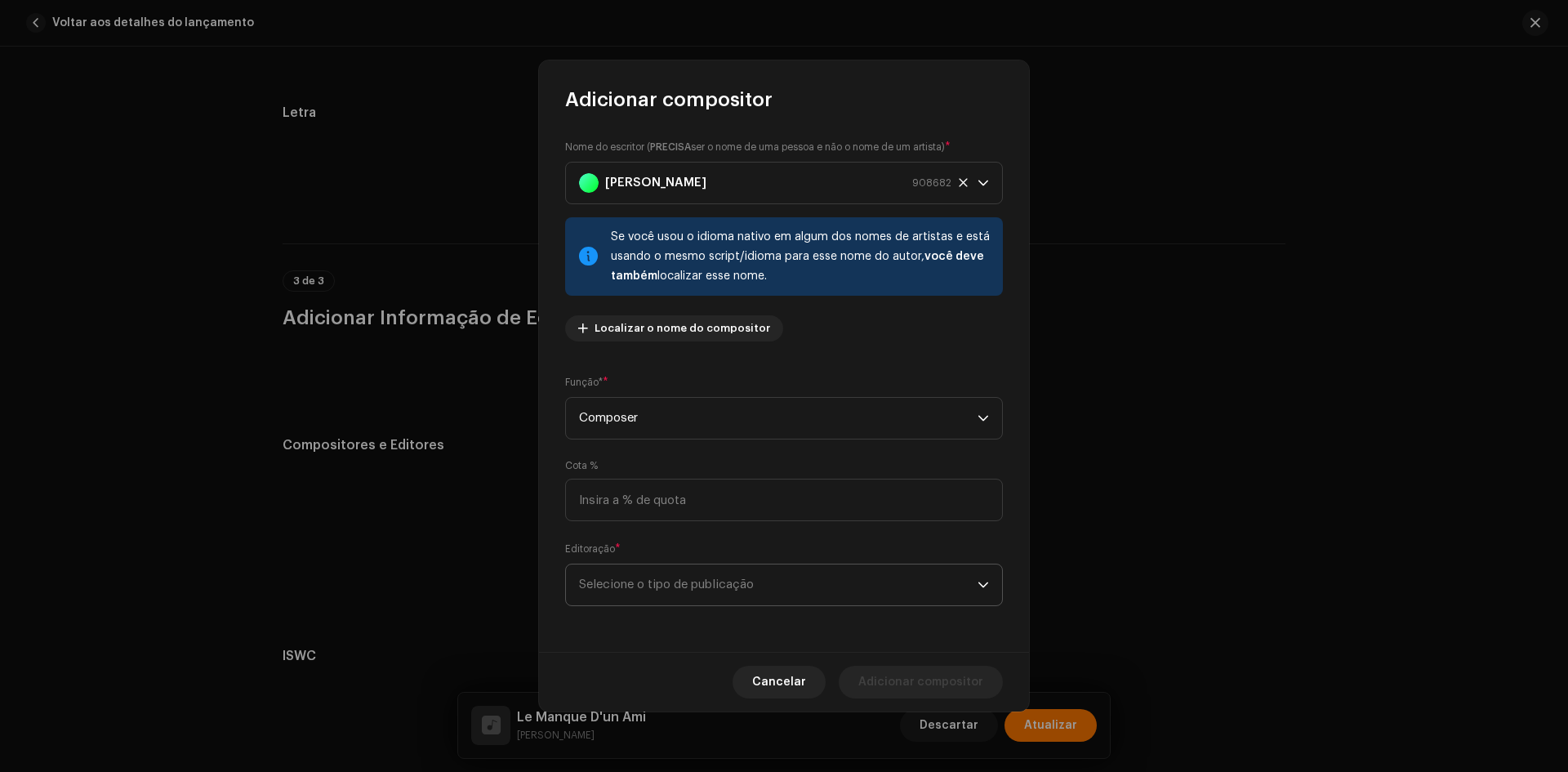
click at [627, 593] on span "Selecione o tipo de publicação" at bounding box center [778, 584] width 398 height 41
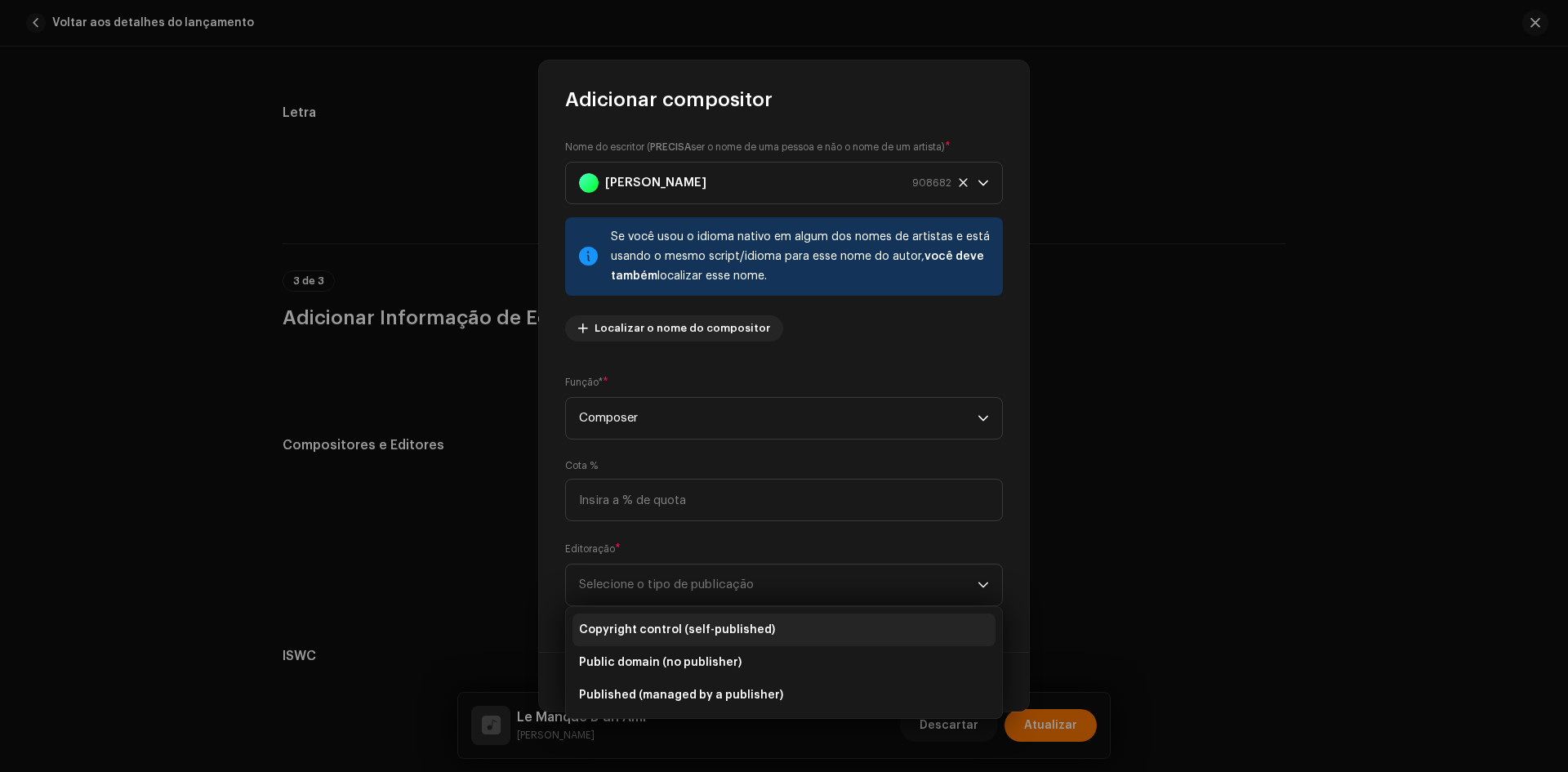
click at [624, 625] on span "Copyright control (self-published)" at bounding box center [677, 629] width 196 height 16
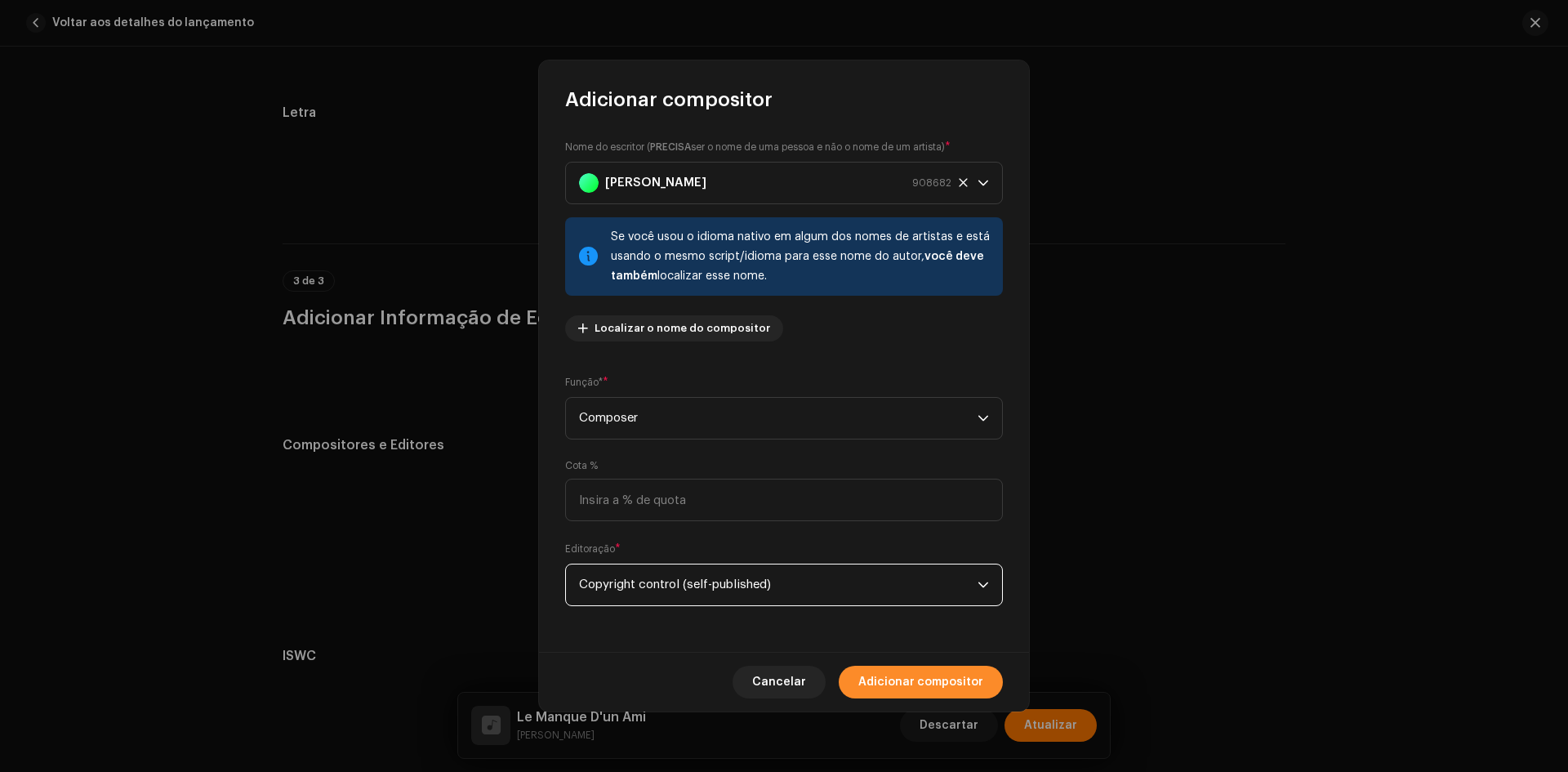
click at [875, 690] on span "Adicionar compositor" at bounding box center [920, 681] width 125 height 33
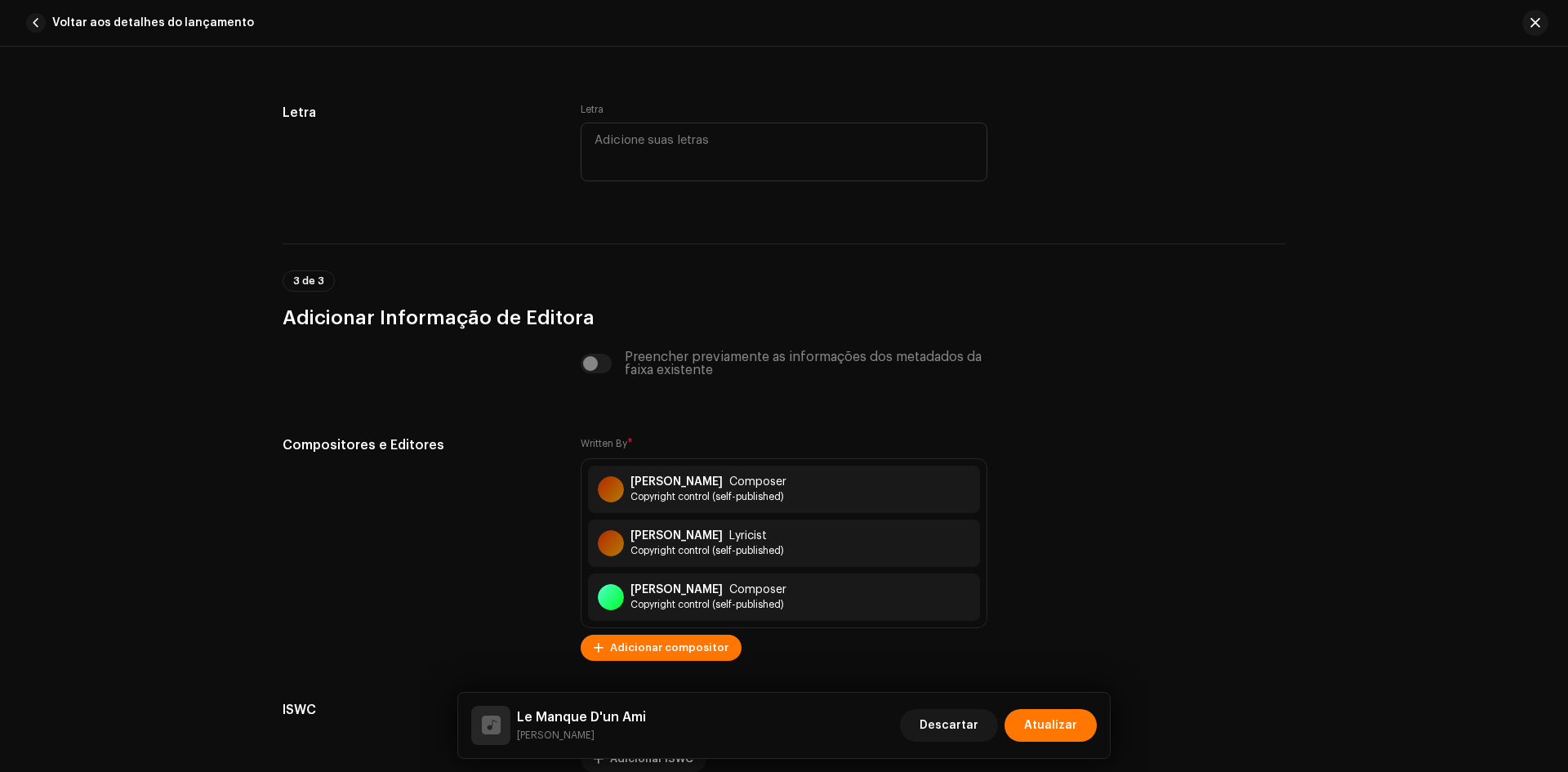
click at [635, 651] on span "Adicionar compositor" at bounding box center [669, 647] width 119 height 33
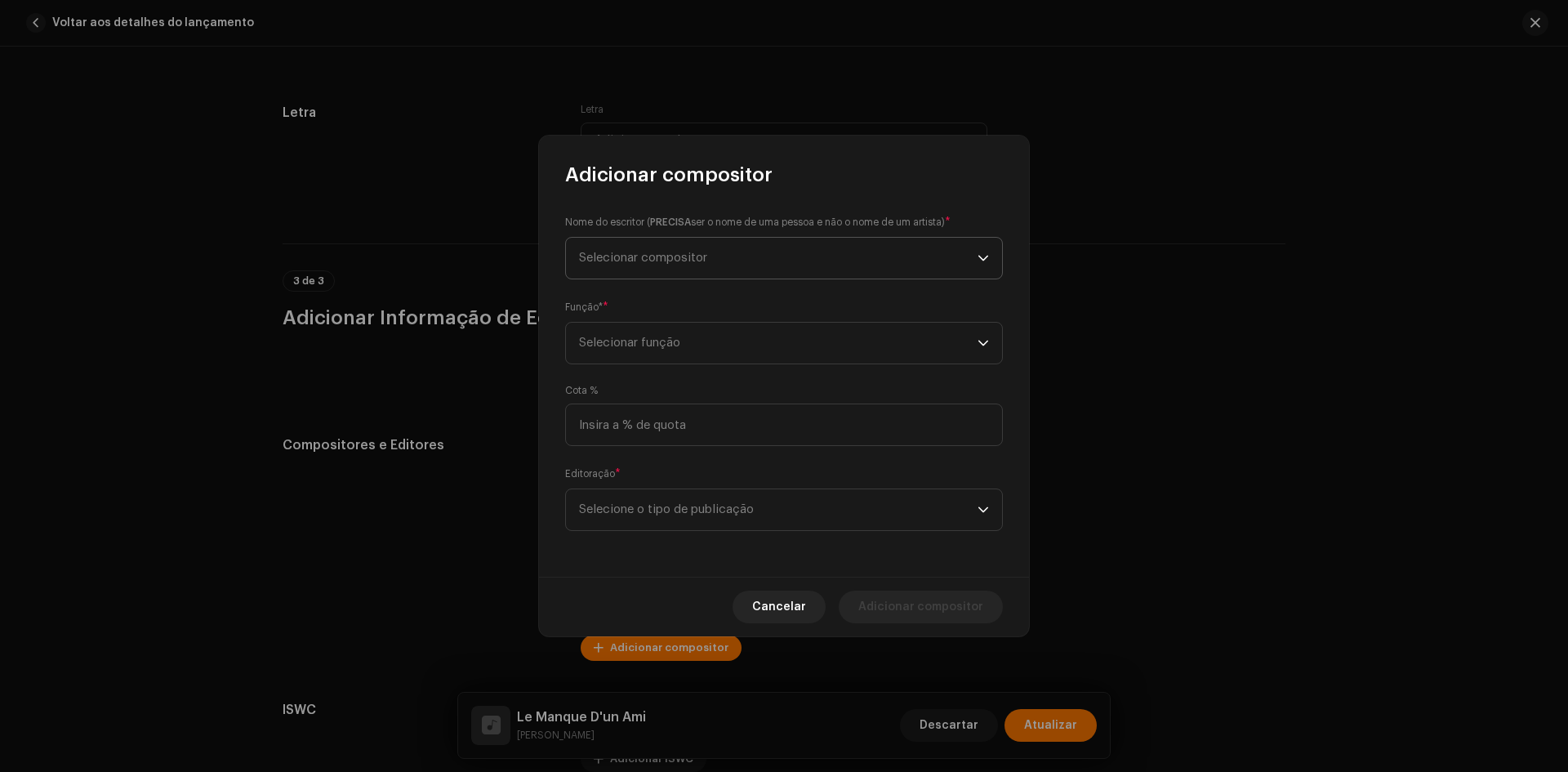
click at [659, 245] on span "Selecionar compositor" at bounding box center [778, 258] width 398 height 41
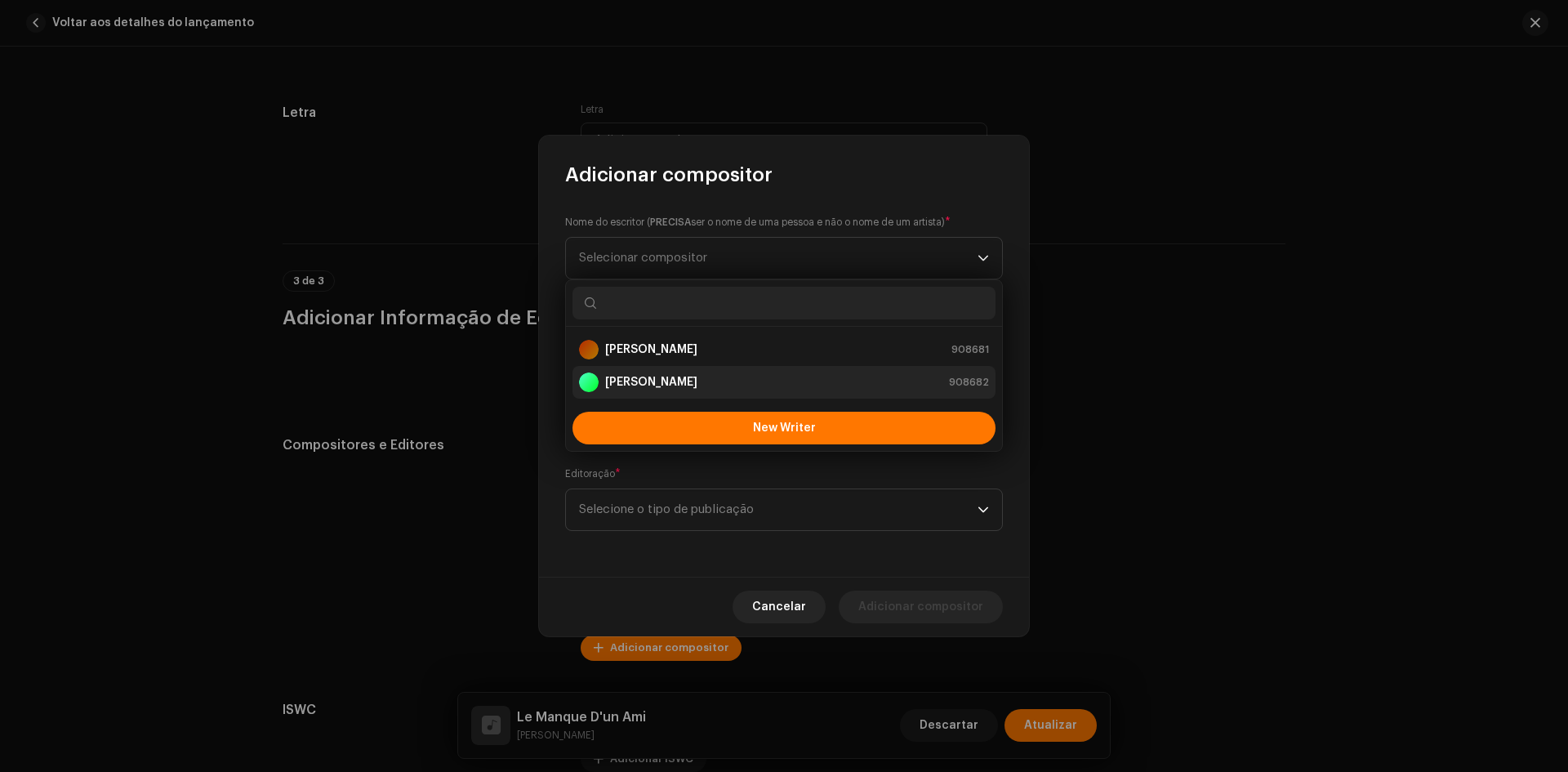
click at [628, 391] on div "[PERSON_NAME]" at bounding box center [638, 383] width 119 height 20
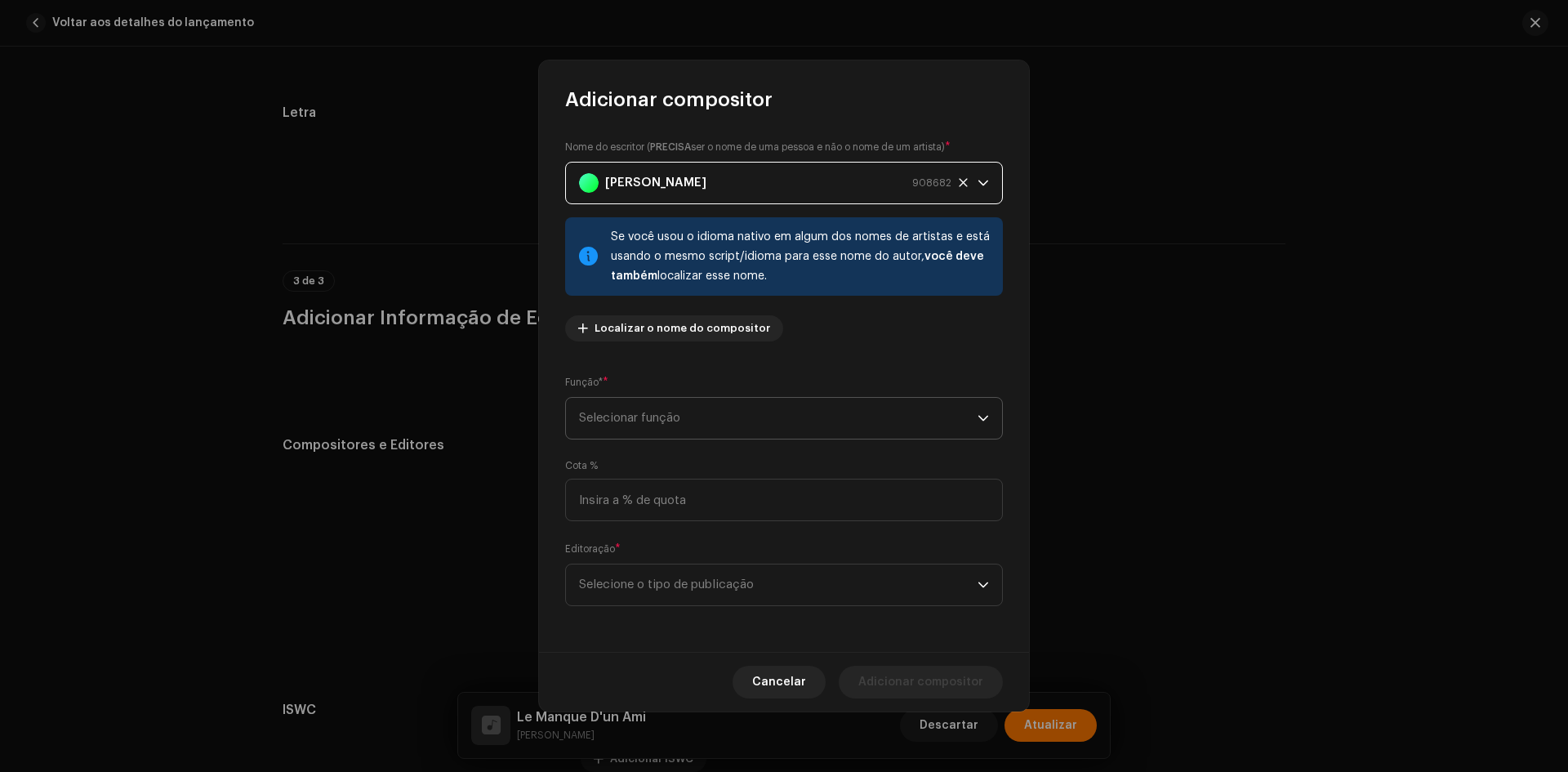
click at [631, 422] on span "Selecionar função" at bounding box center [778, 417] width 398 height 41
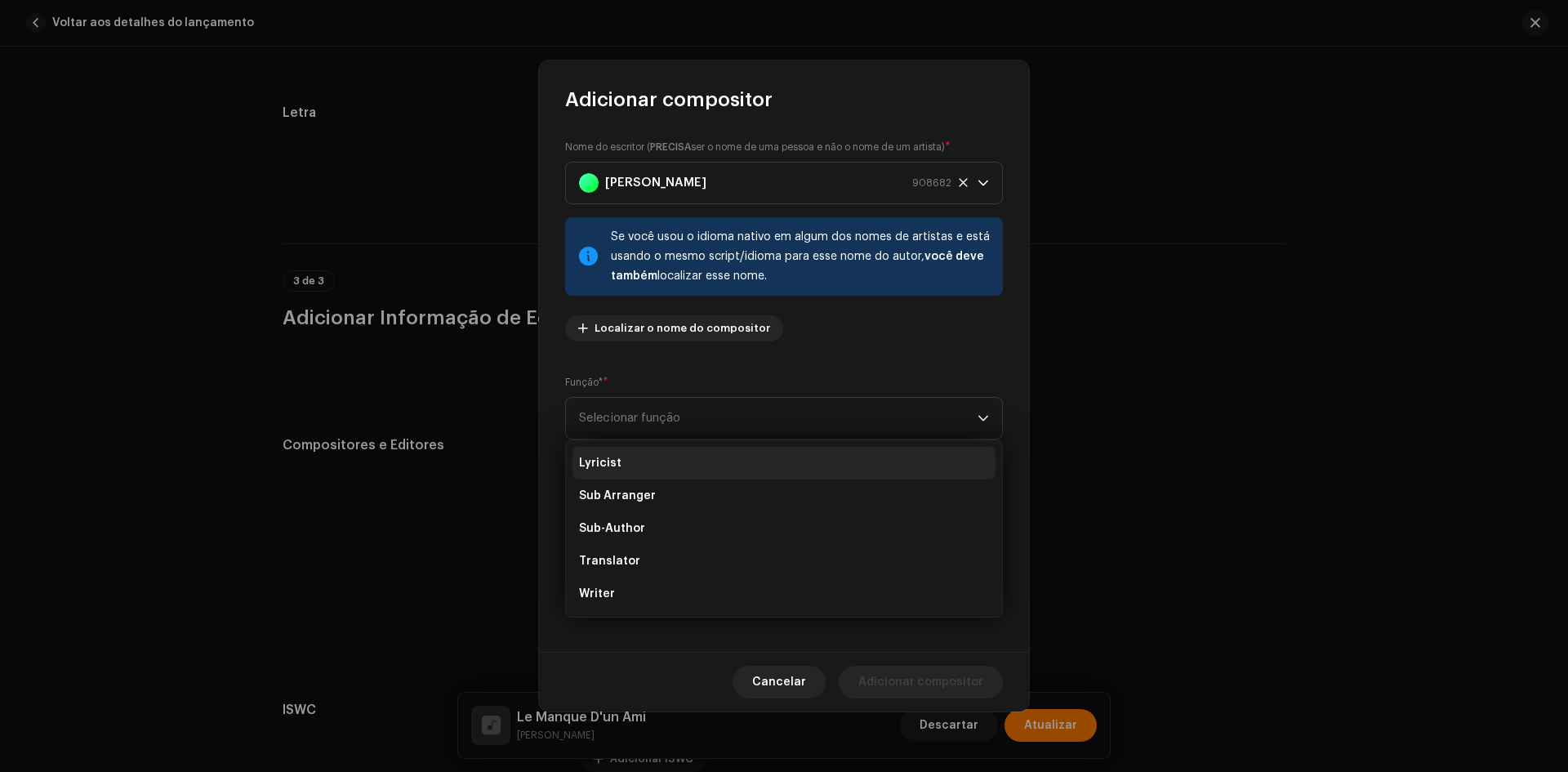
click at [597, 461] on span "Lyricist" at bounding box center [600, 462] width 43 height 16
click at [626, 581] on span "Selecione o tipo de publicação" at bounding box center [778, 584] width 398 height 41
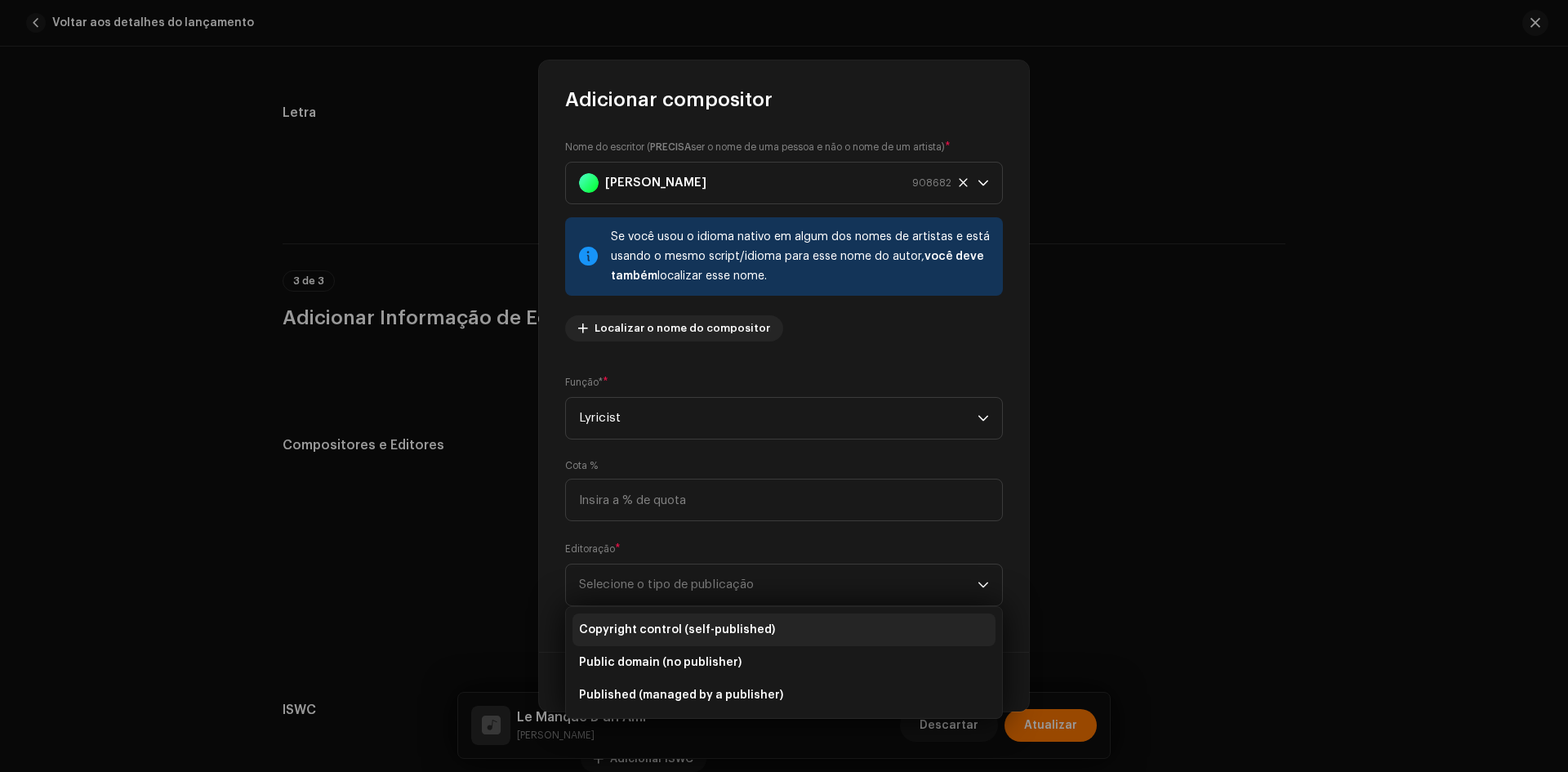
click at [642, 630] on span "Copyright control (self-published)" at bounding box center [677, 629] width 196 height 16
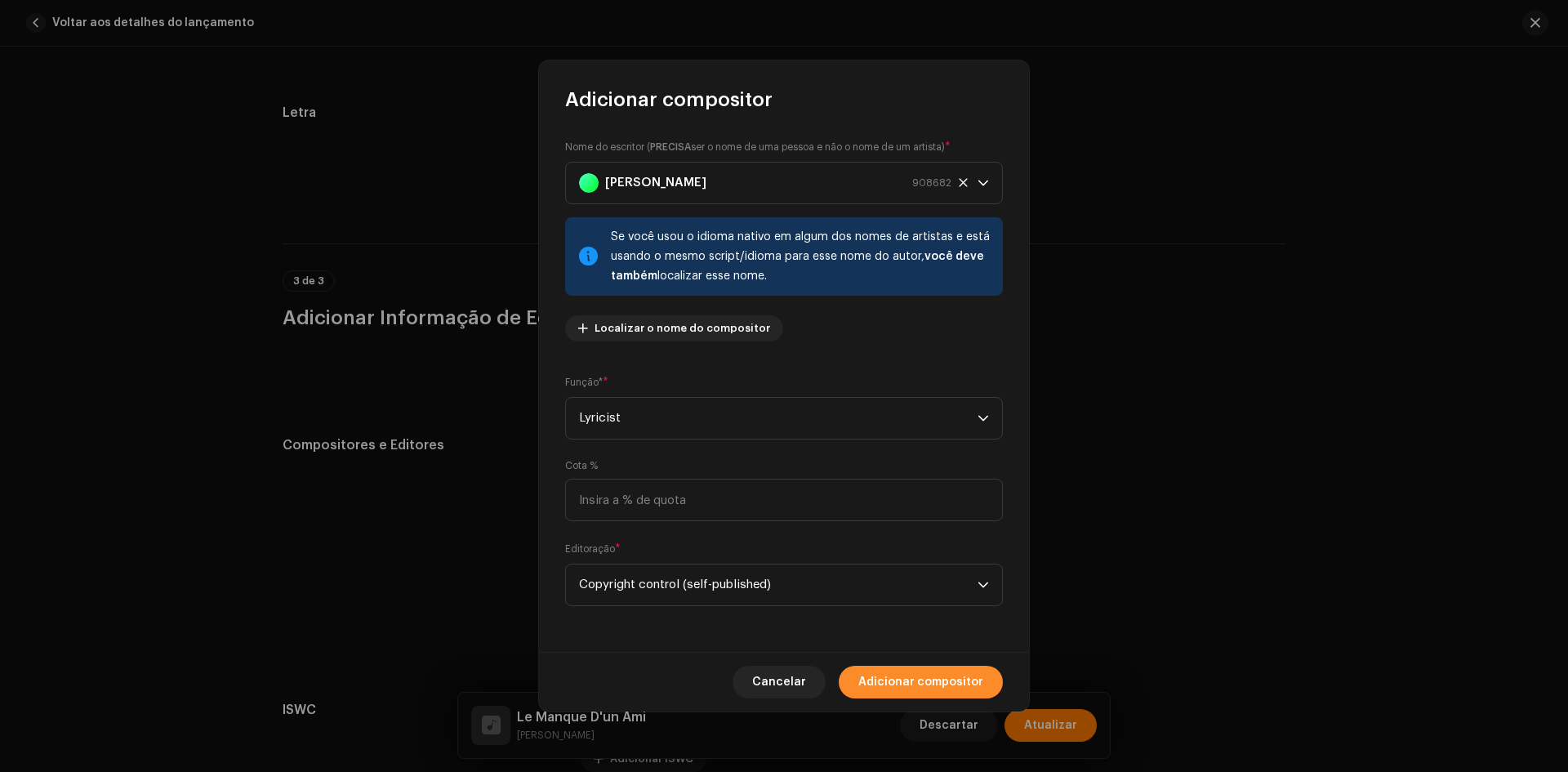
click at [868, 669] on span "Adicionar compositor" at bounding box center [920, 681] width 125 height 33
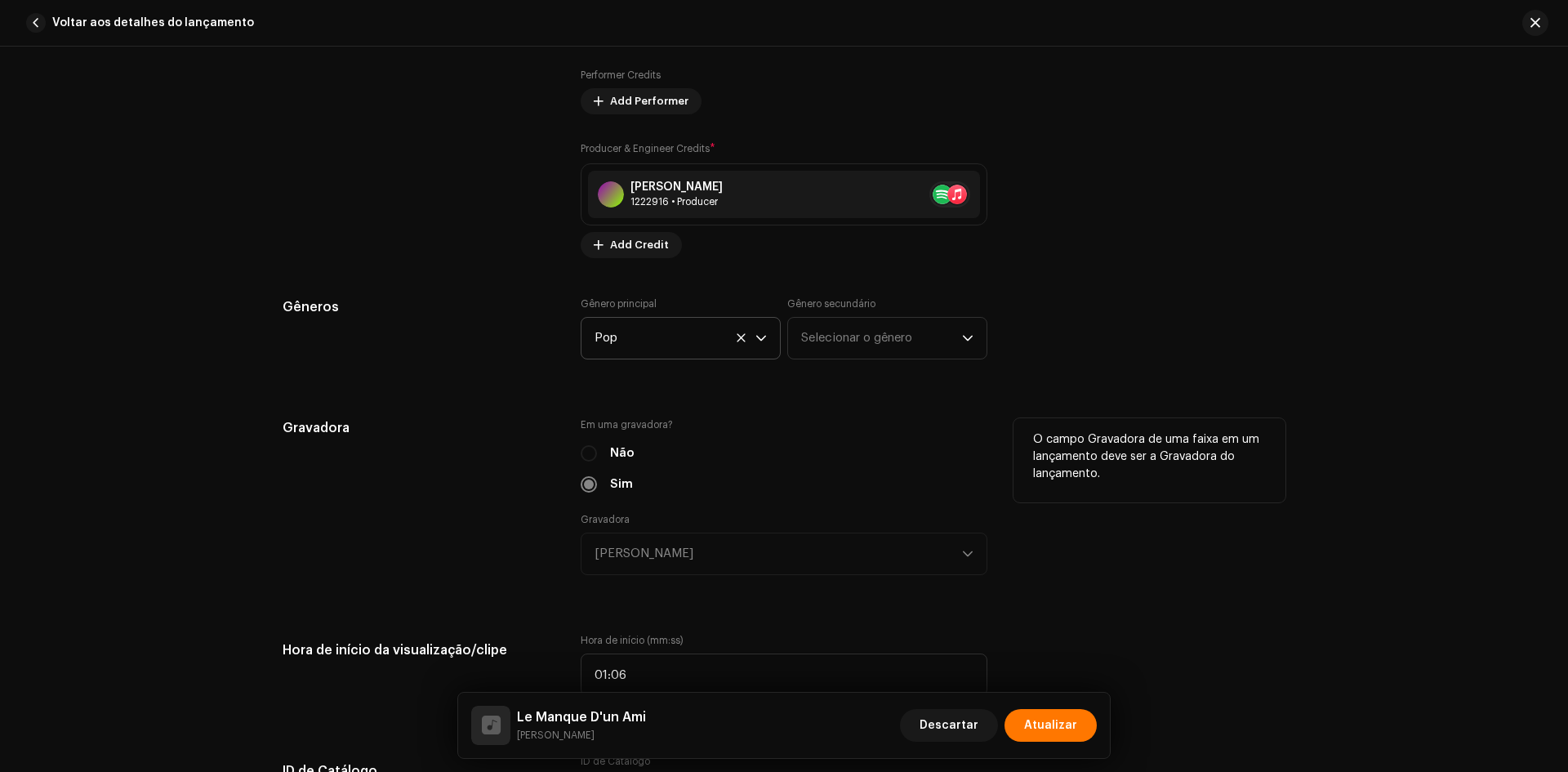
scroll to position [1059, 0]
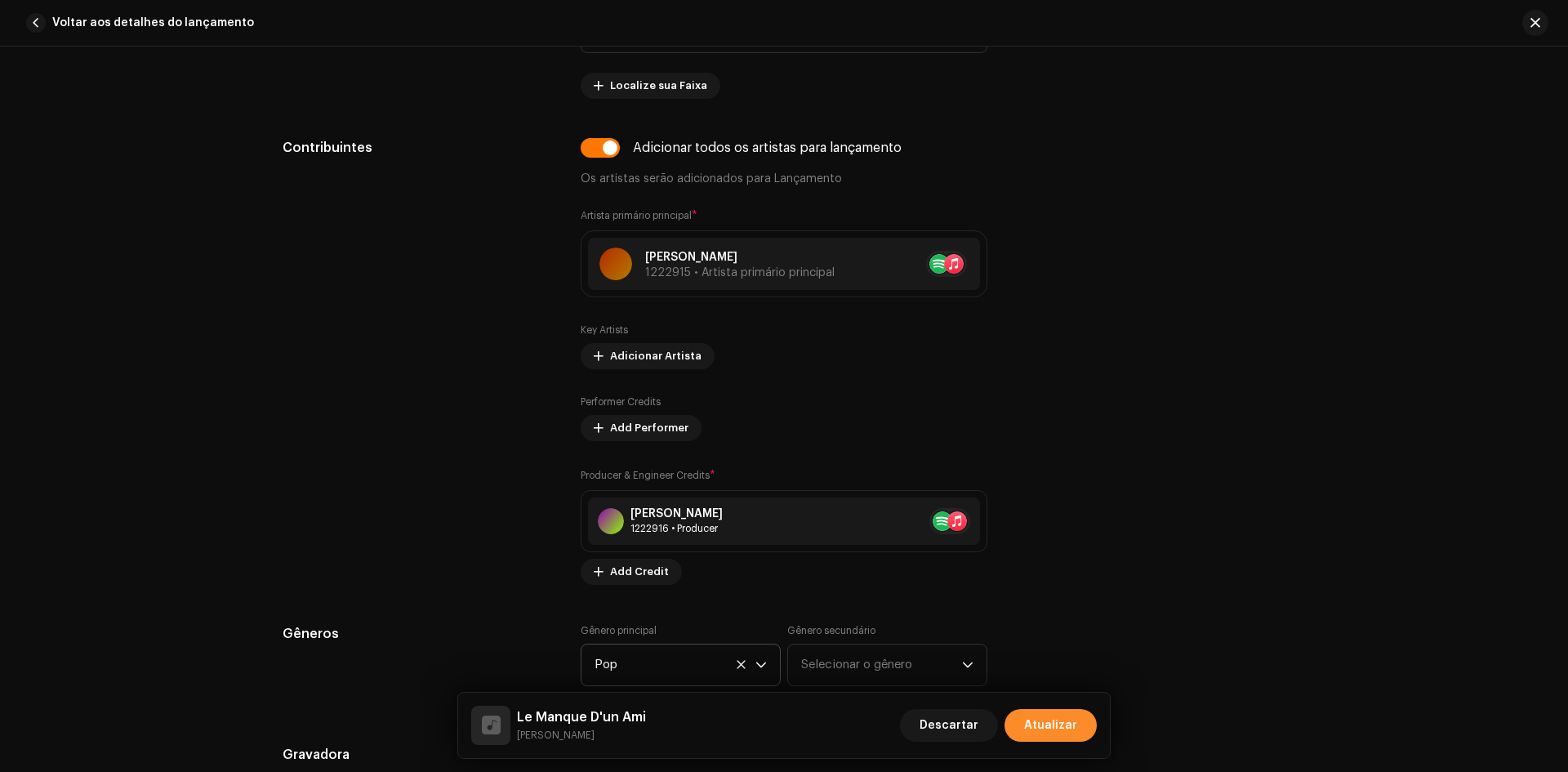
click at [1038, 726] on span "Atualizar" at bounding box center [1050, 725] width 53 height 33
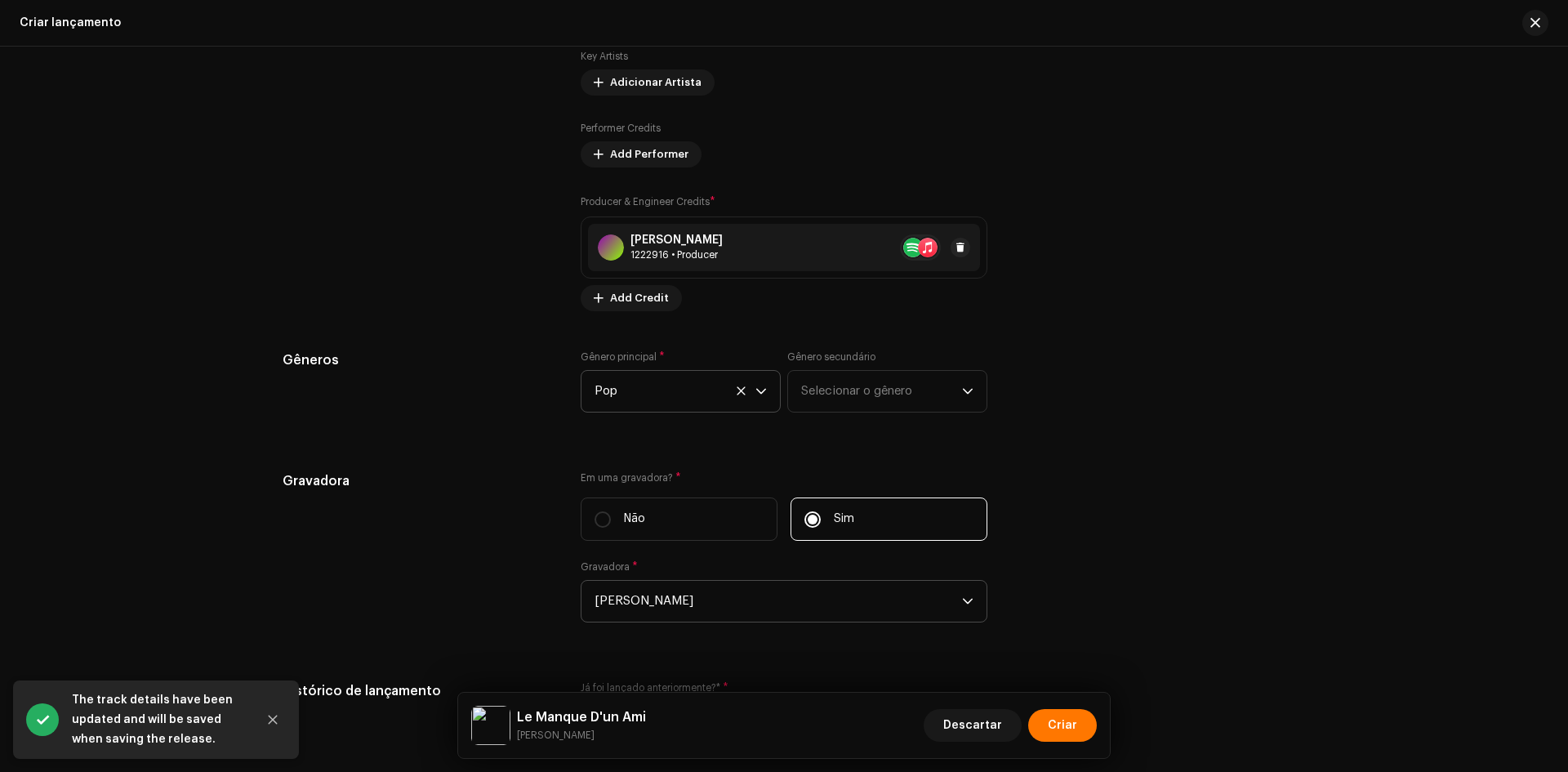
scroll to position [1959, 0]
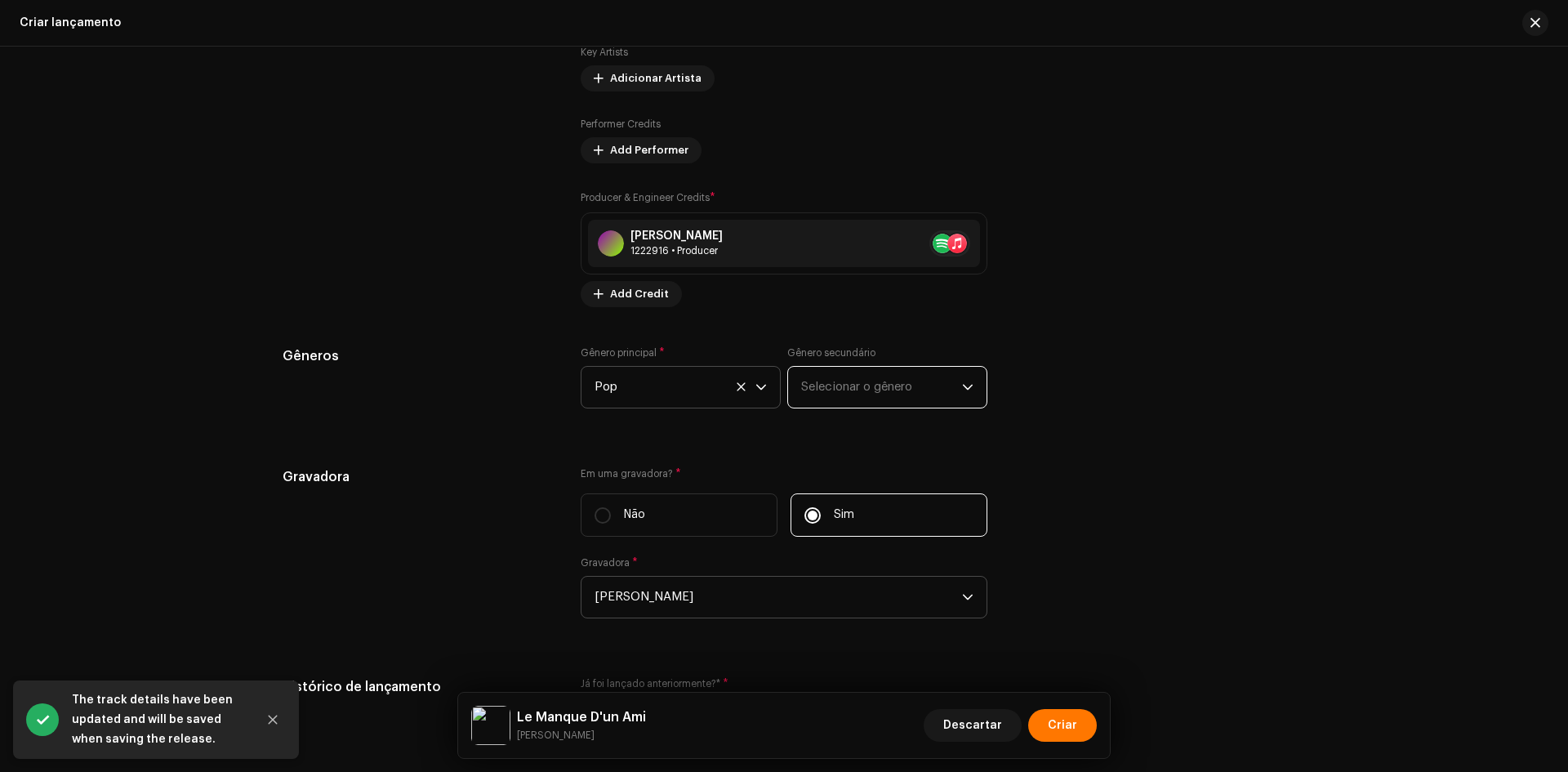
drag, startPoint x: 857, startPoint y: 400, endPoint x: 847, endPoint y: 408, distance: 12.8
click at [855, 398] on span "Selecionar o gênero" at bounding box center [881, 386] width 161 height 41
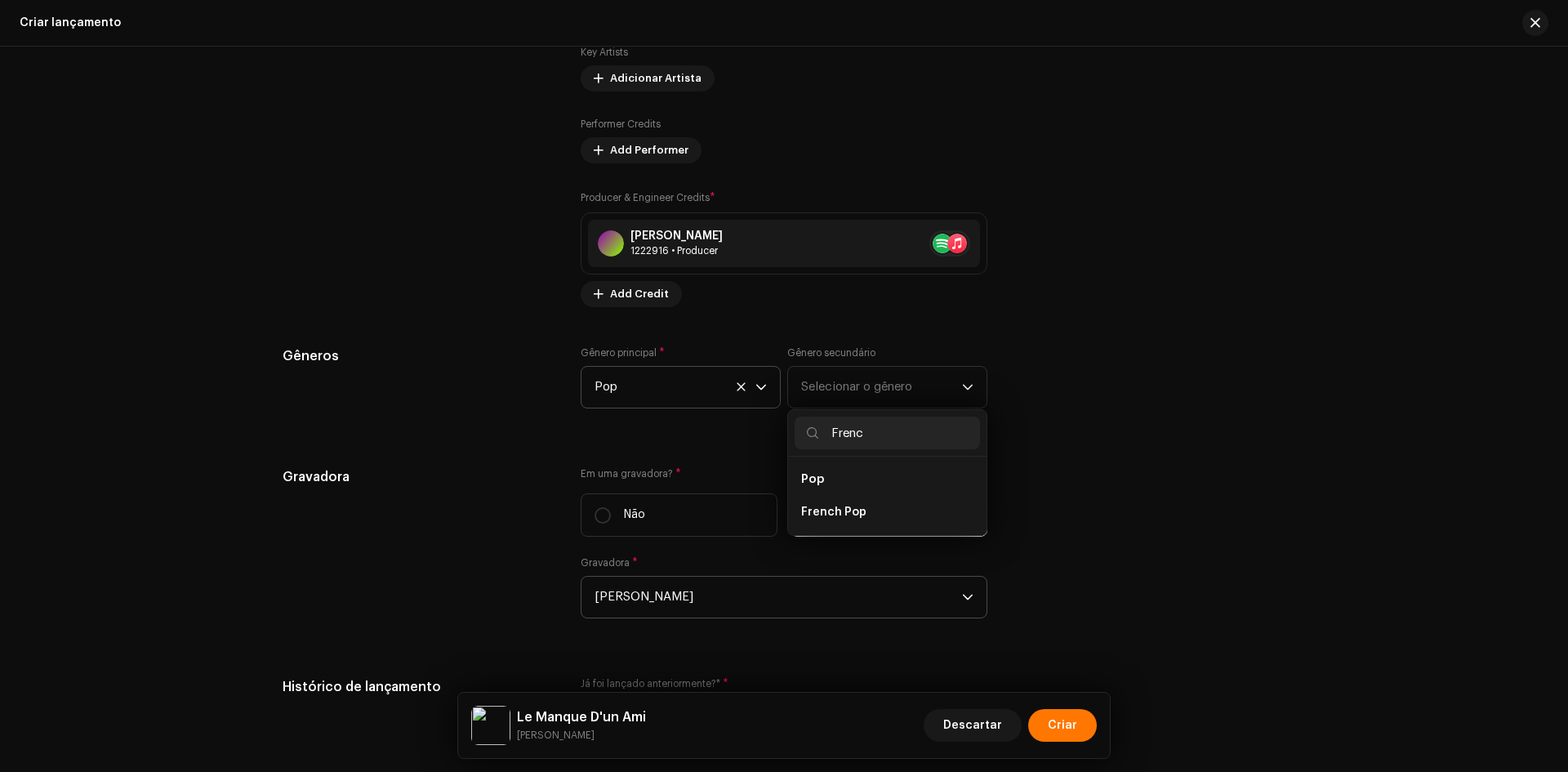
type input "Frenc"
click at [1049, 381] on div "Gêneros Gênero principal * Pop Gênero secundário Selecionar o gênero Frenc Pop …" at bounding box center [784, 387] width 1003 height 82
click at [738, 386] on icon at bounding box center [740, 386] width 8 height 8
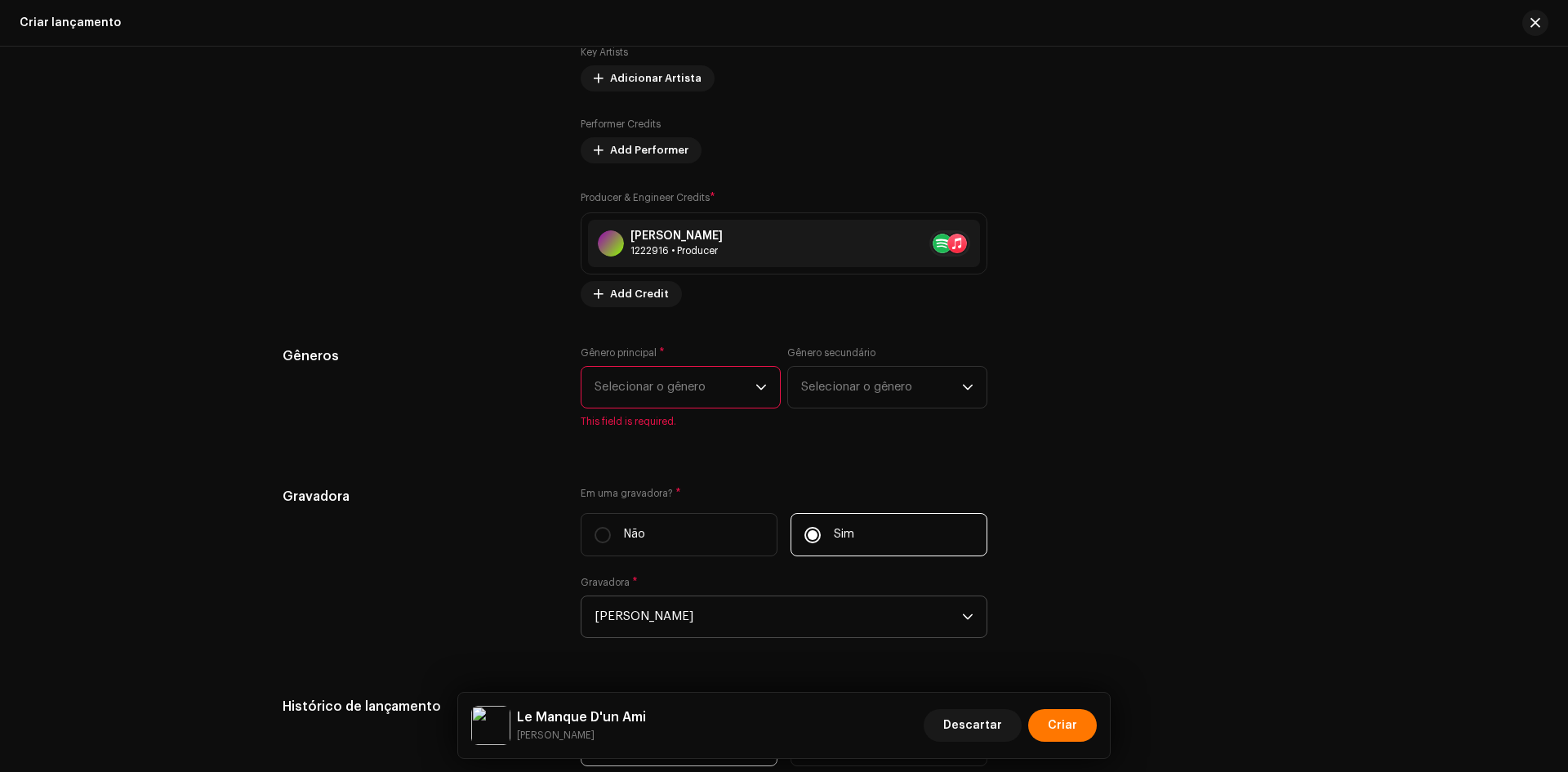
click at [685, 387] on span "Selecionar o gênero" at bounding box center [674, 386] width 161 height 41
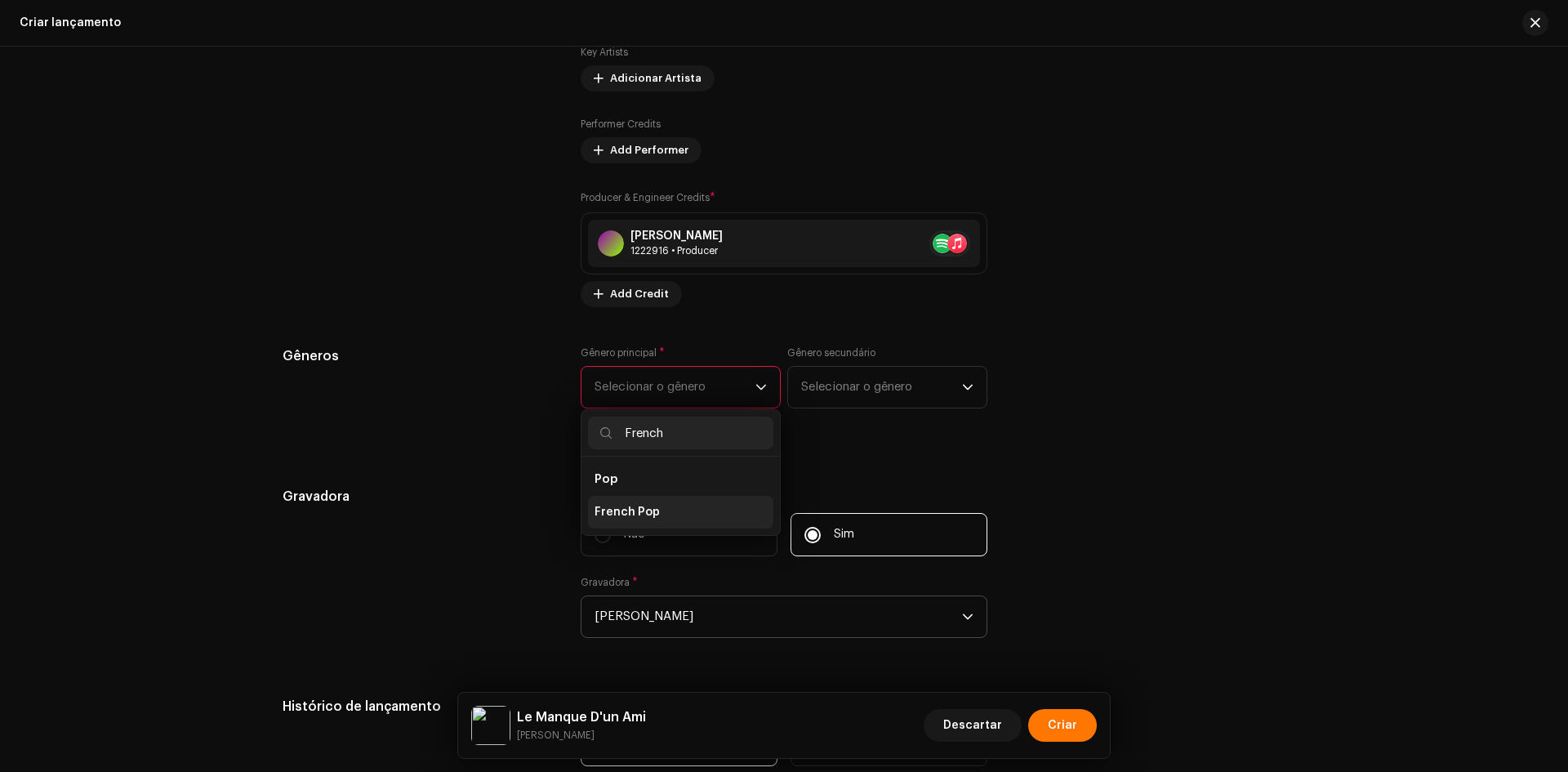
type input "French"
click at [645, 517] on span "French Pop" at bounding box center [626, 511] width 65 height 16
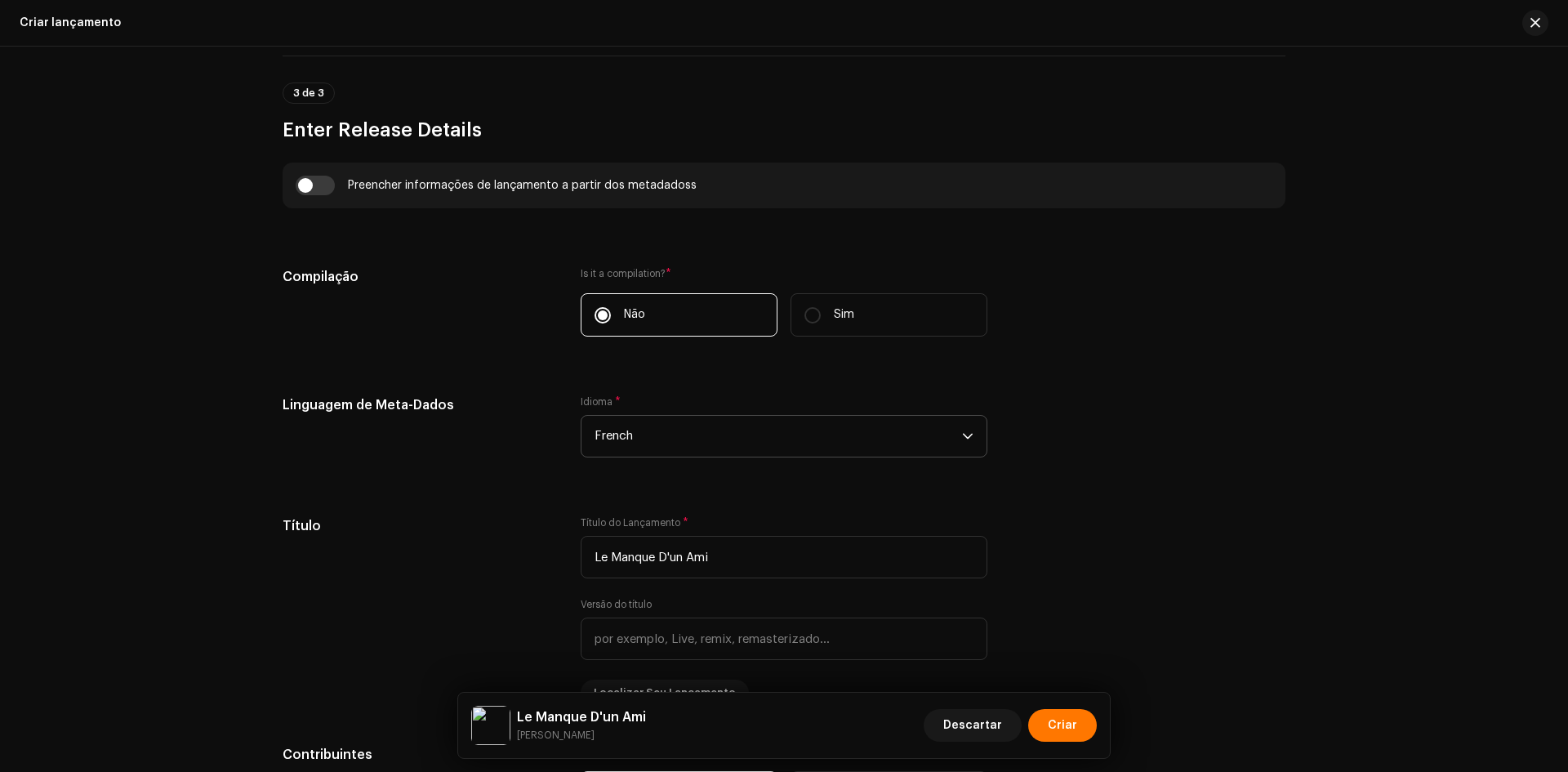
scroll to position [344, 0]
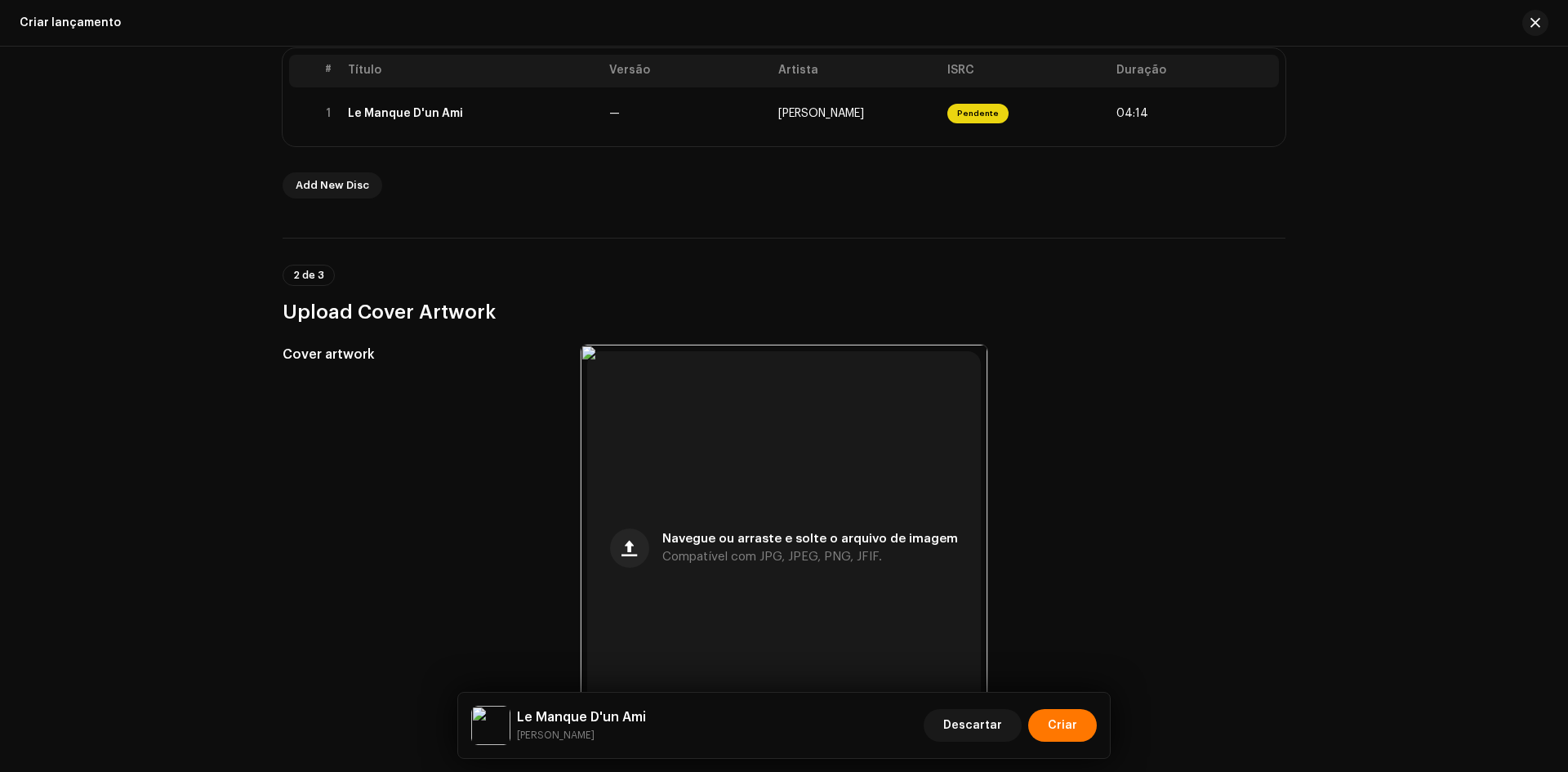
click at [512, 141] on div "# Título Versão Artista ISRC Duração 1 Le Manque D'un Ami — [PERSON_NAME] Pende…" at bounding box center [784, 97] width 1003 height 98
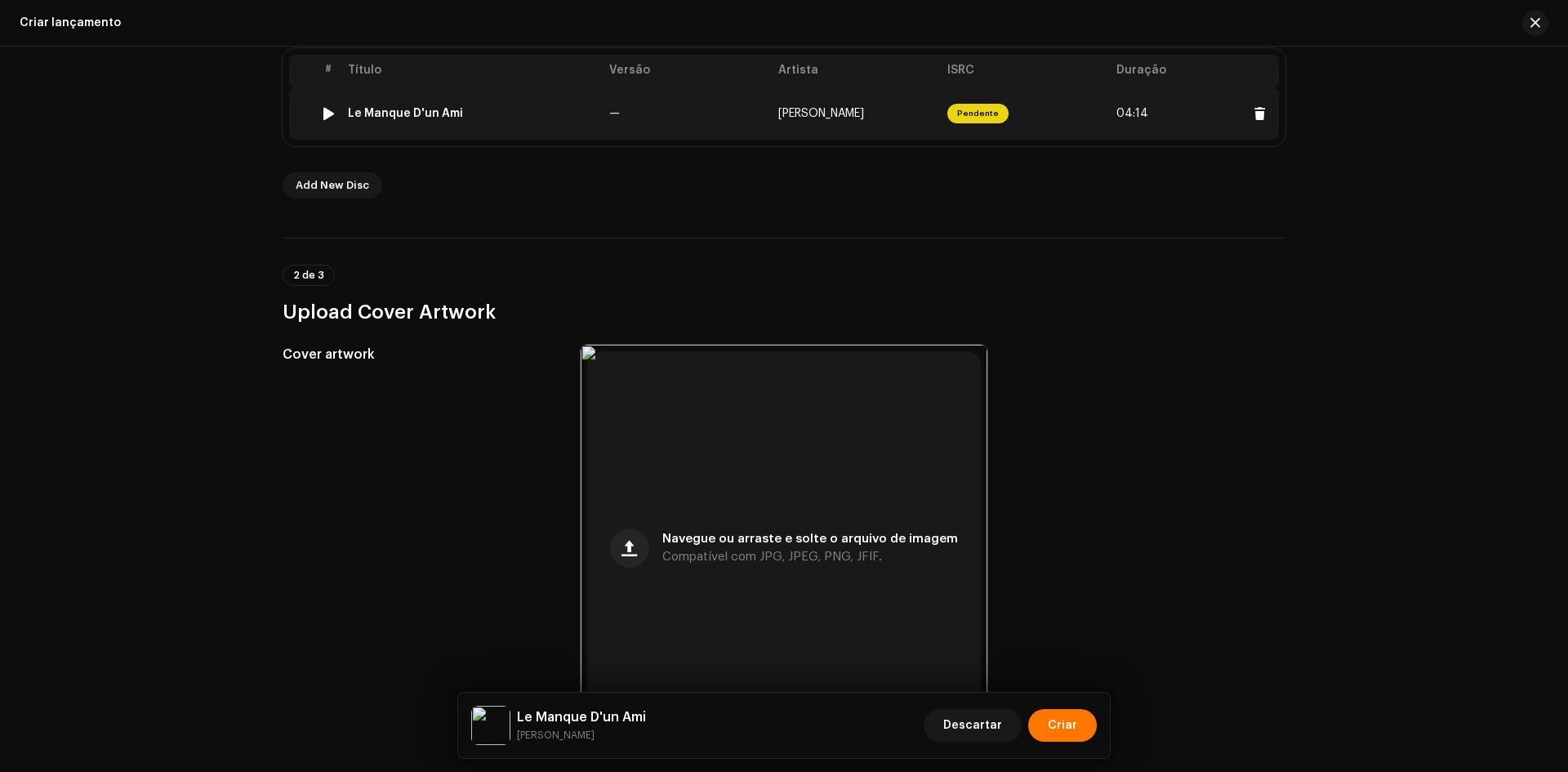
click at [533, 104] on td "Le Manque D'un Ami" at bounding box center [472, 113] width 262 height 52
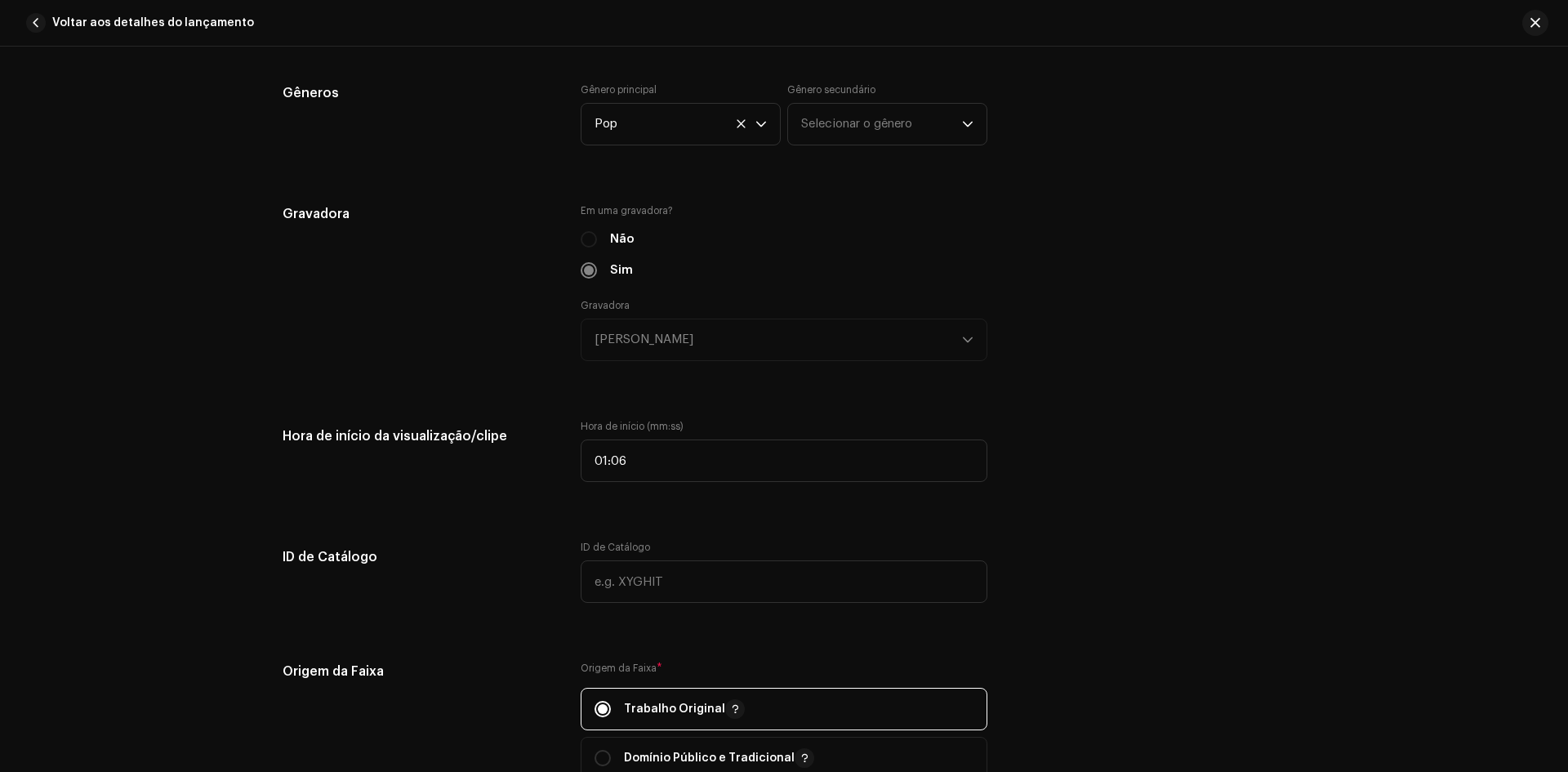
scroll to position [1470, 0]
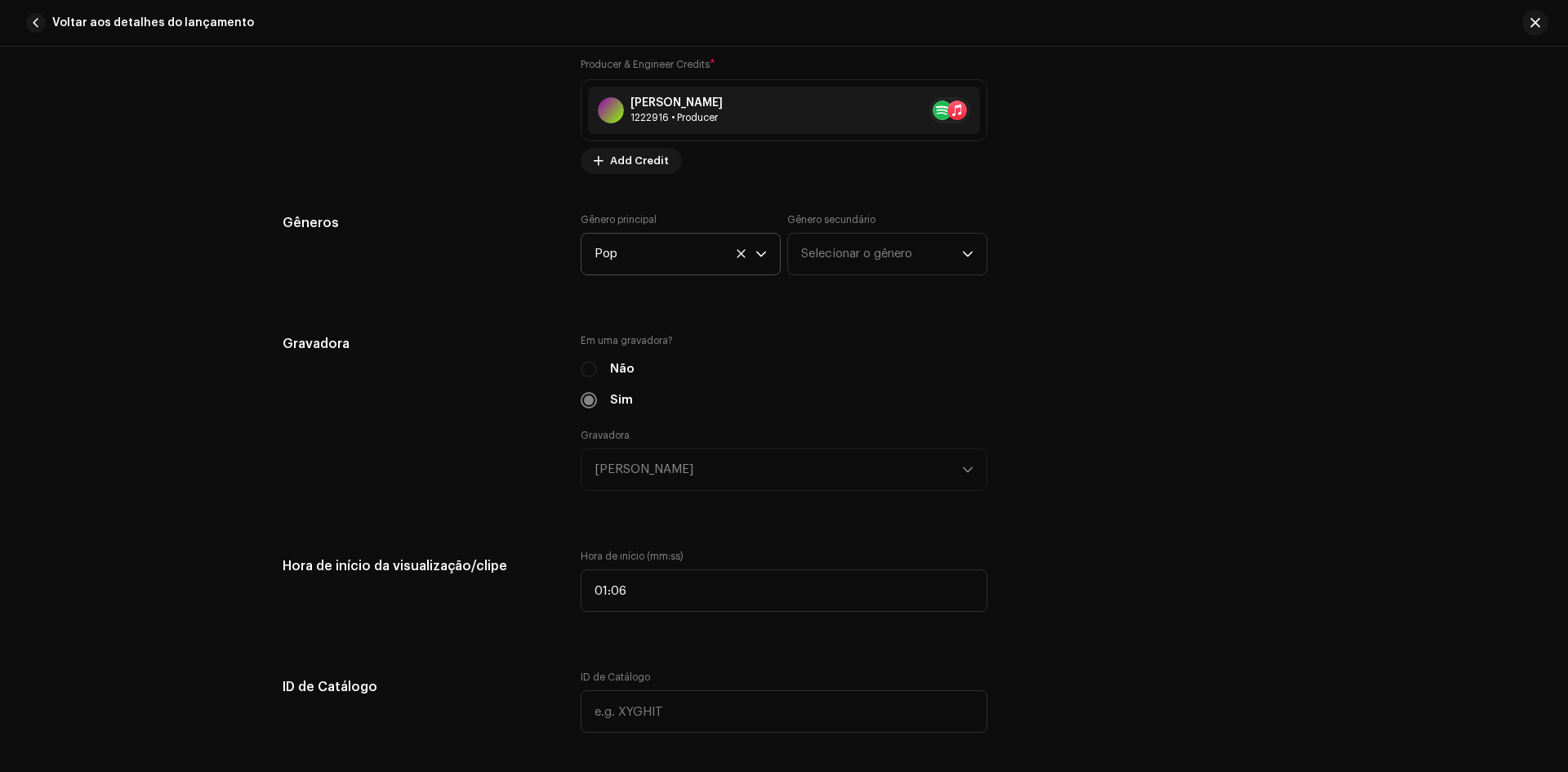
click at [741, 256] on icon at bounding box center [741, 254] width 11 height 11
click at [705, 262] on span "Selecionar o gênero" at bounding box center [674, 254] width 161 height 41
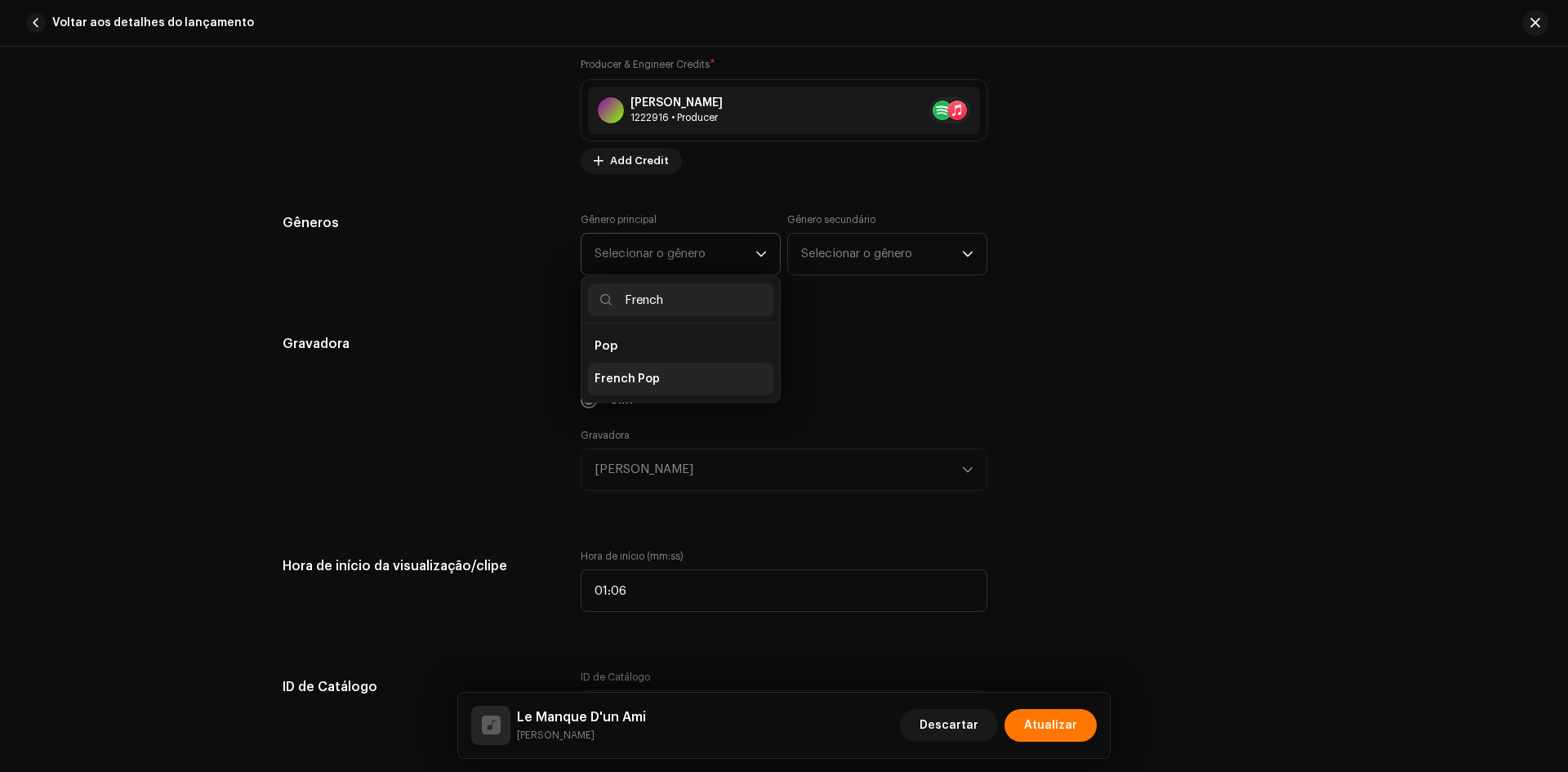
type input "French"
click at [638, 387] on li "French Pop" at bounding box center [681, 379] width 186 height 33
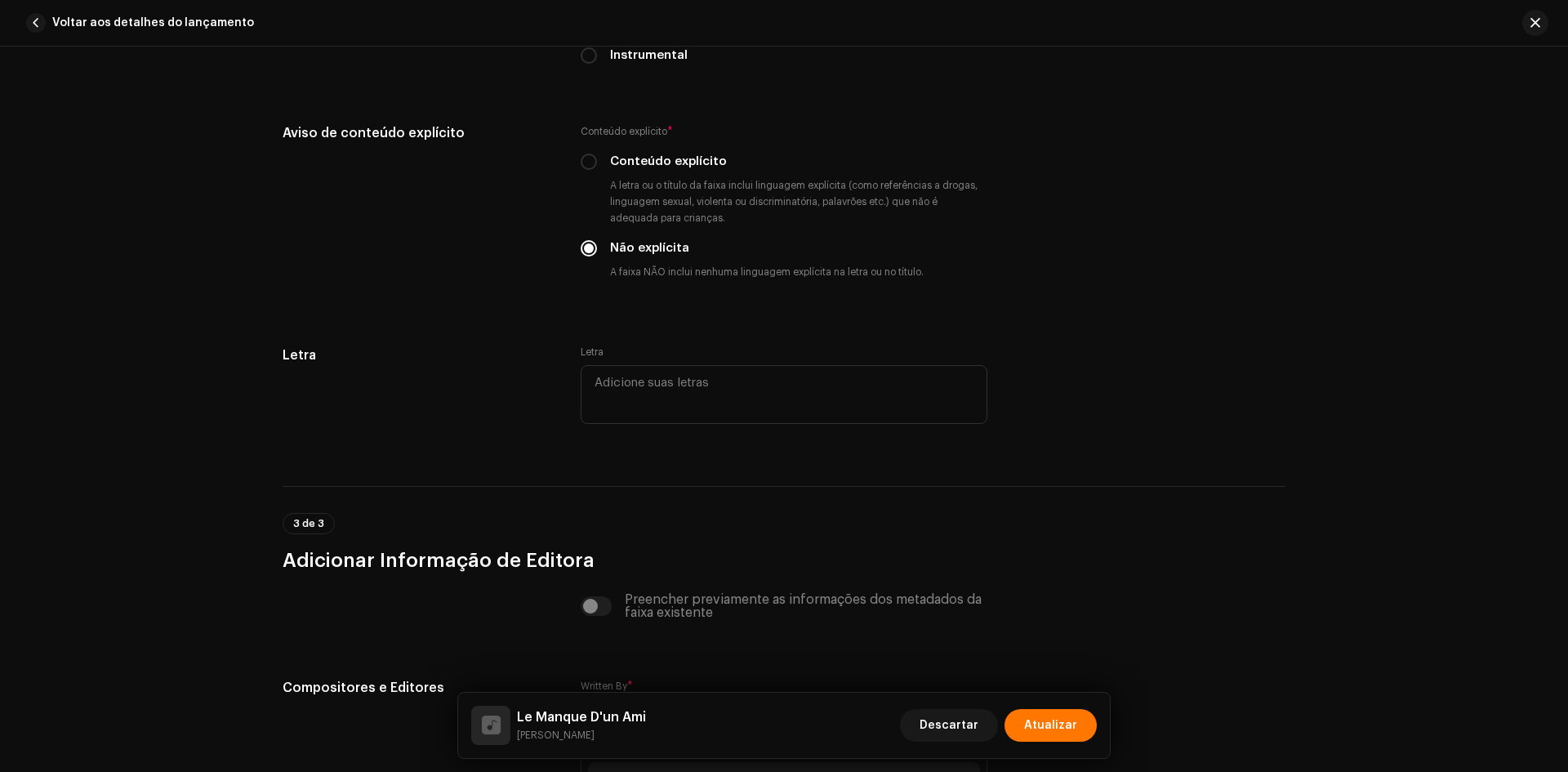
scroll to position [2857, 0]
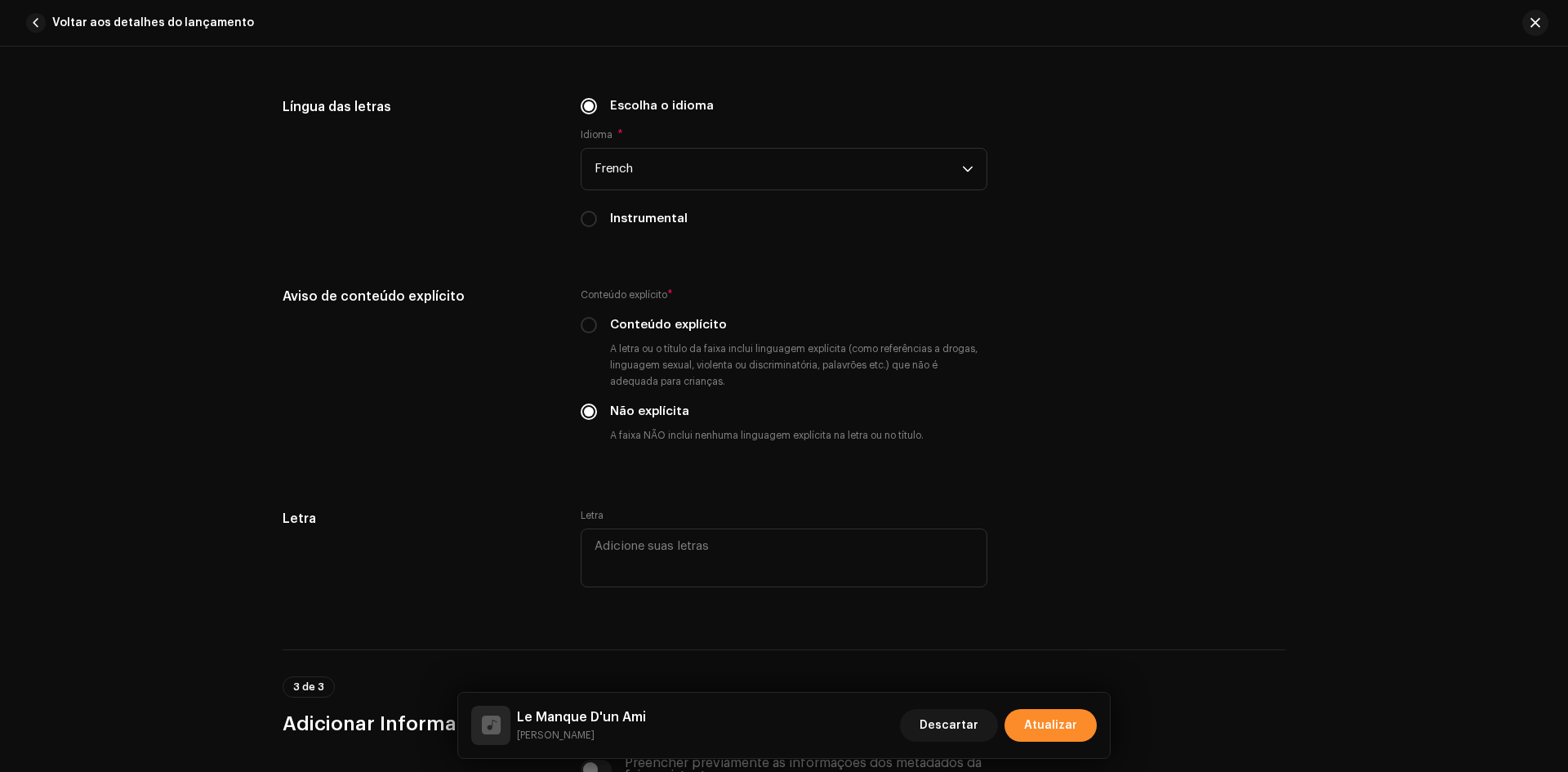
click at [1047, 723] on span "Atualizar" at bounding box center [1050, 725] width 53 height 33
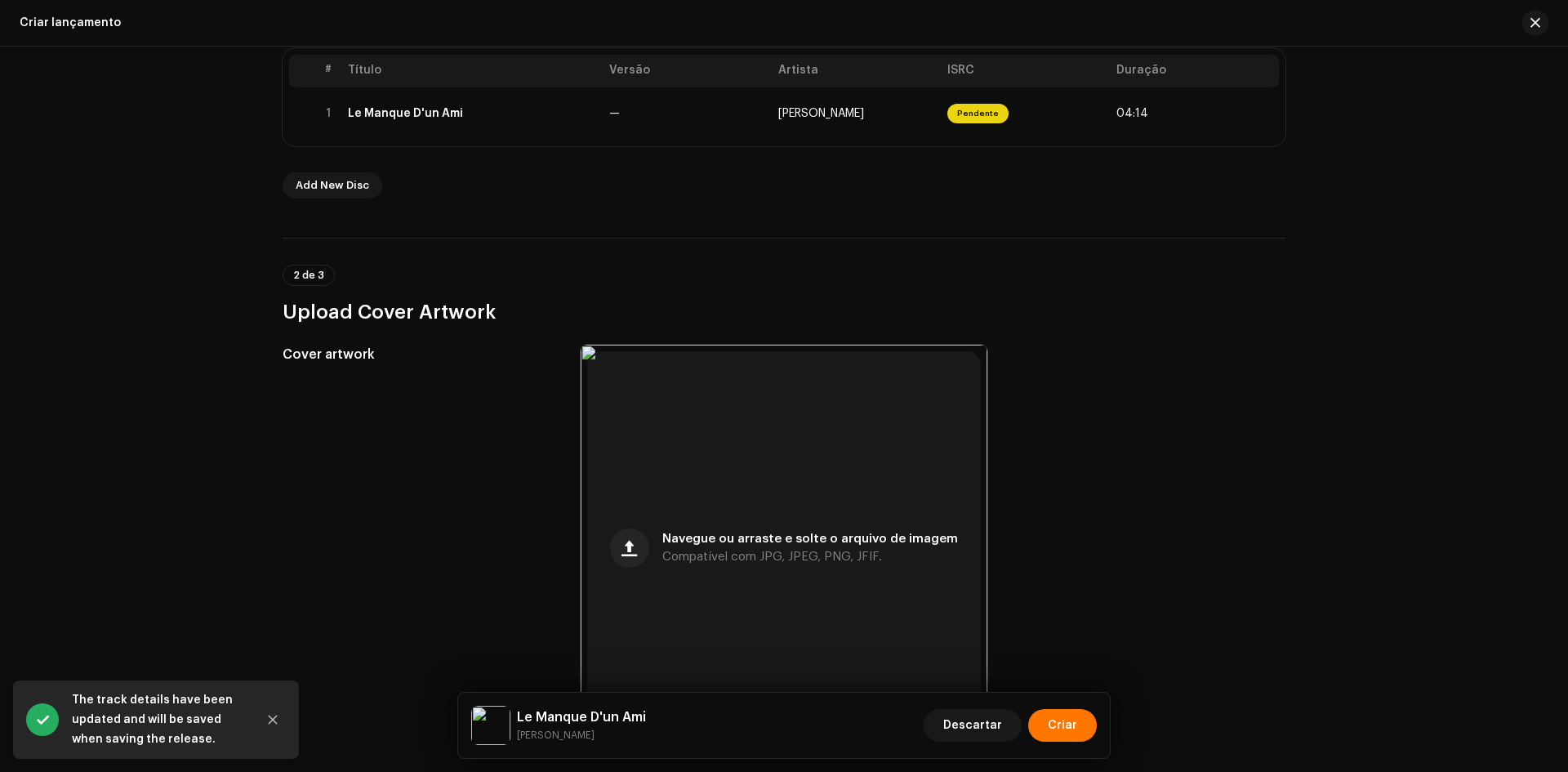
click at [1047, 723] on button "Criar" at bounding box center [1062, 725] width 69 height 33
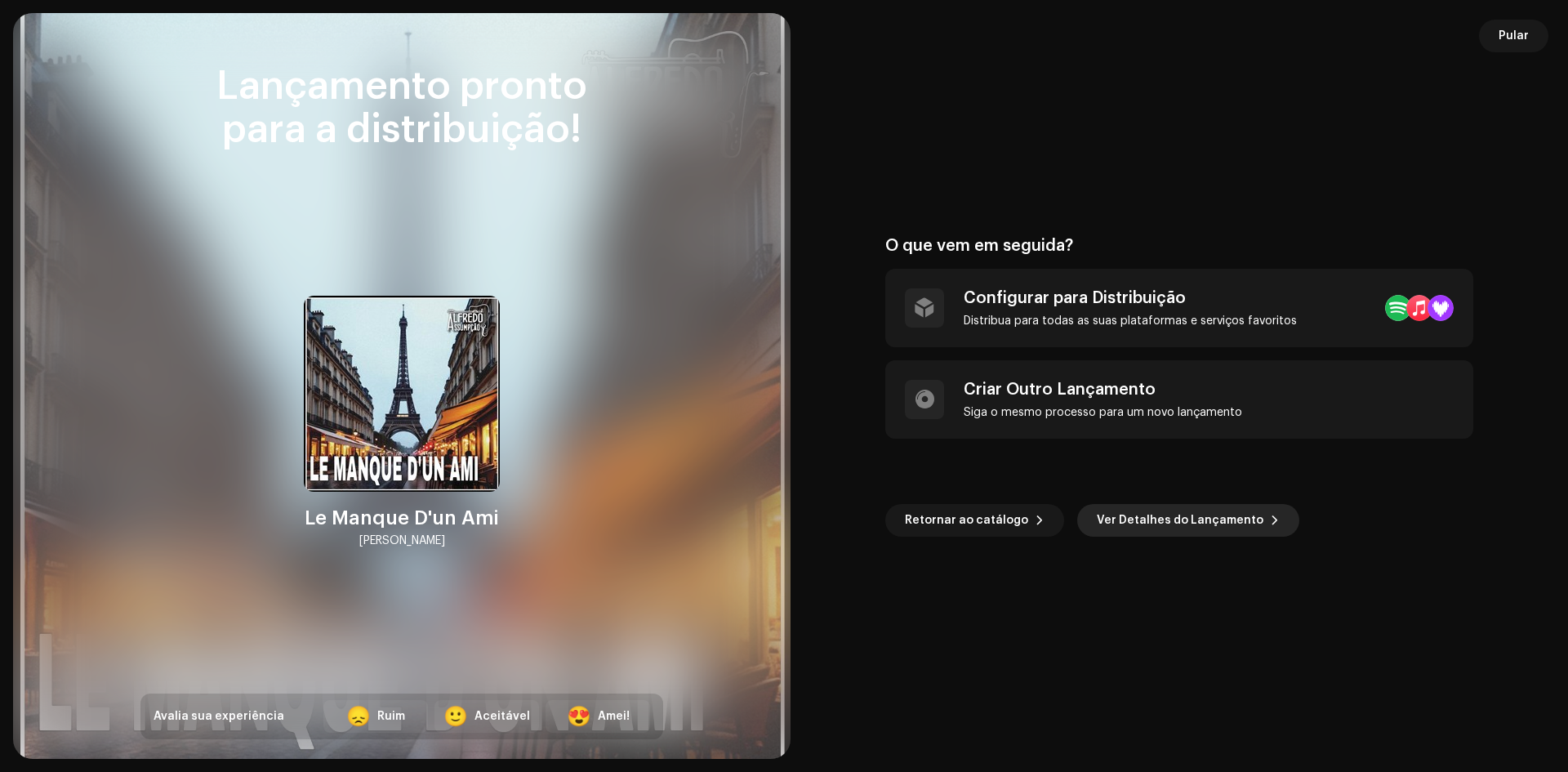
click at [1140, 522] on span "Ver Detalhes do Lançamento" at bounding box center [1179, 519] width 167 height 33
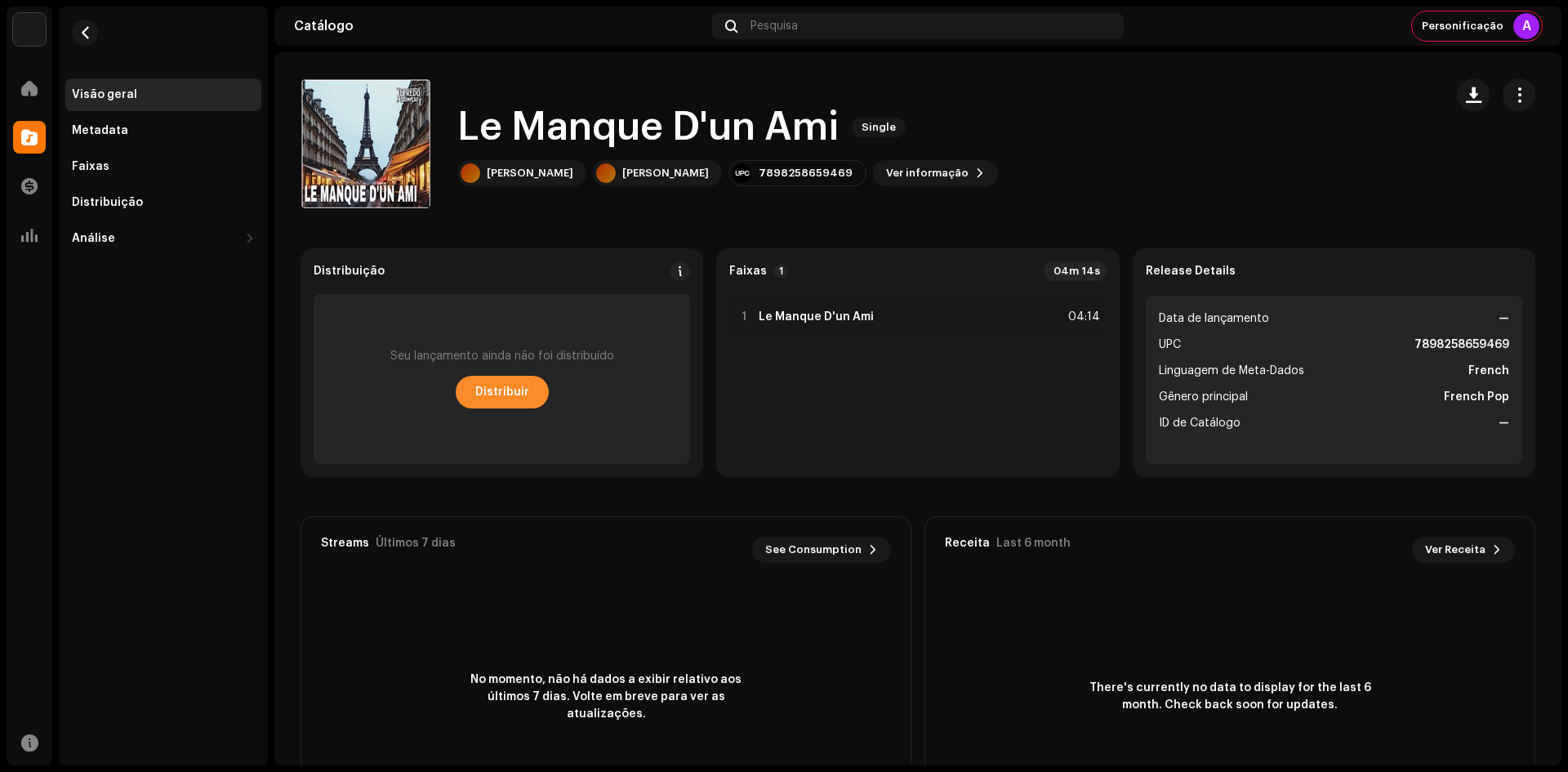
click at [503, 395] on span "Distribuir" at bounding box center [502, 391] width 54 height 33
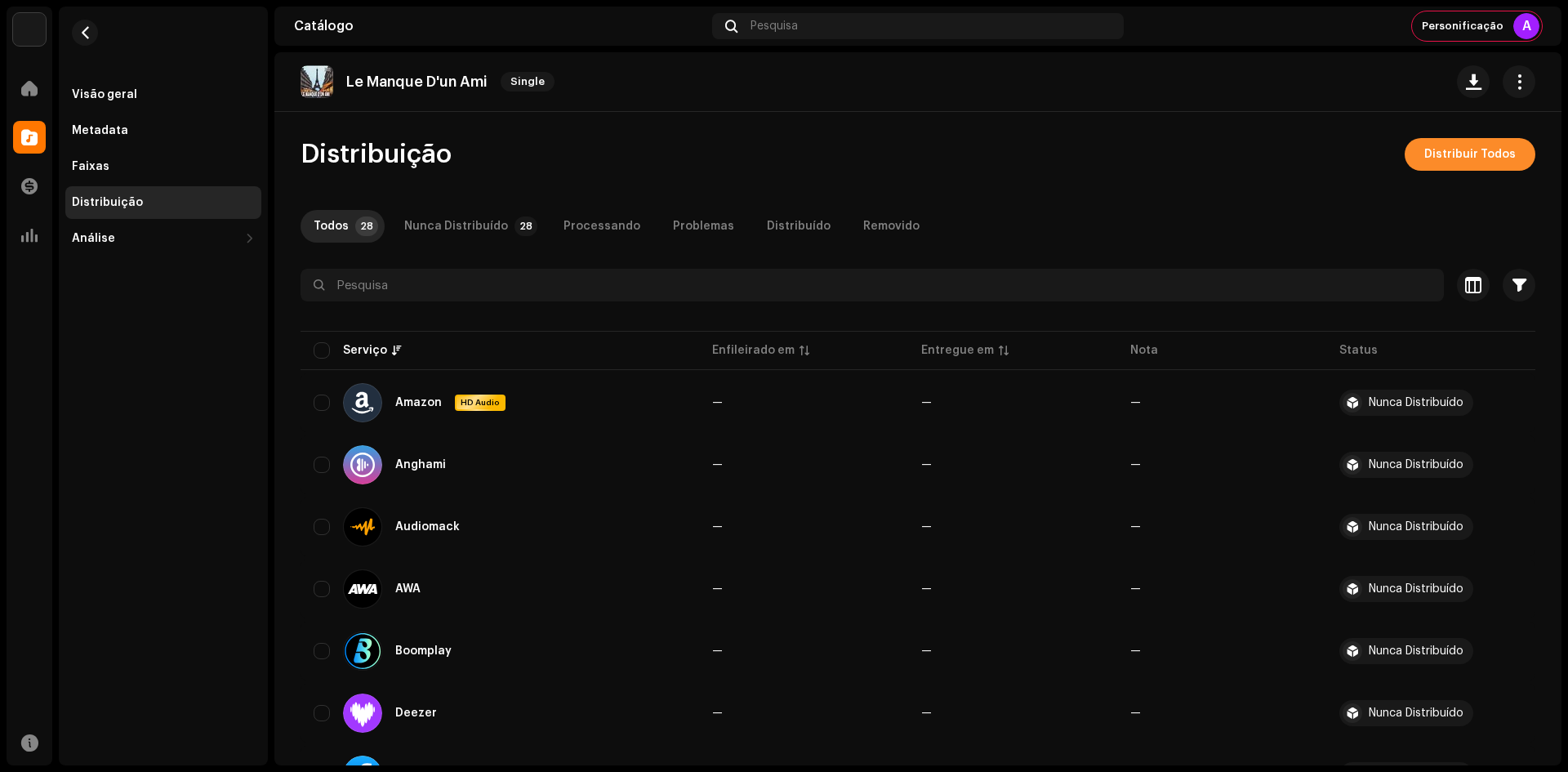
click at [1454, 155] on span "Distribuir Todos" at bounding box center [1470, 154] width 92 height 33
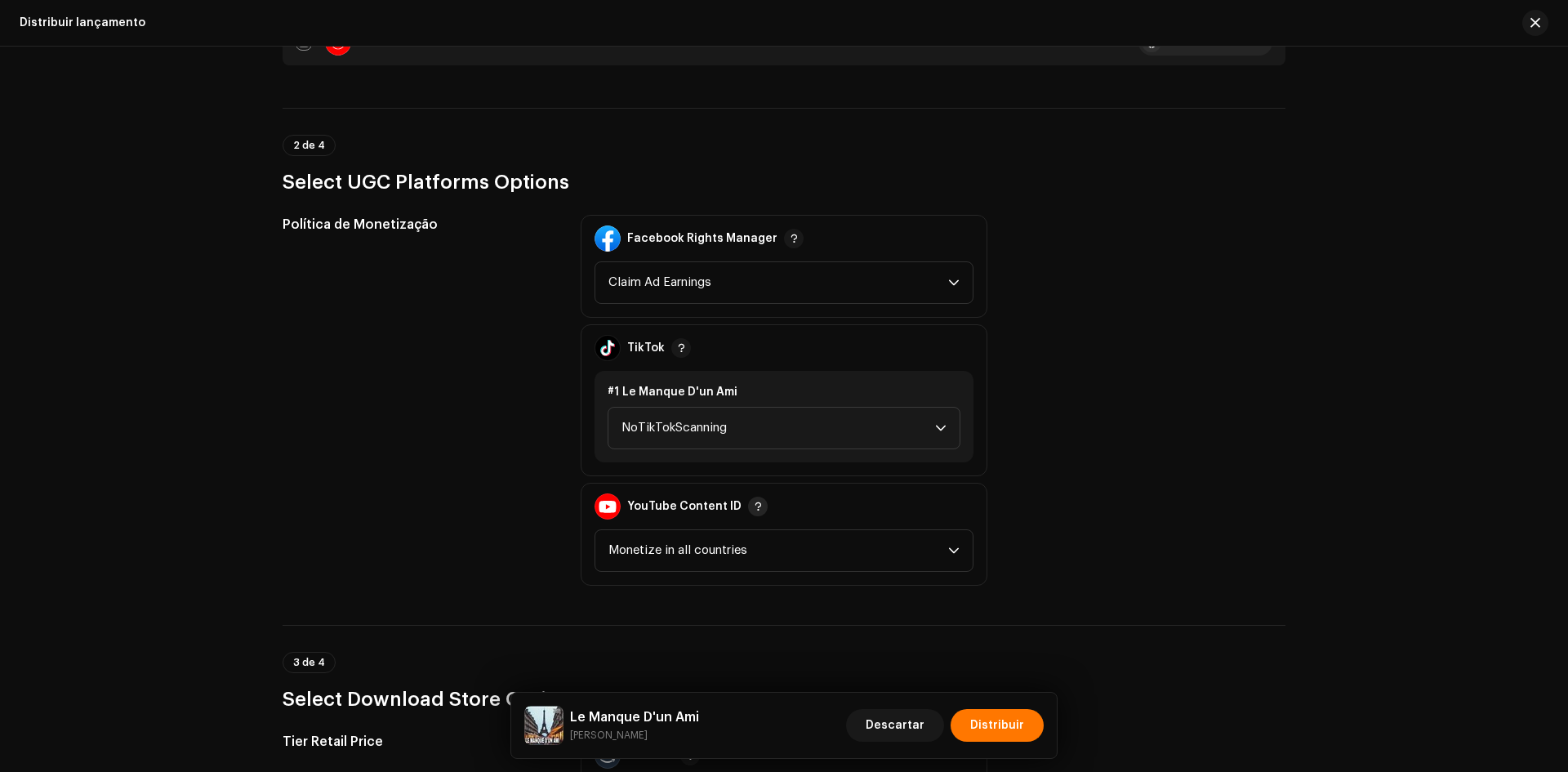
scroll to position [1715, 0]
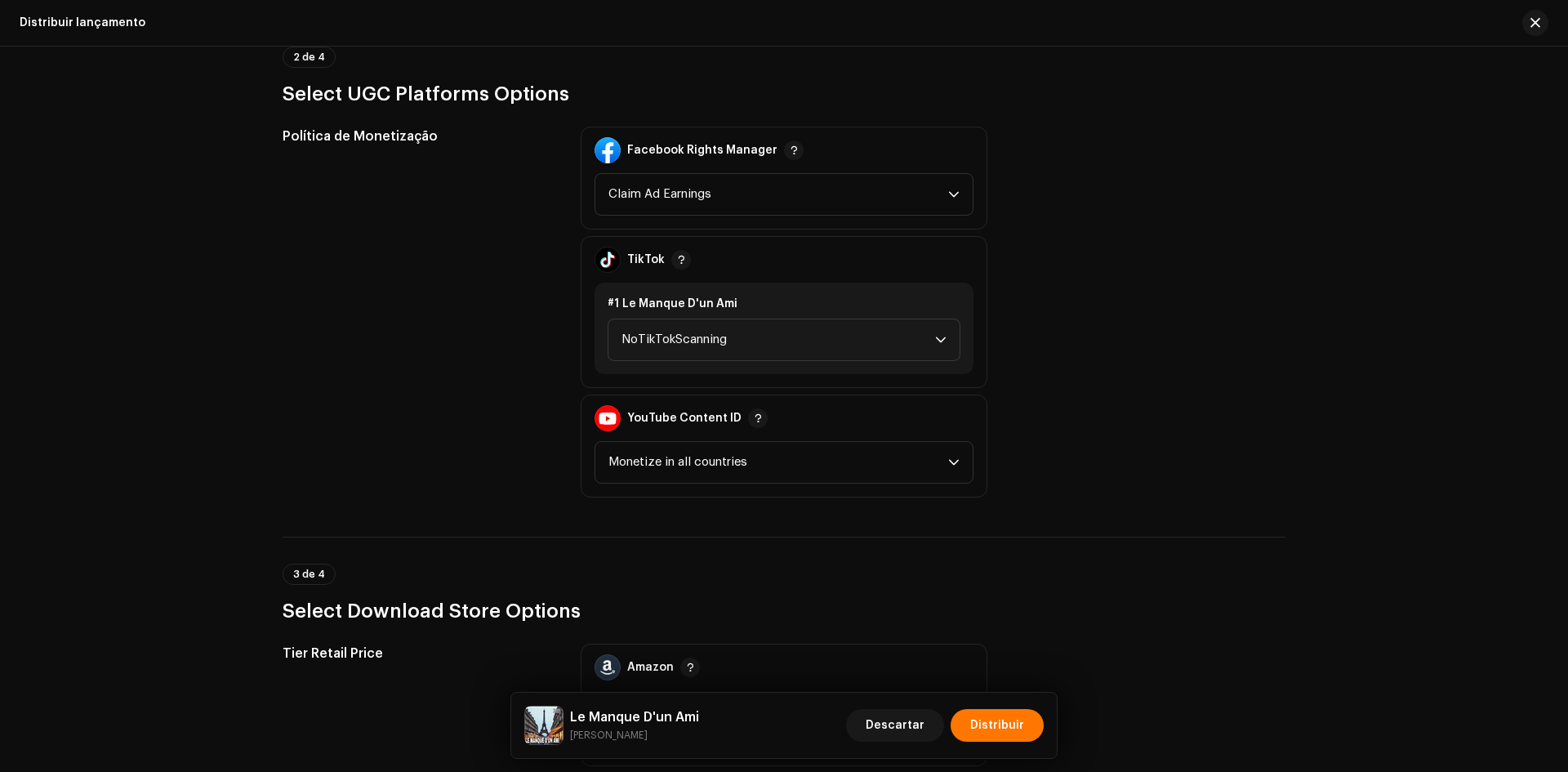
click at [942, 310] on div "#1 Le Manque D'un Ami" at bounding box center [783, 304] width 353 height 16
click at [917, 329] on span "NoTikTokScanning" at bounding box center [778, 340] width 314 height 41
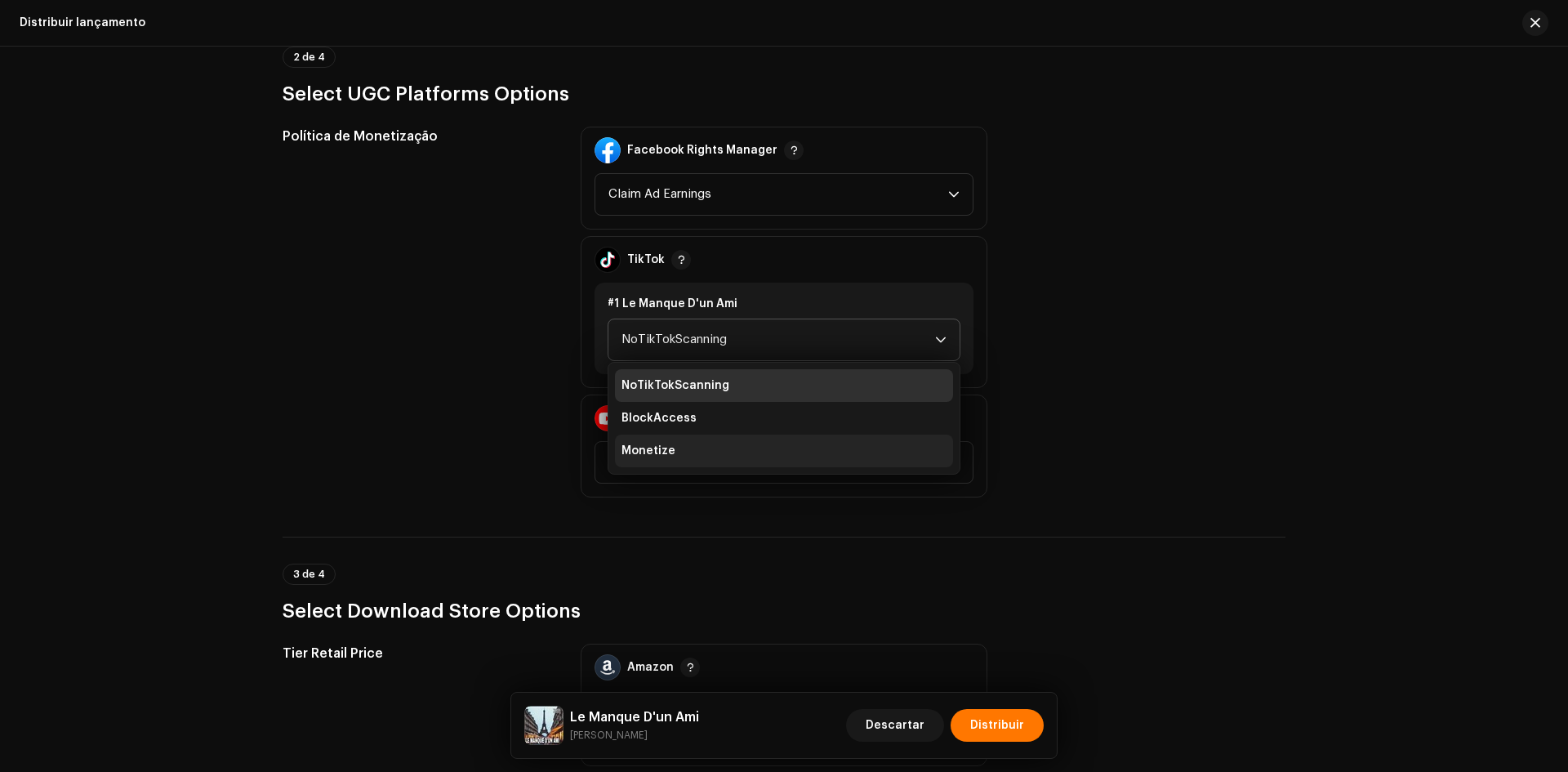
click at [722, 449] on li "Monetize" at bounding box center [784, 450] width 338 height 33
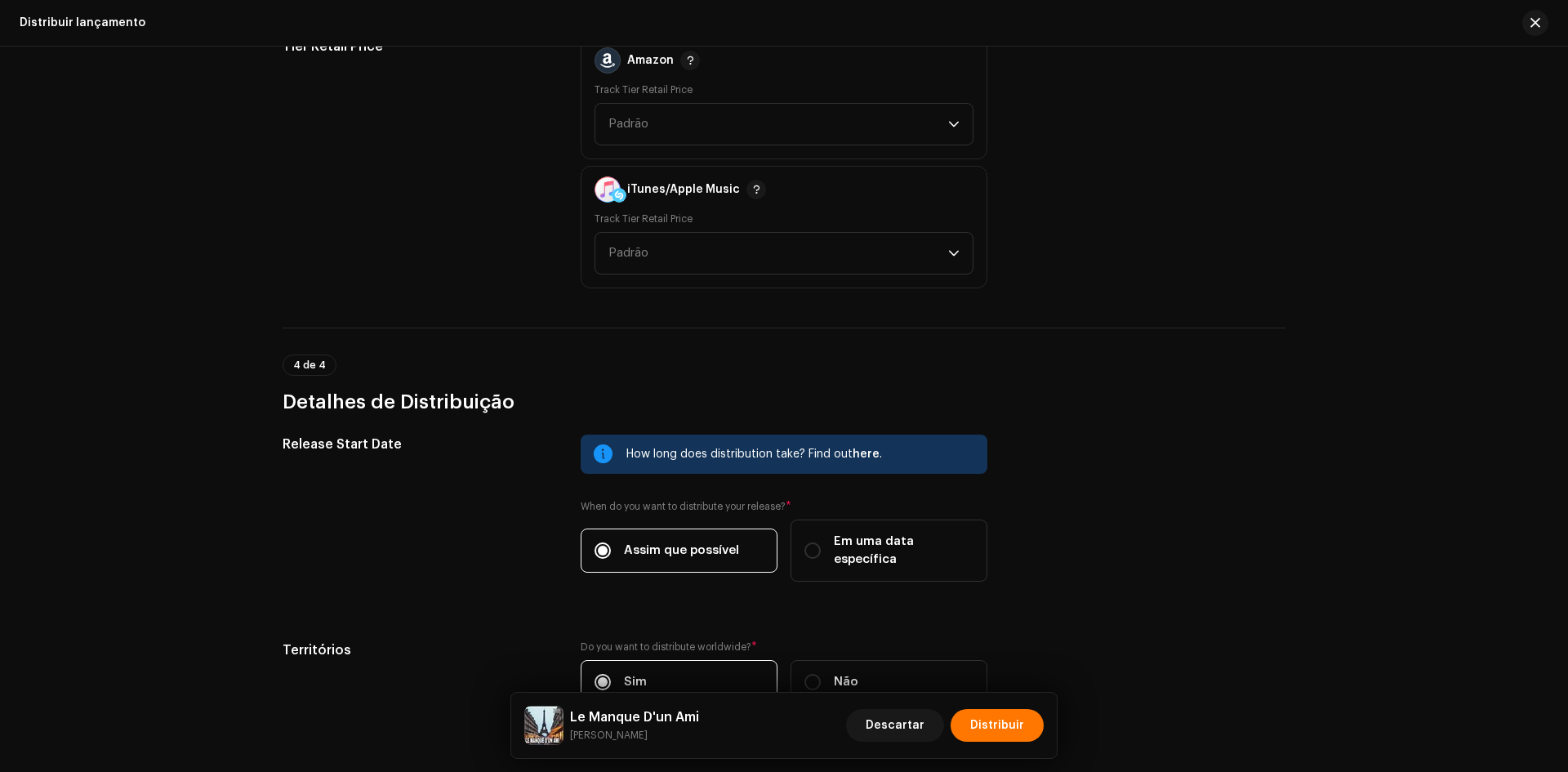
scroll to position [2368, 0]
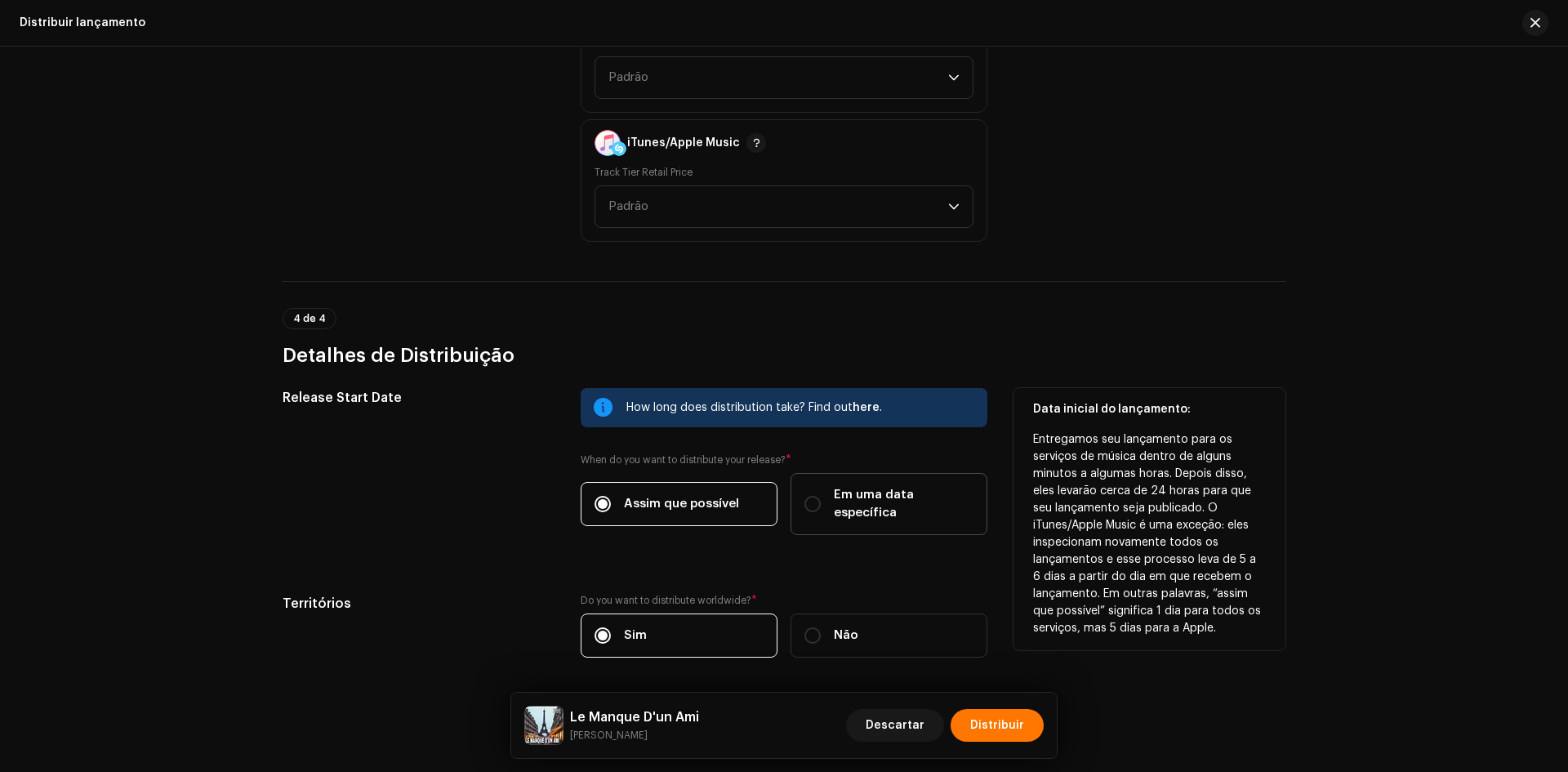
click at [824, 491] on div "Em uma data específica" at bounding box center [888, 503] width 169 height 36
click at [821, 495] on input "Em uma data específica" at bounding box center [812, 503] width 16 height 16
radio input "true"
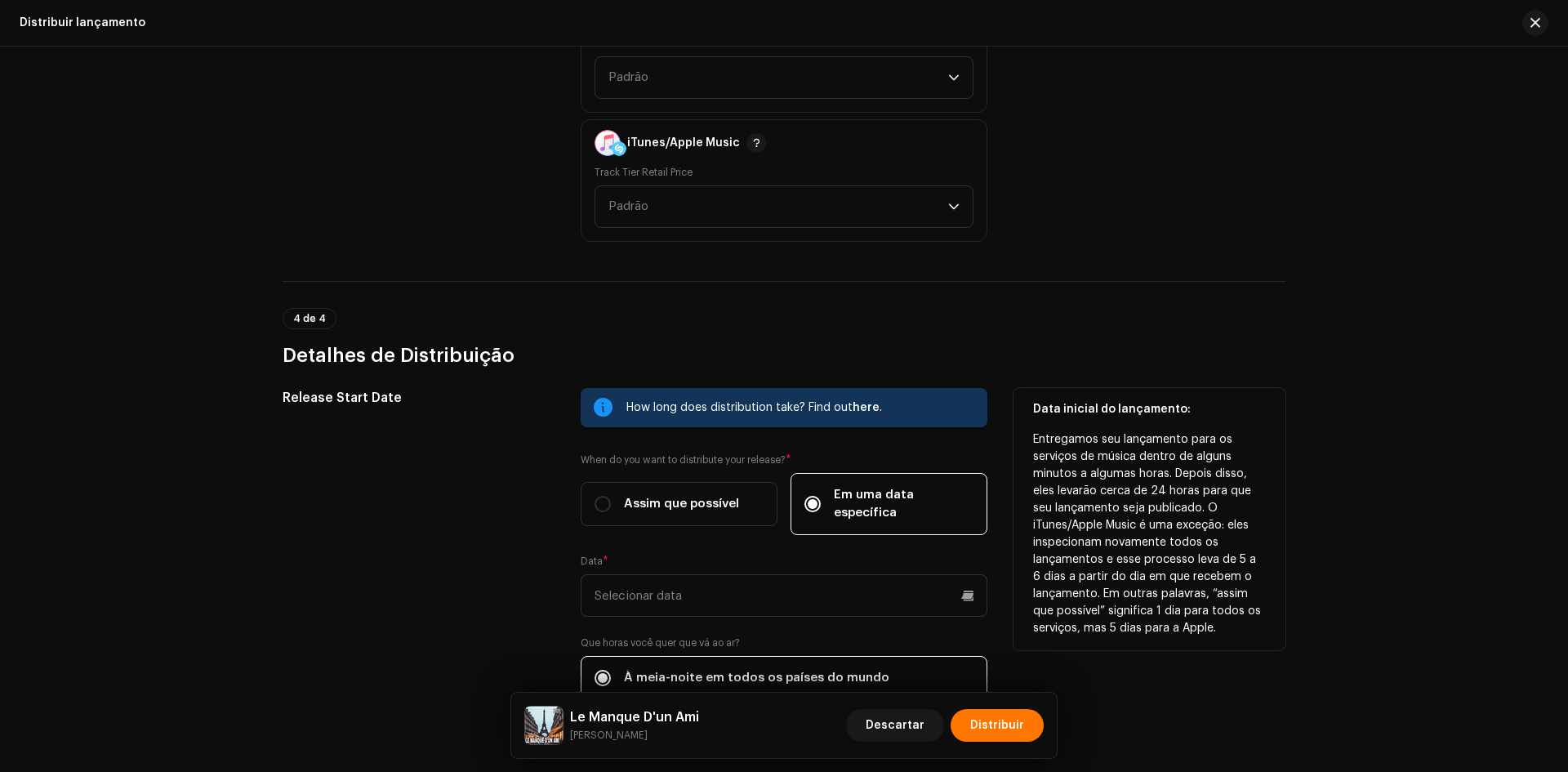
click at [699, 554] on div "Data *" at bounding box center [783, 585] width 406 height 62
click at [691, 574] on input "text" at bounding box center [783, 595] width 406 height 43
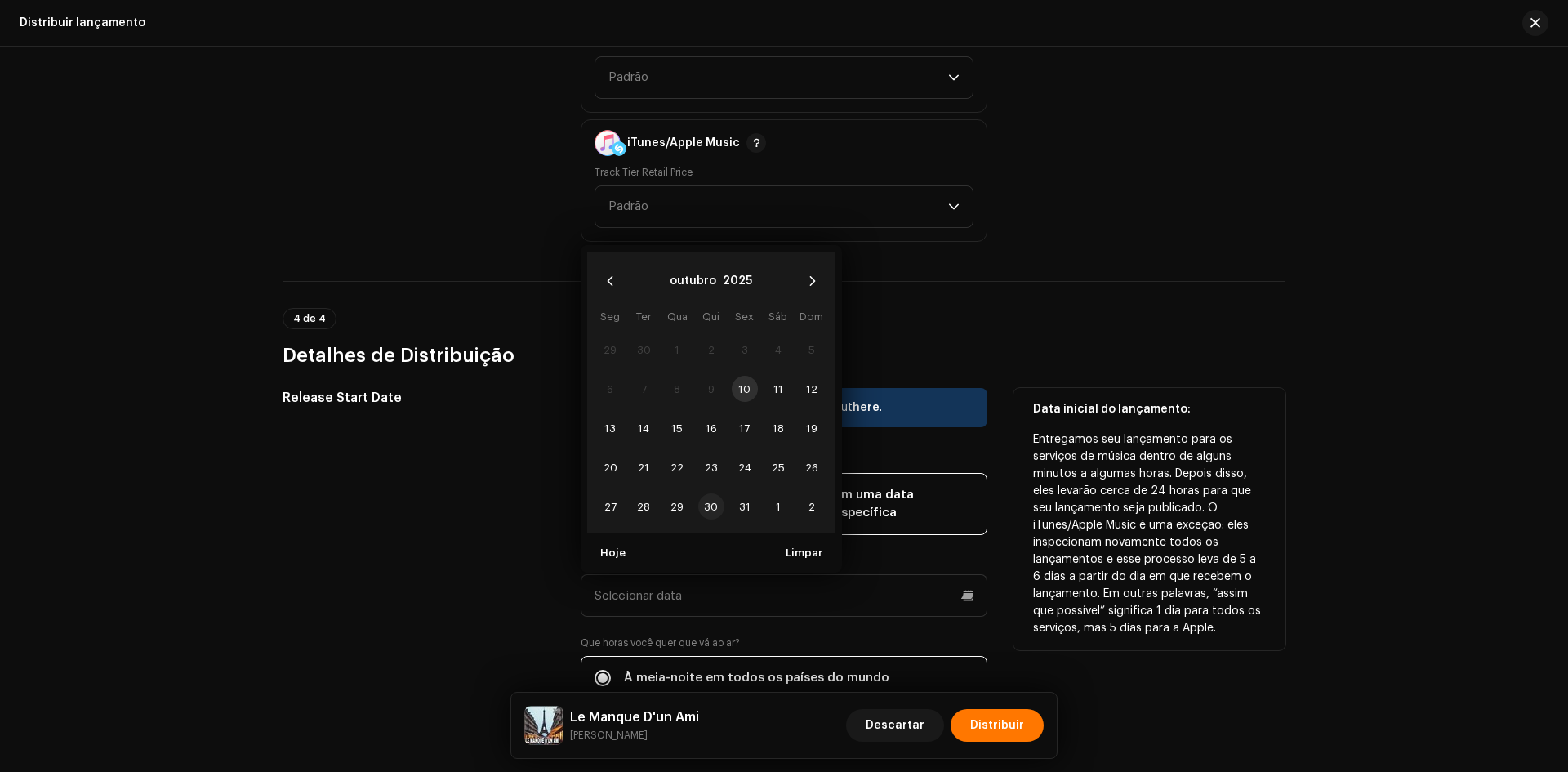
click at [736, 493] on span "31" at bounding box center [745, 506] width 26 height 26
type input "[DATE]"
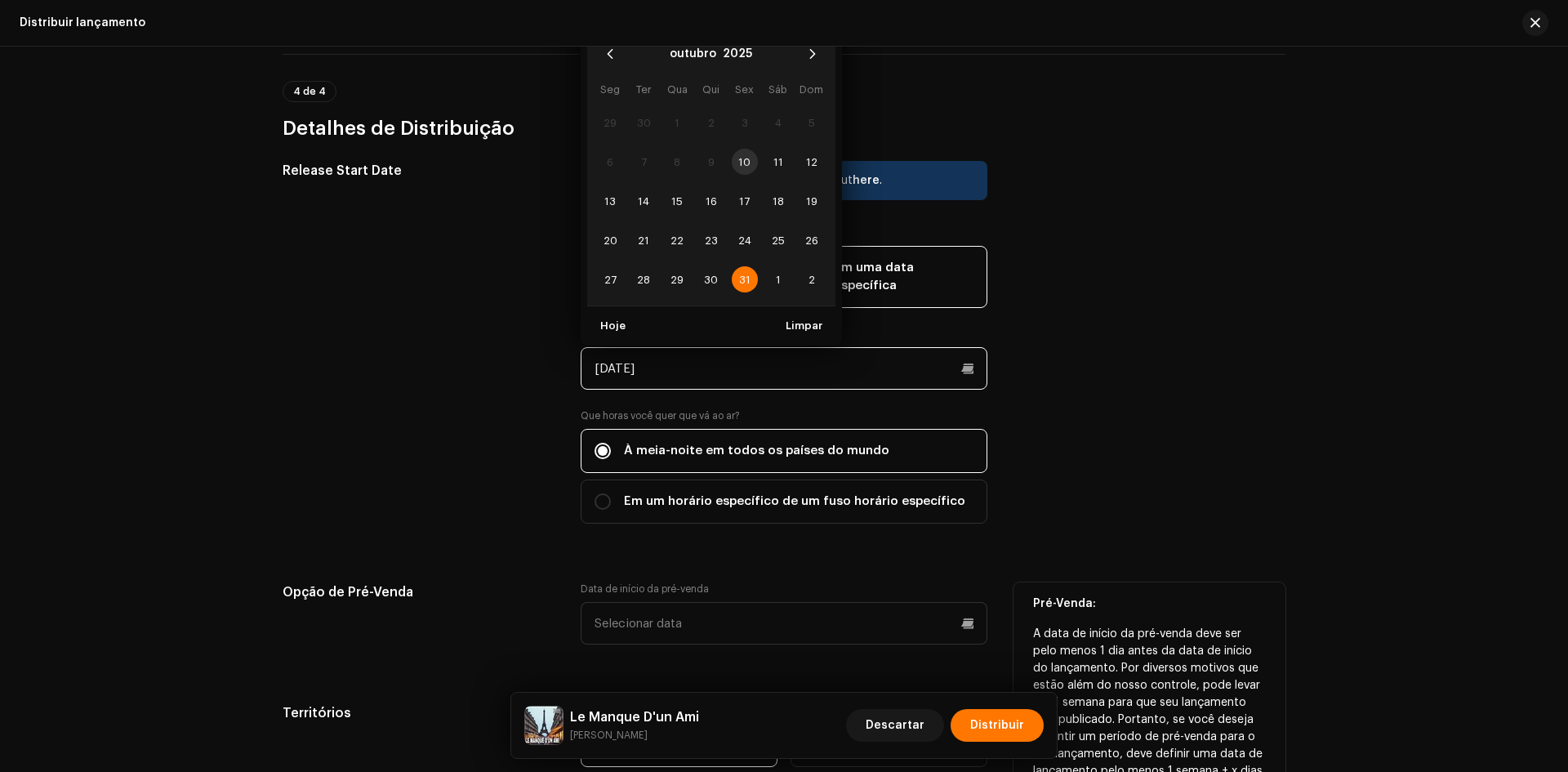
scroll to position [2695, 0]
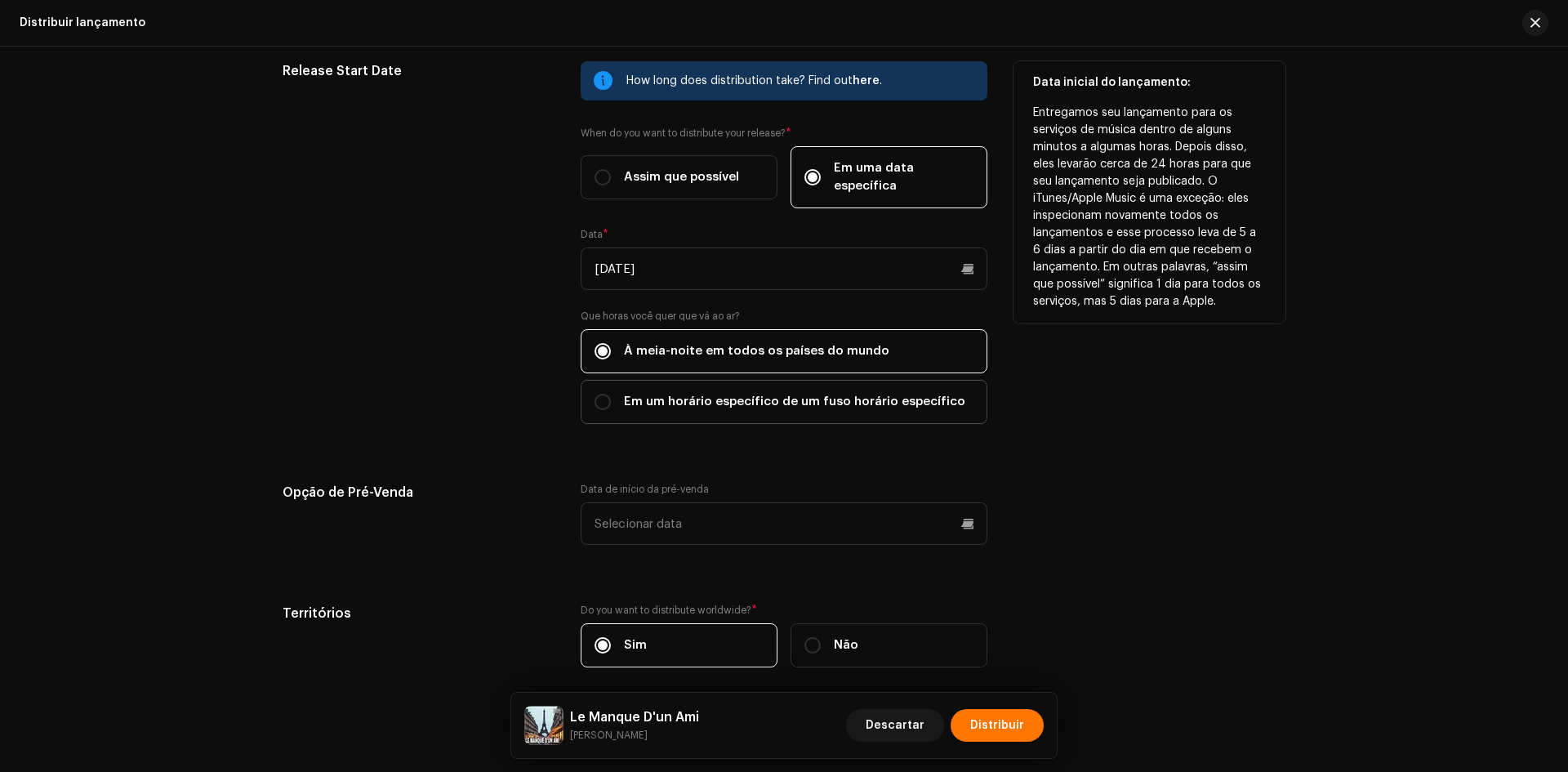
click at [676, 393] on label "Em um horário específico de um fuso horário específico" at bounding box center [783, 401] width 406 height 44
click at [611, 393] on input "Em um horário específico de um fuso horário específico" at bounding box center [602, 401] width 16 height 16
radio input "true"
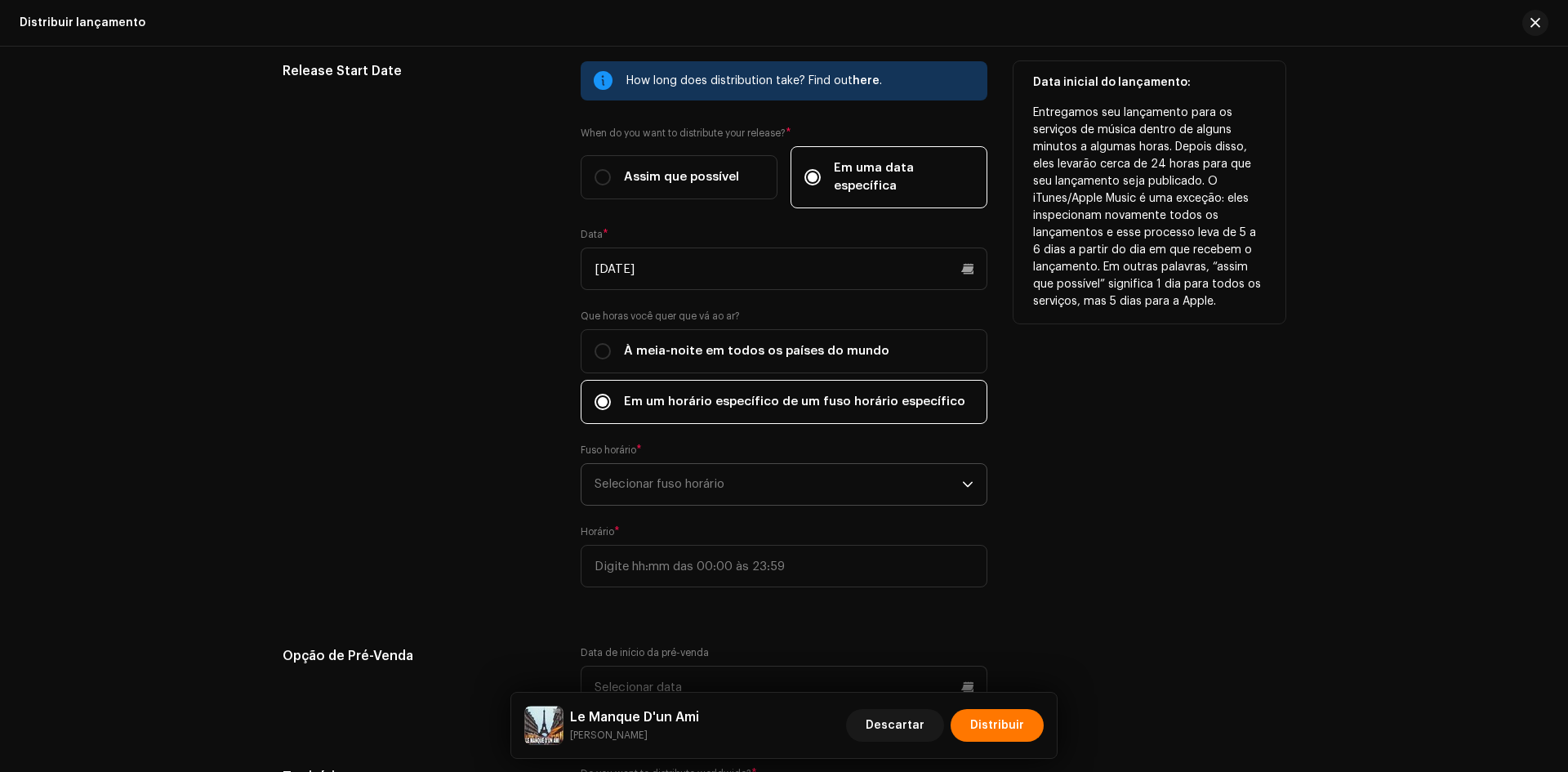
click at [622, 467] on span "Selecionar fuso horário" at bounding box center [778, 483] width 368 height 41
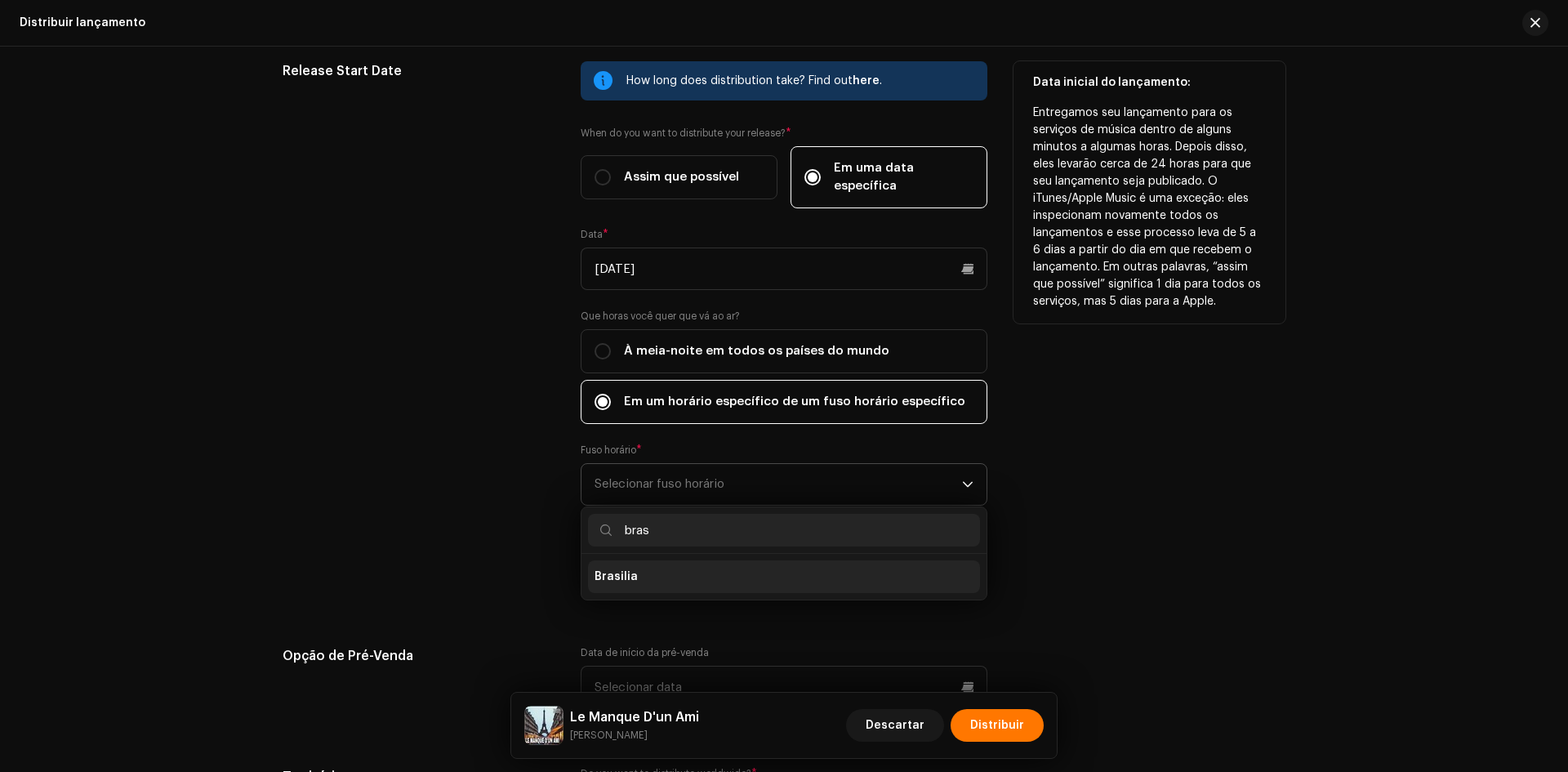
type input "bras"
click at [622, 573] on li "Brasilia" at bounding box center [784, 576] width 392 height 33
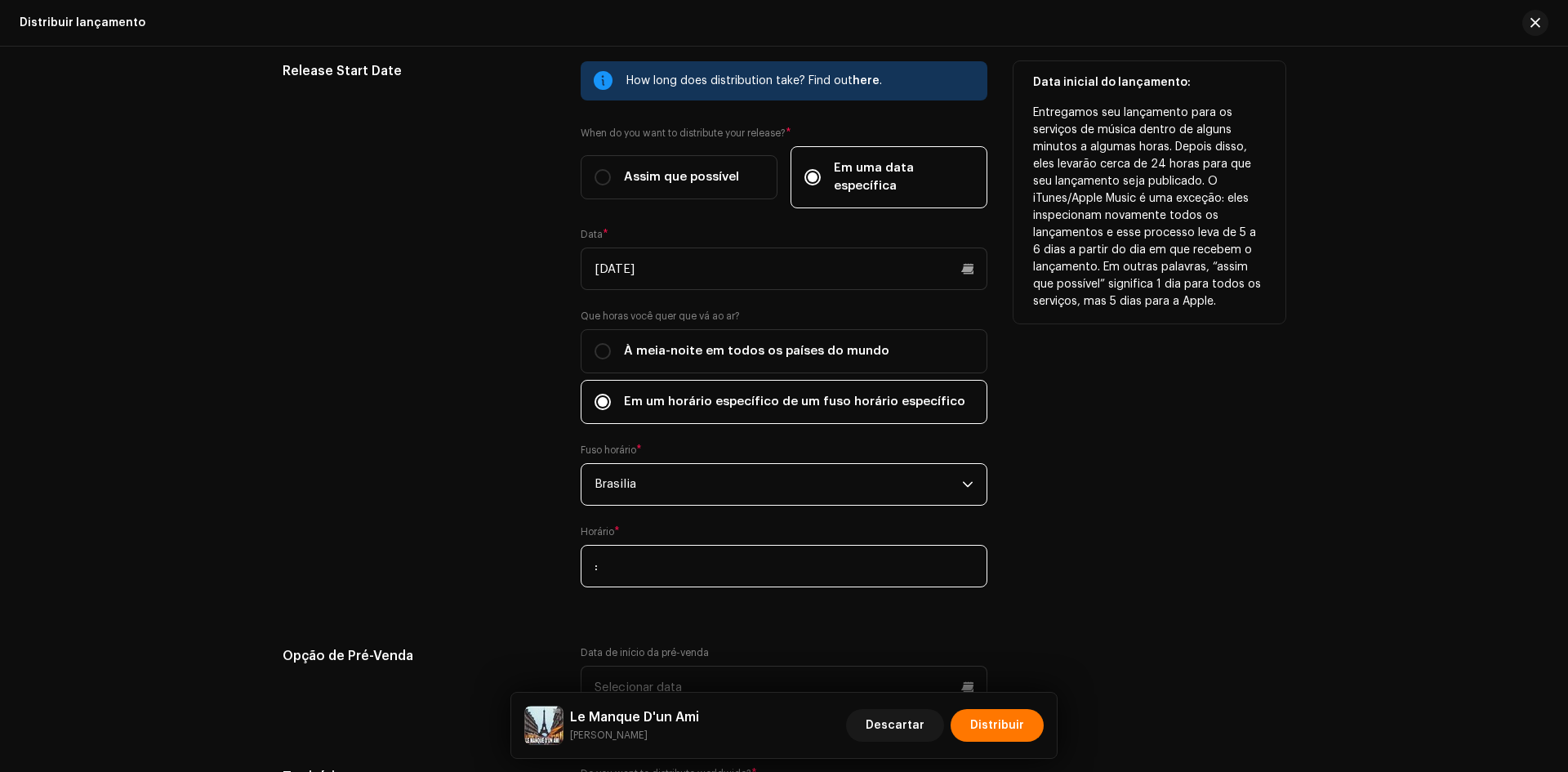
drag, startPoint x: 589, startPoint y: 553, endPoint x: 598, endPoint y: 571, distance: 20.1
click at [589, 552] on input ":" at bounding box center [783, 565] width 406 height 43
type input "00:00"
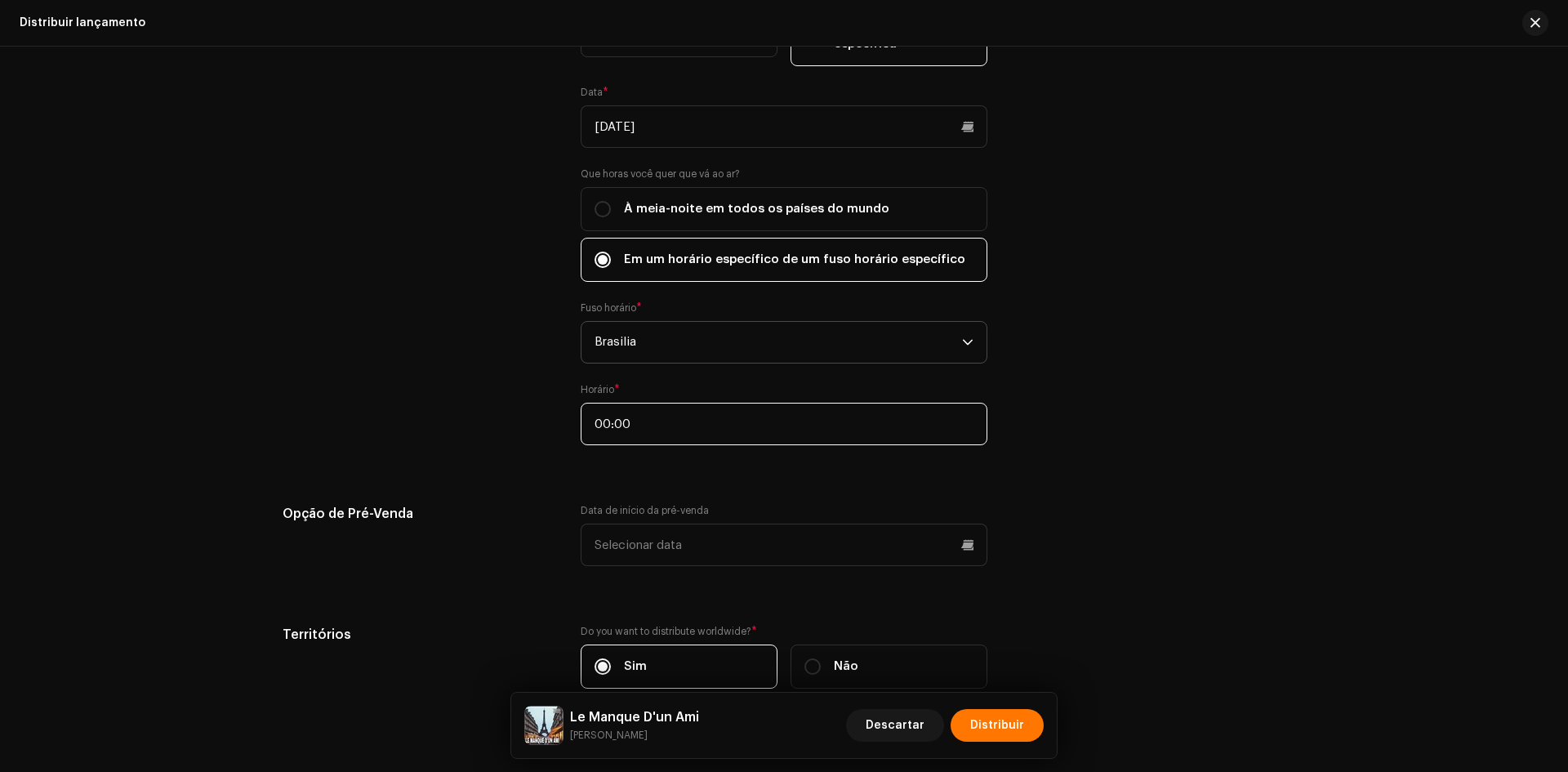
scroll to position [2911, 0]
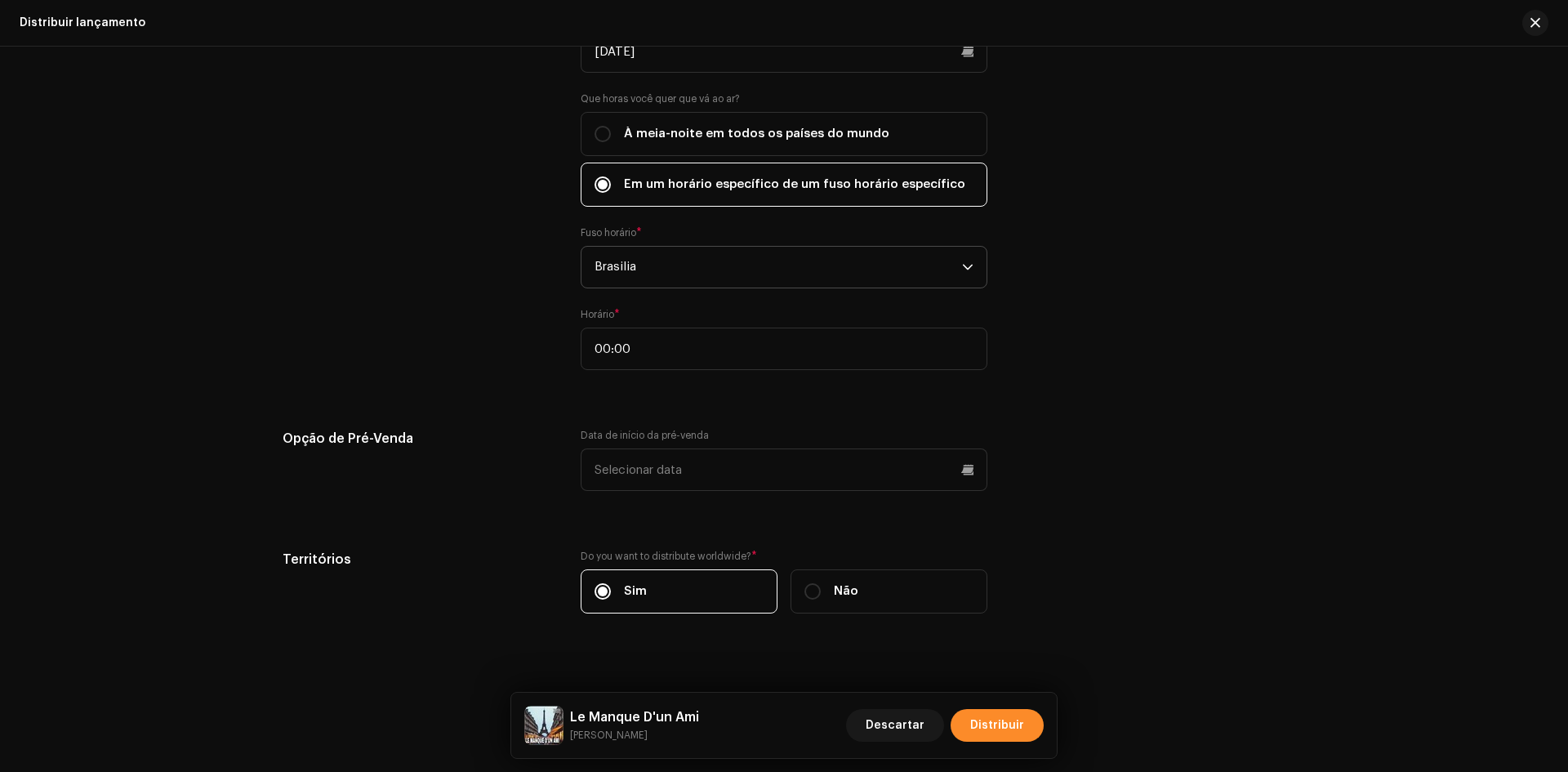
click at [995, 736] on span "Distribuir" at bounding box center [997, 725] width 54 height 33
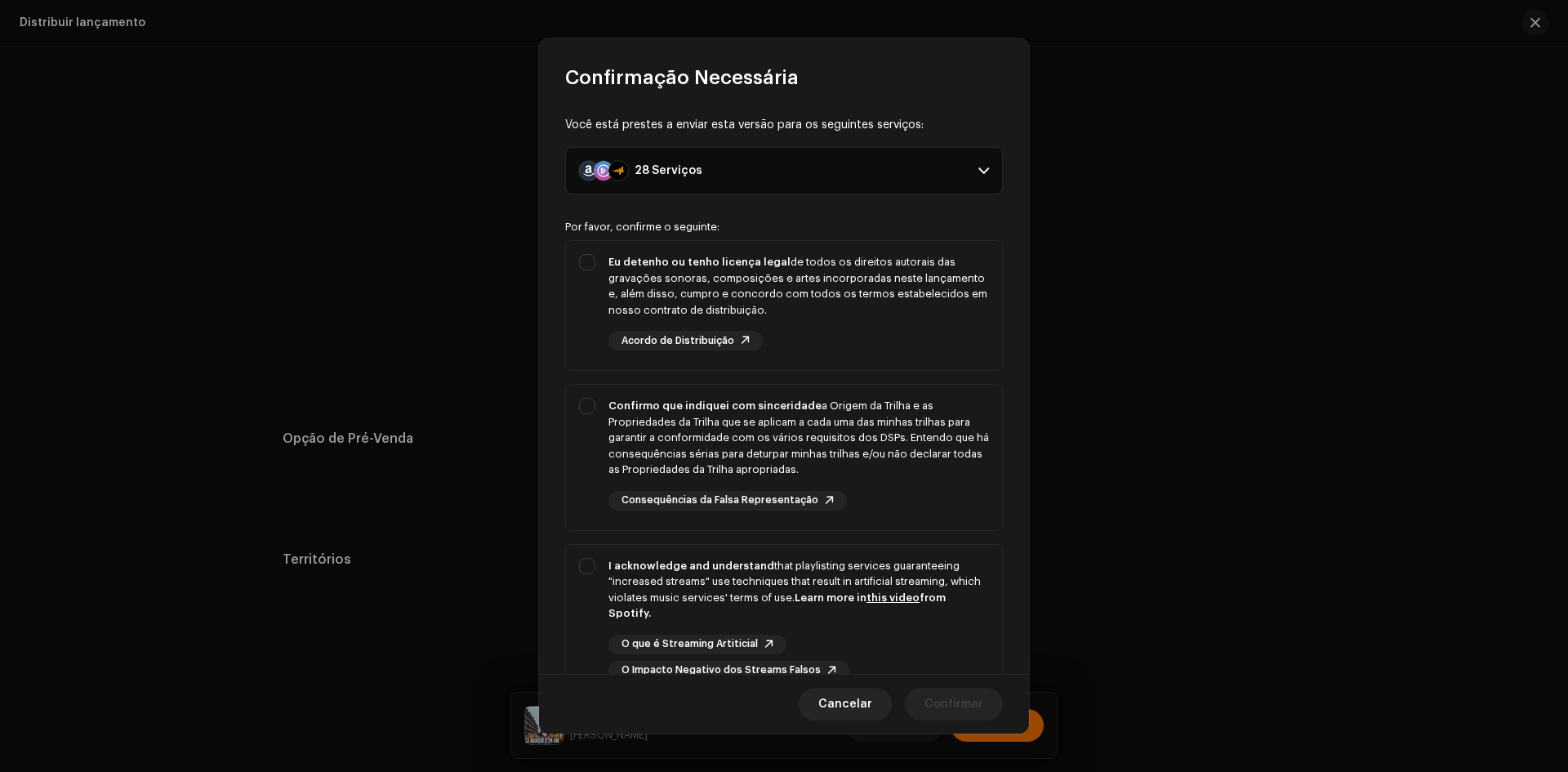
drag, startPoint x: 584, startPoint y: 306, endPoint x: 575, endPoint y: 378, distance: 72.6
click at [584, 305] on div "Eu detenho ou tenho licença legal de todos os direitos autorais das gravações s…" at bounding box center [784, 302] width 436 height 123
checkbox input "true"
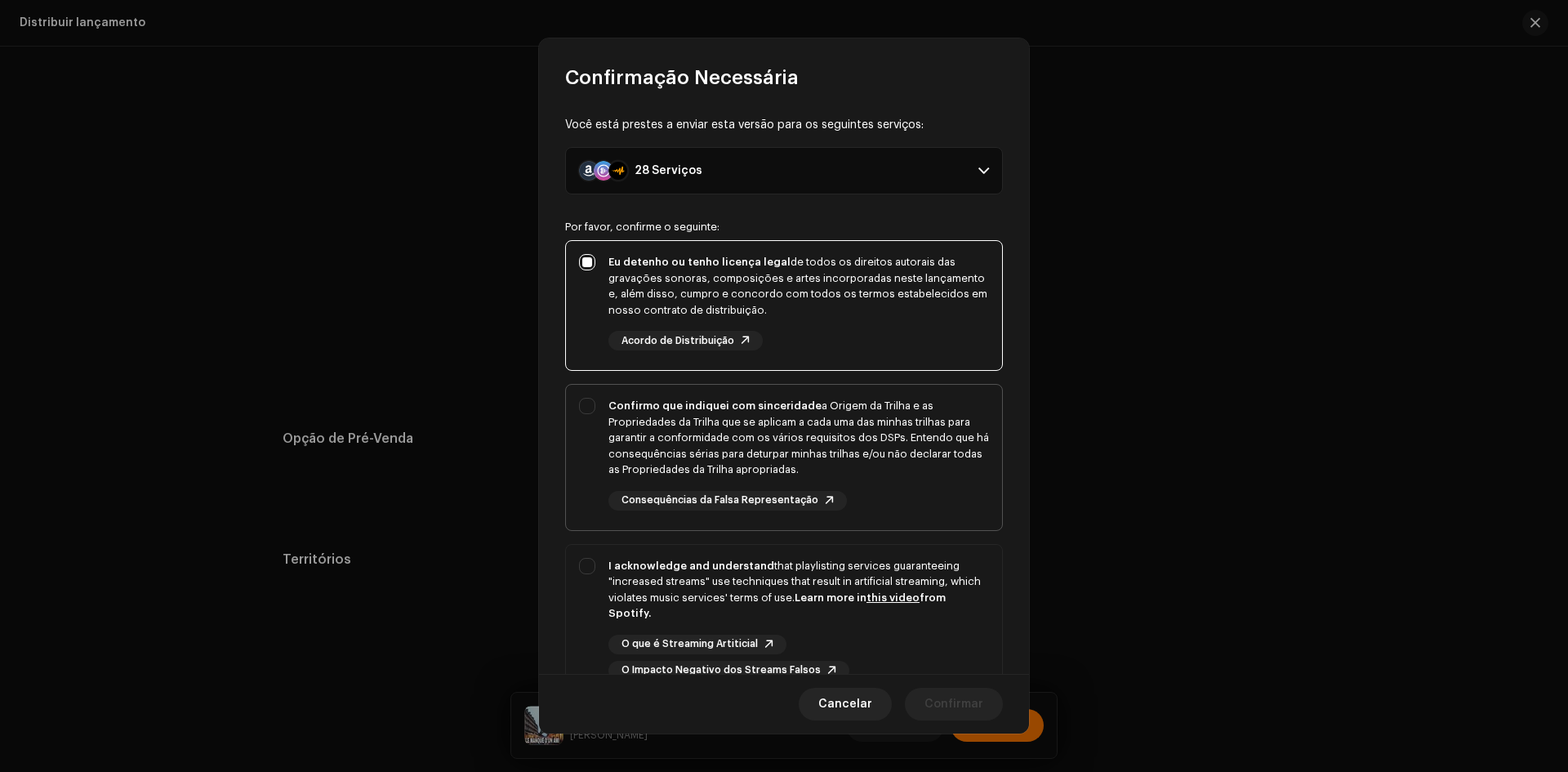
click at [574, 403] on div "Confirmo que indiquei com sinceridade a Origem da Trilha e as Propriedades da T…" at bounding box center [784, 453] width 436 height 139
checkbox input "true"
click at [557, 593] on div "Você está prestes a enviar esta versão para os seguintes serviços: 28 Serviços …" at bounding box center [784, 383] width 490 height 583
click at [576, 586] on div "I acknowledge and understand that playlisting services guaranteeing "increased …" at bounding box center [784, 618] width 436 height 149
checkbox input "true"
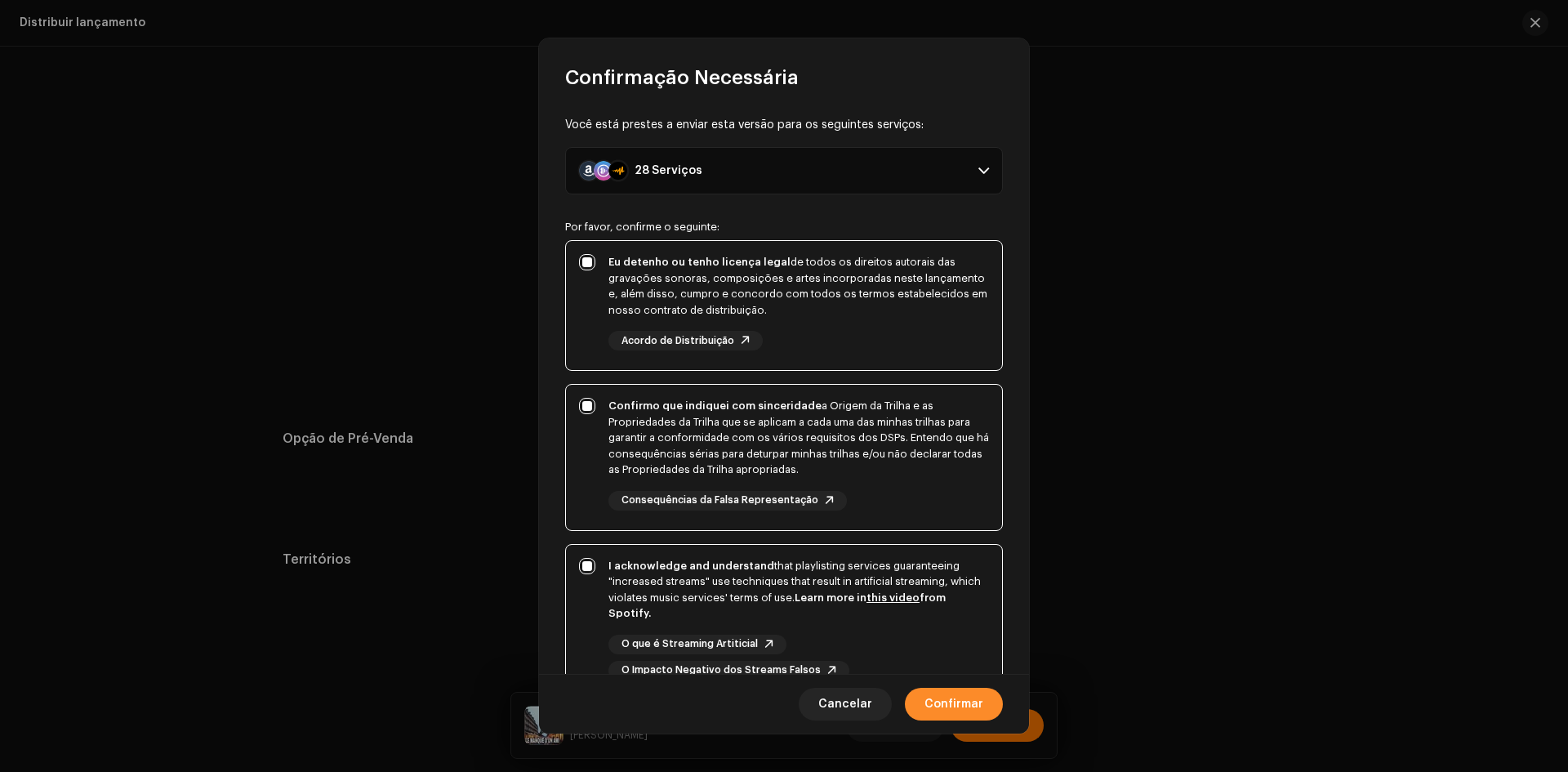
click at [942, 692] on span "Confirmar" at bounding box center [953, 703] width 59 height 33
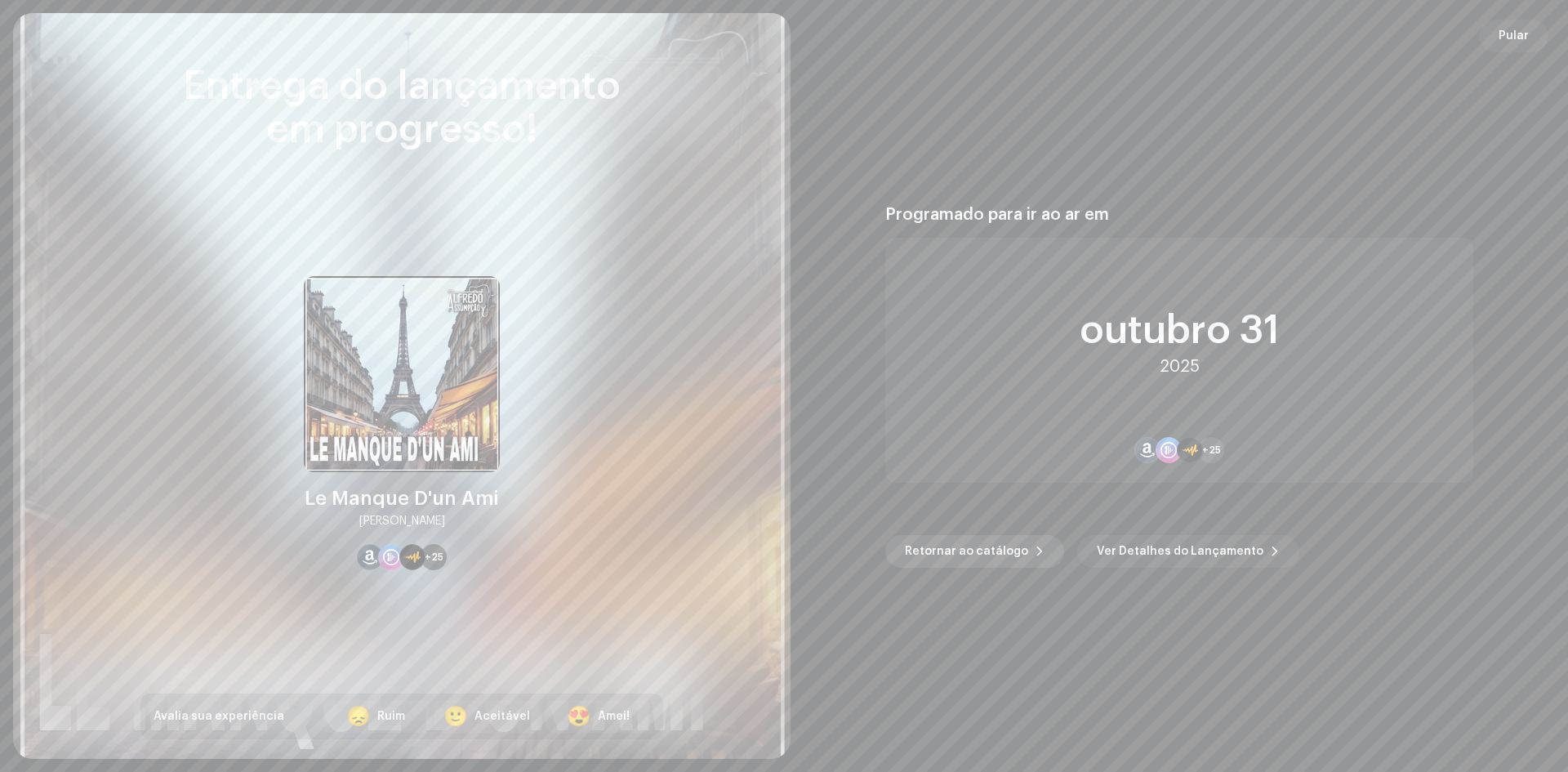
click at [956, 552] on span "Retornar ao catálogo" at bounding box center [966, 550] width 123 height 33
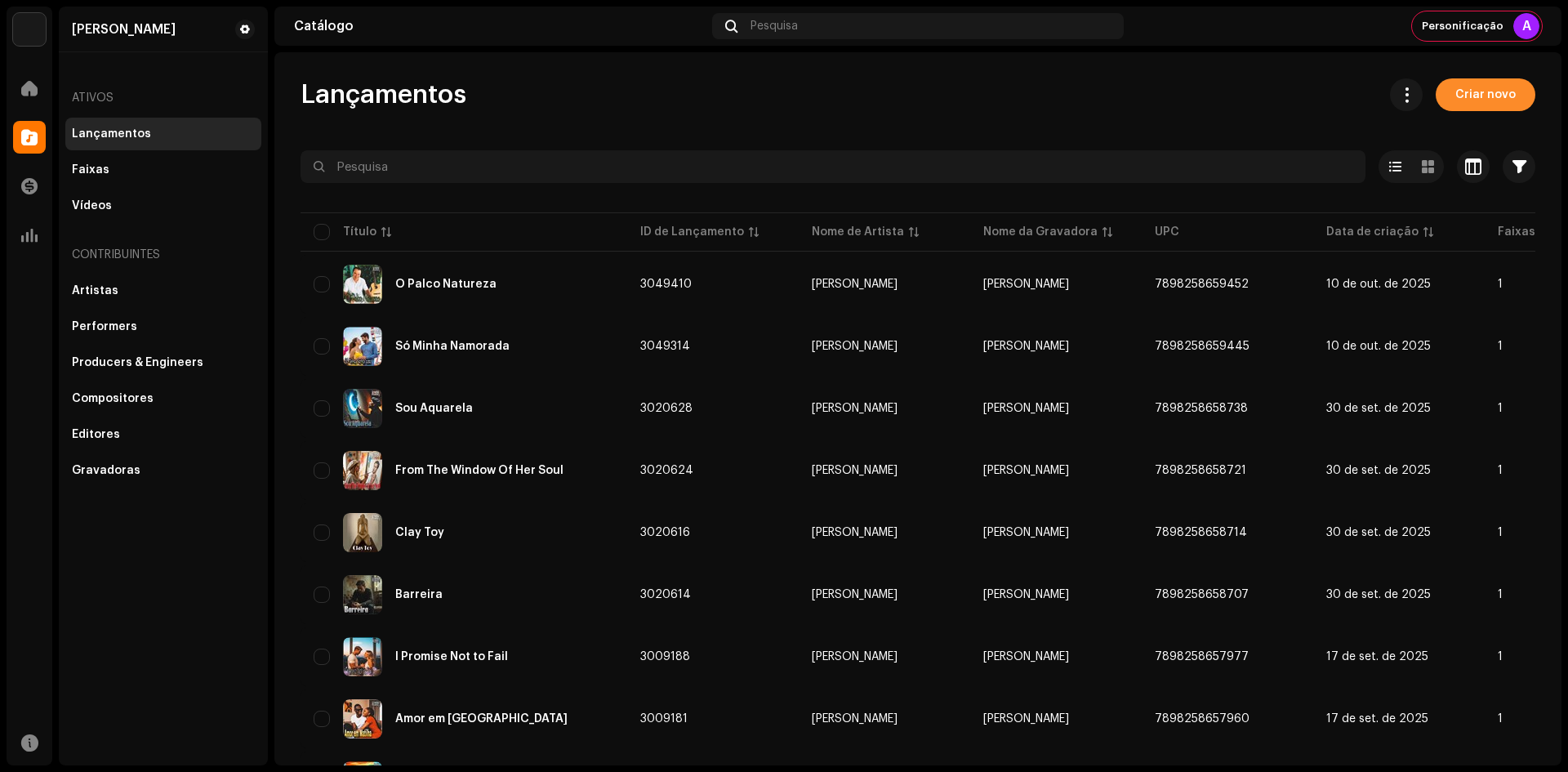
click at [1479, 81] on span "Criar novo" at bounding box center [1485, 94] width 60 height 33
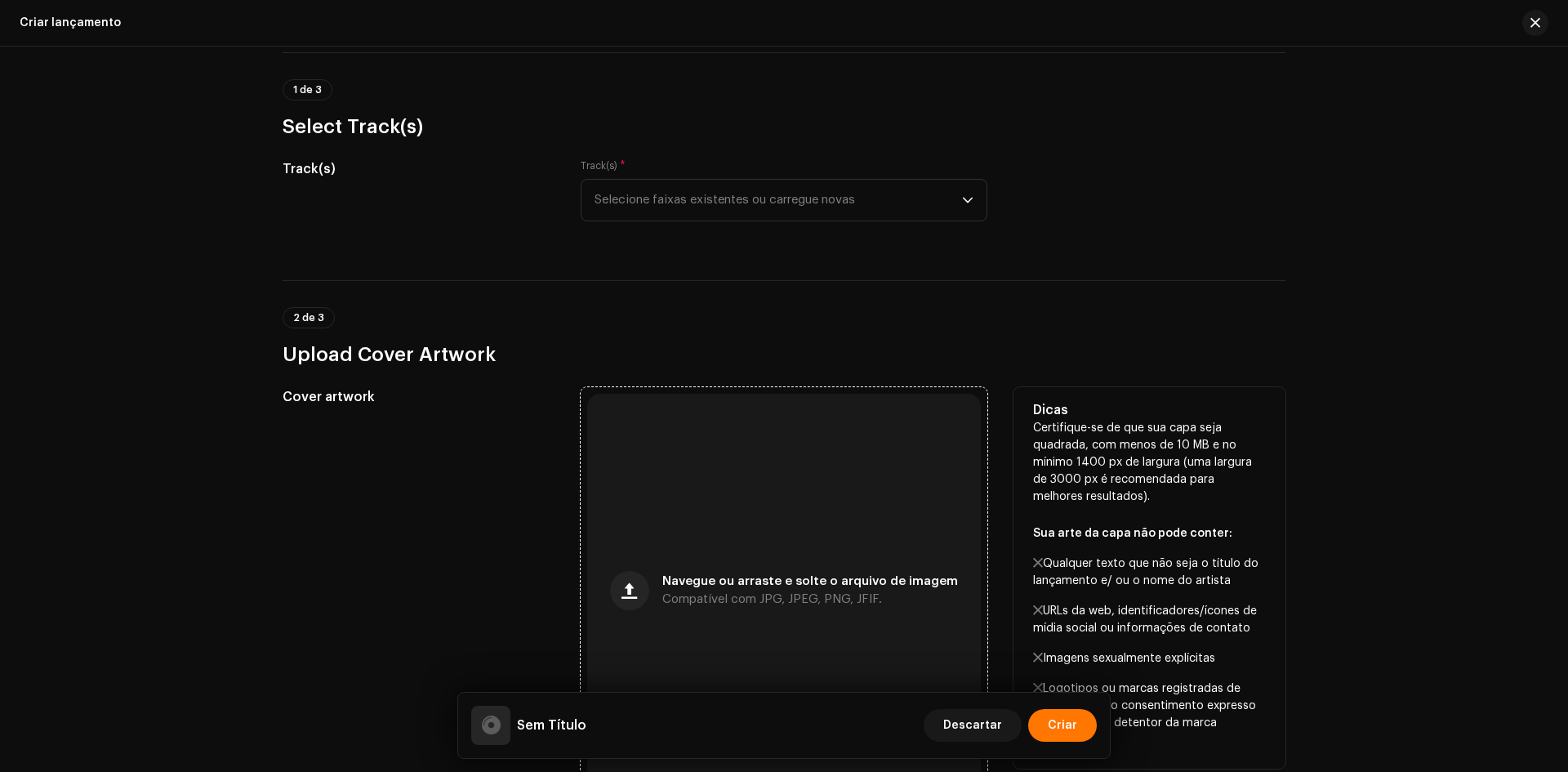
scroll to position [164, 0]
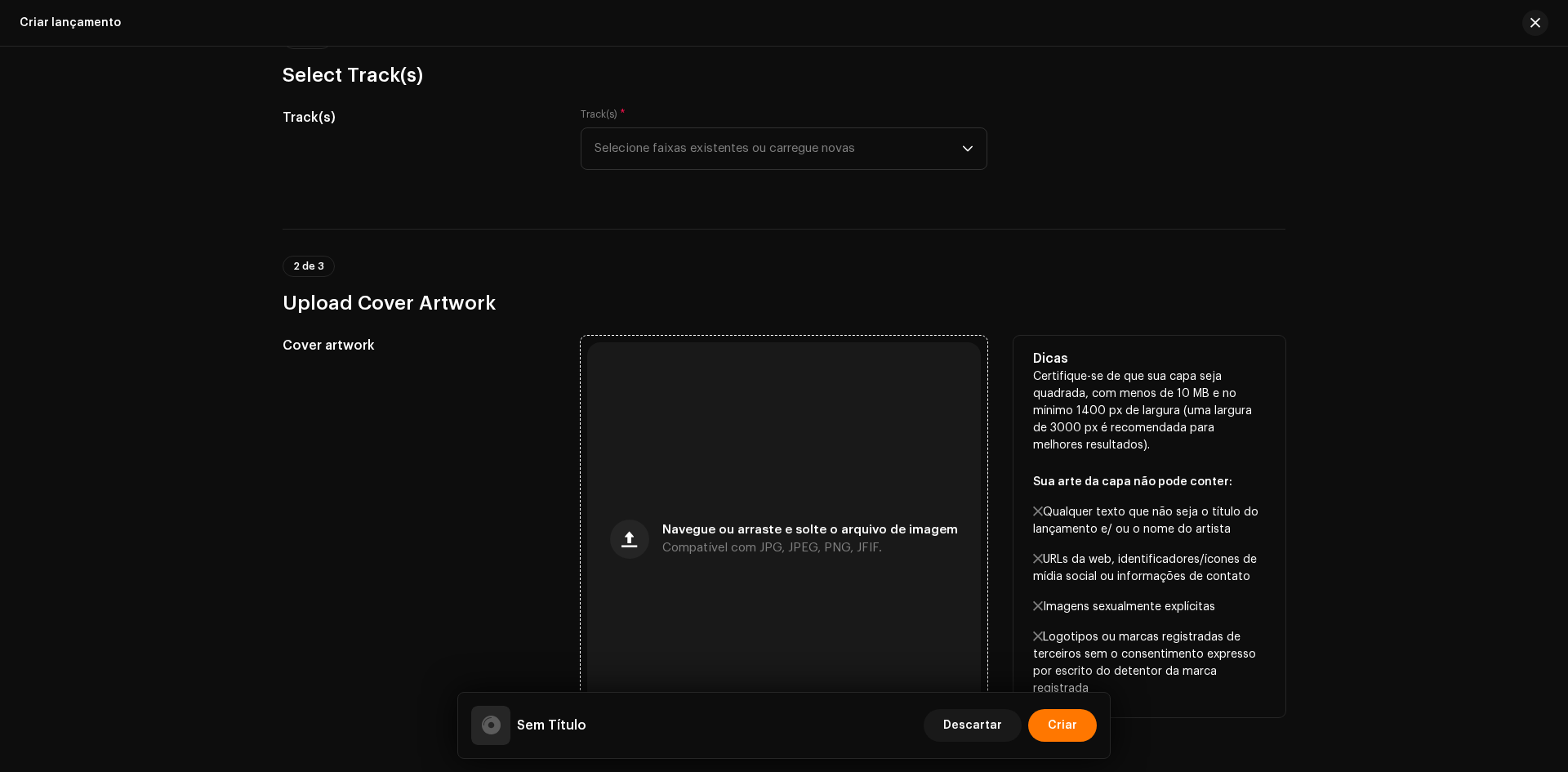
click at [706, 392] on div "Navegue ou arraste e solte o arquivo de imagem Compatível com JPG, JPEG, PNG, J…" at bounding box center [784, 539] width 393 height 393
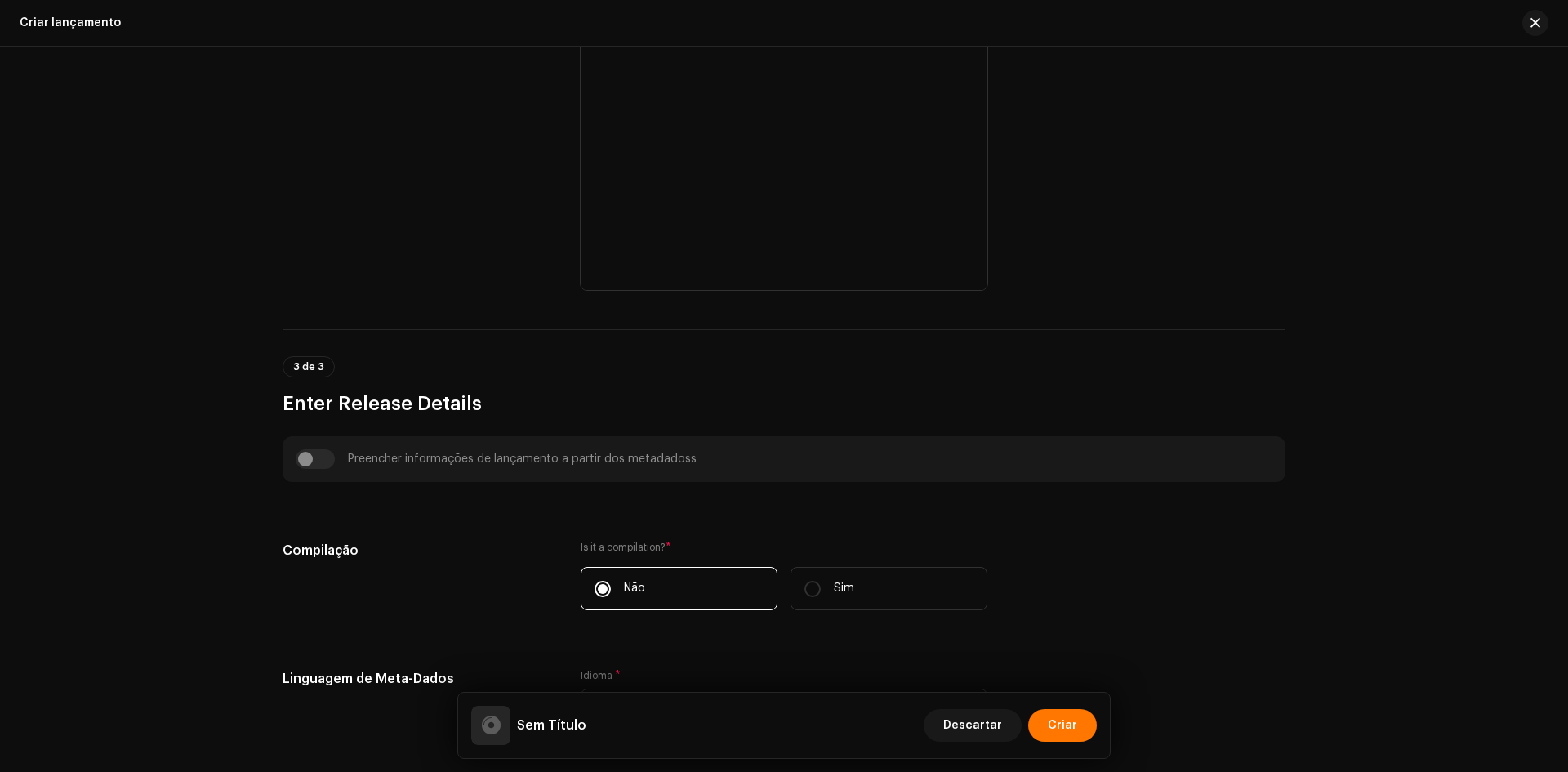
scroll to position [653, 0]
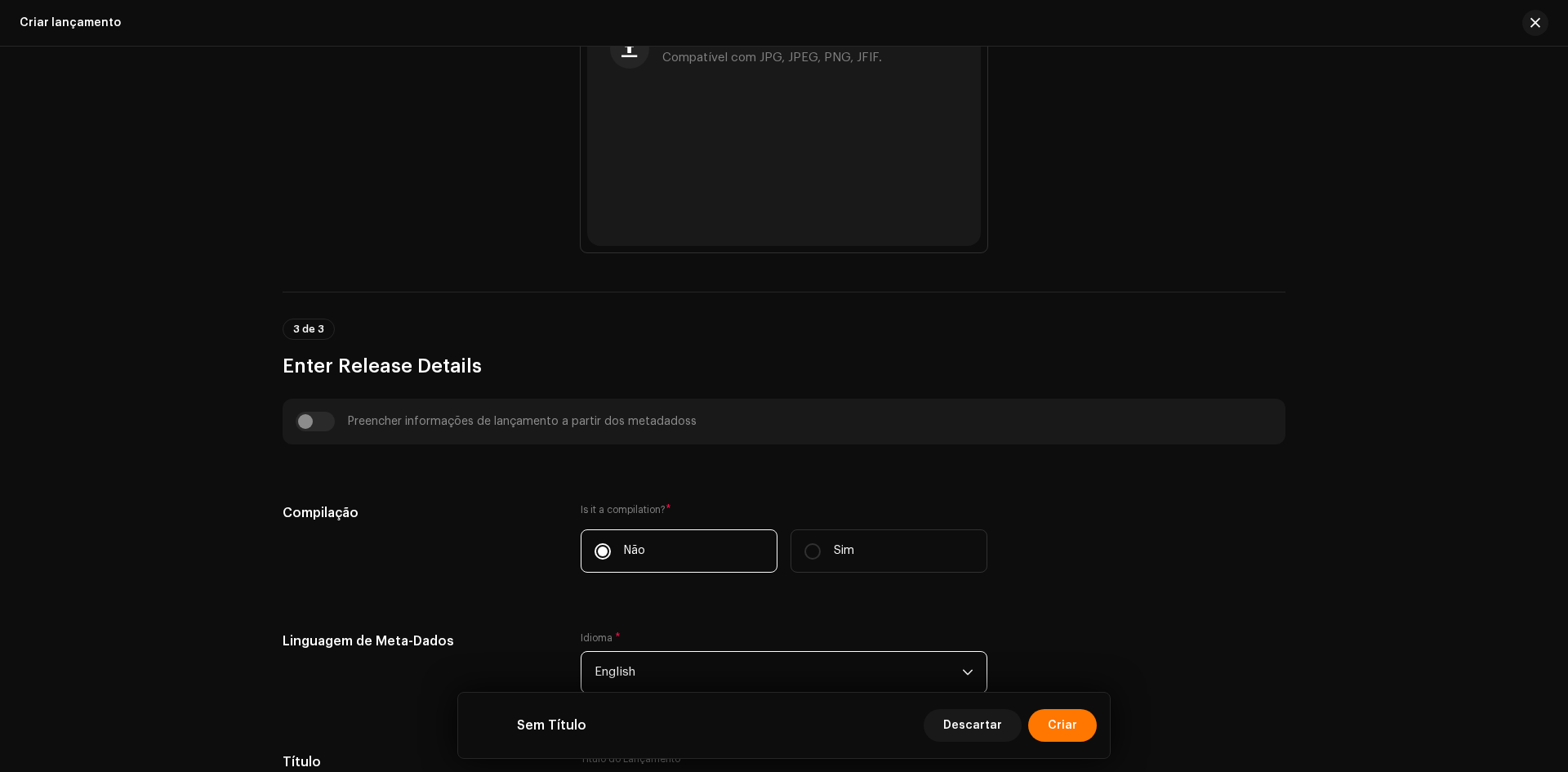
click at [663, 660] on span "English" at bounding box center [778, 671] width 368 height 41
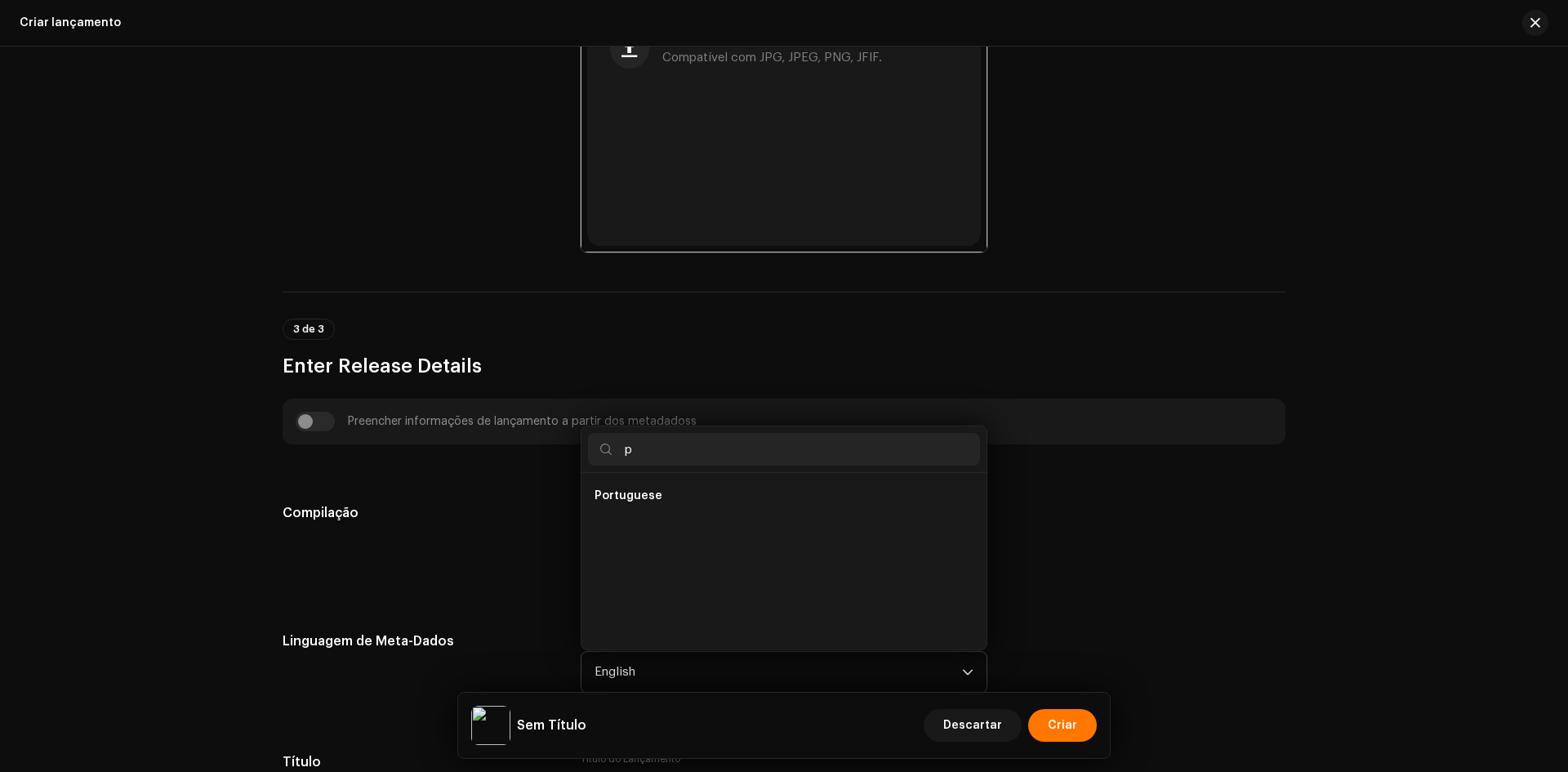
scroll to position [0, 0]
type input "po"
click at [650, 525] on span "Portuguese" at bounding box center [628, 528] width 68 height 16
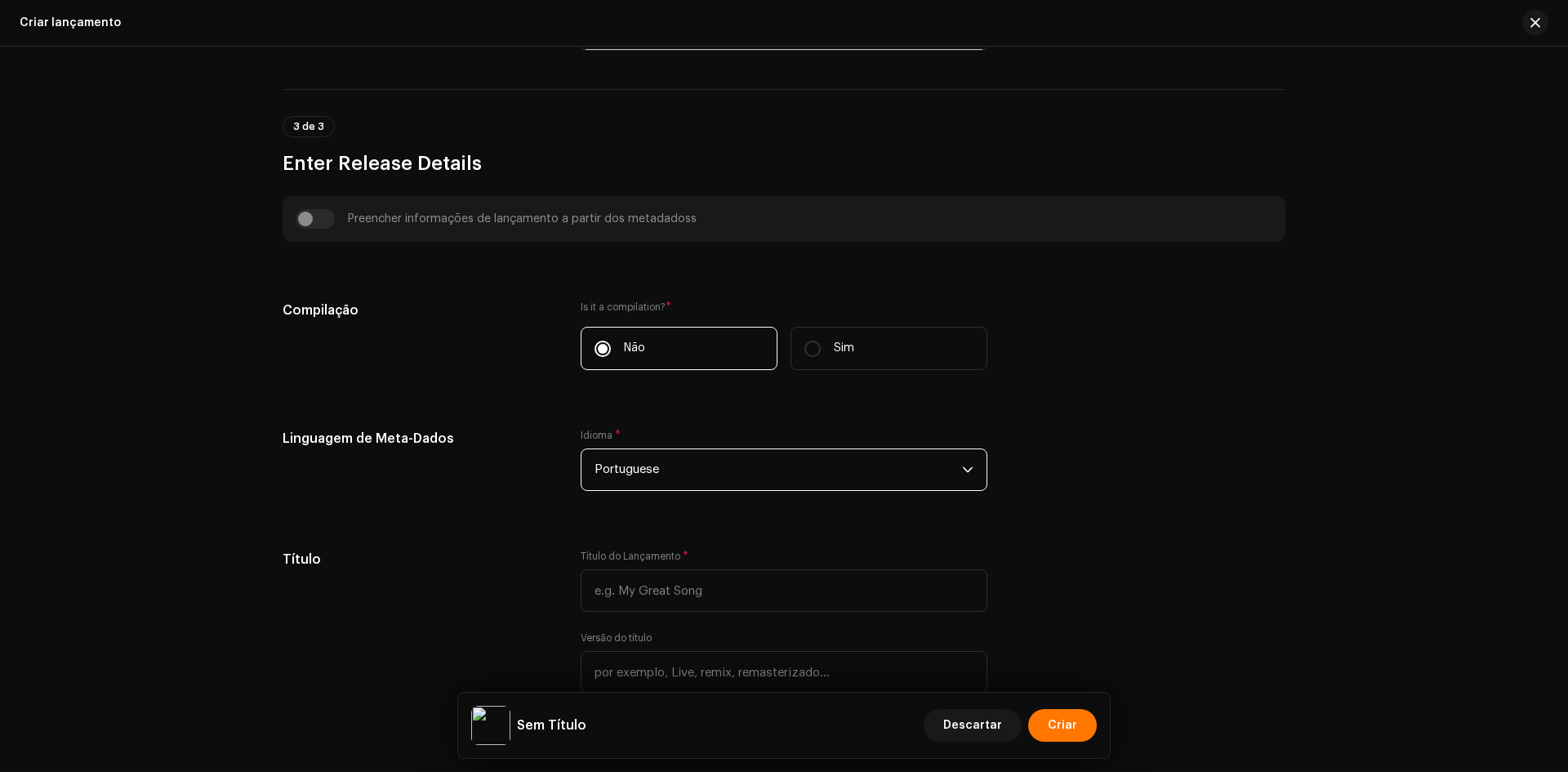
scroll to position [898, 0]
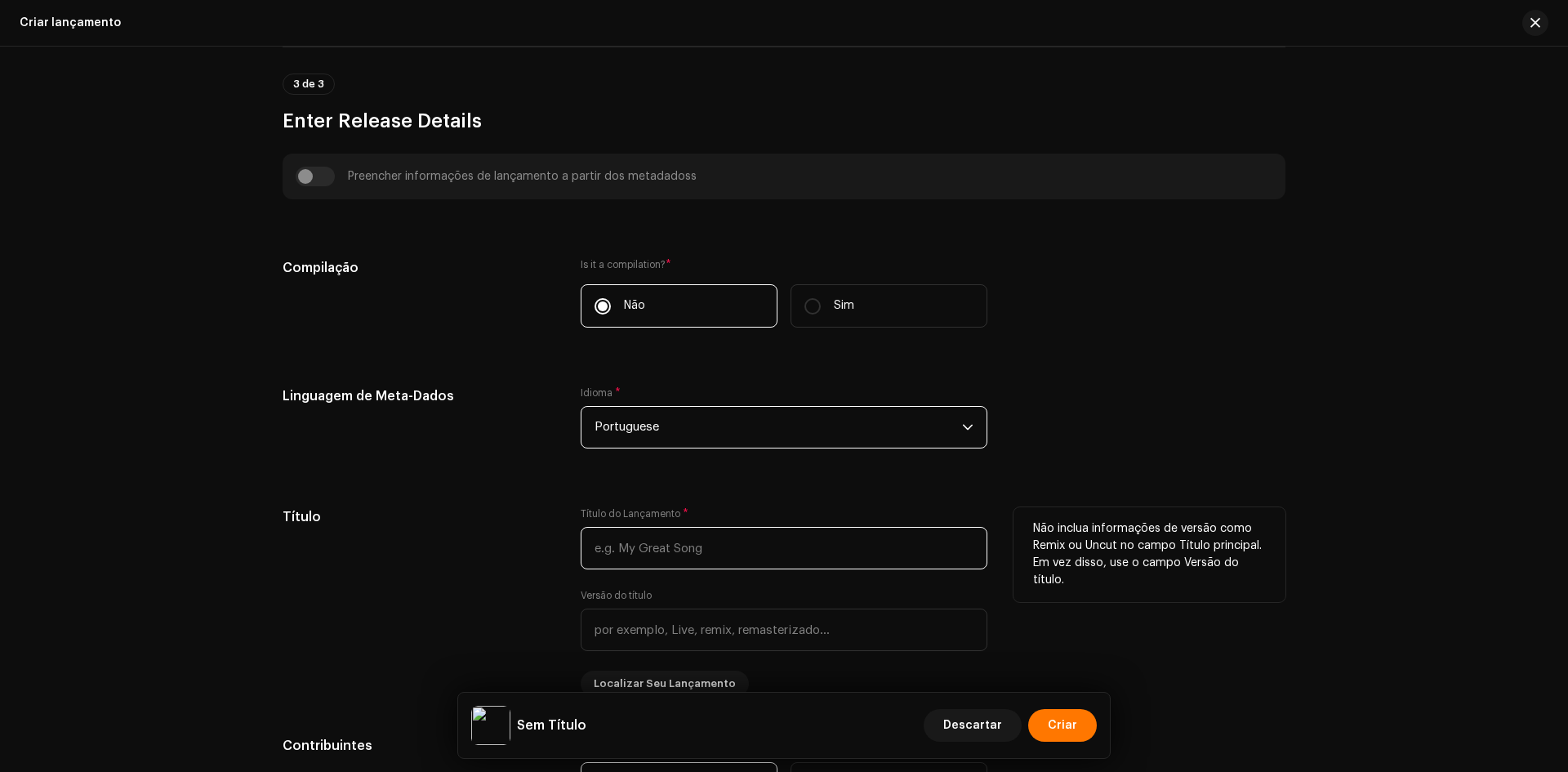
click at [638, 545] on input "text" at bounding box center [783, 547] width 406 height 43
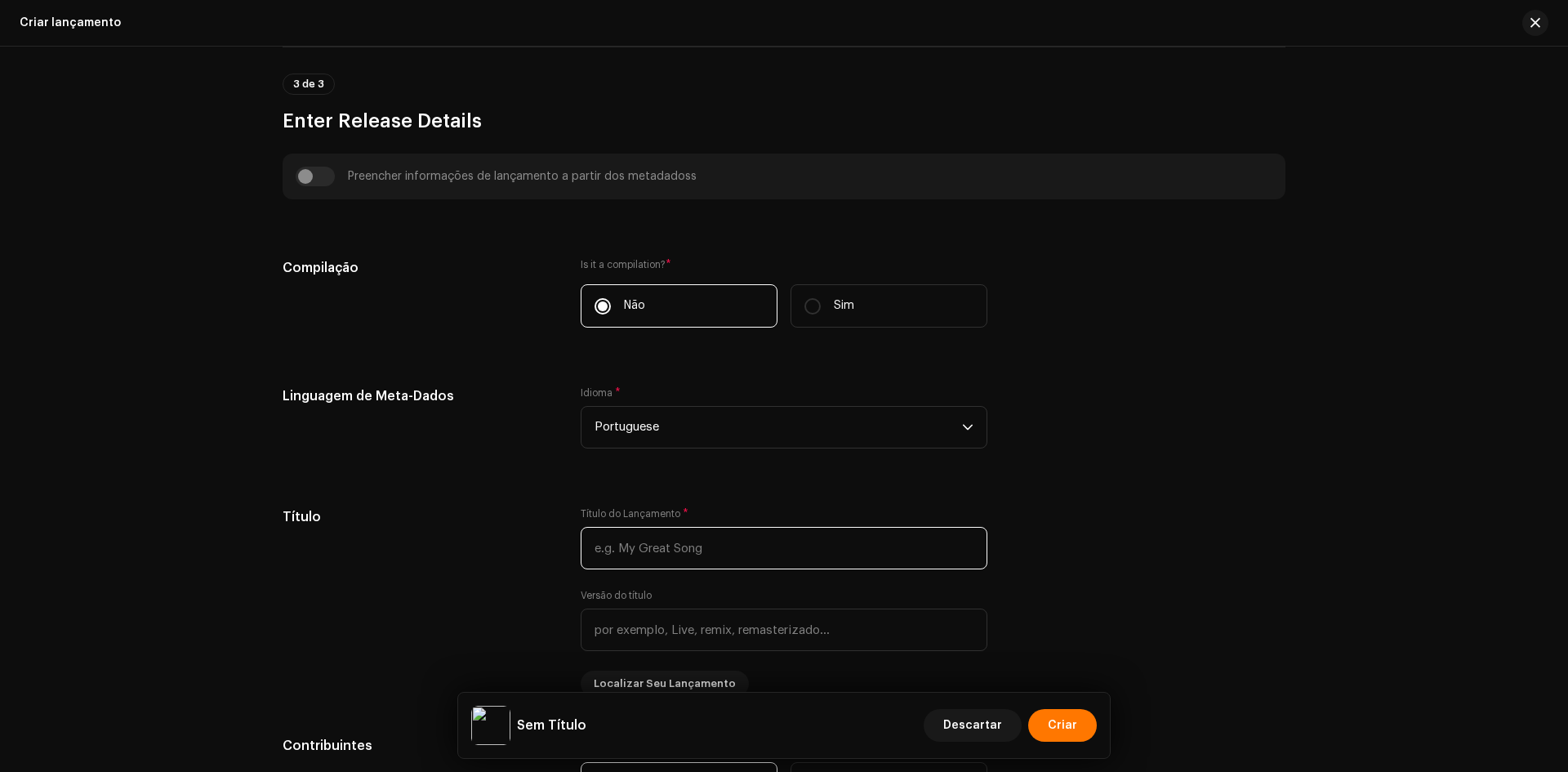
scroll to position [1306, 0]
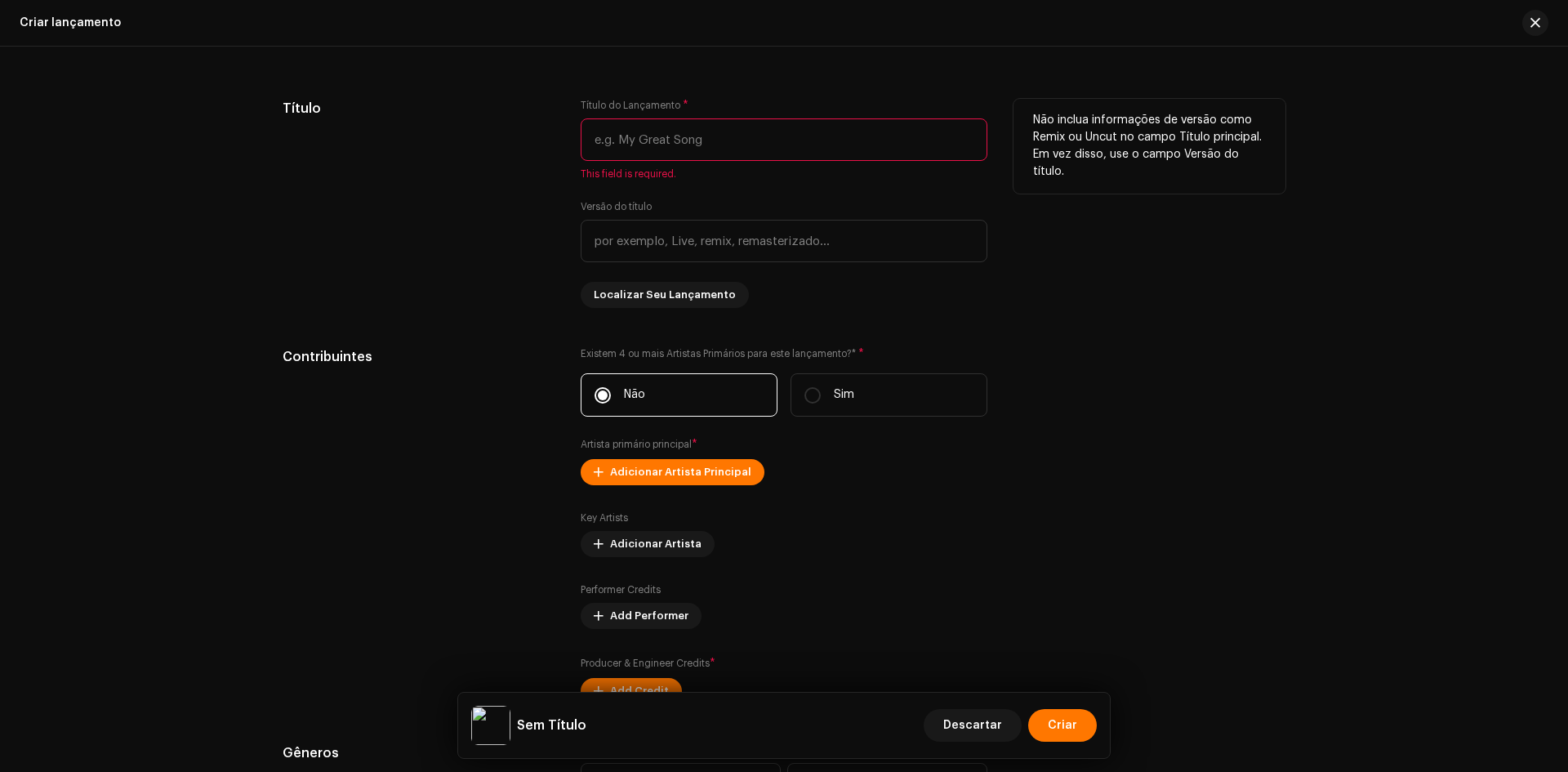
click at [701, 149] on input "text" at bounding box center [783, 140] width 406 height 43
paste input "O Som de um Poema"
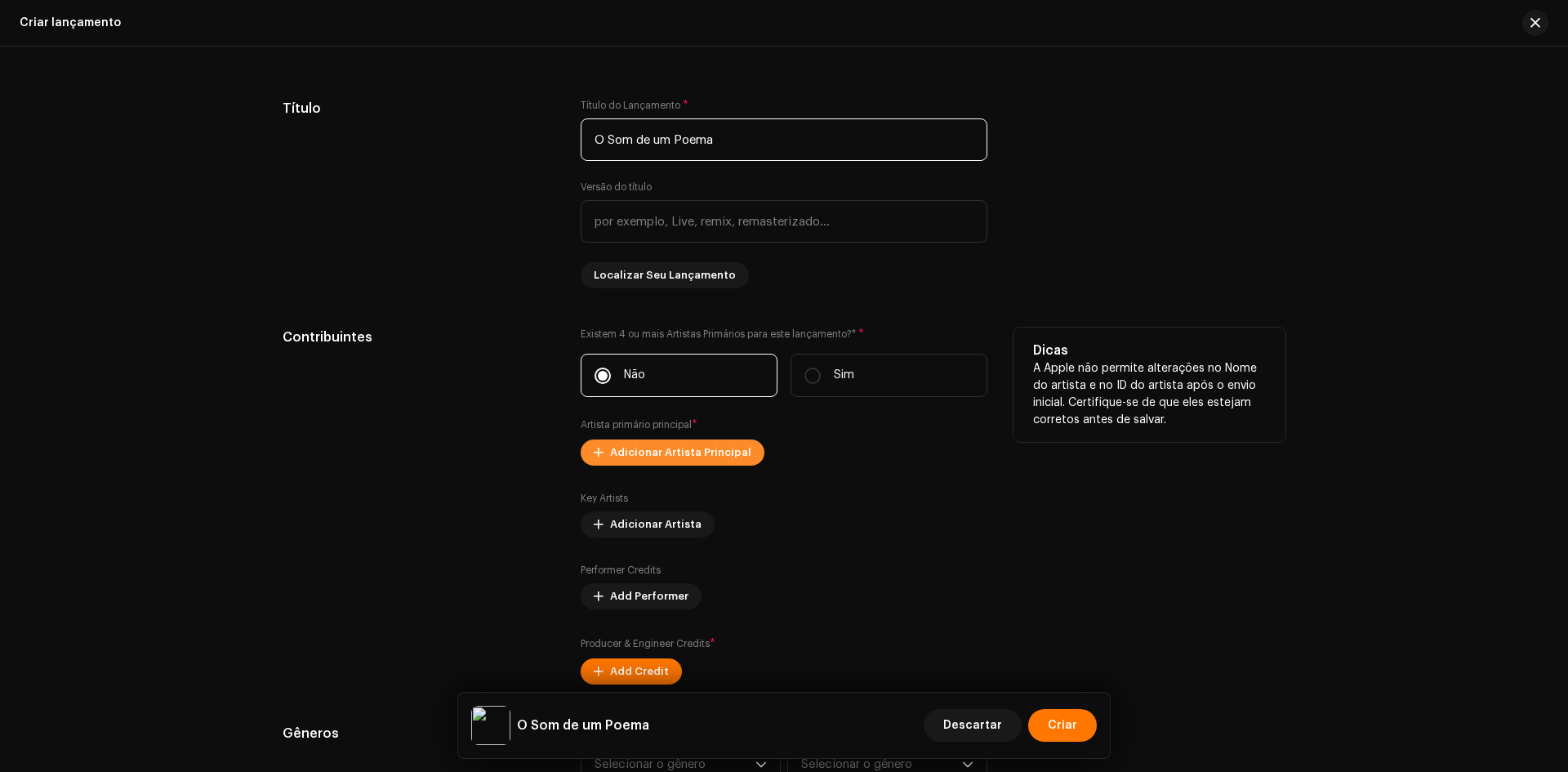
type input "O Som de um Poema"
click at [625, 444] on span "Adicionar Artista Principal" at bounding box center [680, 452] width 141 height 33
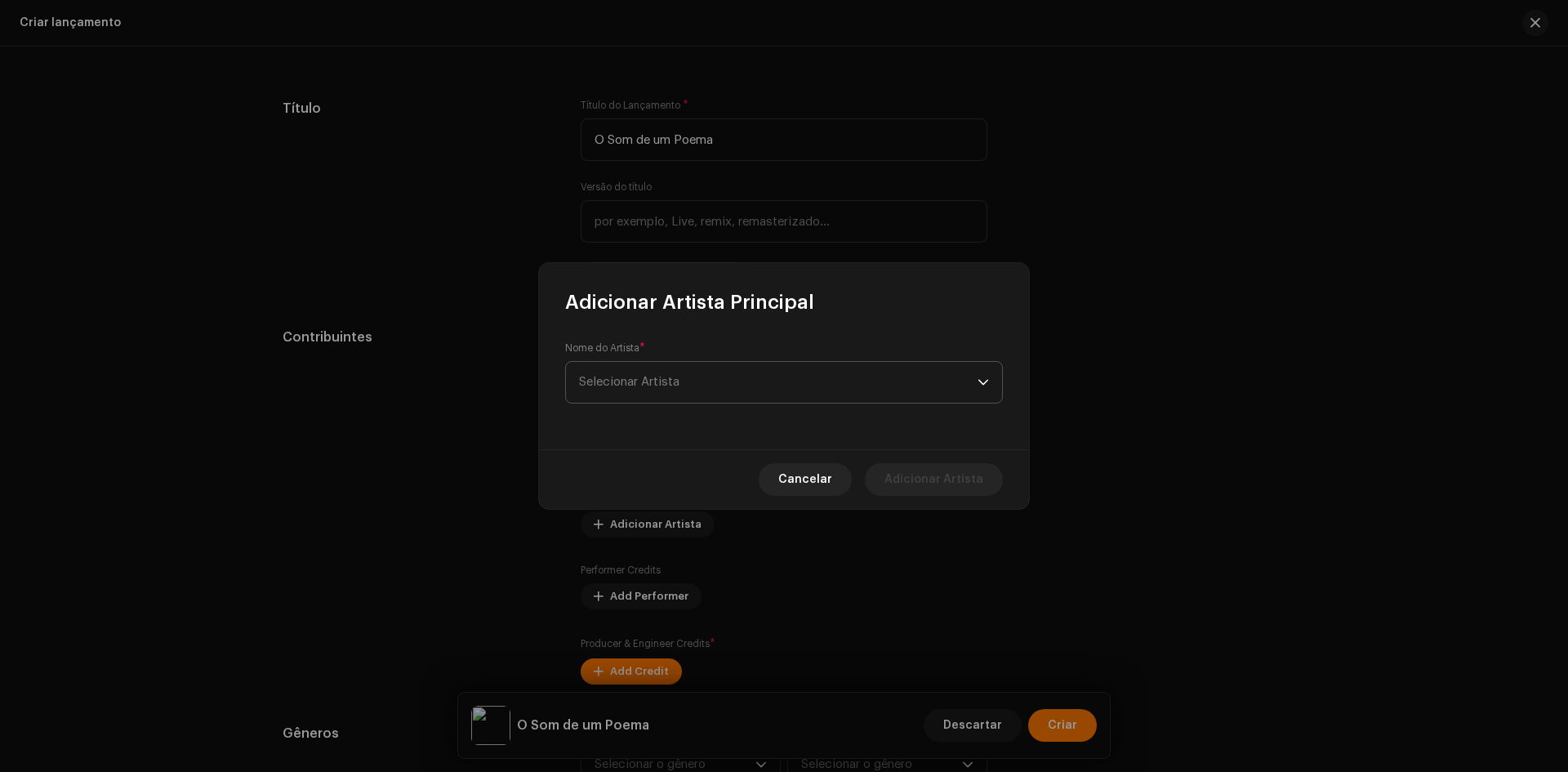
click at [689, 396] on span "Selecionar Artista" at bounding box center [778, 382] width 398 height 41
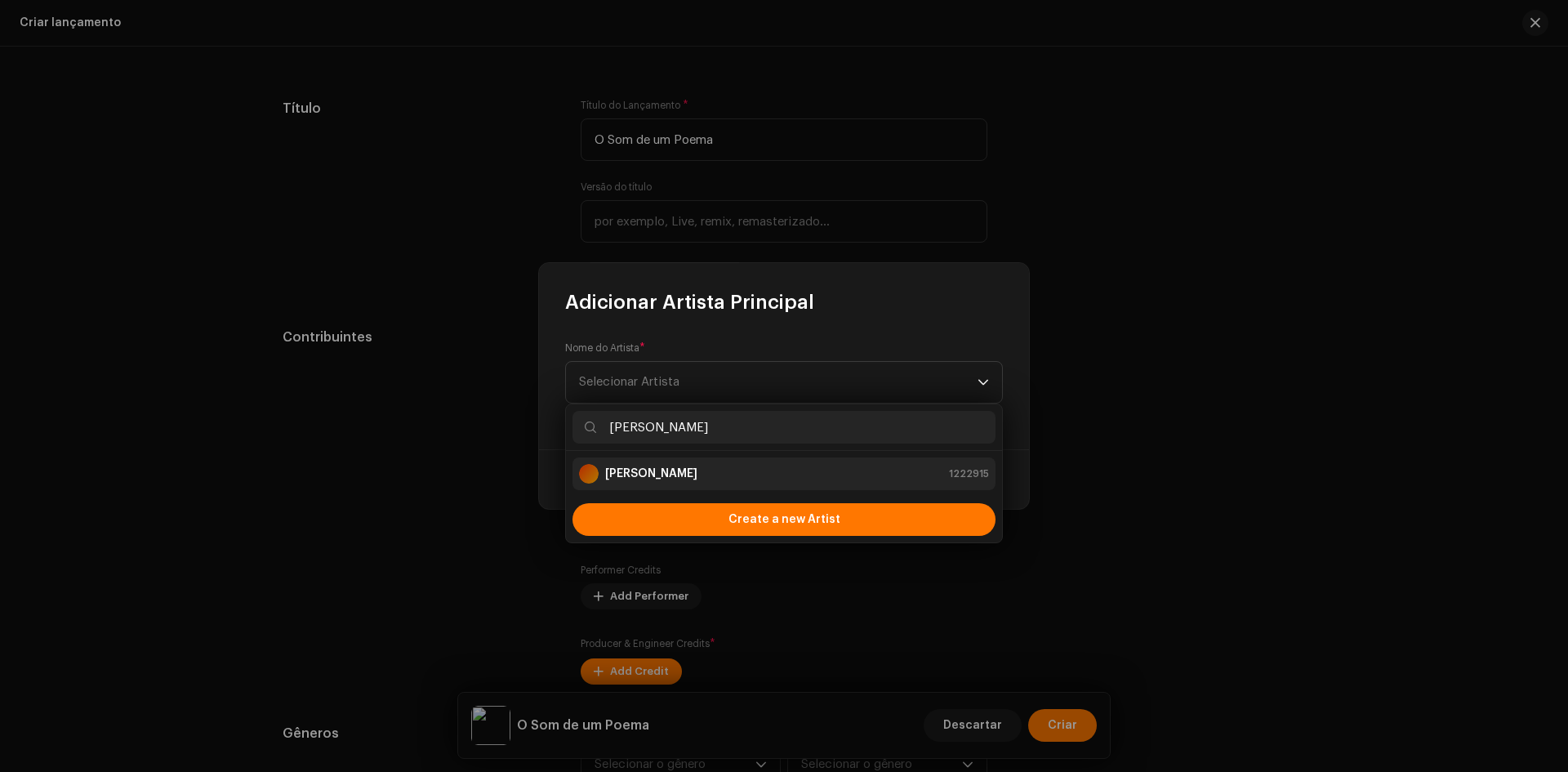
type input "[PERSON_NAME]"
click at [697, 467] on strong "[PERSON_NAME]" at bounding box center [651, 473] width 92 height 16
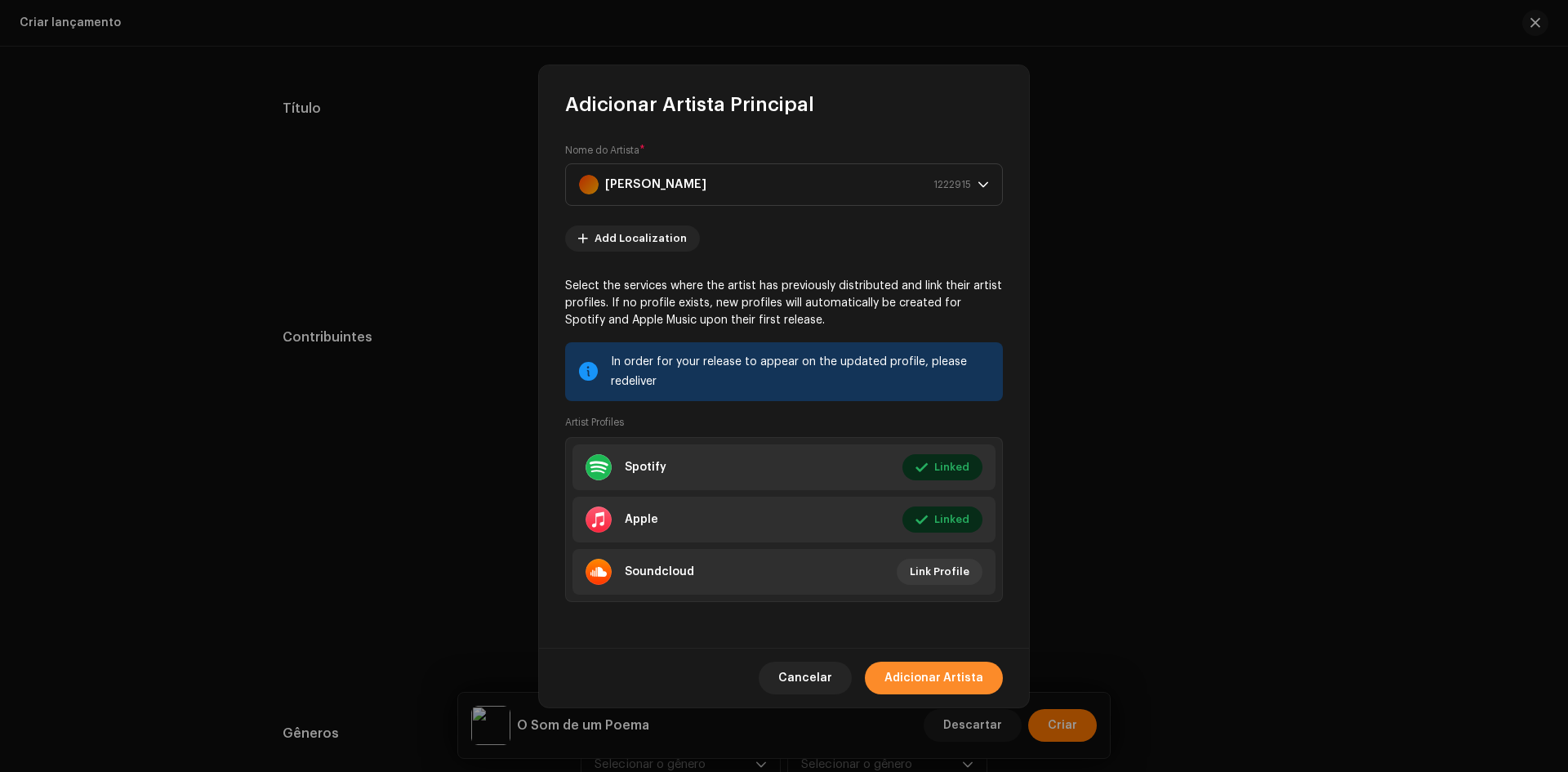
click at [921, 682] on span "Adicionar Artista" at bounding box center [933, 677] width 99 height 33
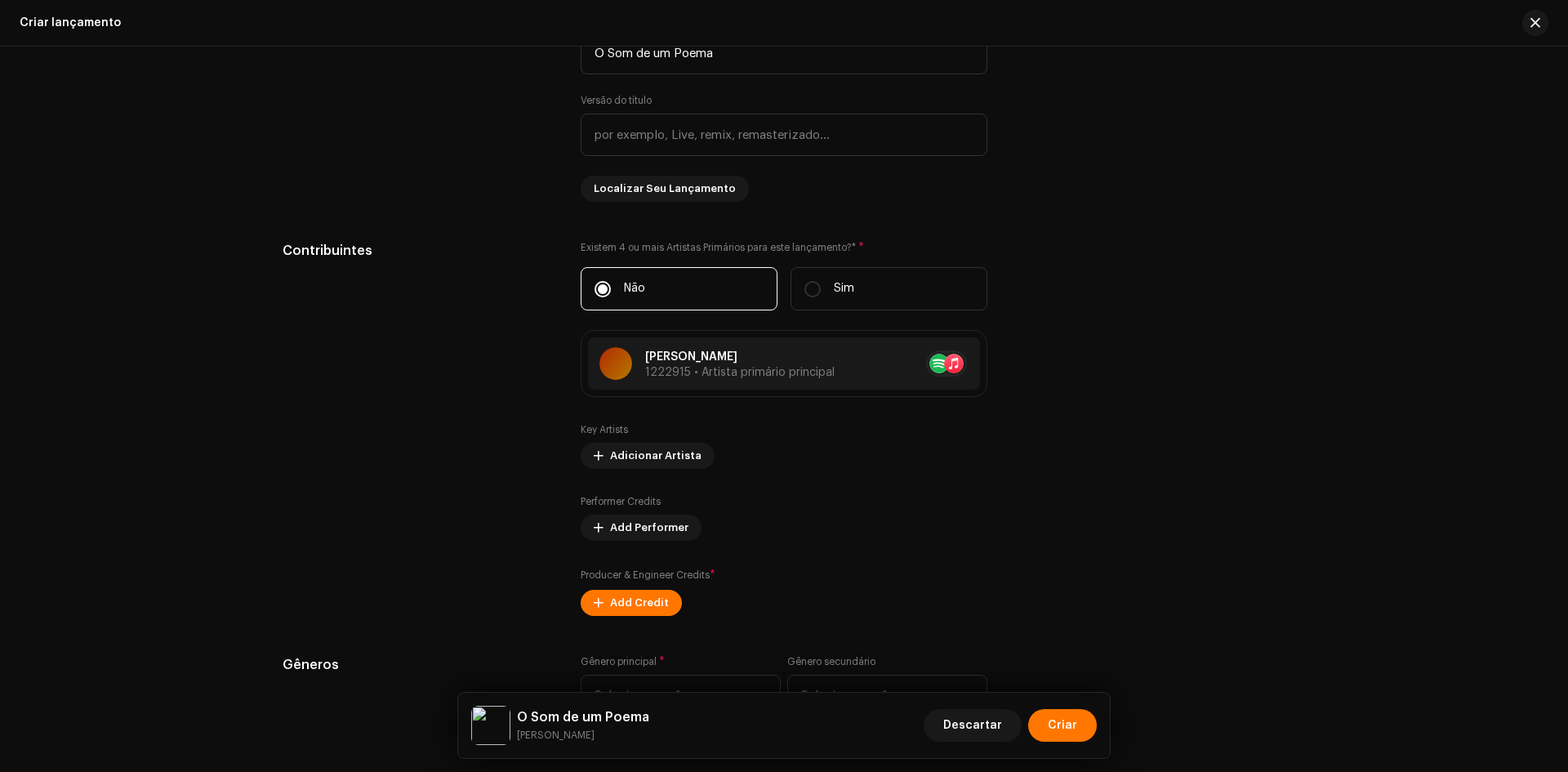
scroll to position [1551, 0]
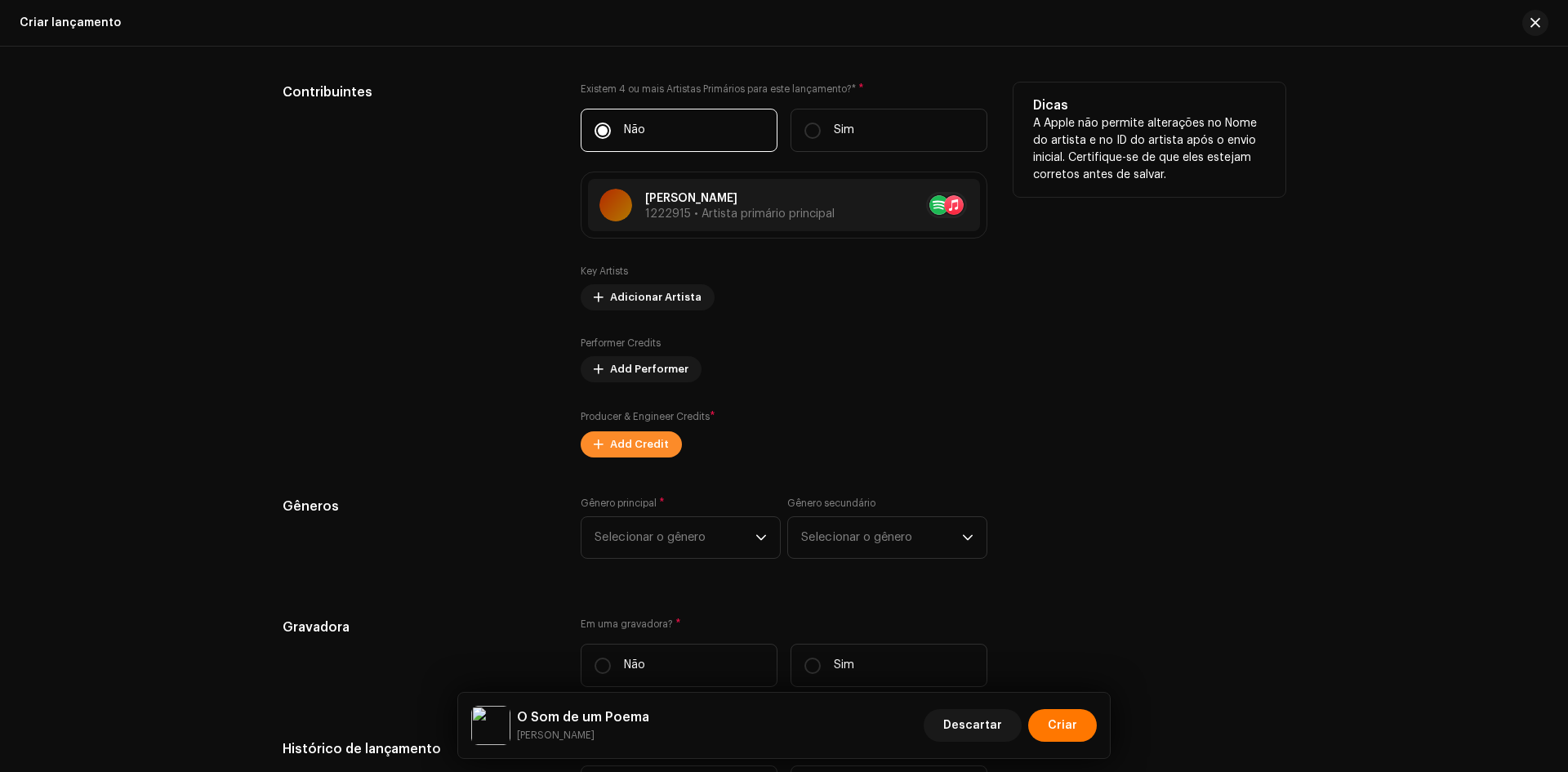
click at [643, 448] on span "Add Credit" at bounding box center [639, 443] width 59 height 33
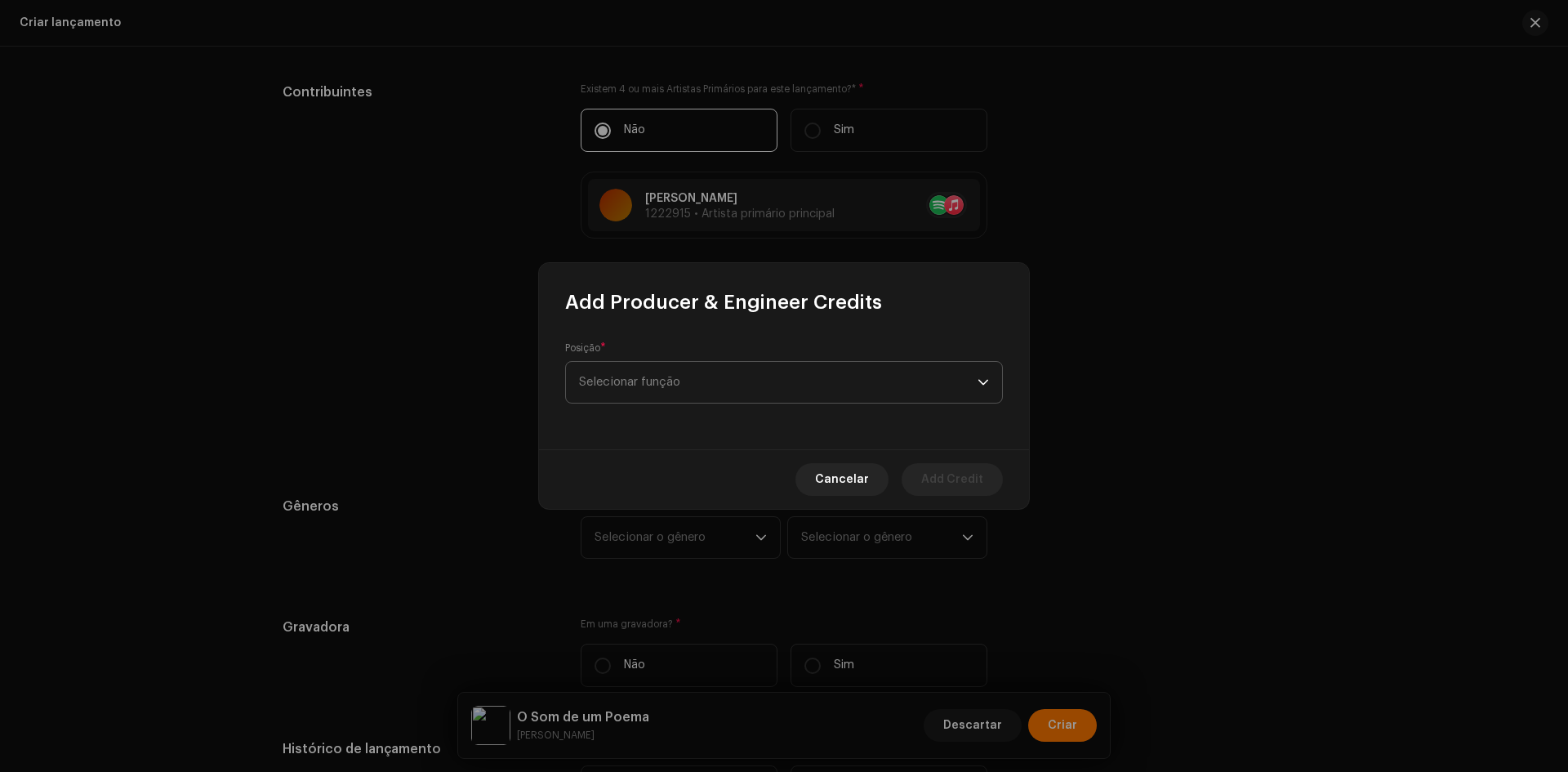
click at [699, 367] on span "Selecionar função" at bounding box center [778, 382] width 398 height 41
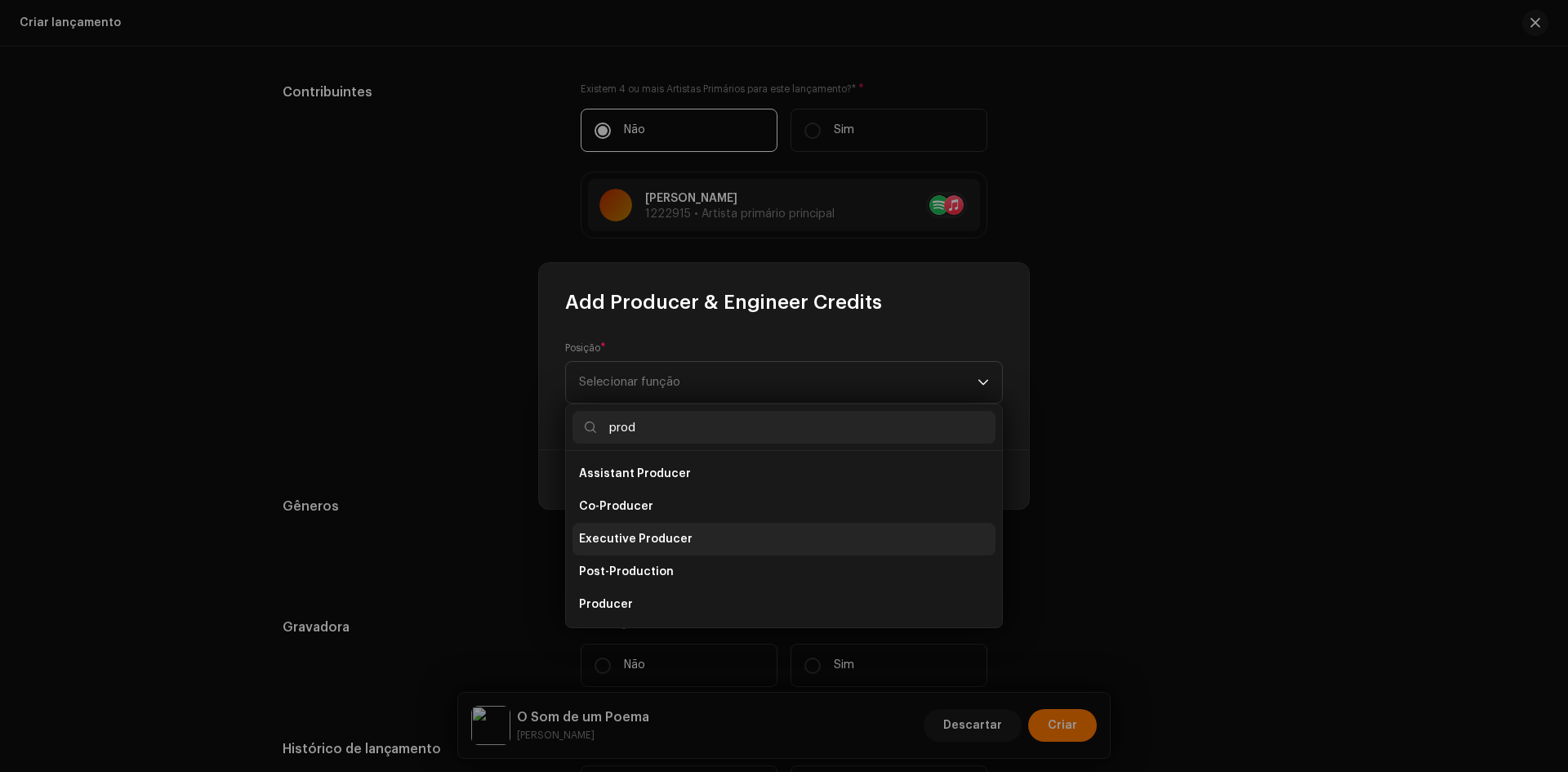
type input "prod"
click at [650, 598] on li "Producer" at bounding box center [783, 604] width 422 height 33
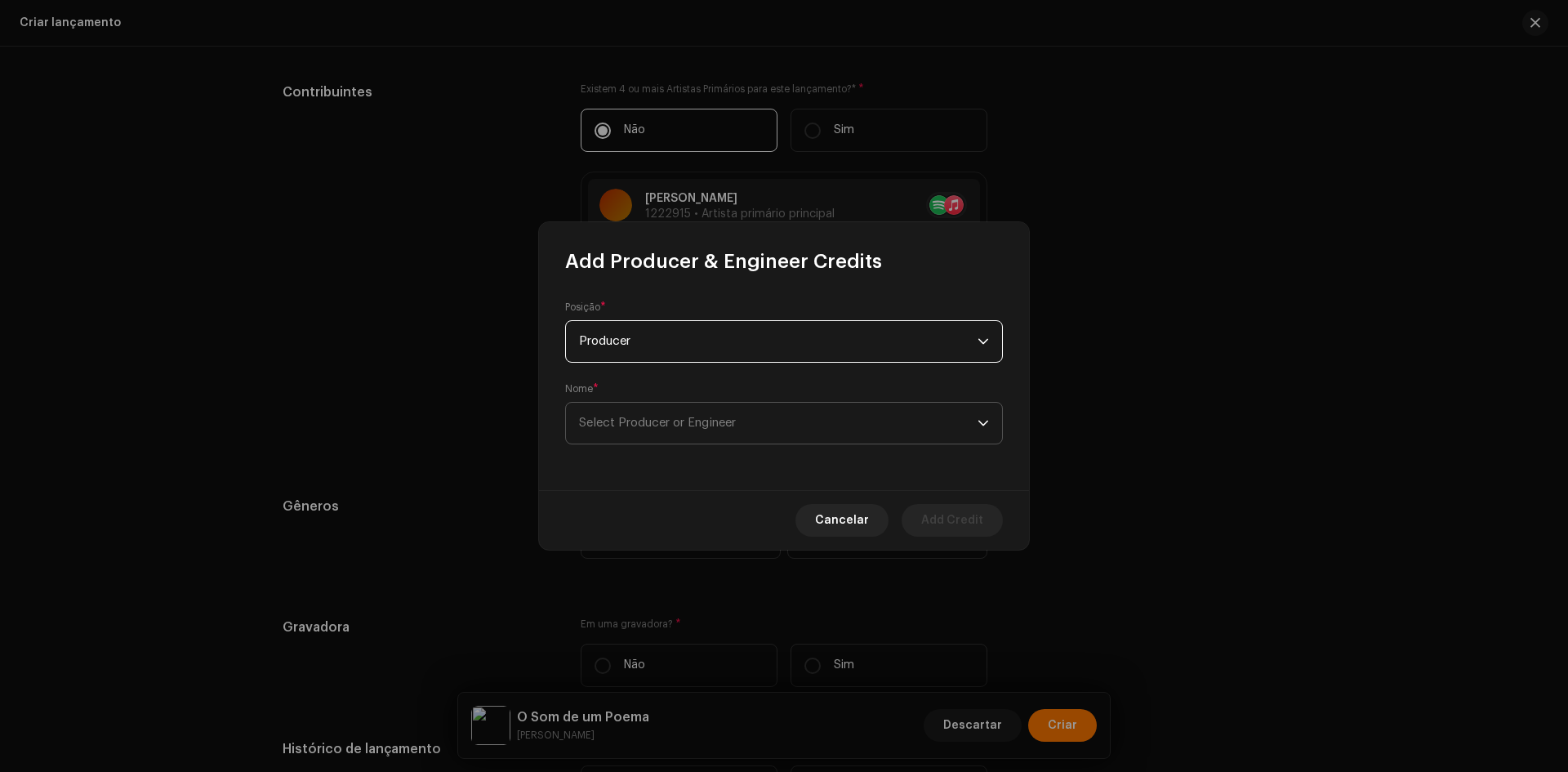
click at [648, 427] on span "Select Producer or Engineer" at bounding box center [657, 422] width 157 height 12
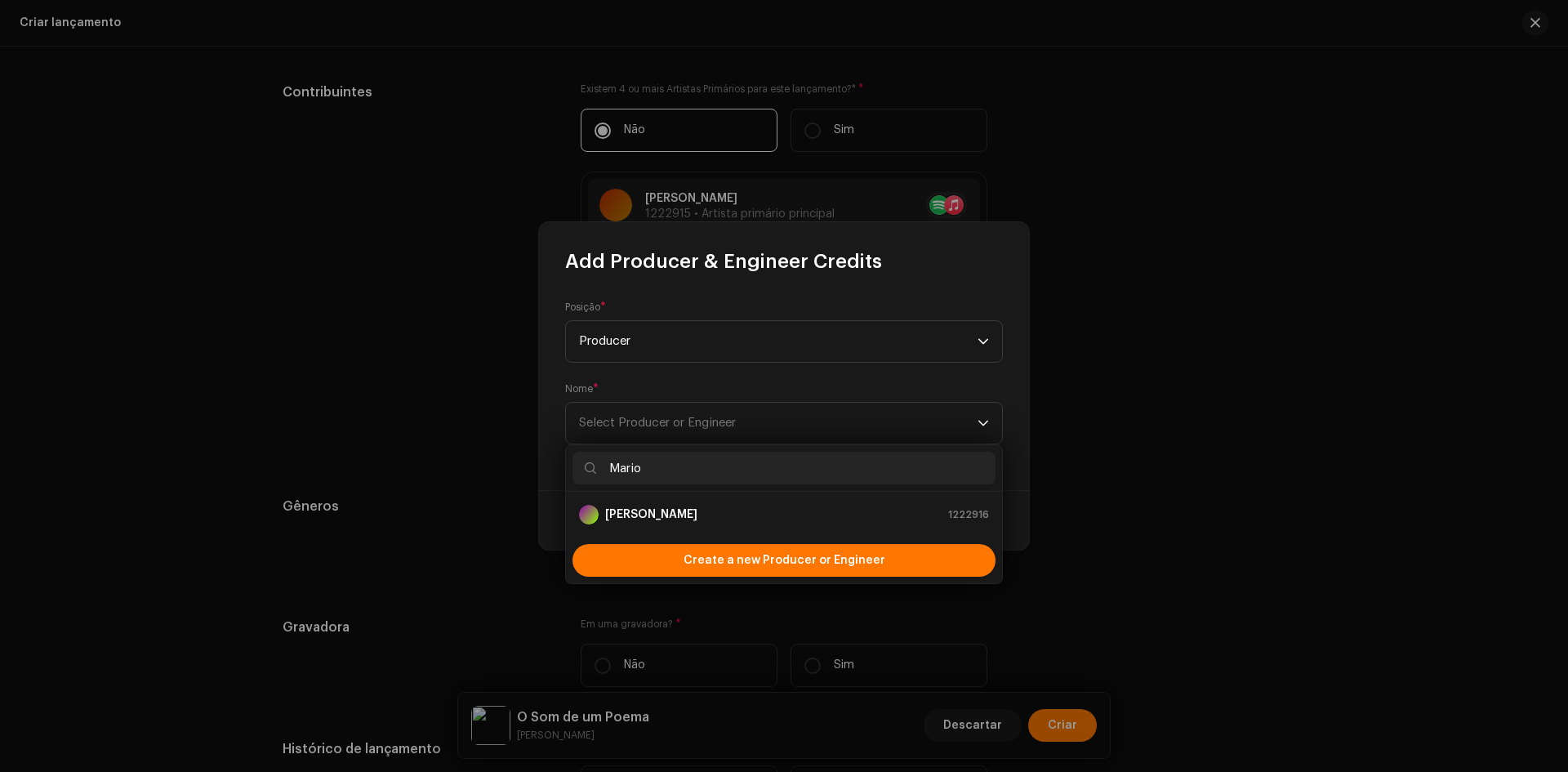
type input "Mario"
click at [705, 531] on ul "[PERSON_NAME] 1222916" at bounding box center [784, 514] width 436 height 46
click at [704, 510] on div "[PERSON_NAME] 1222916" at bounding box center [784, 514] width 409 height 20
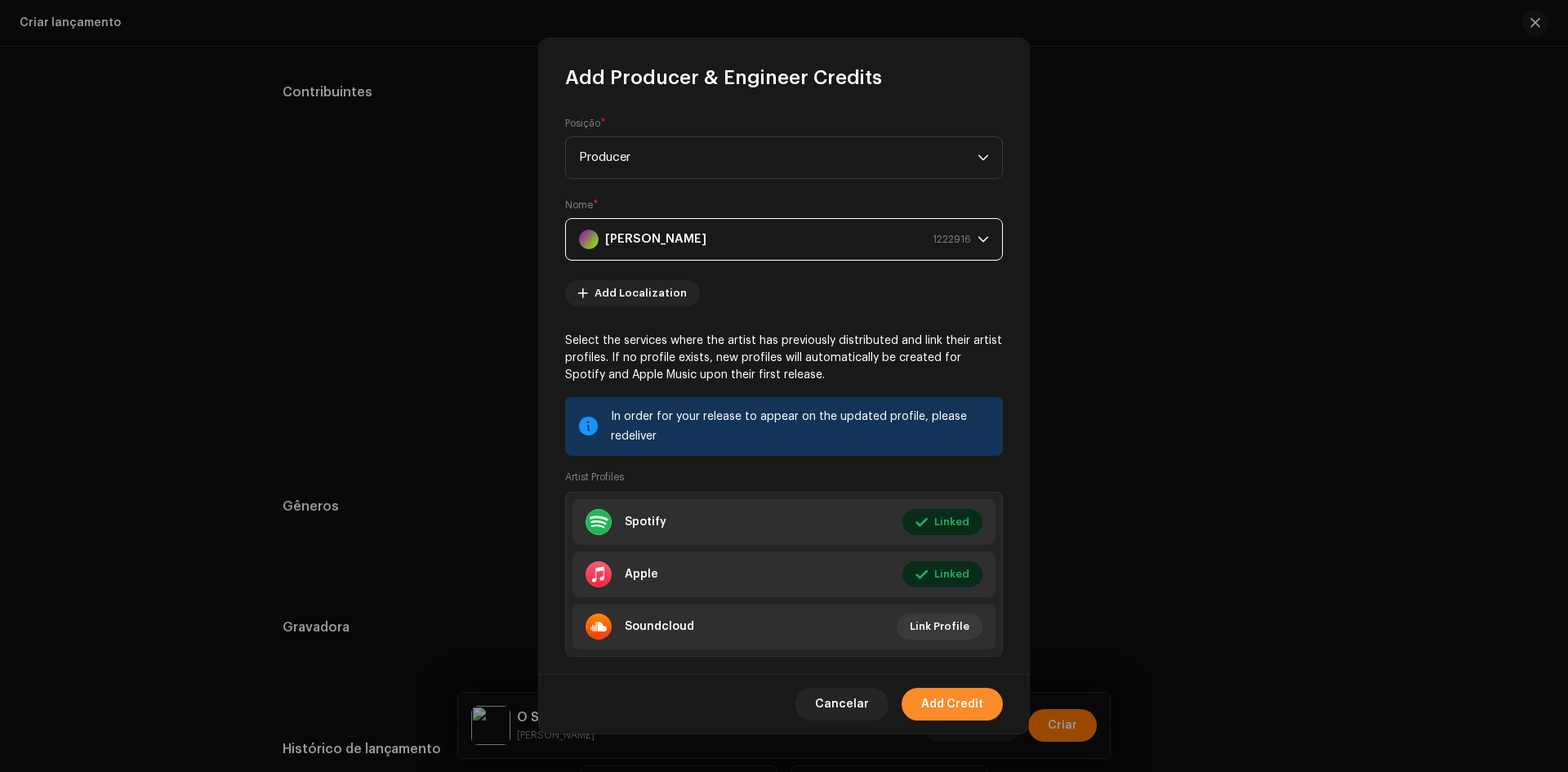
click at [956, 701] on span "Add Credit" at bounding box center [952, 703] width 62 height 33
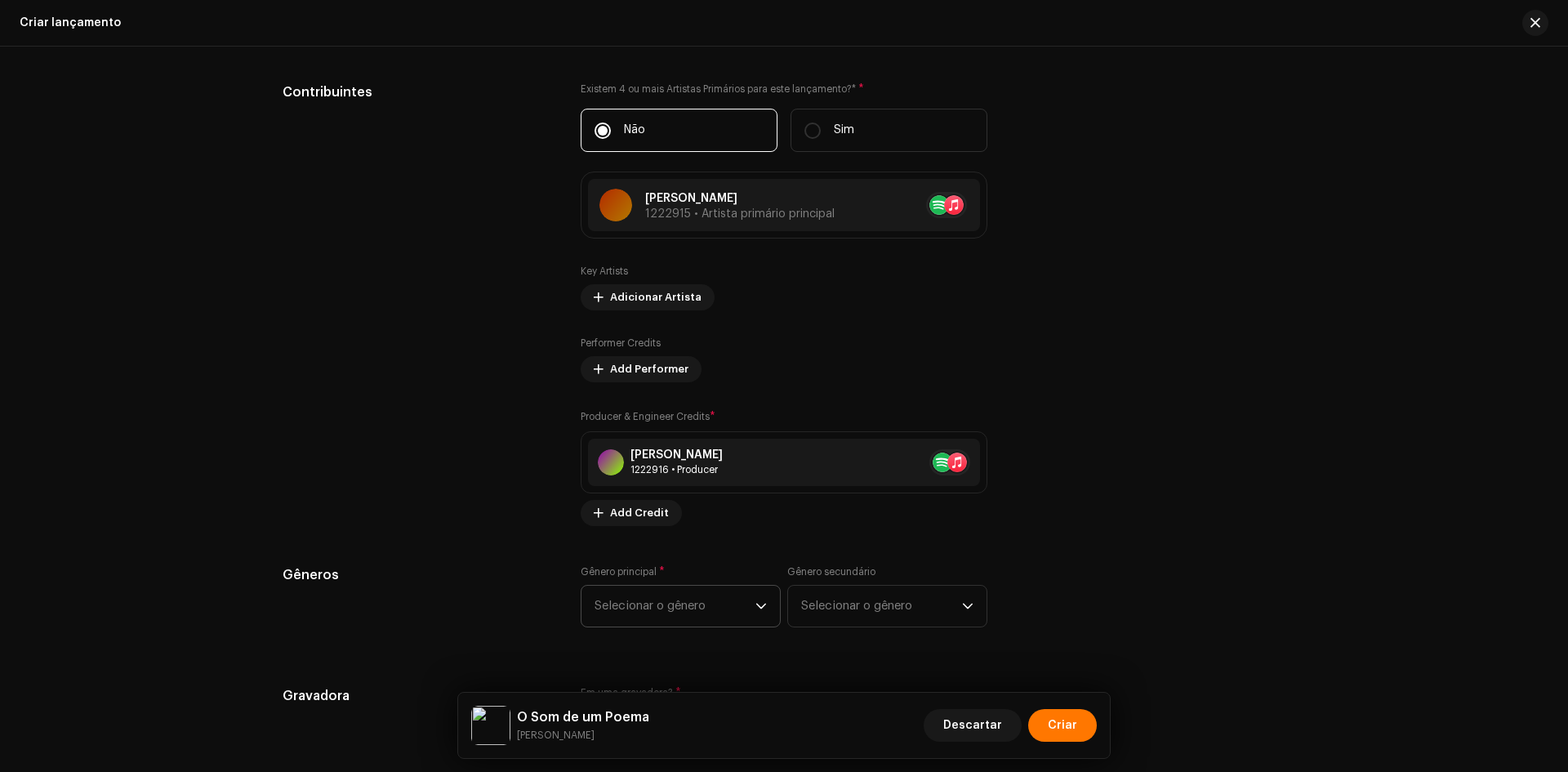
click at [709, 606] on span "Selecionar o gênero" at bounding box center [674, 605] width 161 height 41
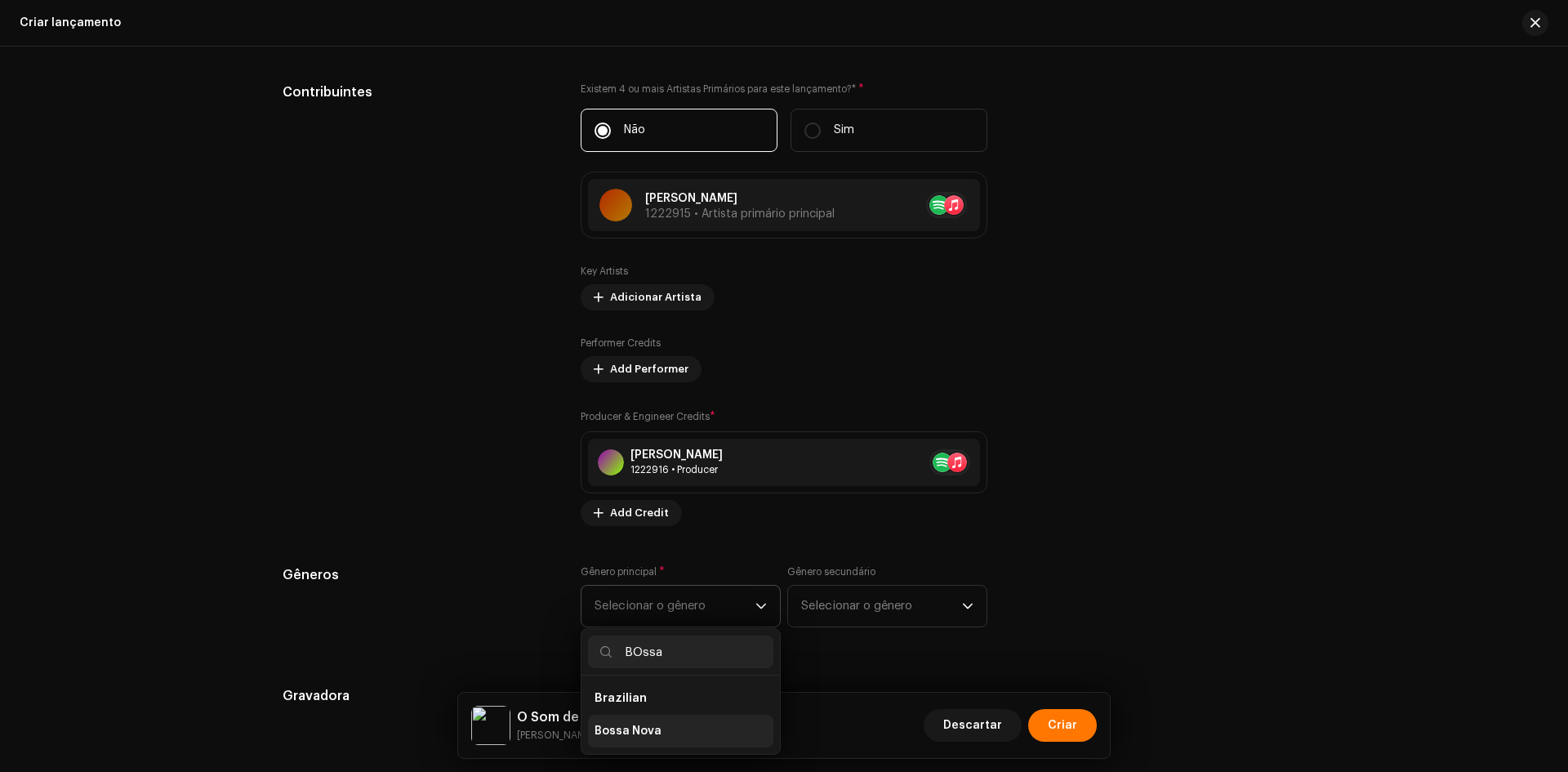
type input "BOssa"
click at [652, 736] on span "Bossa Nova" at bounding box center [627, 731] width 67 height 16
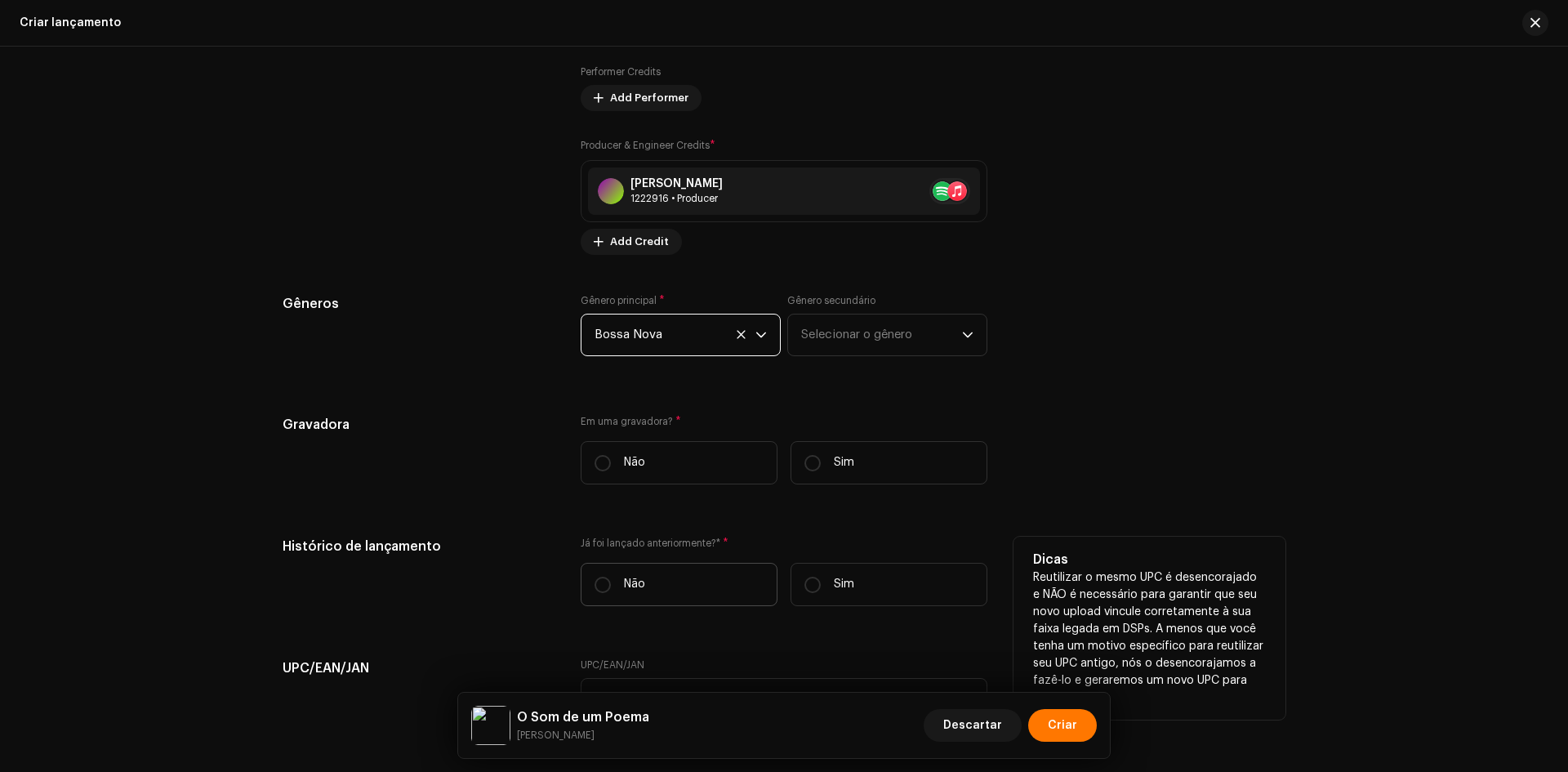
scroll to position [1959, 0]
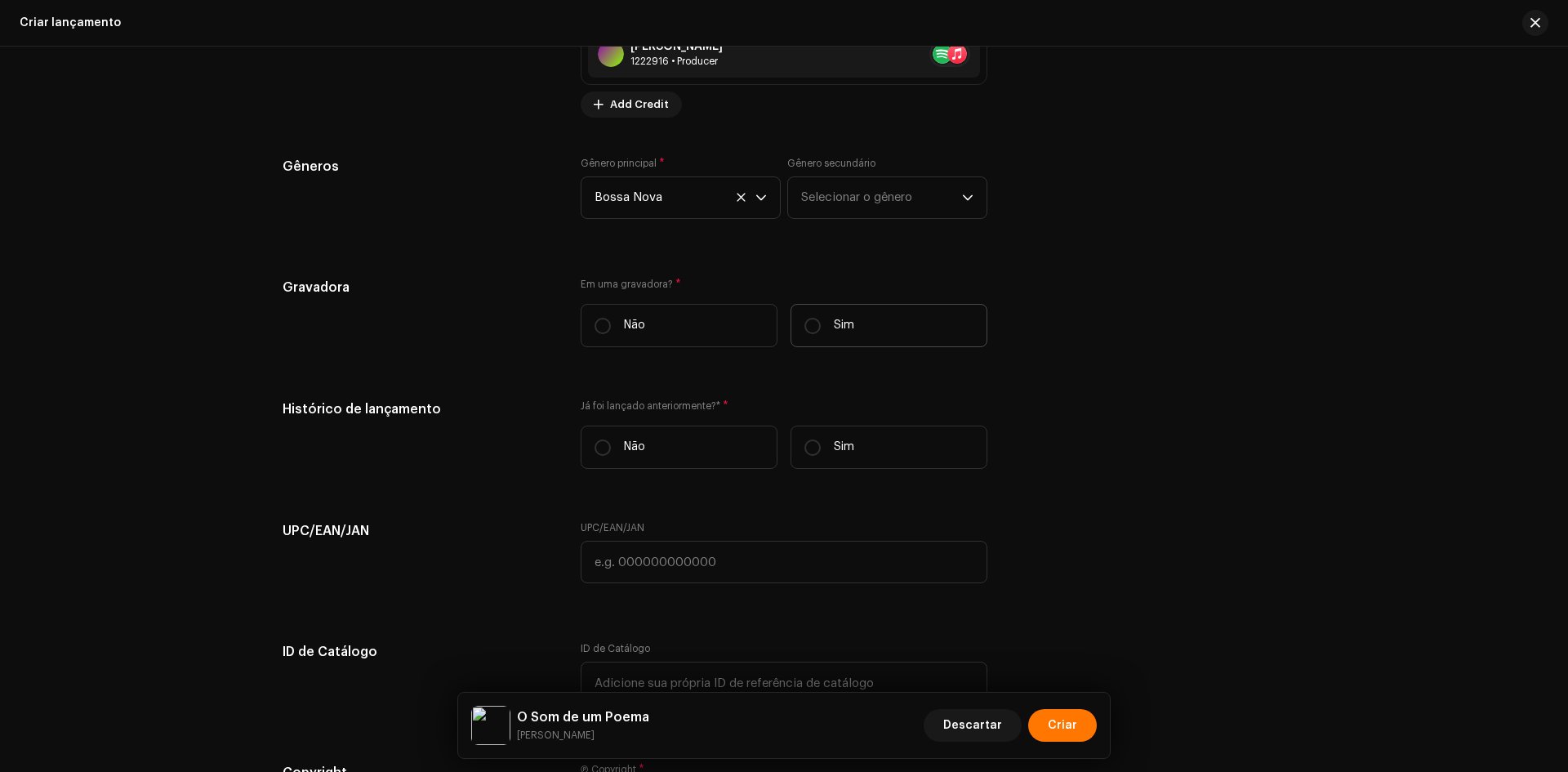
click at [855, 312] on label "Sim" at bounding box center [888, 325] width 197 height 43
click at [821, 318] on input "Sim" at bounding box center [812, 326] width 16 height 16
radio input "true"
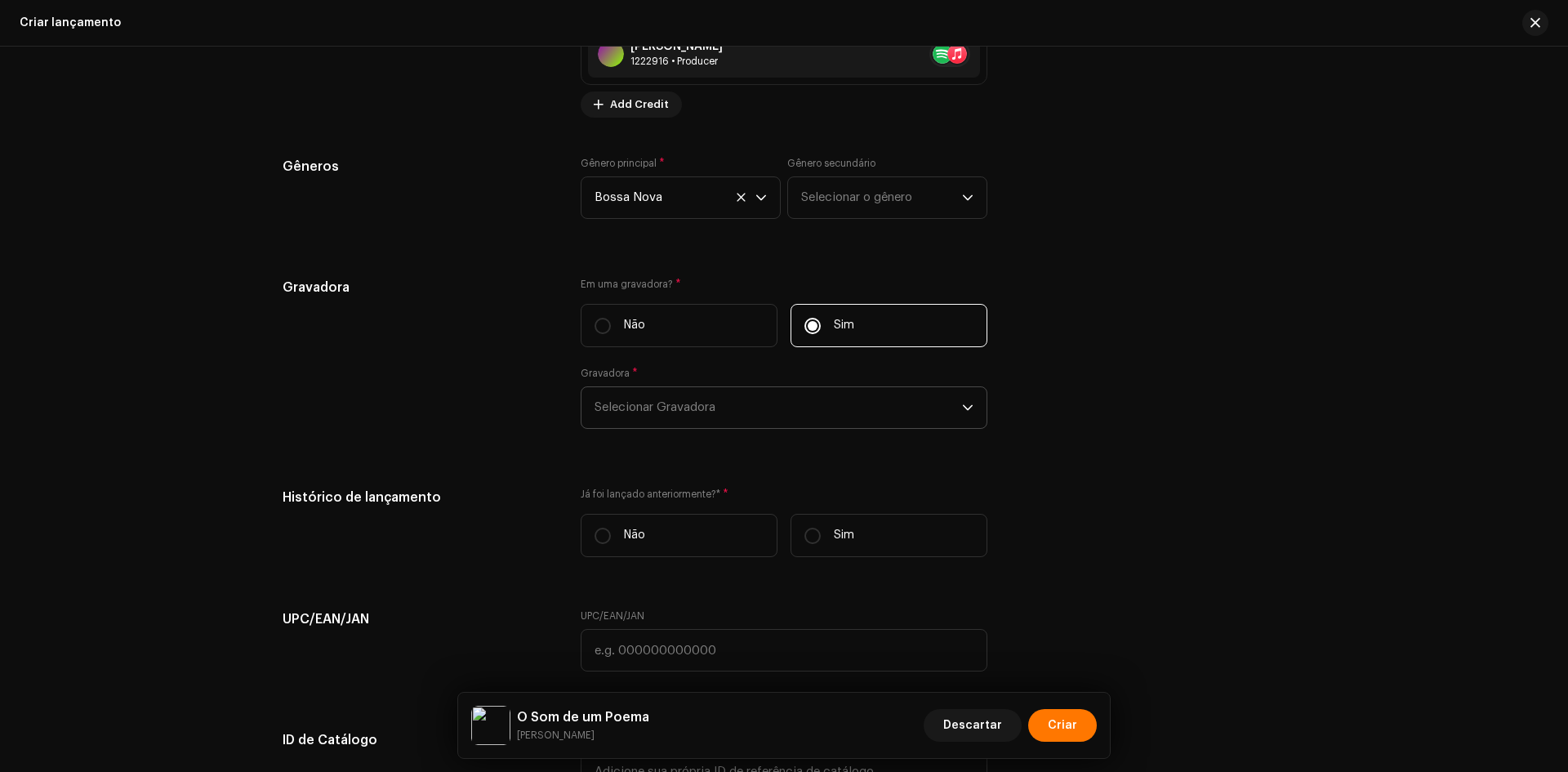
click at [688, 397] on span "Selecionar Gravadora" at bounding box center [778, 407] width 368 height 41
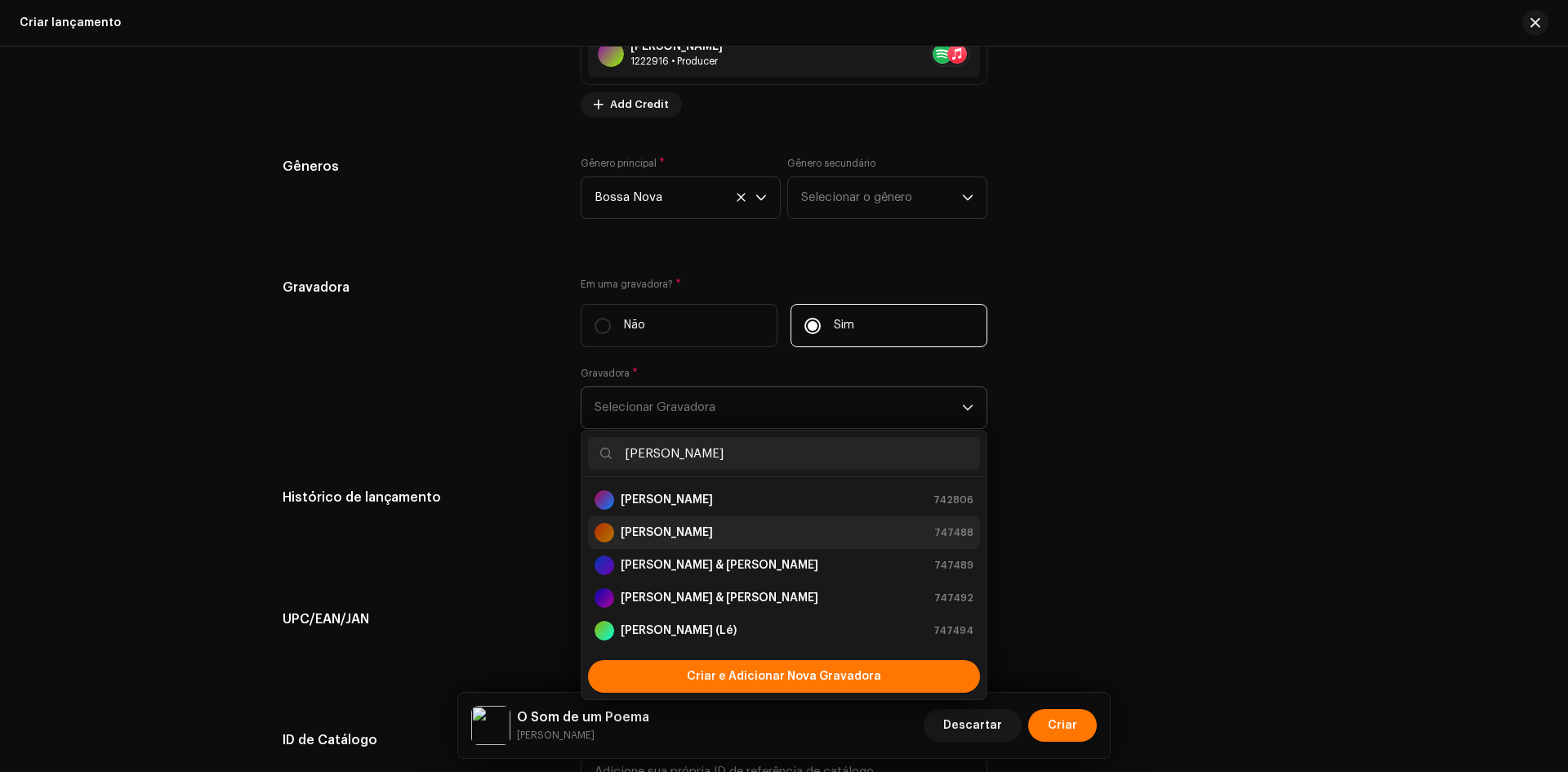
type input "[PERSON_NAME]"
click at [651, 543] on li "[PERSON_NAME] 747488" at bounding box center [784, 532] width 392 height 33
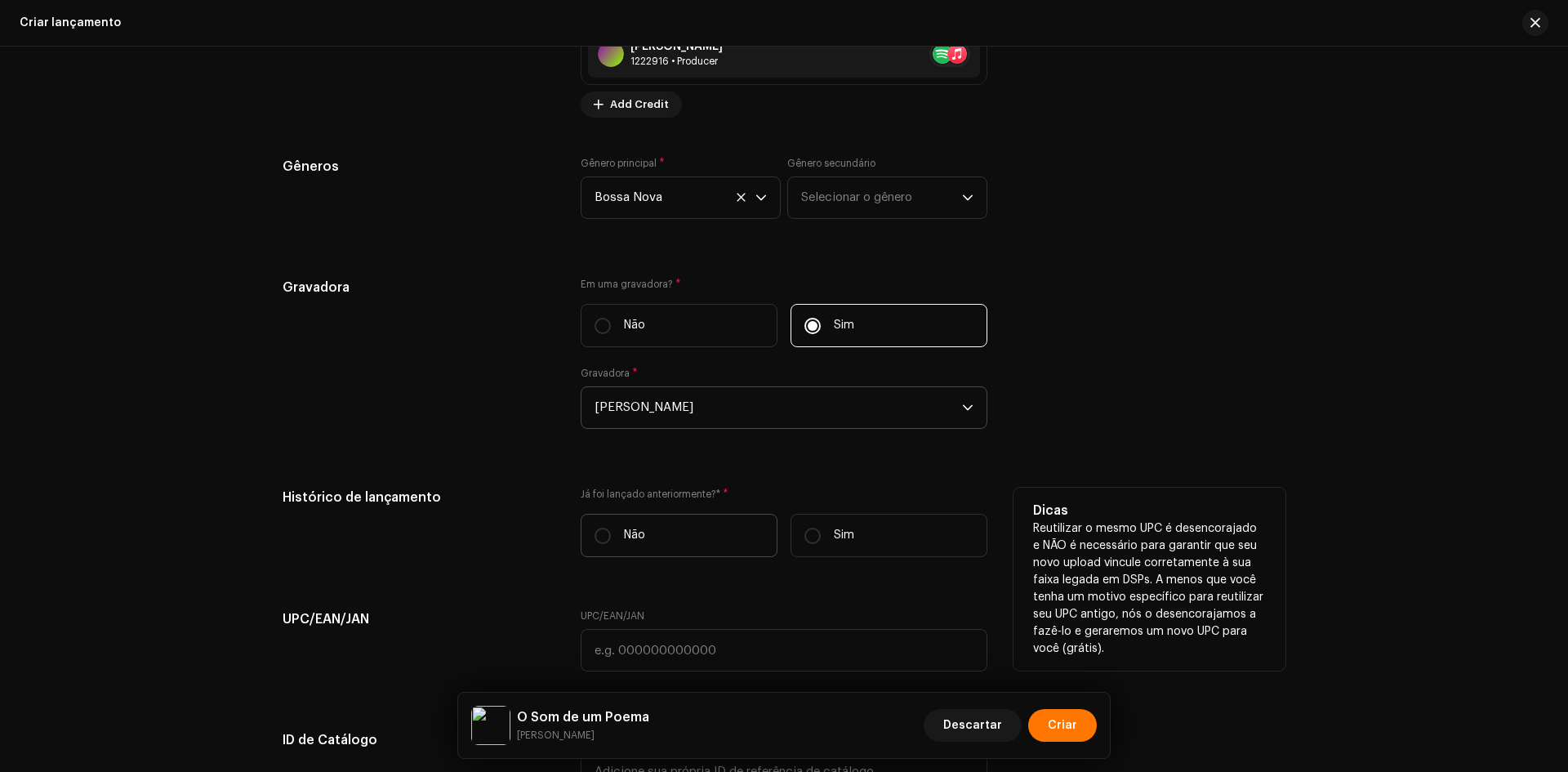
click at [635, 520] on label "Não" at bounding box center [678, 534] width 197 height 43
click at [611, 527] on input "Não" at bounding box center [602, 535] width 16 height 16
radio input "true"
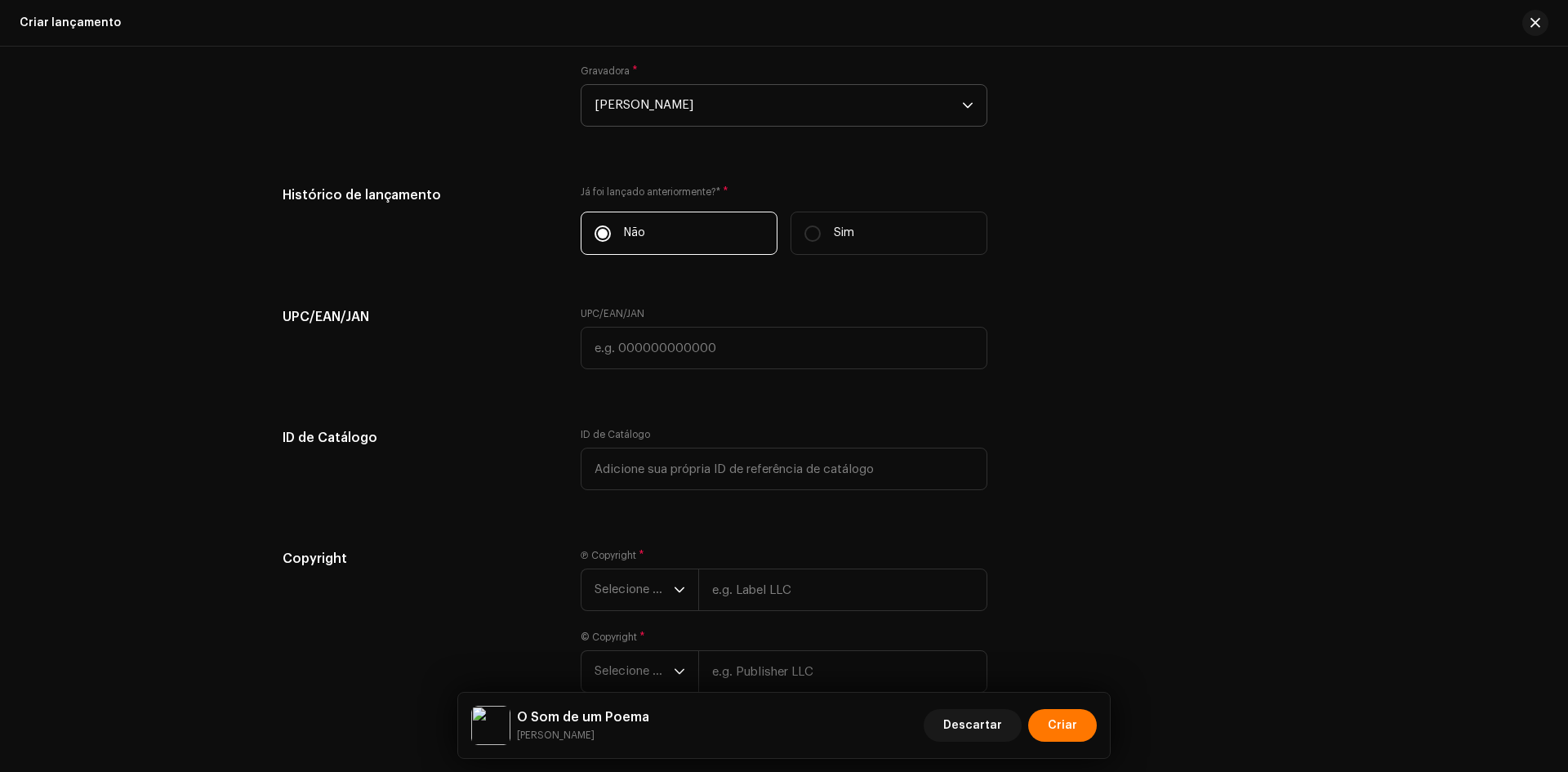
scroll to position [2286, 0]
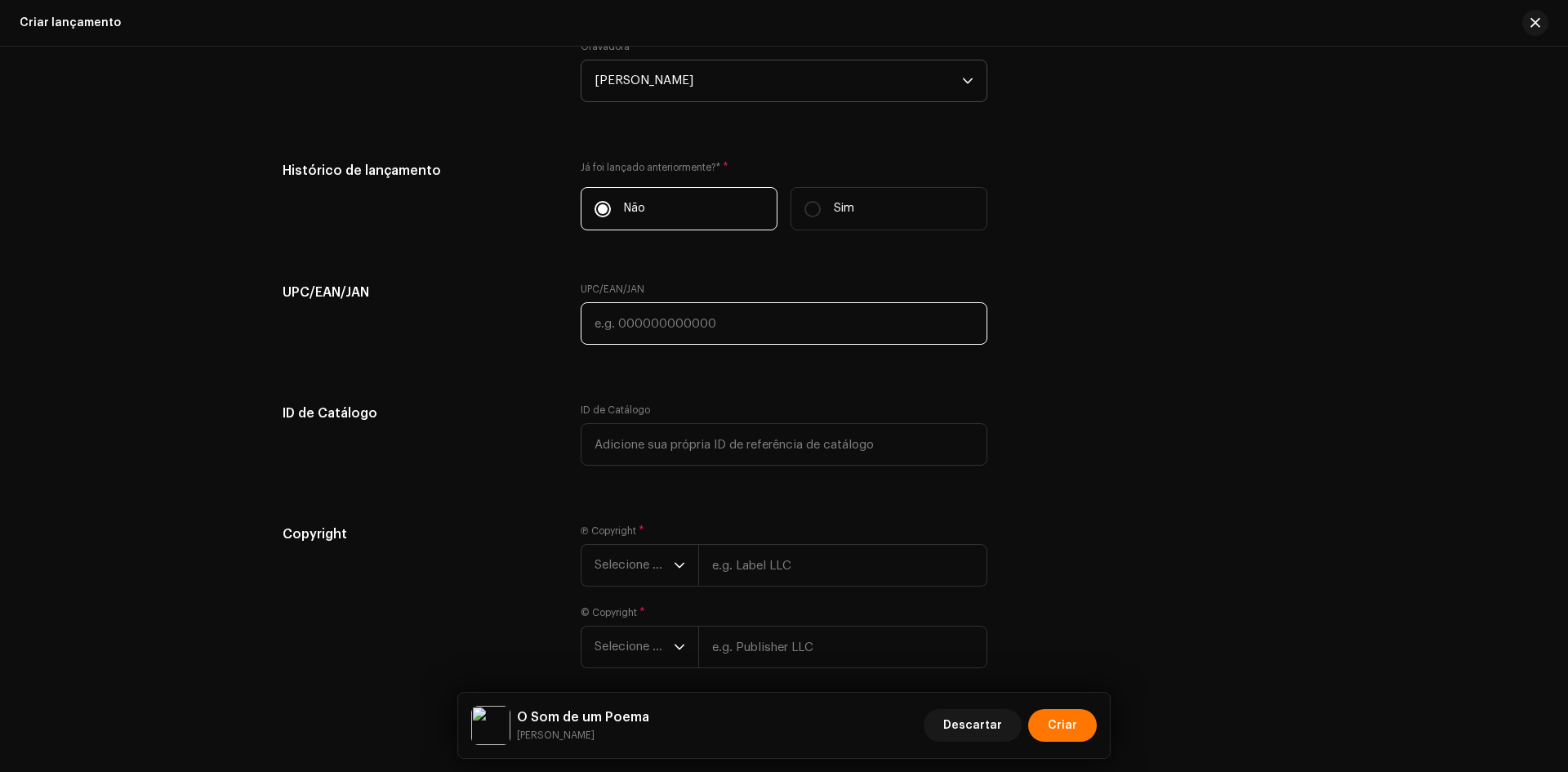
click at [721, 318] on input "text" at bounding box center [783, 323] width 406 height 43
paste input "7898258659476"
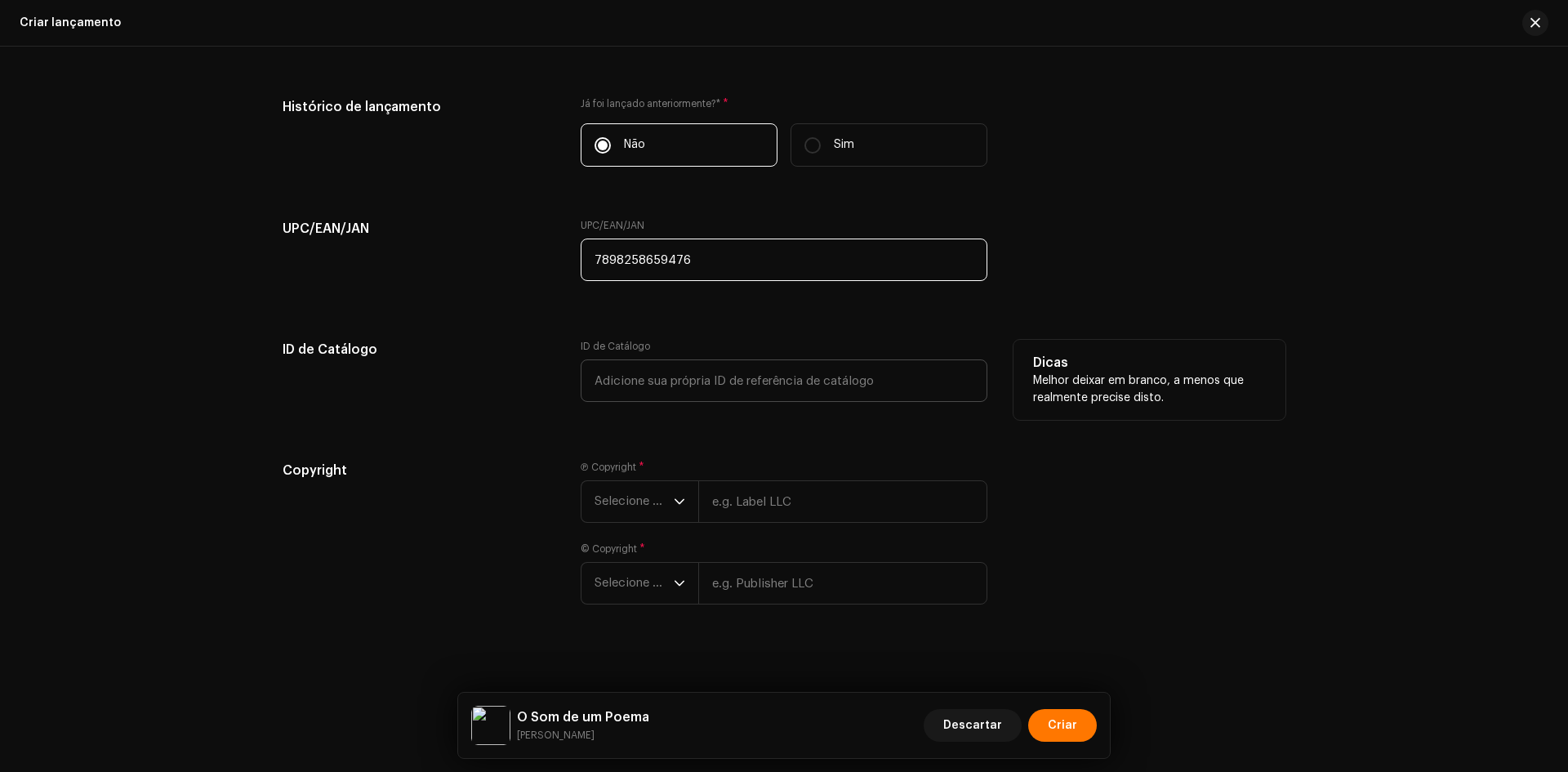
scroll to position [2359, 0]
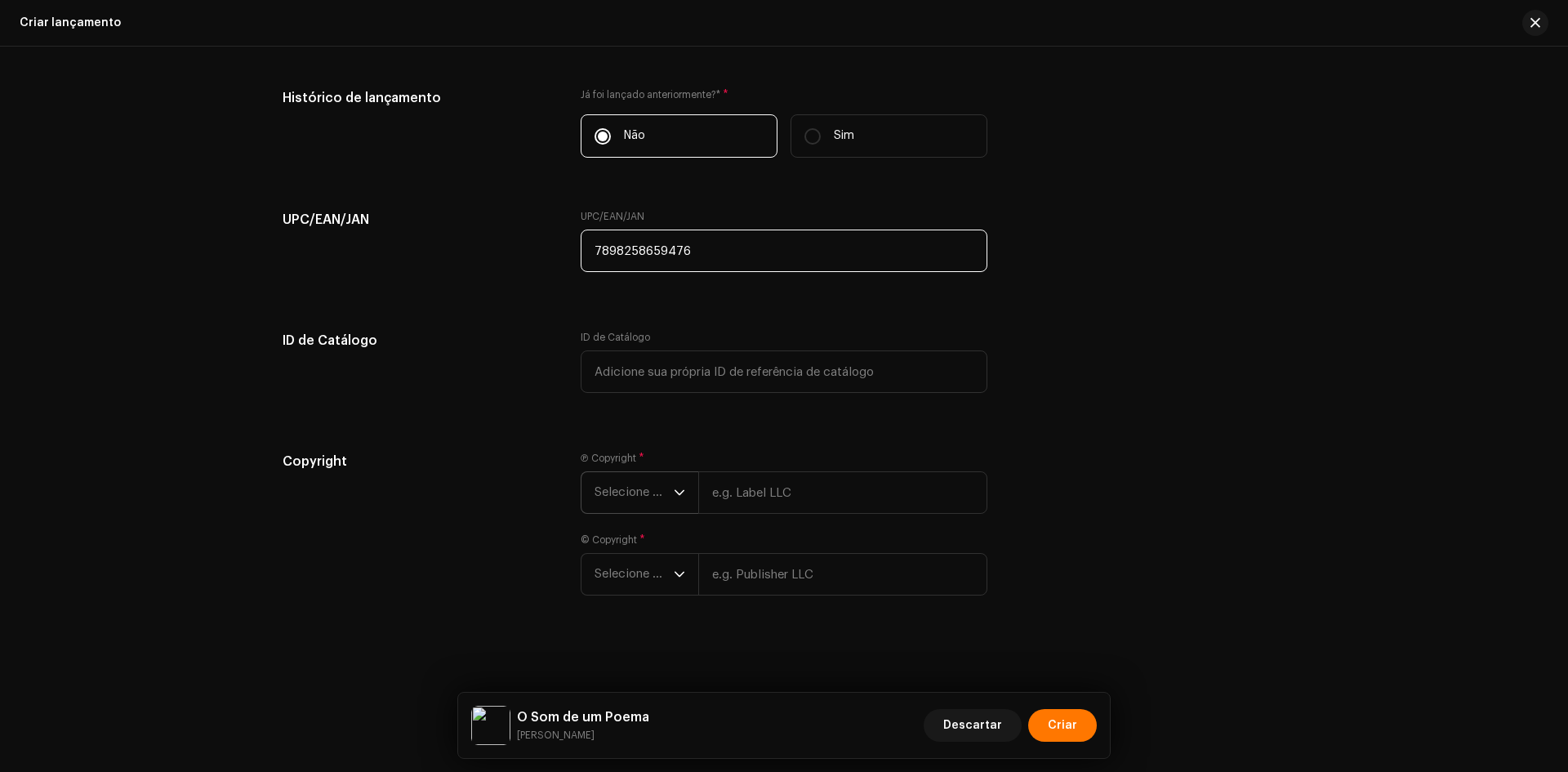
type input "7898258659476"
click at [631, 477] on span "Selecione o ano" at bounding box center [633, 492] width 79 height 41
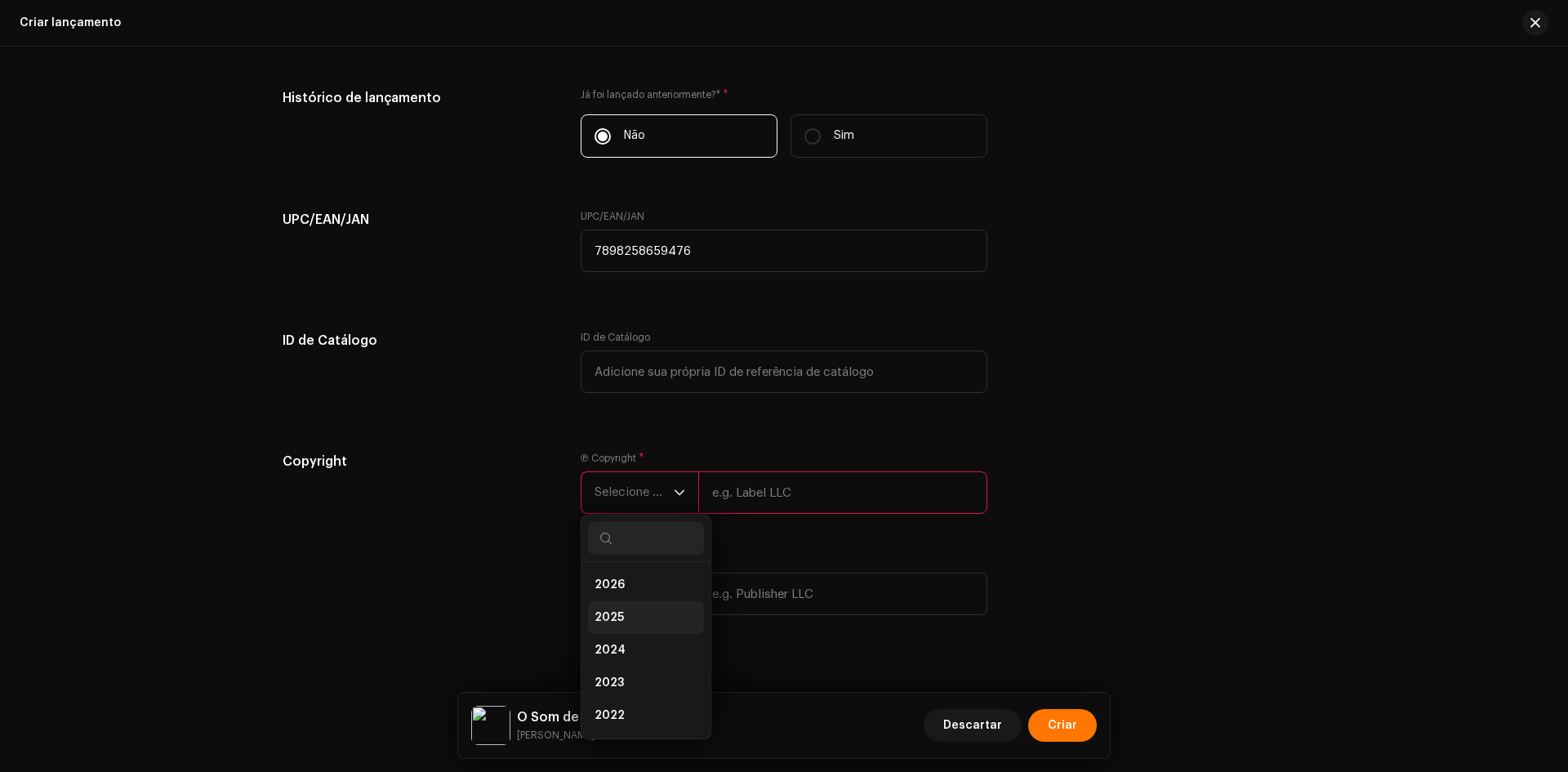
click at [625, 624] on li "2025" at bounding box center [646, 617] width 116 height 33
click at [627, 583] on span "Selecione o ano" at bounding box center [633, 593] width 79 height 41
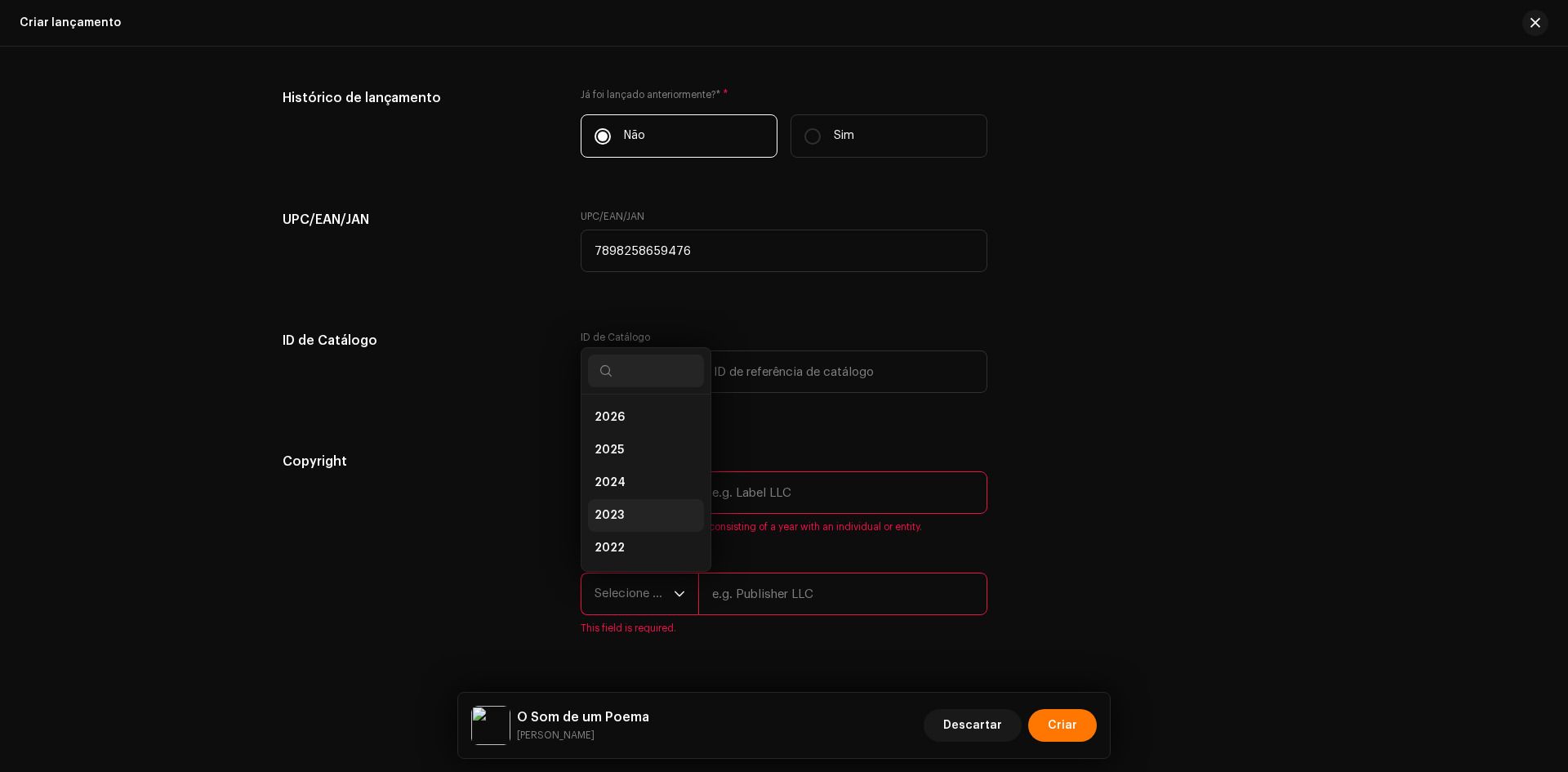
scroll to position [26, 0]
click at [636, 432] on li "2025" at bounding box center [646, 423] width 116 height 33
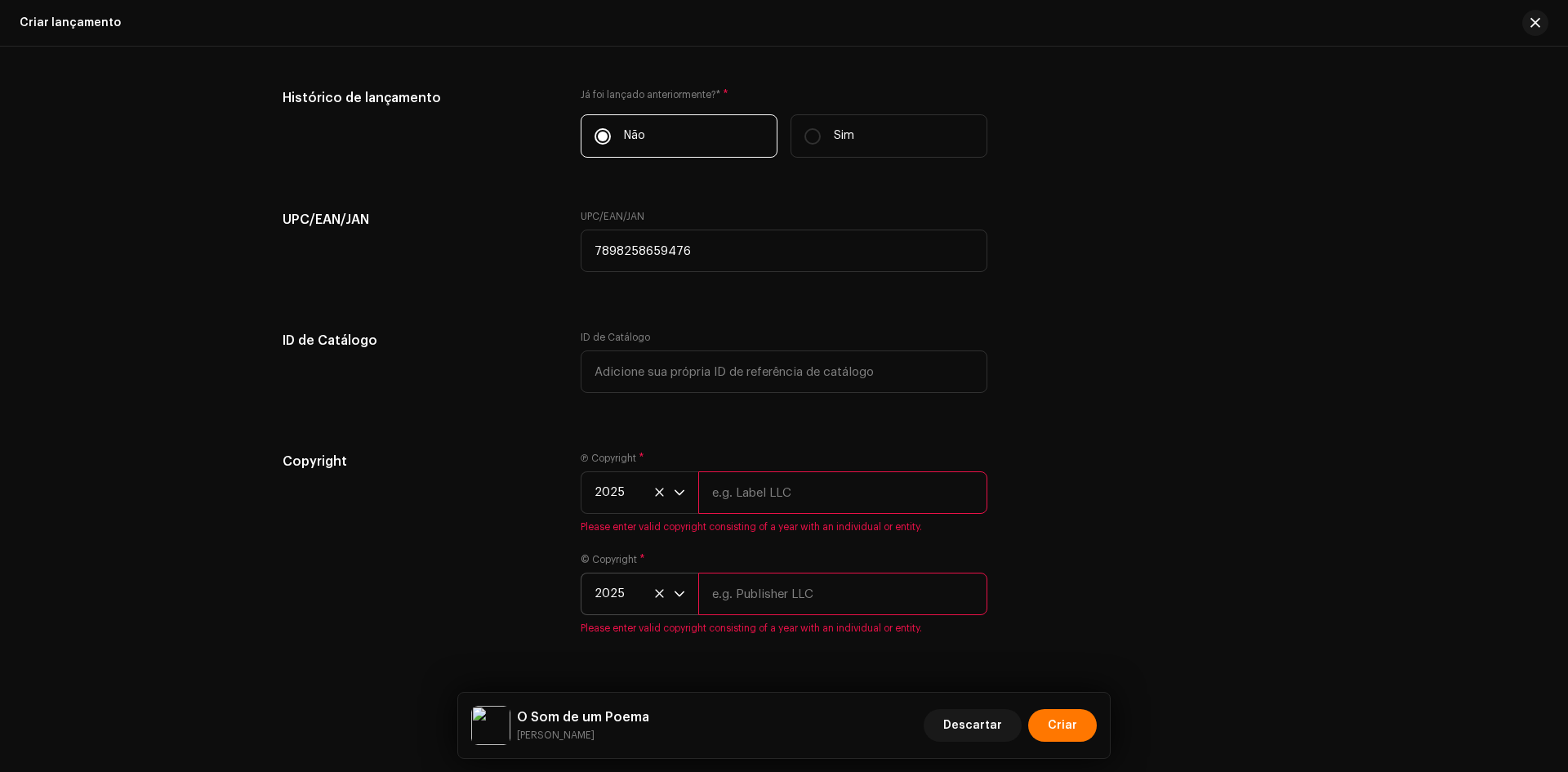
drag, startPoint x: 765, startPoint y: 485, endPoint x: 744, endPoint y: 528, distance: 47.9
click at [765, 485] on input "text" at bounding box center [842, 492] width 289 height 43
paste input "[PERSON_NAME]"
type input "[PERSON_NAME]"
click at [732, 597] on div "© Copyright * 2025 Please enter valid copyright consisting of a year with an in…" at bounding box center [783, 593] width 406 height 82
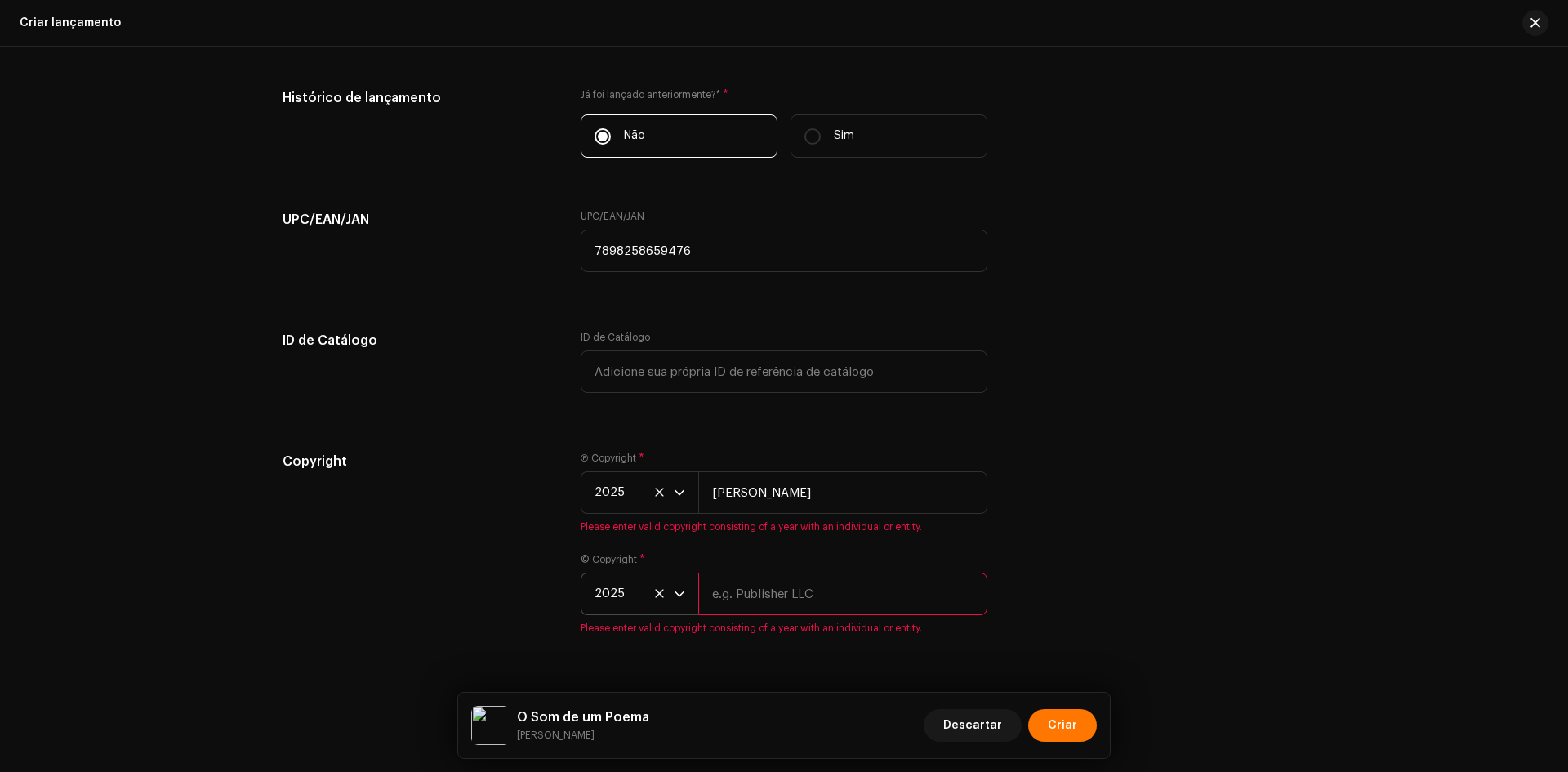
paste input "[PERSON_NAME]"
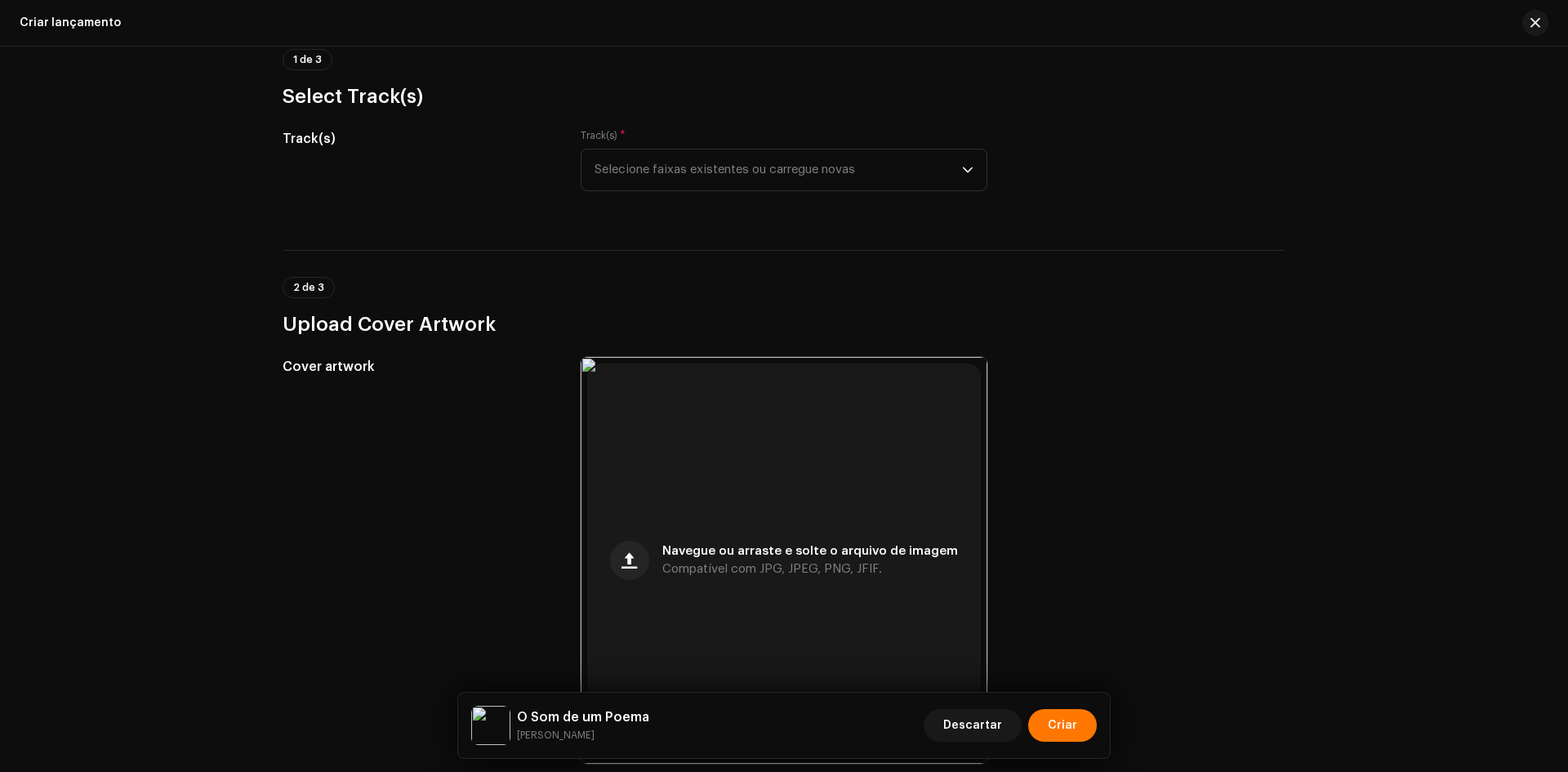
scroll to position [0, 0]
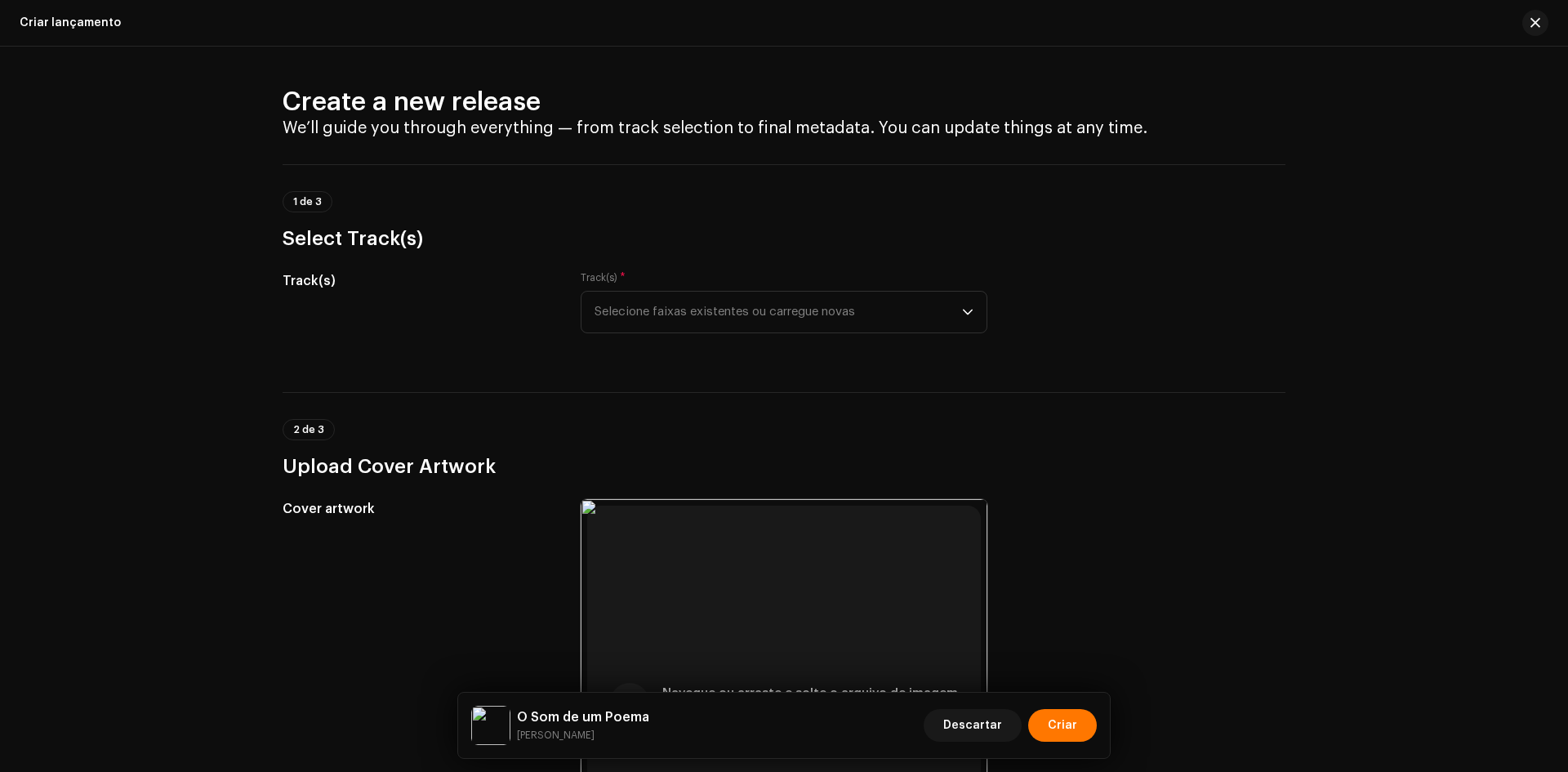
type input "[PERSON_NAME]"
click at [673, 285] on div "Track(s) * Selecione faixas existentes ou carregue novas" at bounding box center [783, 302] width 406 height 62
click at [675, 312] on span "Selecione faixas existentes ou carregue novas" at bounding box center [778, 312] width 368 height 41
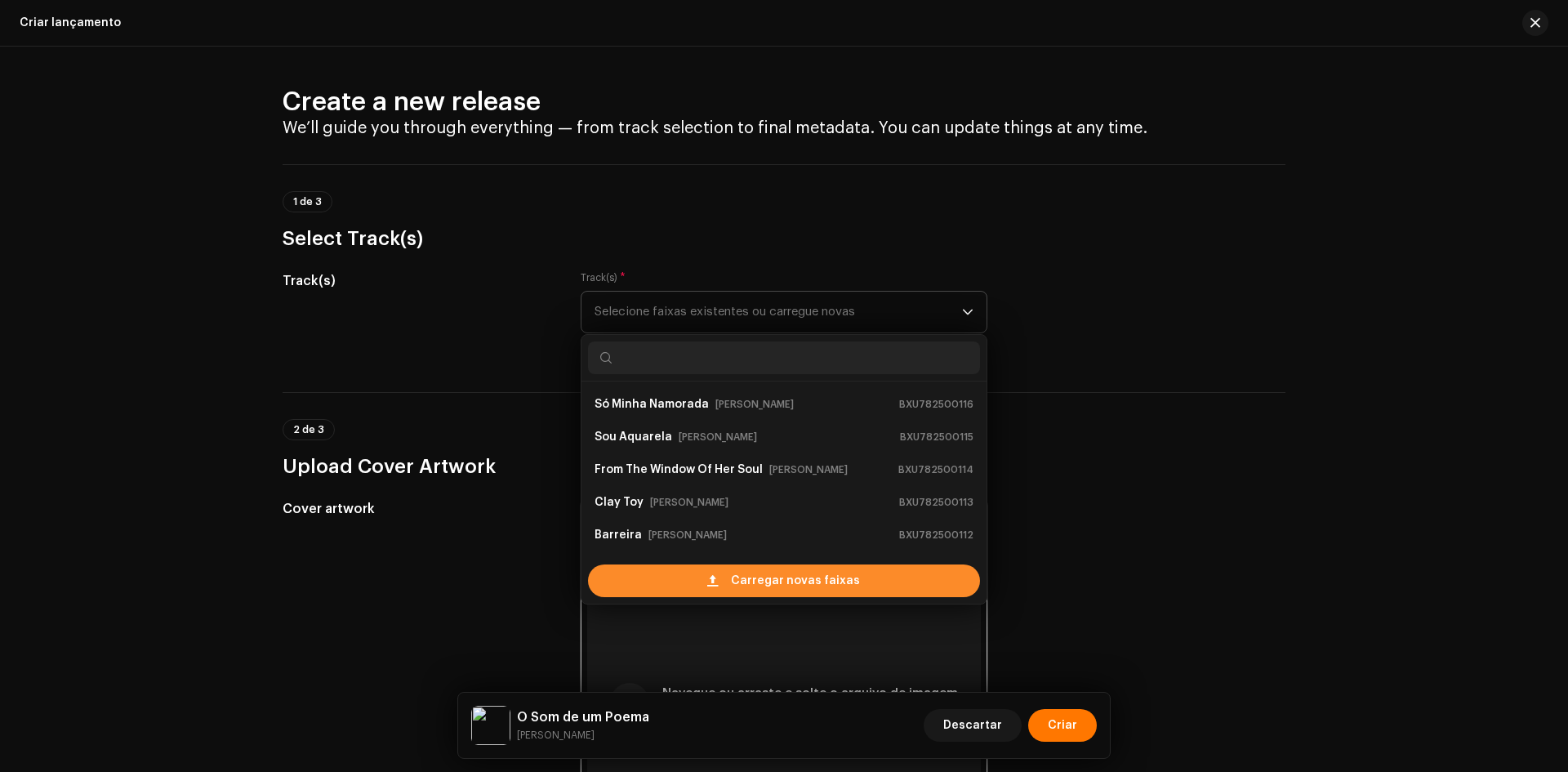
scroll to position [26, 0]
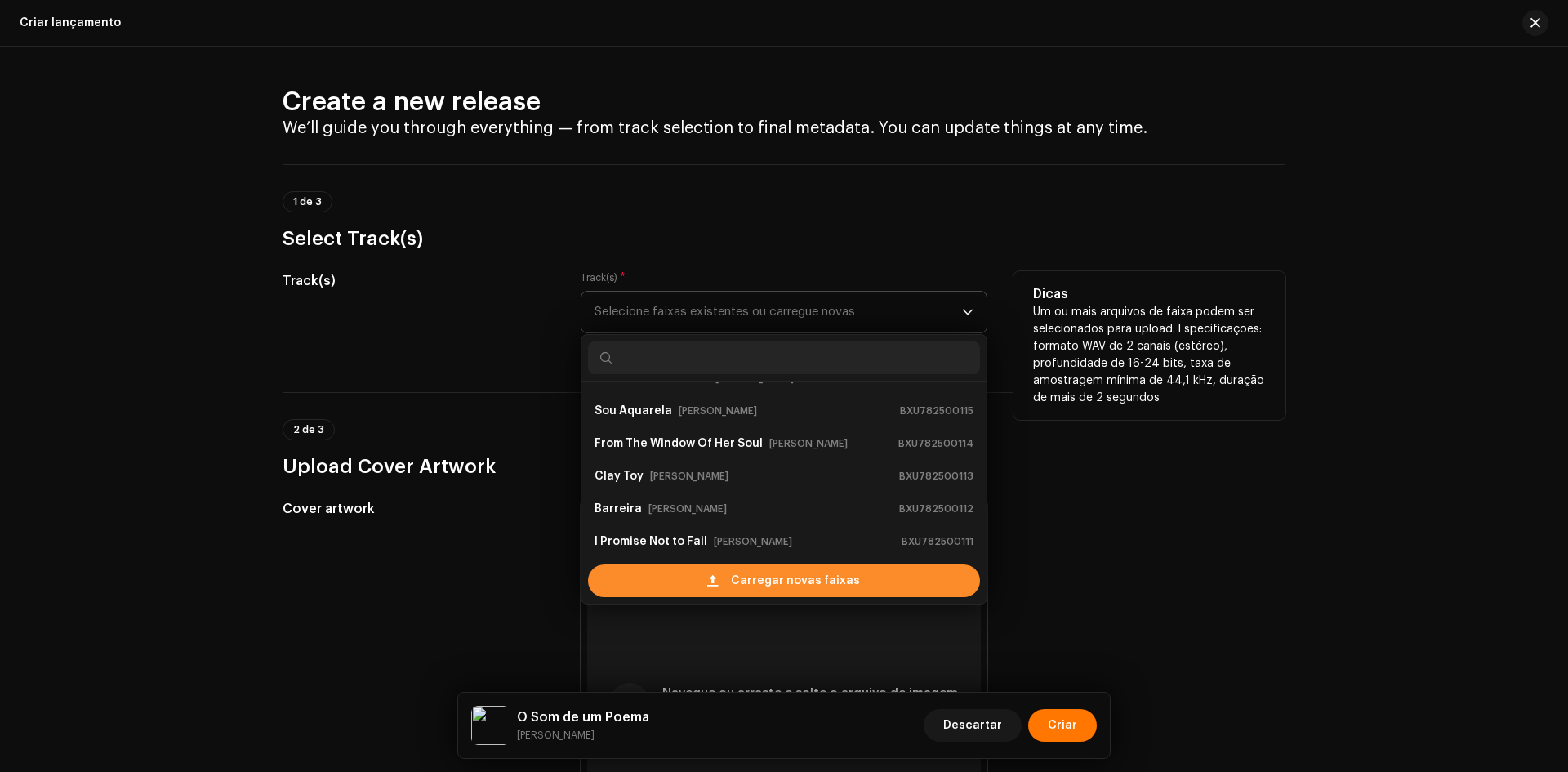
click at [644, 584] on div "Carregar novas faixas" at bounding box center [784, 580] width 392 height 33
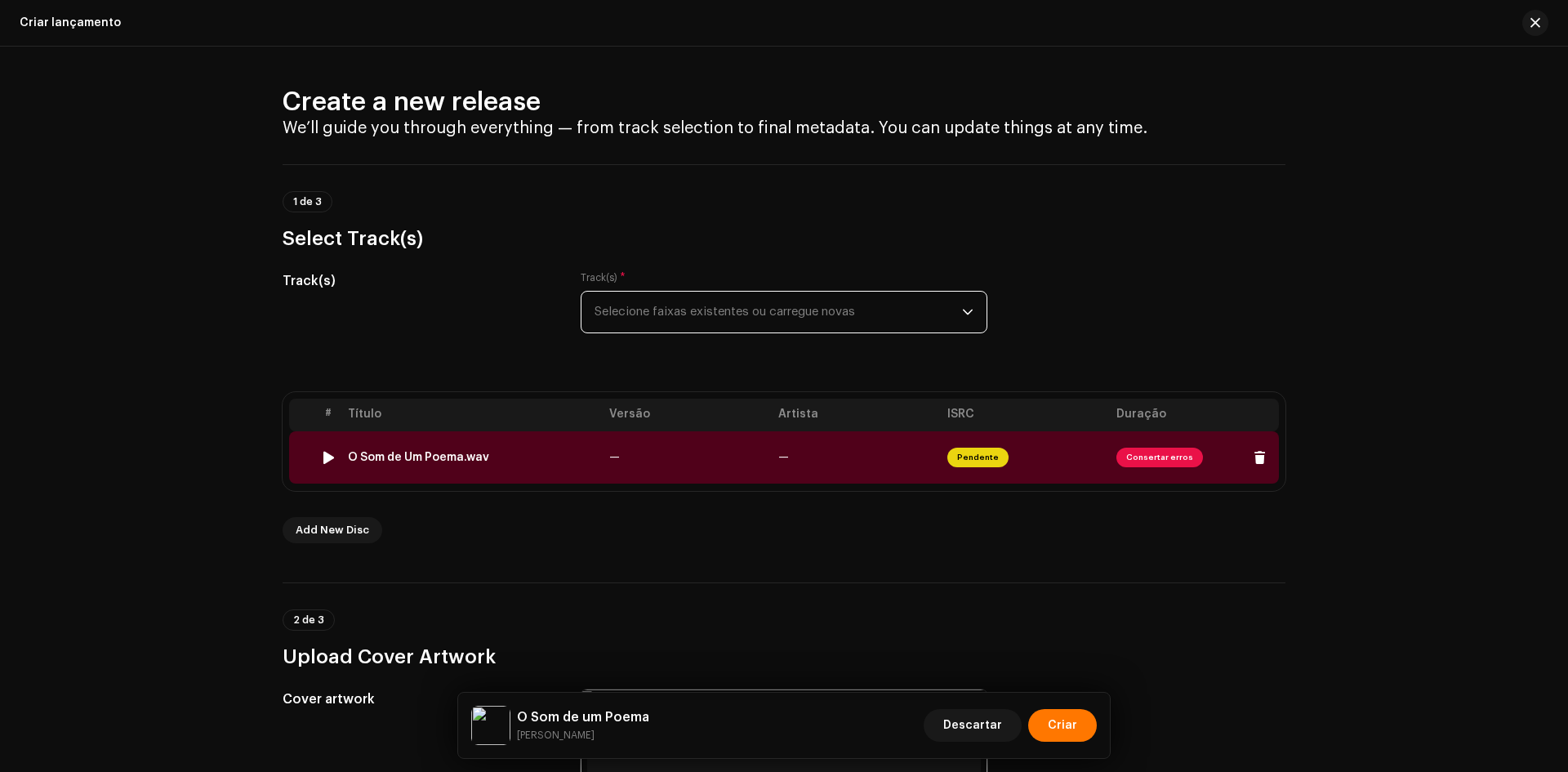
click at [516, 448] on td "O Som de Um Poema.wav" at bounding box center [472, 457] width 262 height 52
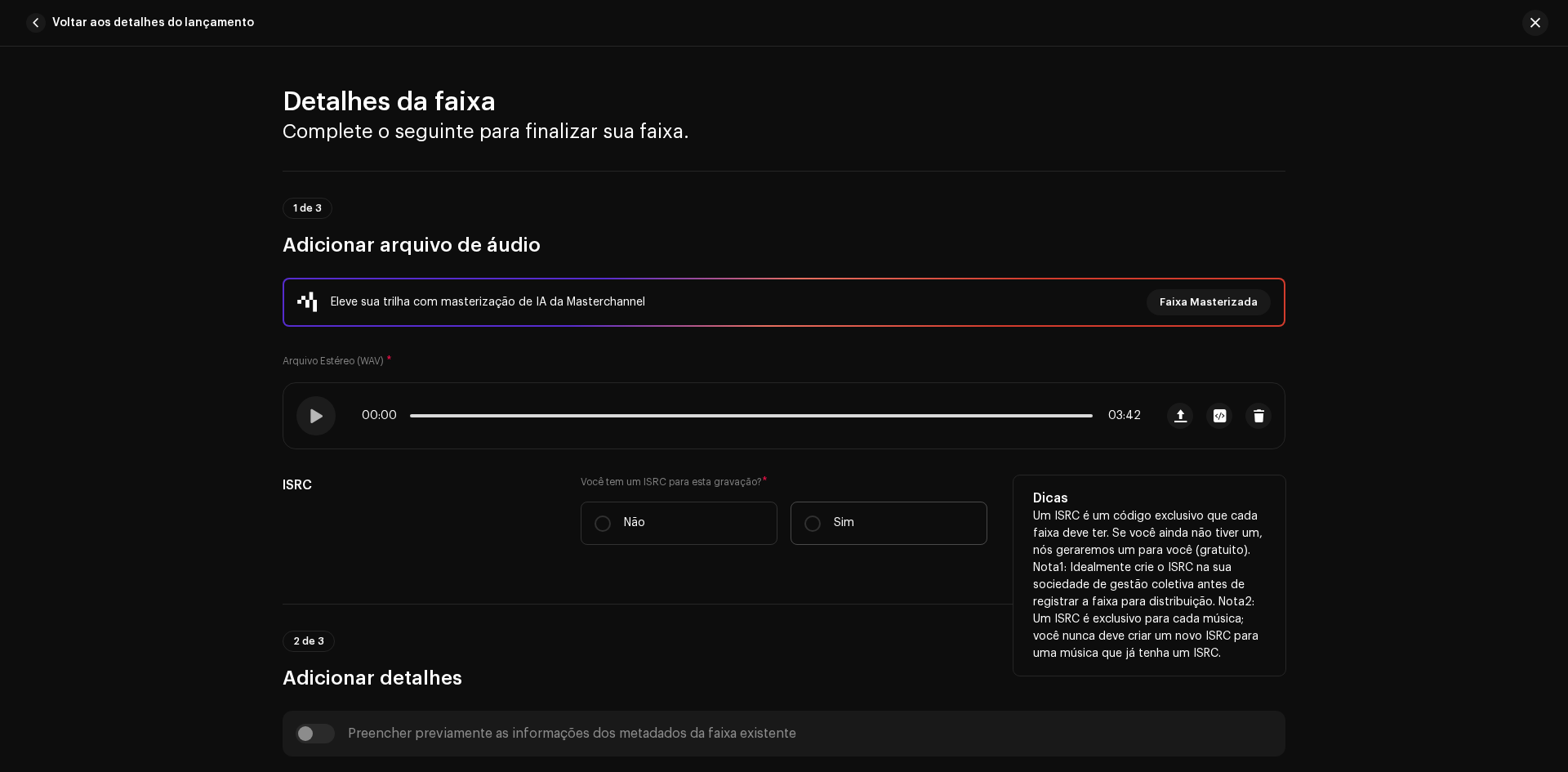
click at [830, 510] on label "Sim" at bounding box center [888, 522] width 197 height 43
click at [821, 515] on input "Sim" at bounding box center [812, 523] width 16 height 16
radio input "true"
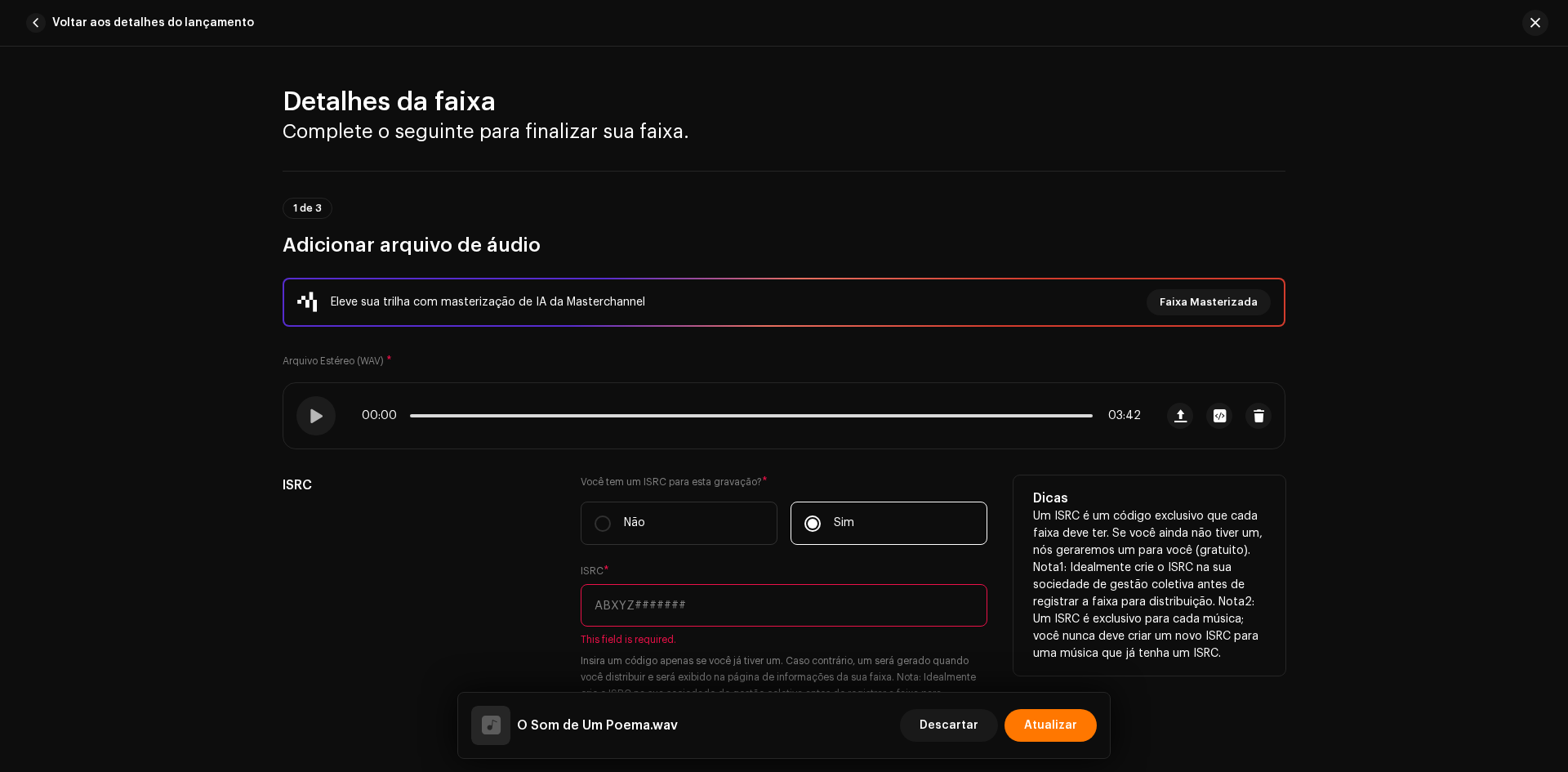
drag, startPoint x: 623, startPoint y: 596, endPoint x: 599, endPoint y: 621, distance: 34.7
click at [623, 596] on input "text" at bounding box center [783, 605] width 406 height 43
paste input "BX-U78-25-00119"
click at [608, 611] on input "BX-U78-25-00119" at bounding box center [783, 605] width 406 height 43
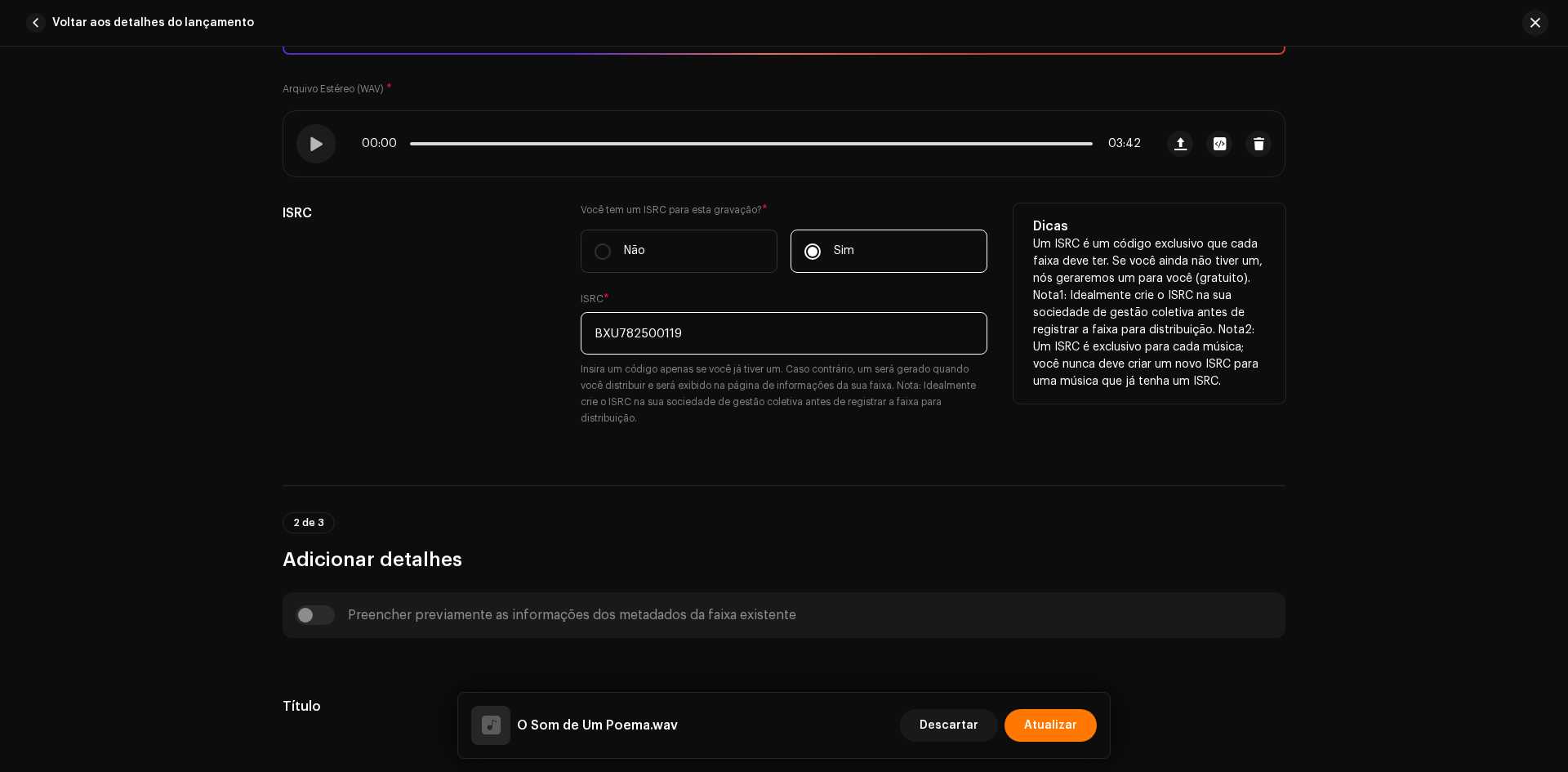
scroll to position [490, 0]
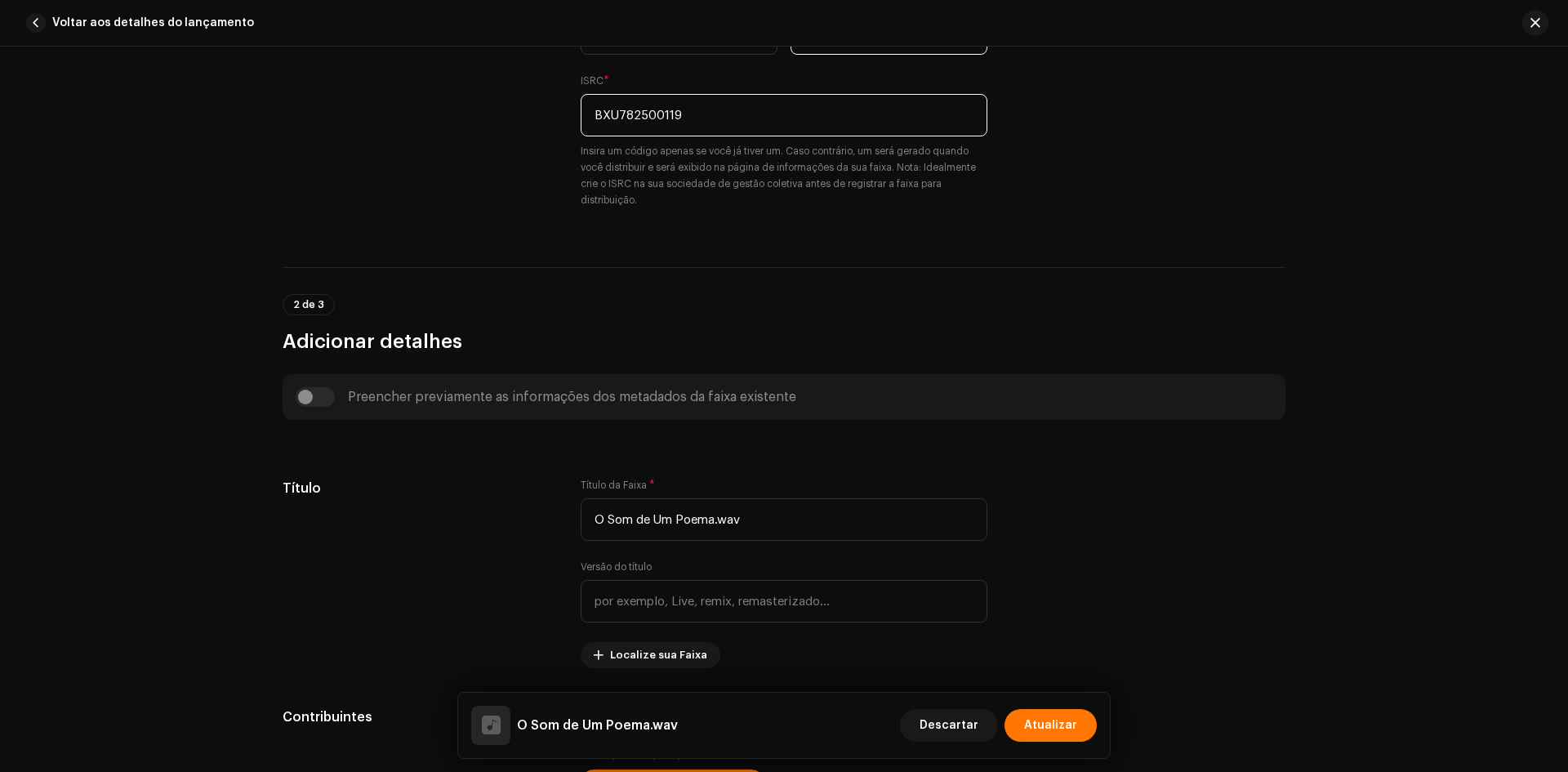
type input "BXU782500119"
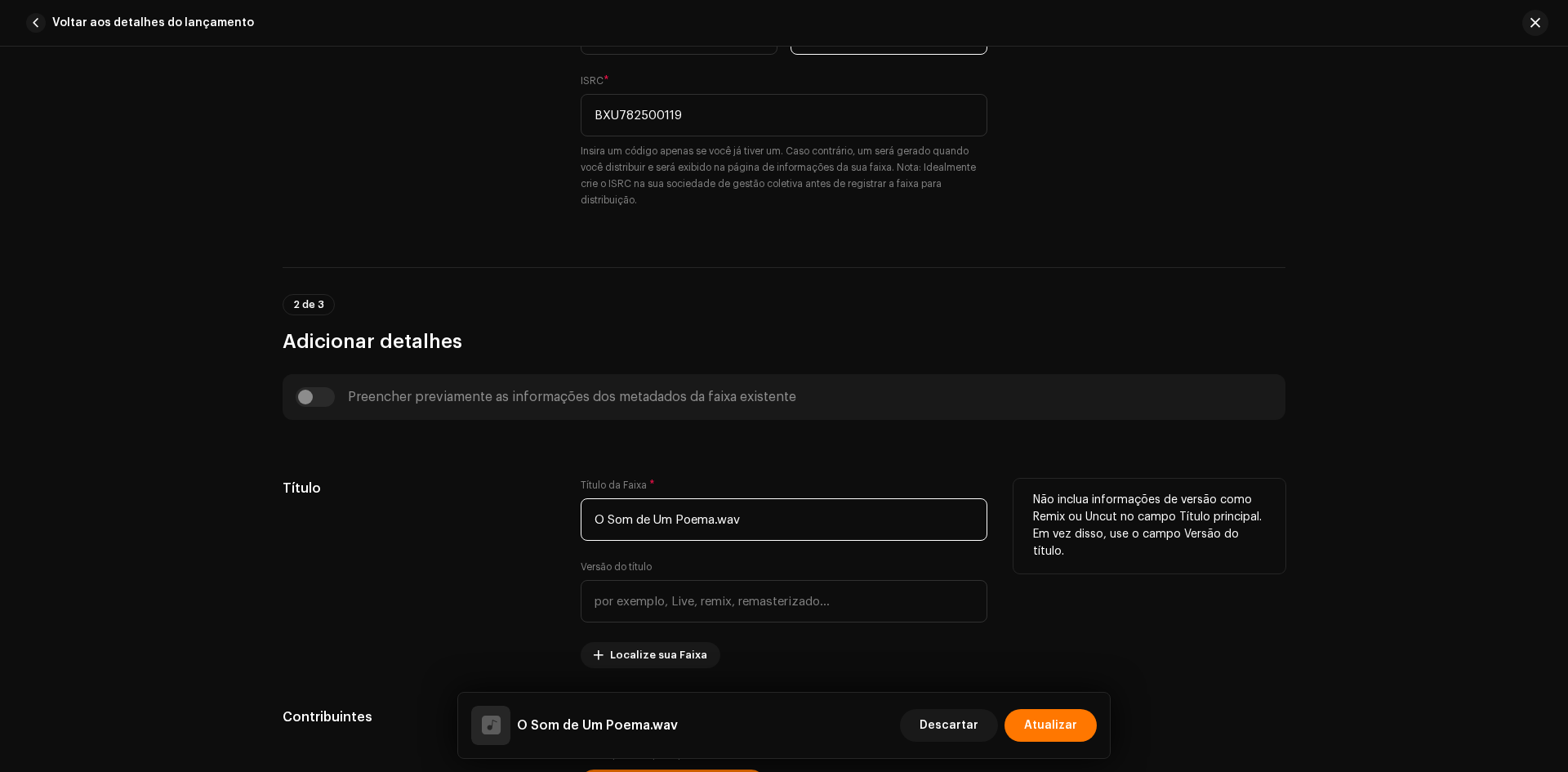
click at [788, 517] on input "O Som de Um Poema.wav" at bounding box center [783, 519] width 406 height 43
paste input "um Poema"
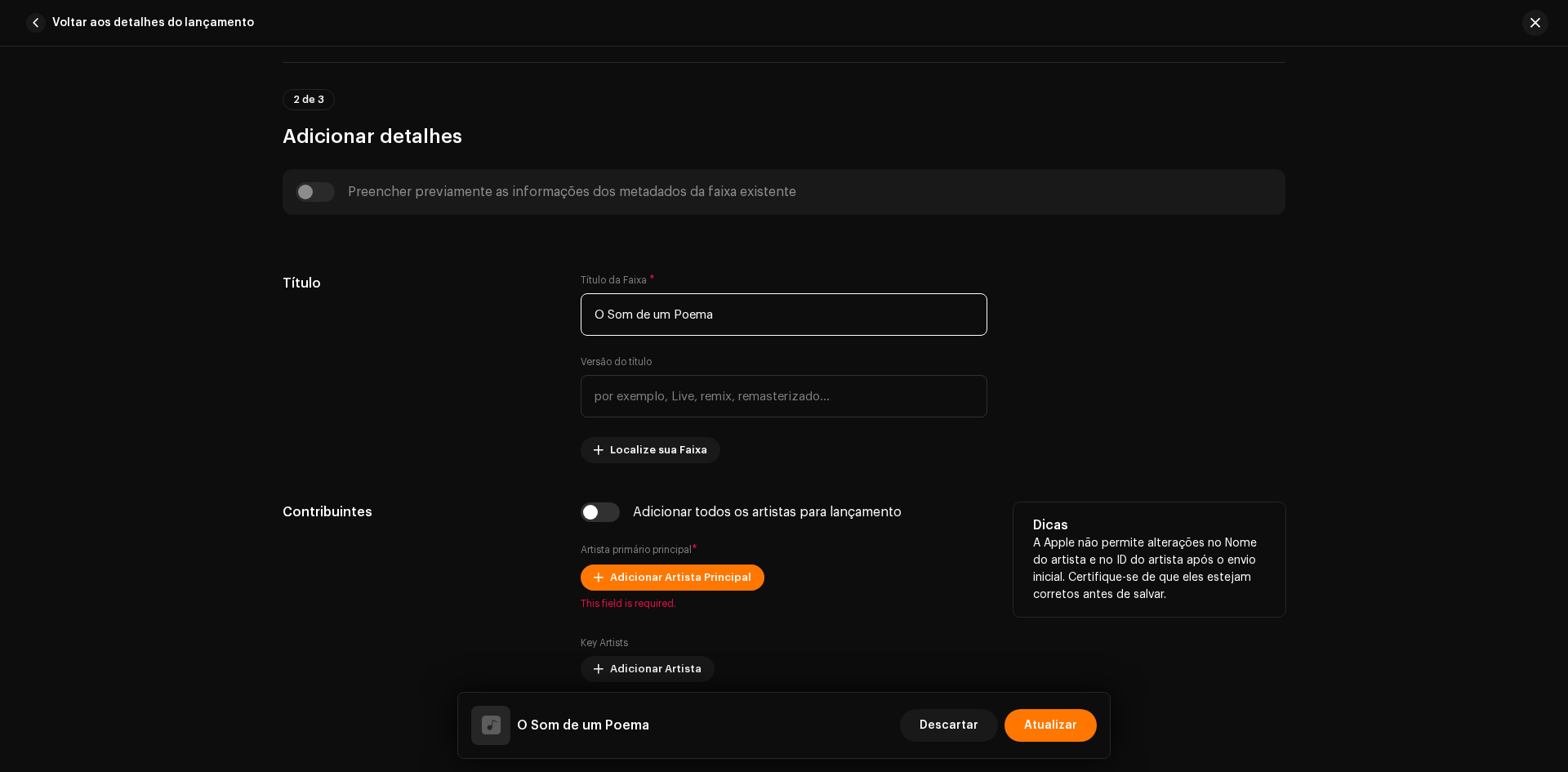
scroll to position [898, 0]
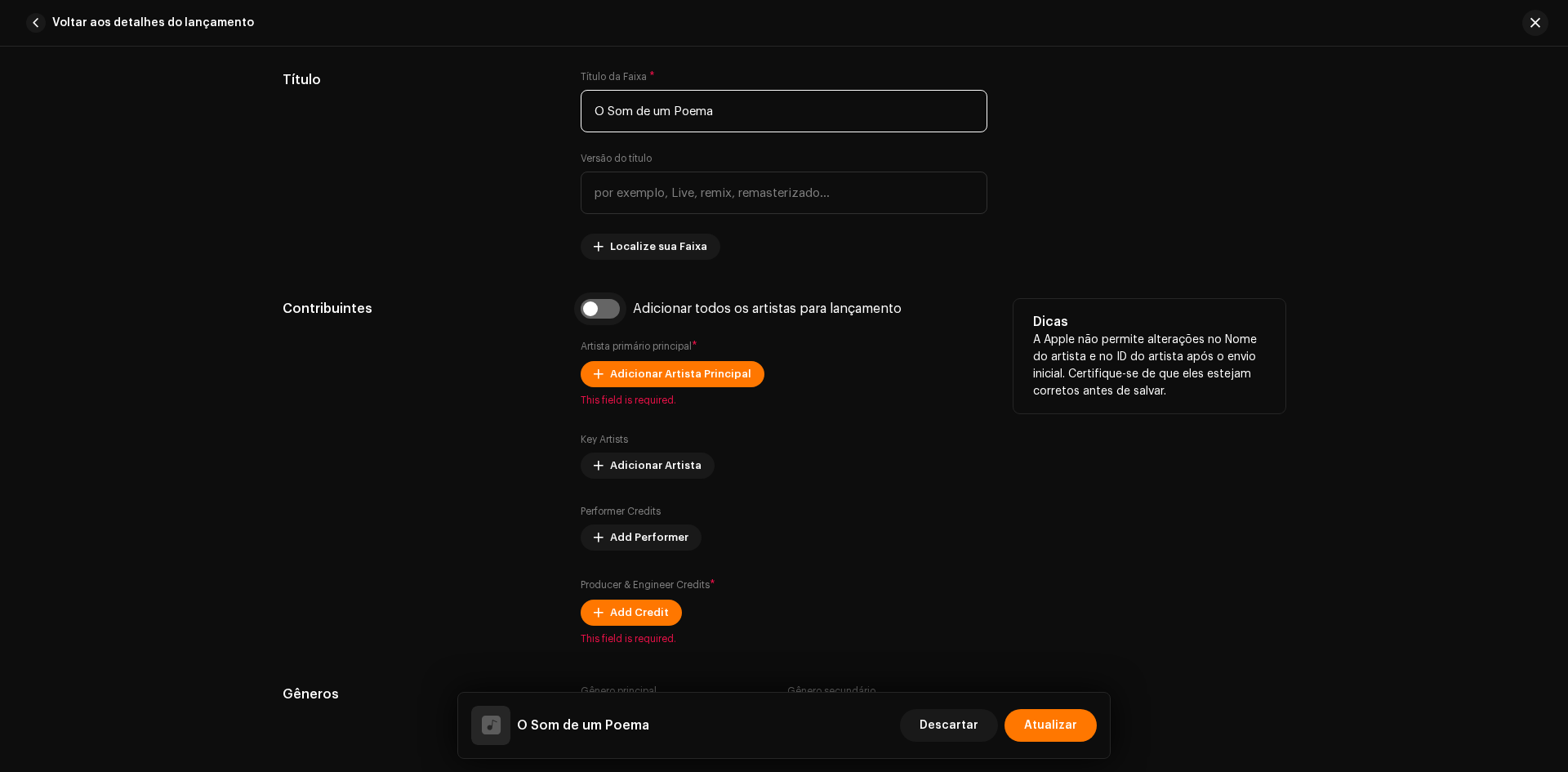
type input "O Som de um Poema"
click at [589, 308] on input "checkbox" at bounding box center [599, 309] width 39 height 20
checkbox input "true"
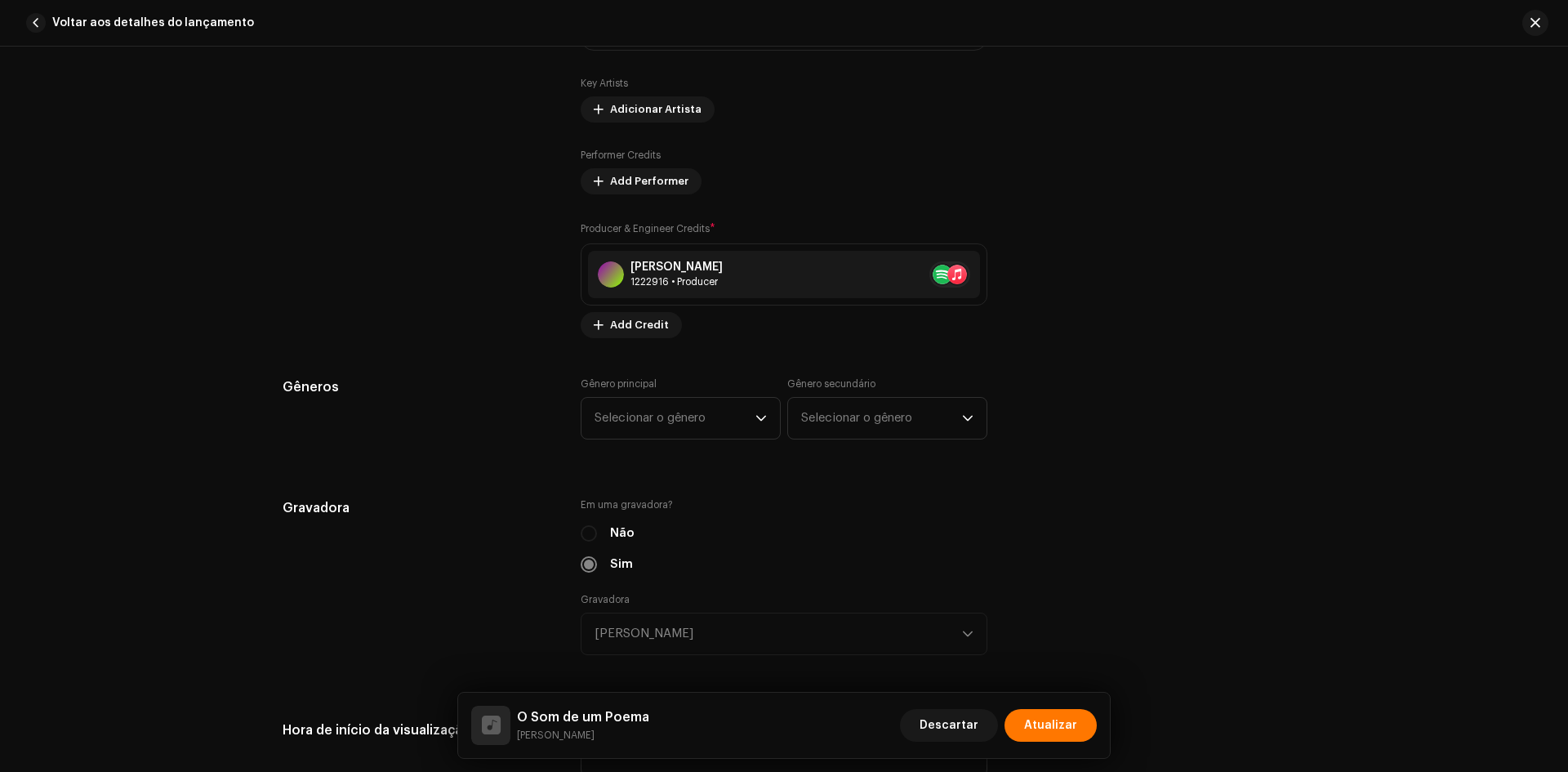
scroll to position [1306, 0]
click at [678, 415] on span "Selecionar o gênero" at bounding box center [674, 416] width 161 height 41
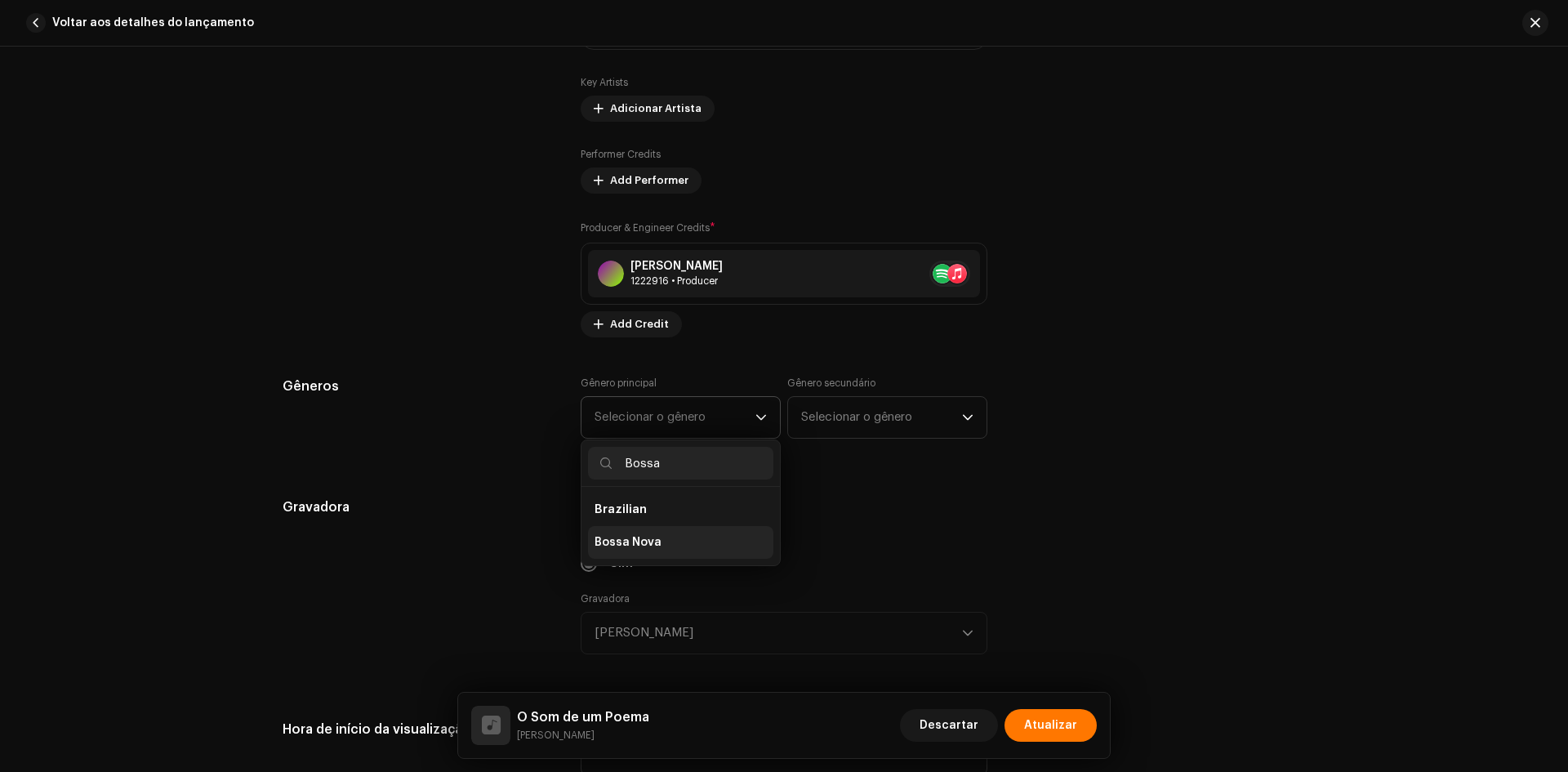
type input "Bossa"
click at [649, 548] on span "Bossa Nova" at bounding box center [627, 542] width 67 height 16
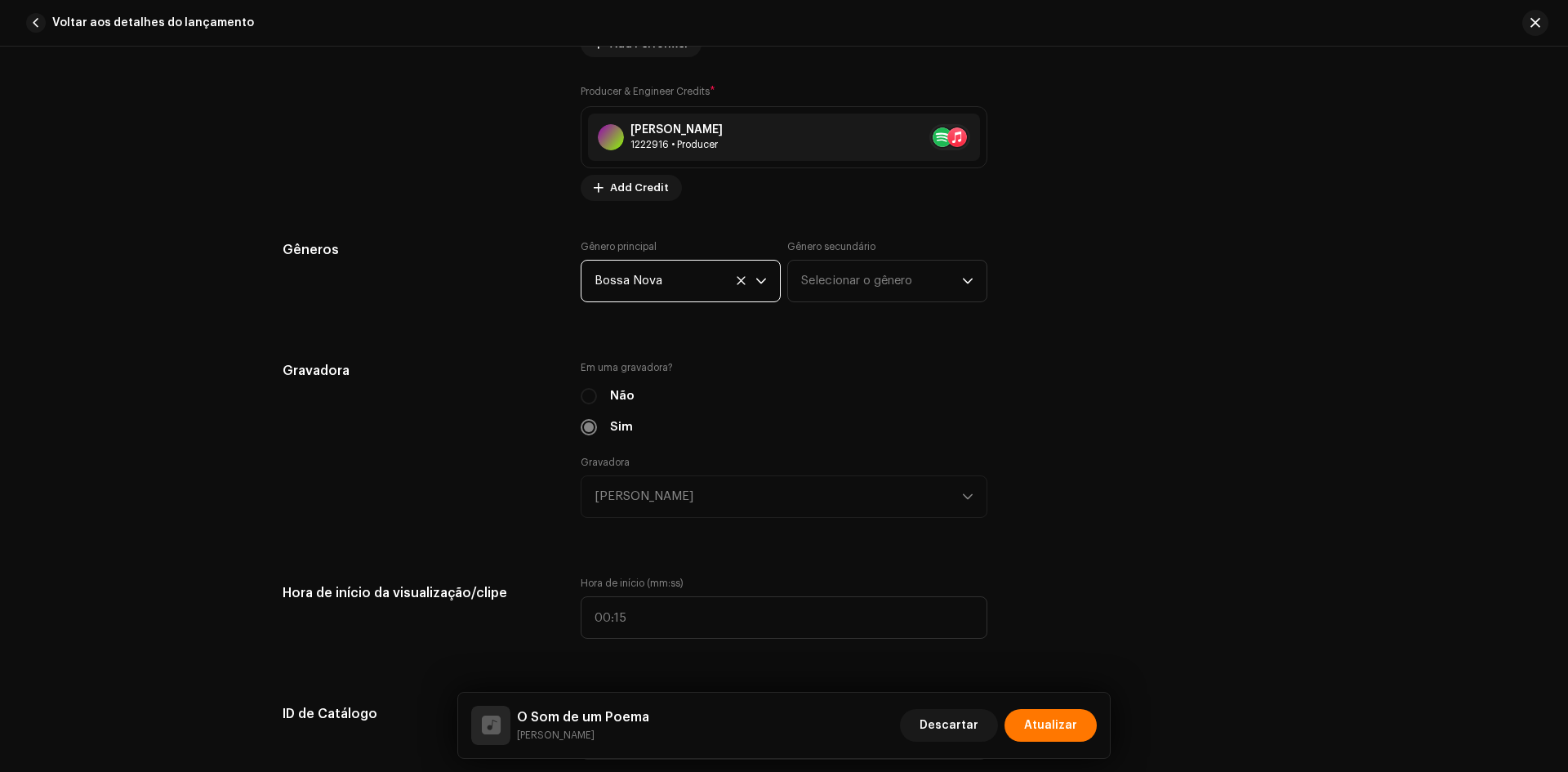
scroll to position [1715, 0]
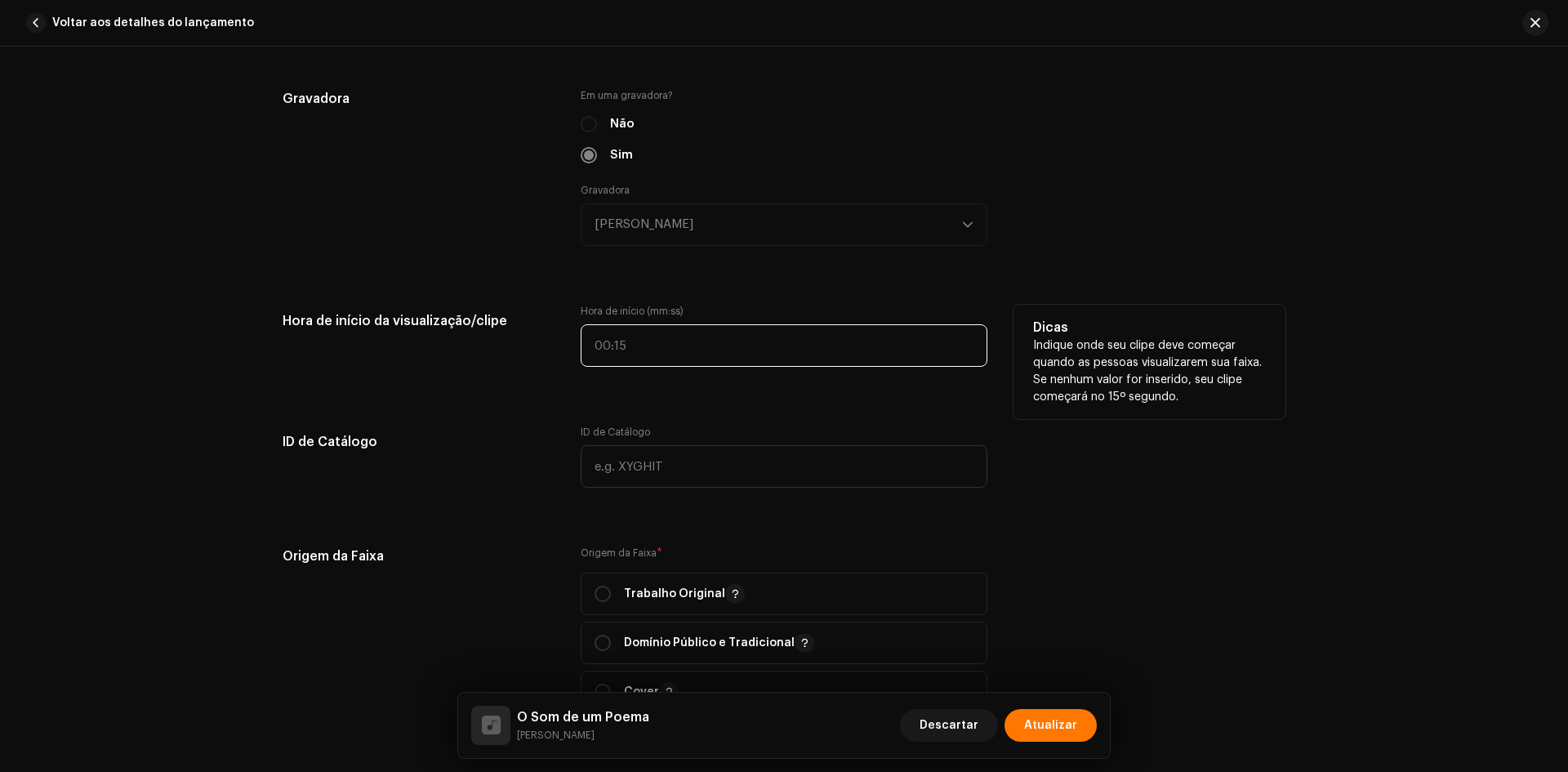
click at [580, 346] on input "text" at bounding box center [783, 346] width 406 height 43
type input "01:12"
click at [511, 363] on div "Hora de início da visualização/clipe" at bounding box center [418, 346] width 272 height 82
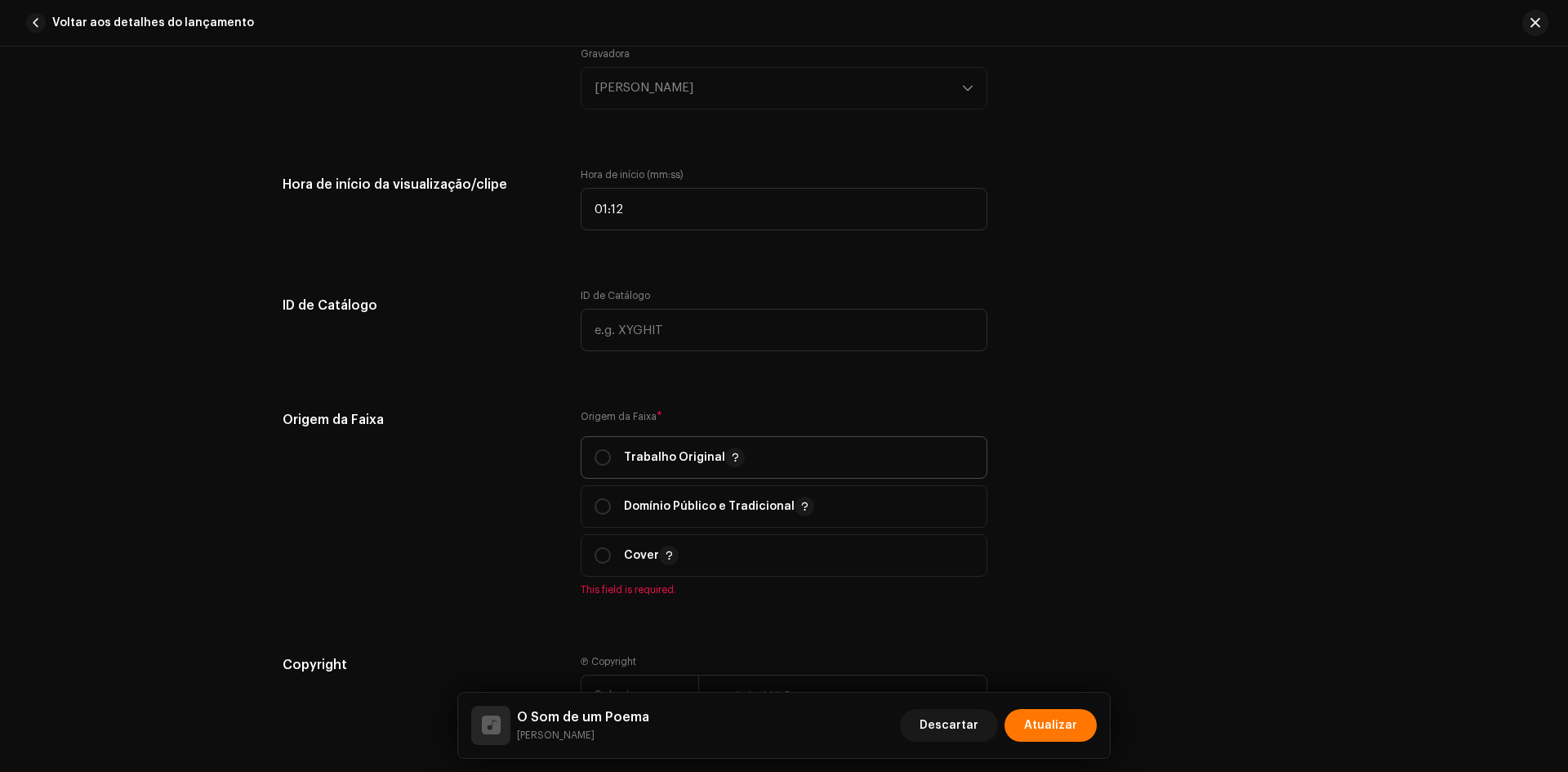
scroll to position [1959, 0]
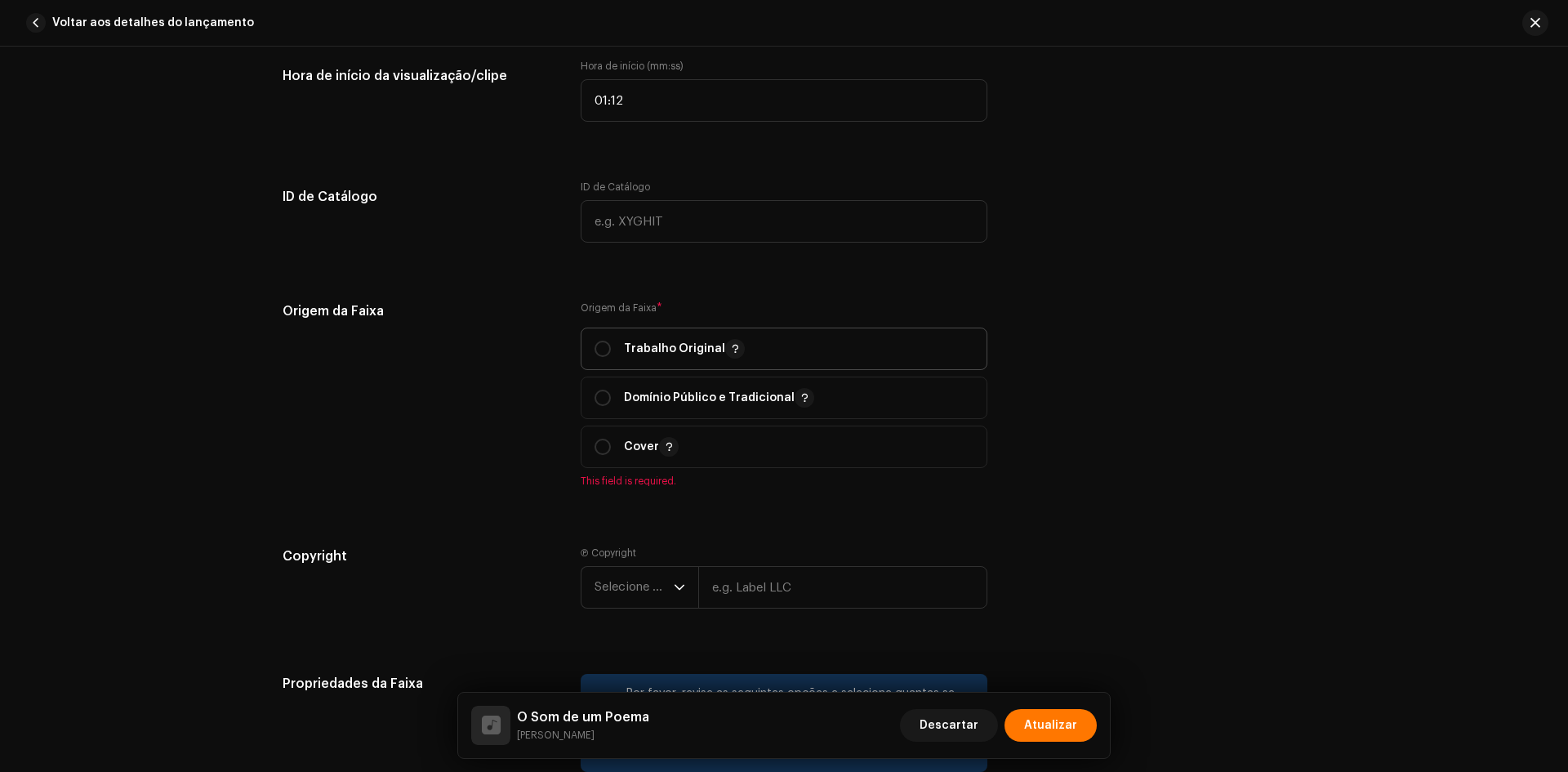
click at [655, 343] on p "Trabalho Original" at bounding box center [684, 349] width 121 height 20
radio input "true"
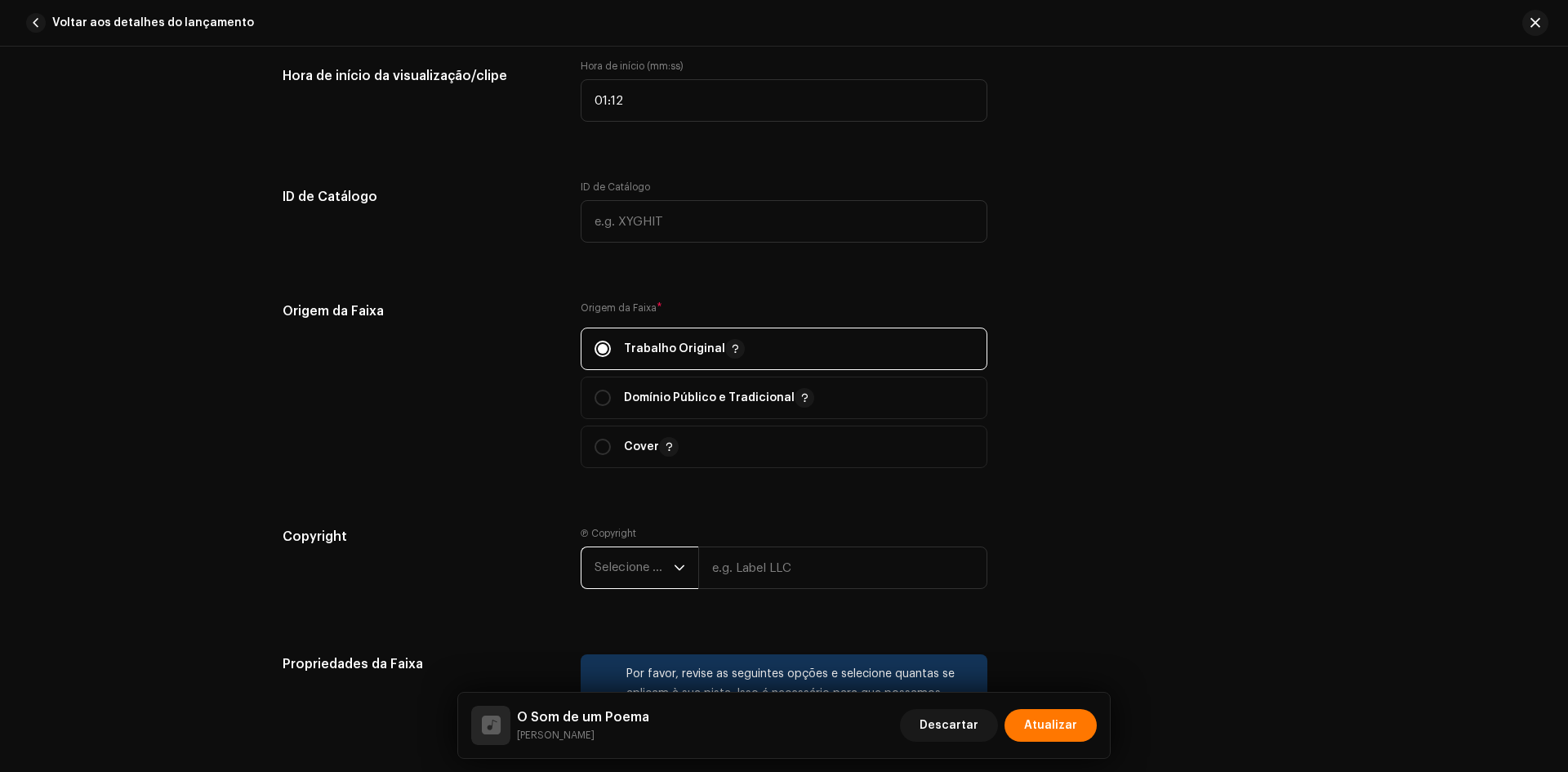
click at [608, 586] on span "Selecione o ano" at bounding box center [633, 567] width 79 height 41
drag, startPoint x: 610, startPoint y: 582, endPoint x: 590, endPoint y: 420, distance: 163.2
click at [590, 420] on li "2025" at bounding box center [646, 423] width 116 height 33
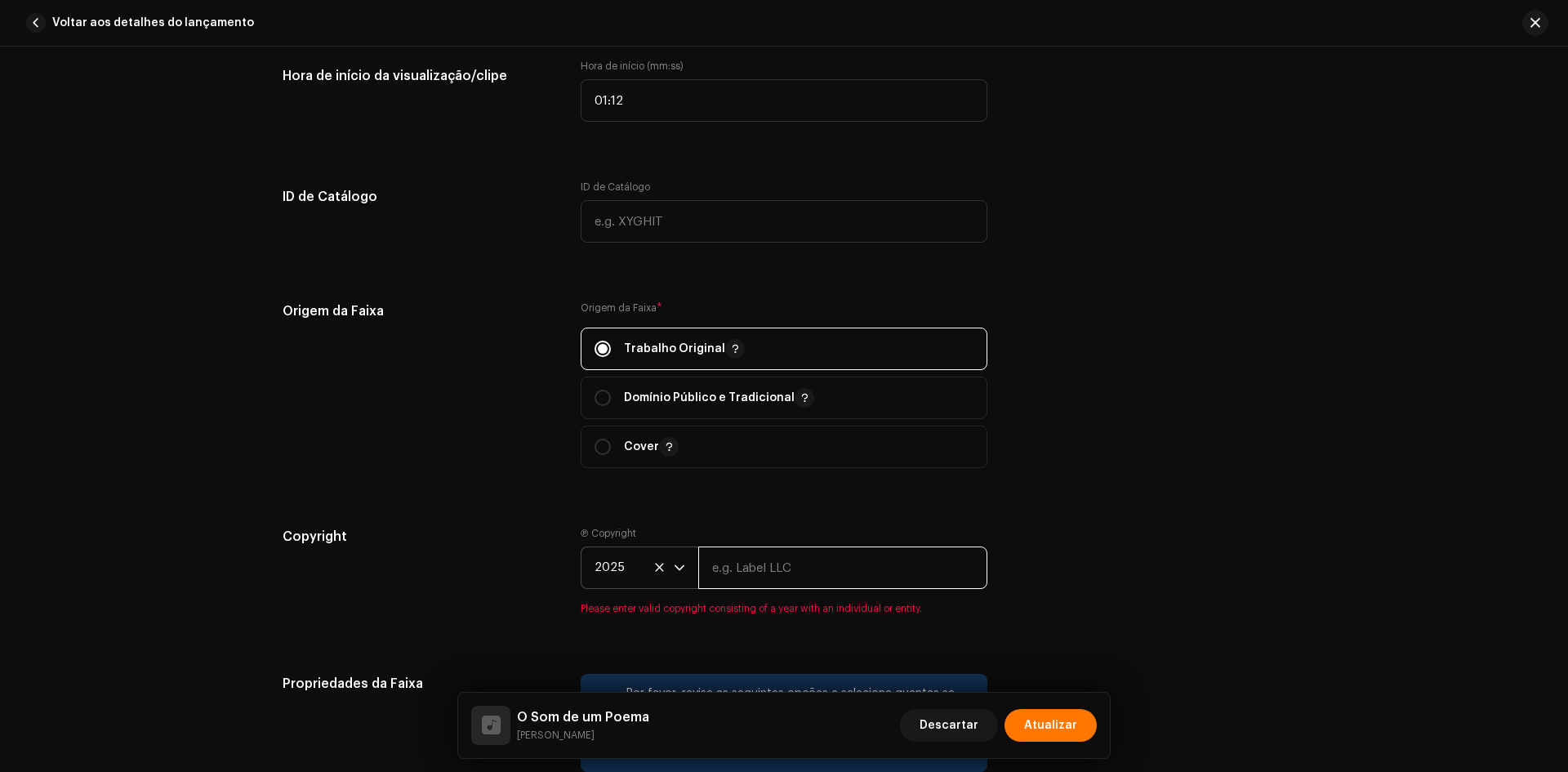
click at [781, 575] on input "text" at bounding box center [842, 567] width 289 height 43
paste input "[PERSON_NAME]"
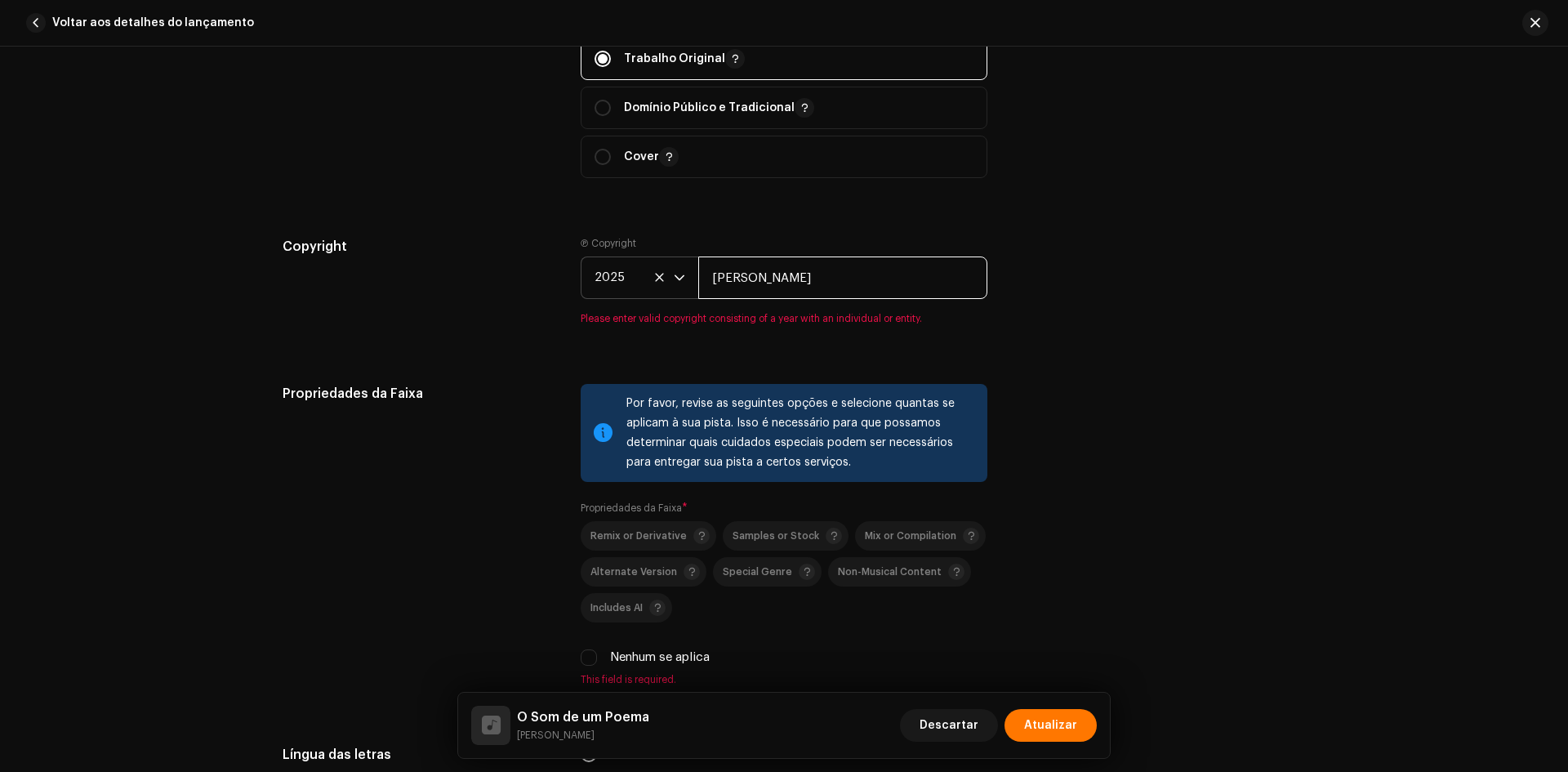
scroll to position [2368, 0]
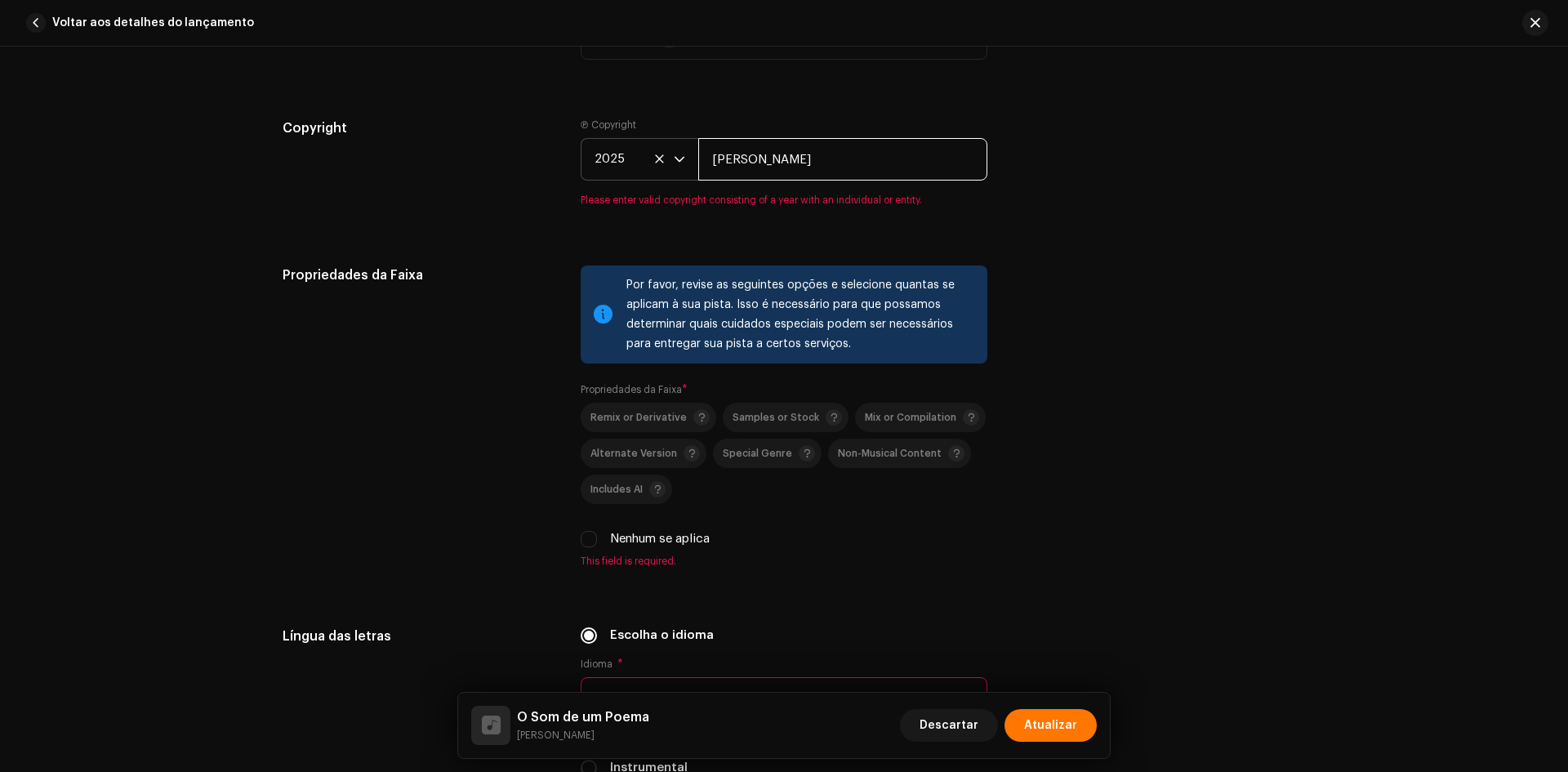
type input "[PERSON_NAME]"
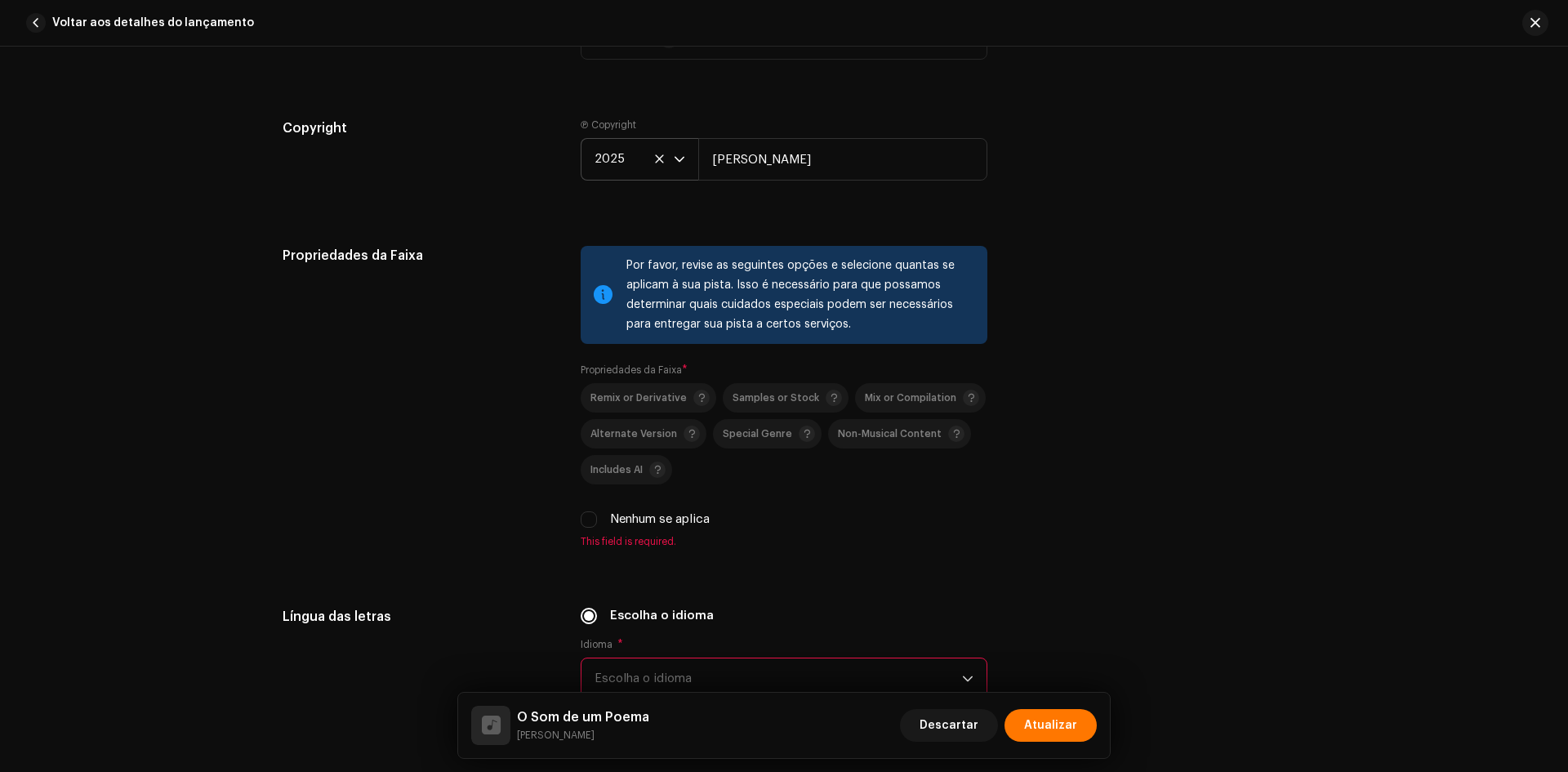
click at [583, 530] on div "Por favor, revise as seguintes opções e selecione quantas se aplicam à sua pist…" at bounding box center [783, 396] width 406 height 302
click at [584, 521] on input "Nenhum se aplica" at bounding box center [588, 519] width 16 height 16
checkbox input "true"
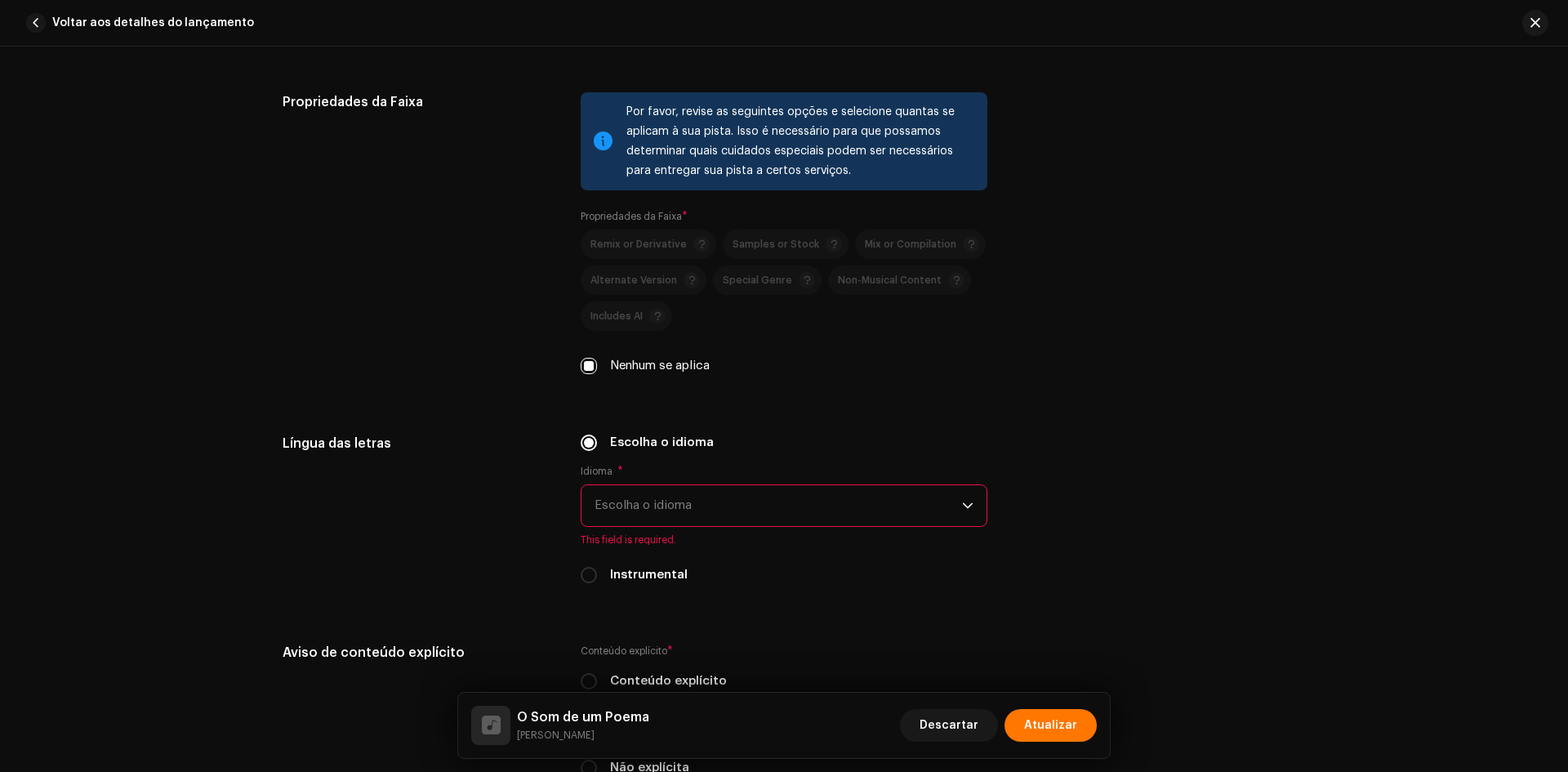
scroll to position [2531, 0]
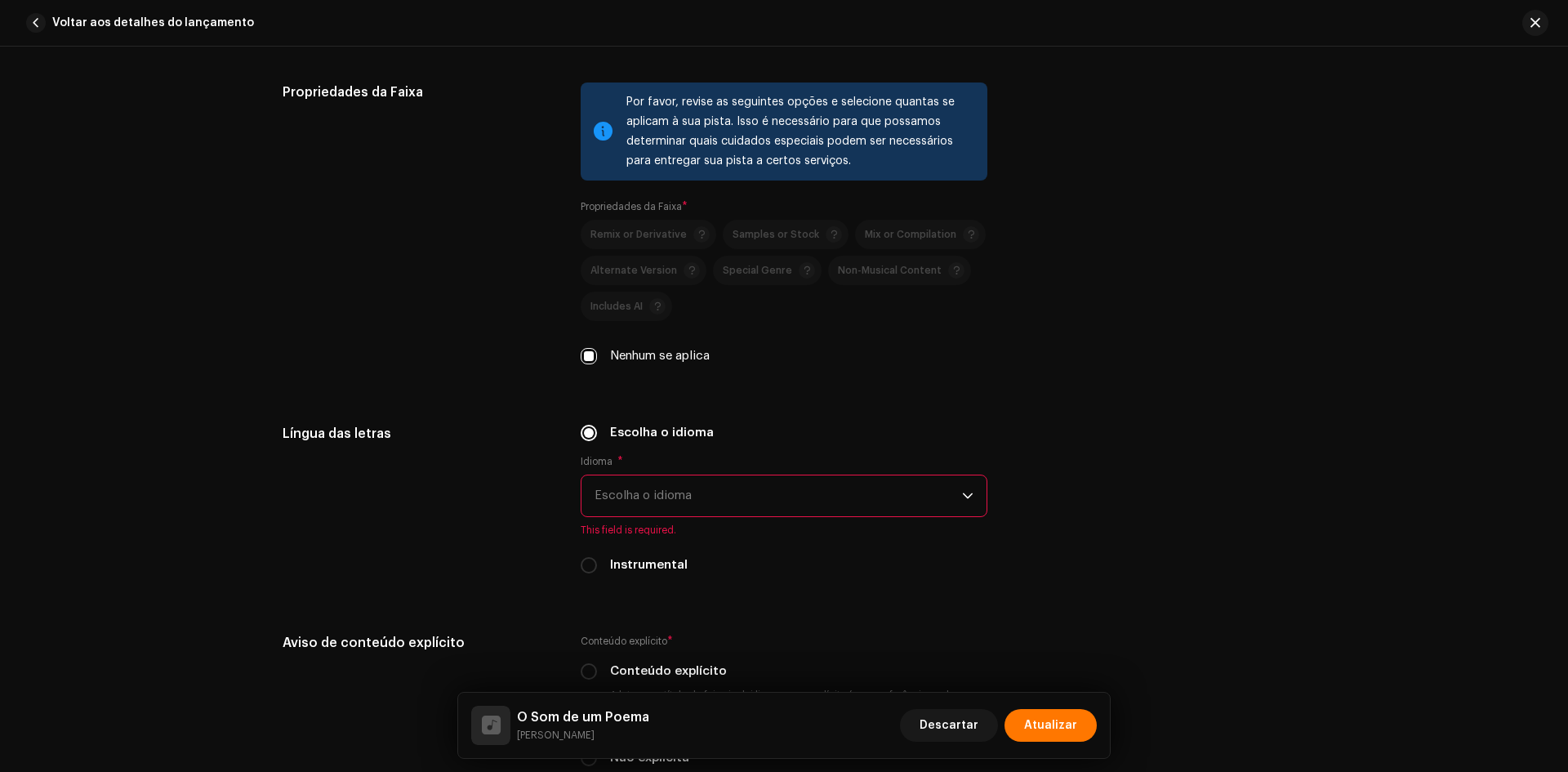
click at [714, 494] on span "Escolha o idioma" at bounding box center [778, 495] width 368 height 41
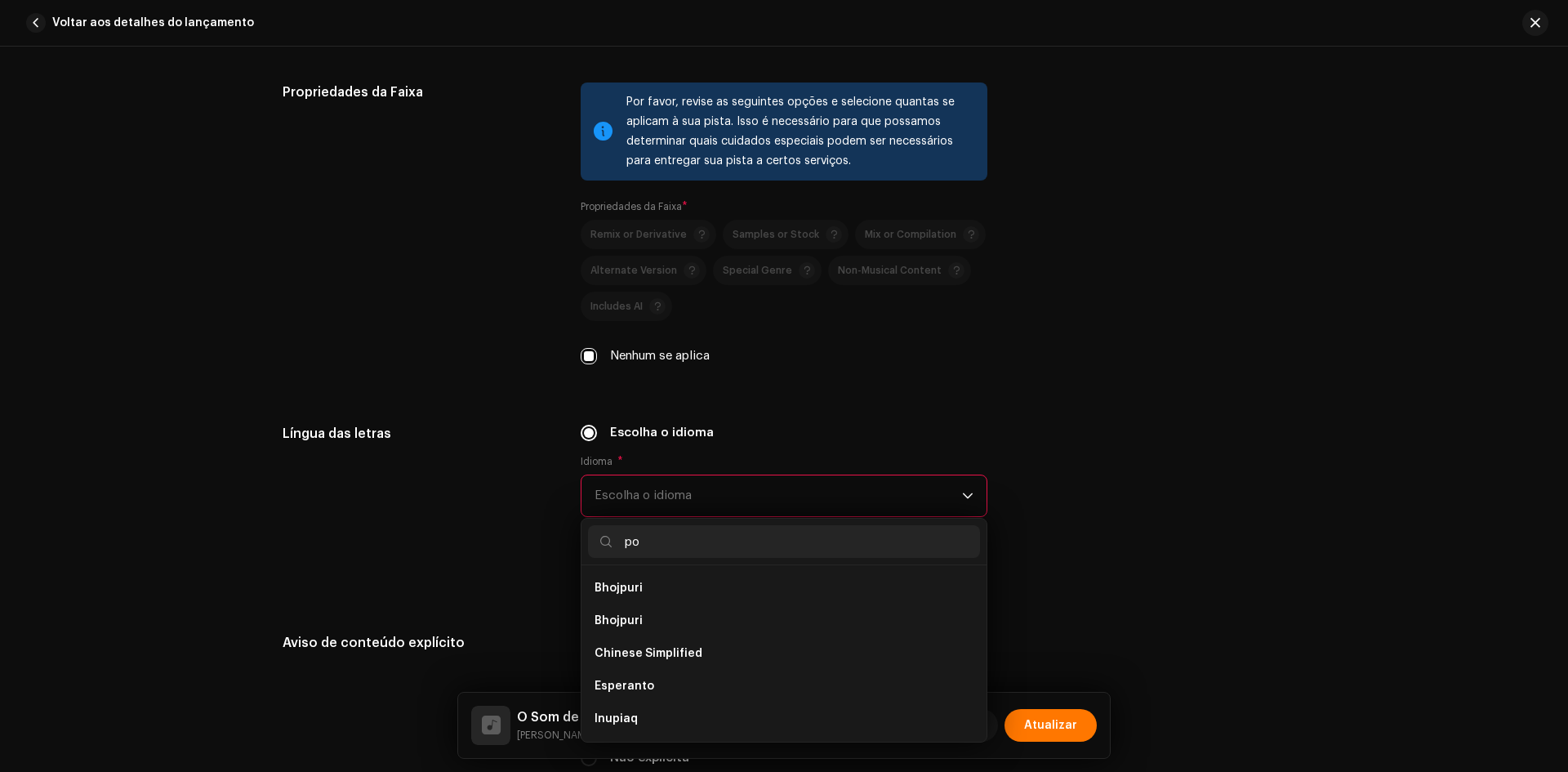
scroll to position [0, 0]
type input "po"
drag, startPoint x: 625, startPoint y: 623, endPoint x: 564, endPoint y: 513, distance: 125.8
click at [624, 623] on span "Portuguese" at bounding box center [628, 620] width 68 height 16
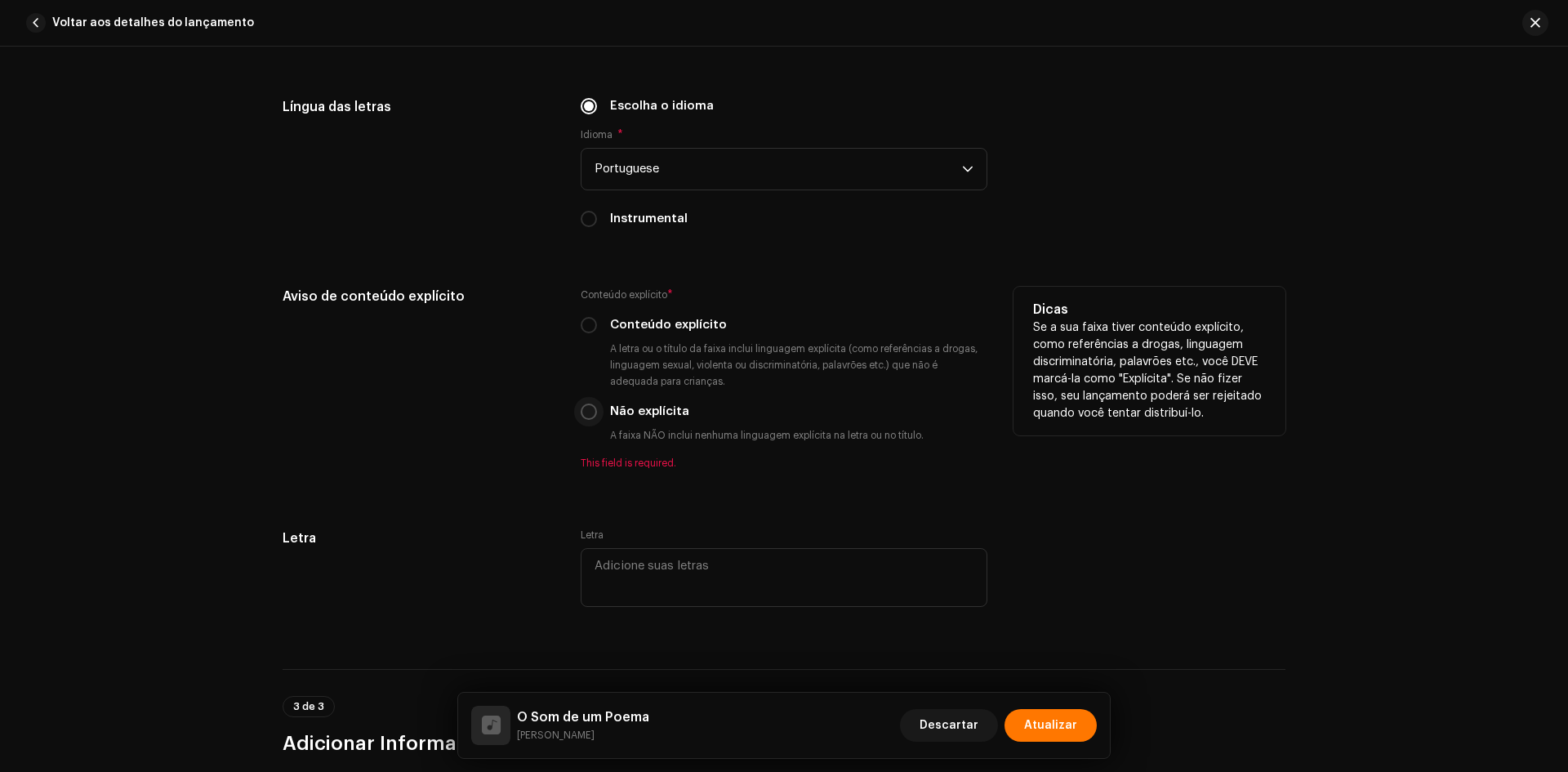
click at [586, 412] on input "Não explícita" at bounding box center [588, 411] width 16 height 16
radio input "true"
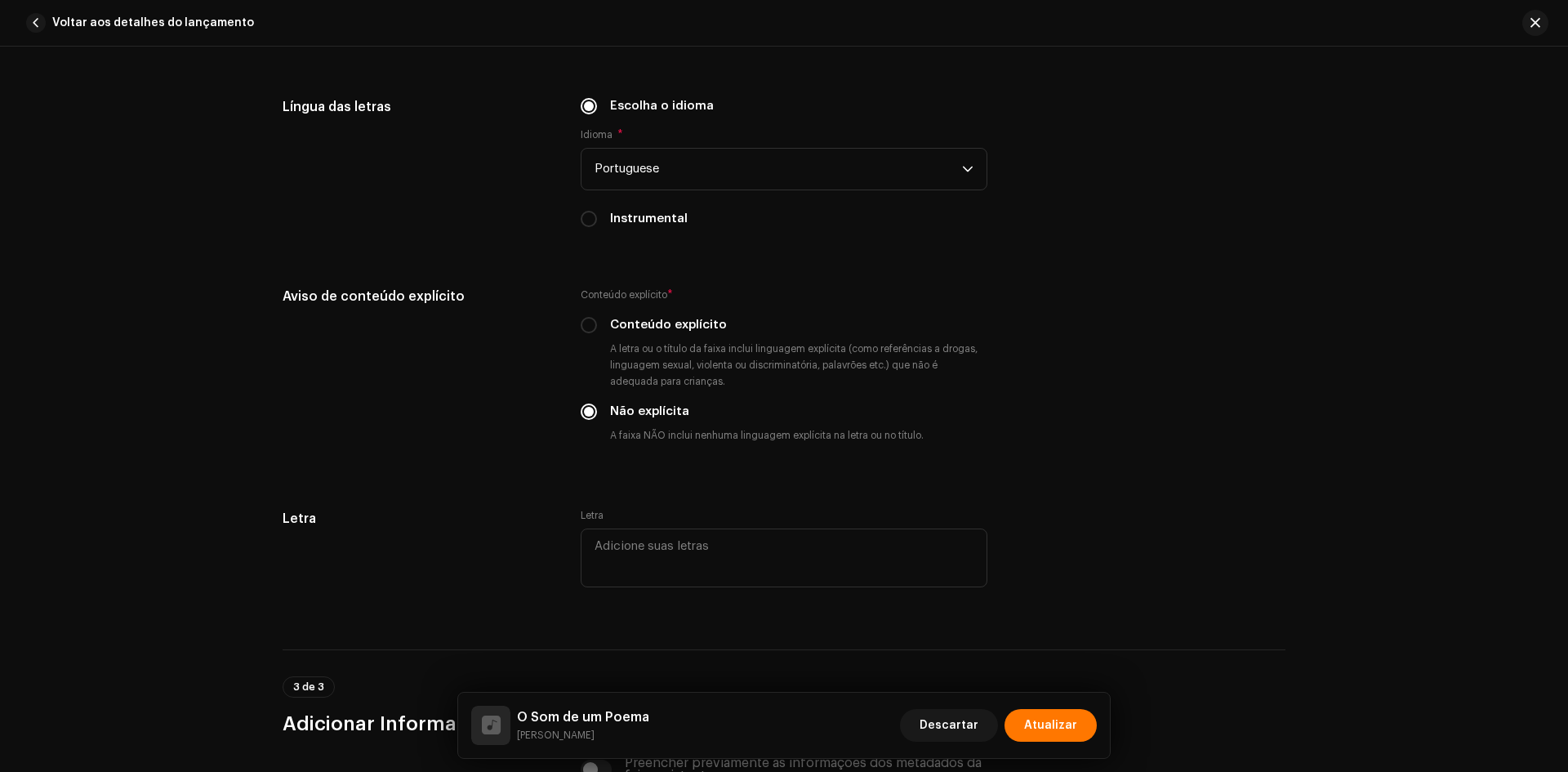
scroll to position [3264, 0]
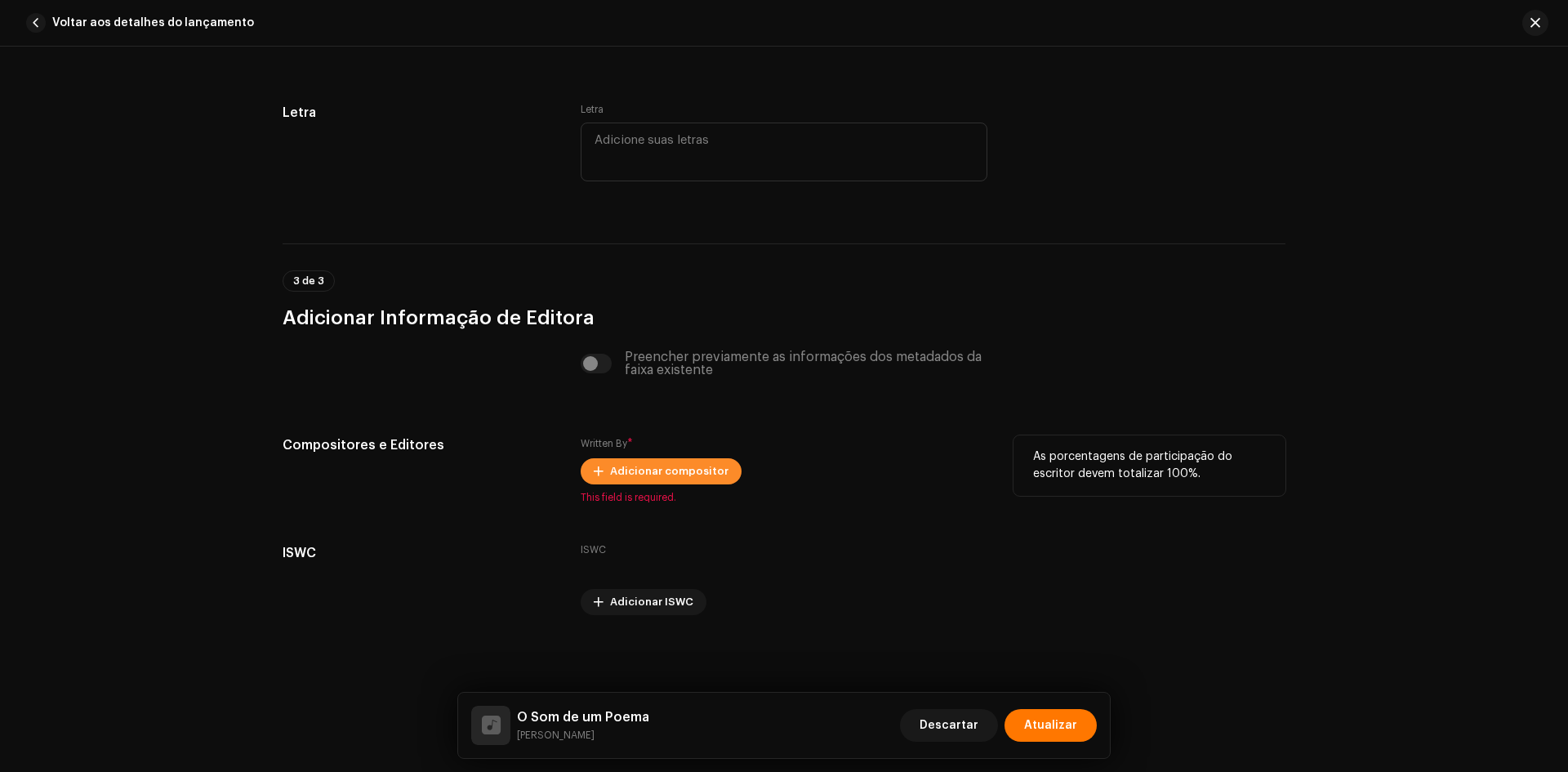
click at [597, 465] on span at bounding box center [598, 470] width 10 height 13
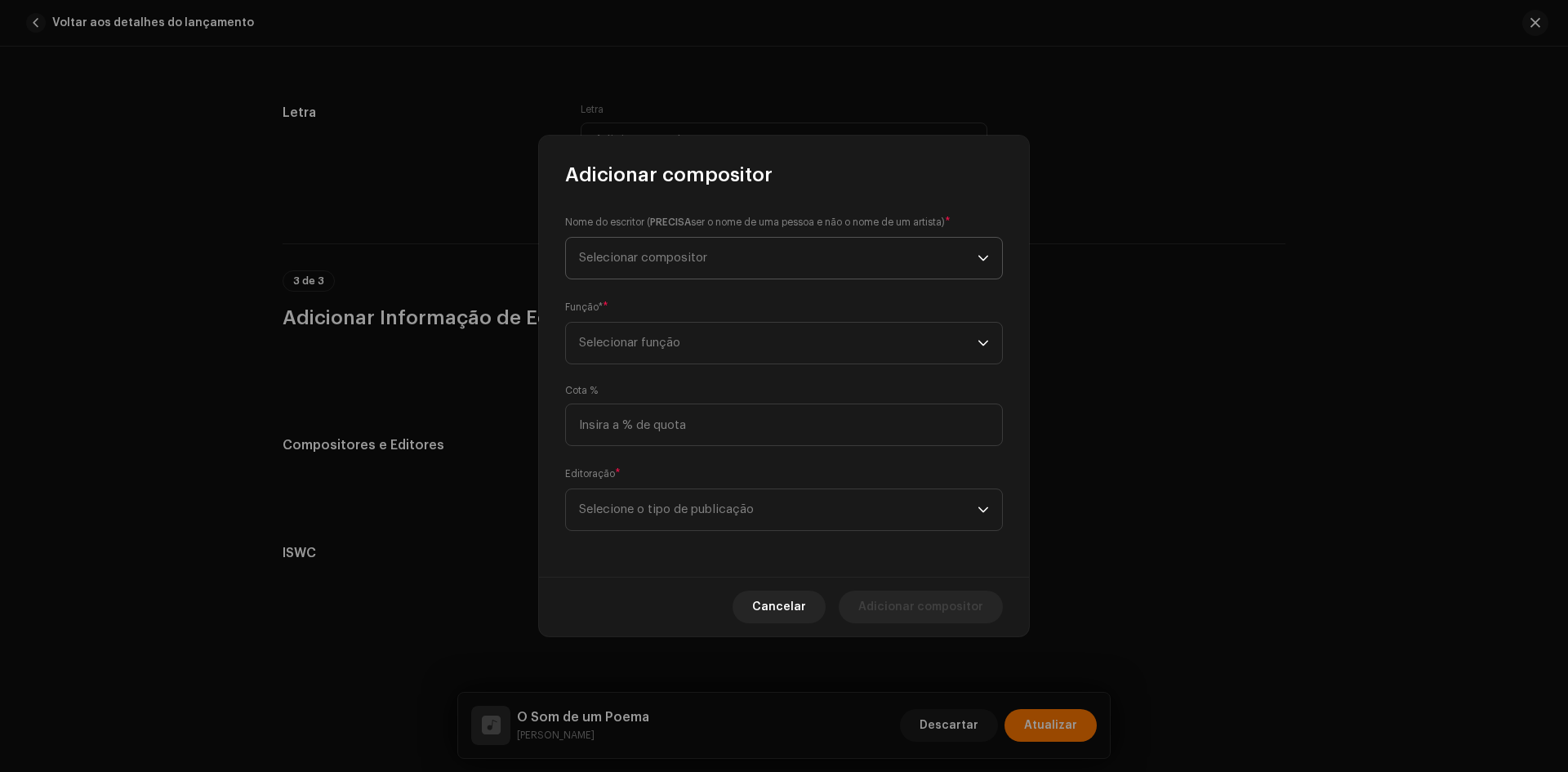
click at [678, 253] on span "Selecionar compositor" at bounding box center [643, 258] width 128 height 12
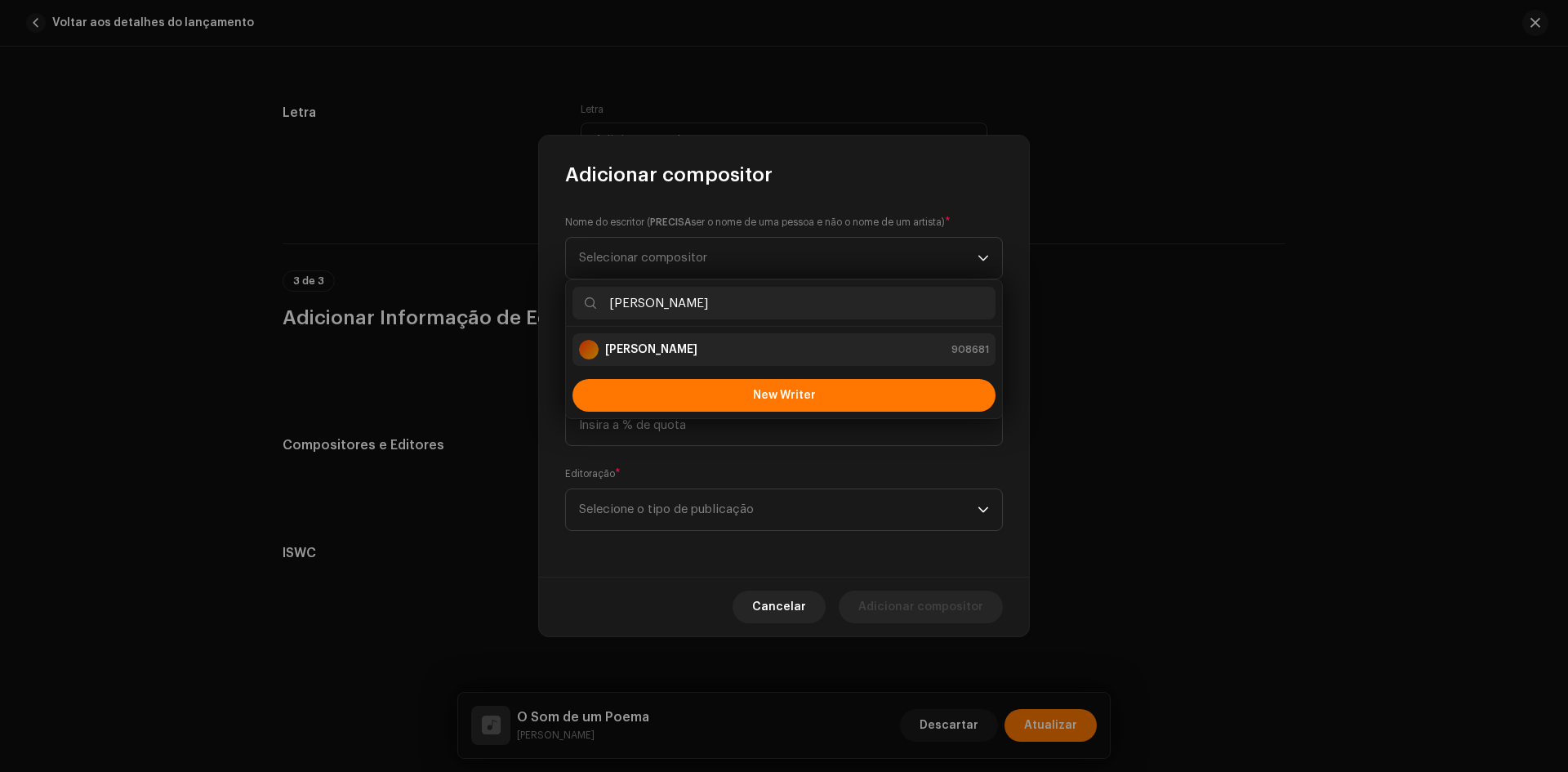
type input "[PERSON_NAME]"
click at [647, 346] on strong "[PERSON_NAME]" at bounding box center [651, 350] width 92 height 16
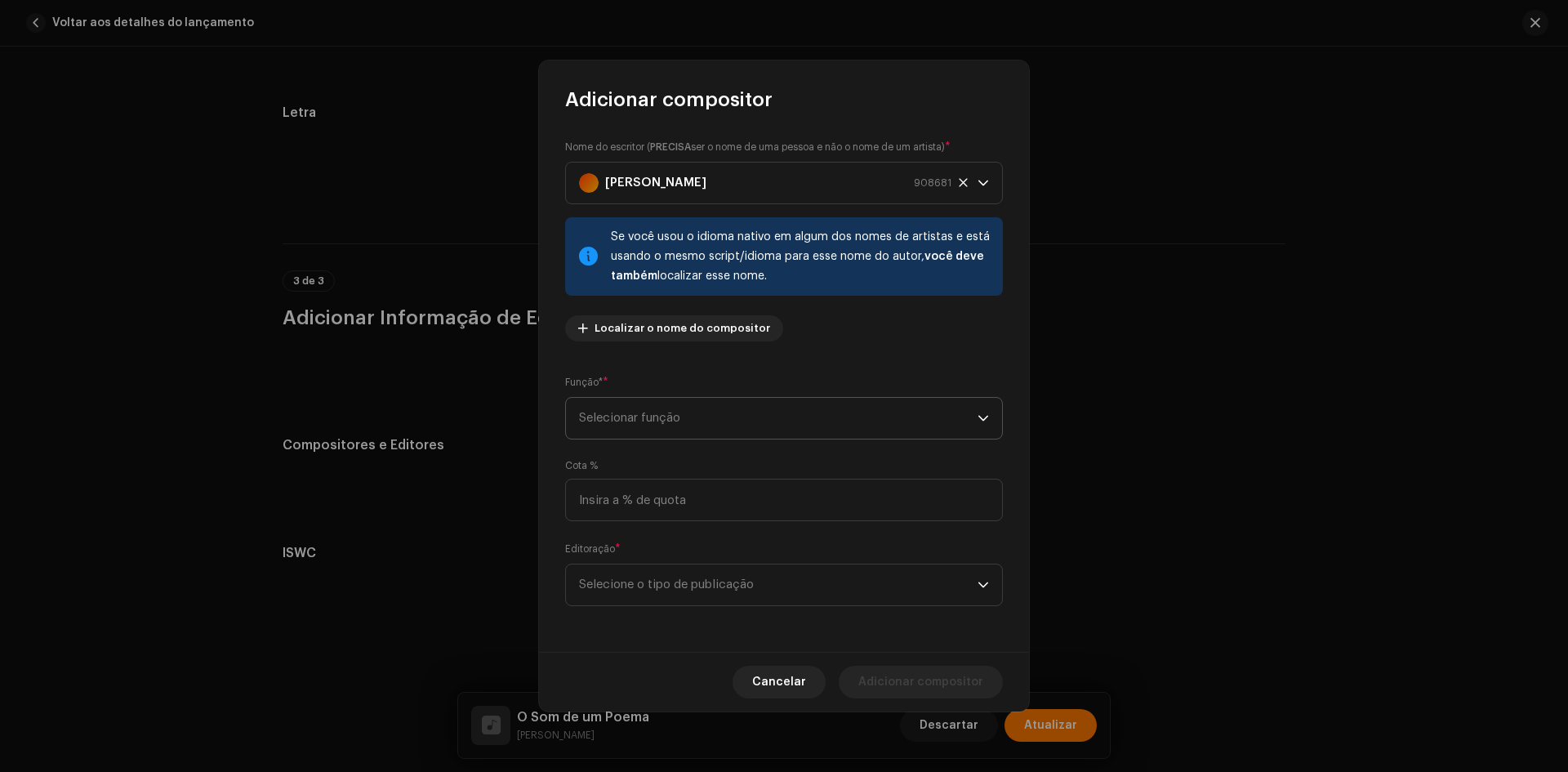
click at [617, 411] on span "Selecionar função" at bounding box center [778, 417] width 398 height 41
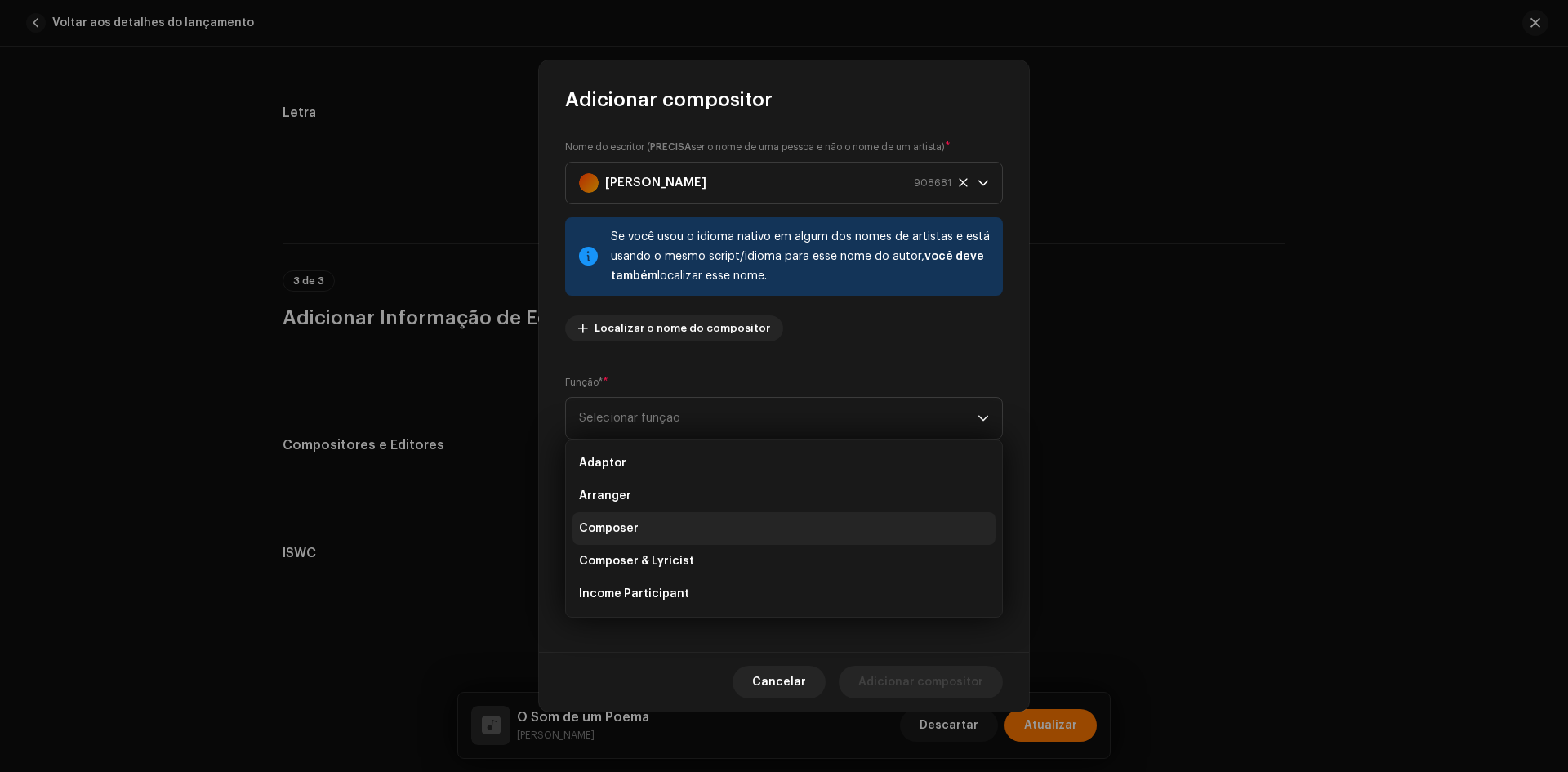
click at [618, 516] on li "Composer" at bounding box center [783, 528] width 422 height 33
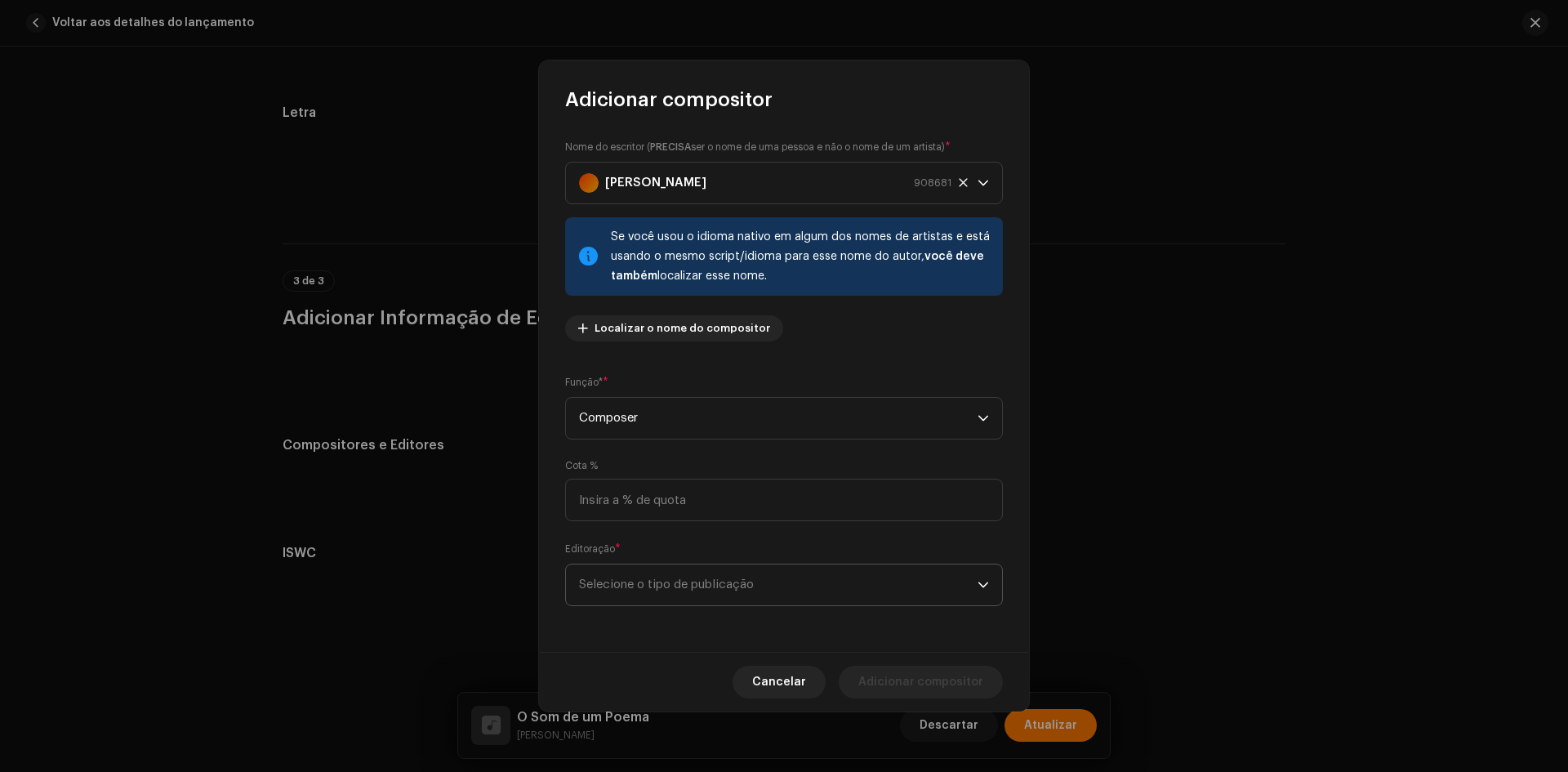
click at [630, 575] on span "Selecione o tipo de publicação" at bounding box center [778, 584] width 398 height 41
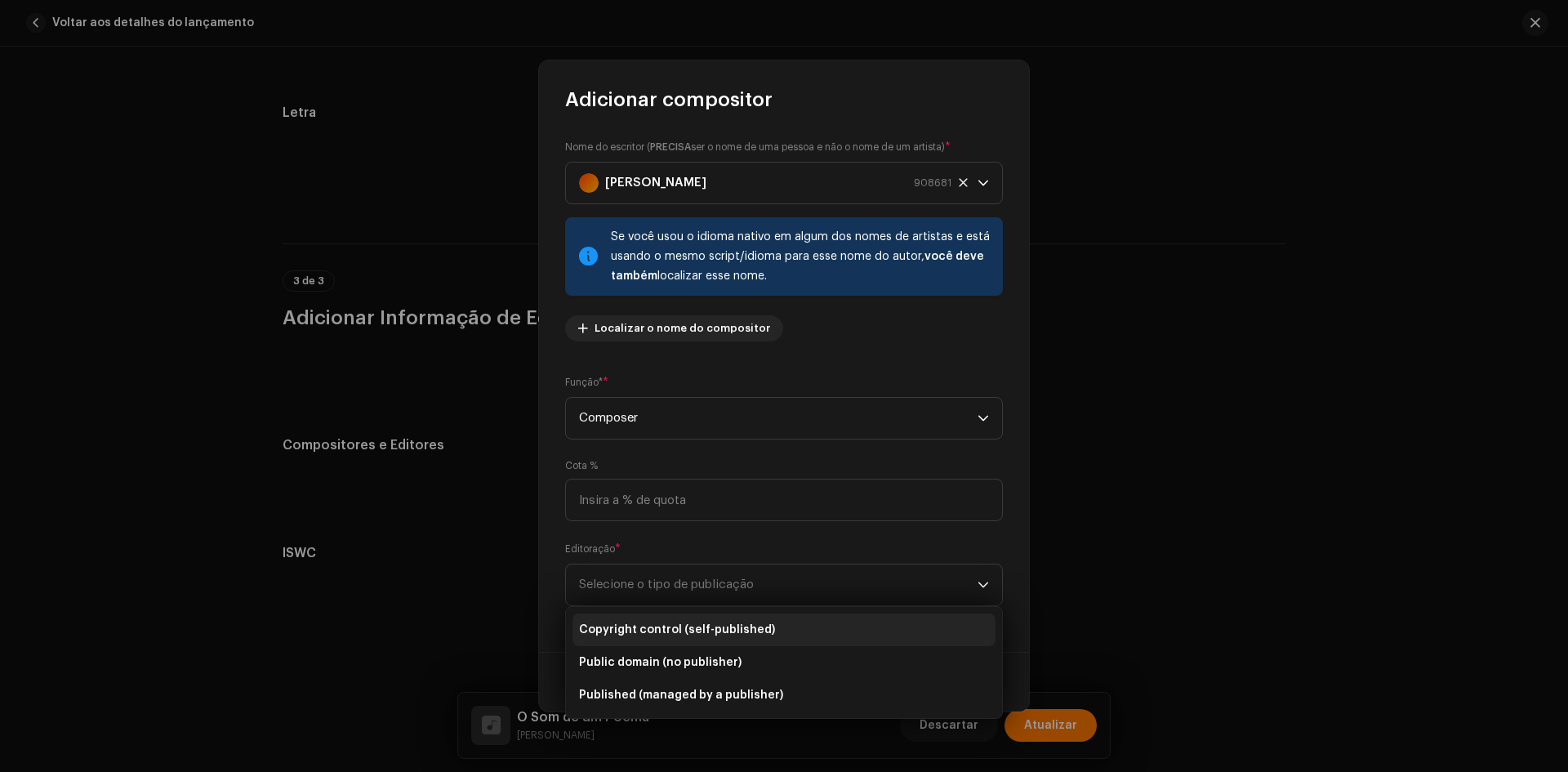
click at [655, 631] on span "Copyright control (self-published)" at bounding box center [677, 629] width 196 height 16
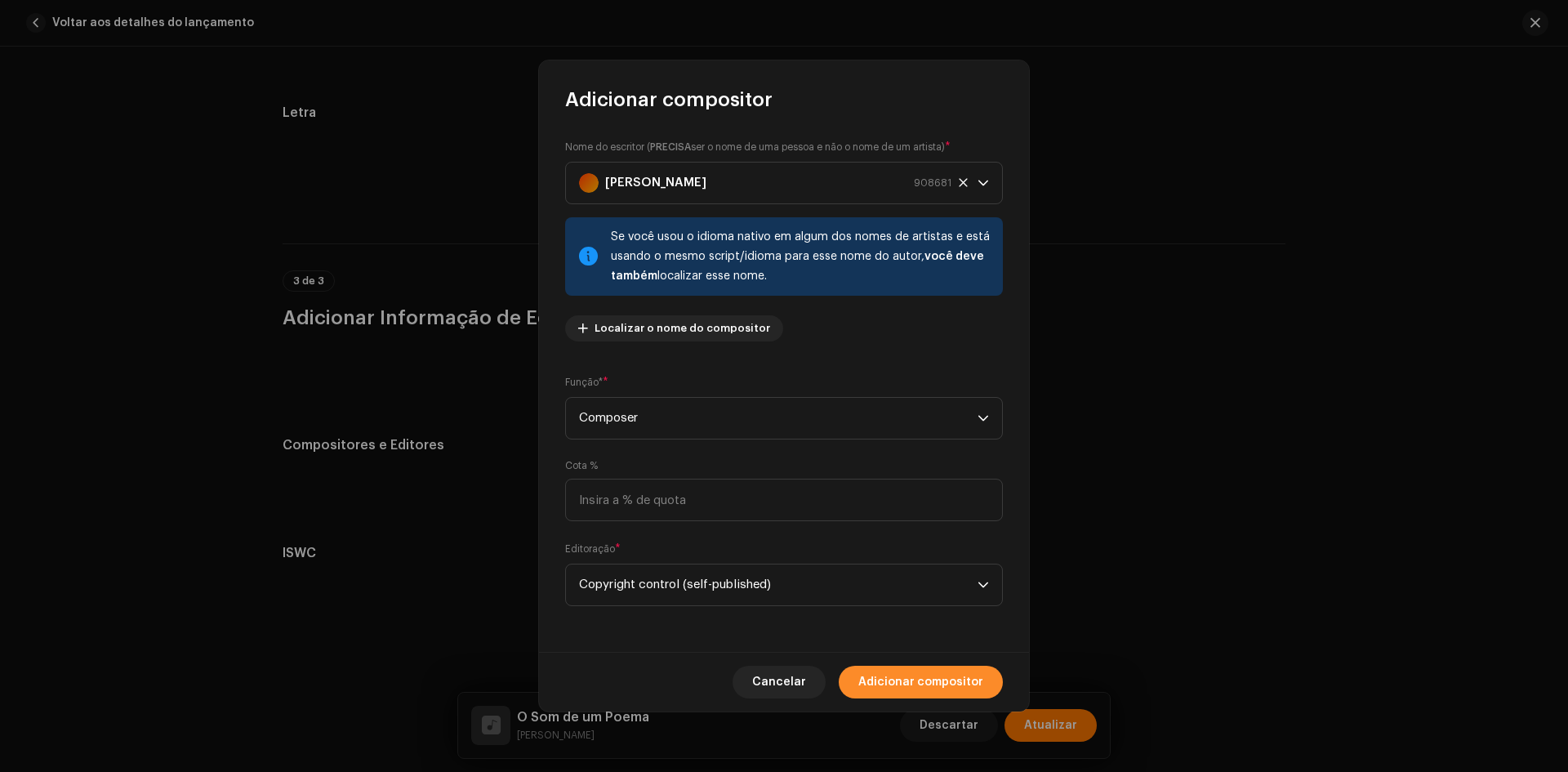
click at [888, 689] on span "Adicionar compositor" at bounding box center [920, 681] width 125 height 33
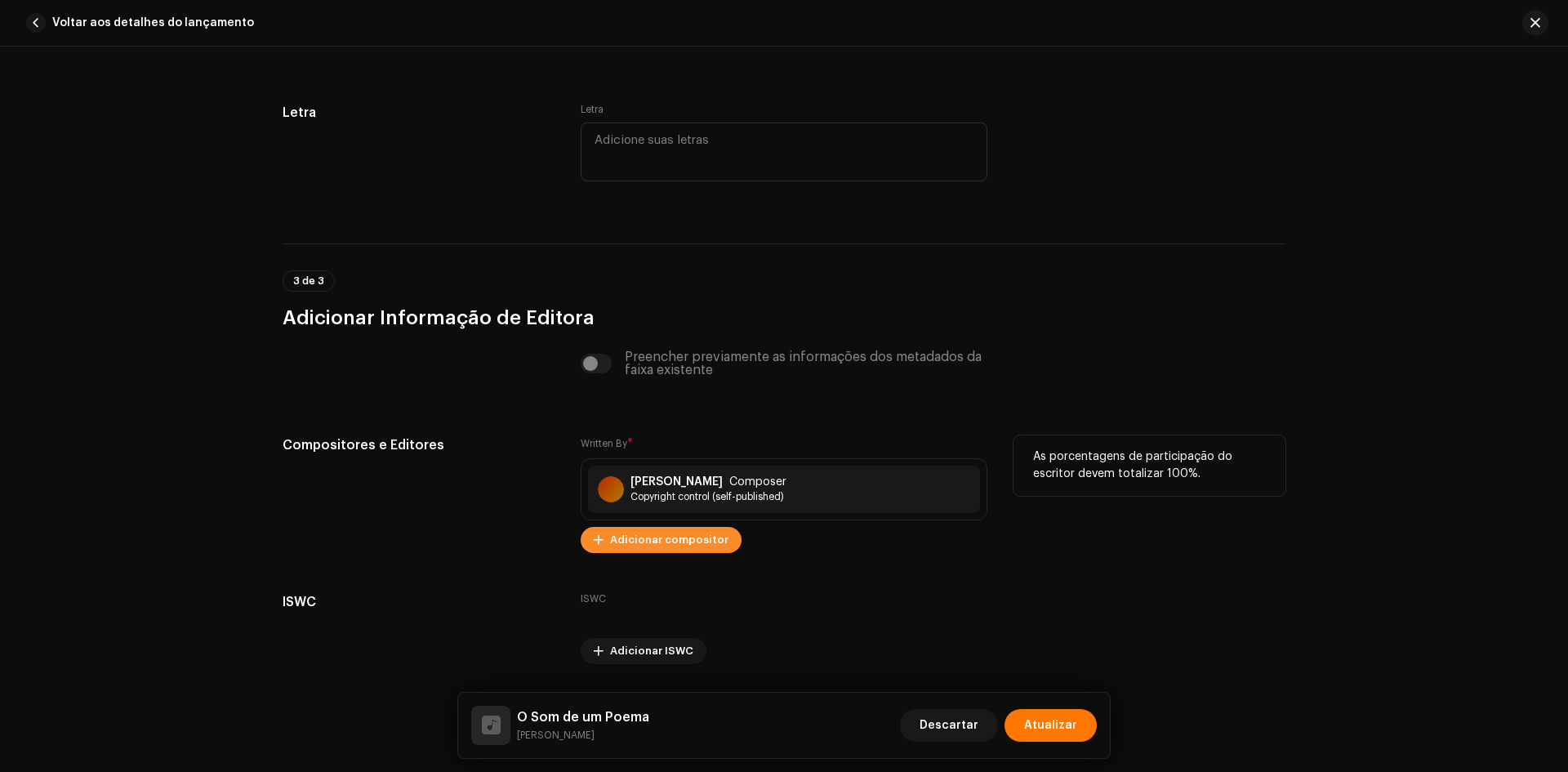
click at [657, 543] on span "Adicionar compositor" at bounding box center [669, 539] width 119 height 33
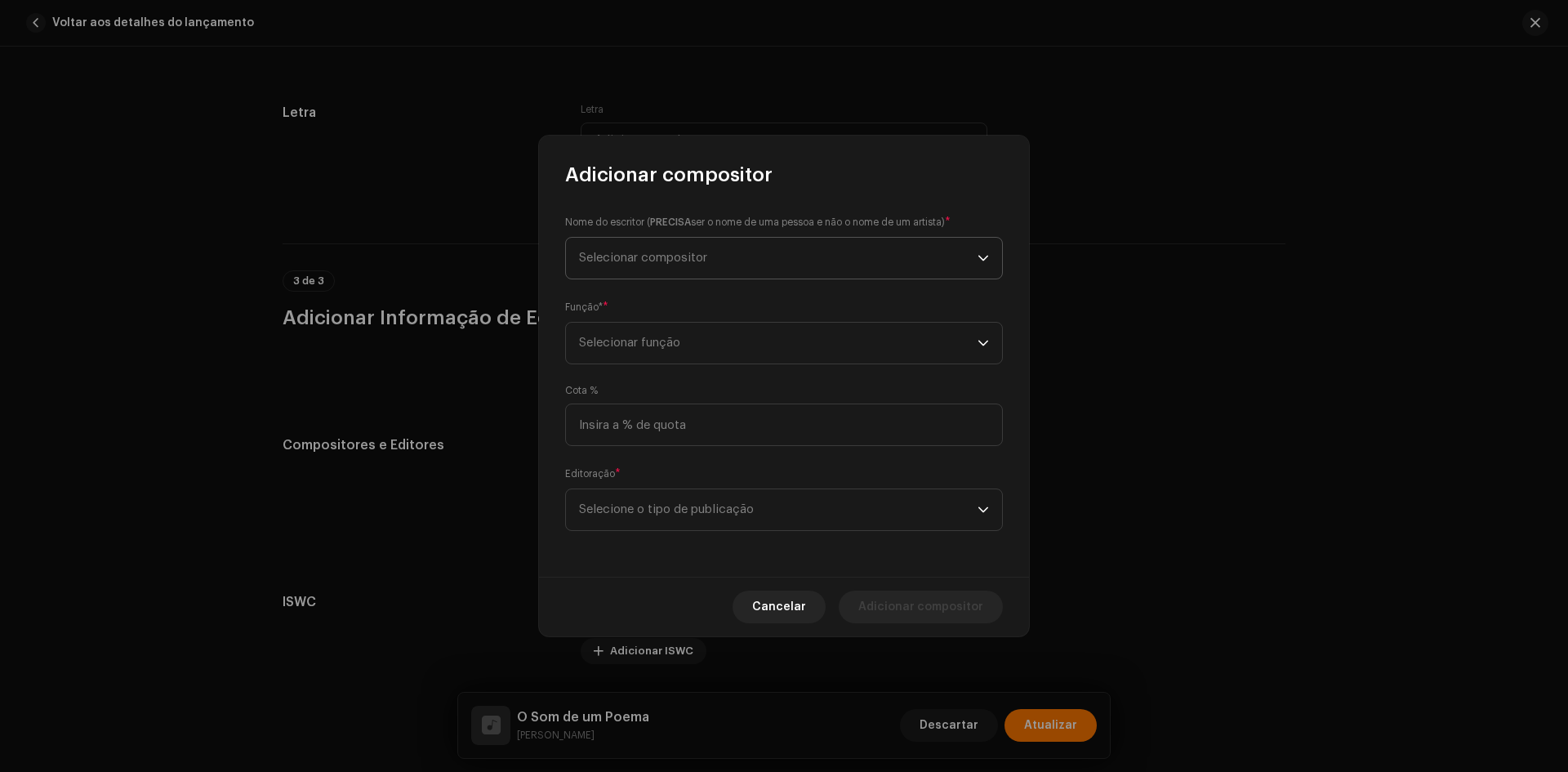
click at [663, 257] on span "Selecionar compositor" at bounding box center [643, 258] width 128 height 12
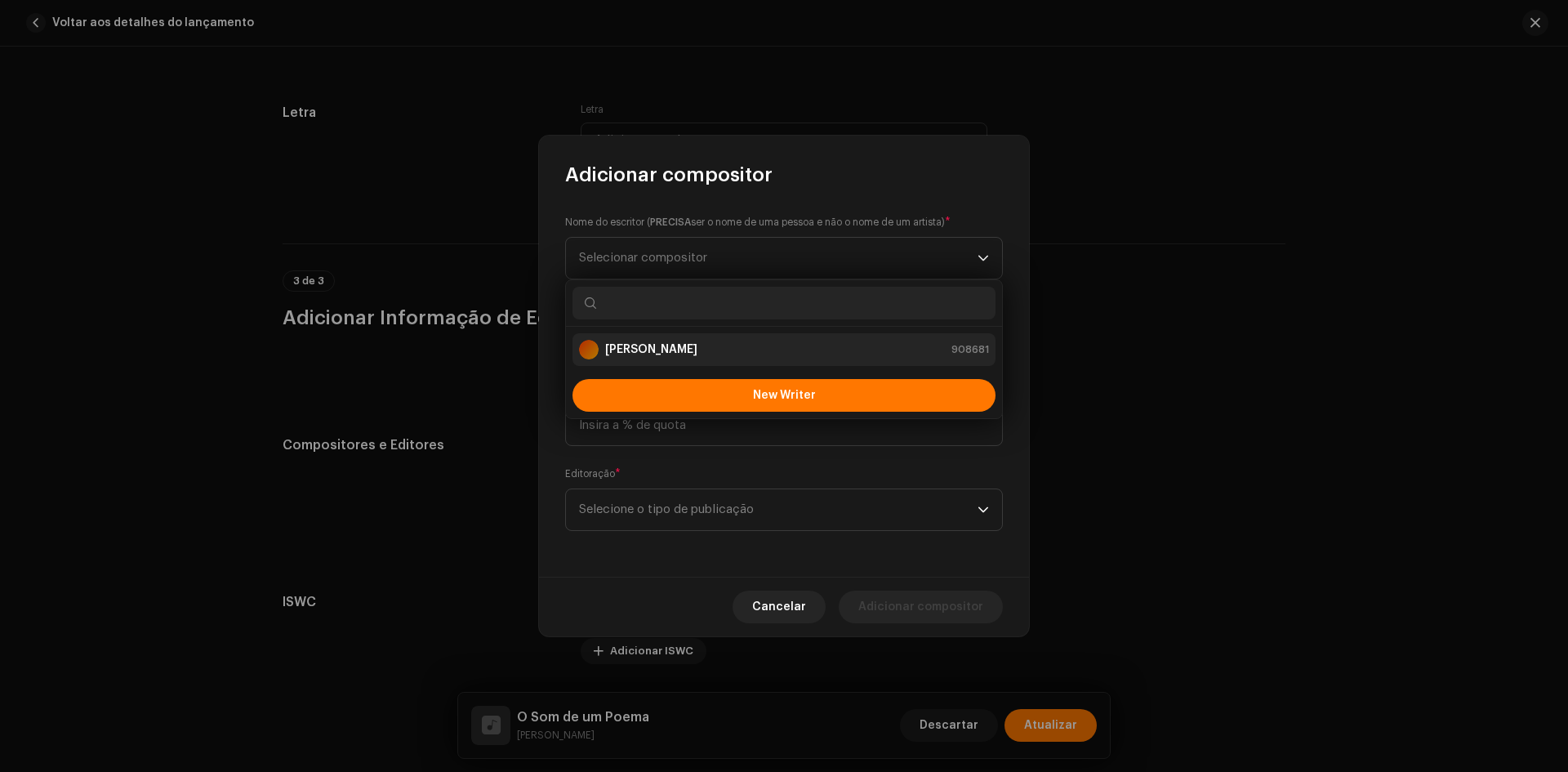
click at [660, 350] on strong "[PERSON_NAME]" at bounding box center [651, 350] width 92 height 16
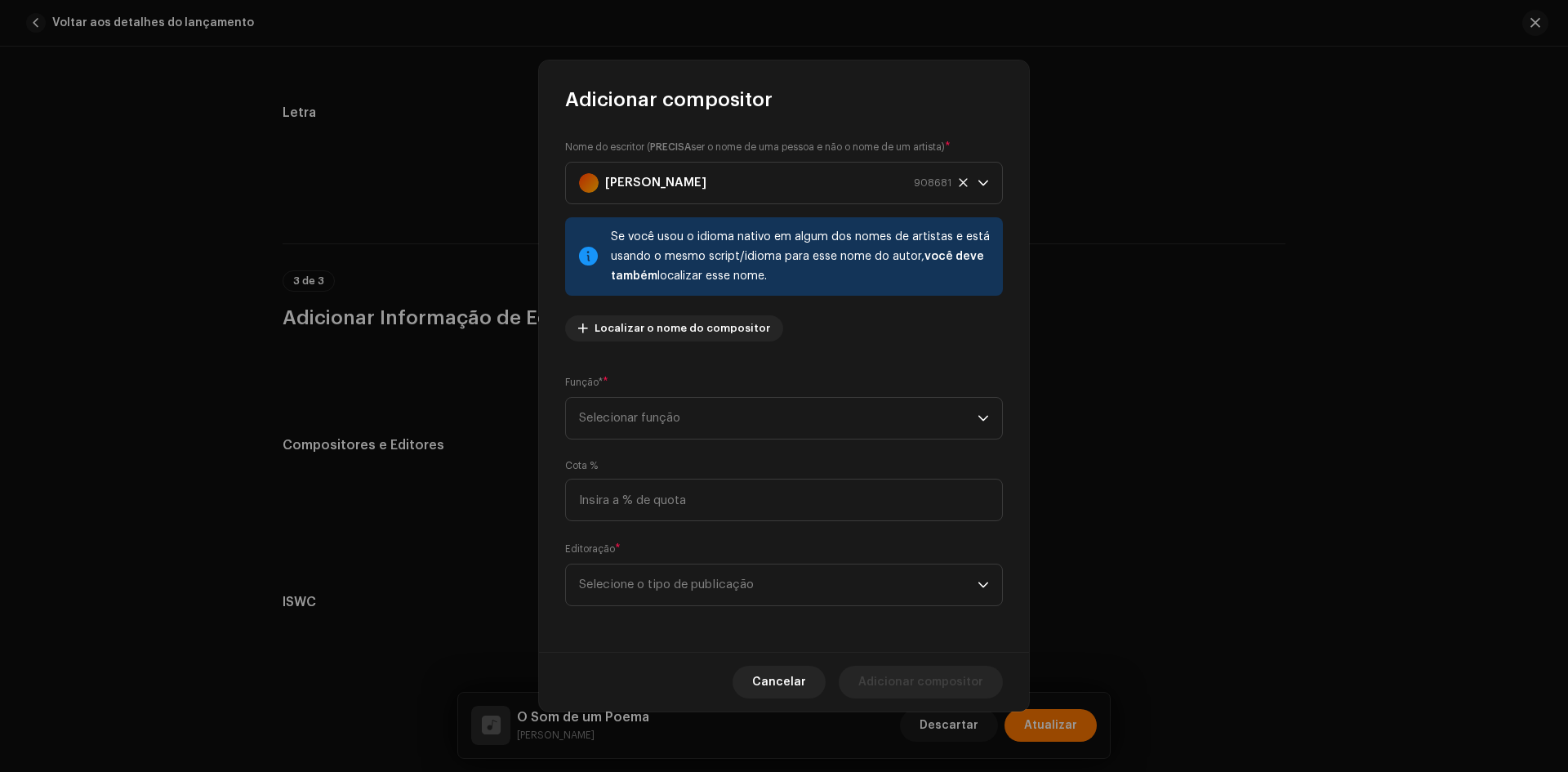
click at [654, 387] on div "Função* * Selecionar função" at bounding box center [784, 405] width 437 height 65
click at [660, 419] on span "Selecionar função" at bounding box center [778, 417] width 398 height 41
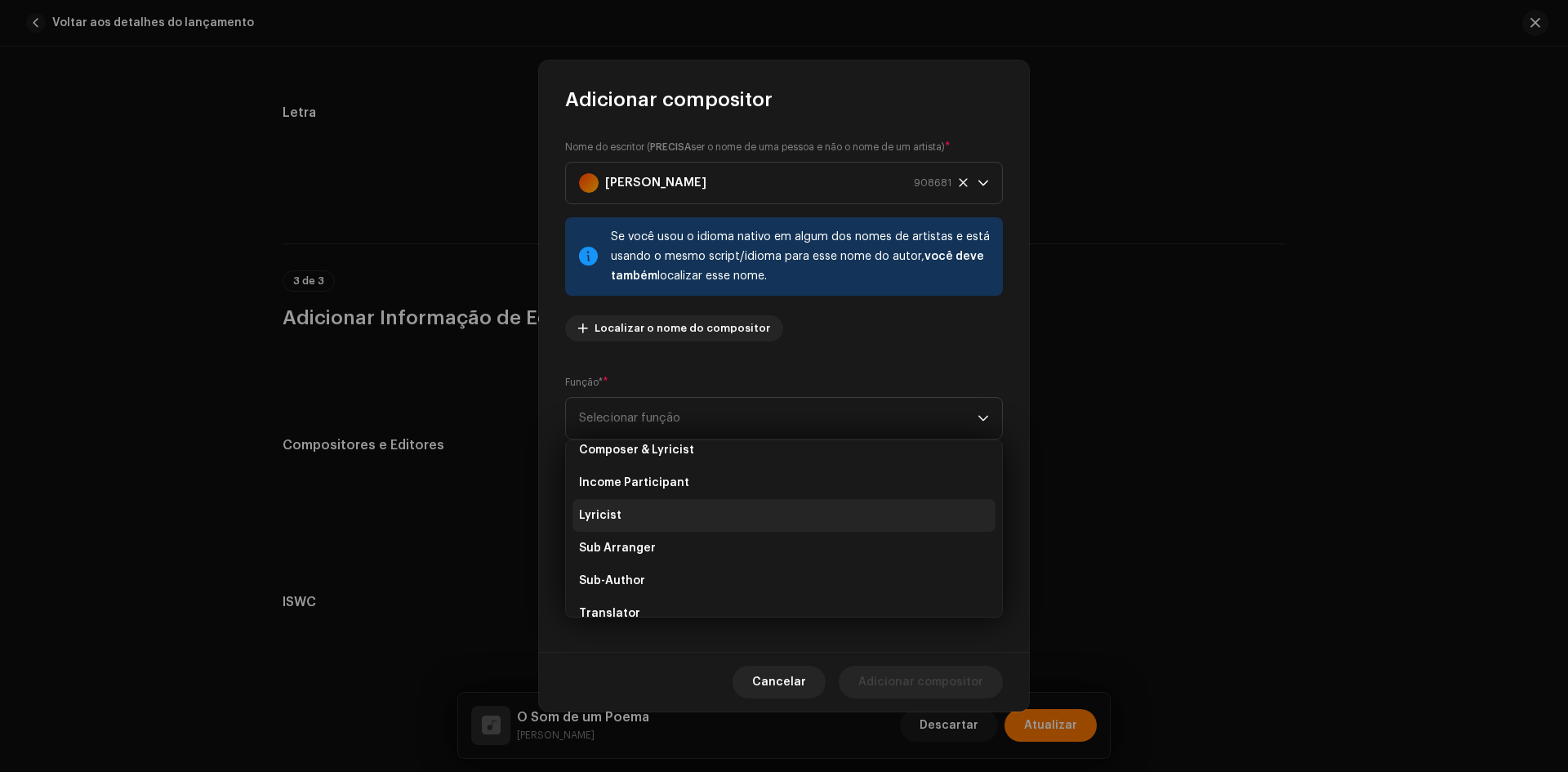
scroll to position [164, 0]
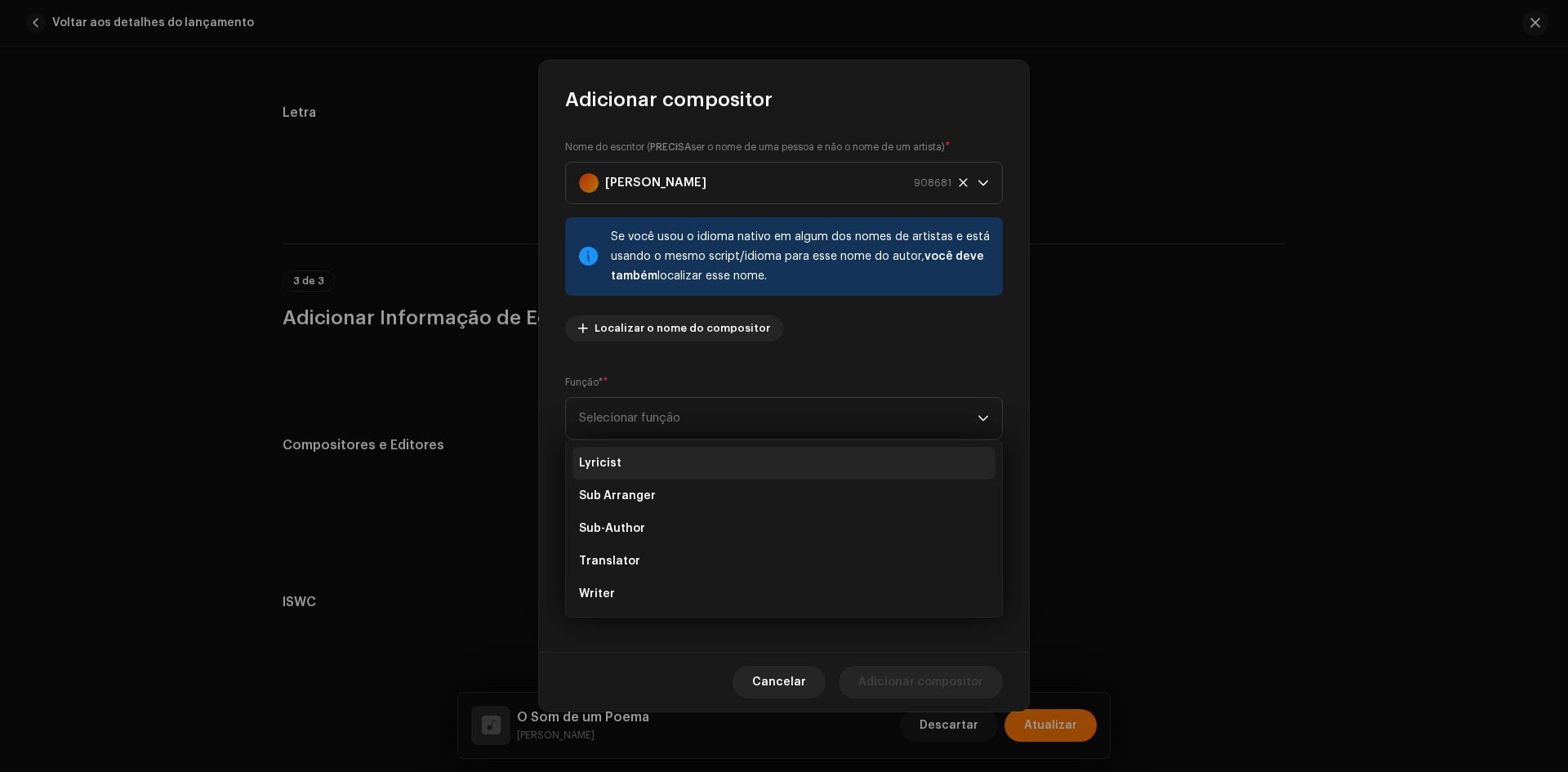
click at [621, 472] on li "Lyricist" at bounding box center [783, 462] width 422 height 33
click at [636, 593] on span "Selecione o tipo de publicação" at bounding box center [778, 584] width 398 height 41
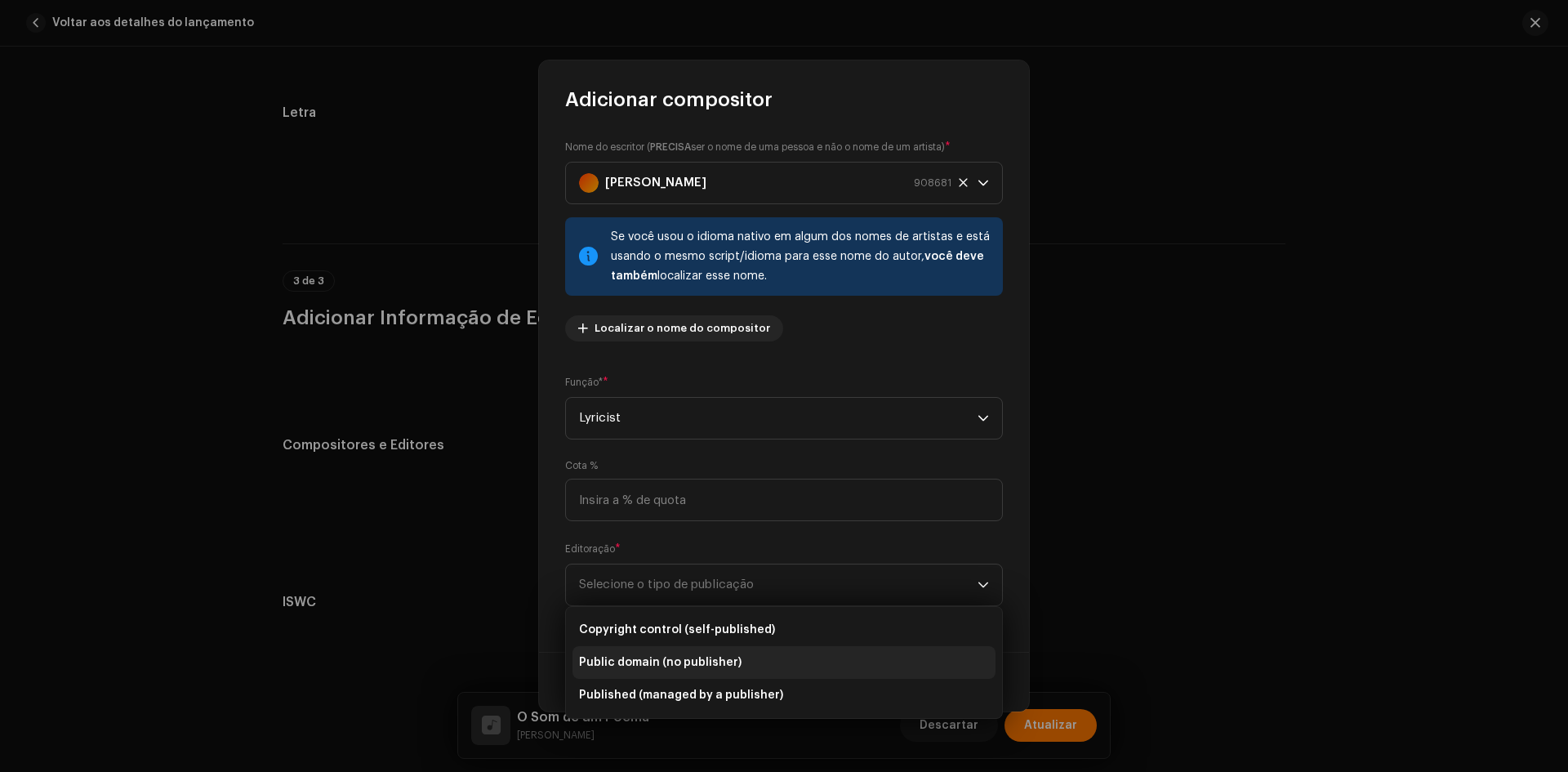
click at [654, 636] on span "Copyright control (self-published)" at bounding box center [677, 629] width 196 height 16
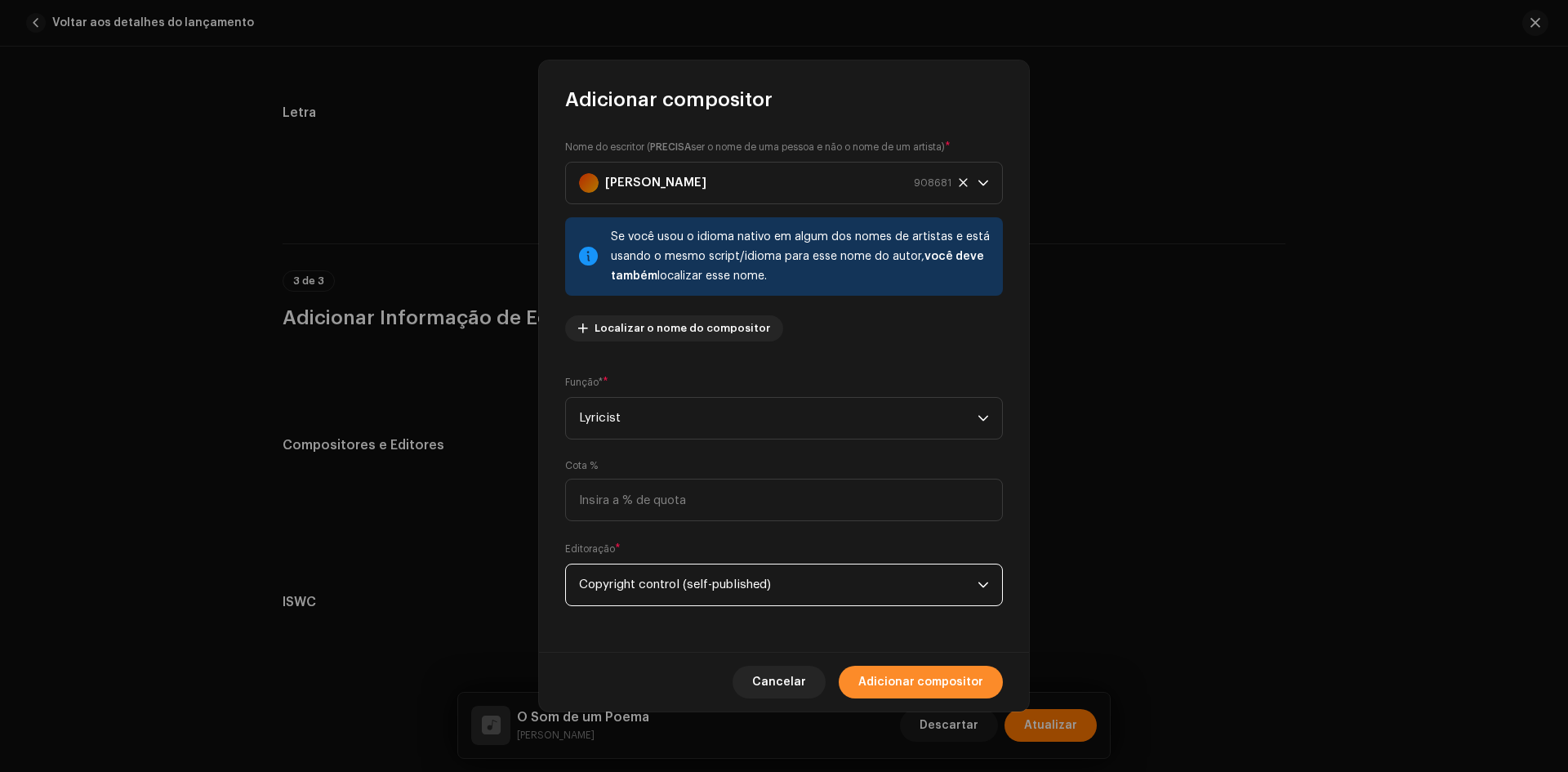
click at [873, 673] on span "Adicionar compositor" at bounding box center [920, 681] width 125 height 33
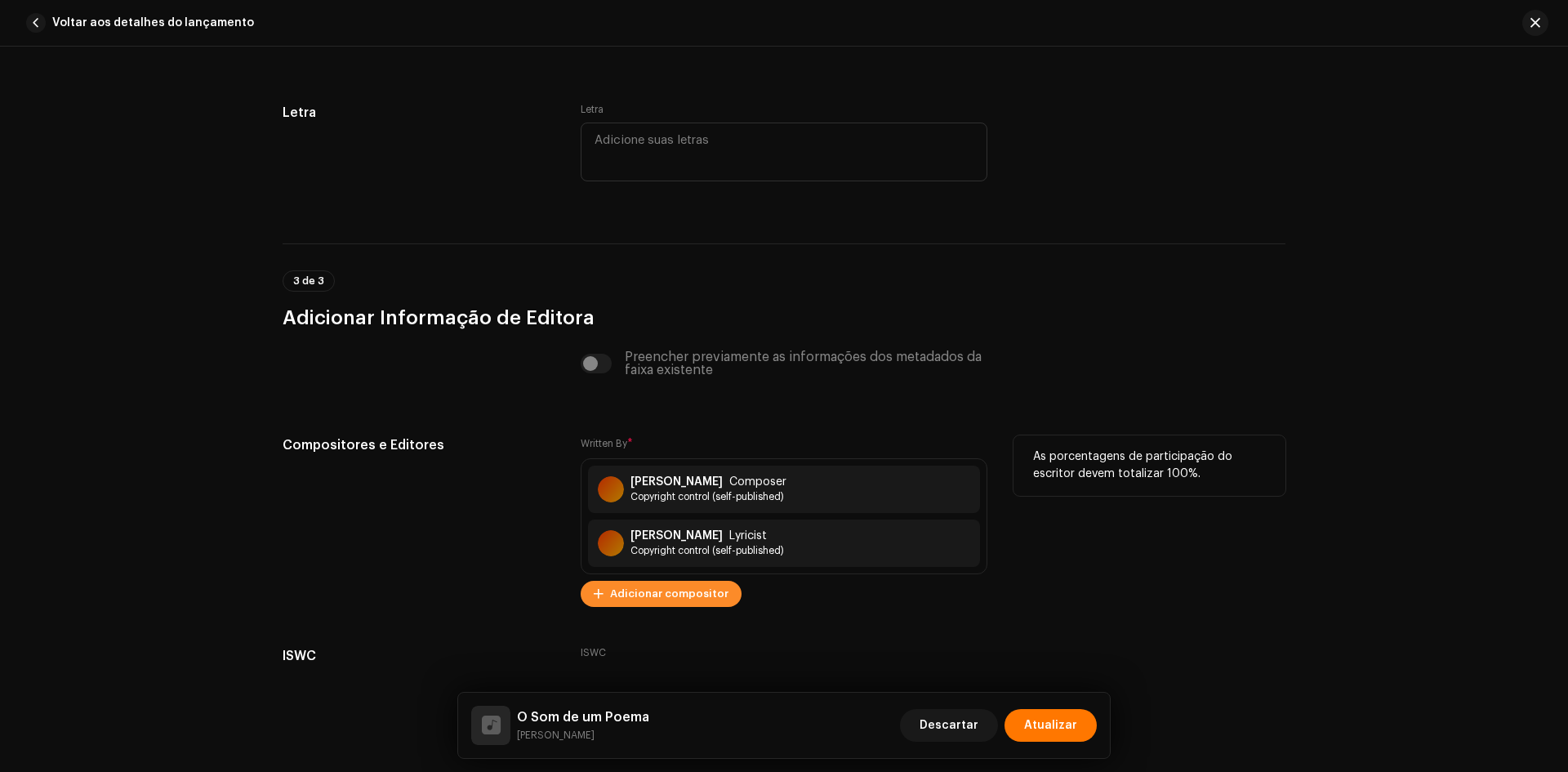
click at [687, 590] on span "Adicionar compositor" at bounding box center [669, 593] width 119 height 33
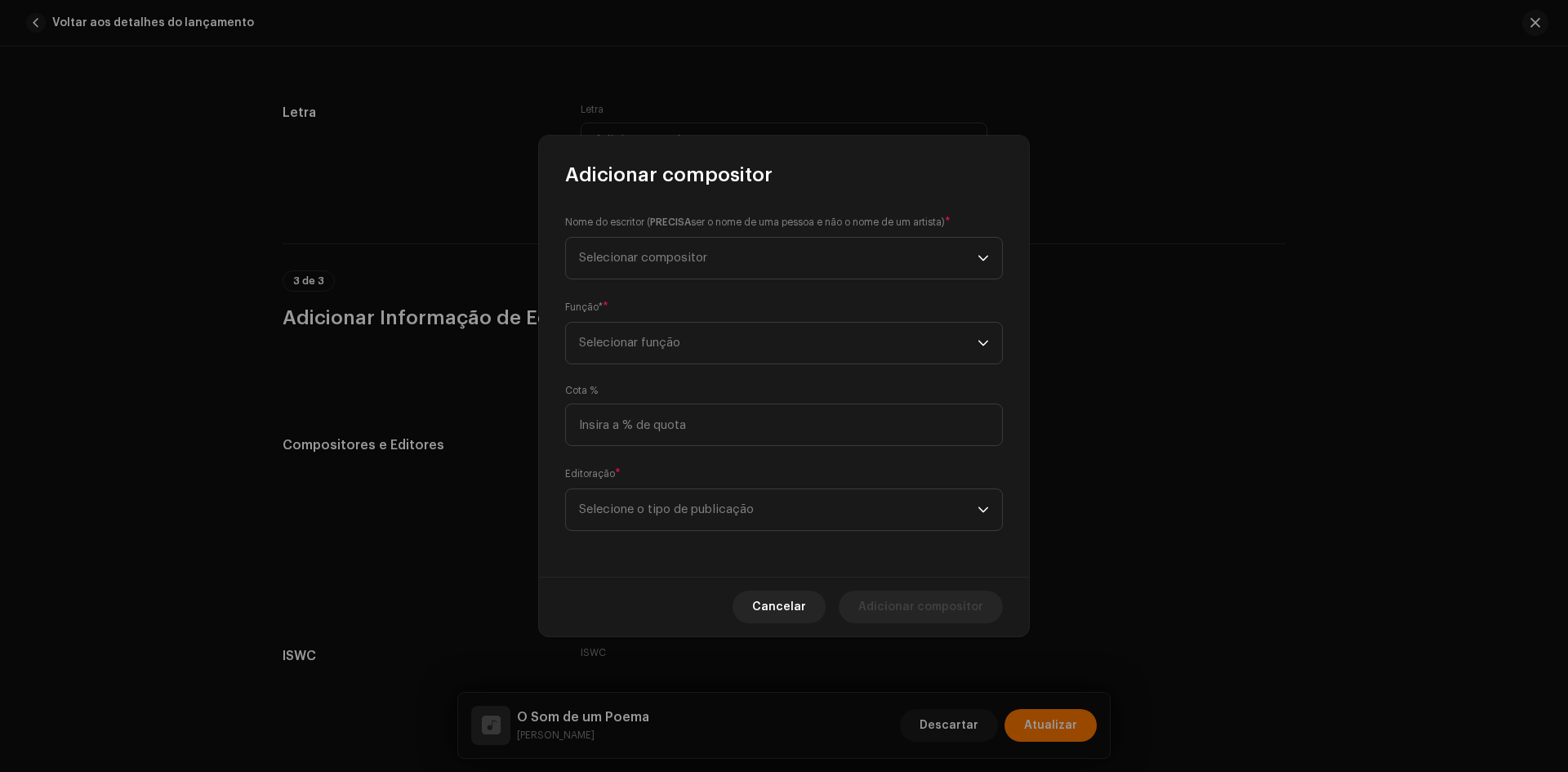
click at [671, 234] on div "Nome do escritor ( PRECISA ser o nome de uma pessoa e não o nome de um artista)…" at bounding box center [784, 246] width 437 height 65
click at [674, 259] on span "Selecionar compositor" at bounding box center [643, 258] width 128 height 12
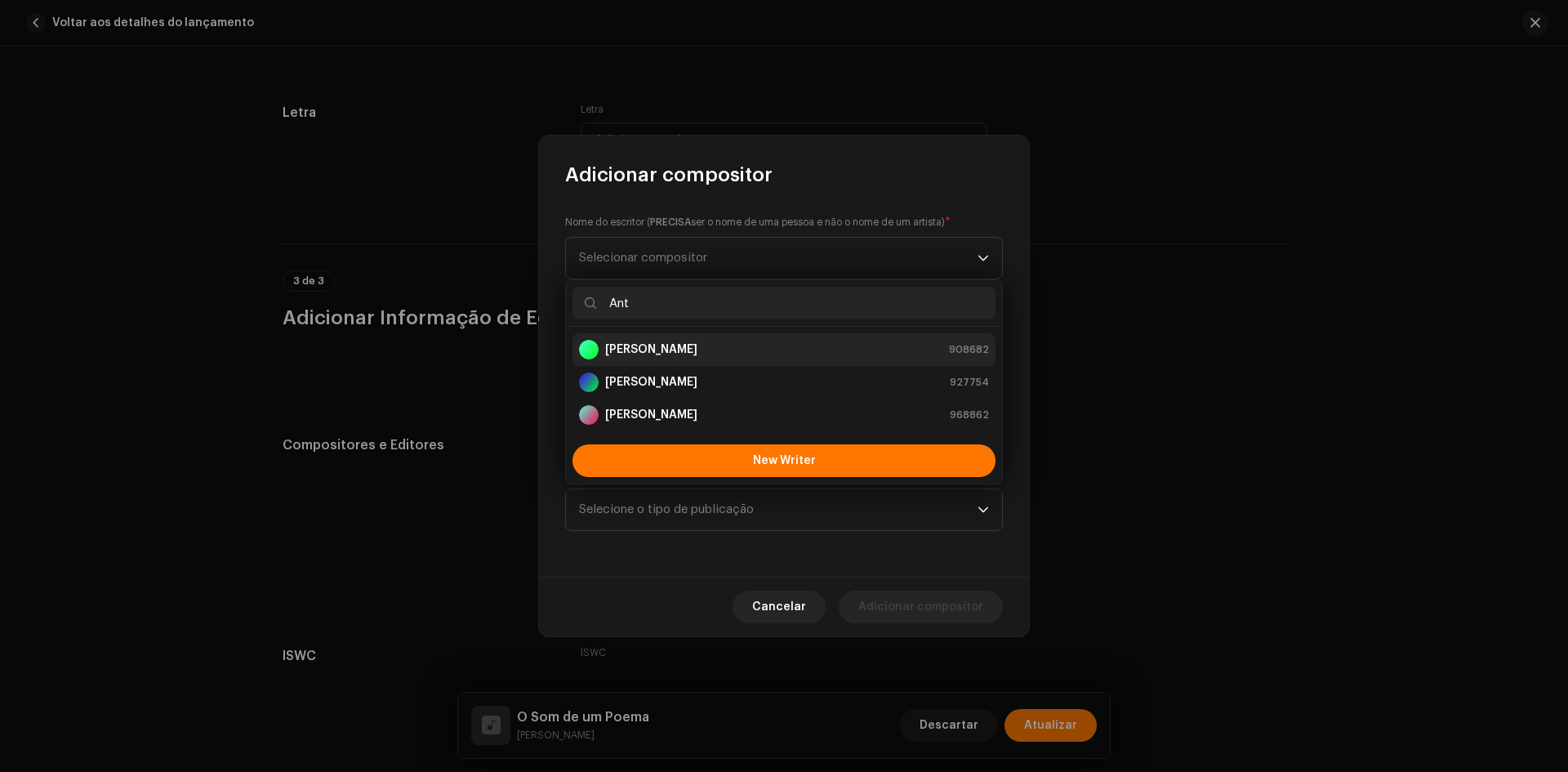
type input "Ant"
click at [669, 346] on strong "[PERSON_NAME]" at bounding box center [651, 350] width 92 height 16
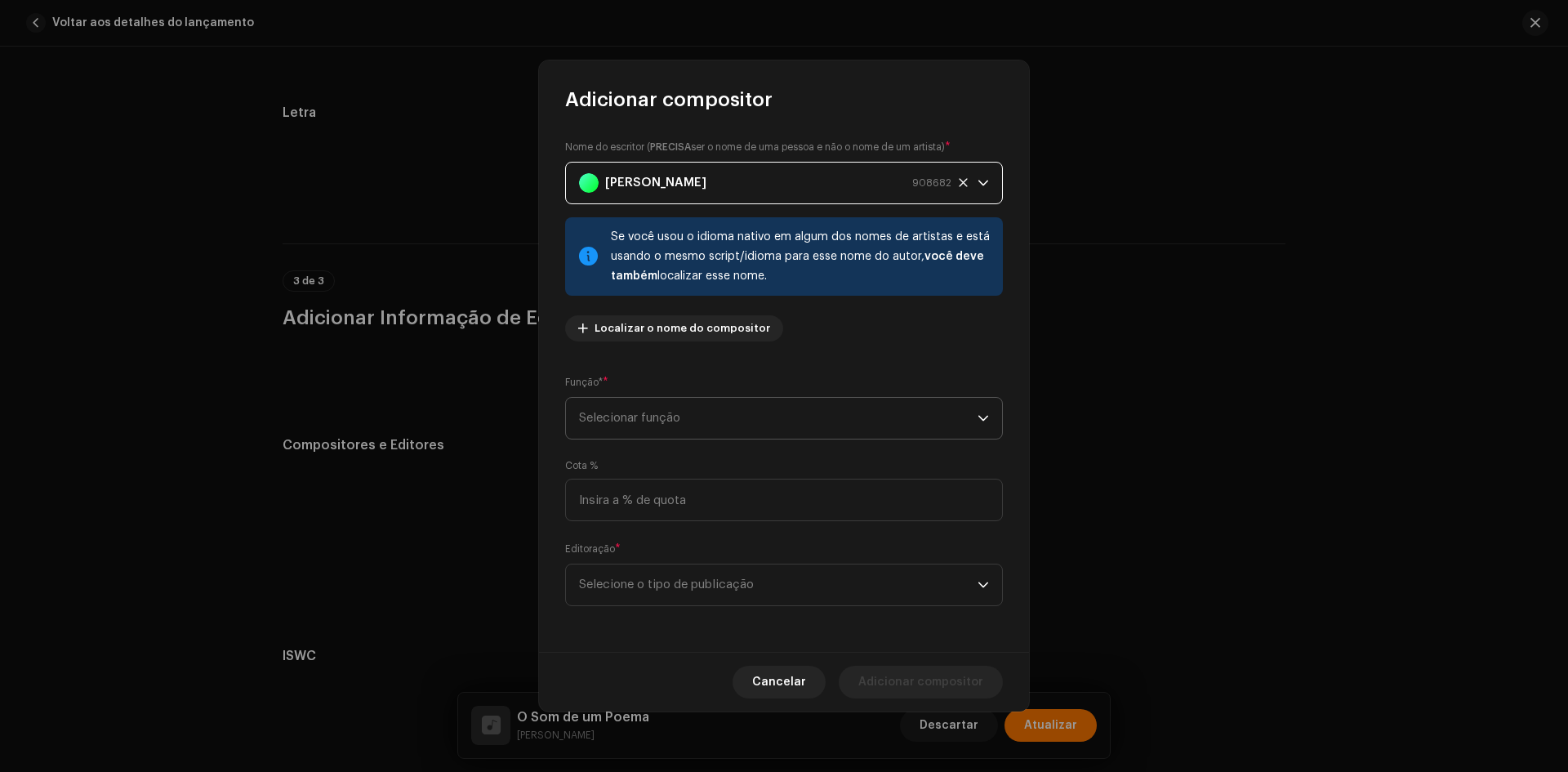
click at [640, 425] on span "Selecionar função" at bounding box center [778, 417] width 398 height 41
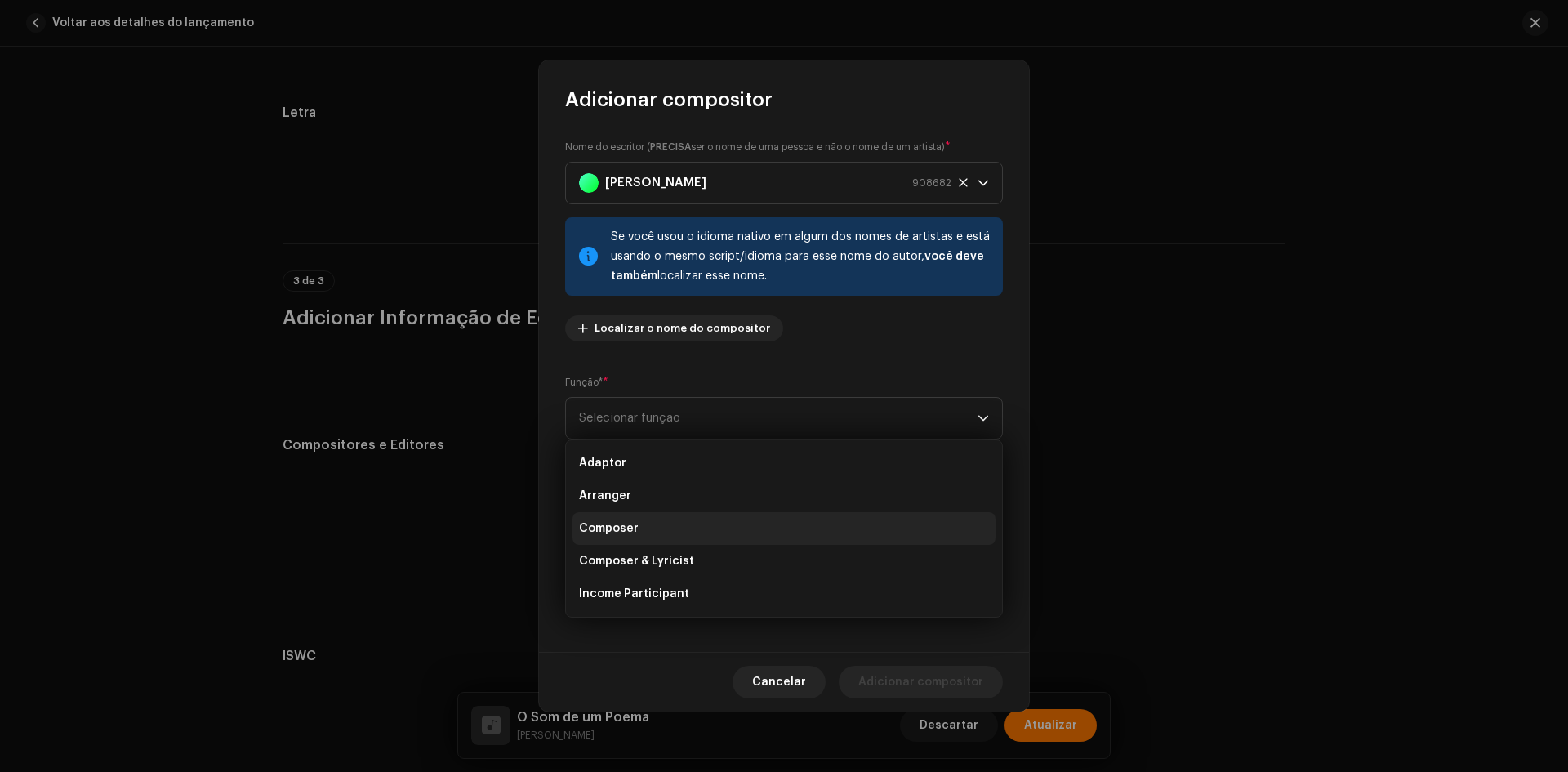
click at [633, 526] on span "Composer" at bounding box center [609, 528] width 60 height 16
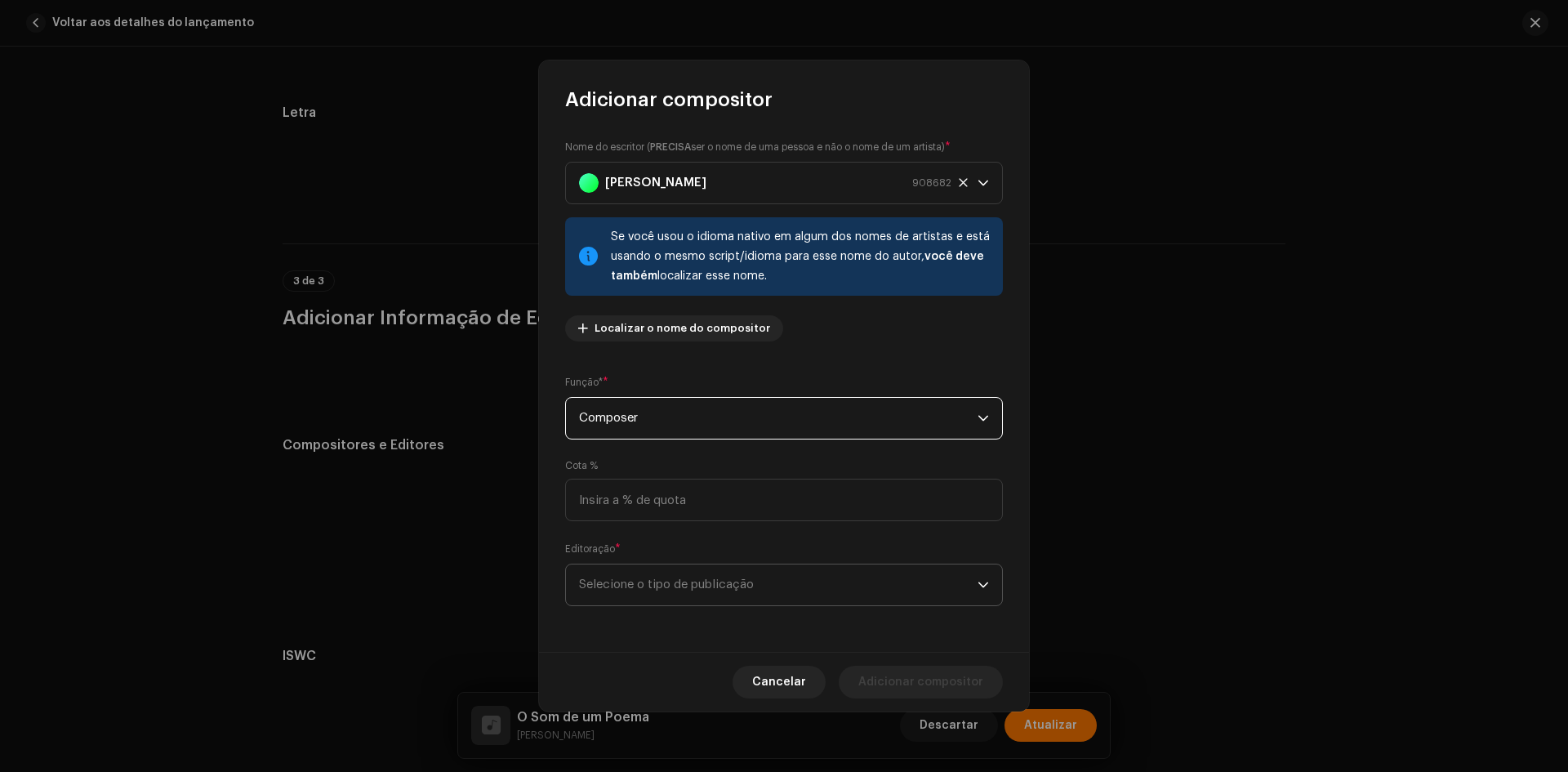
click at [633, 584] on span "Selecione o tipo de publicação" at bounding box center [778, 584] width 398 height 41
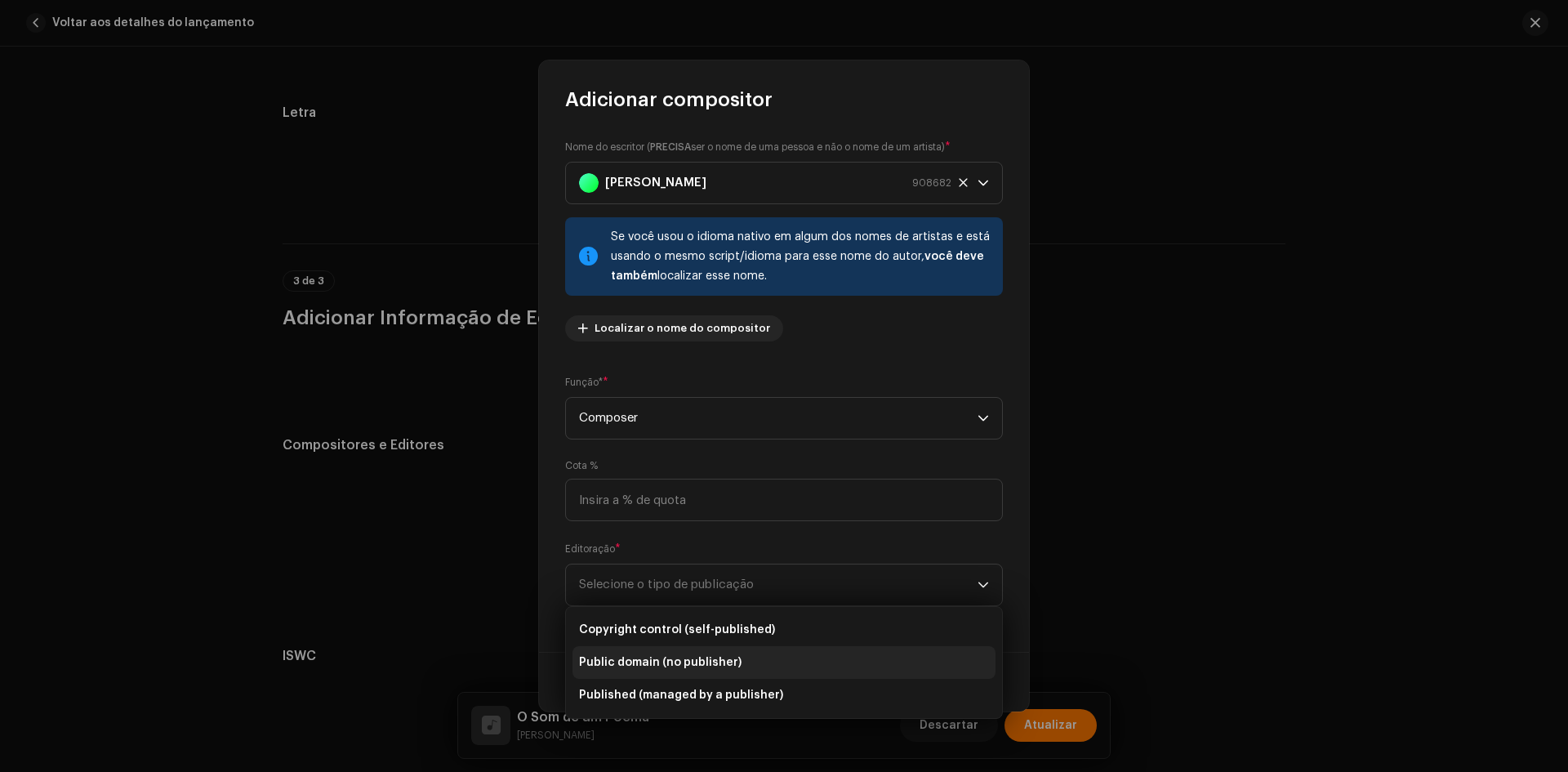
drag, startPoint x: 633, startPoint y: 622, endPoint x: 757, endPoint y: 647, distance: 126.5
click at [635, 624] on span "Copyright control (self-published)" at bounding box center [677, 629] width 196 height 16
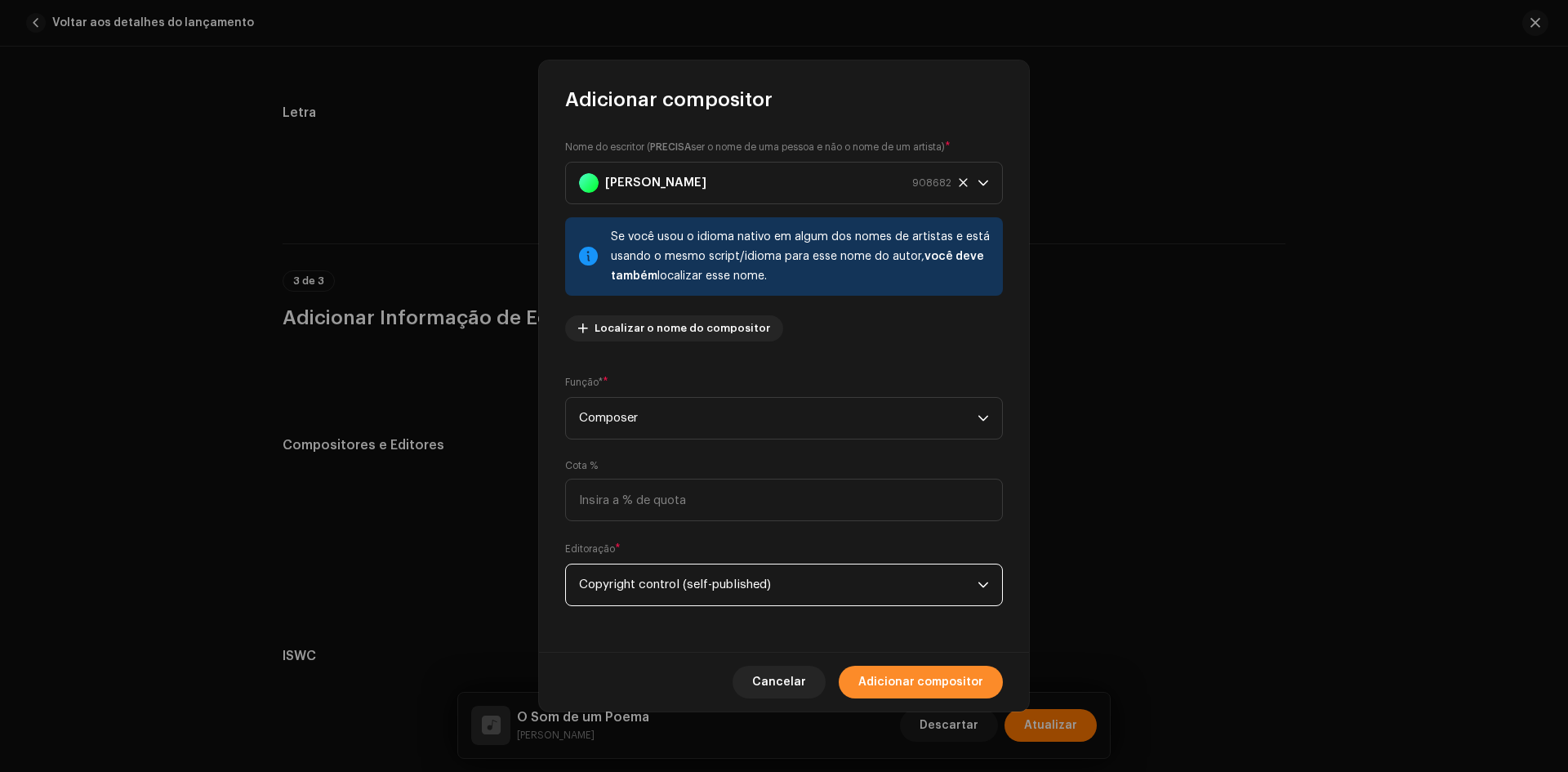
click at [872, 671] on span "Adicionar compositor" at bounding box center [920, 681] width 125 height 33
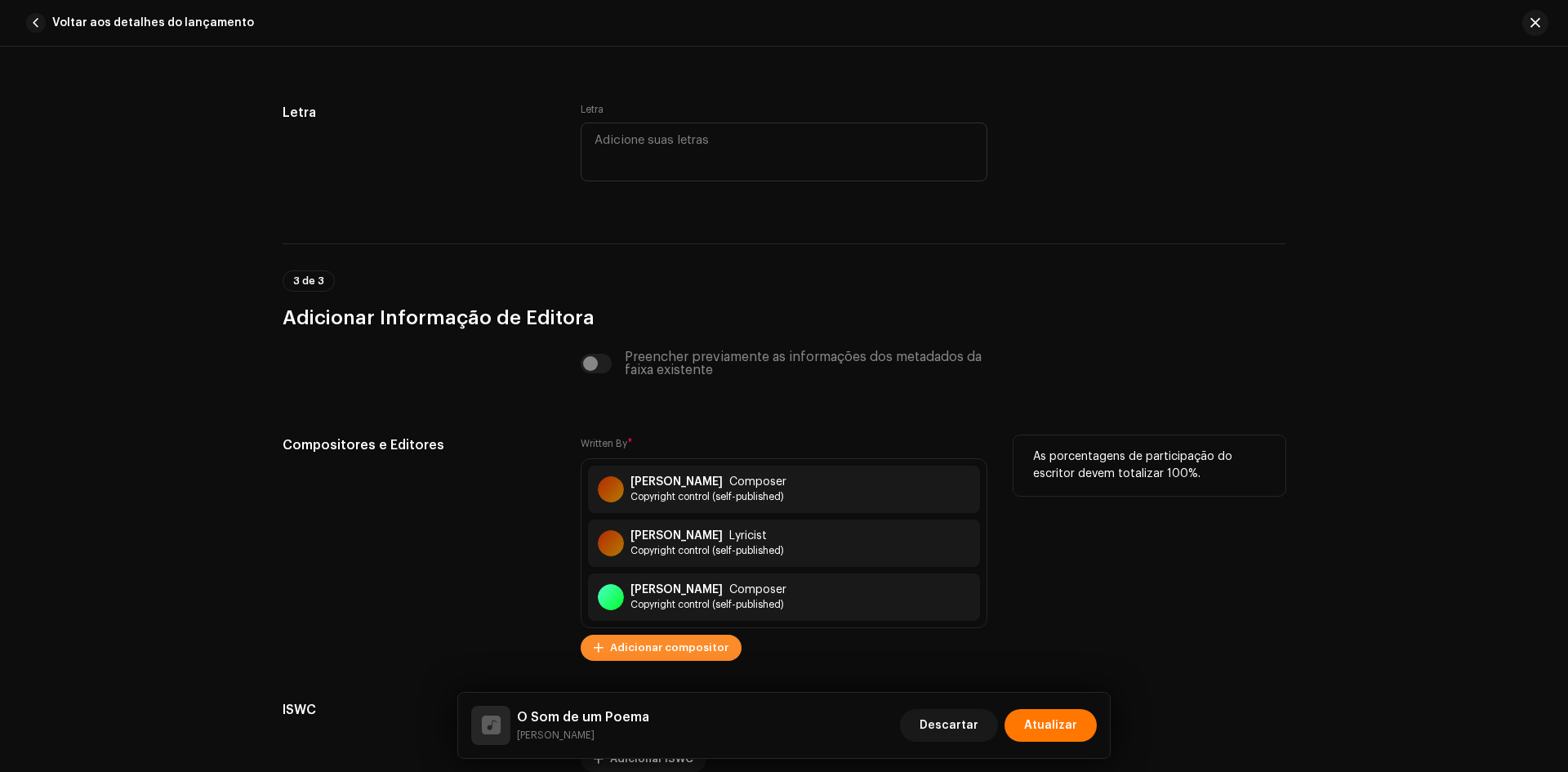
click at [646, 652] on span "Adicionar compositor" at bounding box center [669, 647] width 119 height 33
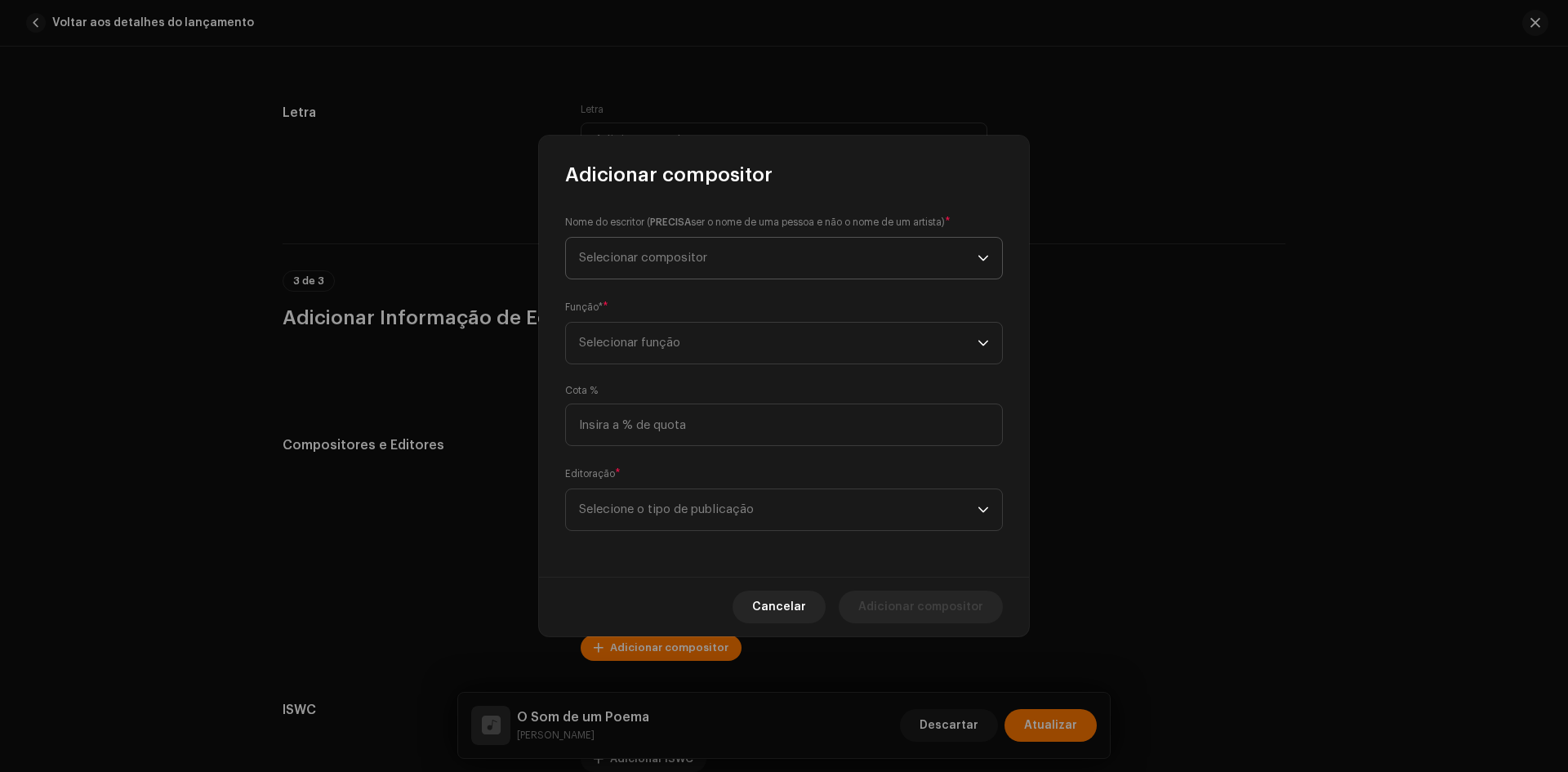
click at [679, 266] on span "Selecionar compositor" at bounding box center [778, 258] width 398 height 41
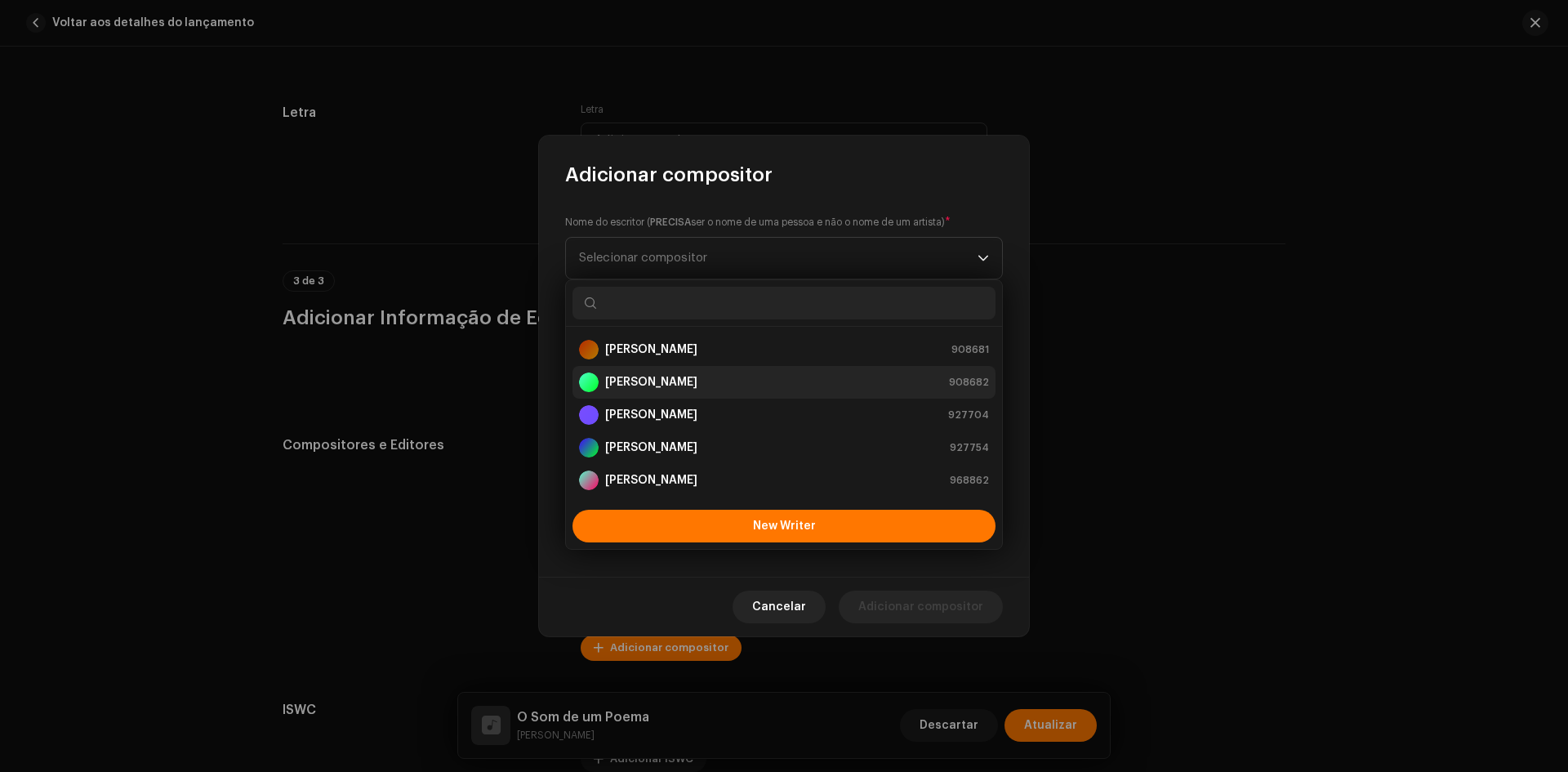
click at [634, 391] on div "[PERSON_NAME]" at bounding box center [638, 383] width 119 height 20
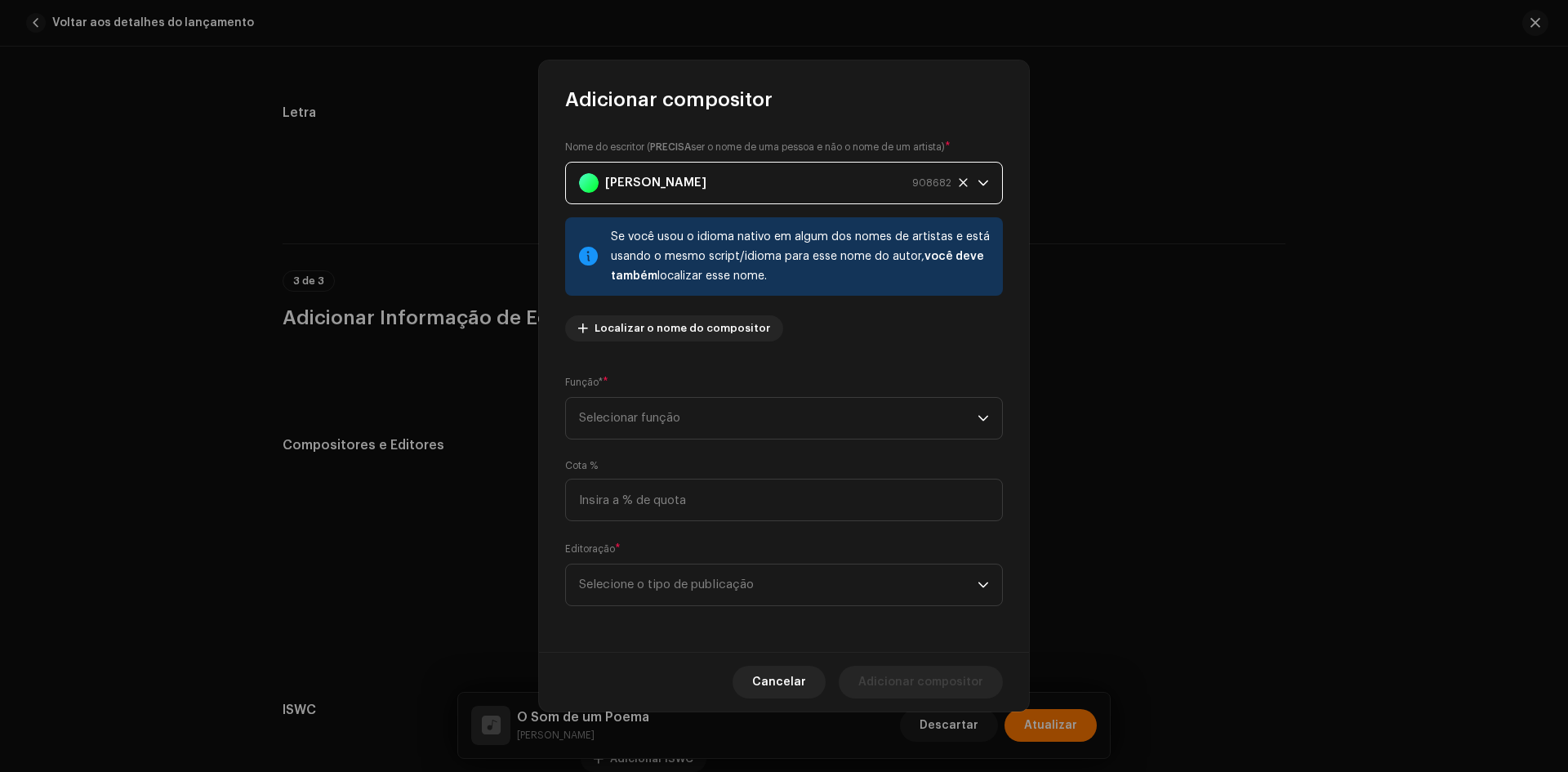
click at [633, 389] on div "Função* * Selecionar função" at bounding box center [784, 405] width 437 height 65
click at [640, 430] on span "Selecionar função" at bounding box center [778, 417] width 398 height 41
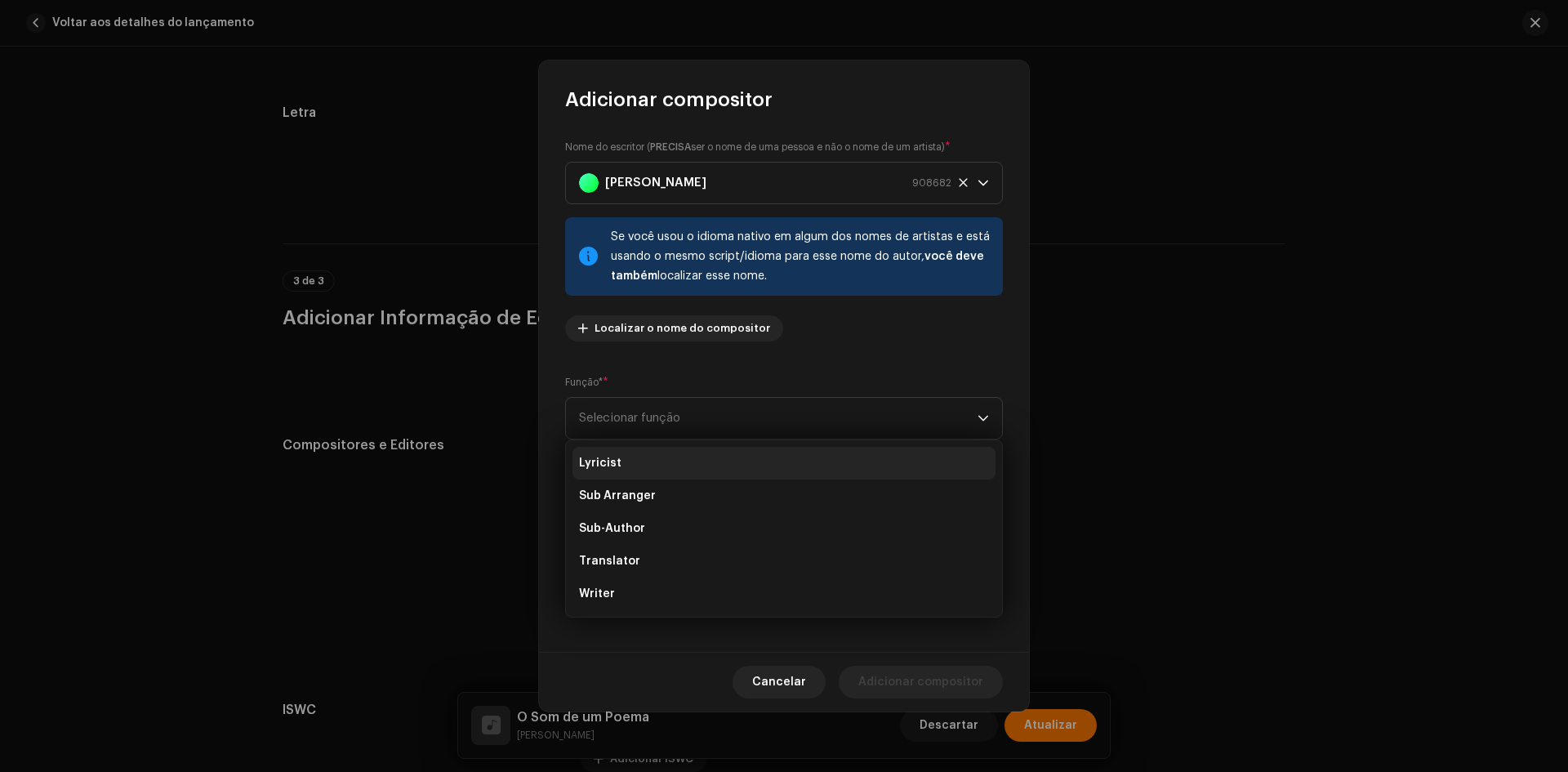
click at [628, 455] on li "Lyricist" at bounding box center [783, 462] width 422 height 33
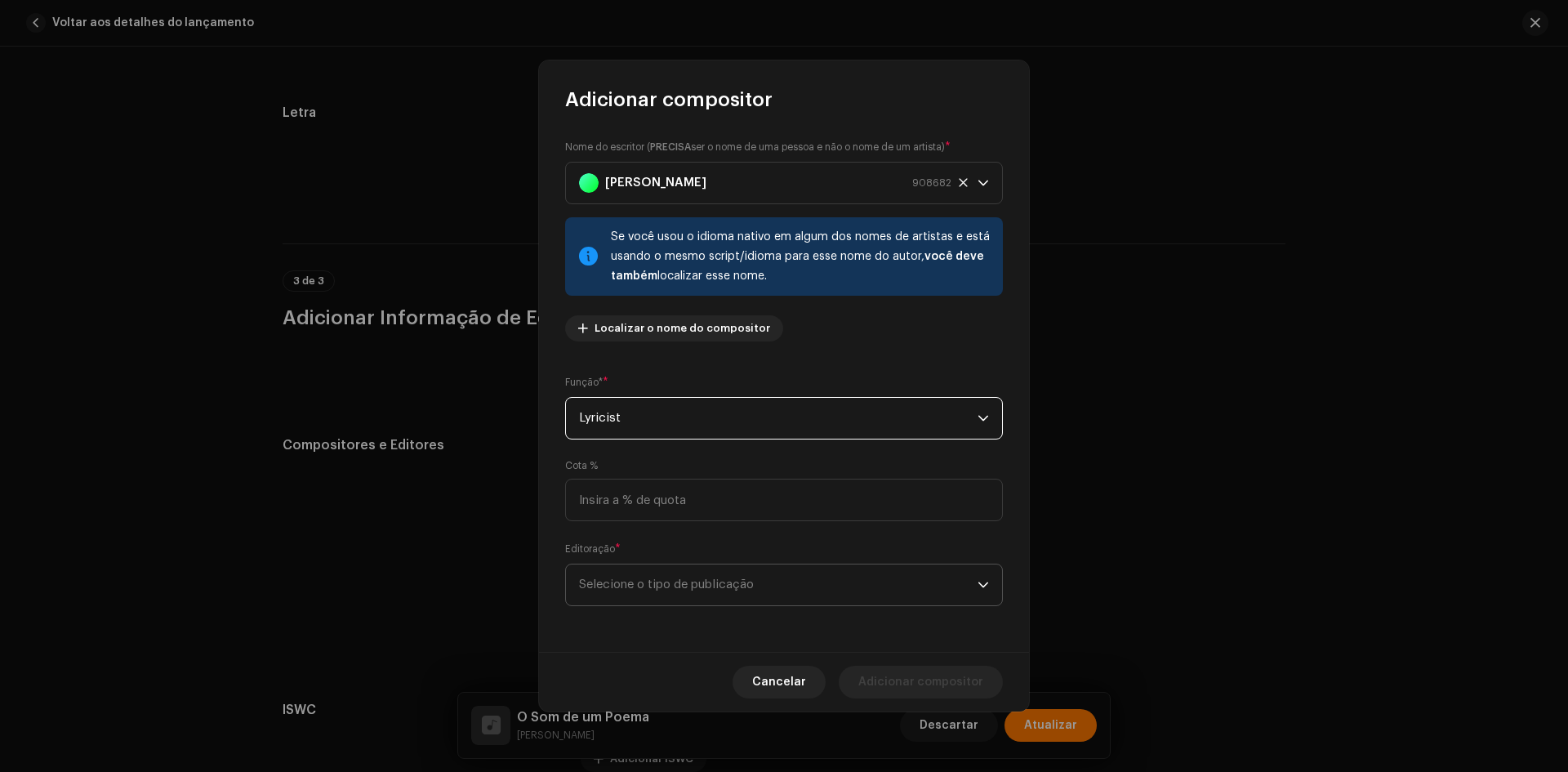
click at [631, 587] on span "Selecione o tipo de publicação" at bounding box center [778, 584] width 398 height 41
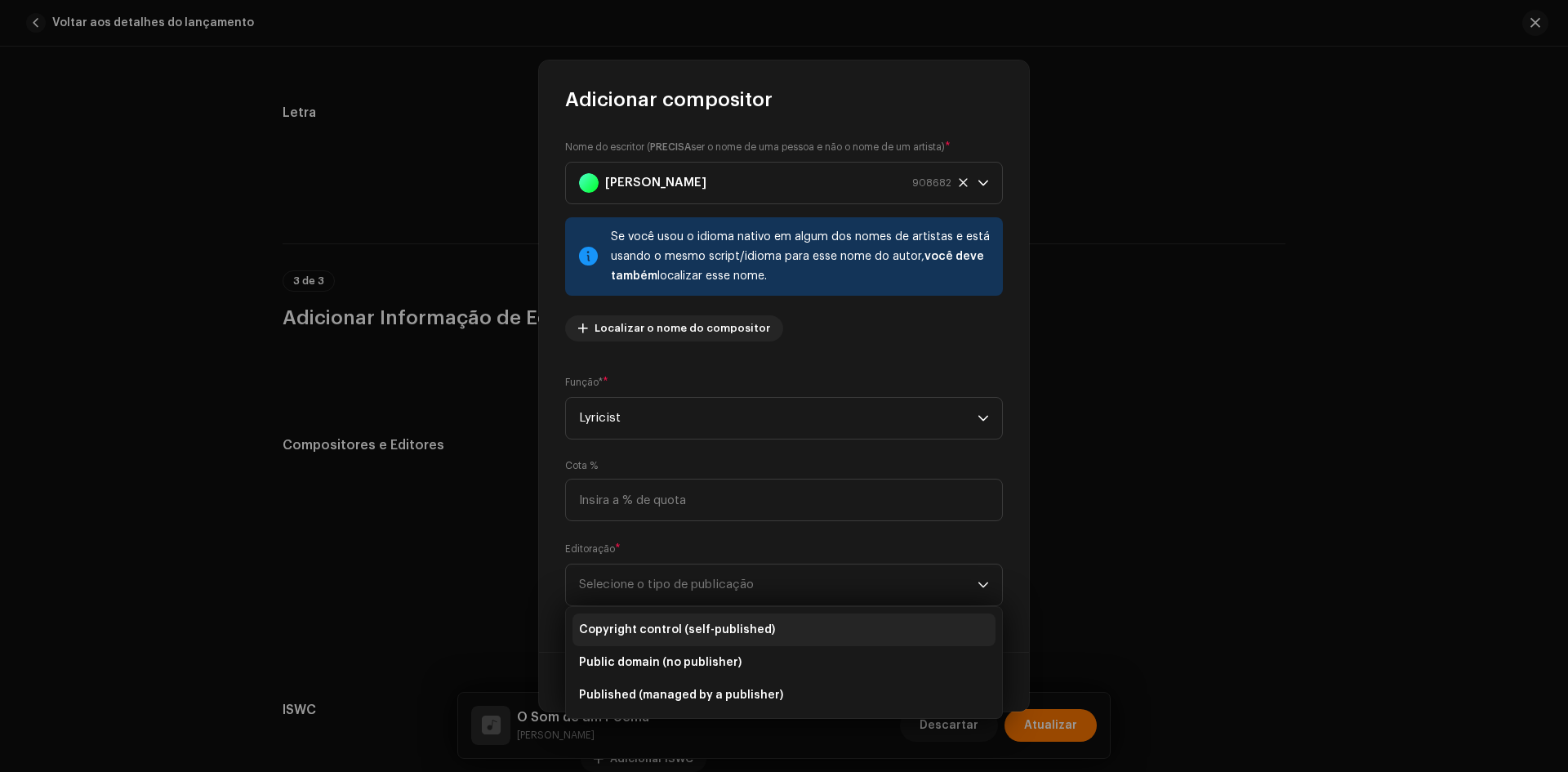
click at [633, 628] on span "Copyright control (self-published)" at bounding box center [677, 629] width 196 height 16
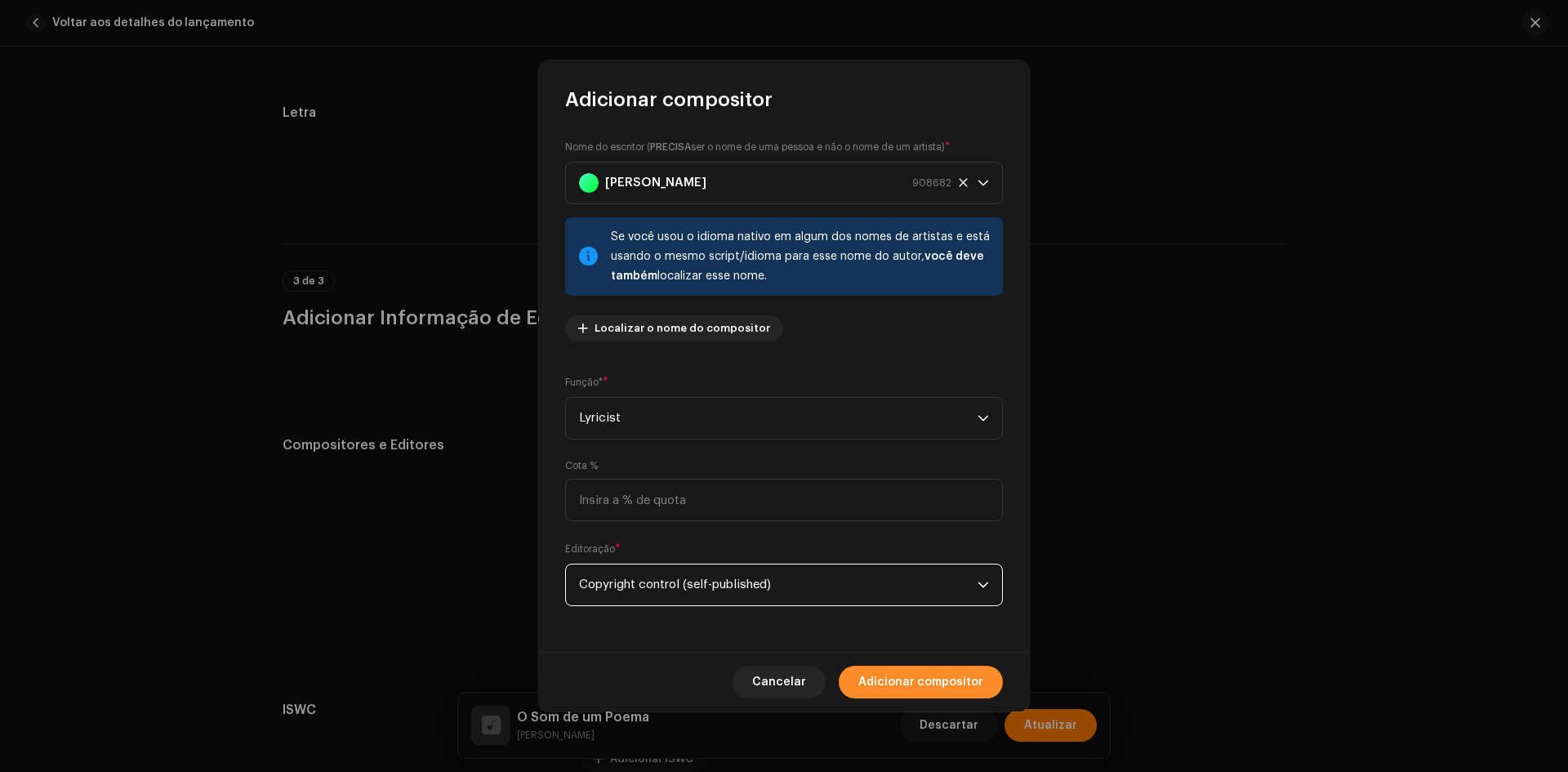
click at [895, 668] on span "Adicionar compositor" at bounding box center [920, 681] width 125 height 33
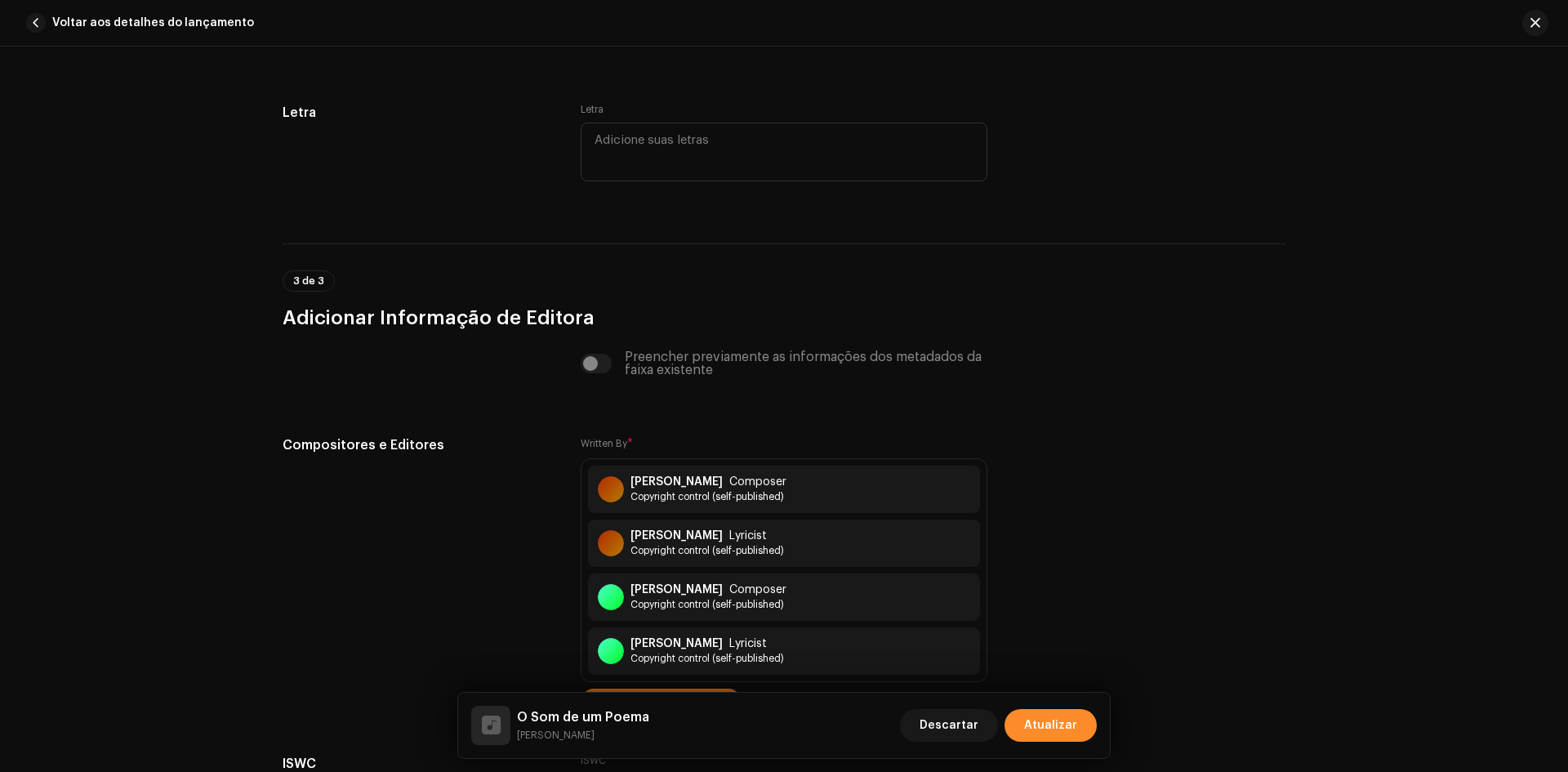
click at [1081, 718] on button "Atualizar" at bounding box center [1051, 725] width 92 height 33
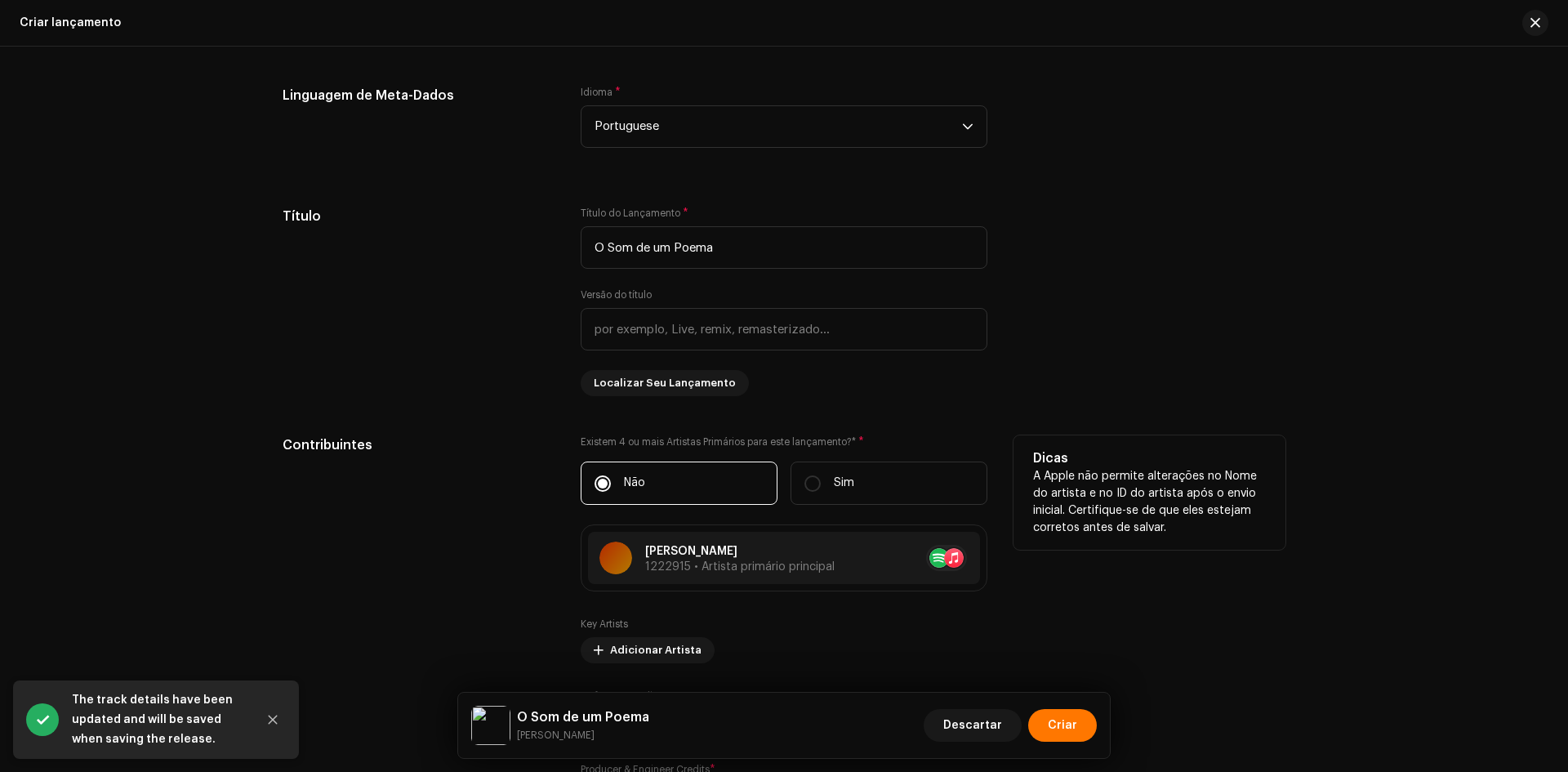
scroll to position [1959, 0]
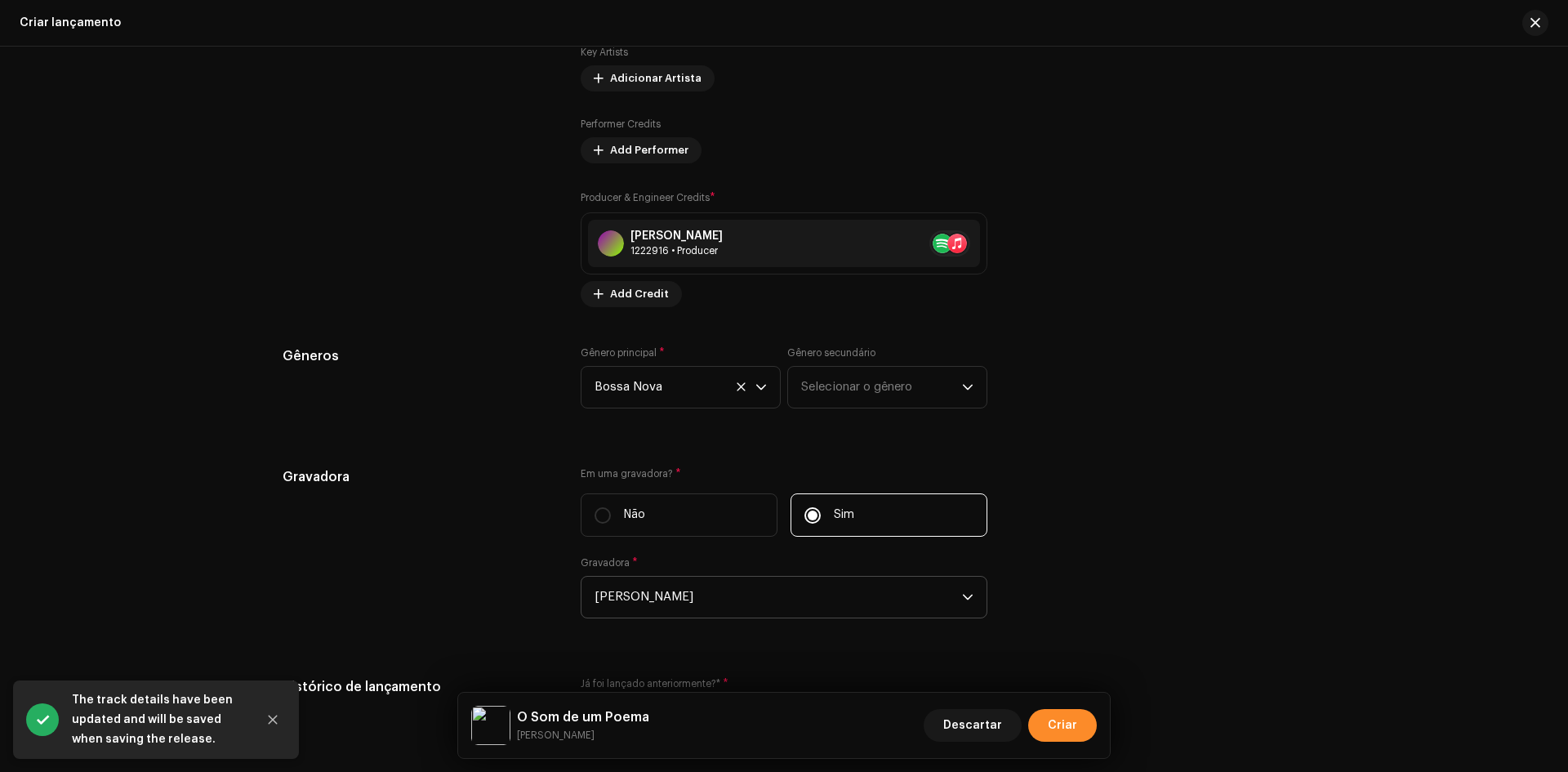
click at [1077, 727] on button "Criar" at bounding box center [1062, 725] width 69 height 33
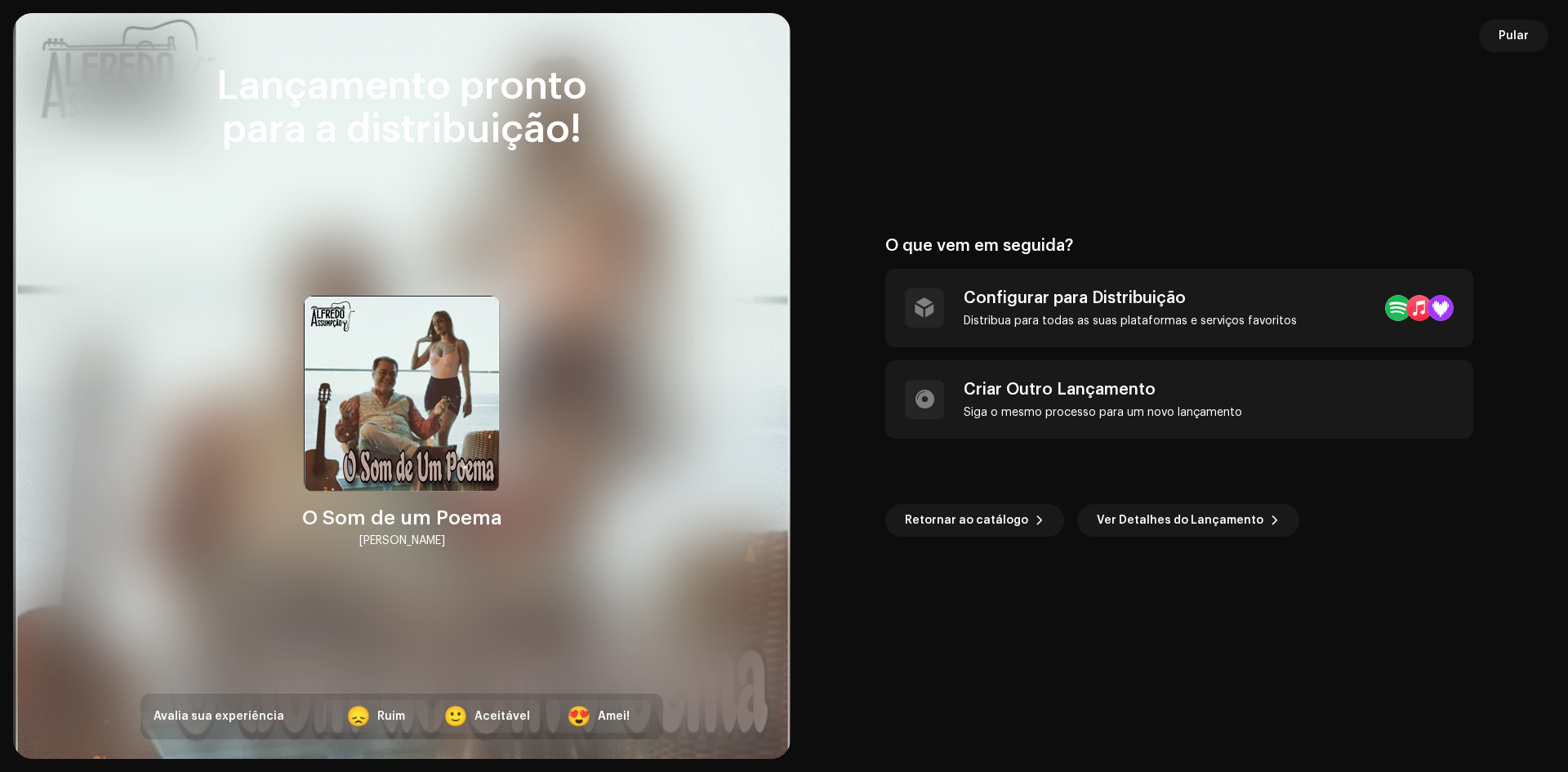
click at [1125, 548] on div "O que vem em seguida? Configurar para Distribuição Distribua para todas as suas…" at bounding box center [1178, 386] width 738 height 706
click at [1127, 524] on span "Ver Detalhes do Lançamento" at bounding box center [1179, 519] width 167 height 33
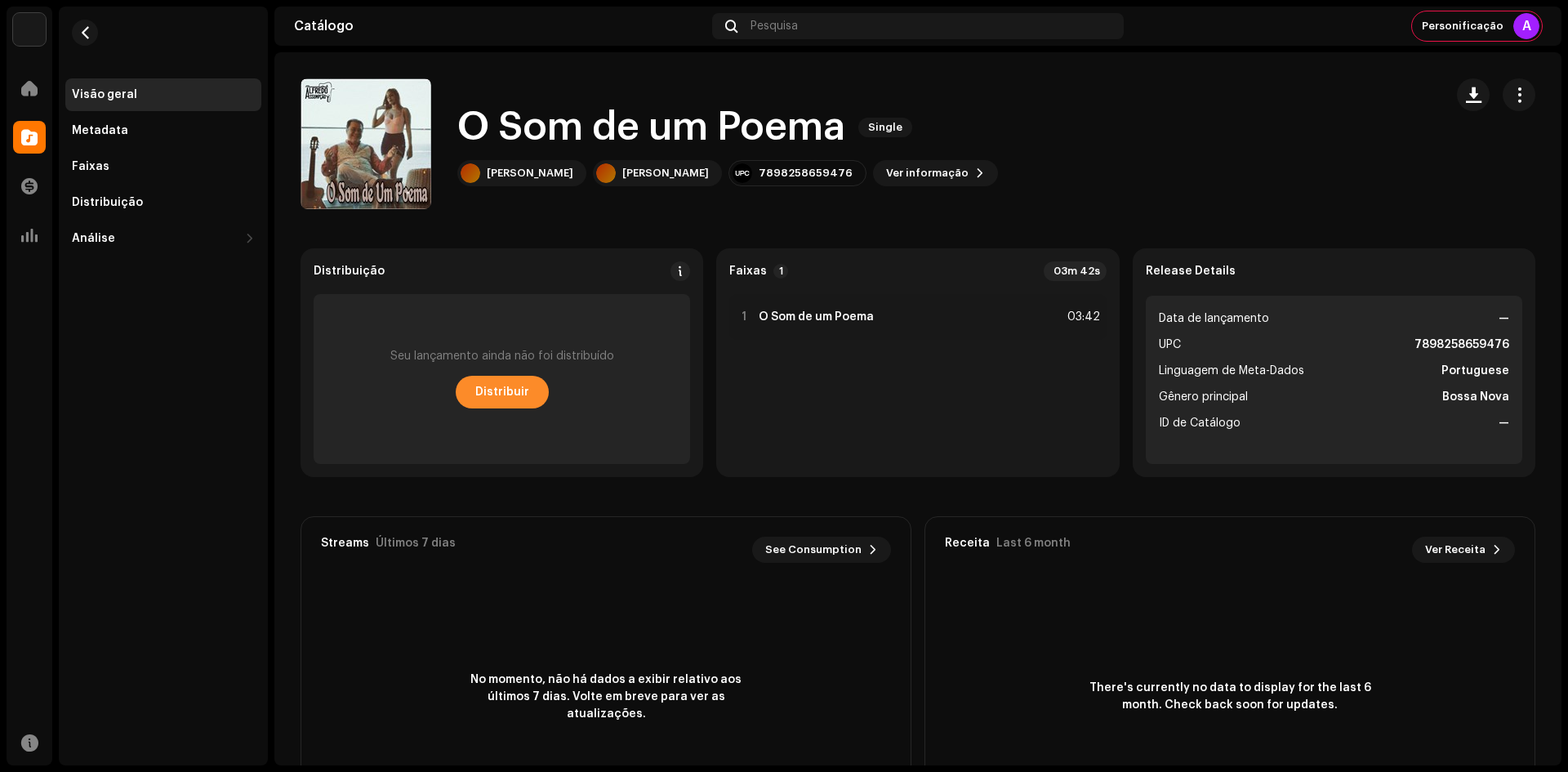
click at [490, 391] on span "Distribuir" at bounding box center [502, 391] width 54 height 33
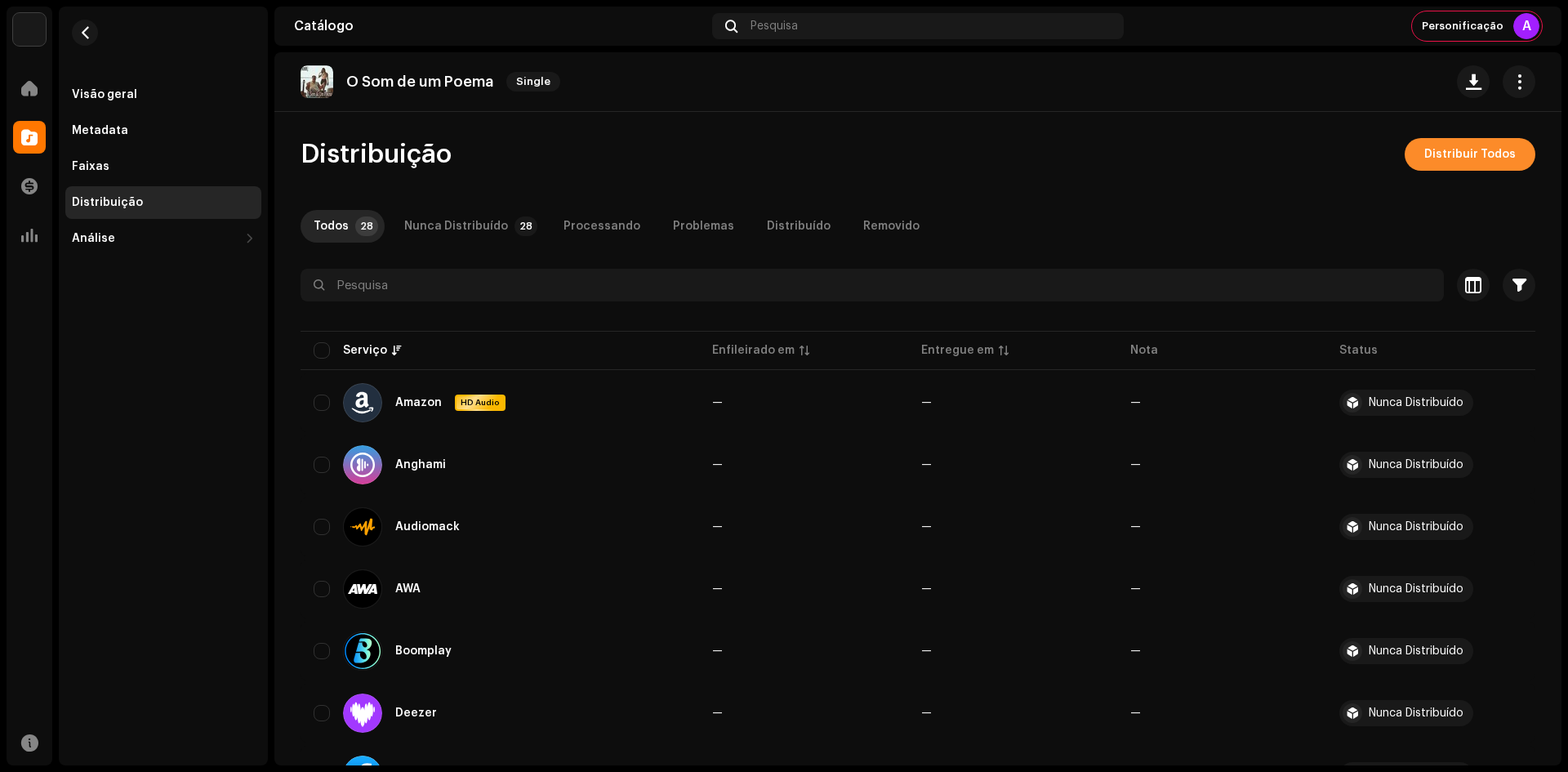
click at [1424, 141] on span "Distribuir Todos" at bounding box center [1470, 154] width 92 height 33
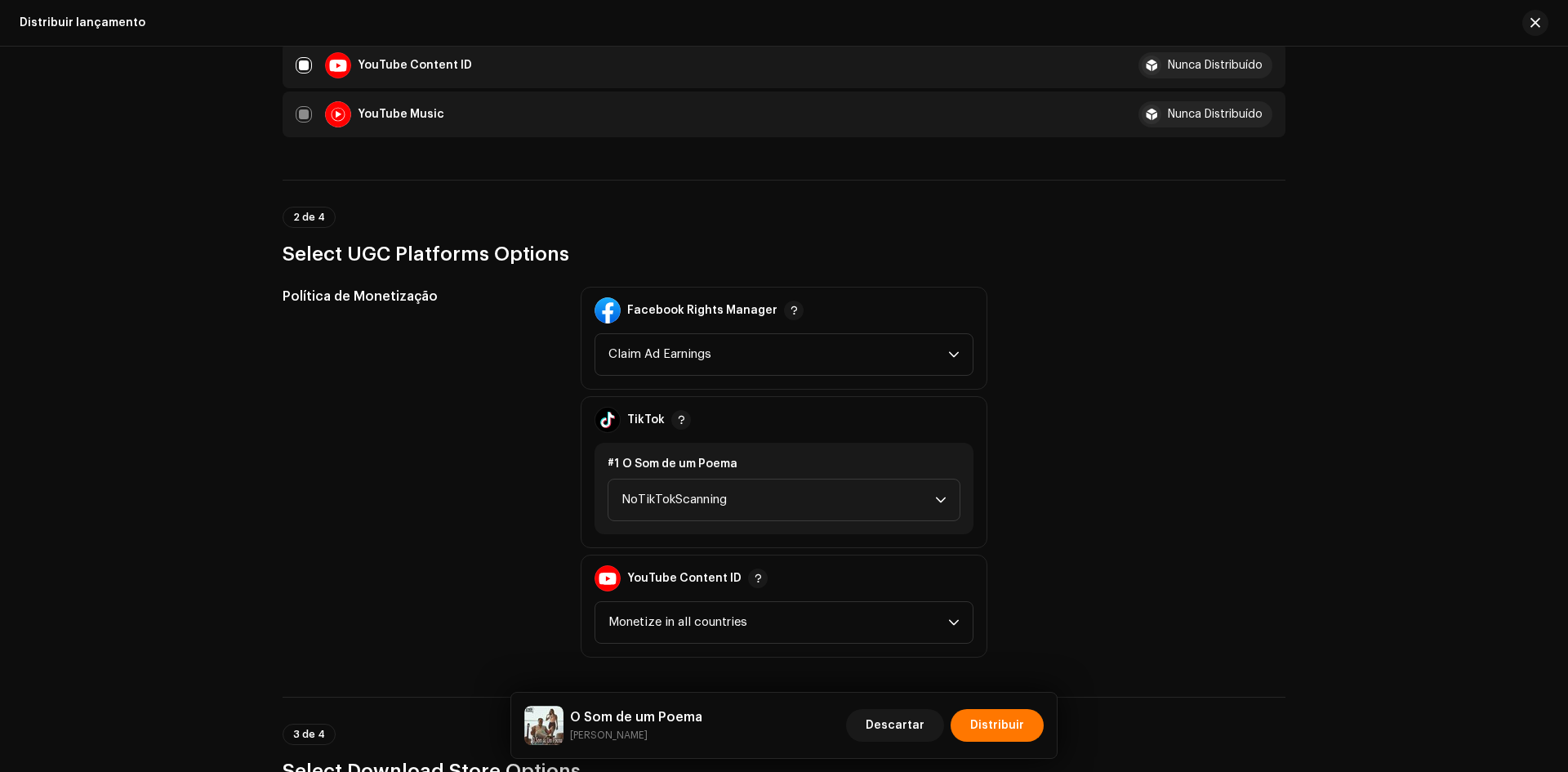
scroll to position [1797, 0]
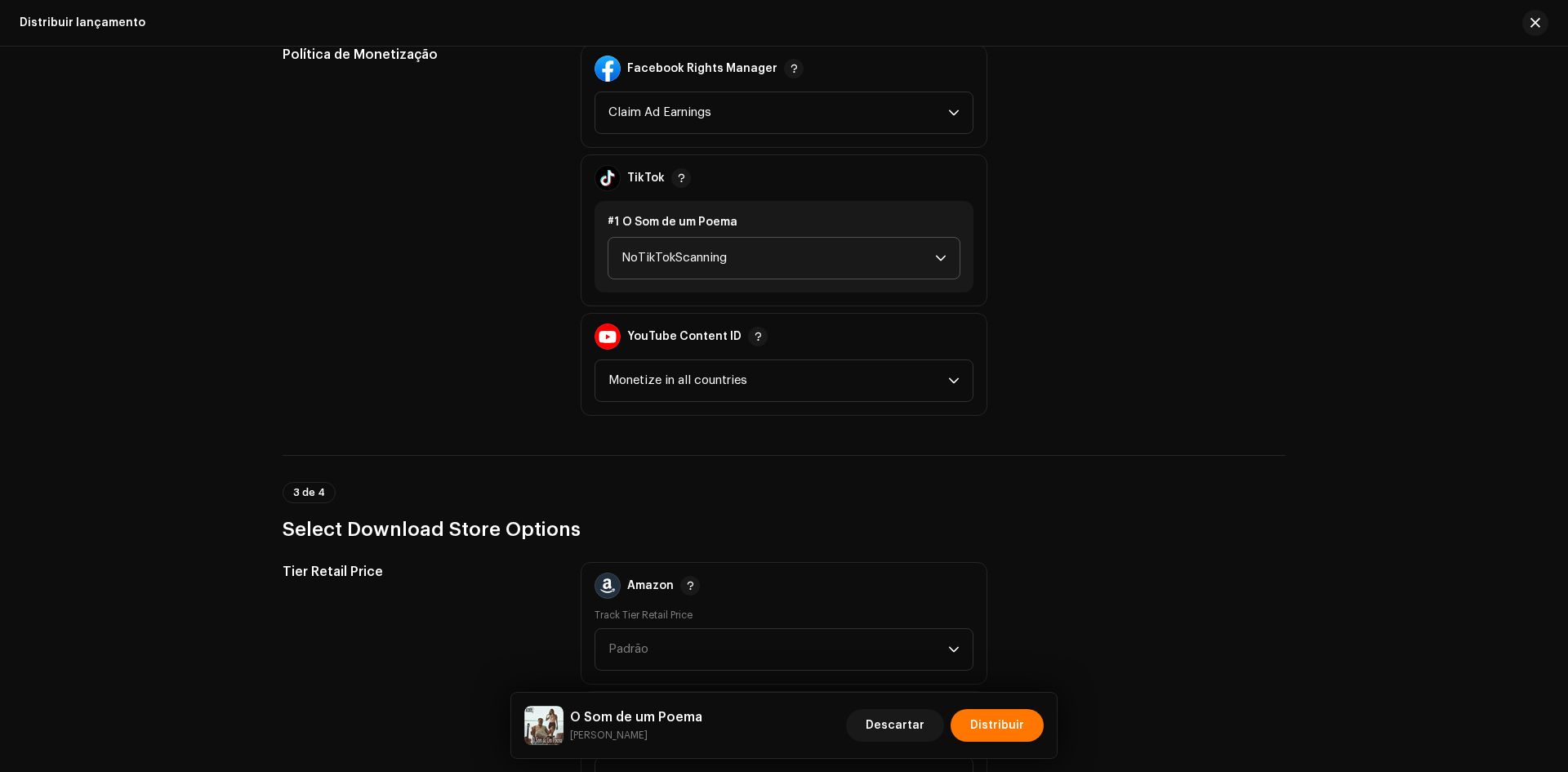
click at [701, 264] on span "NoTikTokScanning" at bounding box center [778, 258] width 314 height 41
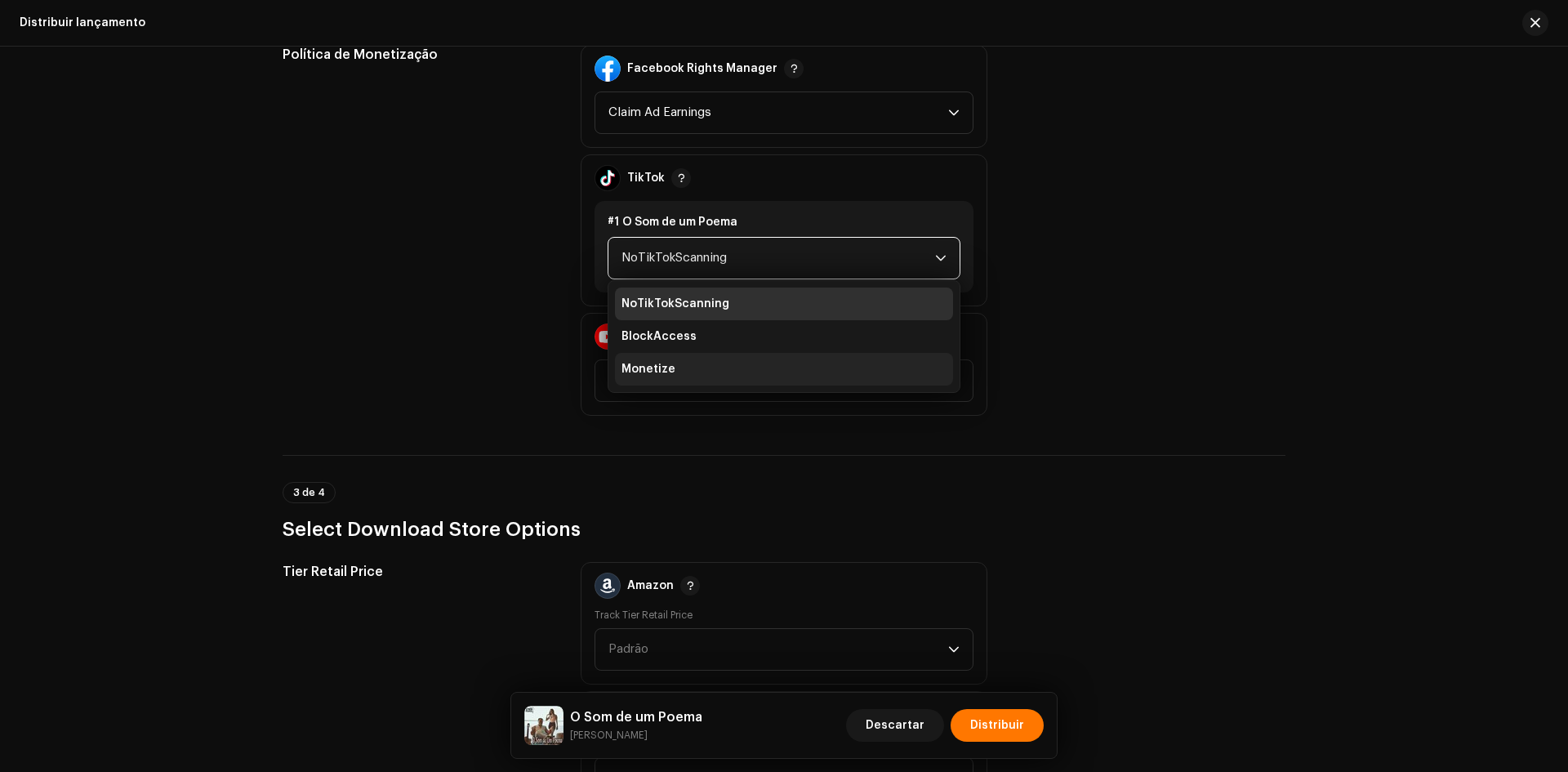
click at [678, 379] on li "Monetize" at bounding box center [784, 369] width 338 height 33
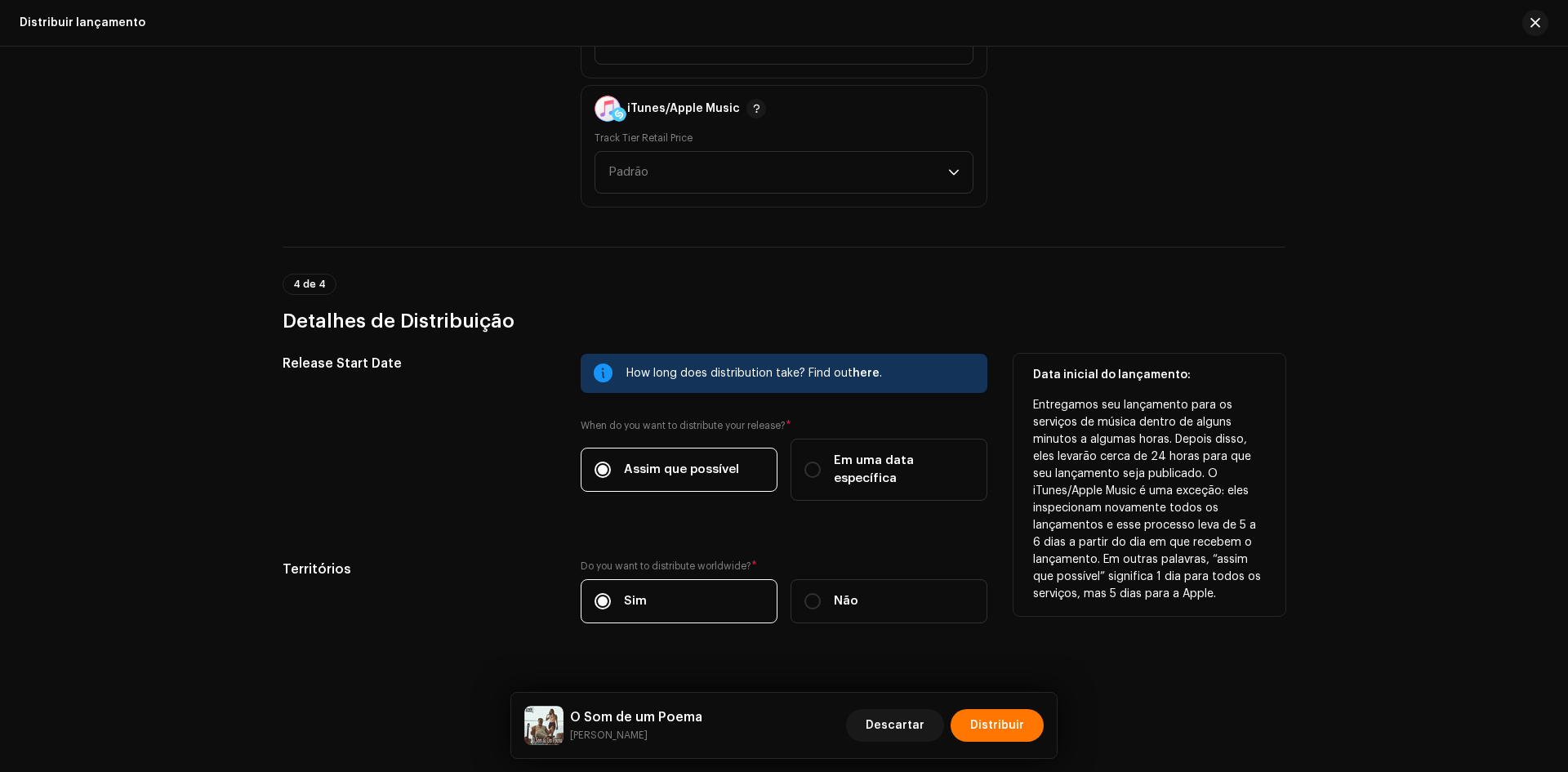
scroll to position [2412, 0]
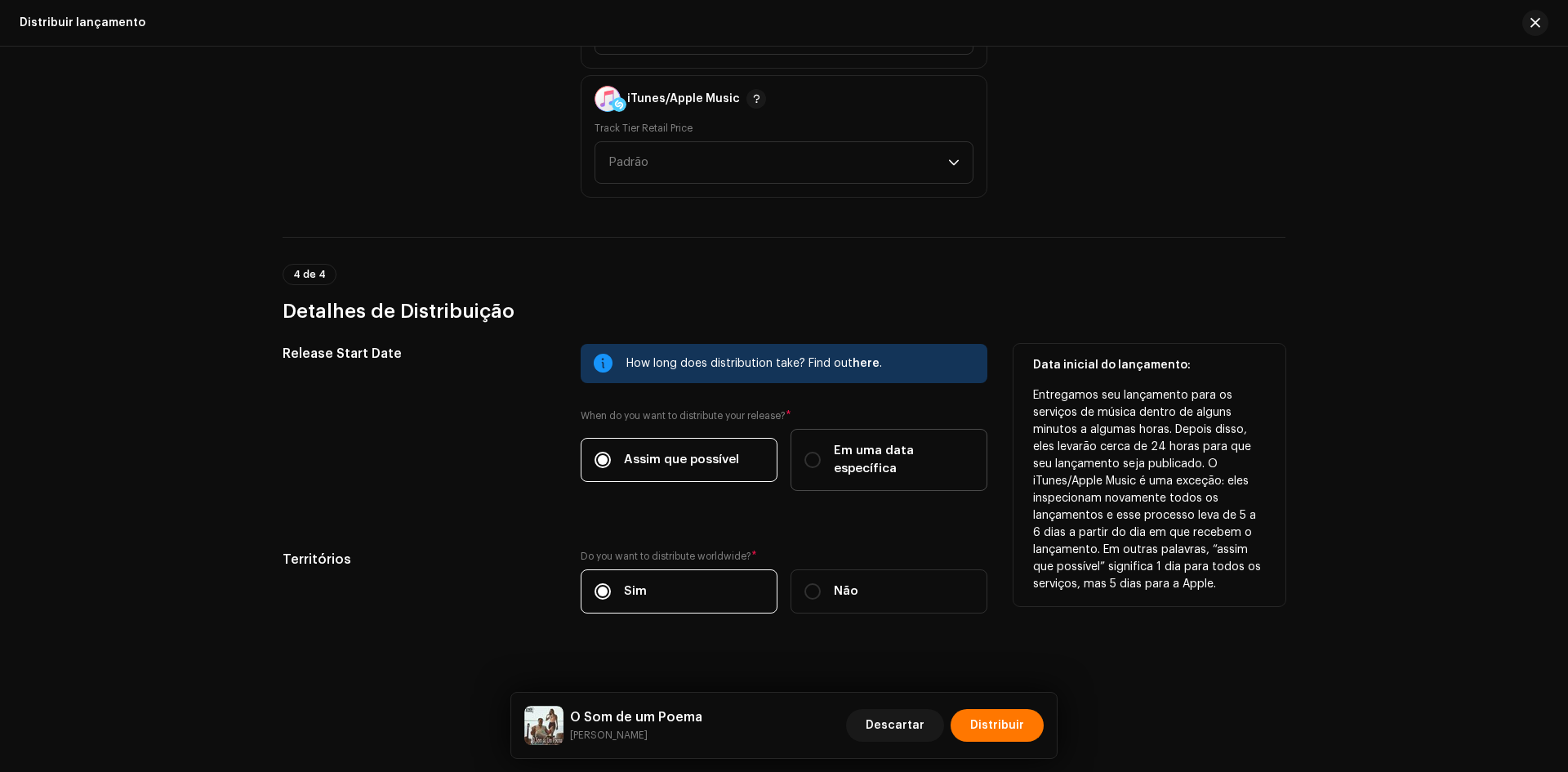
click at [908, 443] on span "Em uma data específica" at bounding box center [904, 459] width 140 height 36
click at [821, 451] on input "Em uma data específica" at bounding box center [812, 459] width 16 height 16
radio input "true"
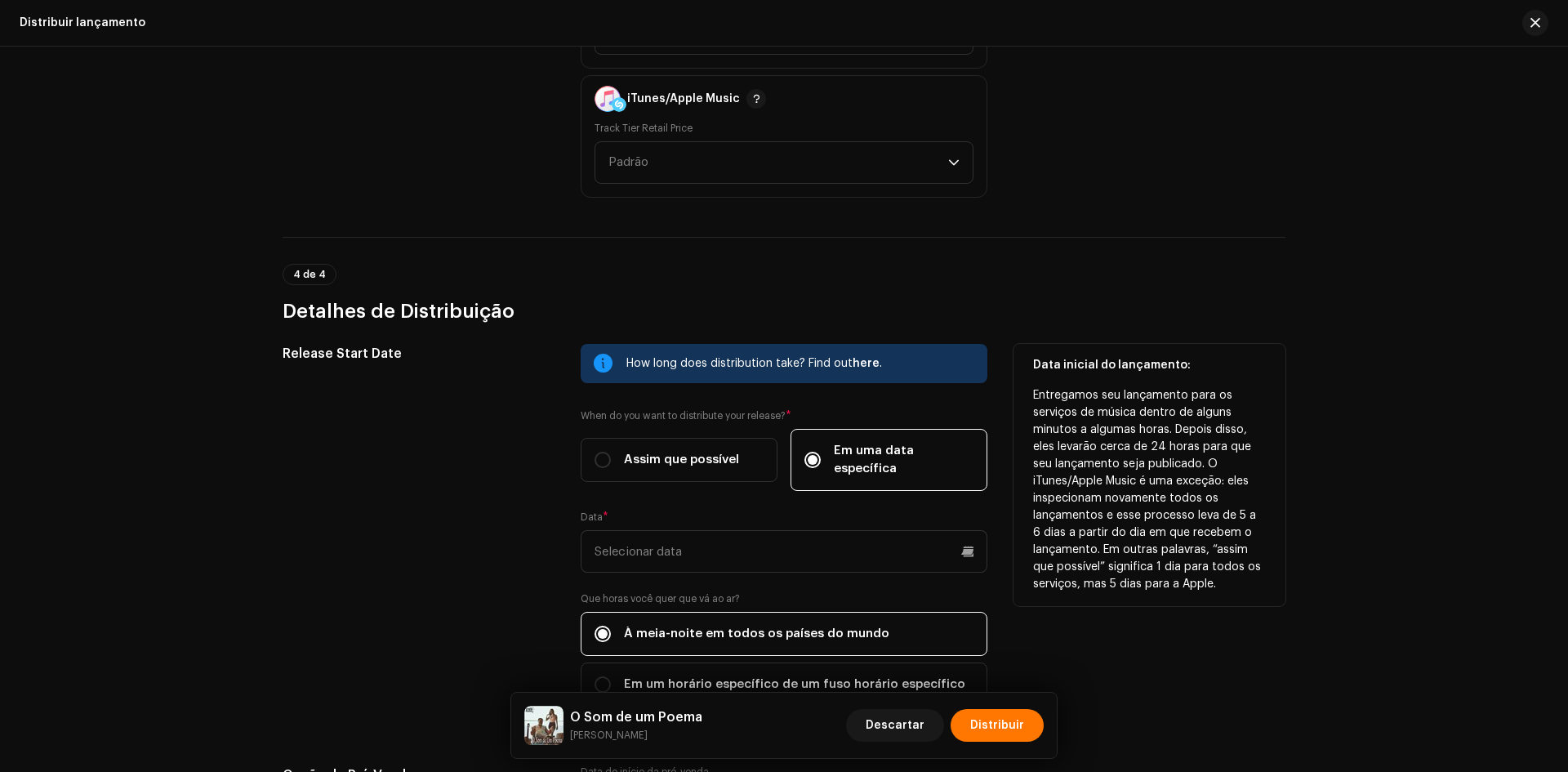
click at [569, 552] on div "Release Start Date How long does distribution take? Find out here . When do you…" at bounding box center [784, 534] width 1003 height 383
click at [625, 530] on input "text" at bounding box center [783, 551] width 406 height 43
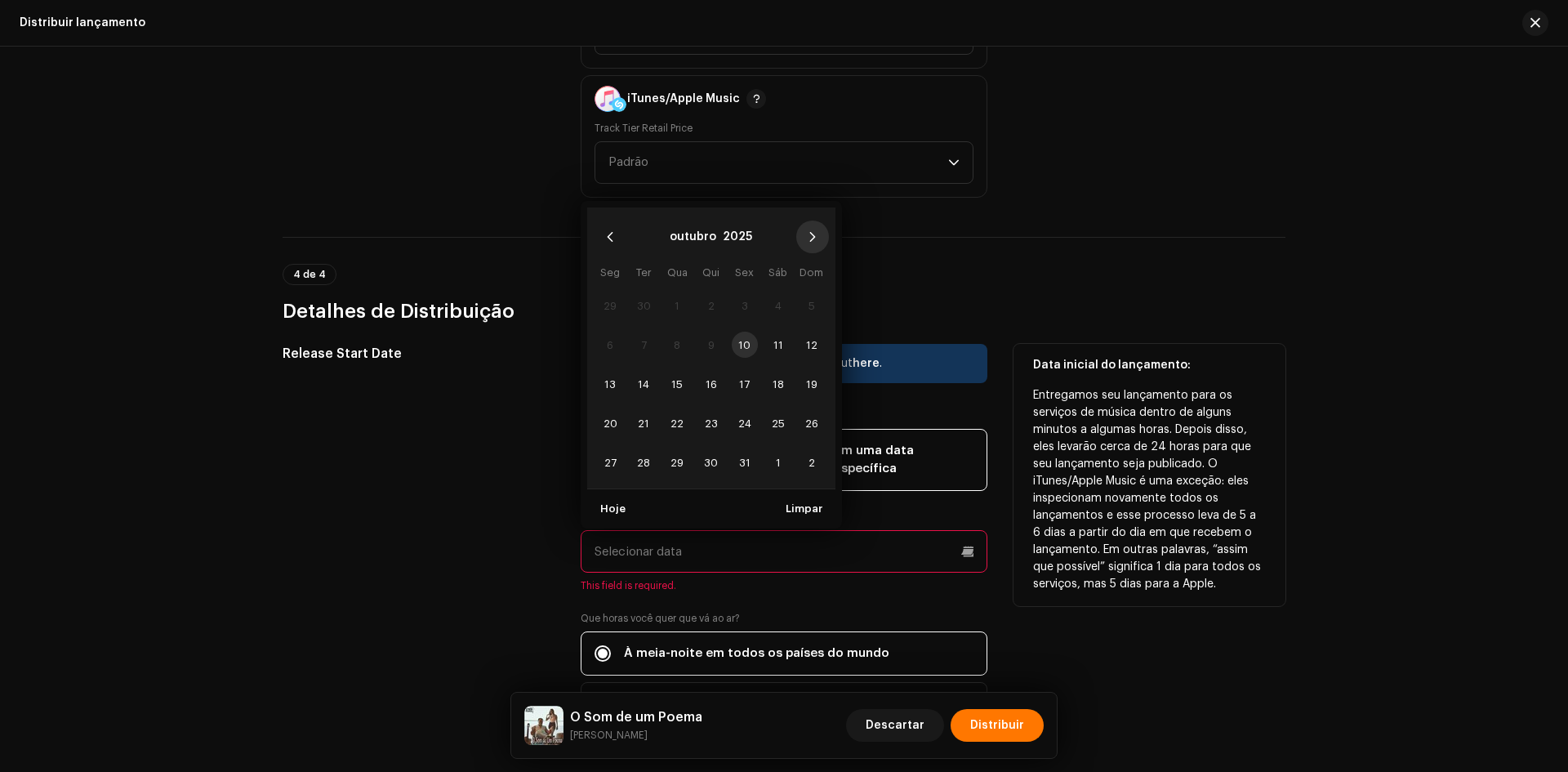
click at [815, 225] on button "Next Month" at bounding box center [812, 237] width 33 height 33
click at [636, 332] on span "4" at bounding box center [643, 345] width 26 height 26
type input "[DATE]"
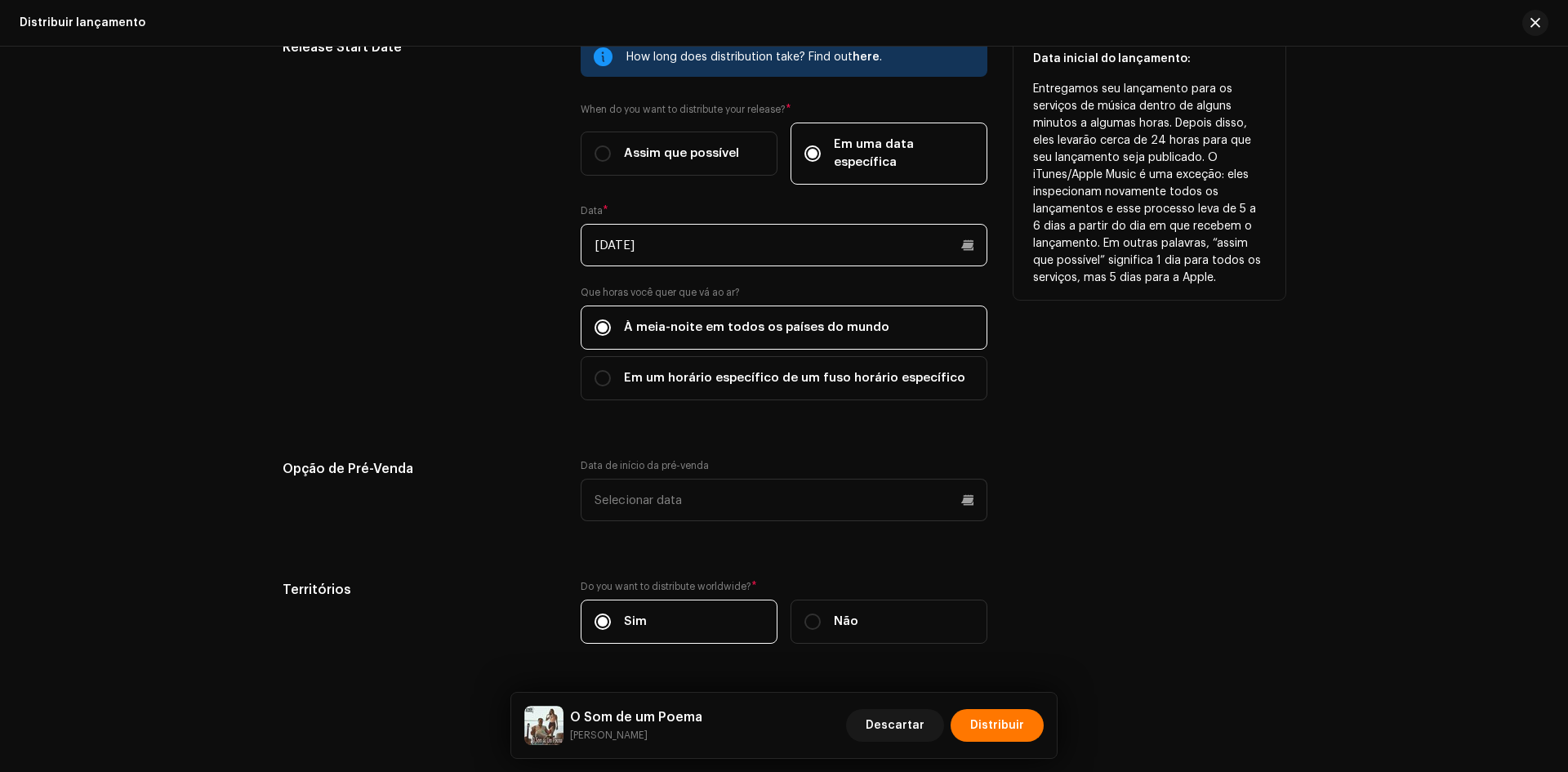
scroll to position [2738, 0]
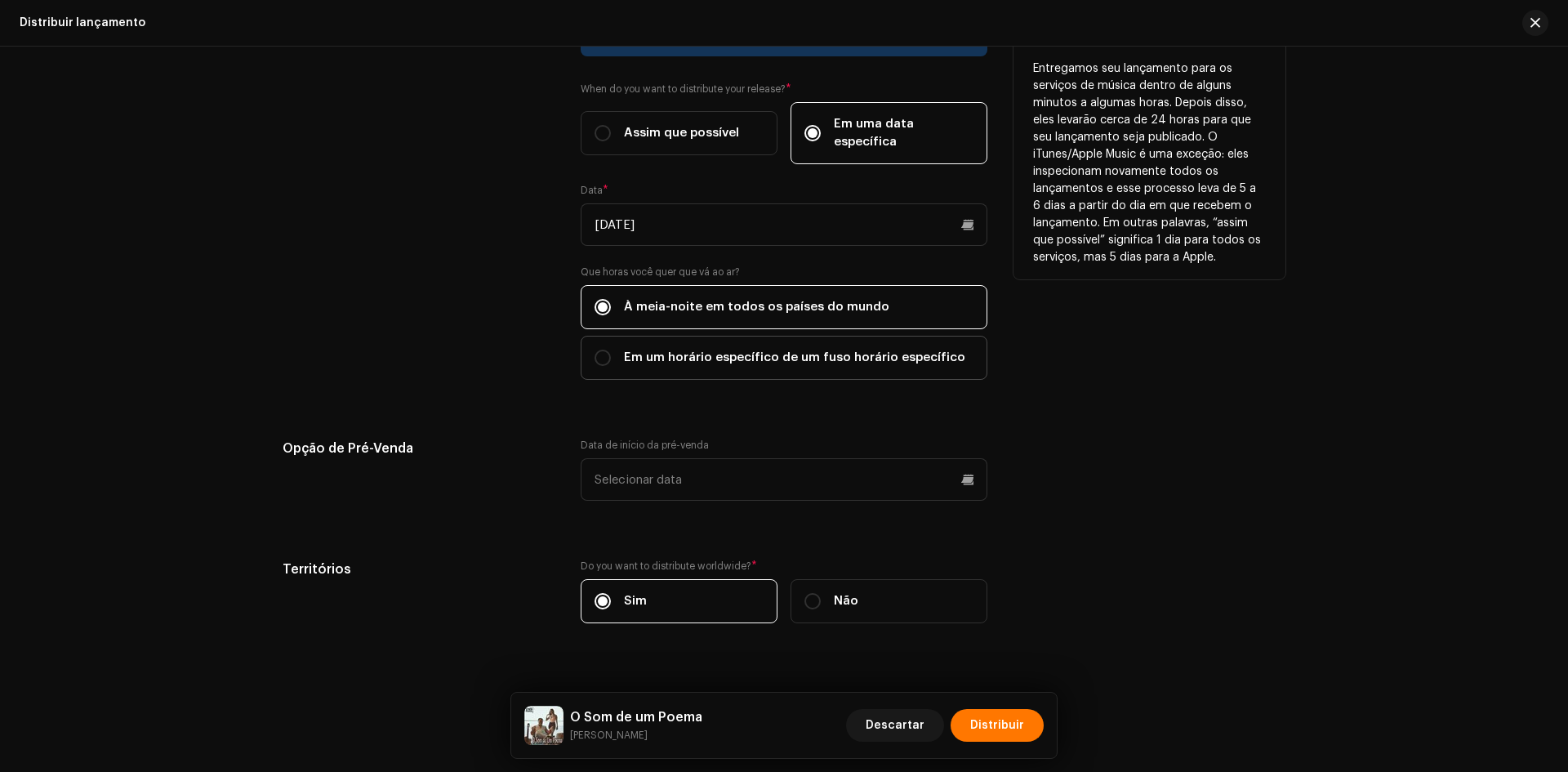
click at [703, 349] on span "Em um horário específico de um fuso horário específico" at bounding box center [795, 358] width 342 height 18
click at [611, 350] on input "Em um horário específico de um fuso horário específico" at bounding box center [602, 358] width 16 height 16
radio input "true"
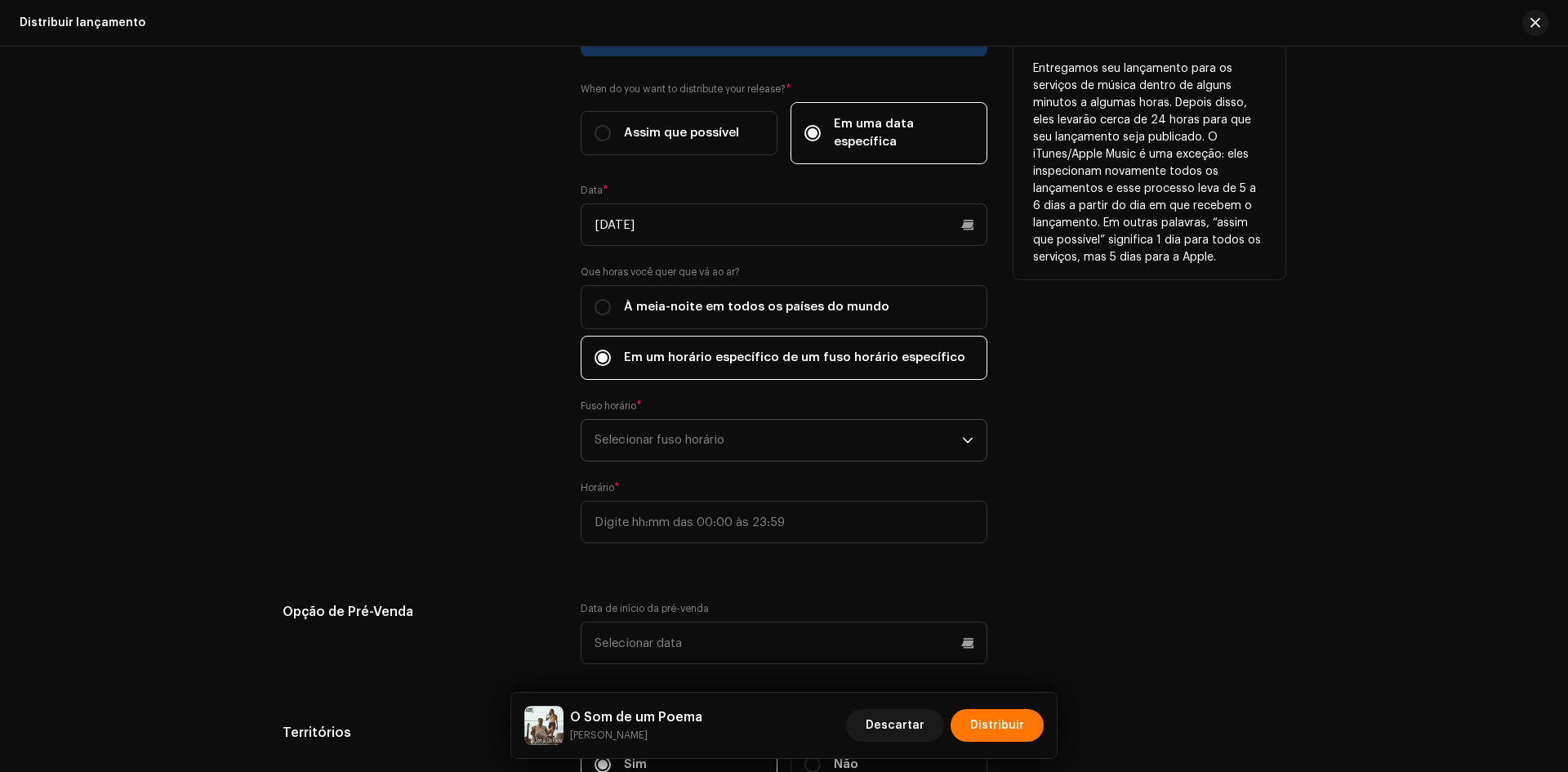
click at [652, 419] on span "Selecionar fuso horário" at bounding box center [778, 439] width 368 height 41
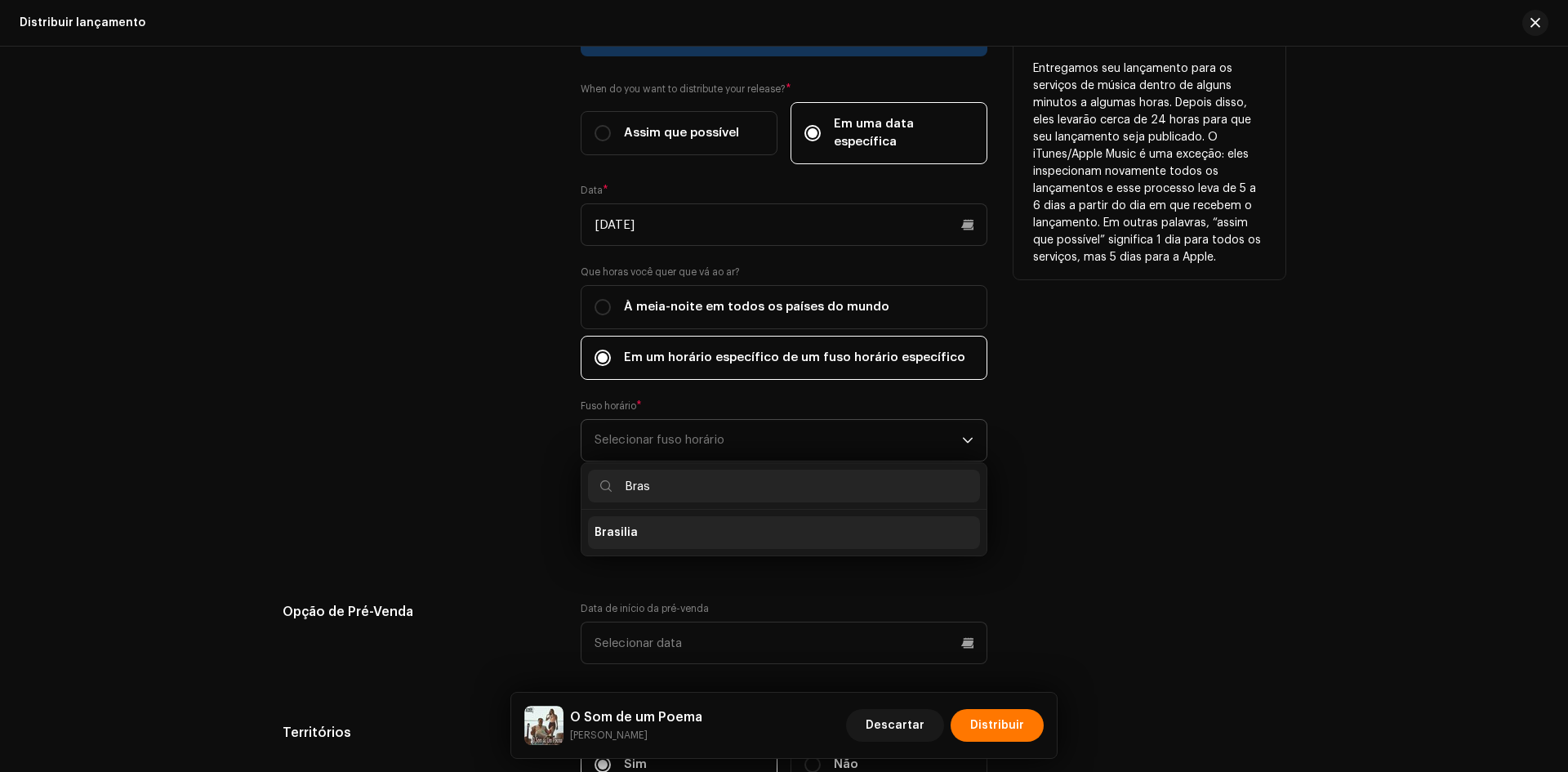
type input "Bras"
click at [634, 522] on li "Brasilia" at bounding box center [784, 532] width 392 height 33
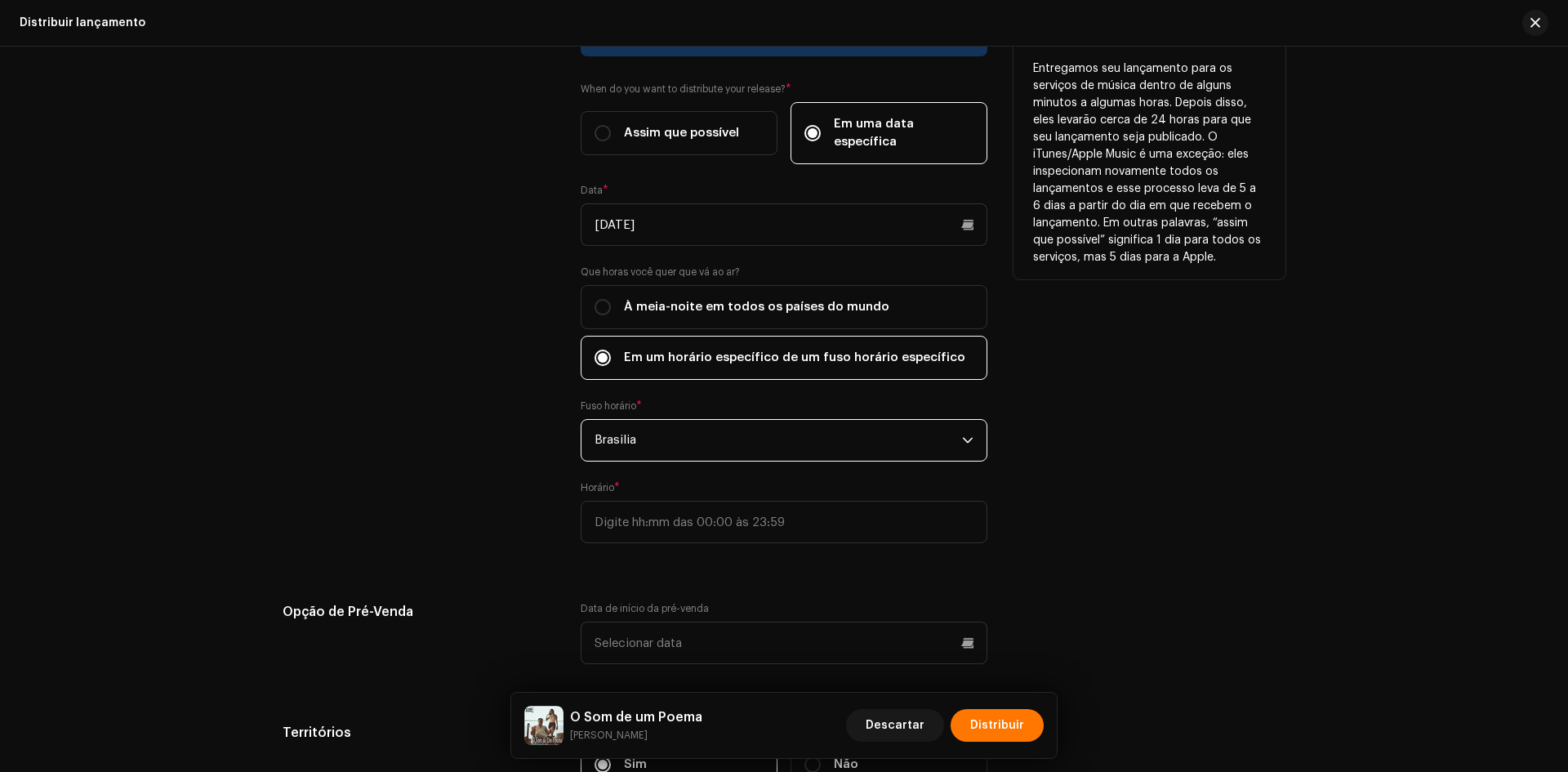
click at [589, 526] on div "How long does distribution take? Find out here . When do you want to distribute…" at bounding box center [783, 290] width 406 height 545
click at [587, 515] on input ":" at bounding box center [783, 521] width 406 height 43
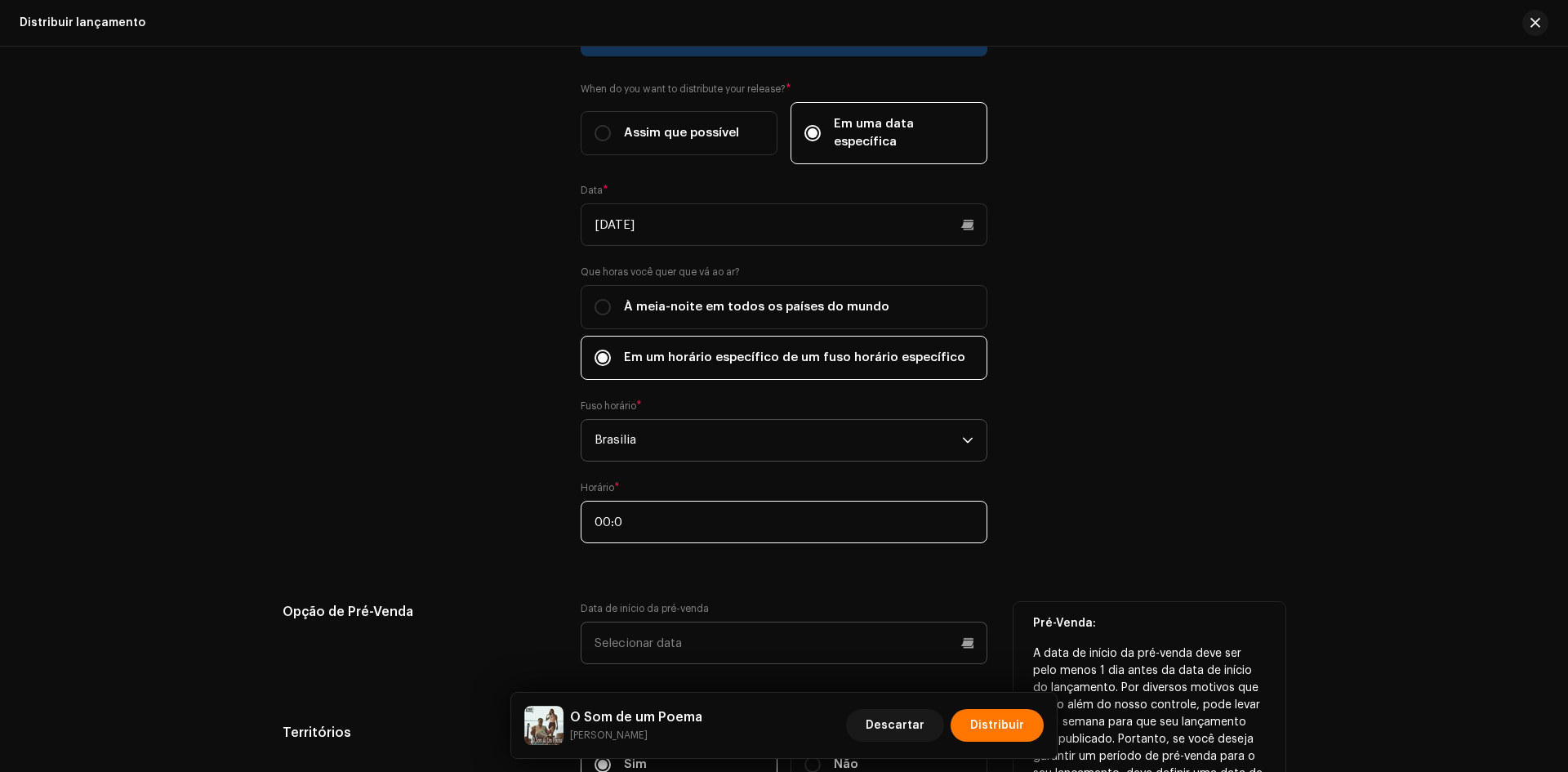
type input "00:00"
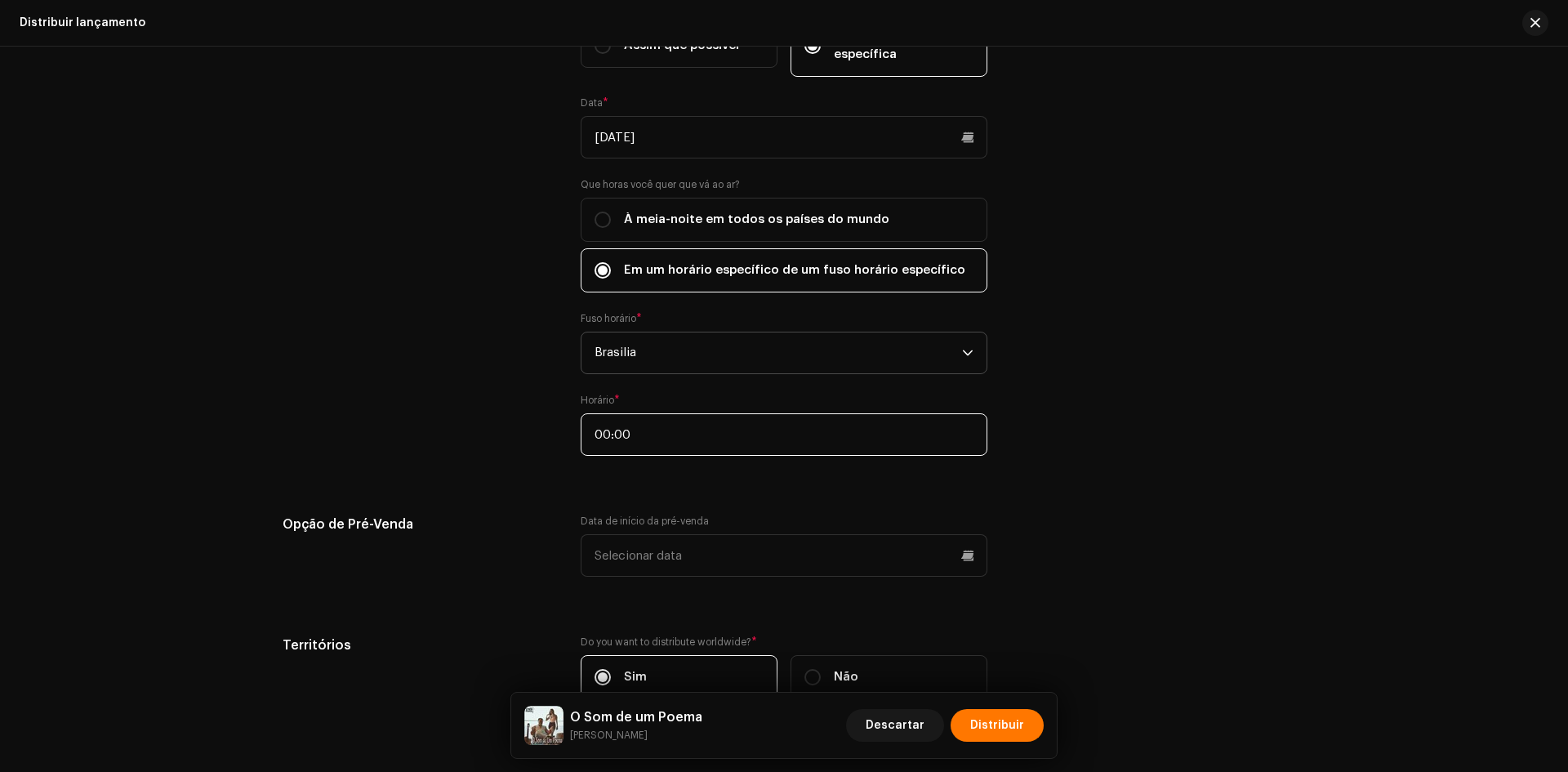
scroll to position [2911, 0]
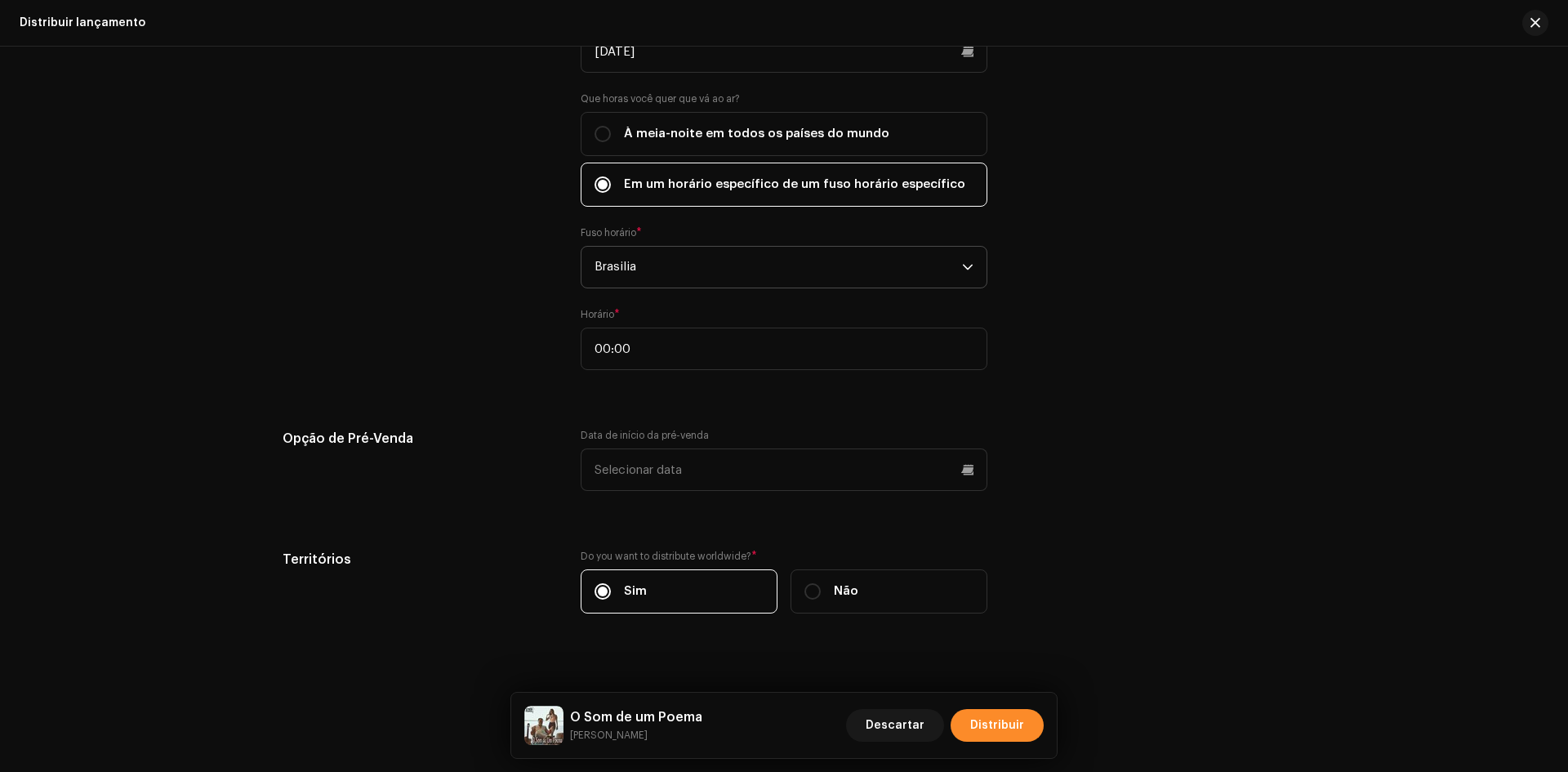
click at [1024, 722] on button "Distribuir" at bounding box center [997, 725] width 93 height 33
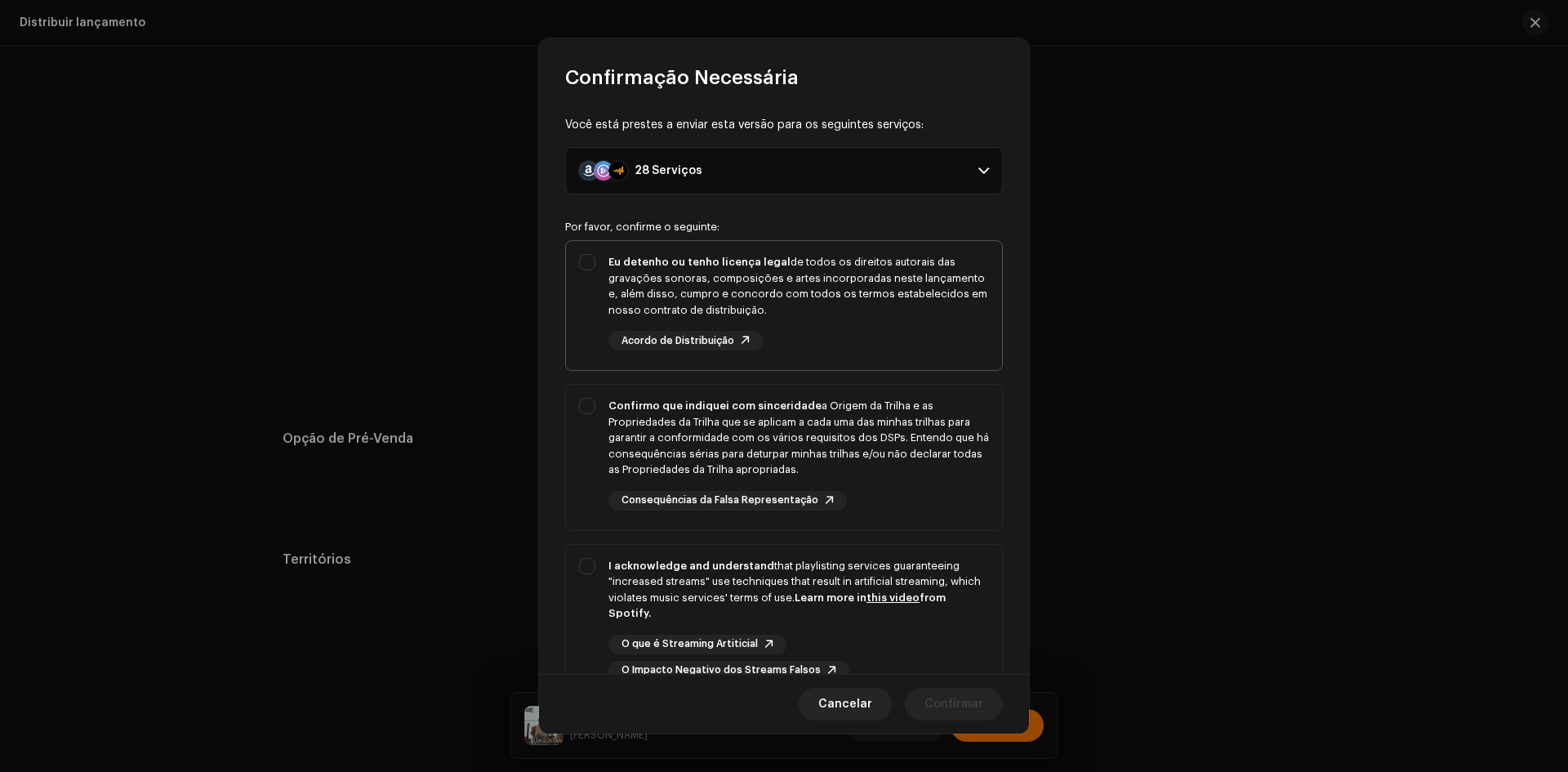
click at [611, 280] on div "Eu detenho ou tenho licença legal de todos os direitos autorais das gravações s…" at bounding box center [798, 286] width 381 height 64
checkbox input "true"
click at [584, 444] on div "Confirmo que indiquei com sinceridade a Origem da Trilha e as Propriedades da T…" at bounding box center [784, 453] width 436 height 139
checkbox input "true"
click at [557, 586] on div "Você está prestes a enviar esta versão para os seguintes serviços: 28 Serviços …" at bounding box center [784, 383] width 490 height 583
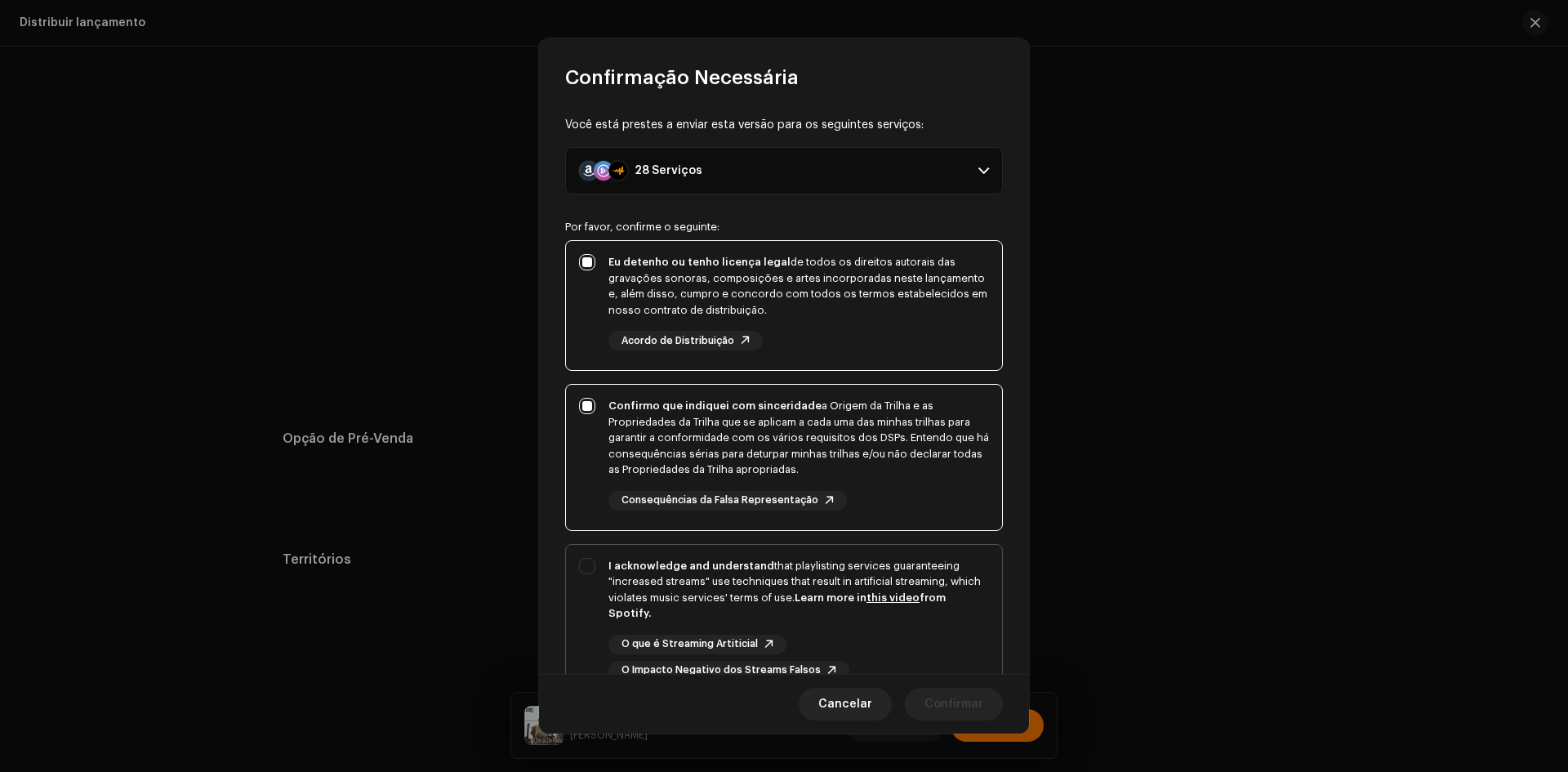
click at [580, 594] on div "I acknowledge and understand that playlisting services guaranteeing "increased …" at bounding box center [784, 618] width 436 height 149
checkbox input "true"
click at [953, 712] on span "Confirmar" at bounding box center [953, 703] width 59 height 33
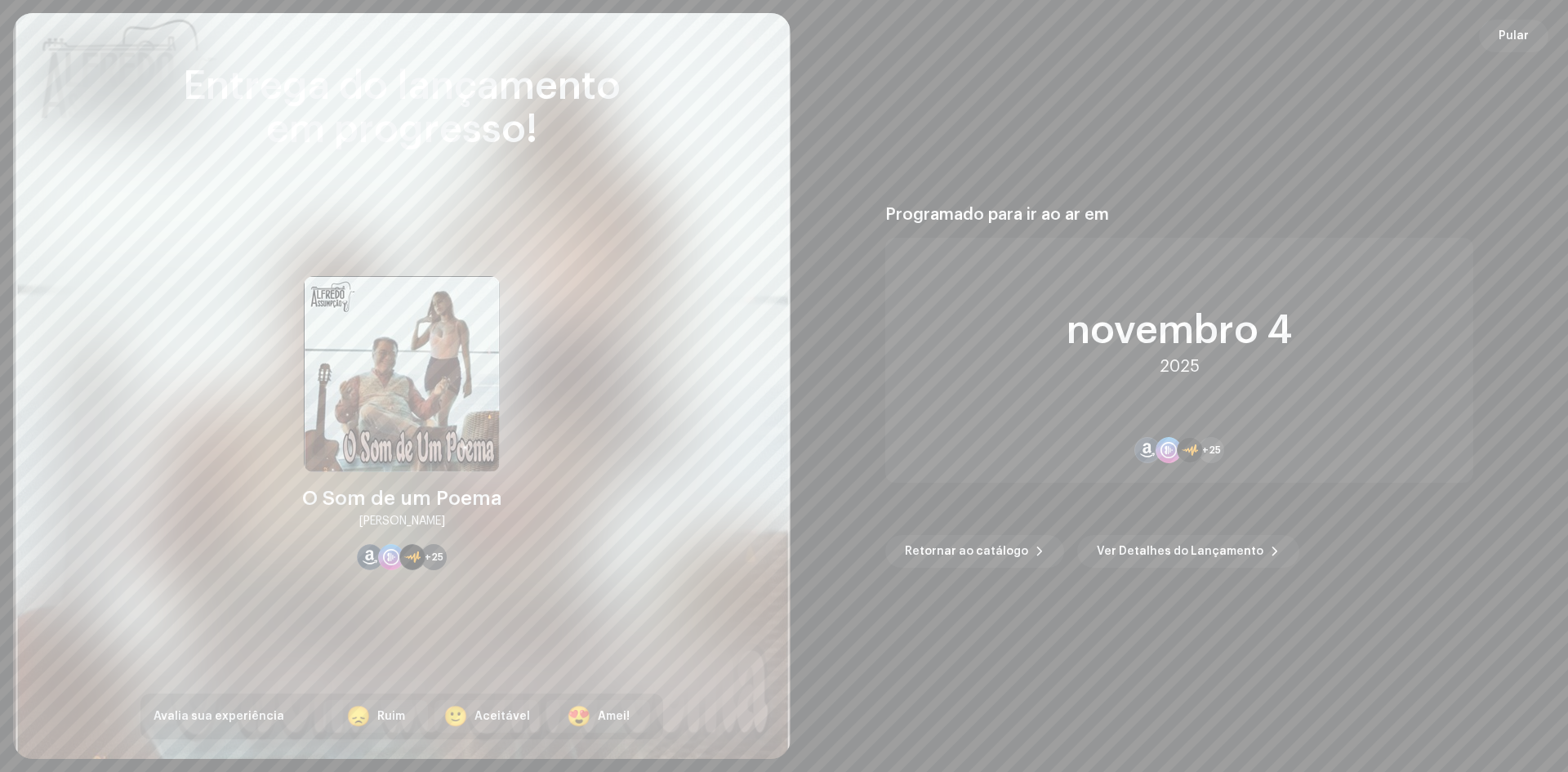
scroll to position [2911, 0]
click at [1153, 553] on span "Ver Detalhes do Lançamento" at bounding box center [1179, 550] width 167 height 33
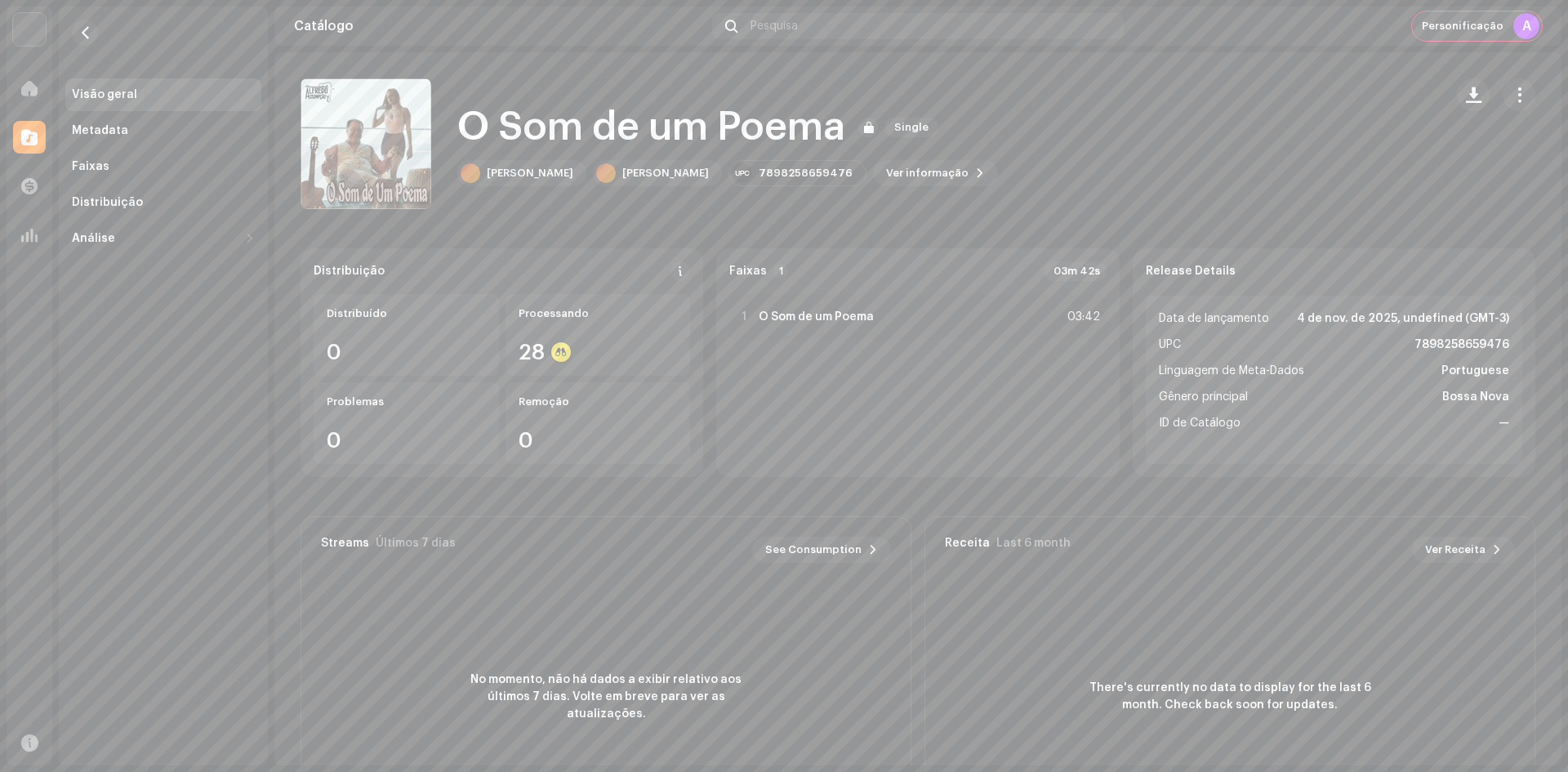
click at [1429, 21] on span "Personificação" at bounding box center [1462, 26] width 82 height 13
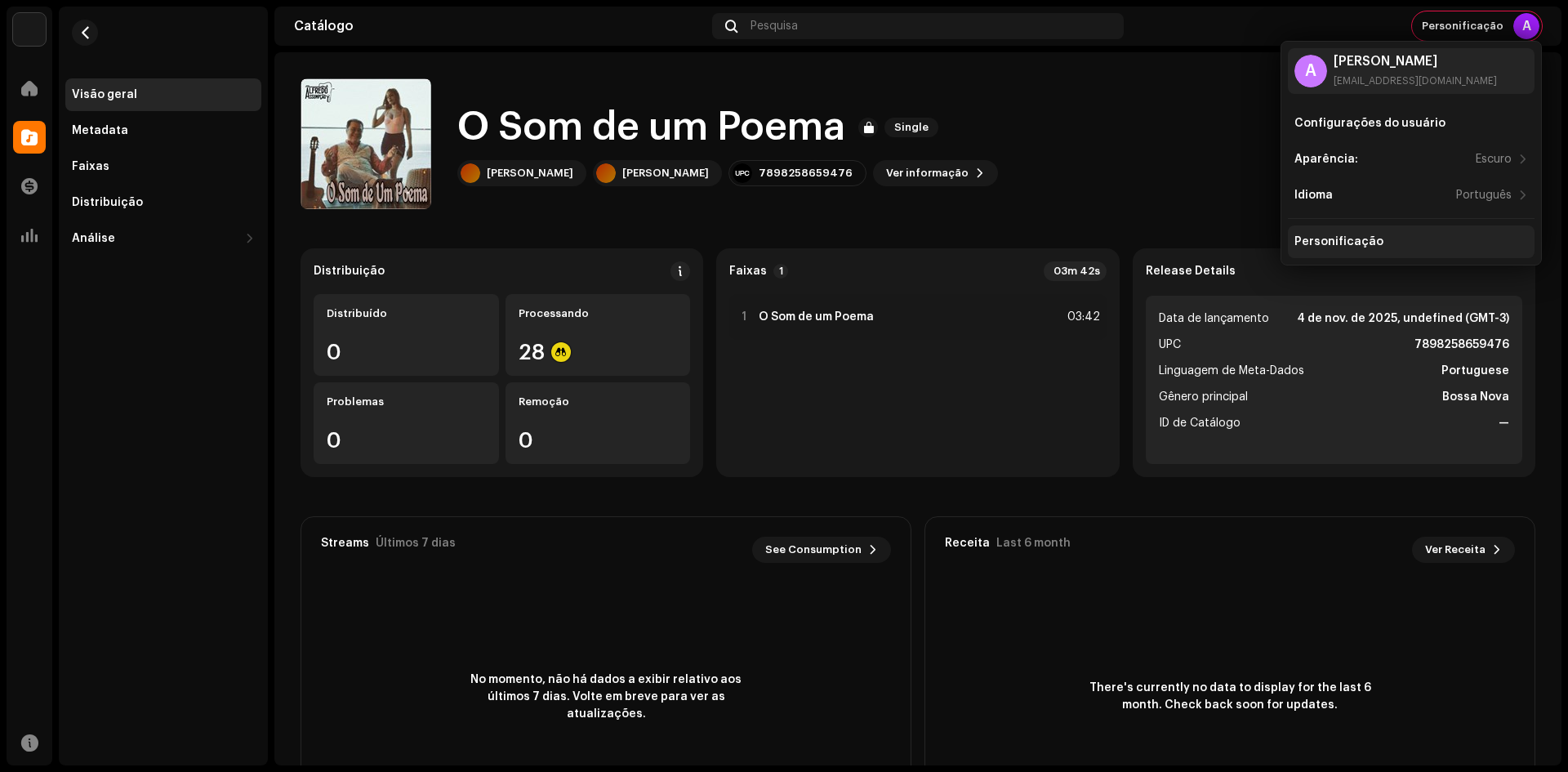
click at [1309, 249] on div "Personificação" at bounding box center [1410, 242] width 247 height 33
